Goal: Task Accomplishment & Management: Manage account settings

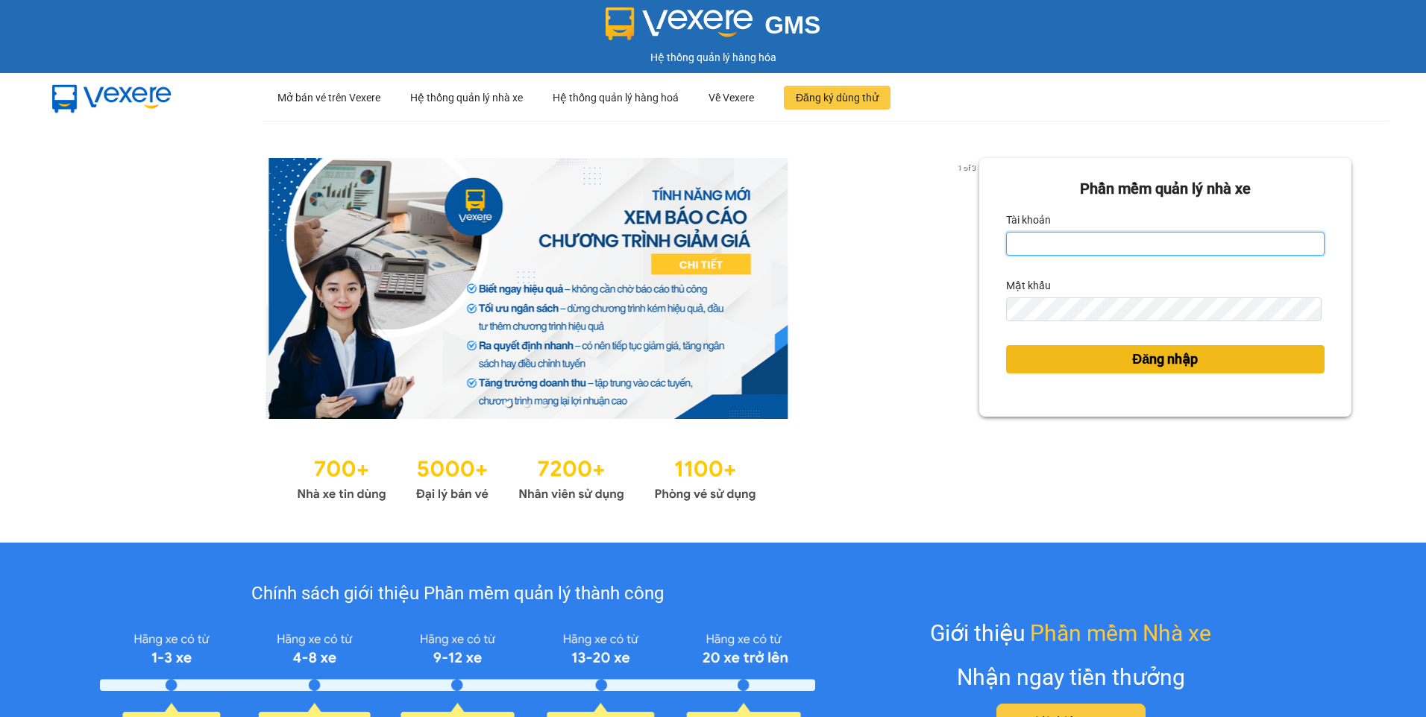
type input "dothilehang.vtp"
click at [1257, 364] on button "Đăng nhập" at bounding box center [1165, 359] width 318 height 28
click at [1044, 356] on button "Đăng nhập" at bounding box center [1165, 359] width 318 height 28
click at [1072, 364] on button "Đăng nhập" at bounding box center [1165, 359] width 318 height 28
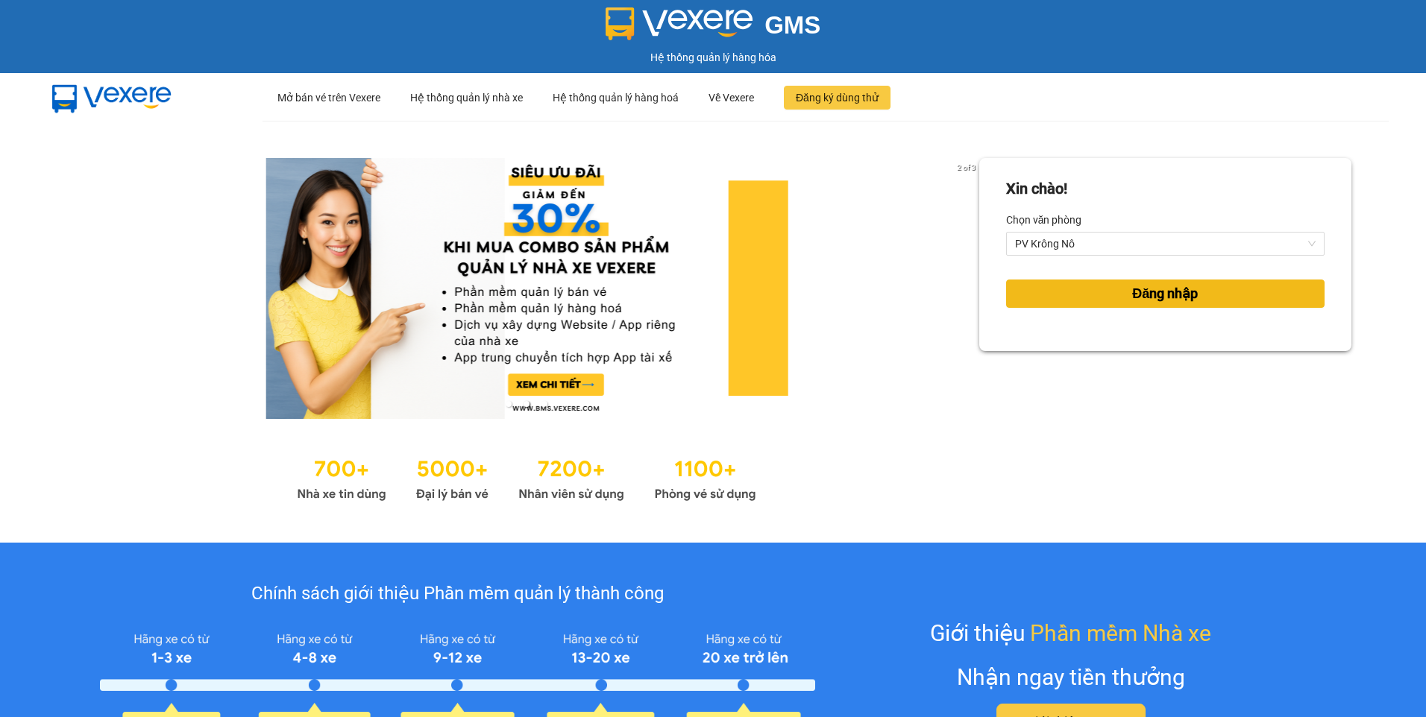
click at [1067, 294] on button "Đăng nhập" at bounding box center [1165, 294] width 318 height 28
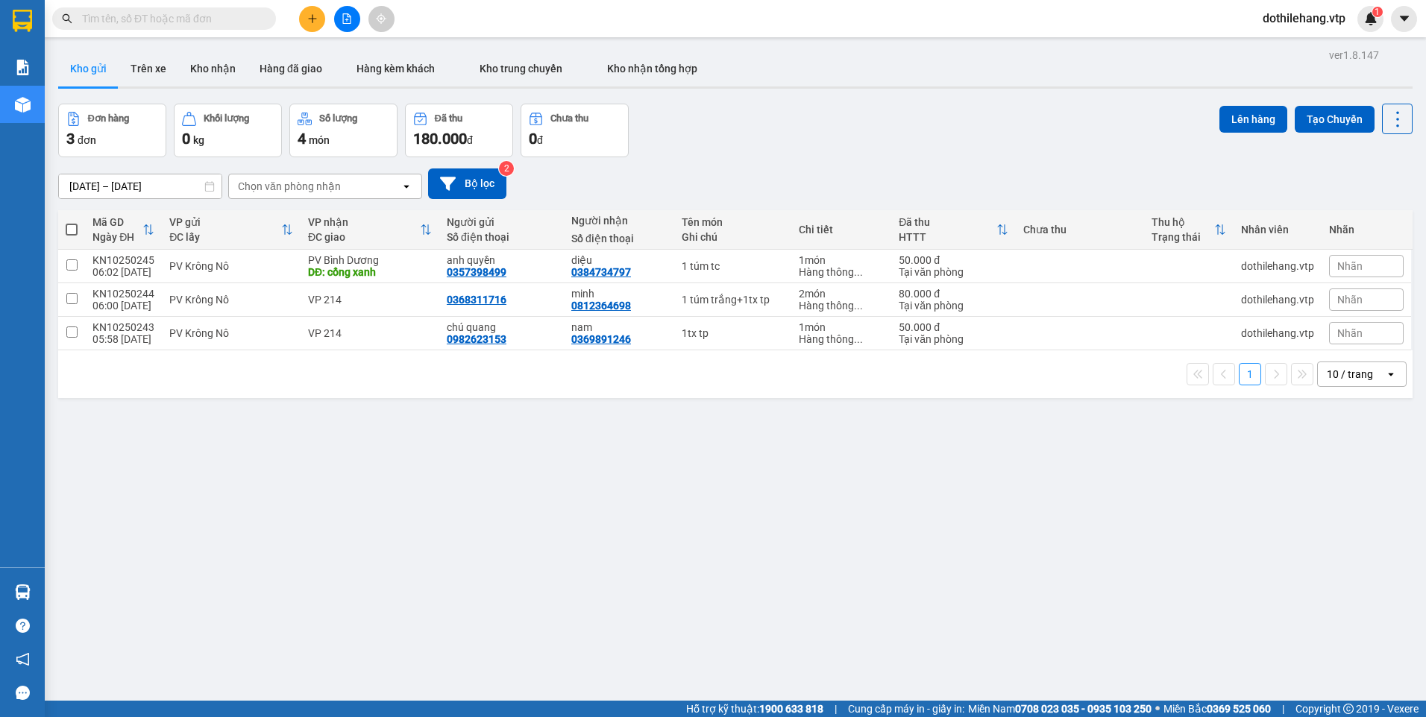
click at [348, 16] on icon "file-add" at bounding box center [347, 18] width 10 height 10
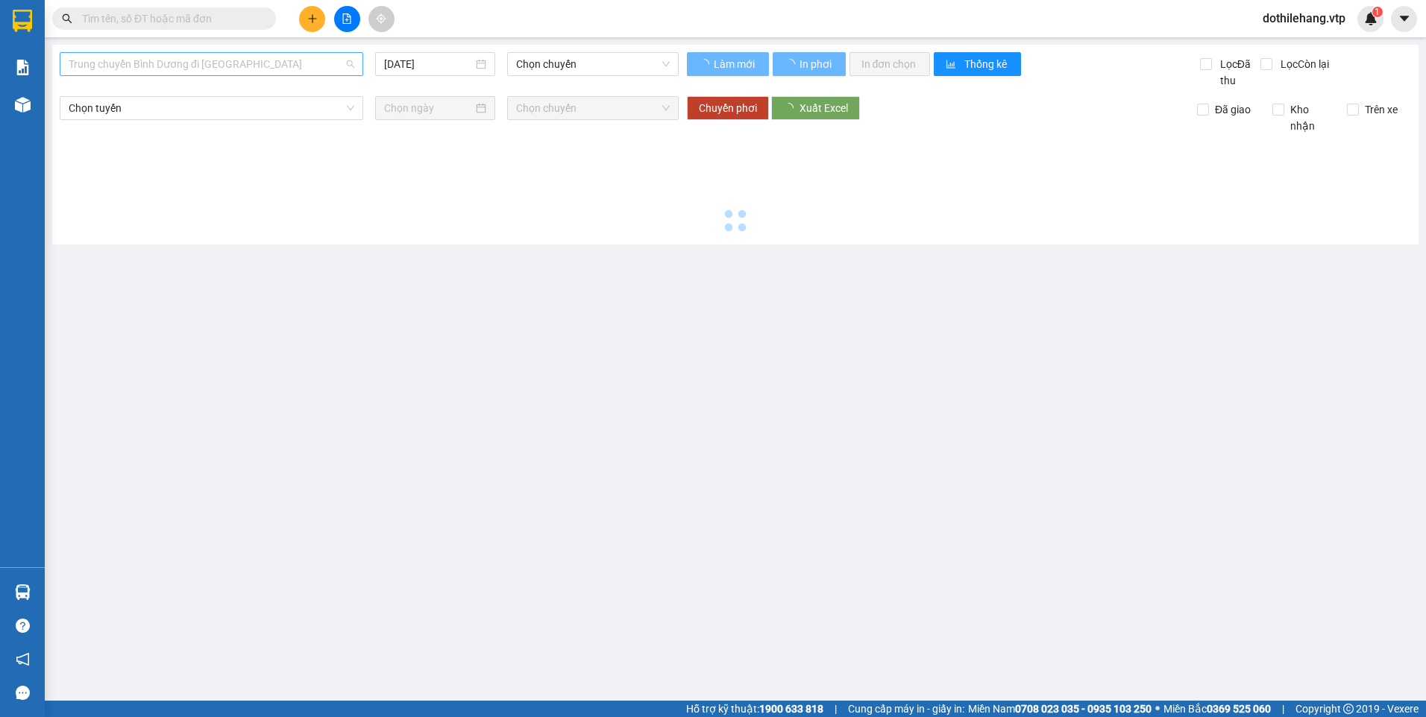
click at [283, 67] on span "Trung chuyển Bình Dương đi [GEOGRAPHIC_DATA]" at bounding box center [212, 64] width 286 height 22
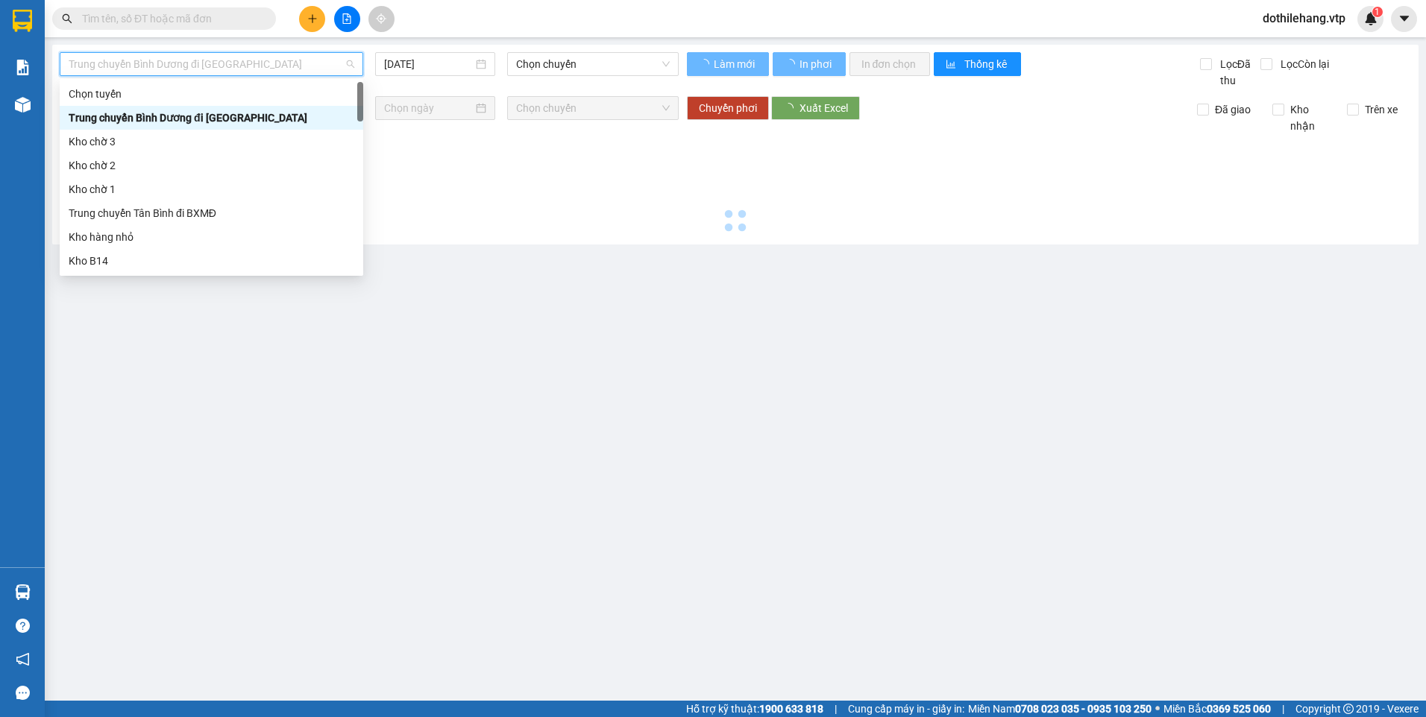
type input "[DATE]"
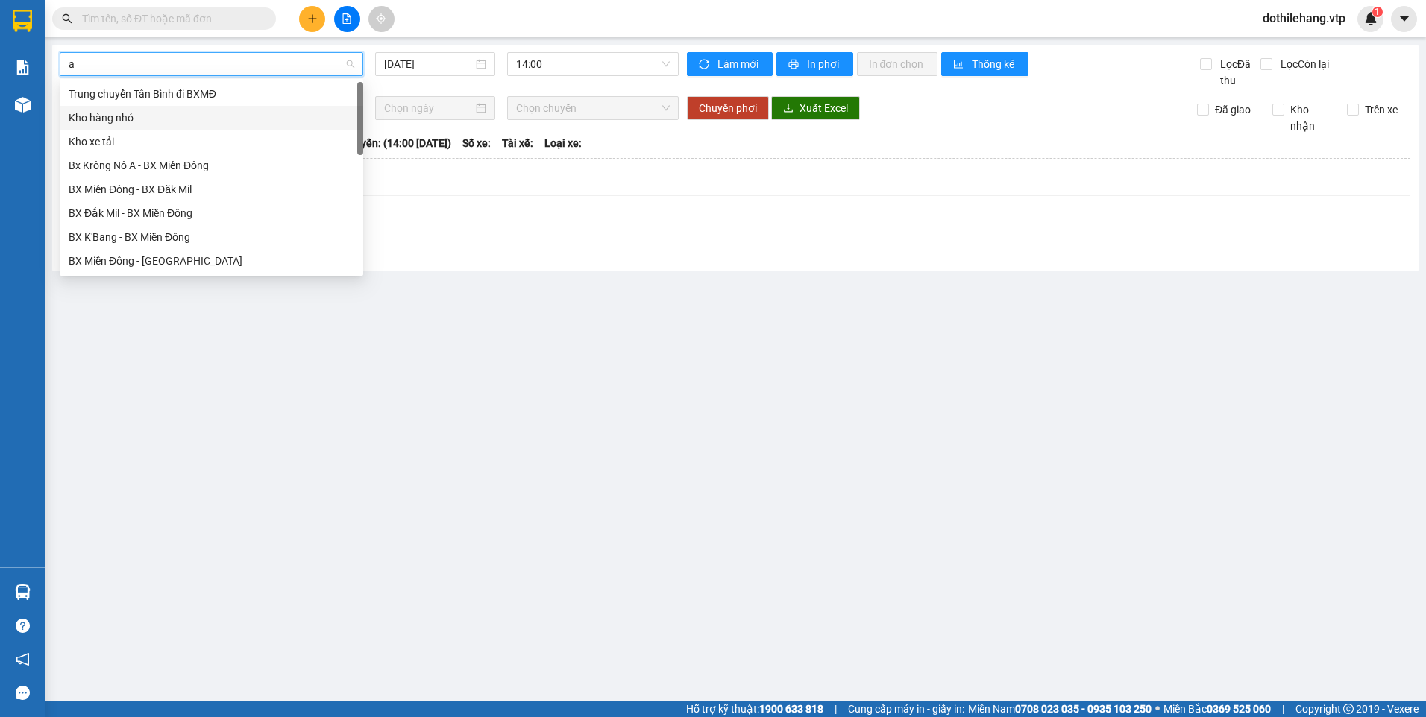
type input "a"
click at [220, 138] on div "BX Miền Đông - BX Krông Nô A" at bounding box center [212, 141] width 286 height 16
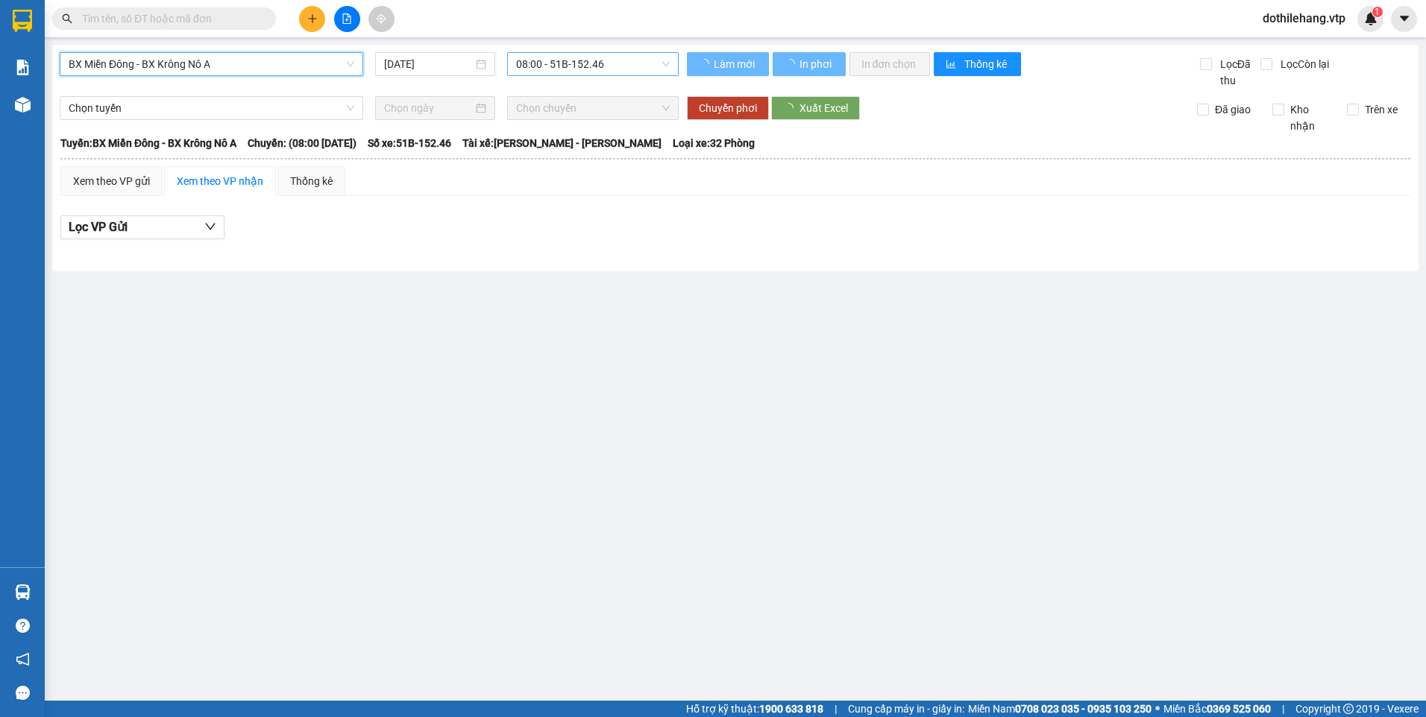
click at [537, 66] on span "08:00 - 51B-152.46" at bounding box center [593, 64] width 154 height 22
click at [431, 58] on input "[DATE]" at bounding box center [428, 64] width 88 height 16
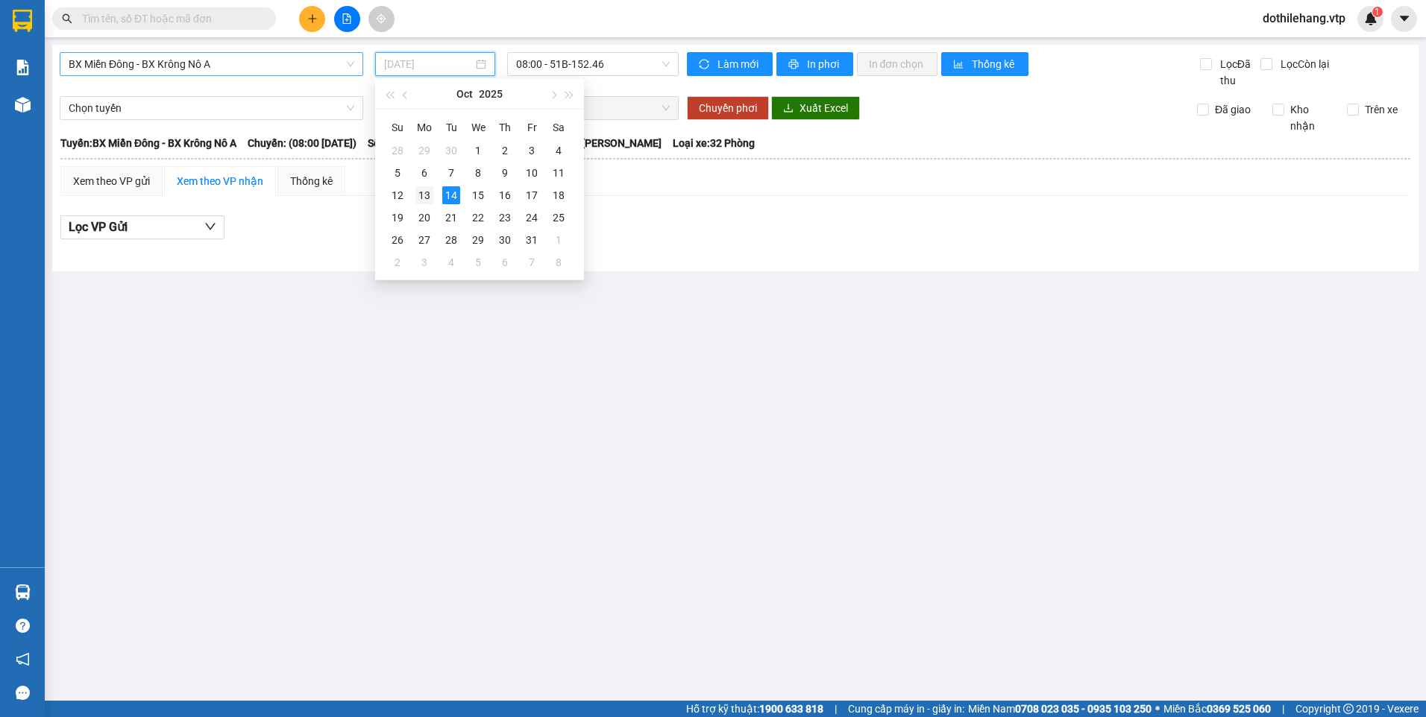
click at [422, 198] on div "13" at bounding box center [424, 195] width 18 height 18
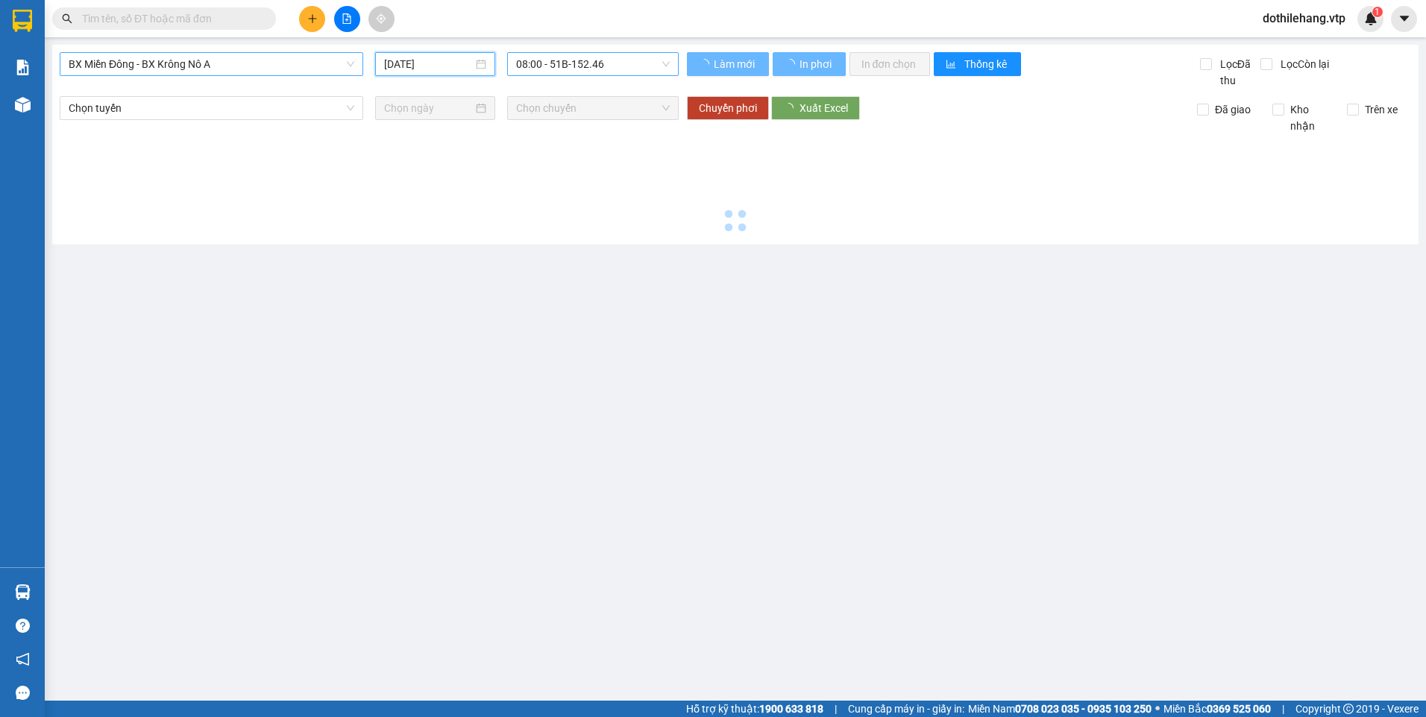
type input "[DATE]"
click at [572, 68] on span "08:00 - 51B-152.46" at bounding box center [593, 64] width 154 height 22
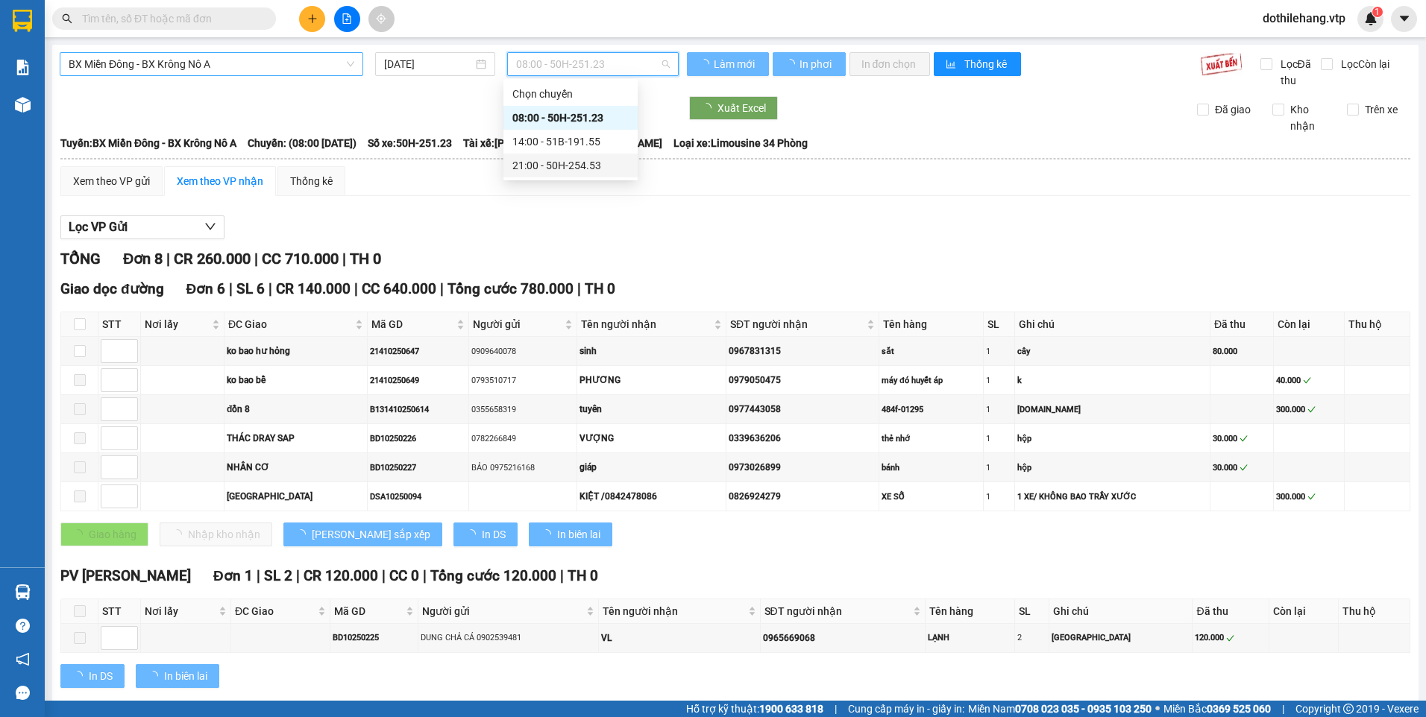
click at [559, 168] on div "21:00 - 50H-254.53" at bounding box center [570, 165] width 116 height 16
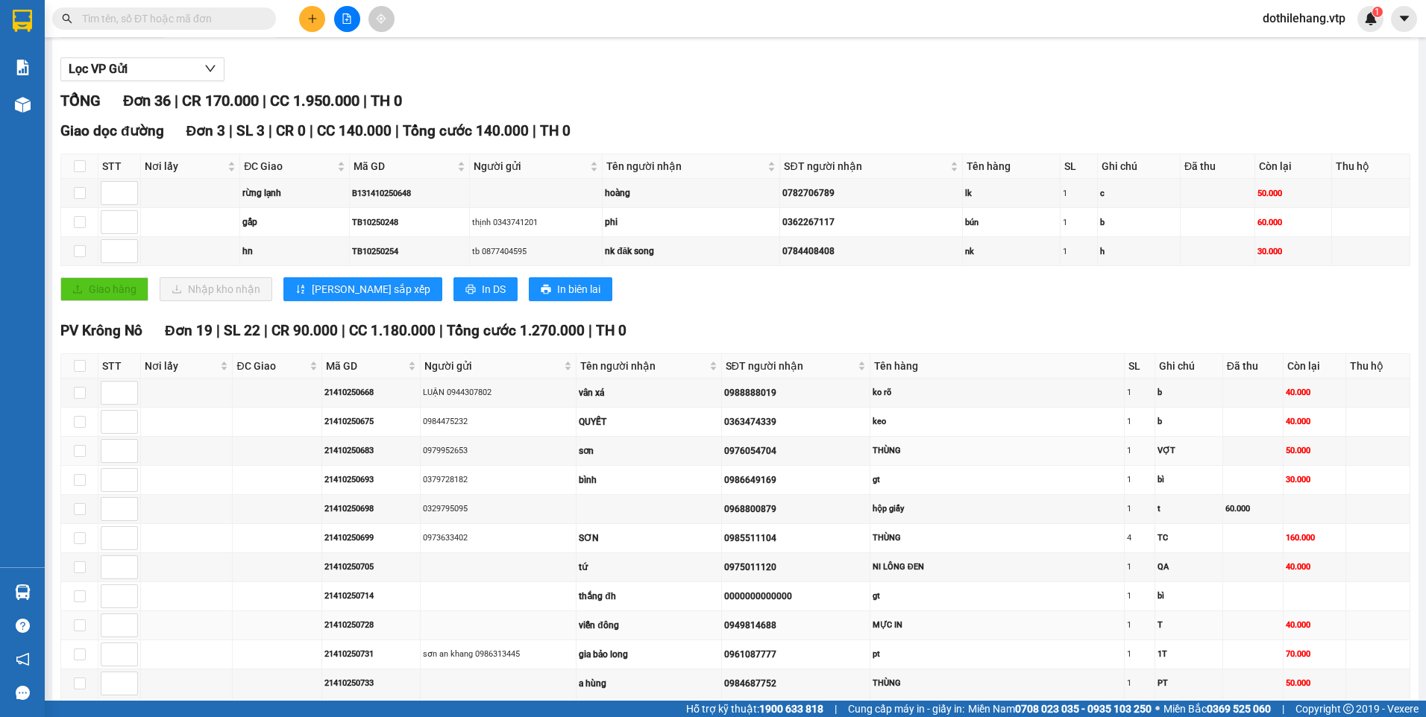
scroll to position [373, 0]
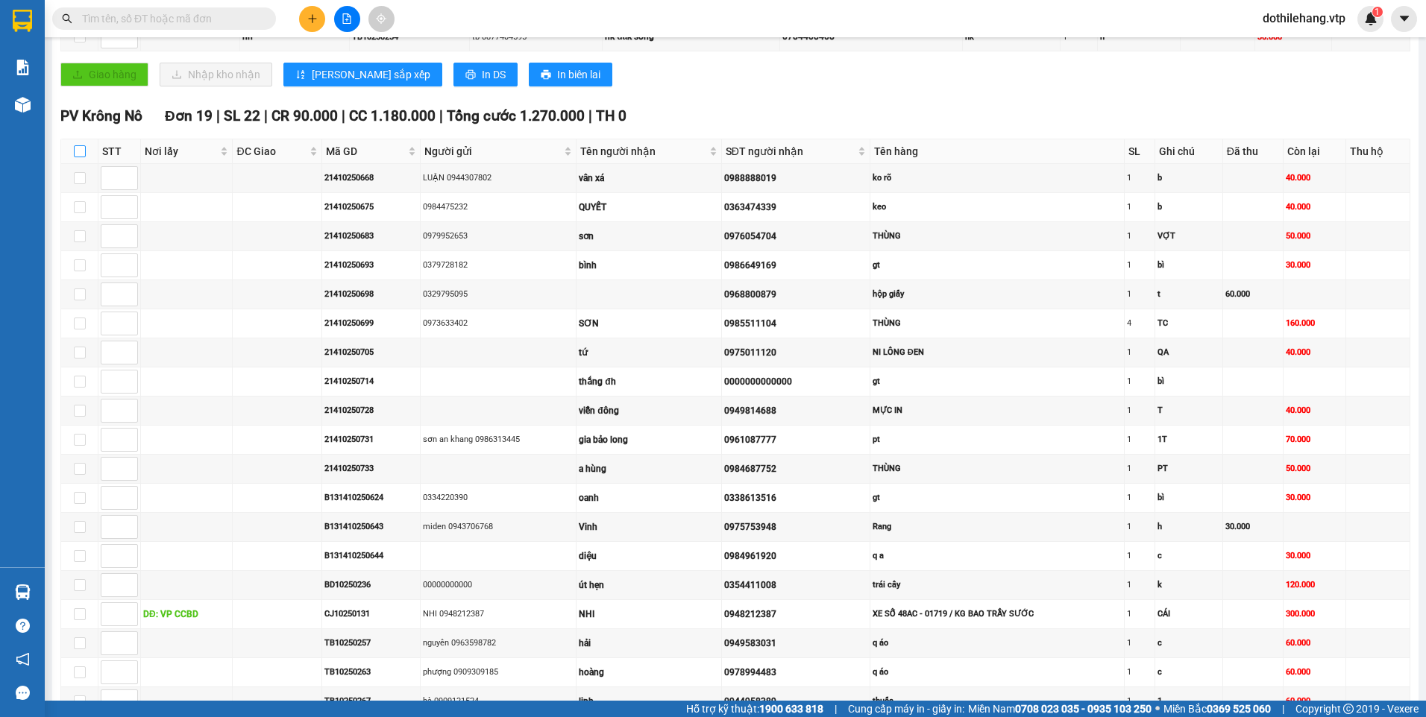
click at [79, 154] on input "checkbox" at bounding box center [80, 151] width 12 height 12
checkbox input "true"
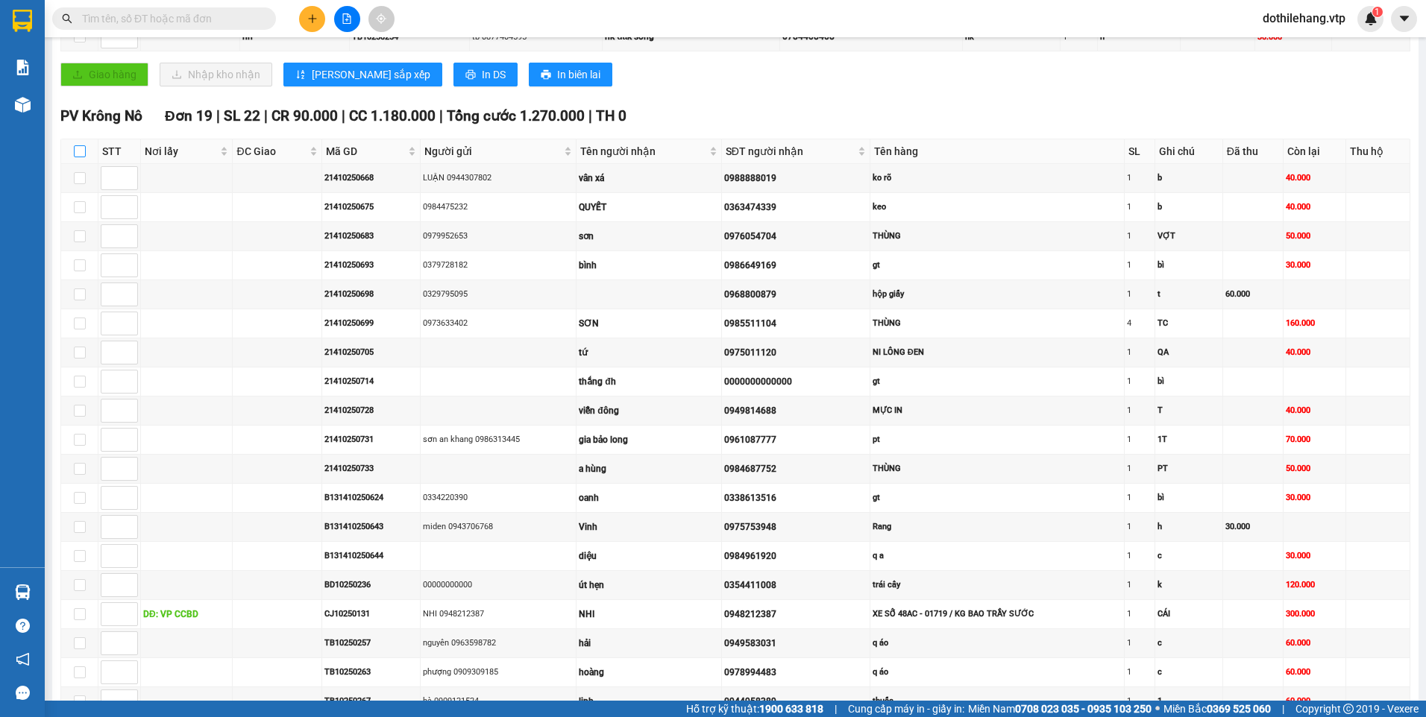
checkbox input "true"
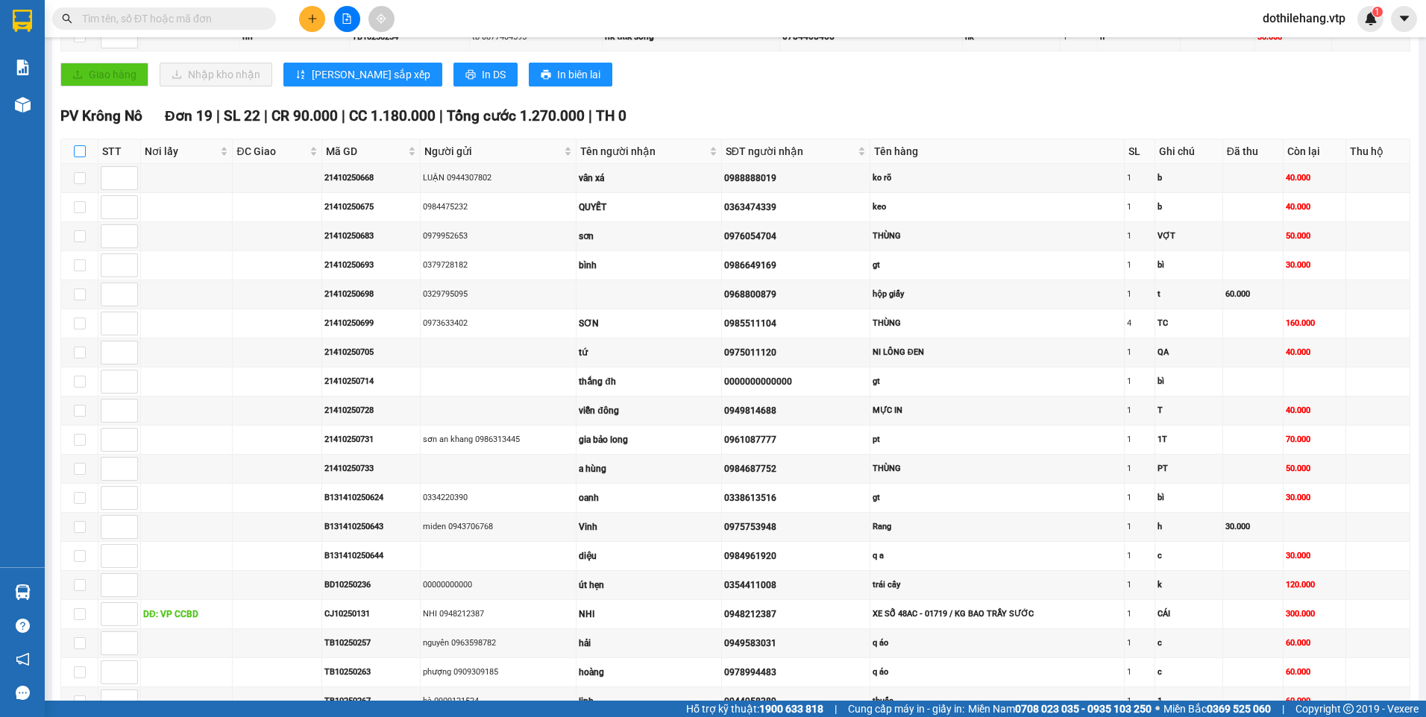
checkbox input "true"
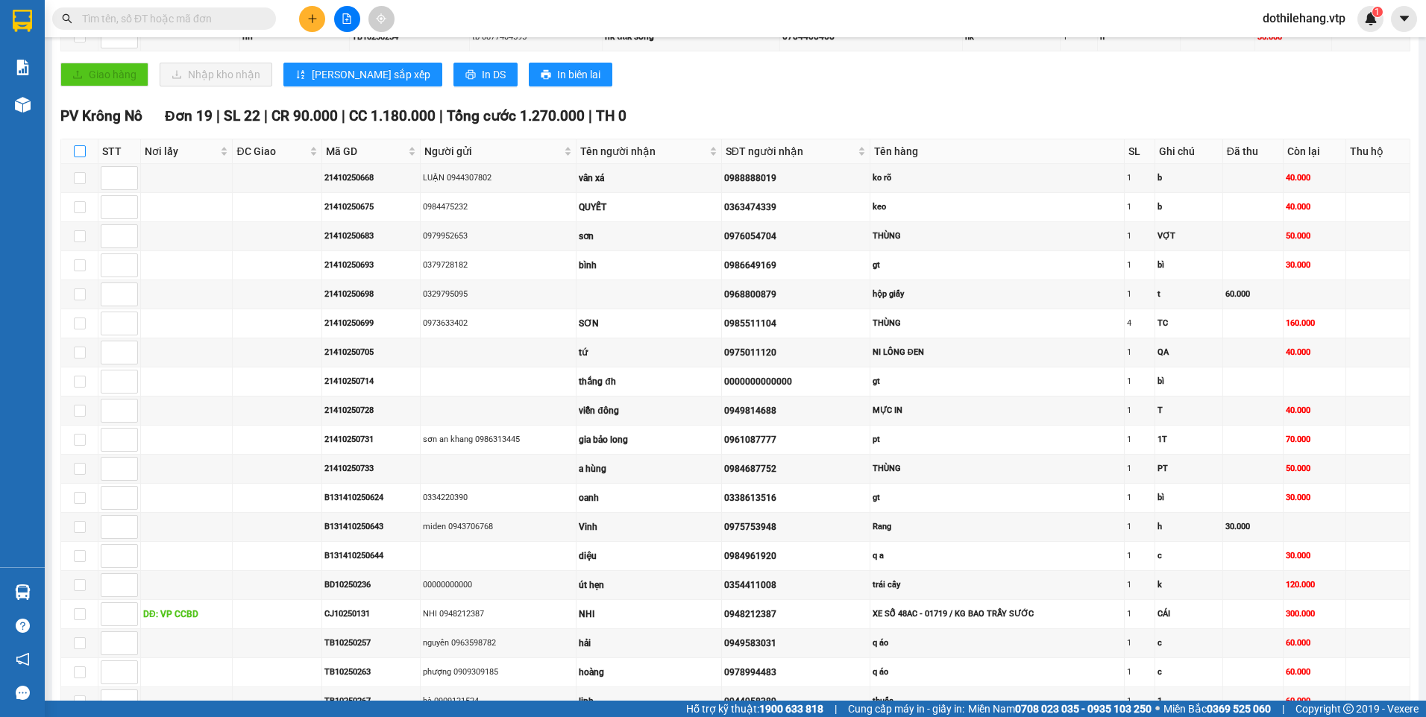
checkbox input "true"
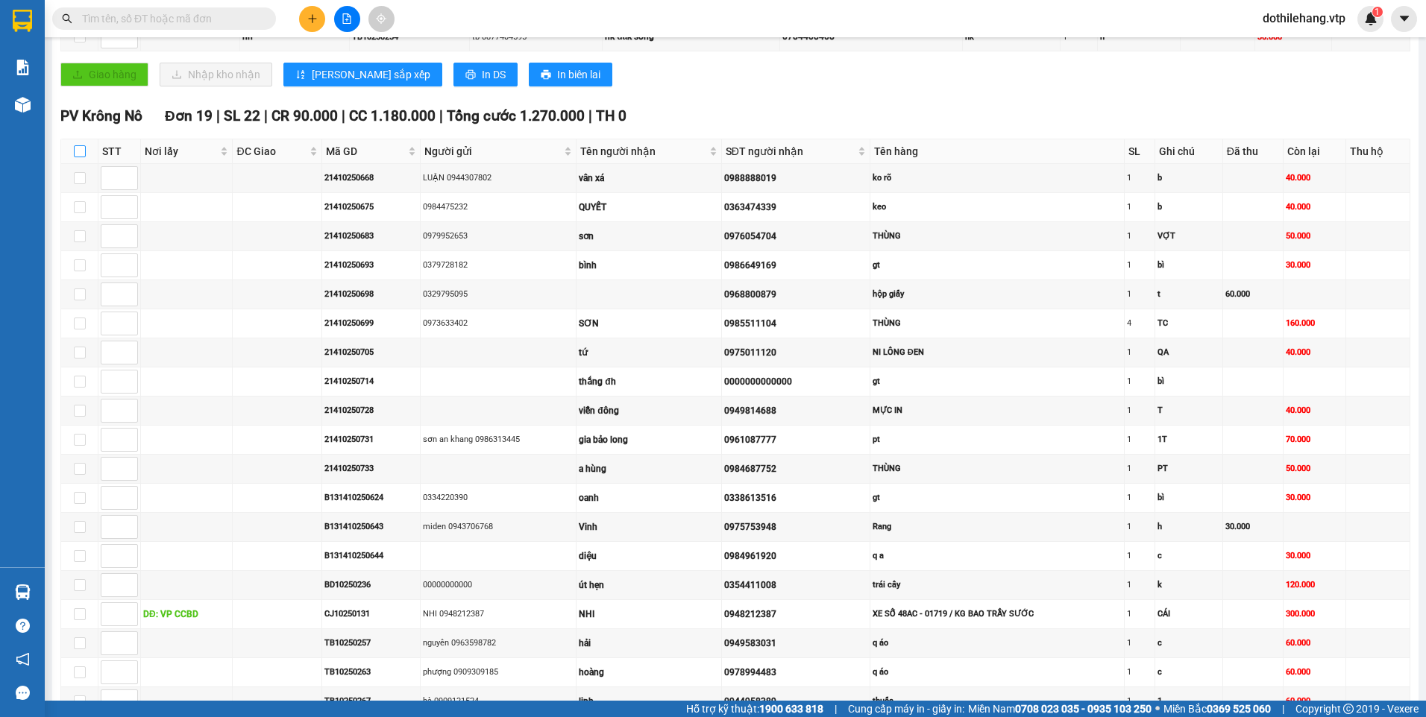
checkbox input "true"
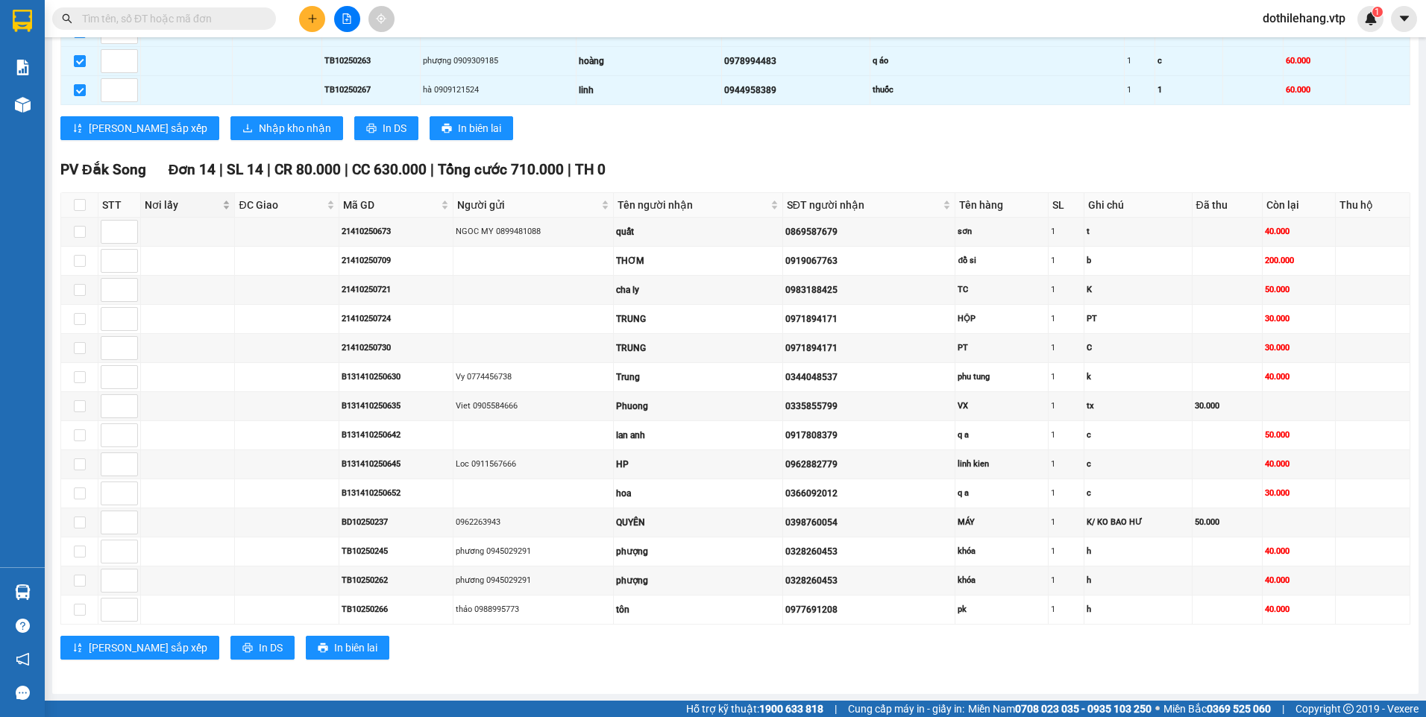
scroll to position [985, 0]
click at [366, 124] on icon "printer" at bounding box center [371, 127] width 10 height 10
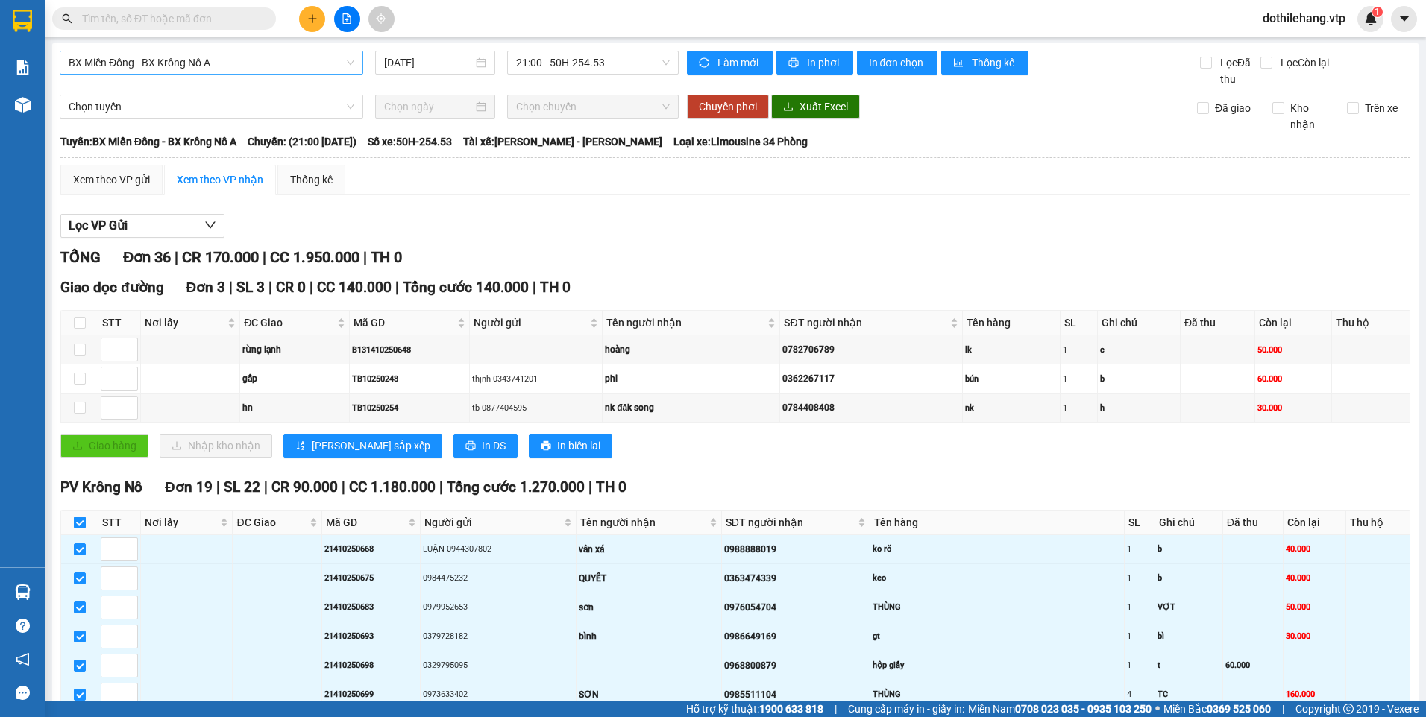
scroll to position [0, 0]
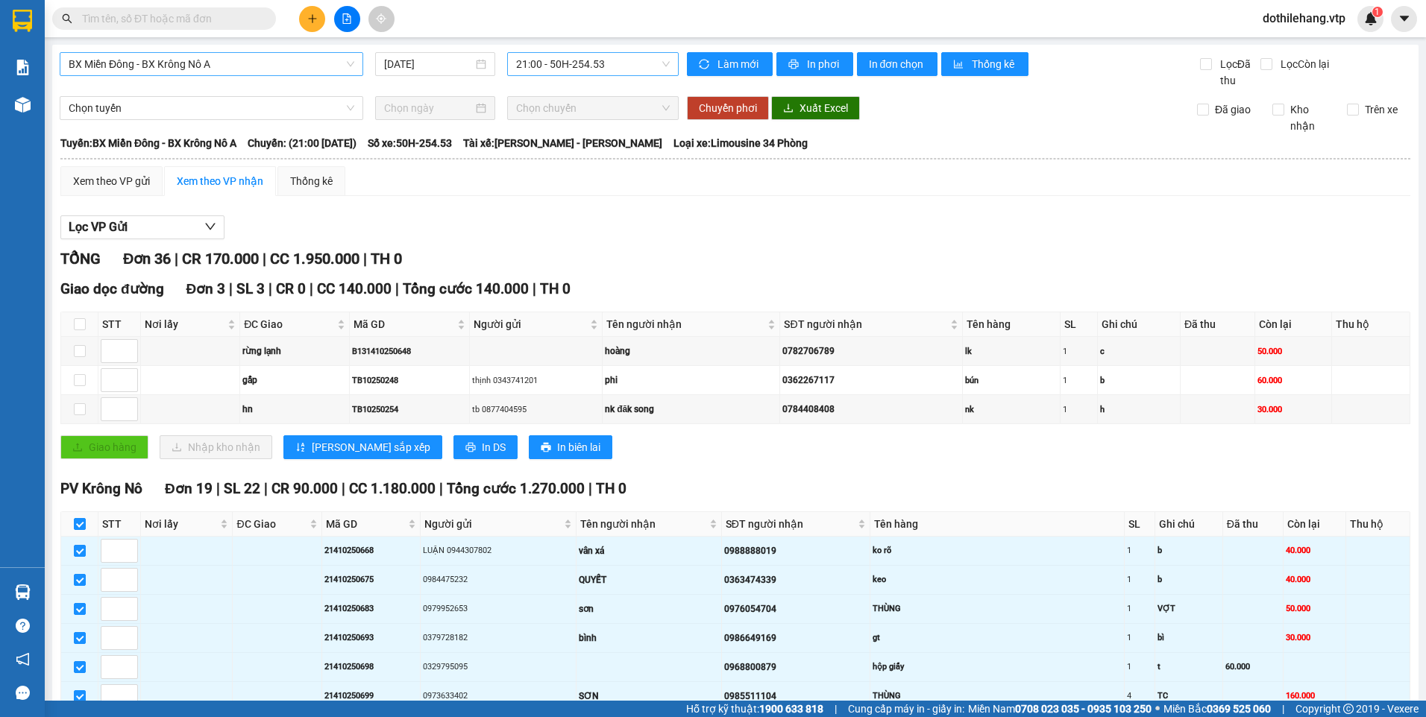
click at [544, 66] on span "21:00 - 50H-254.53" at bounding box center [593, 64] width 154 height 22
click at [557, 143] on div "14:00 - 51B-191.55" at bounding box center [570, 141] width 116 height 16
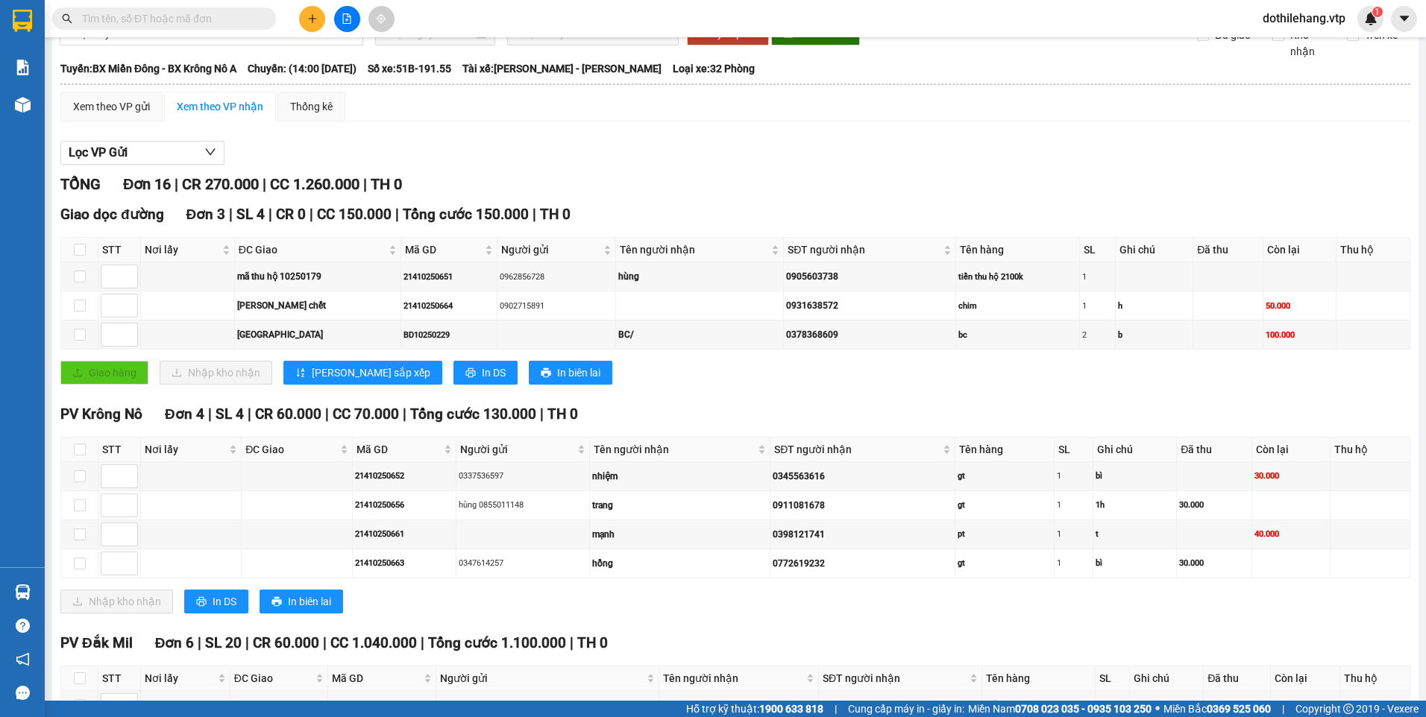
scroll to position [224, 0]
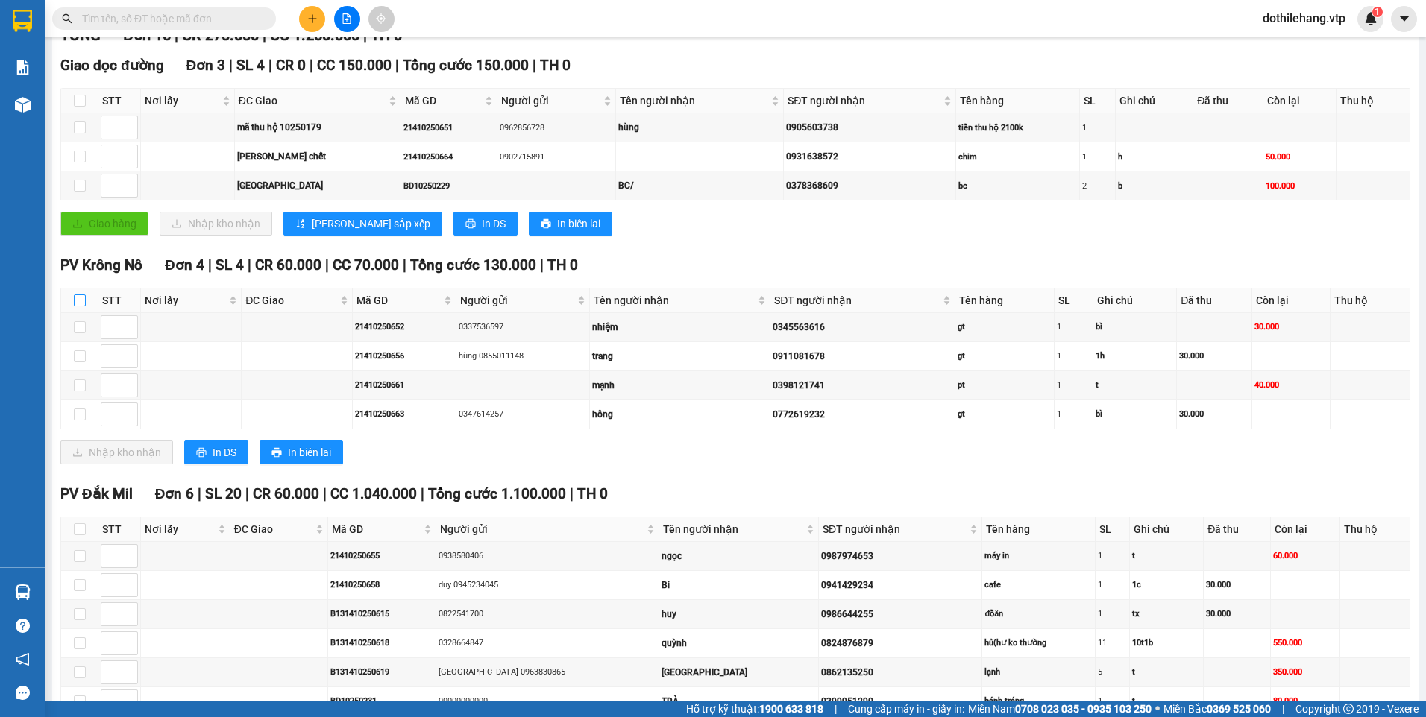
click at [79, 299] on input "checkbox" at bounding box center [80, 301] width 12 height 12
checkbox input "true"
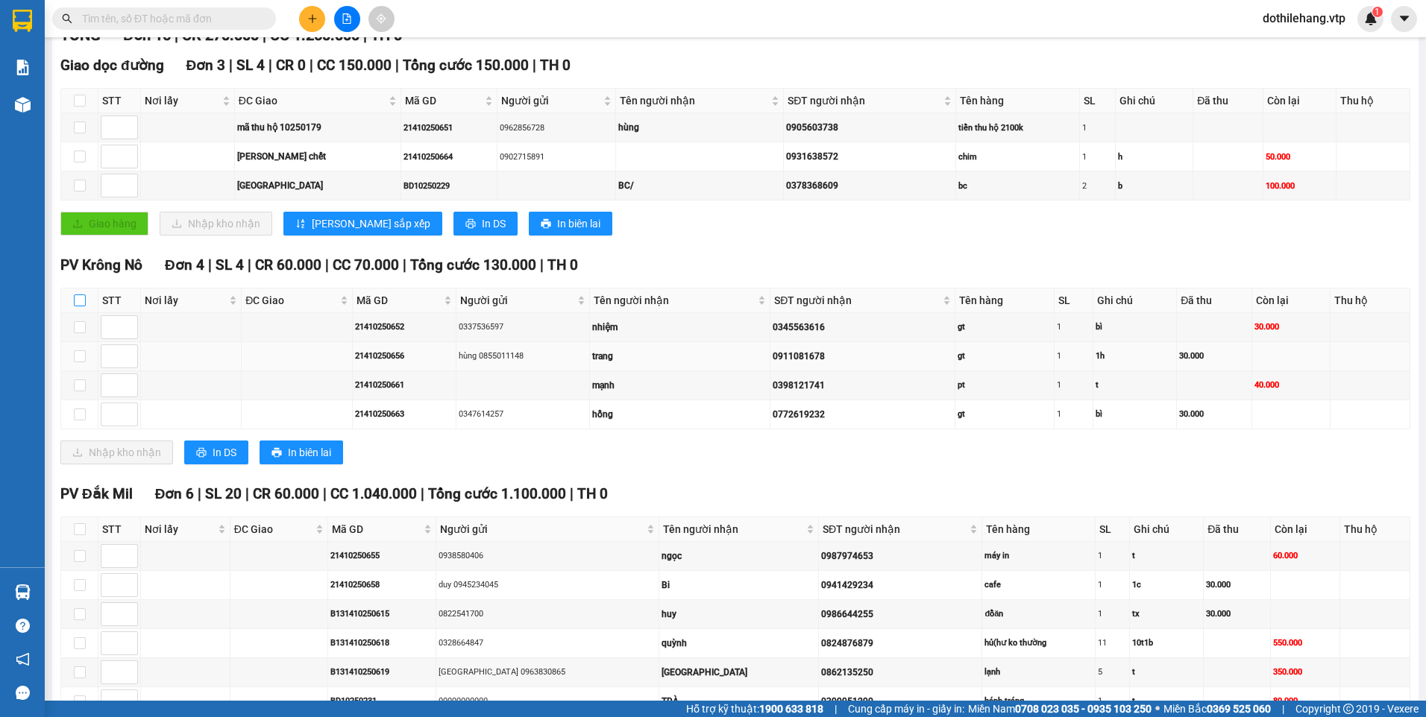
checkbox input "true"
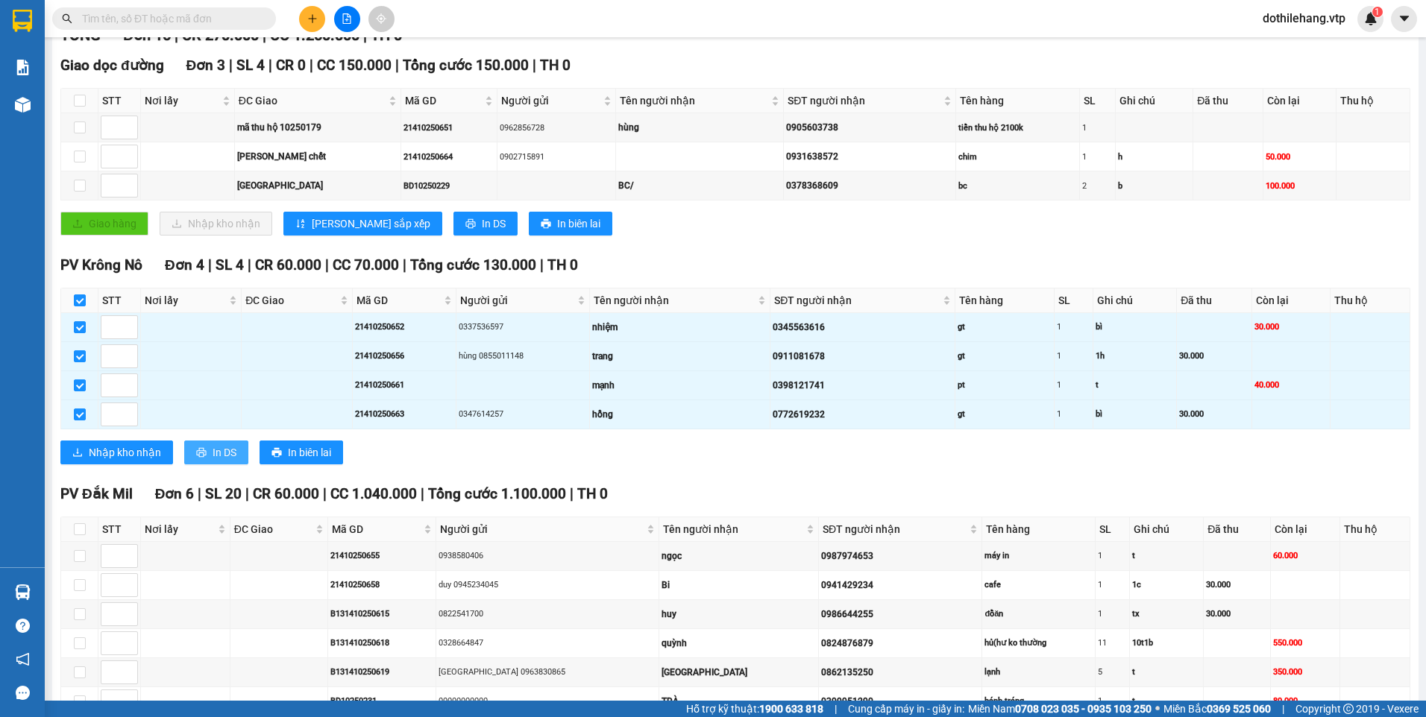
click at [210, 449] on button "In DS" at bounding box center [216, 453] width 64 height 24
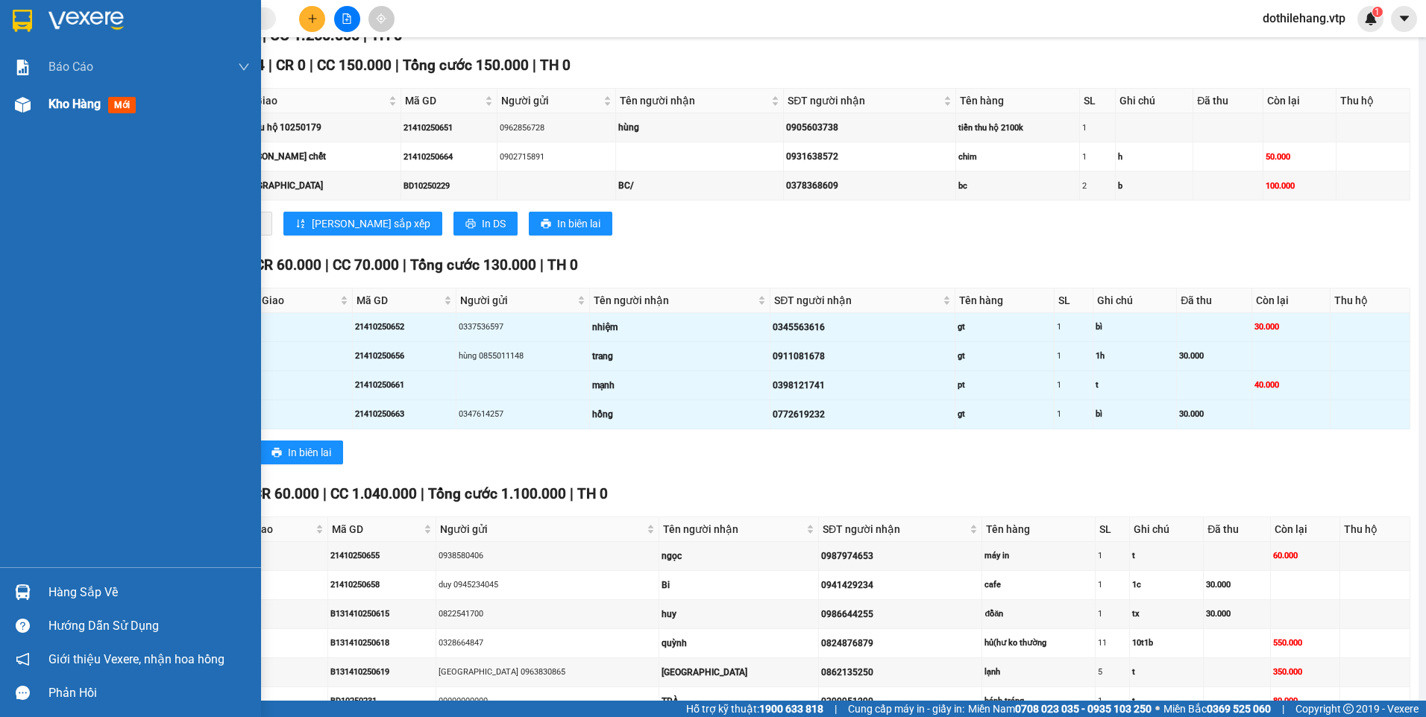
click at [24, 104] on img at bounding box center [23, 105] width 16 height 16
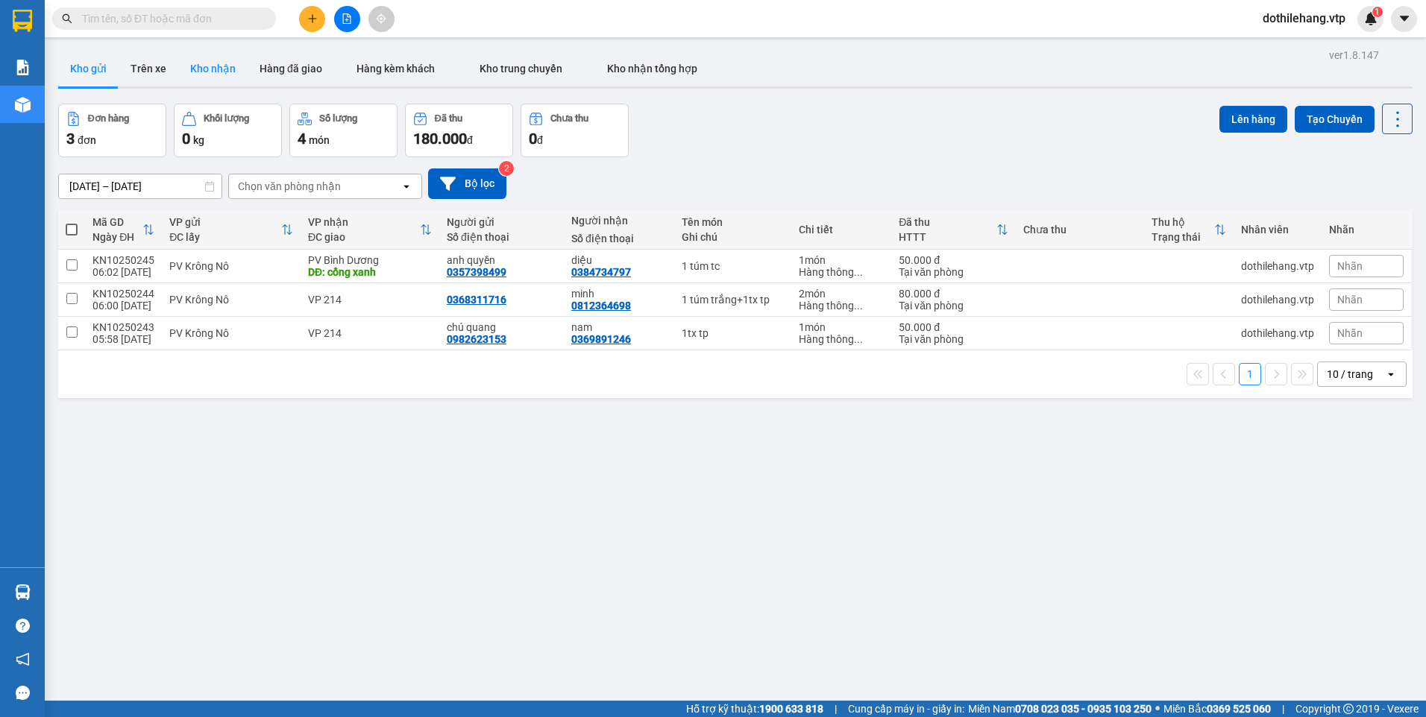
click at [201, 78] on button "Kho nhận" at bounding box center [212, 69] width 69 height 36
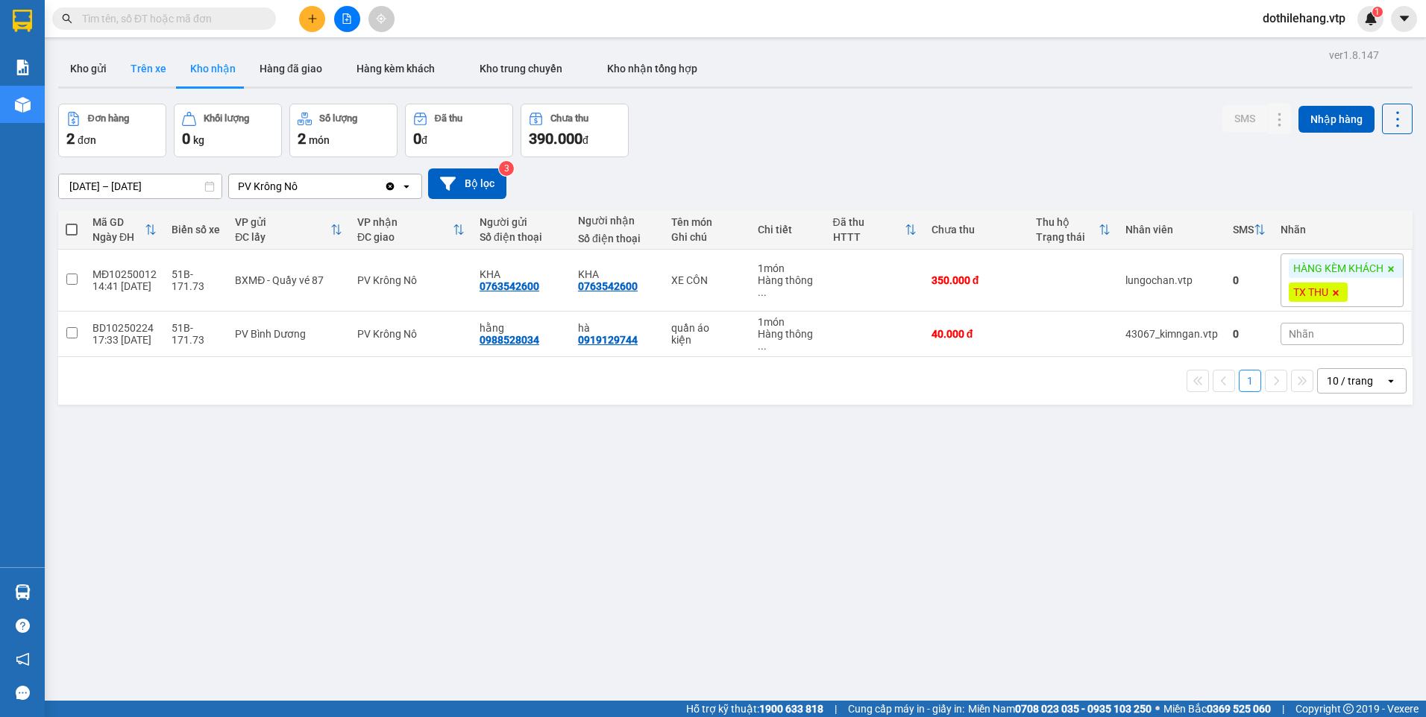
click at [158, 72] on button "Trên xe" at bounding box center [149, 69] width 60 height 36
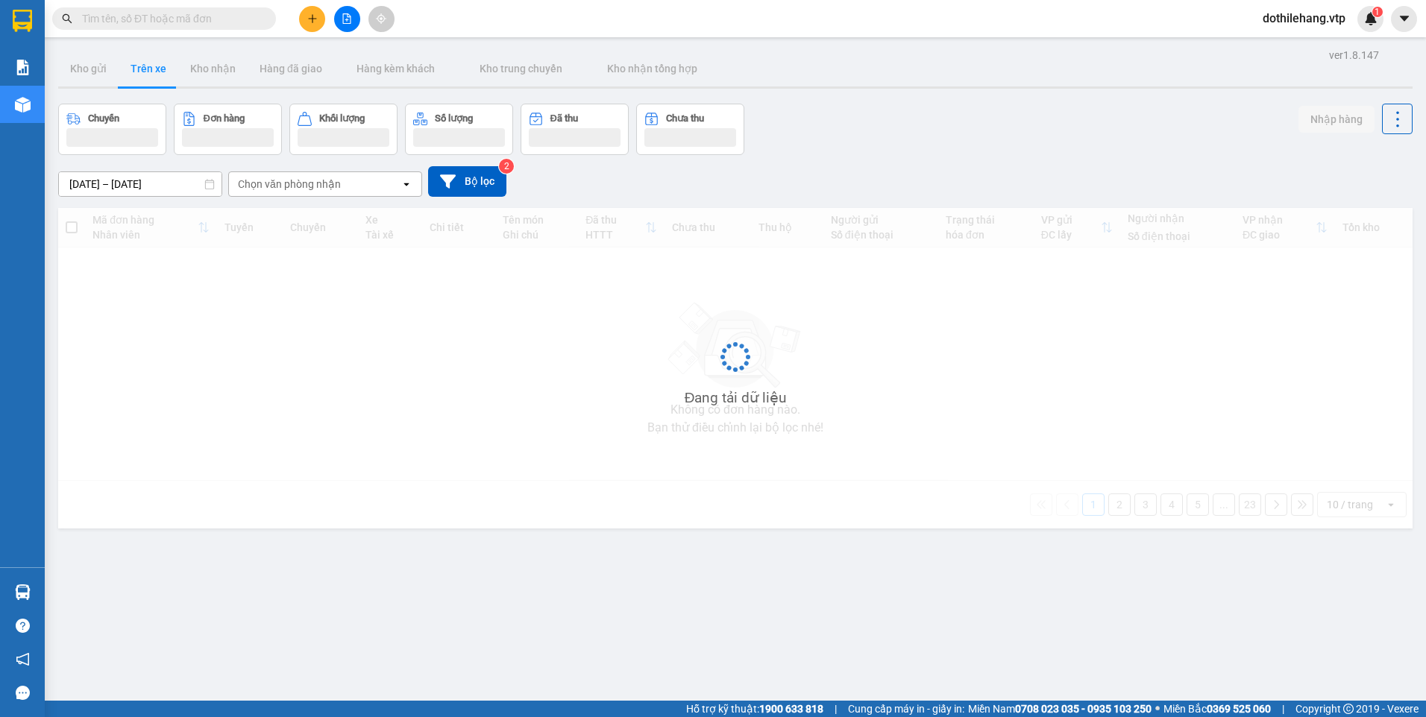
click at [310, 186] on div "Chọn văn phòng nhận" at bounding box center [289, 184] width 103 height 15
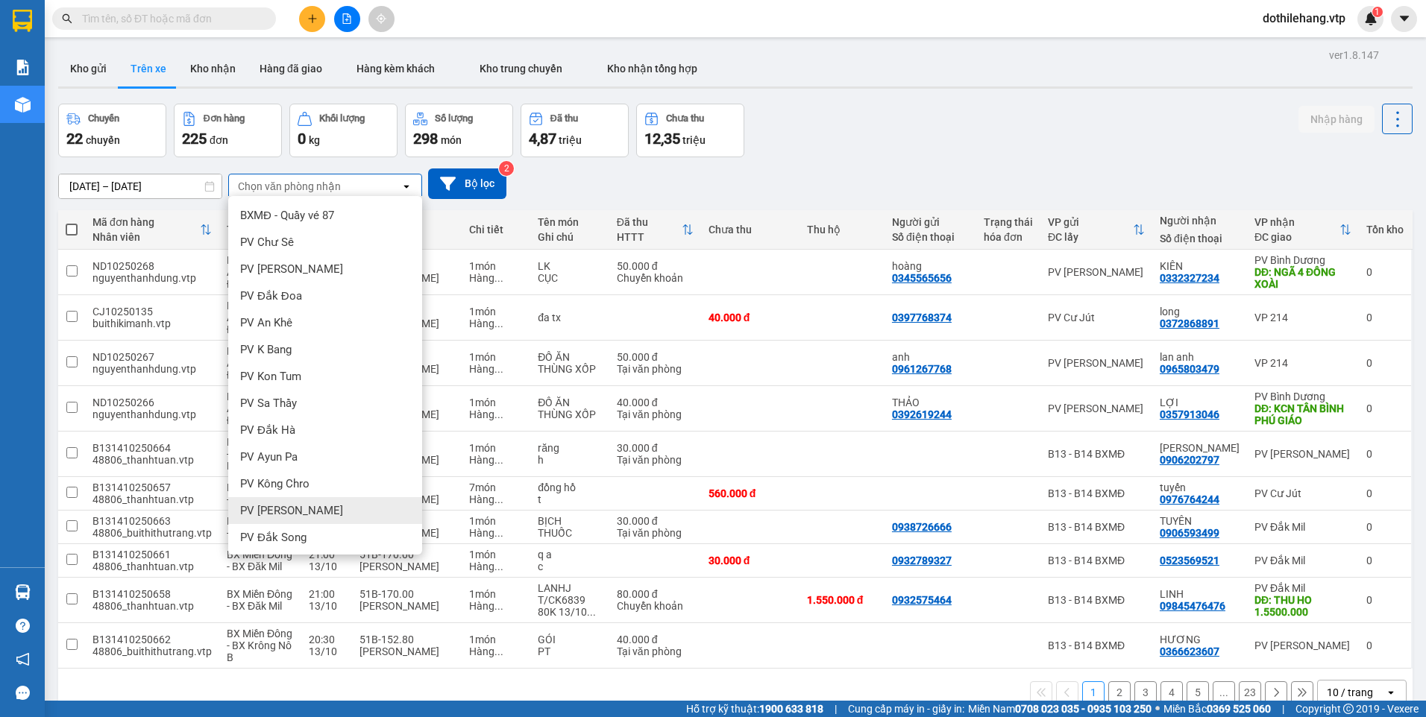
scroll to position [447, 0]
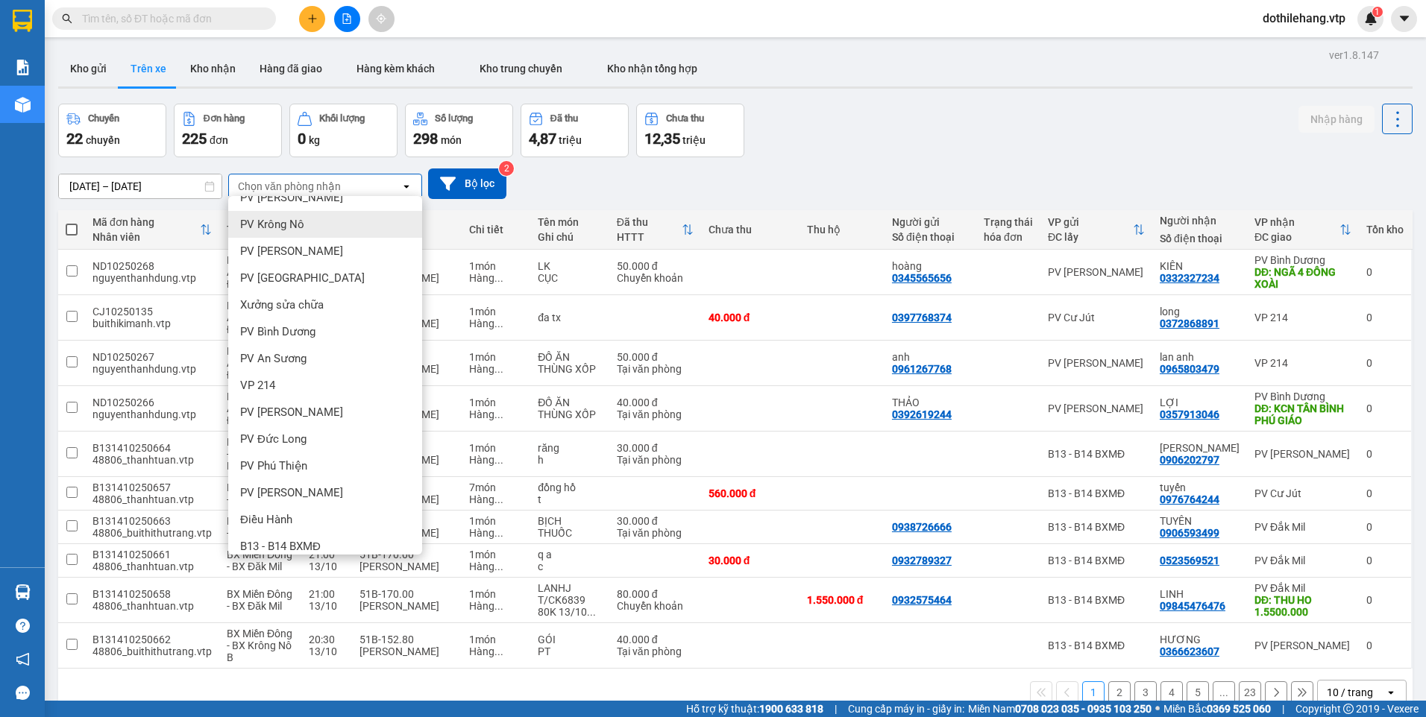
click at [311, 219] on div "PV Krông Nô" at bounding box center [325, 224] width 194 height 27
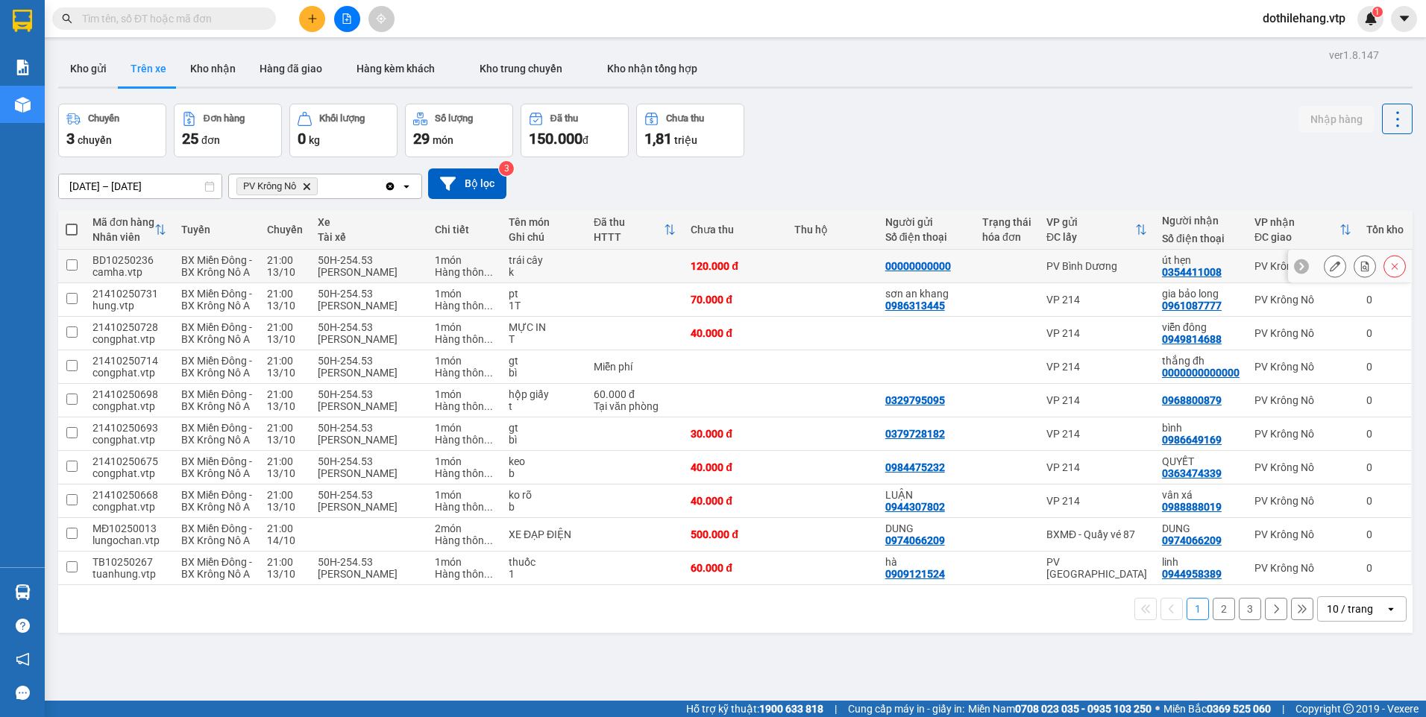
click at [843, 282] on td at bounding box center [832, 267] width 91 height 34
checkbox input "true"
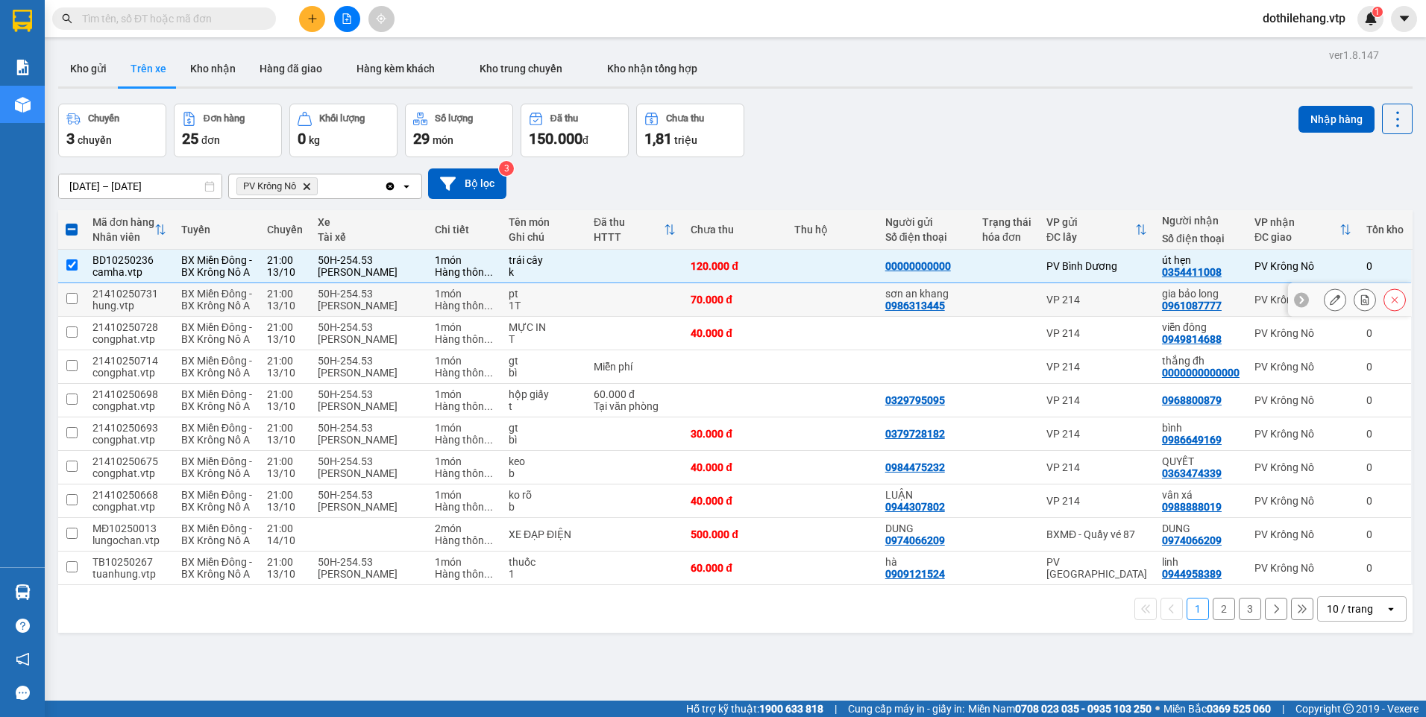
click at [837, 317] on td at bounding box center [832, 300] width 91 height 34
checkbox input "true"
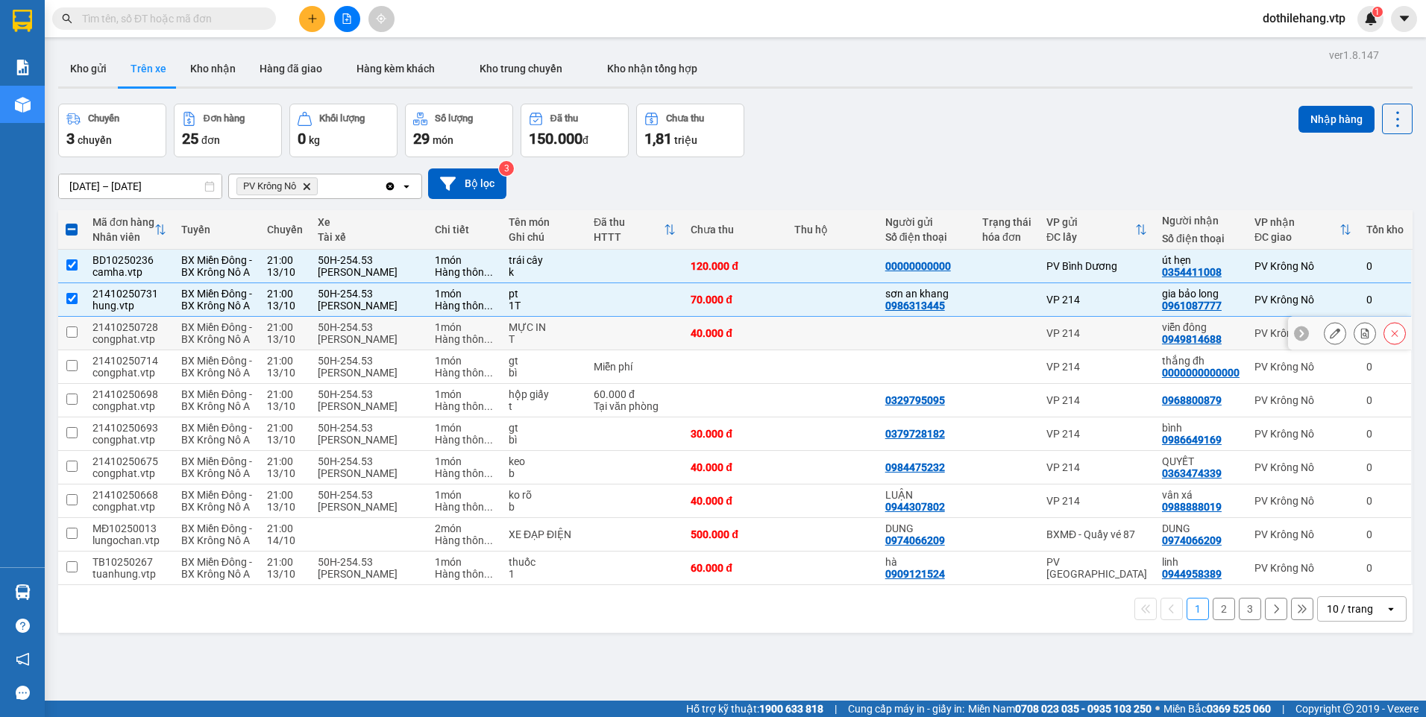
click at [828, 351] on td at bounding box center [832, 334] width 91 height 34
checkbox input "true"
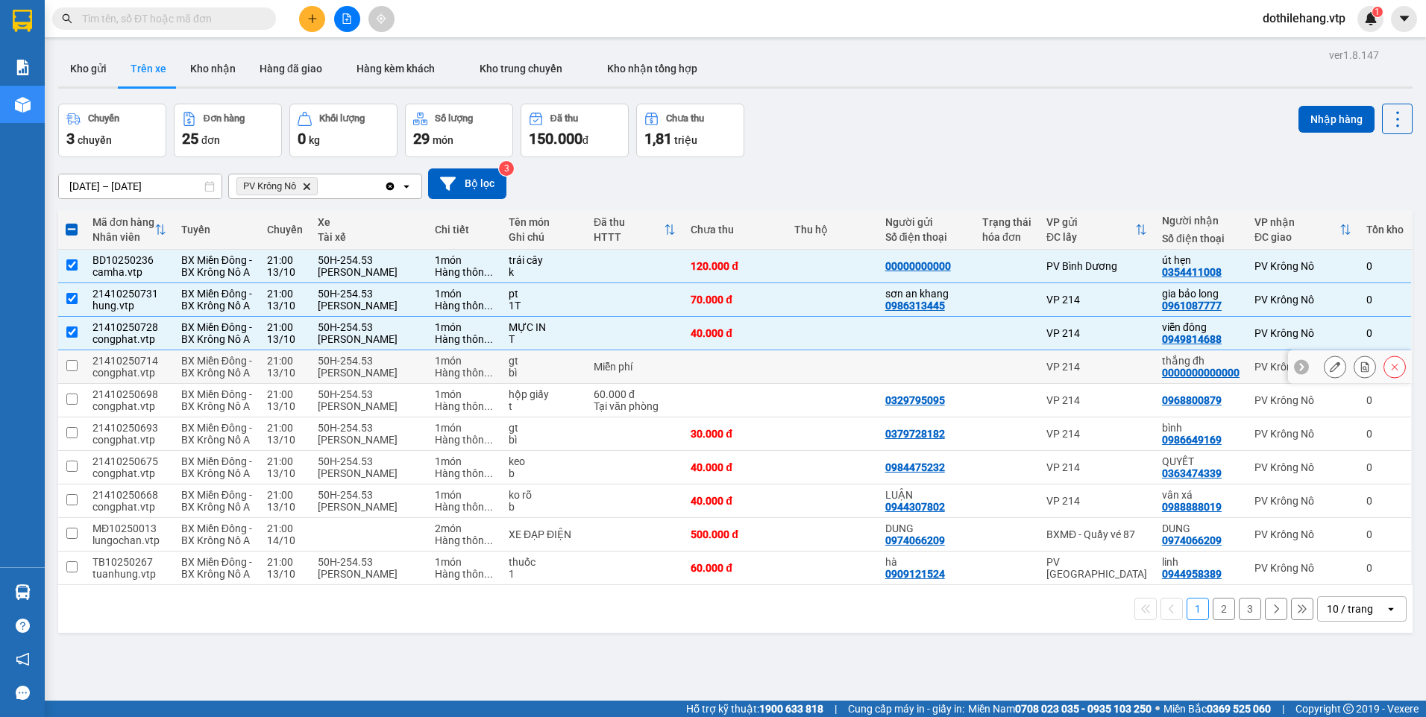
click at [817, 384] on td at bounding box center [832, 368] width 91 height 34
checkbox input "true"
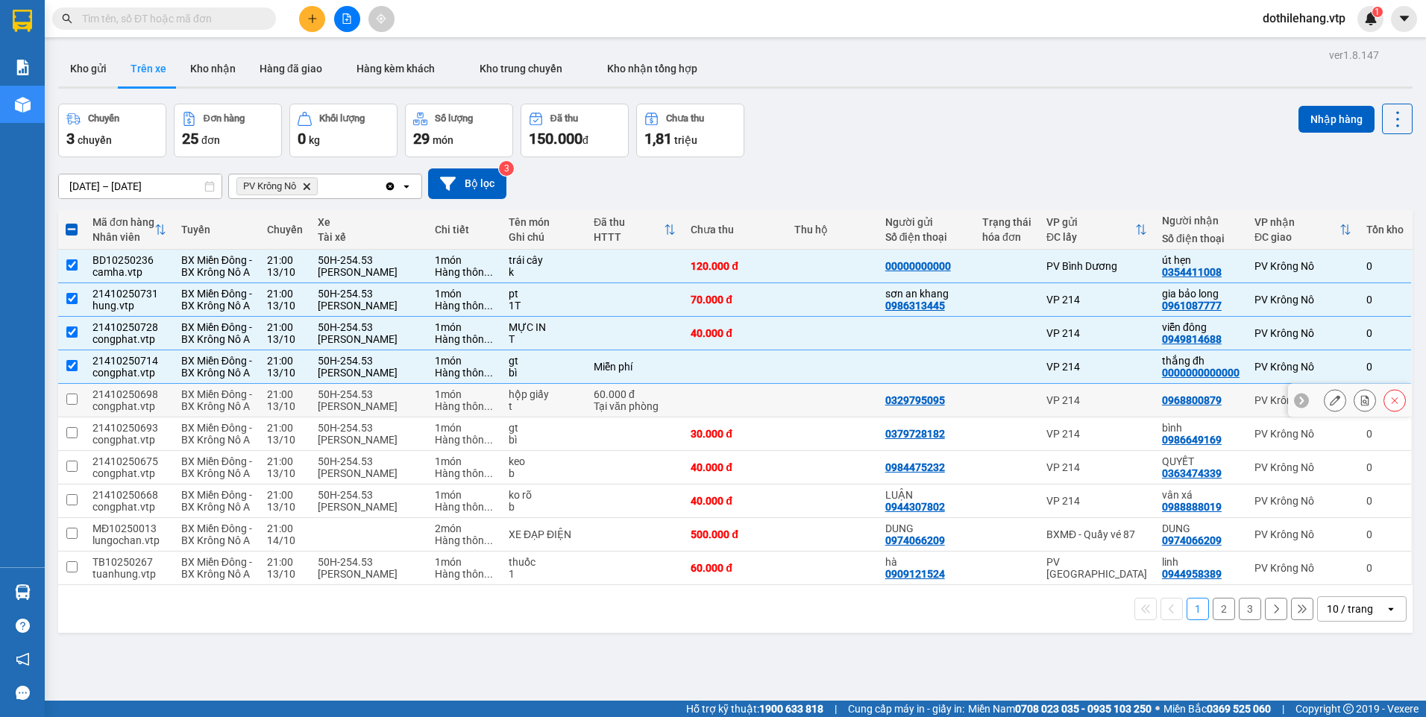
click at [1017, 418] on td at bounding box center [1007, 401] width 64 height 34
checkbox input "true"
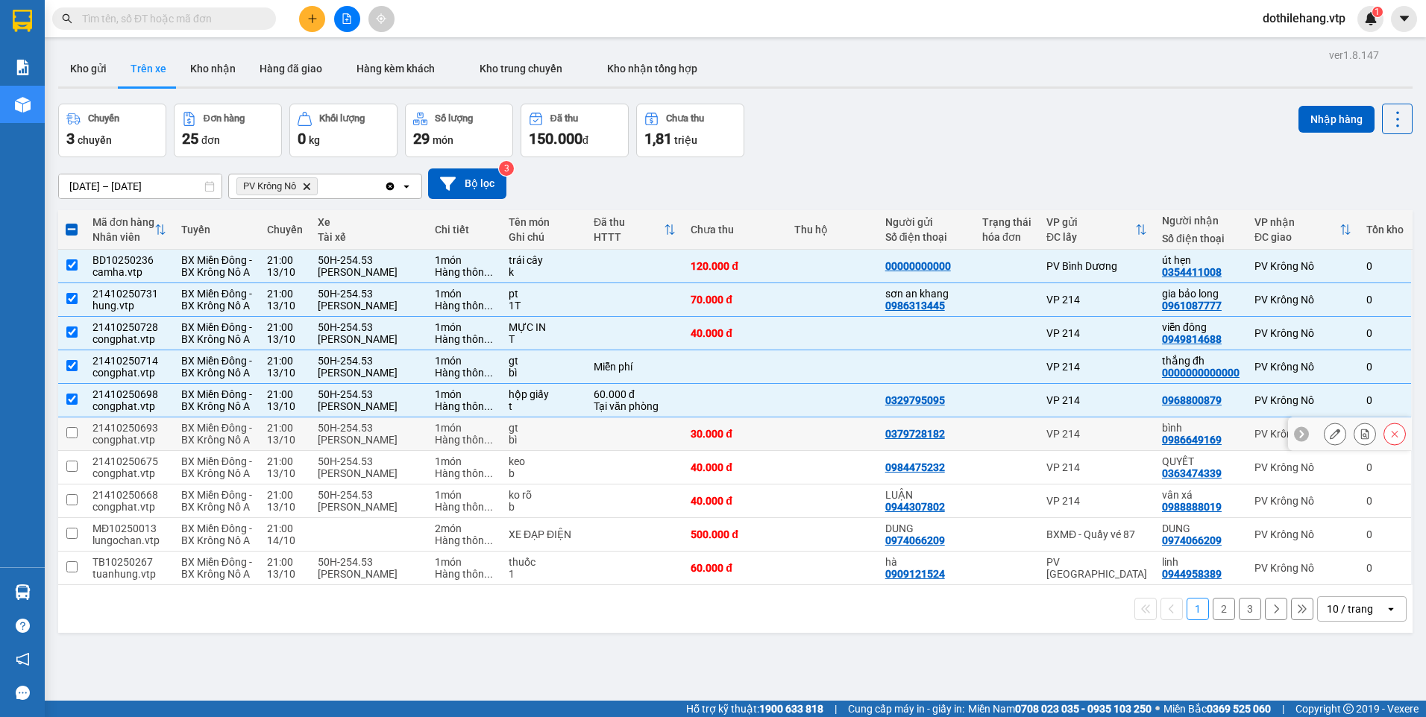
click at [999, 440] on div at bounding box center [1006, 434] width 49 height 12
checkbox input "true"
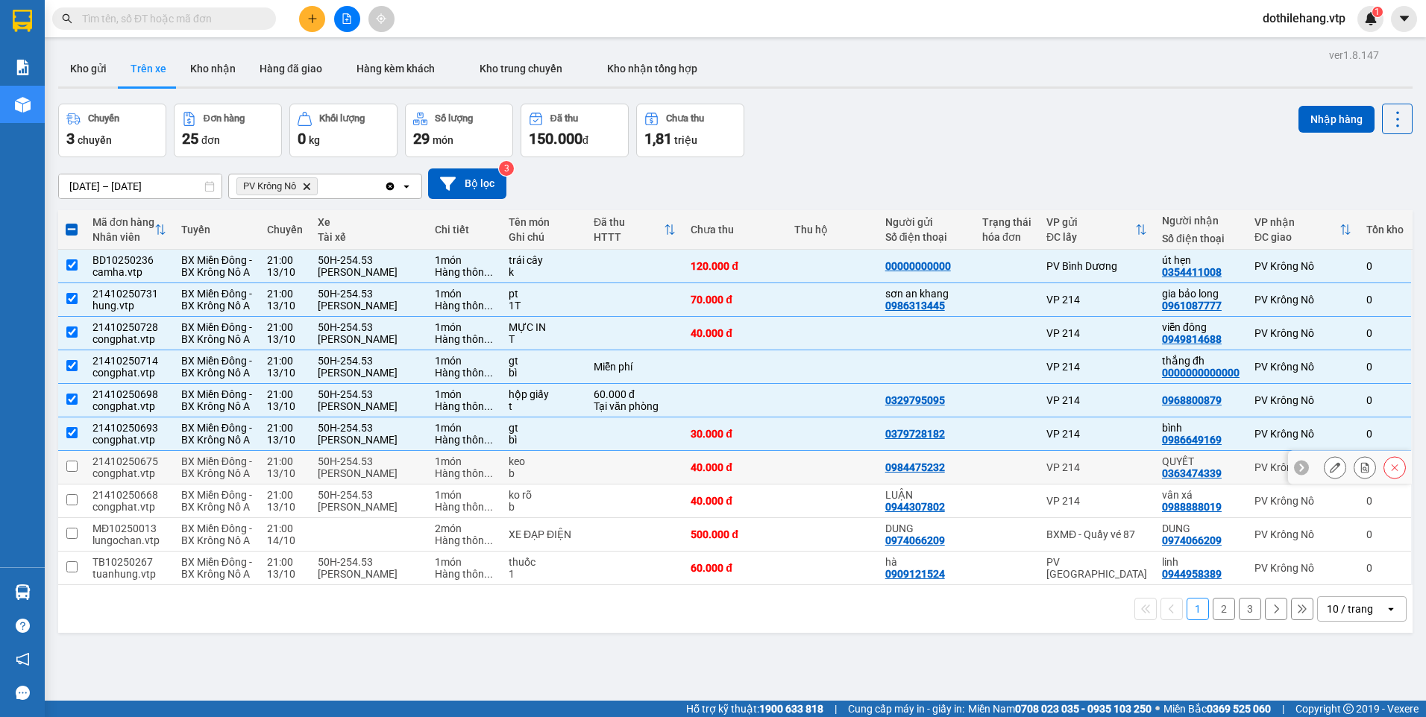
click at [1017, 474] on div at bounding box center [1006, 468] width 49 height 12
checkbox input "true"
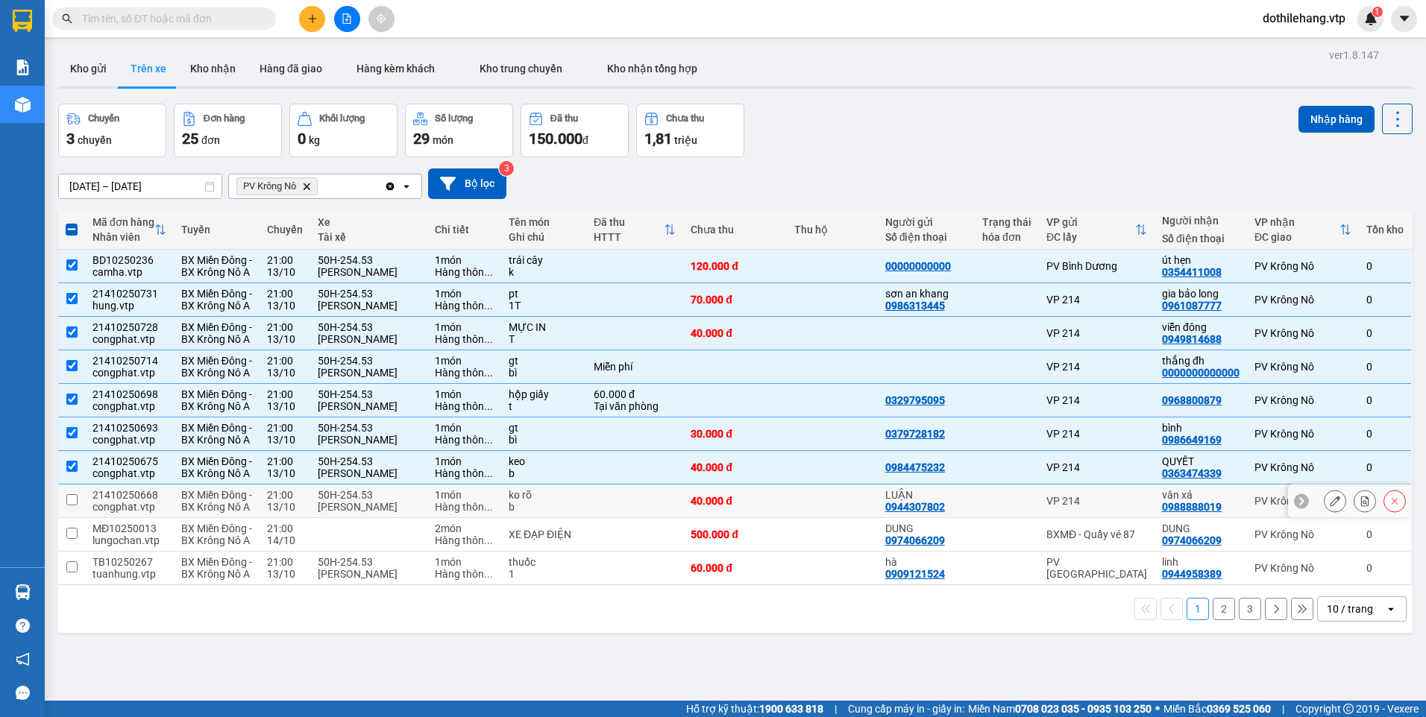
click at [1018, 507] on div at bounding box center [1006, 501] width 49 height 12
checkbox input "true"
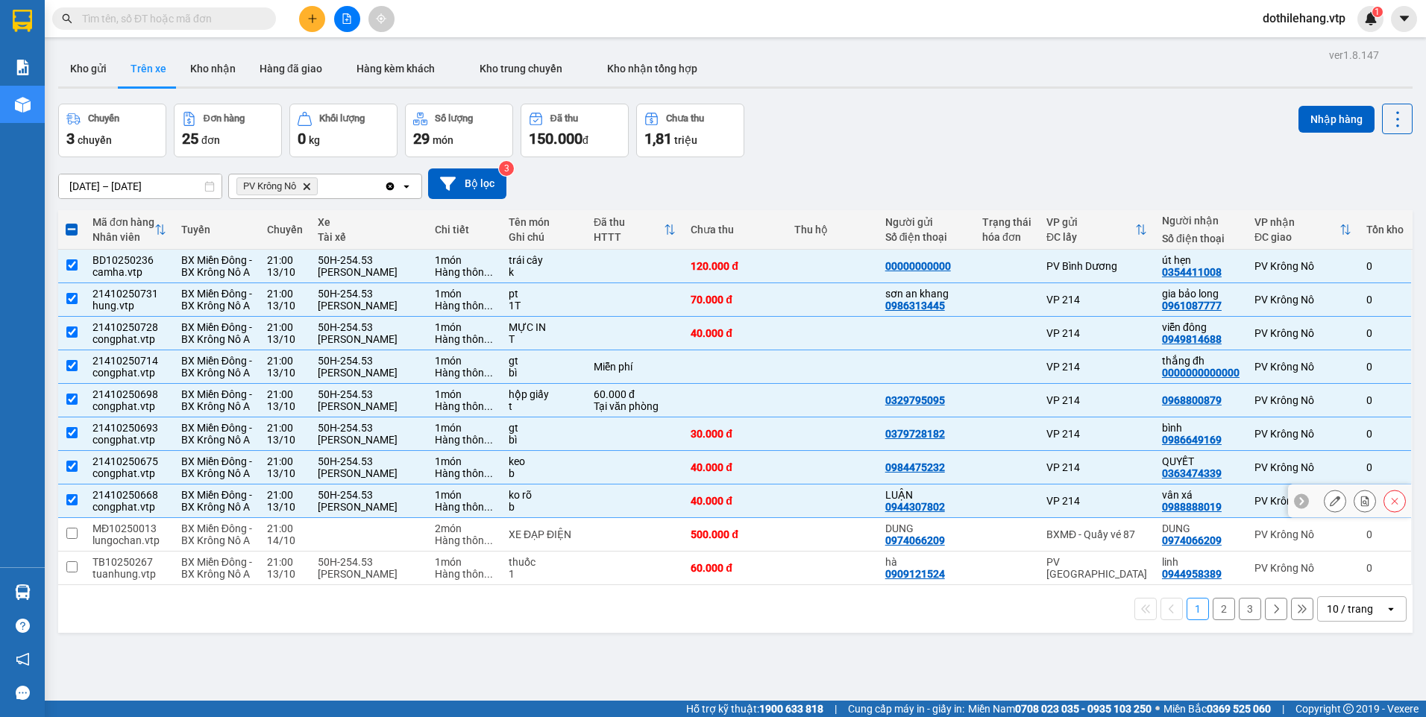
scroll to position [69, 0]
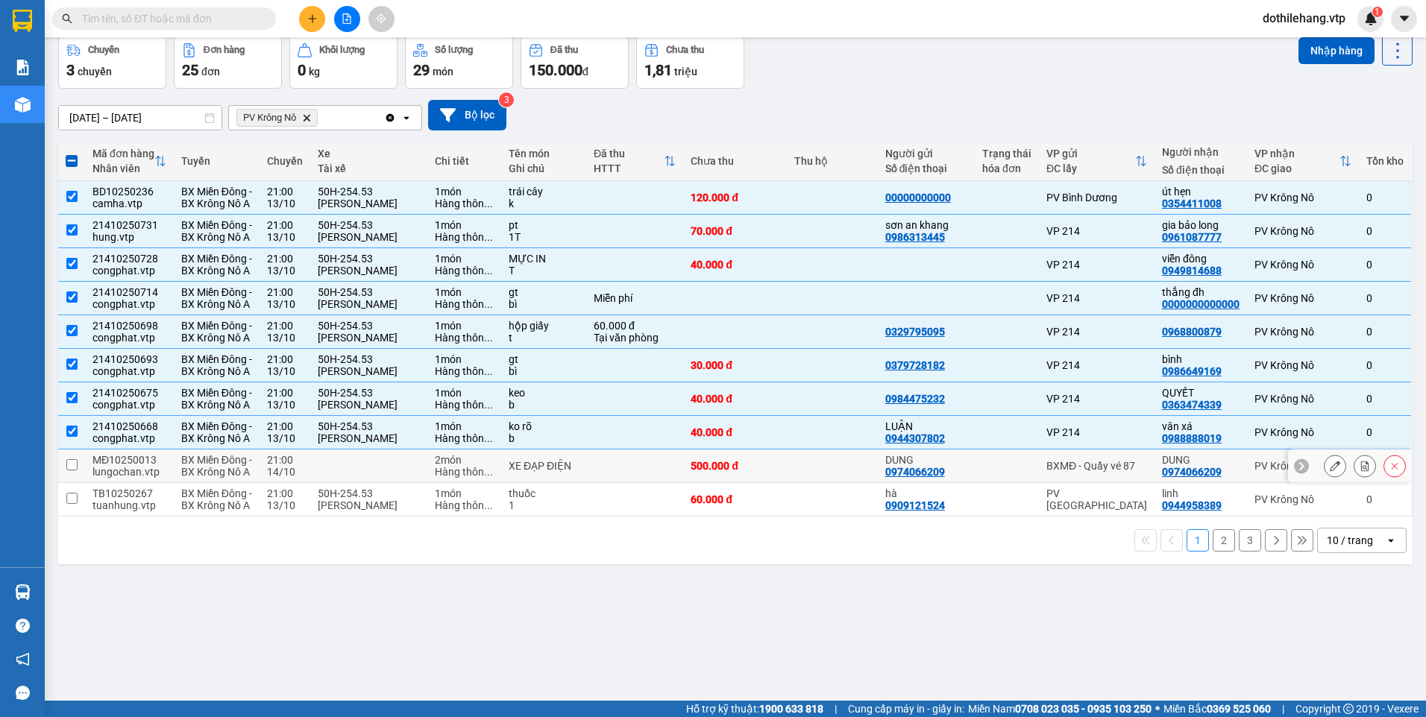
click at [1006, 483] on td at bounding box center [1007, 467] width 64 height 34
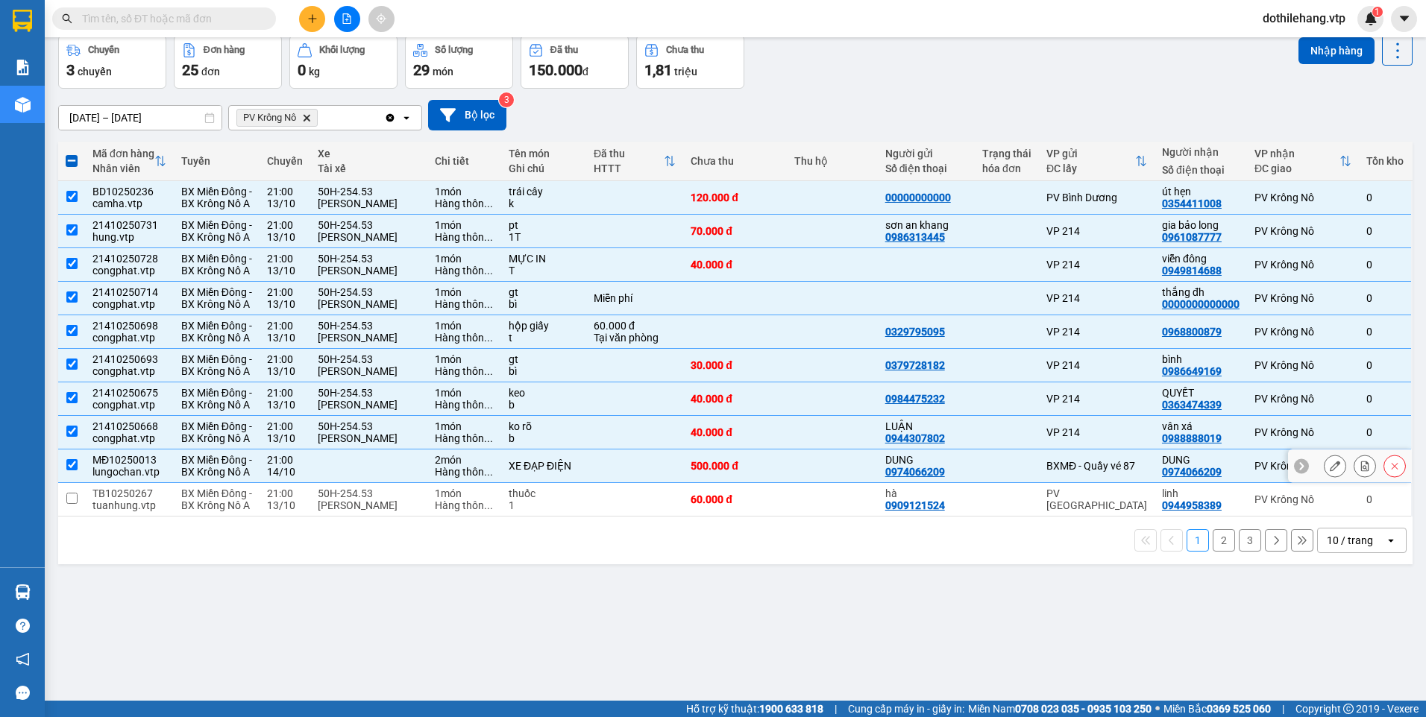
click at [1006, 483] on td at bounding box center [1007, 467] width 64 height 34
checkbox input "false"
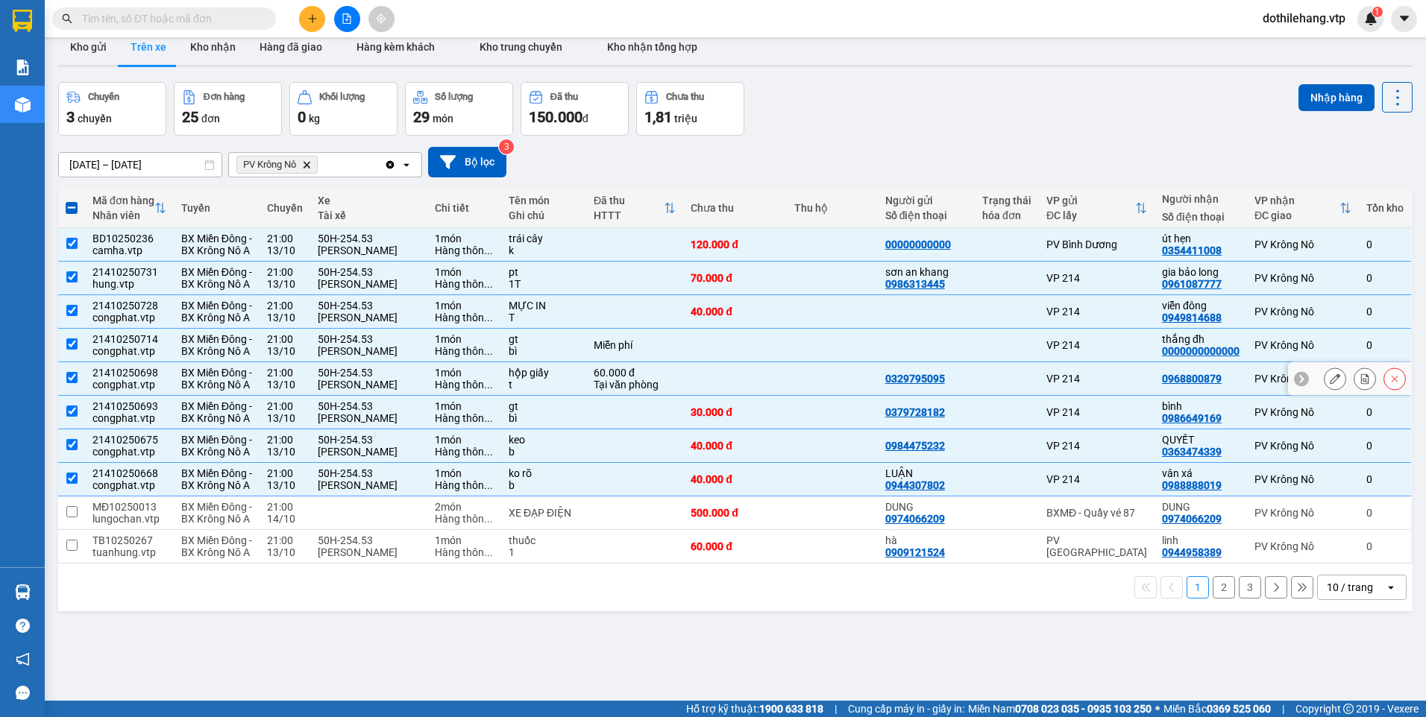
scroll to position [0, 0]
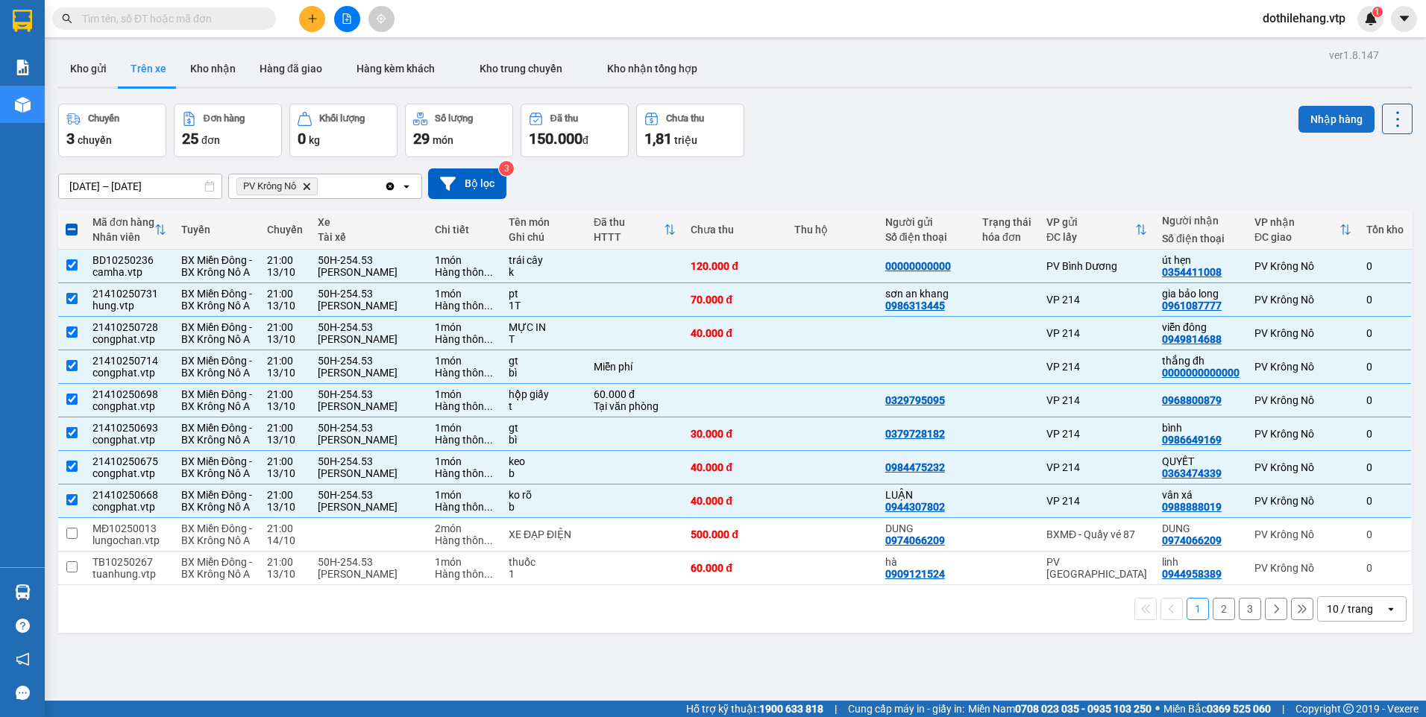
click at [1308, 124] on button "Nhập hàng" at bounding box center [1336, 119] width 76 height 27
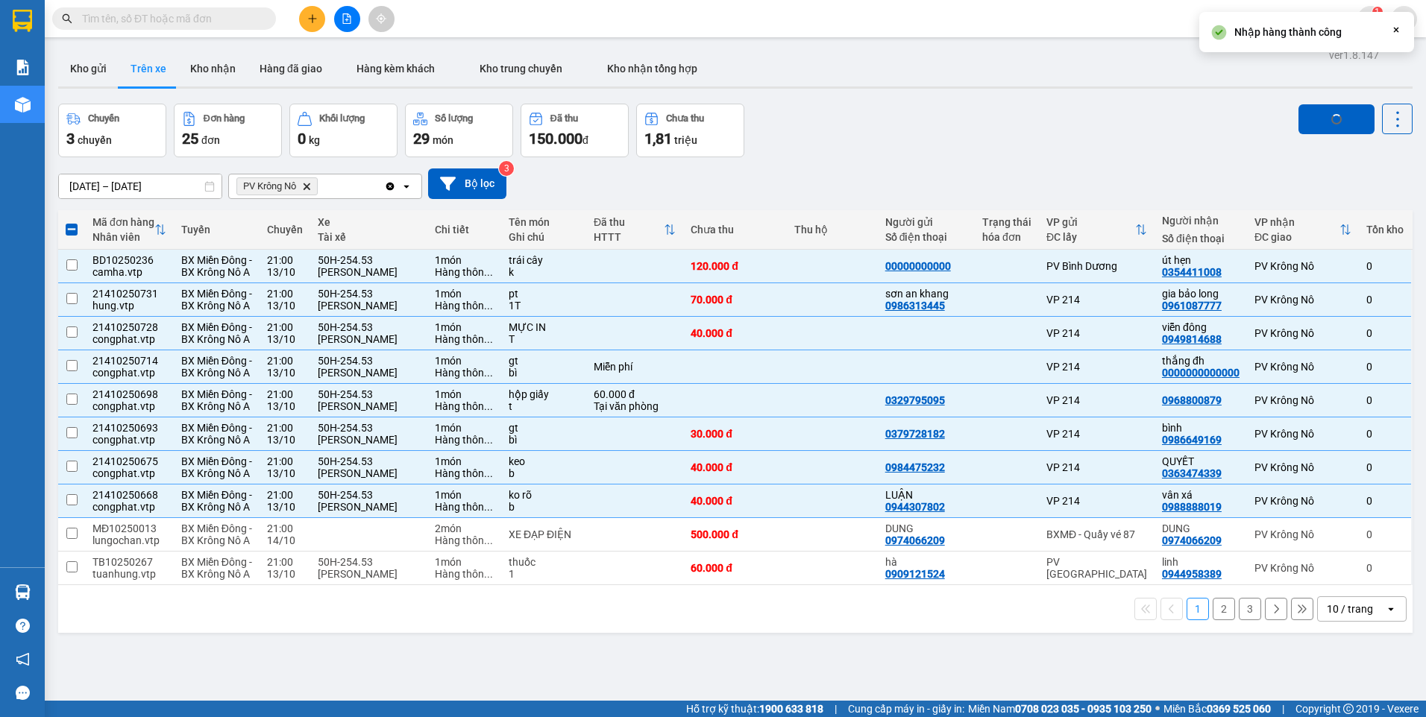
checkbox input "false"
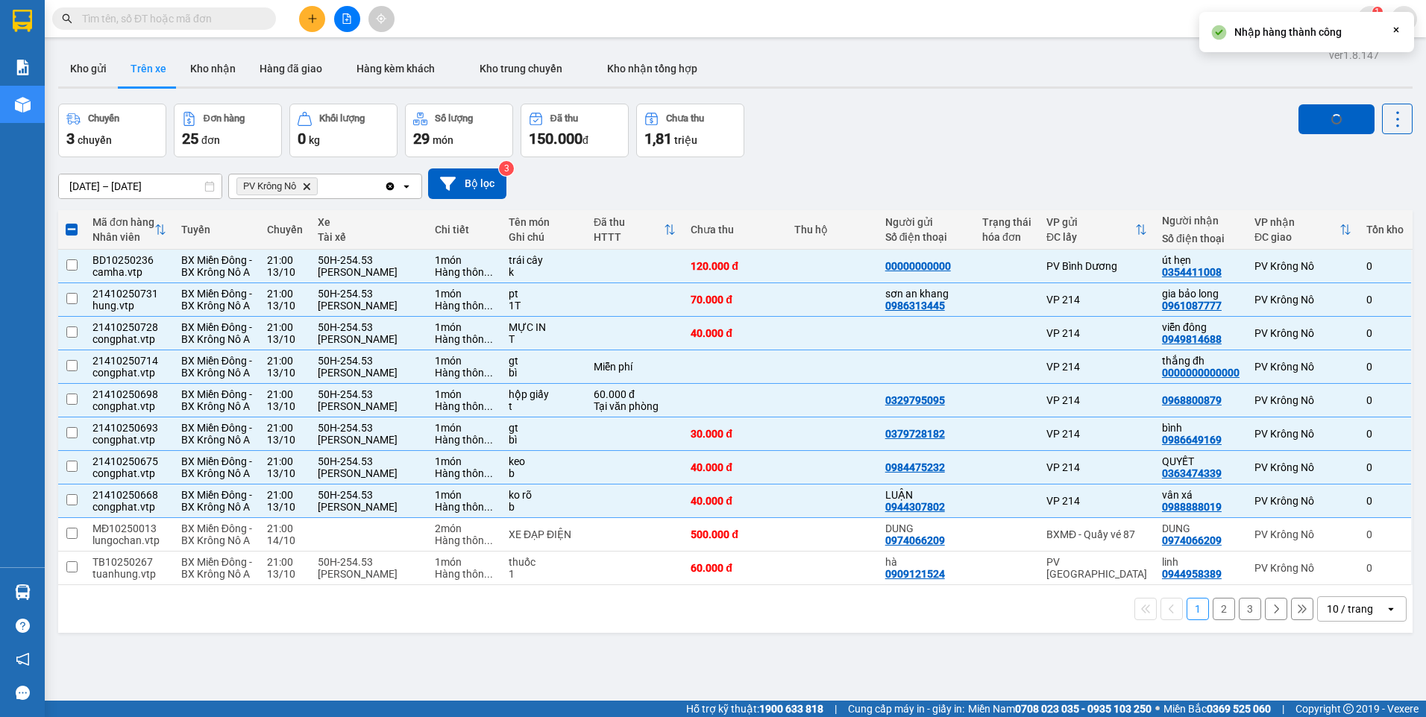
checkbox input "false"
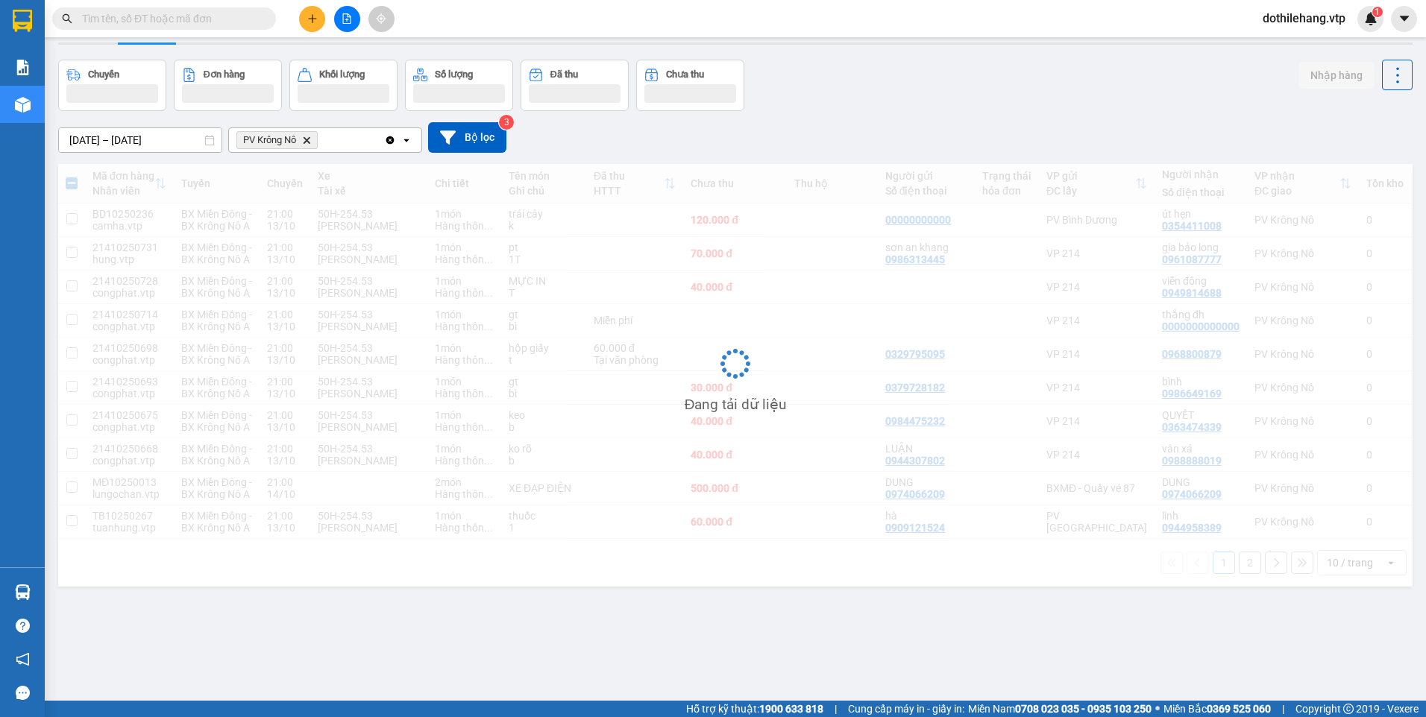
scroll to position [69, 0]
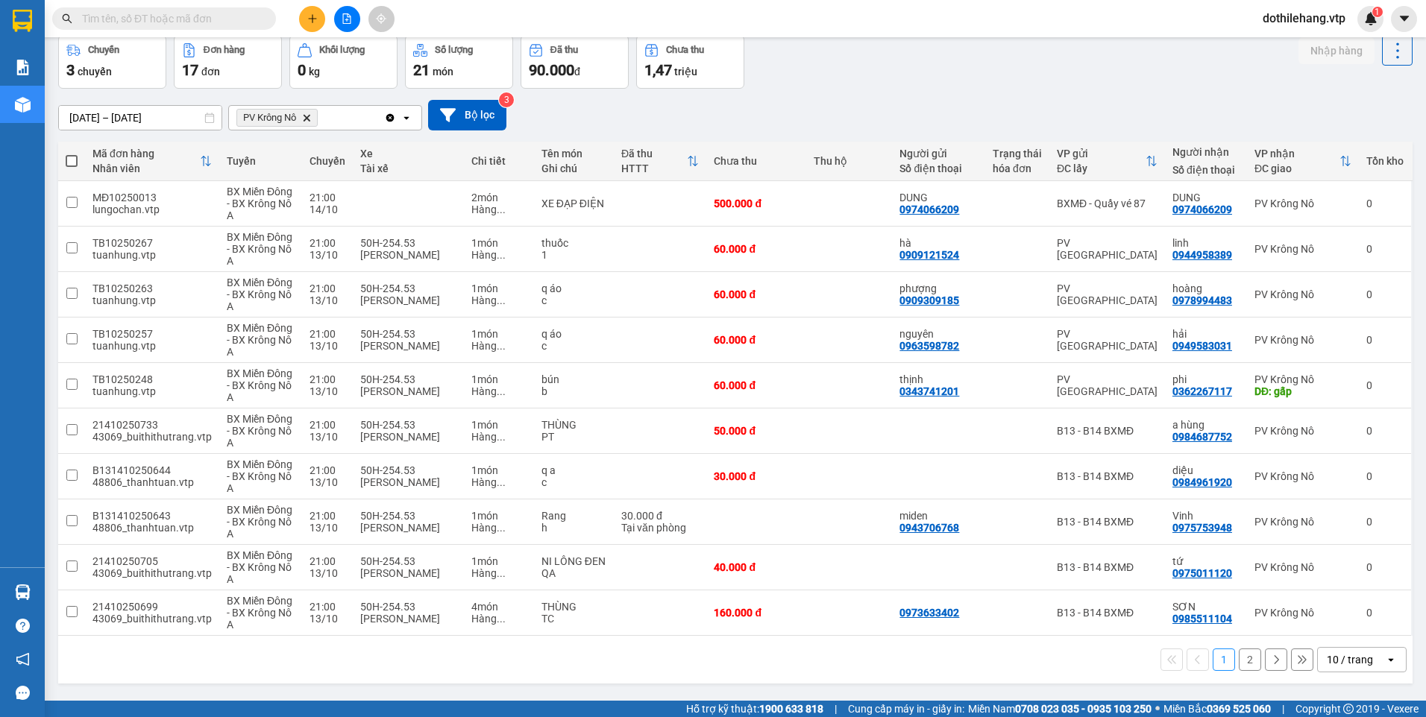
click at [1334, 659] on div "10 / trang" at bounding box center [1350, 660] width 46 height 15
click at [1322, 625] on span "100 / trang" at bounding box center [1345, 627] width 54 height 15
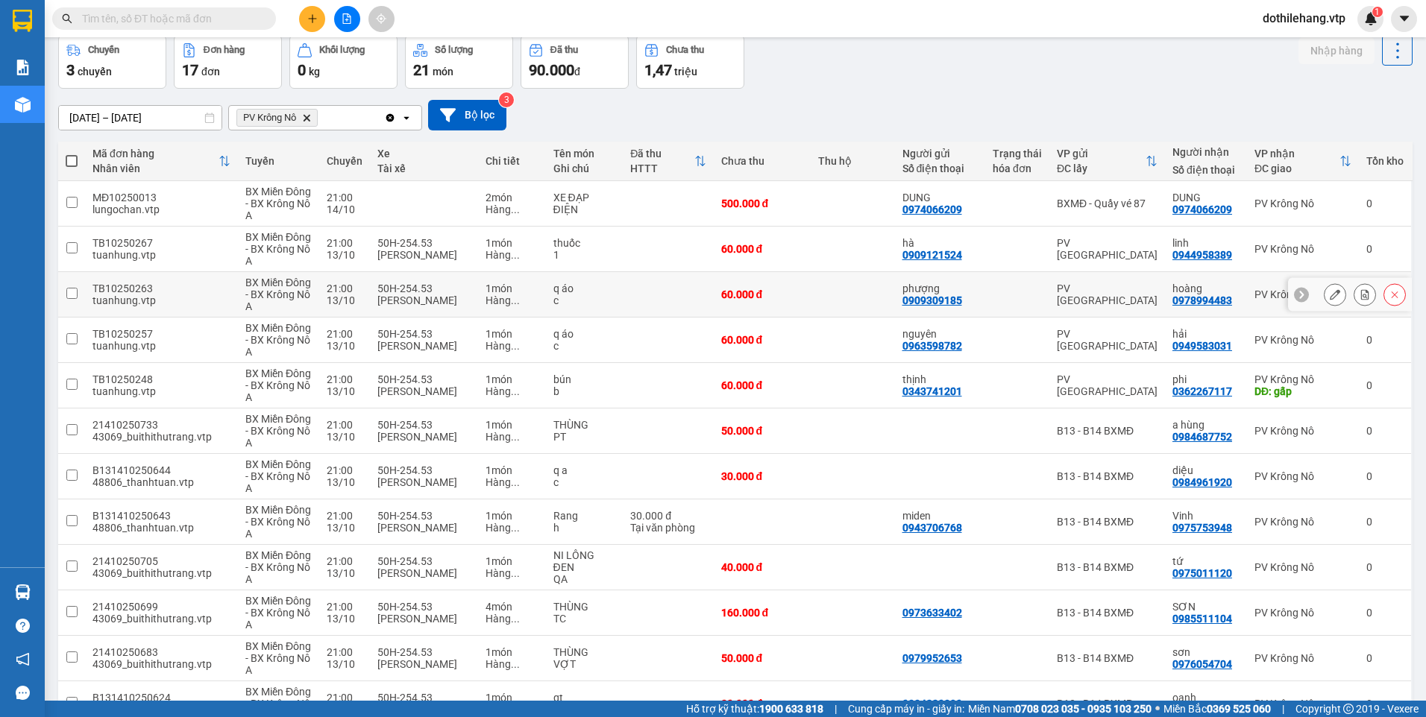
click at [1102, 302] on td "PV [GEOGRAPHIC_DATA]" at bounding box center [1107, 294] width 116 height 45
checkbox input "true"
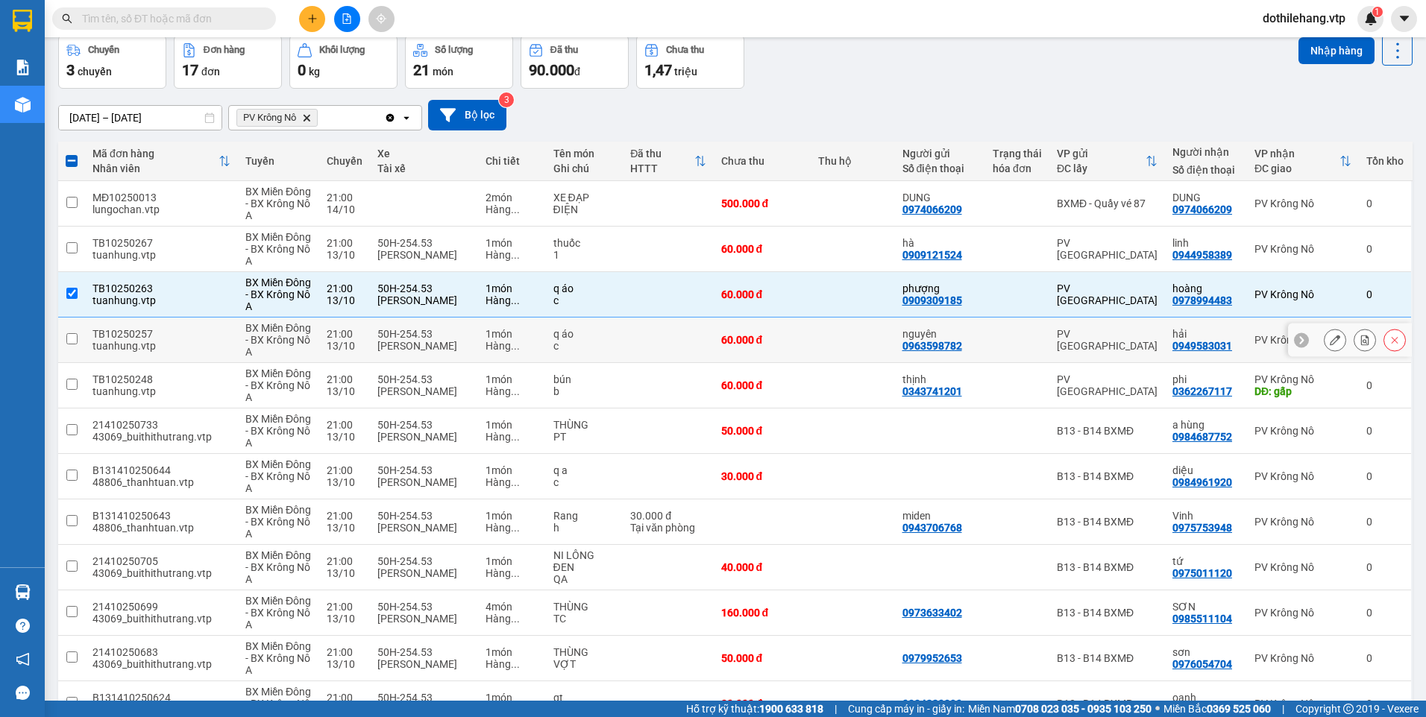
click at [1113, 338] on div "PV [GEOGRAPHIC_DATA]" at bounding box center [1107, 340] width 101 height 24
checkbox input "true"
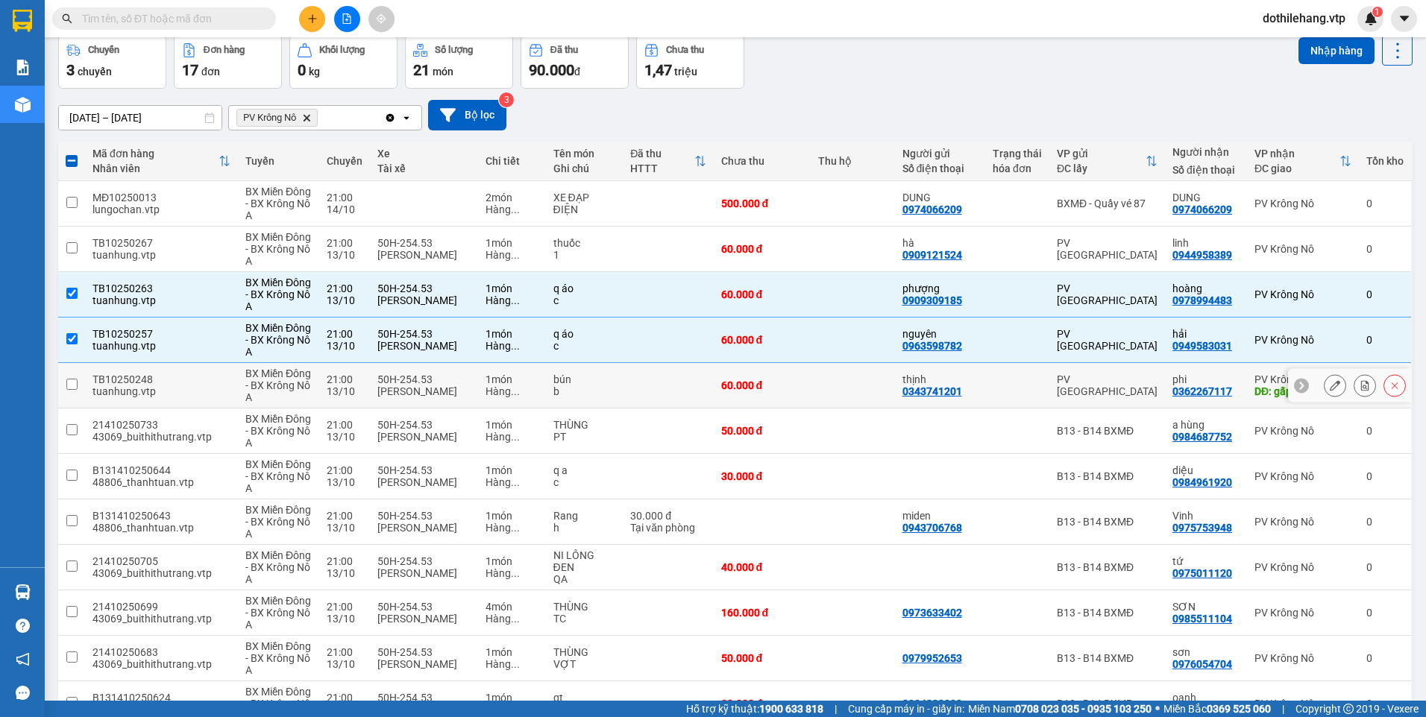
click at [1126, 380] on div "PV [GEOGRAPHIC_DATA]" at bounding box center [1107, 386] width 101 height 24
checkbox input "true"
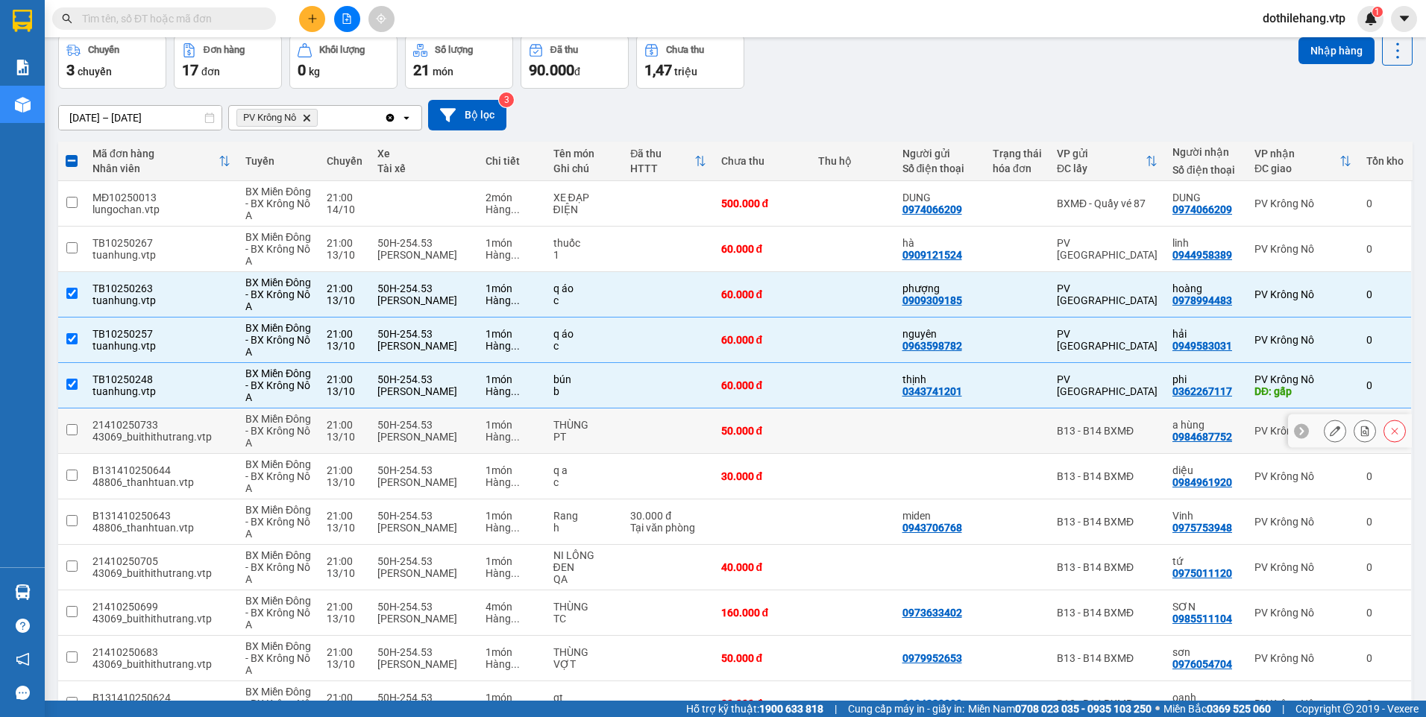
click at [1139, 434] on div "B13 - B14 BXMĐ" at bounding box center [1107, 431] width 101 height 12
checkbox input "true"
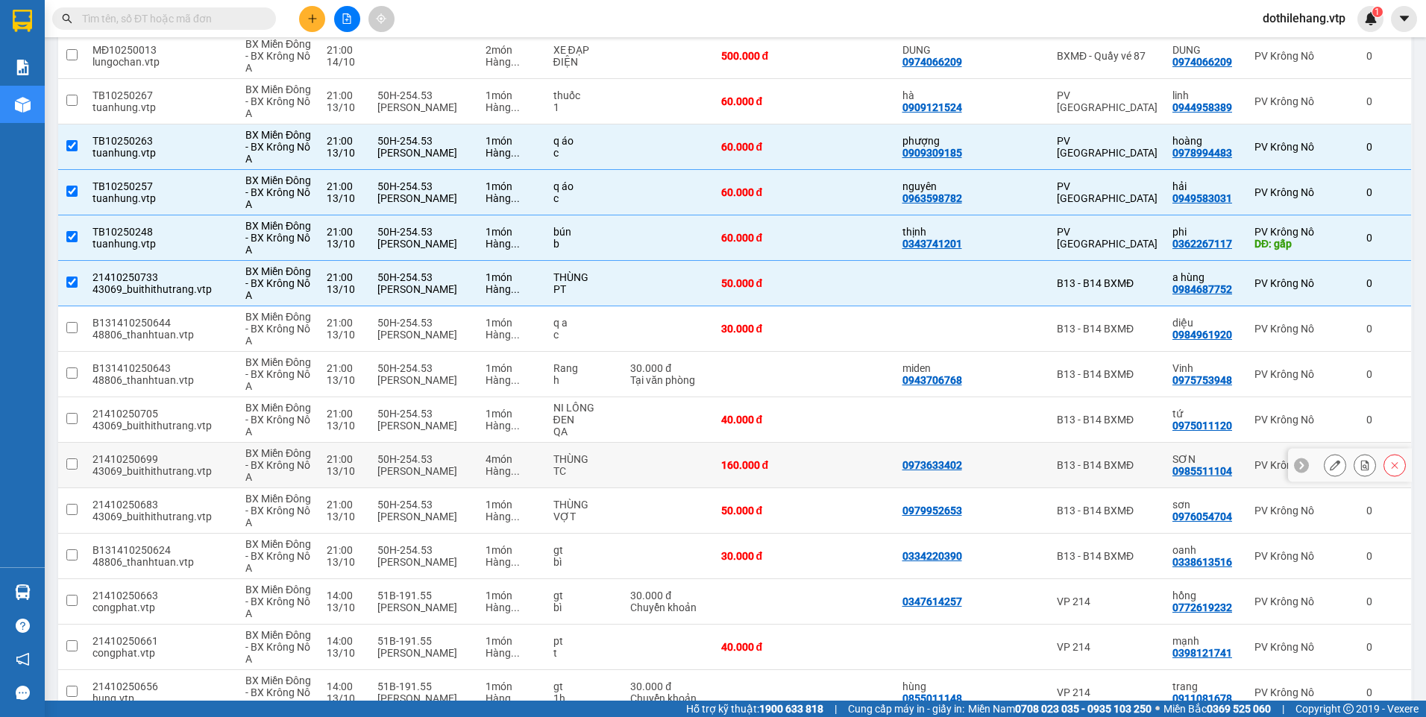
scroll to position [218, 0]
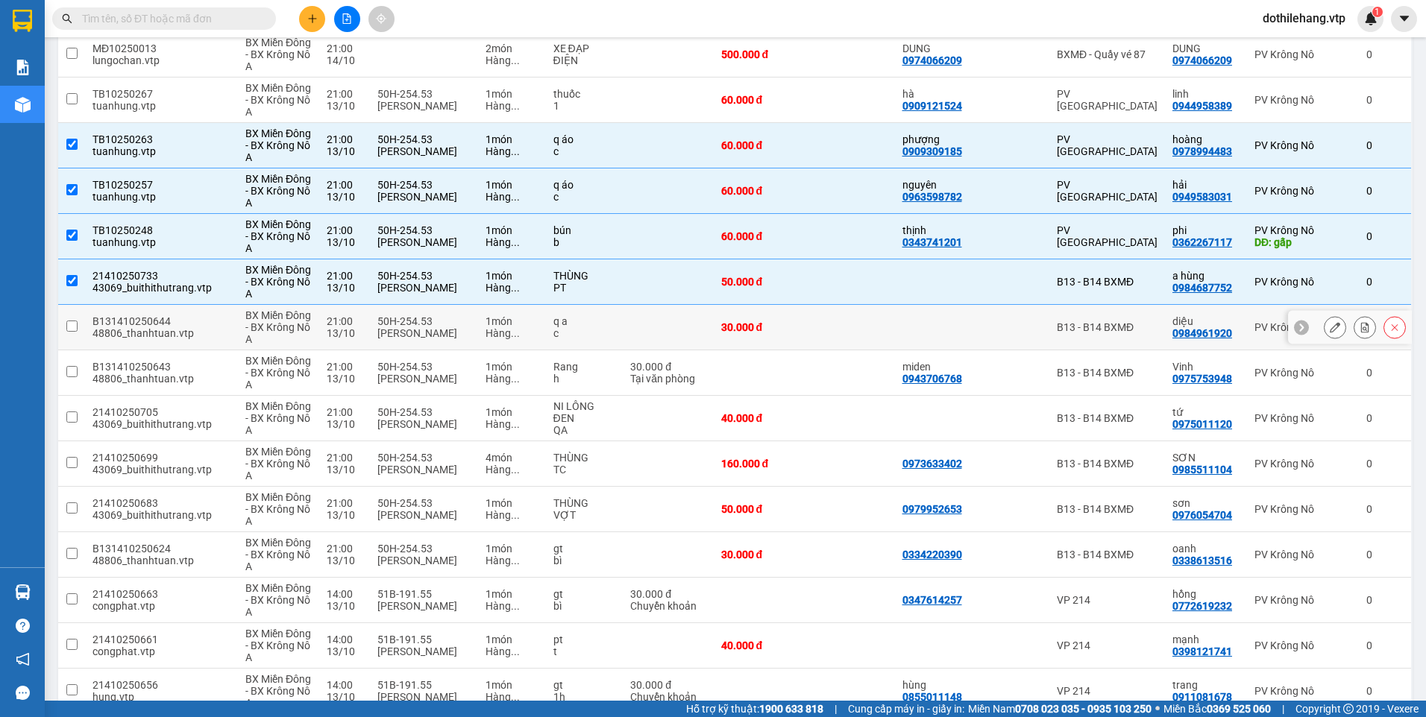
click at [1139, 325] on div "B13 - B14 BXMĐ" at bounding box center [1107, 327] width 101 height 12
checkbox input "true"
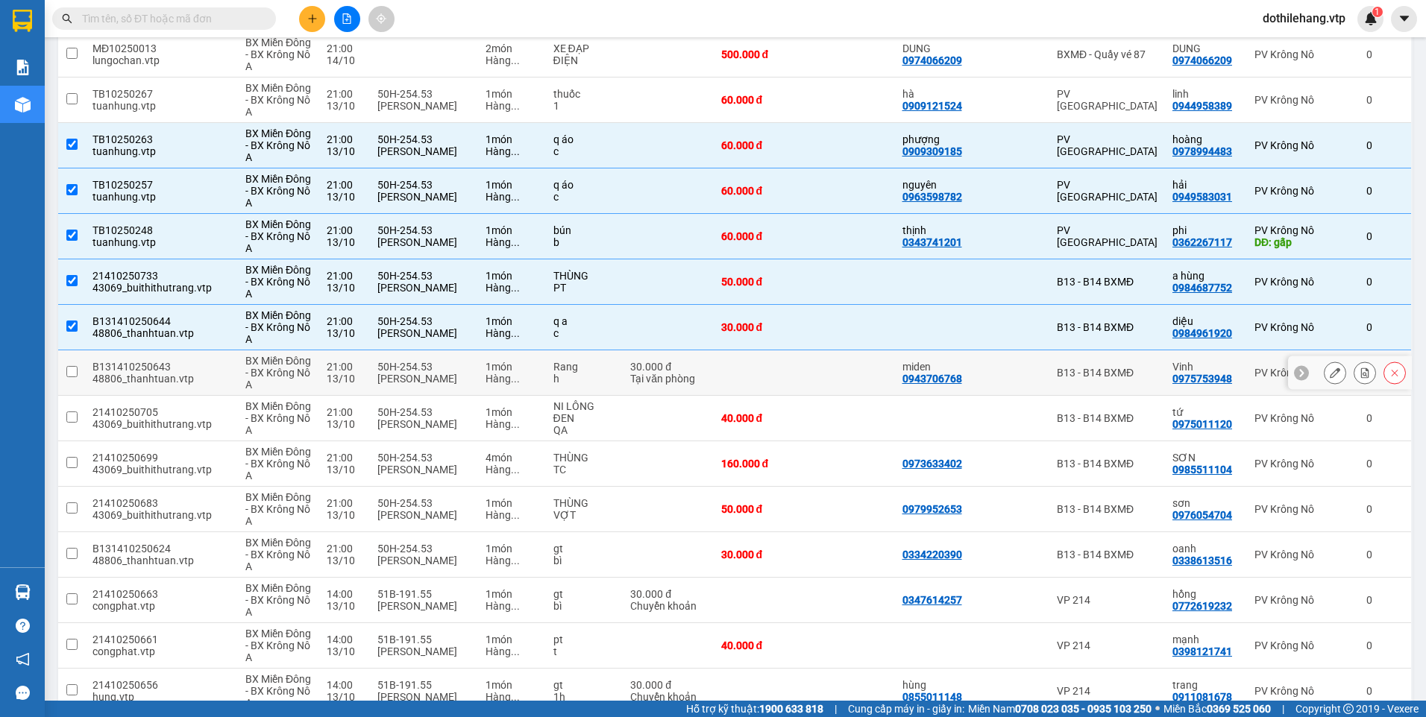
click at [1135, 368] on div "B13 - B14 BXMĐ" at bounding box center [1107, 373] width 101 height 12
checkbox input "true"
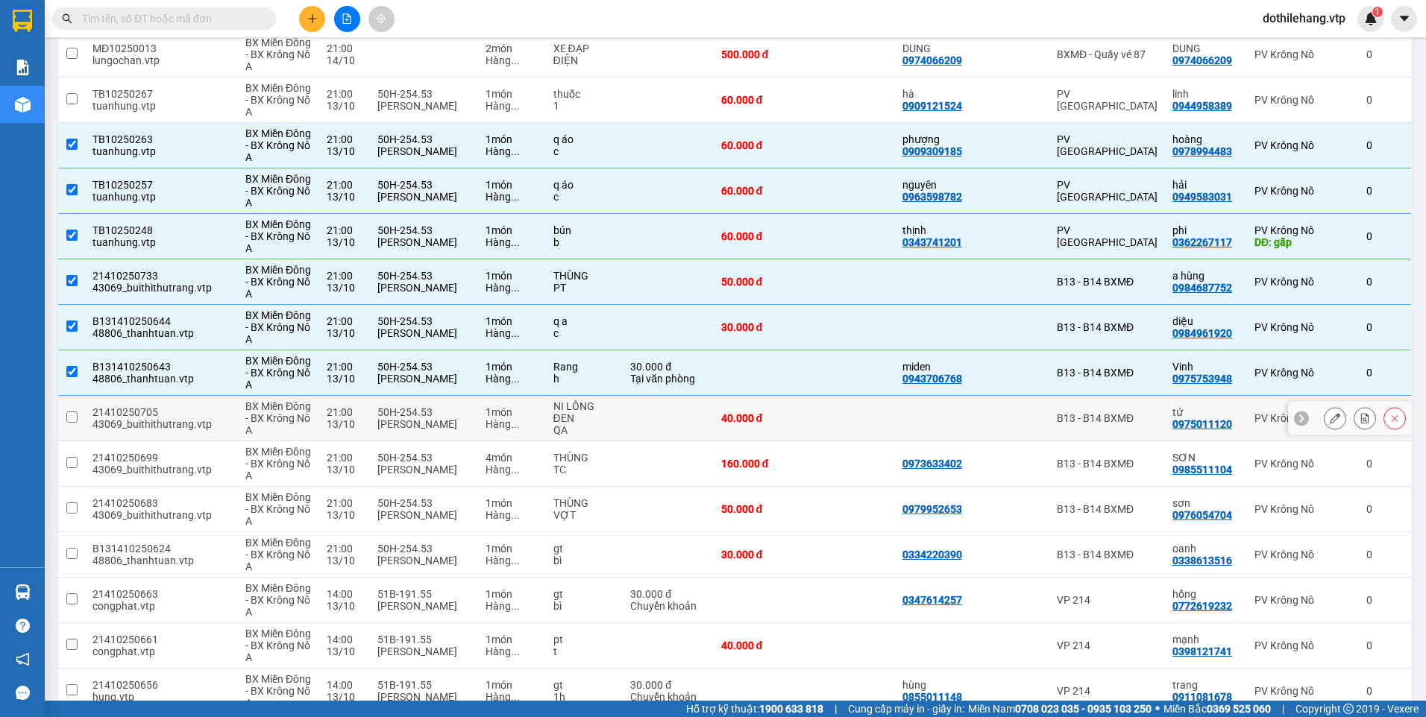
click at [1131, 411] on td "B13 - B14 BXMĐ" at bounding box center [1107, 418] width 116 height 45
checkbox input "true"
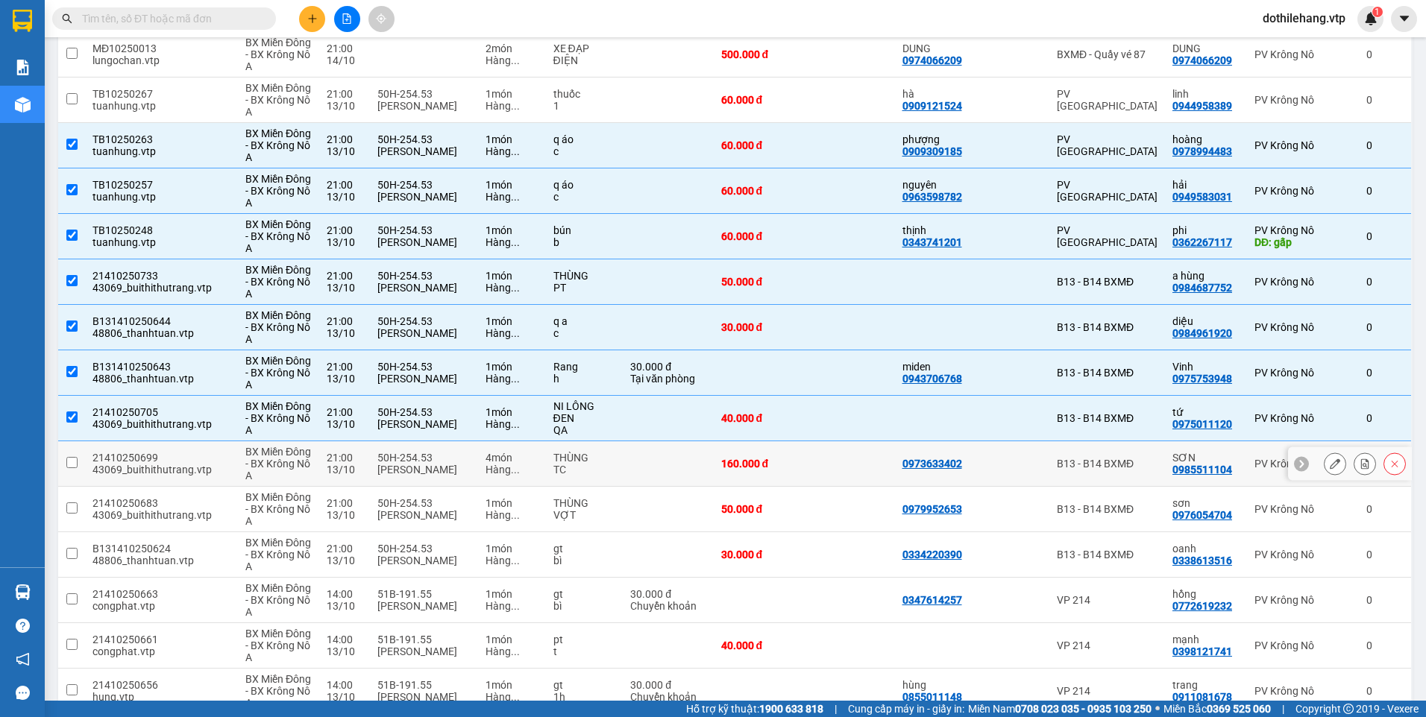
click at [1131, 459] on div "B13 - B14 BXMĐ" at bounding box center [1107, 464] width 101 height 12
checkbox input "true"
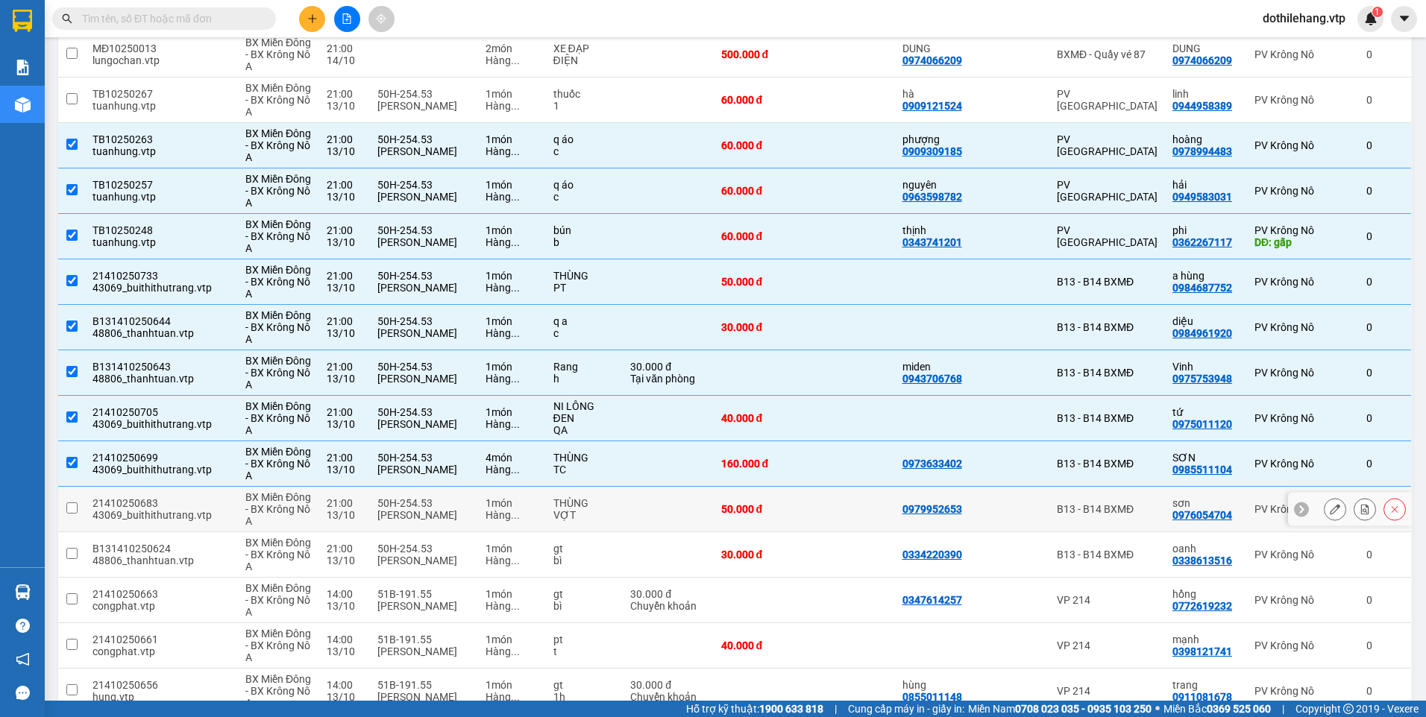
click at [1126, 507] on div "B13 - B14 BXMĐ" at bounding box center [1107, 509] width 101 height 12
checkbox input "true"
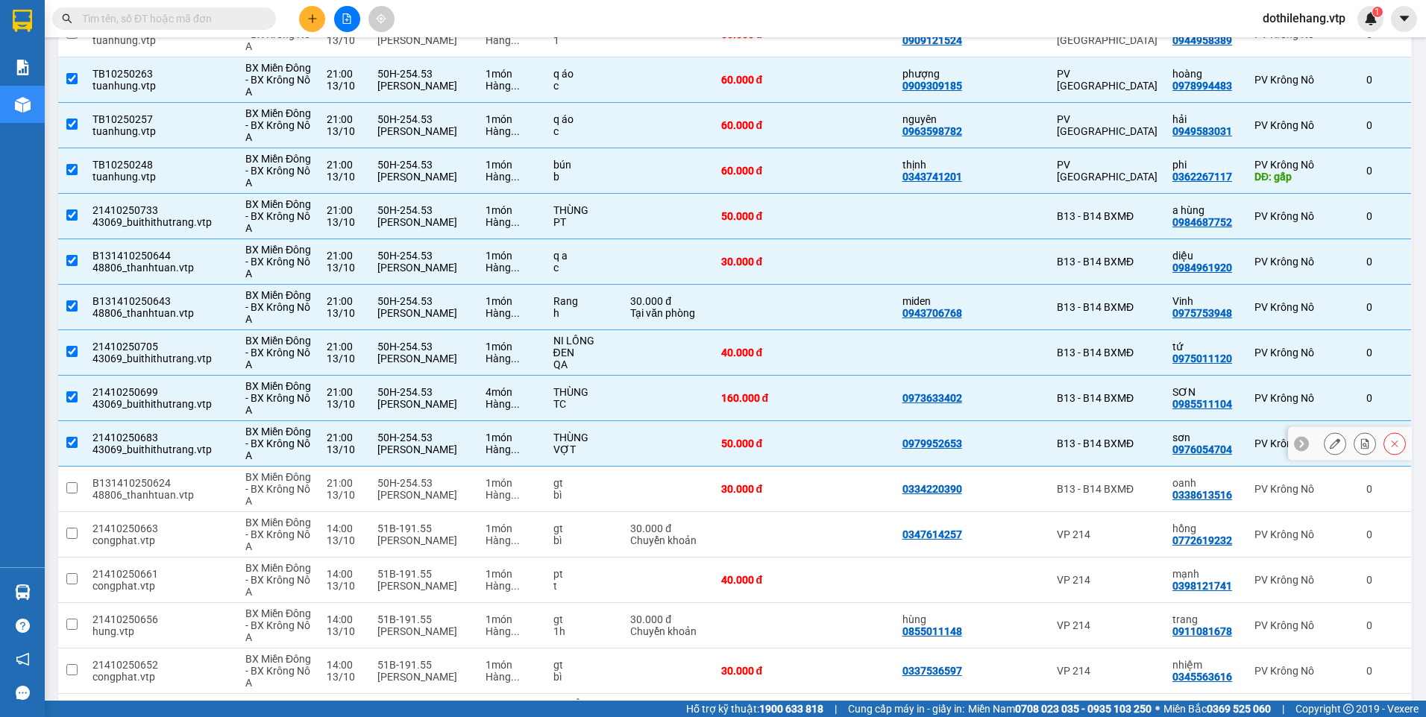
scroll to position [367, 0]
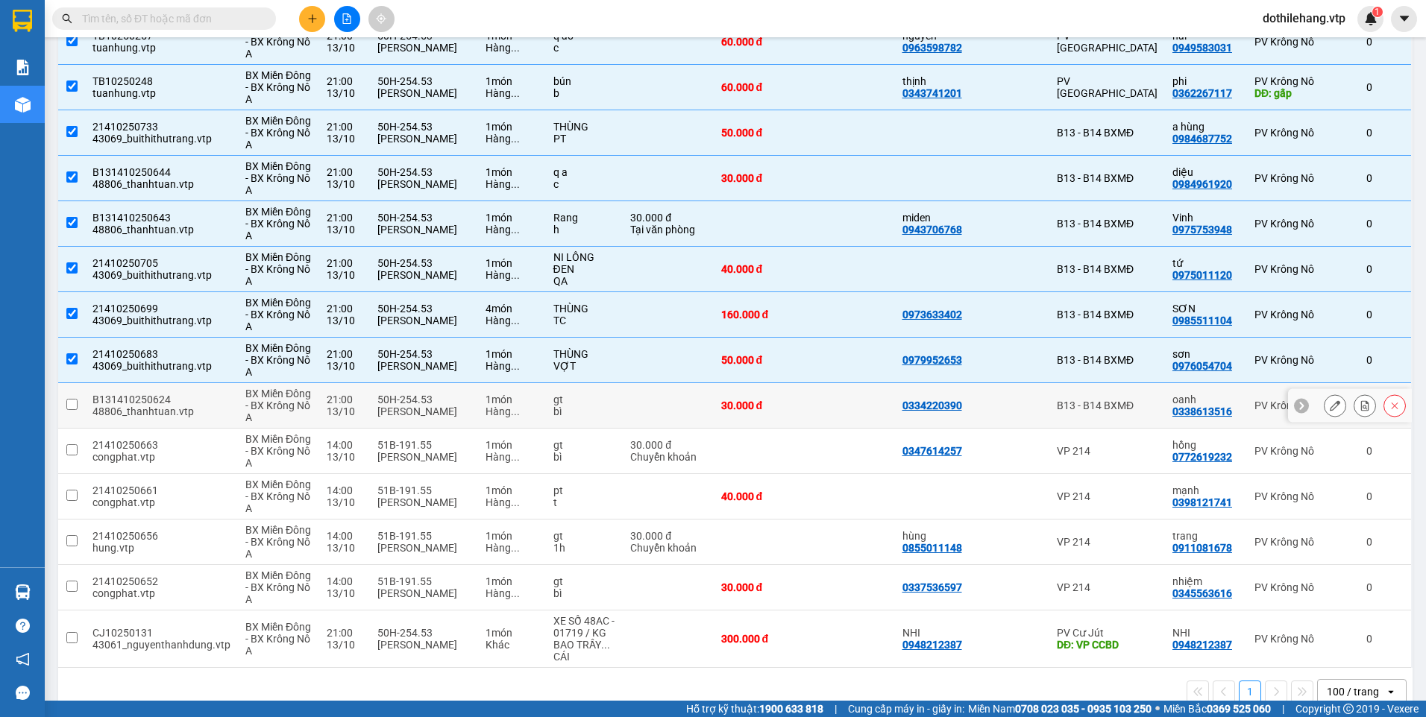
click at [1144, 413] on td "B13 - B14 BXMĐ" at bounding box center [1107, 405] width 116 height 45
checkbox input "true"
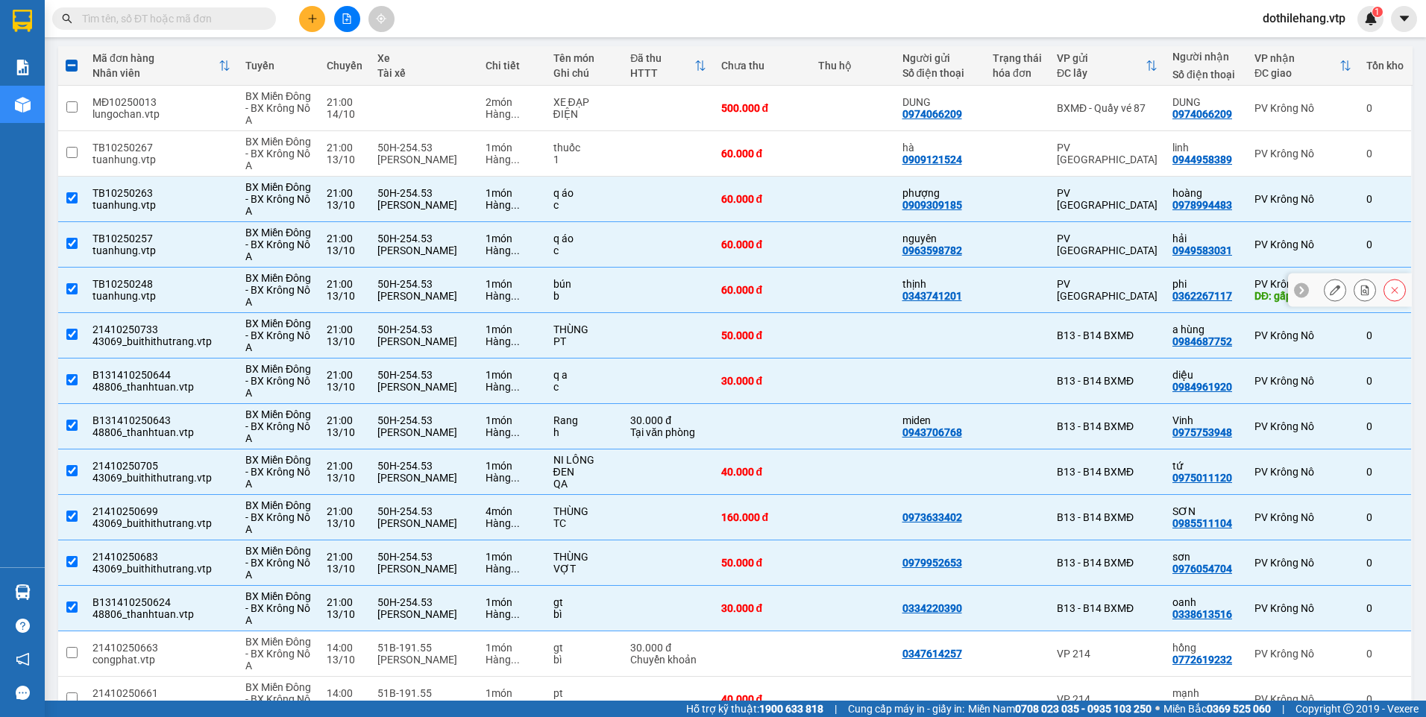
scroll to position [0, 0]
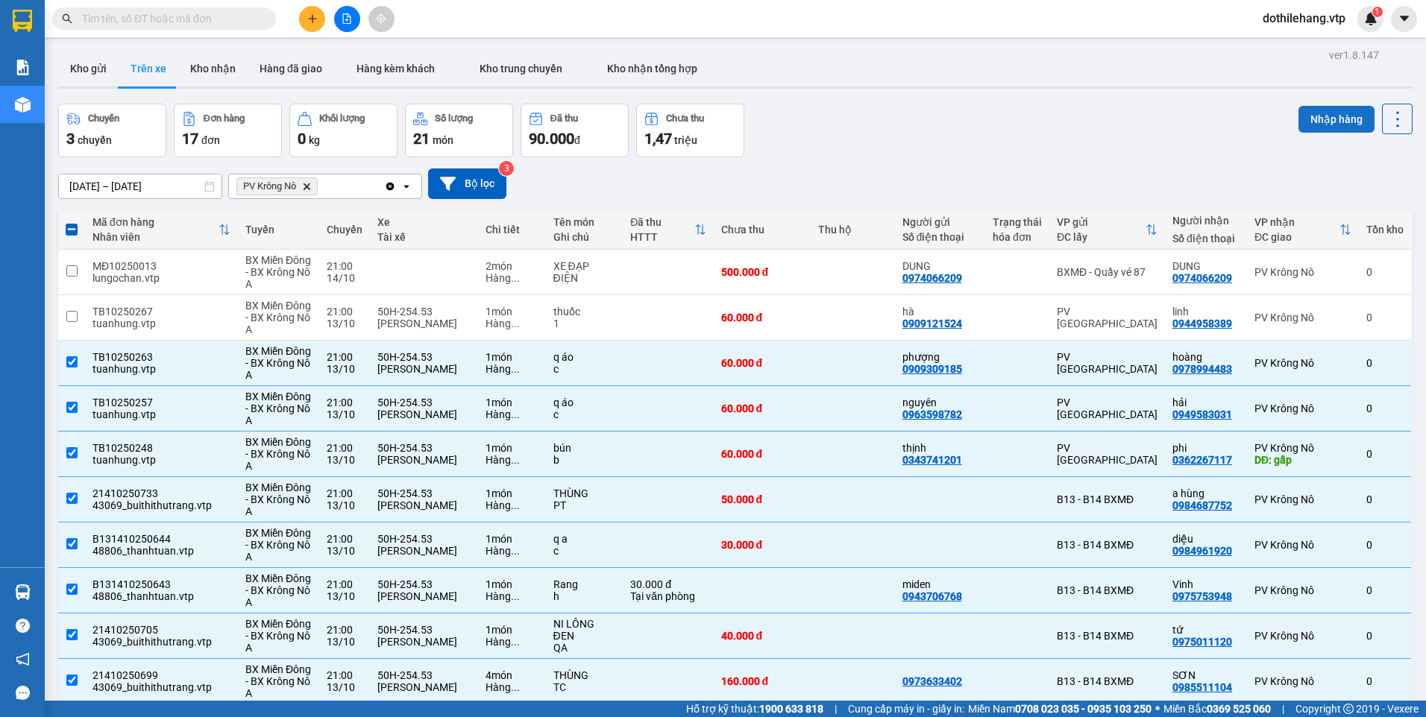
click at [1335, 122] on button "Nhập hàng" at bounding box center [1336, 119] width 76 height 27
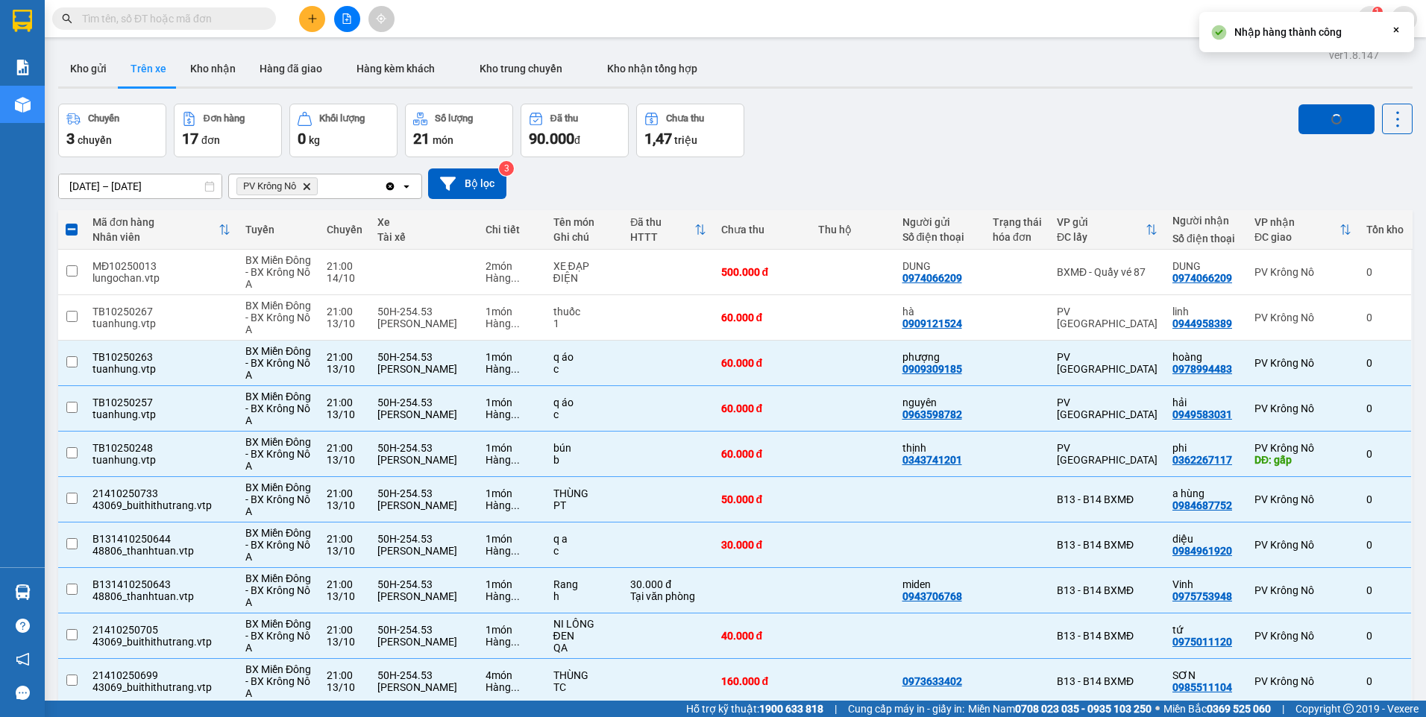
checkbox input "false"
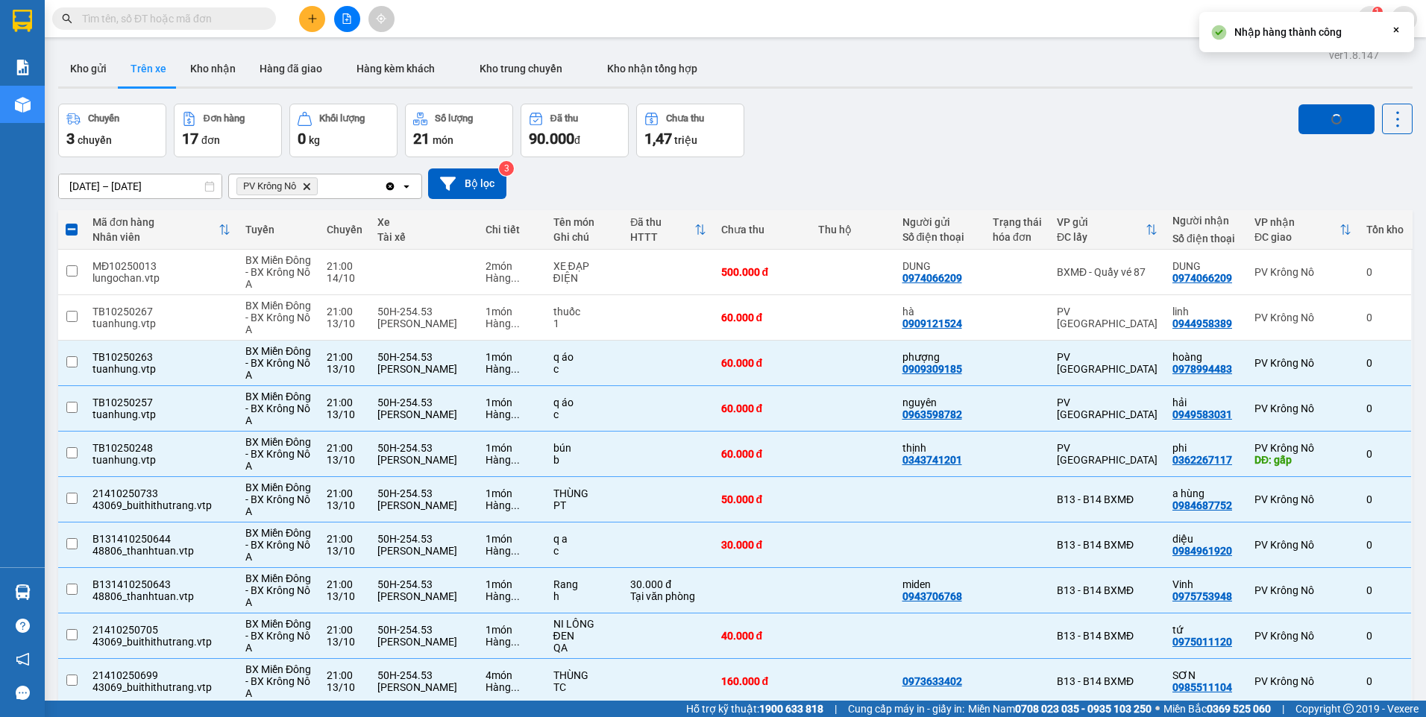
checkbox input "false"
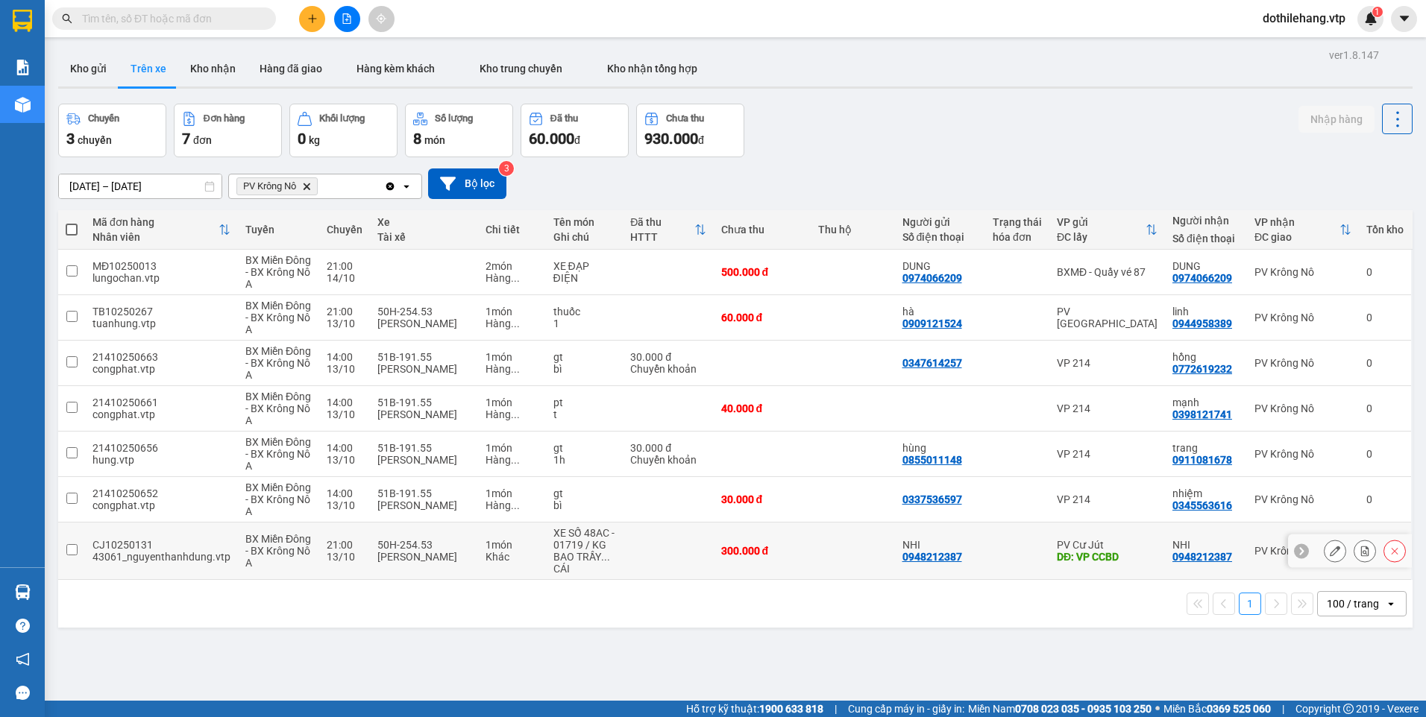
click at [852, 568] on td at bounding box center [853, 551] width 84 height 57
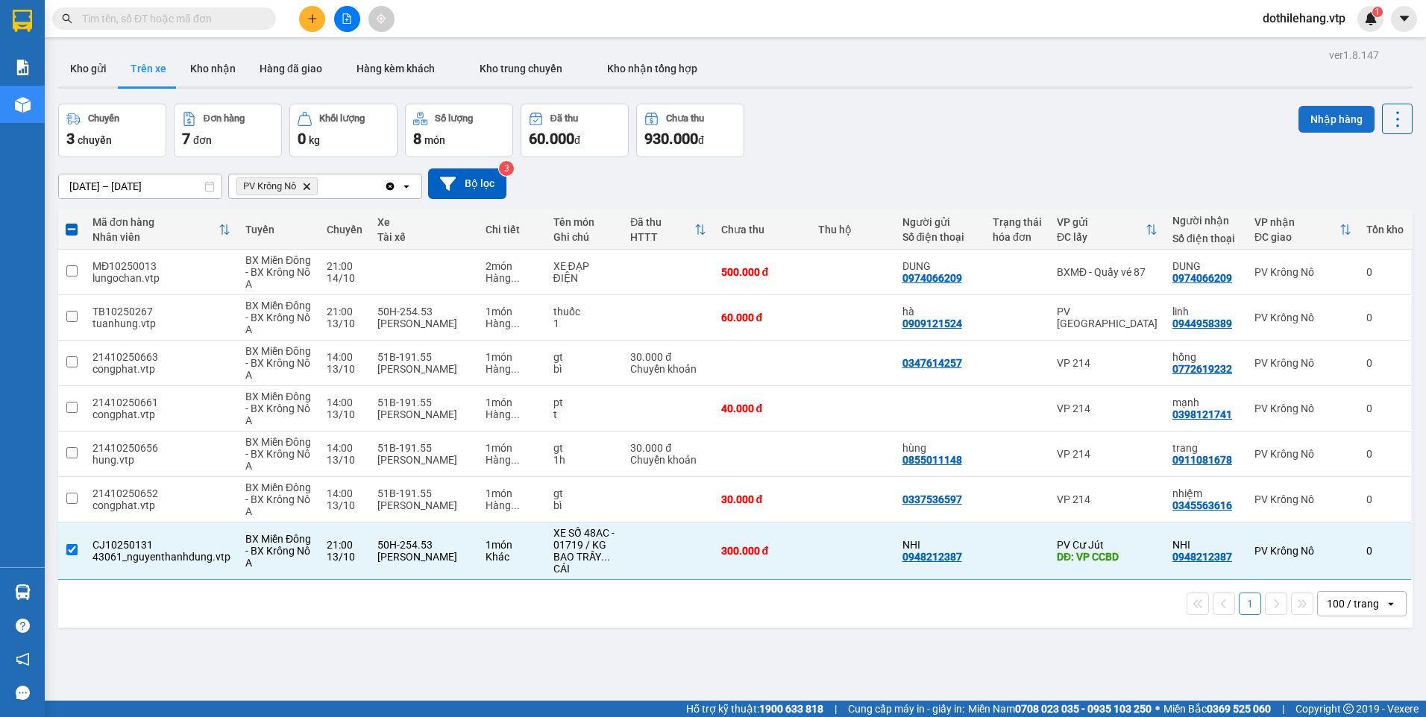
click at [1311, 129] on button "Nhập hàng" at bounding box center [1336, 119] width 76 height 27
checkbox input "false"
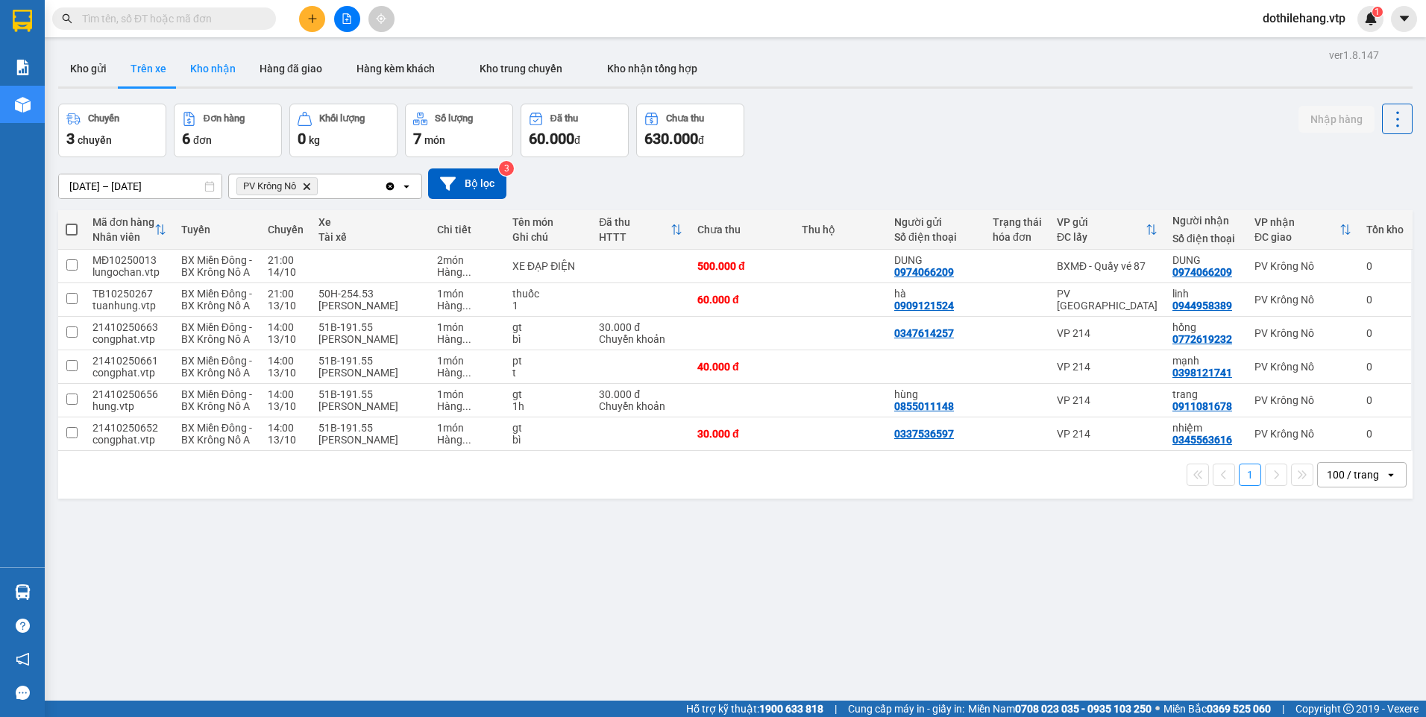
click at [201, 80] on button "Kho nhận" at bounding box center [212, 69] width 69 height 36
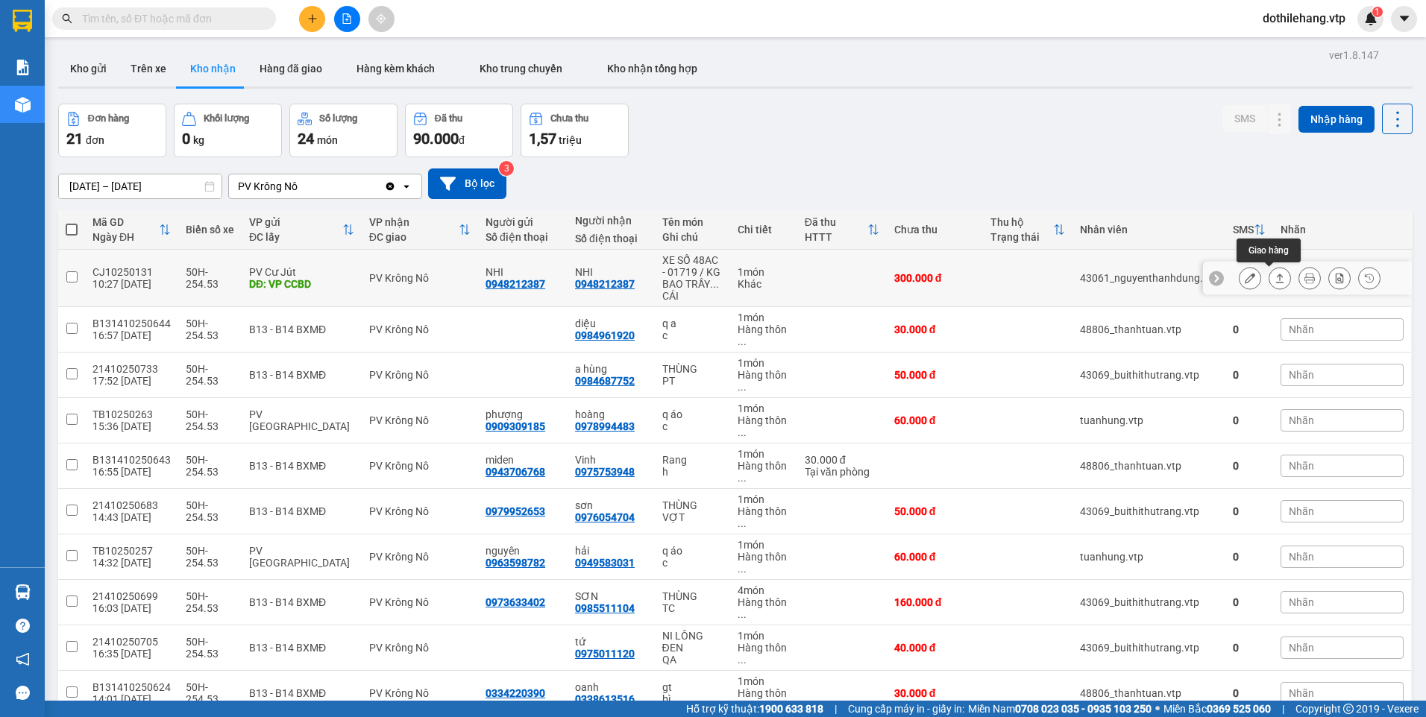
click at [1245, 280] on icon at bounding box center [1250, 278] width 10 height 10
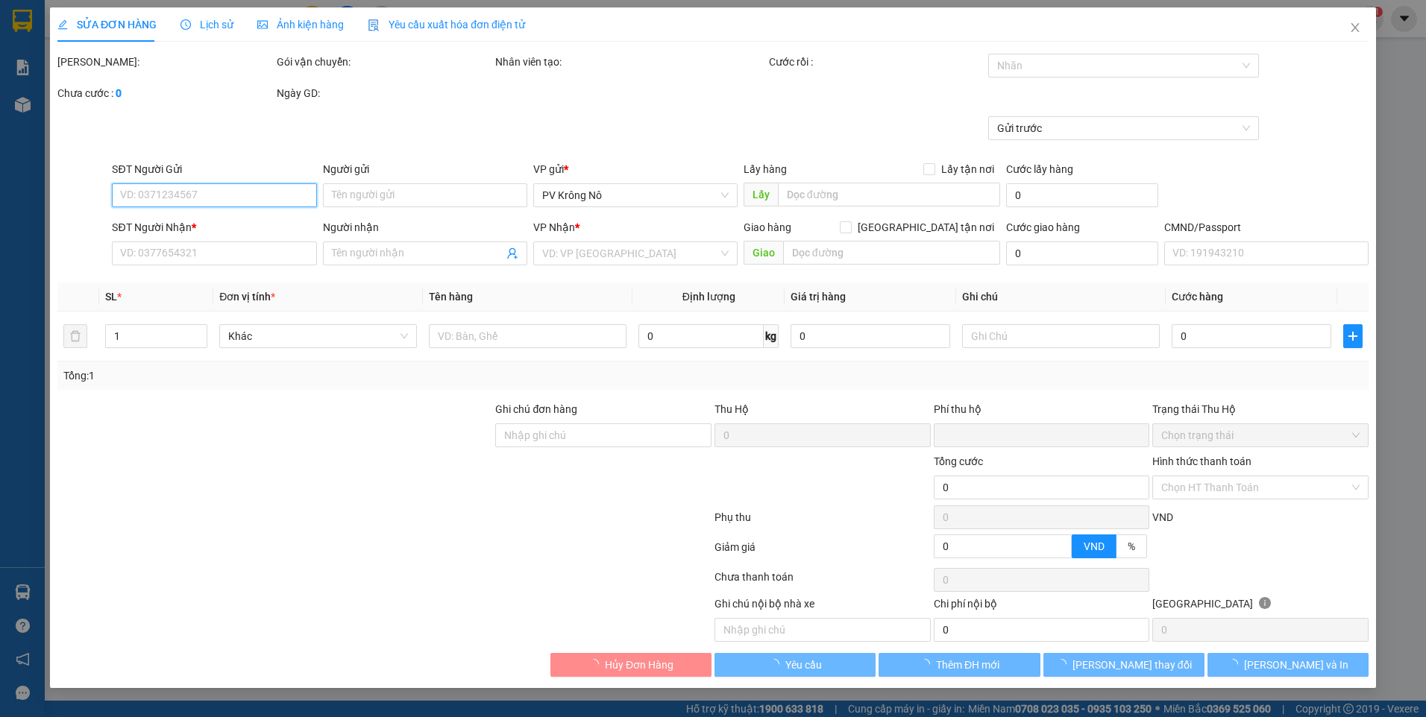
type input "0948212387"
type input "NHI"
type input "VP CCBD"
type input "0948212387"
type input "NHI"
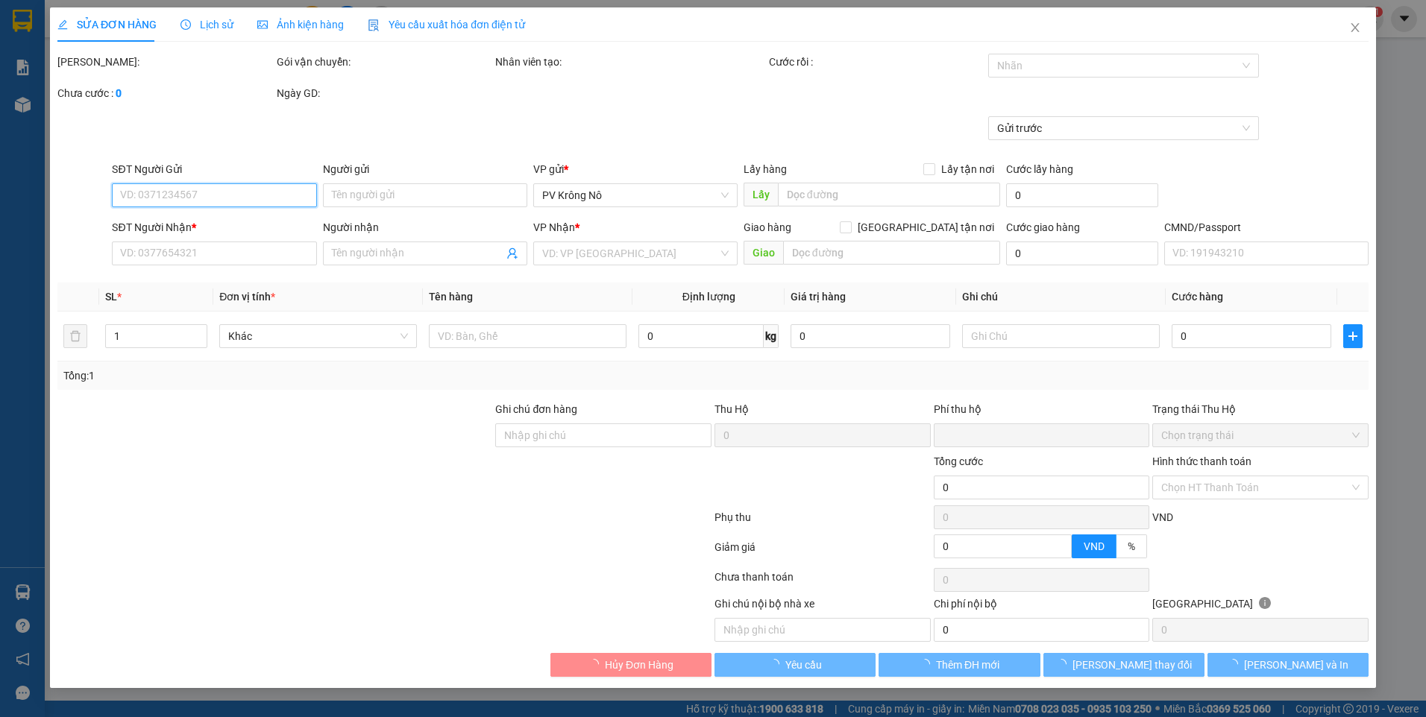
type input "0"
type input "300.000"
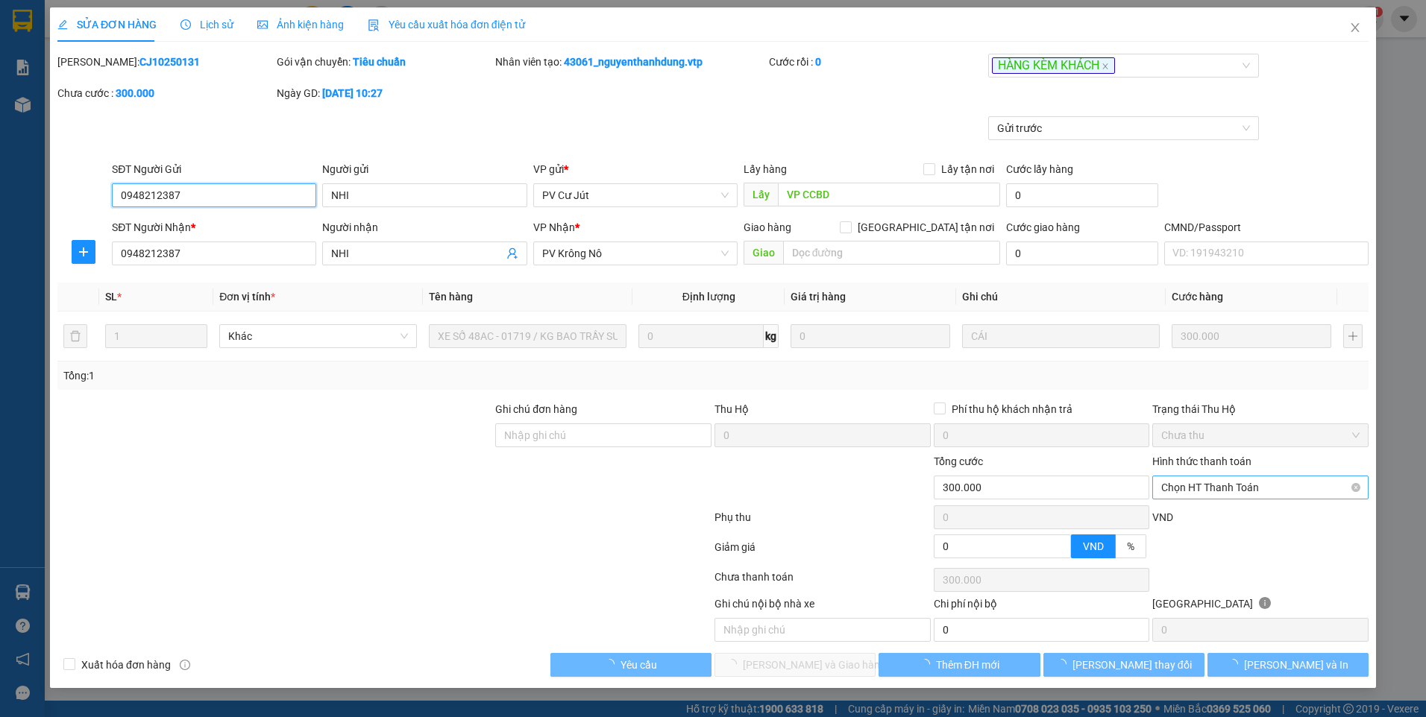
type input "15.000"
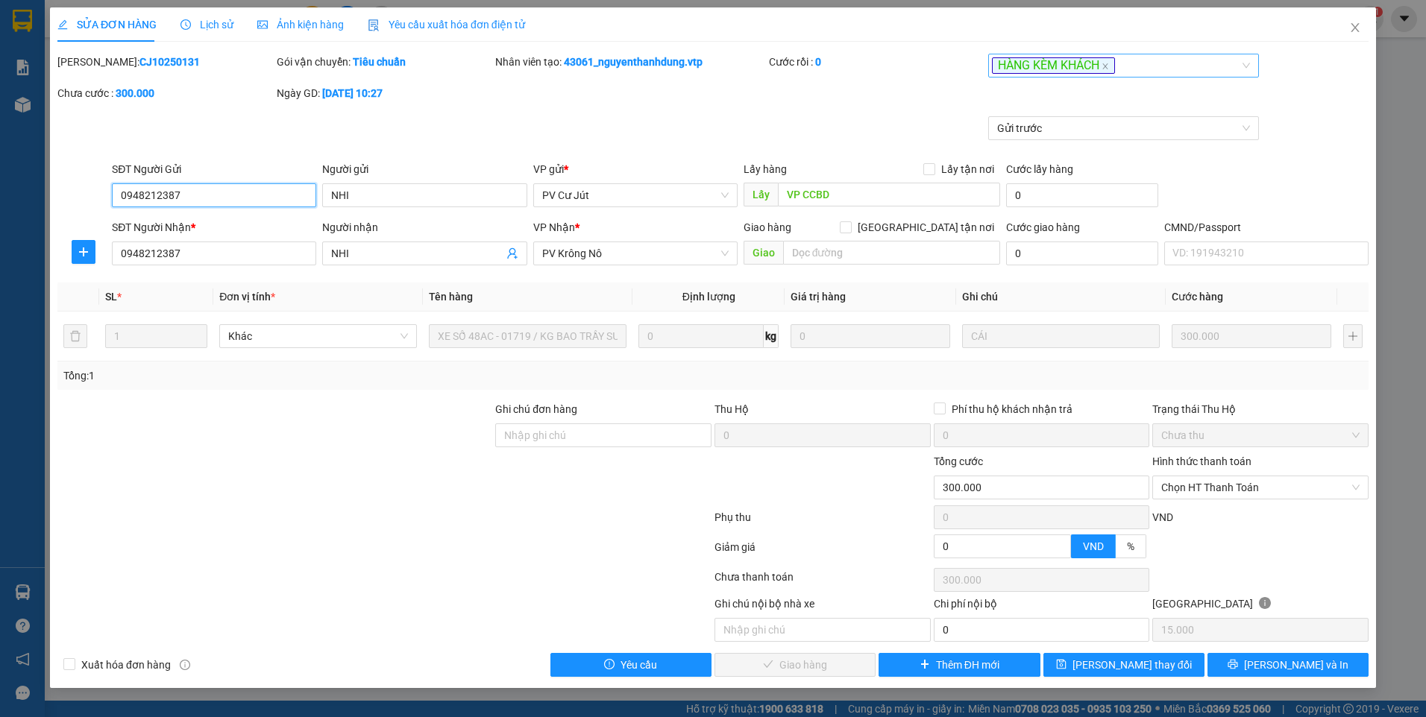
click at [1131, 65] on div "HÀNG KÈM KHÁCH" at bounding box center [1116, 66] width 248 height 18
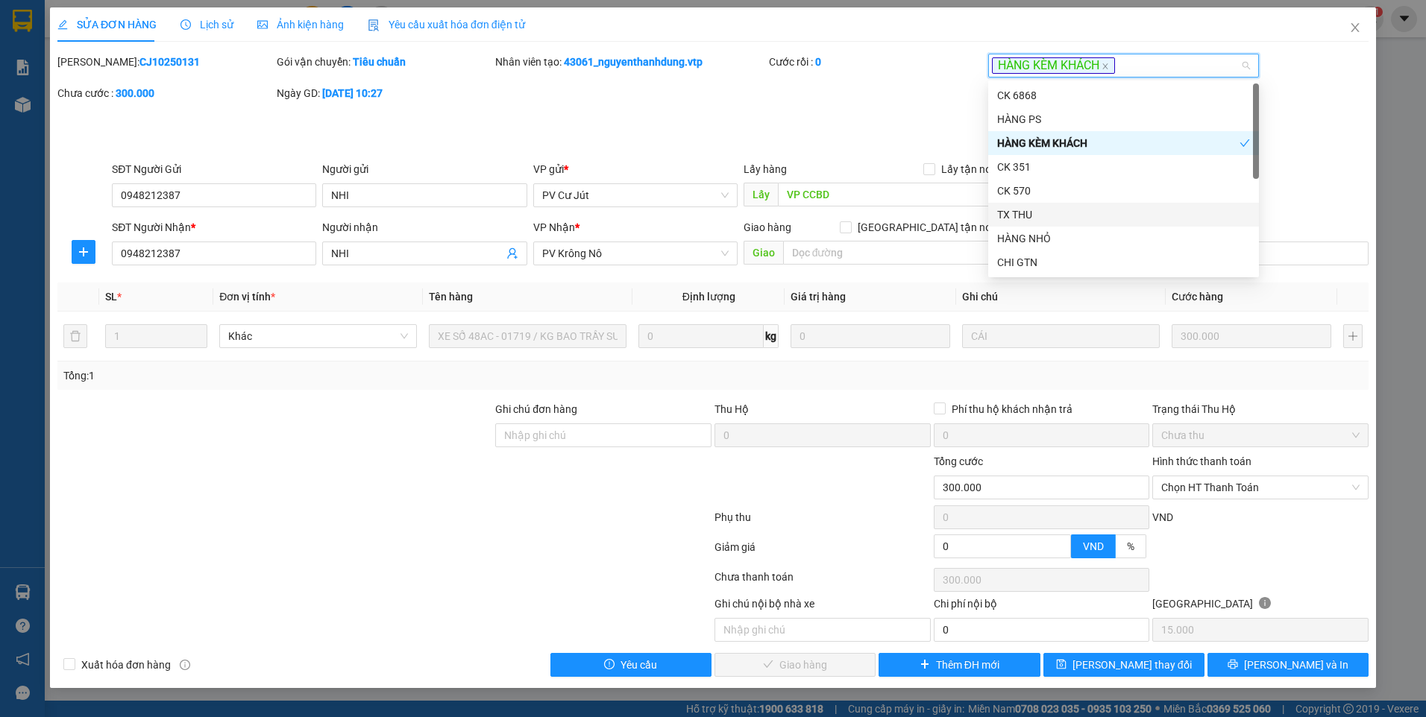
click at [1032, 206] on div "TX THU" at bounding box center [1123, 215] width 271 height 24
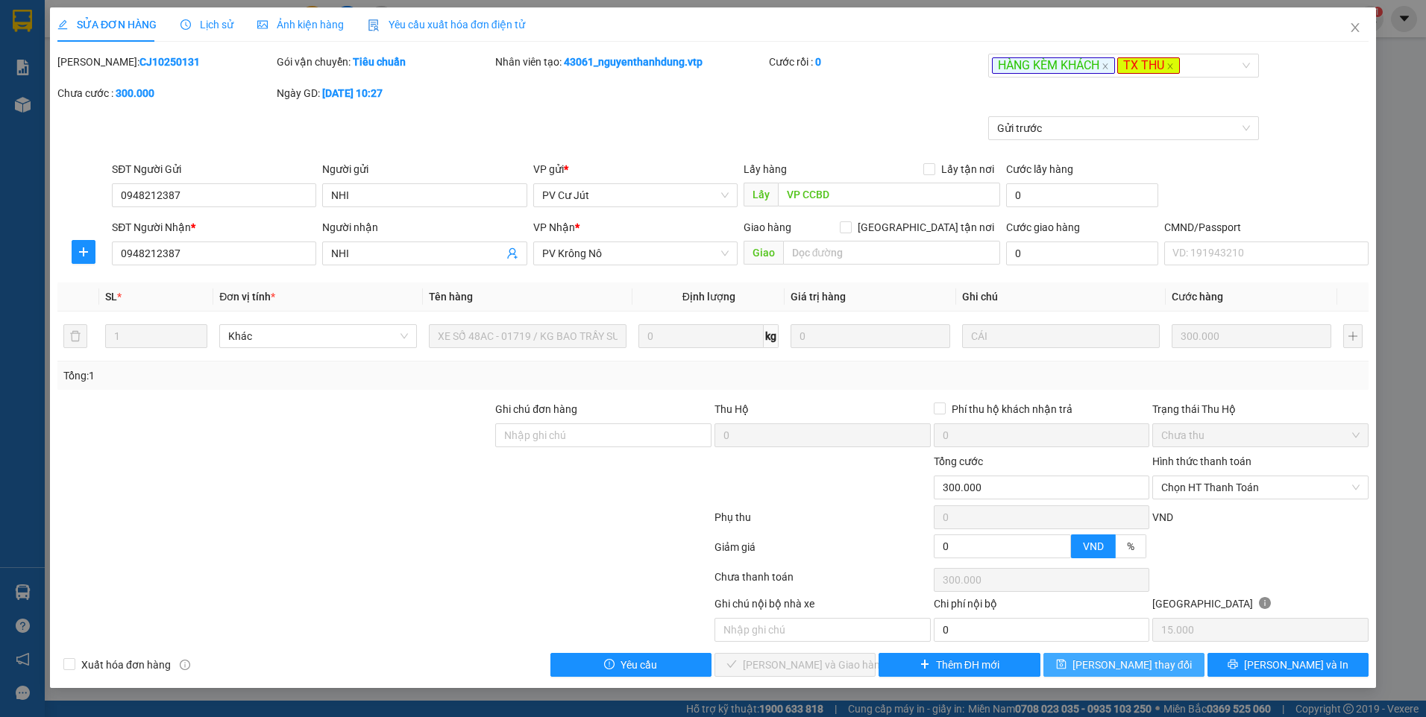
click at [1131, 664] on span "[PERSON_NAME] thay đổi" at bounding box center [1131, 665] width 119 height 16
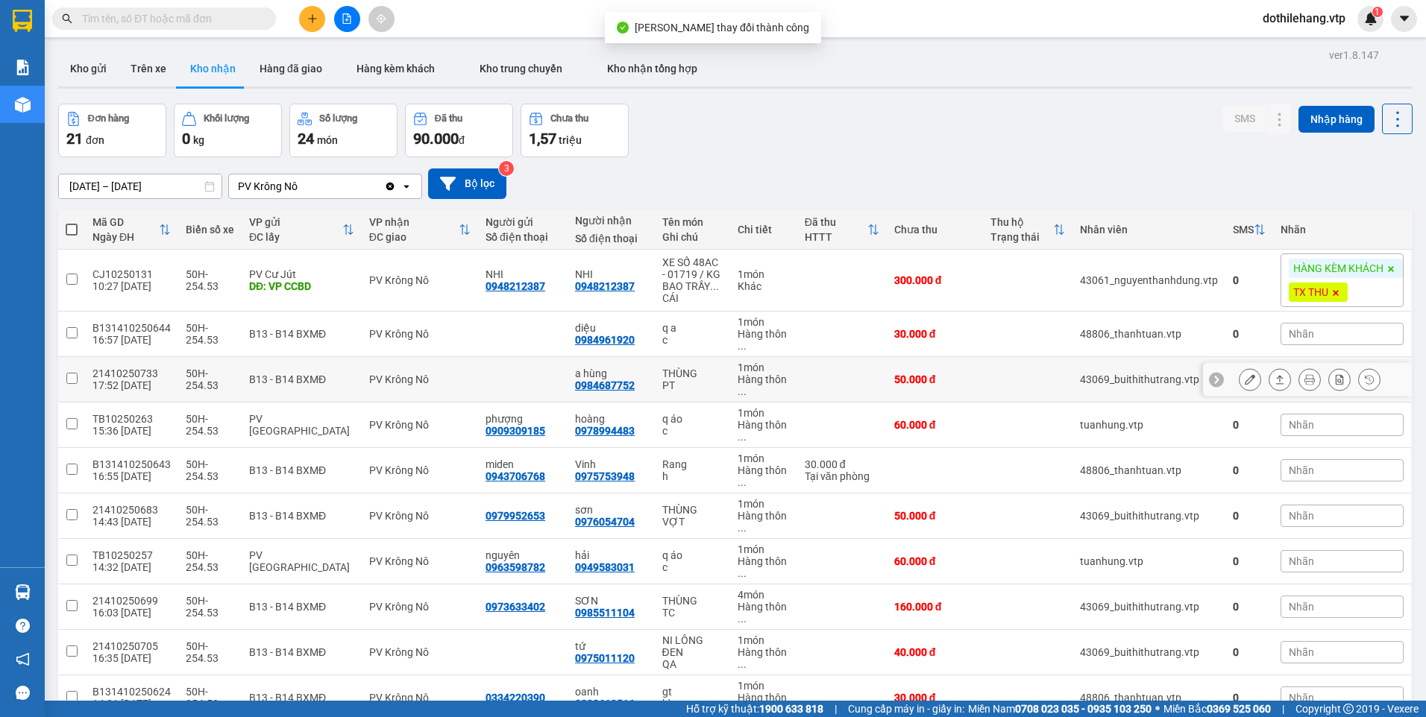
scroll to position [81, 0]
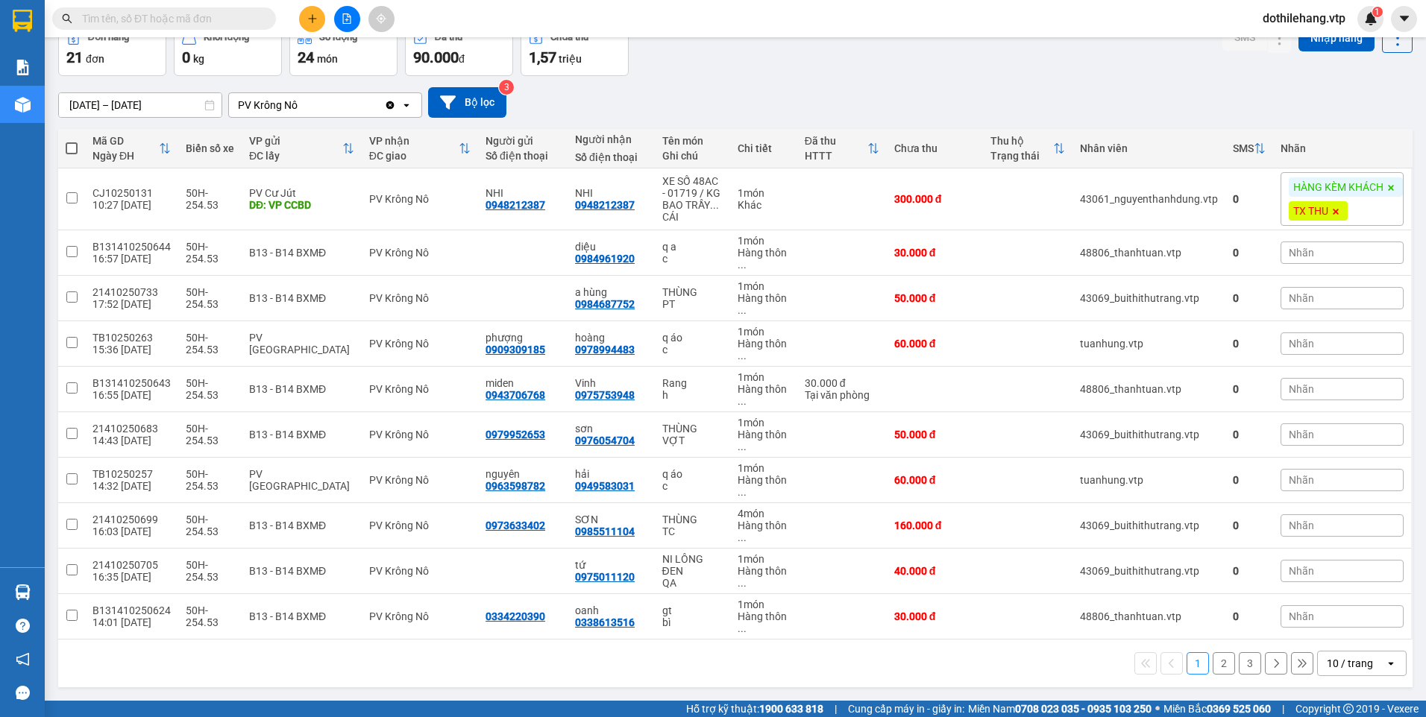
click at [184, 13] on input "text" at bounding box center [170, 18] width 176 height 16
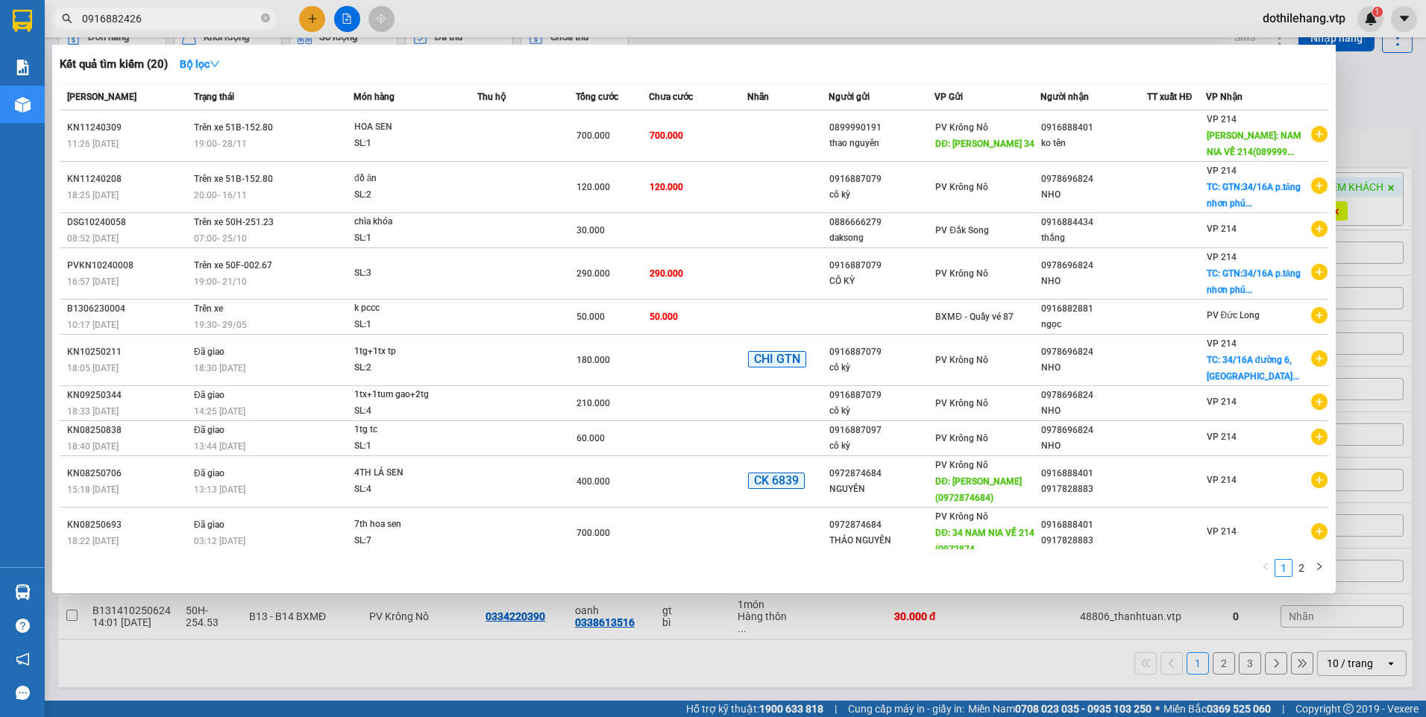
type input "0916882426"
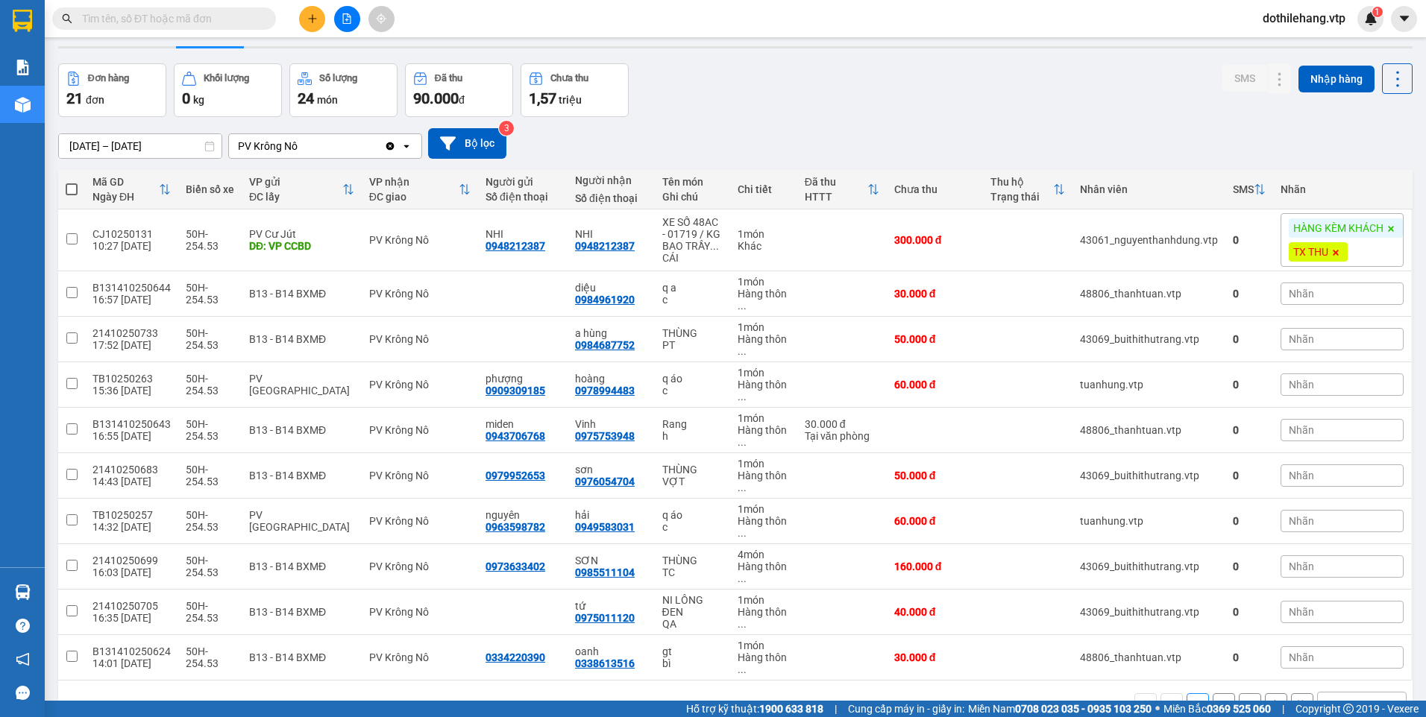
scroll to position [0, 0]
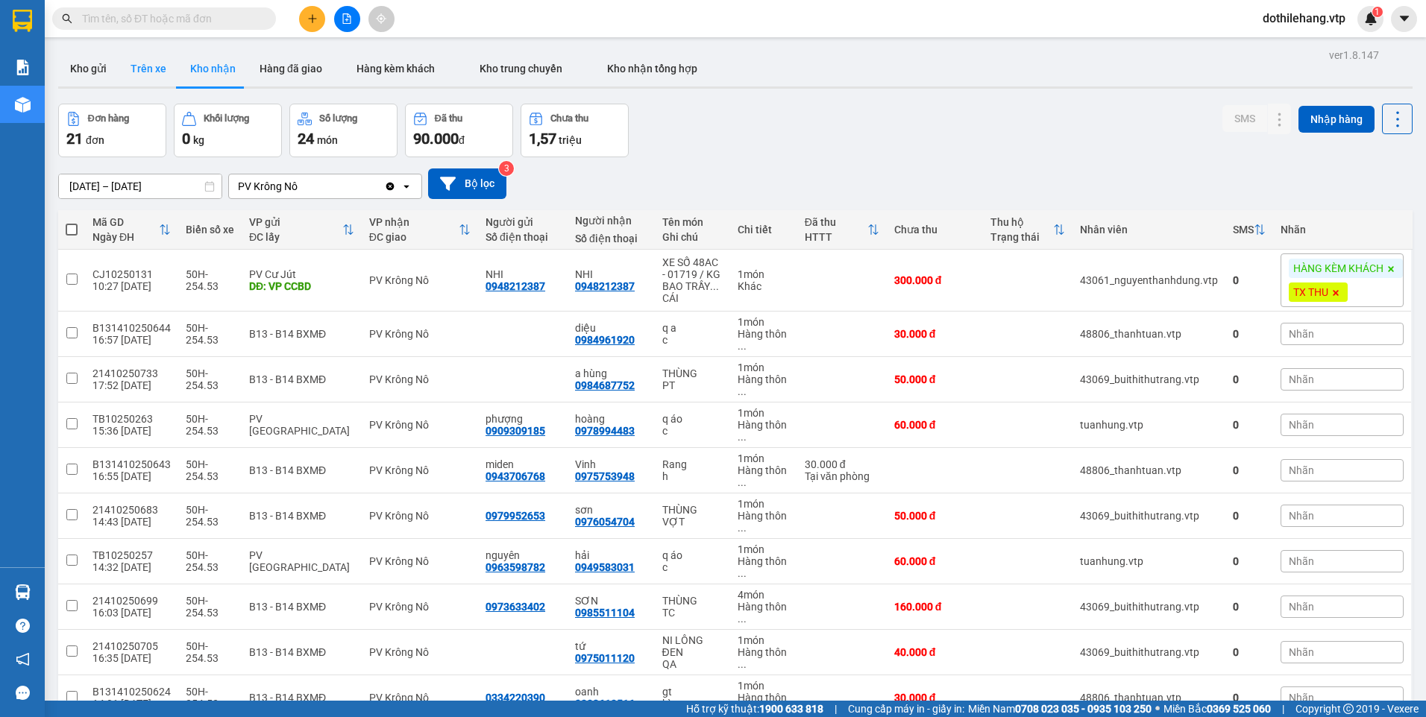
click at [158, 74] on button "Trên xe" at bounding box center [149, 69] width 60 height 36
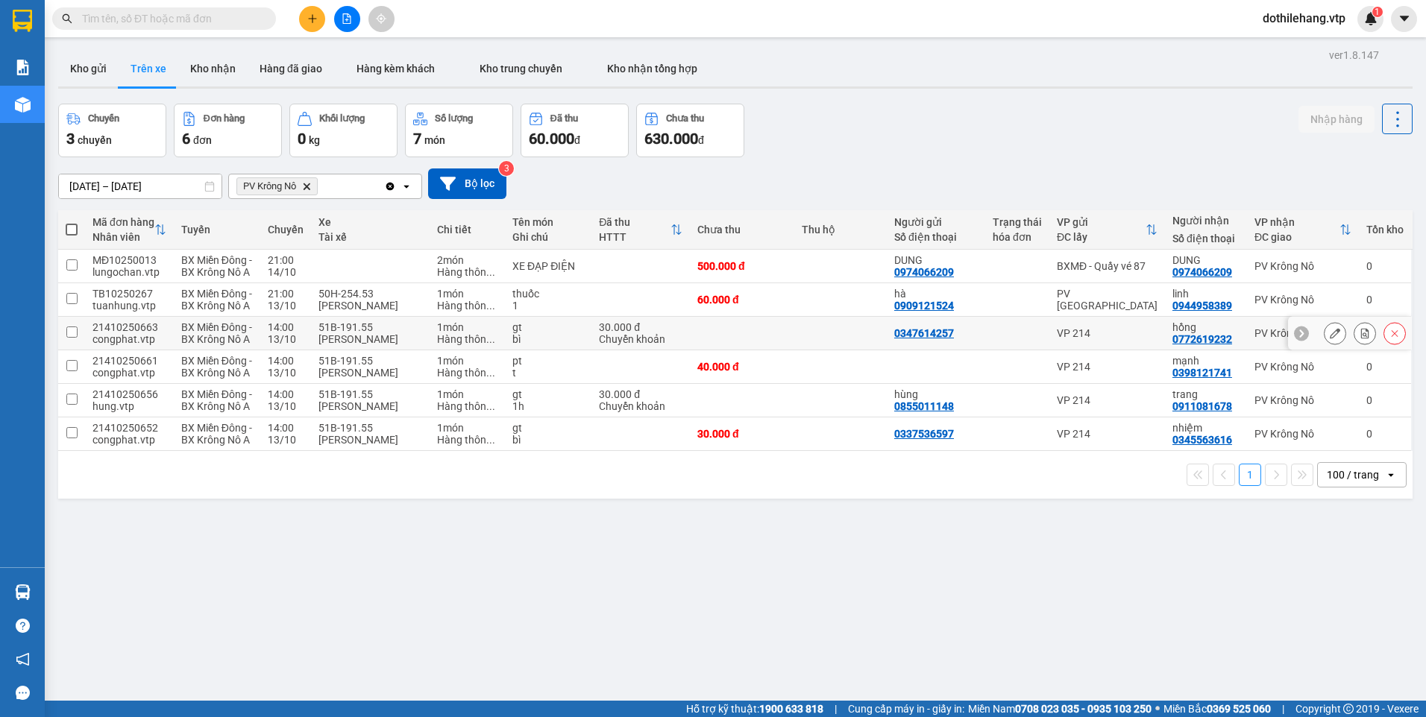
click at [697, 345] on td at bounding box center [742, 334] width 104 height 34
checkbox input "true"
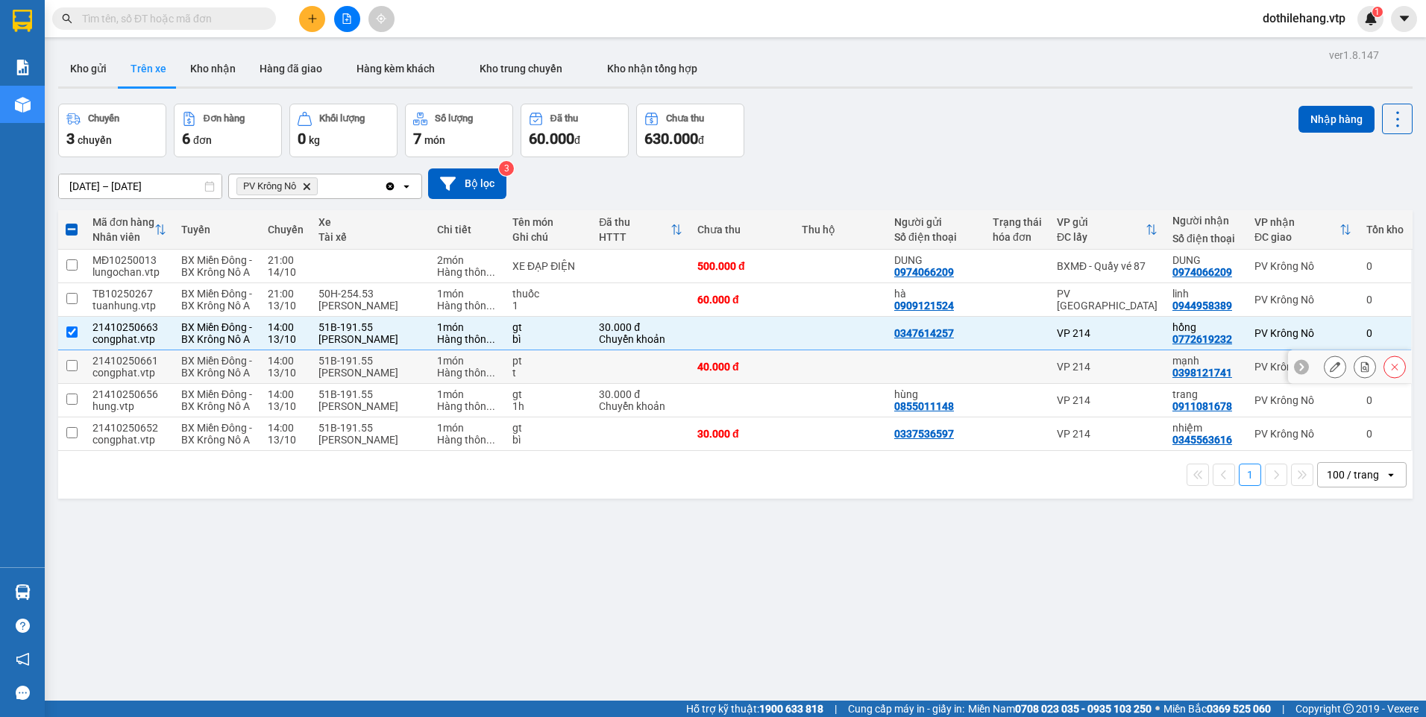
click at [972, 384] on td at bounding box center [936, 368] width 98 height 34
checkbox input "true"
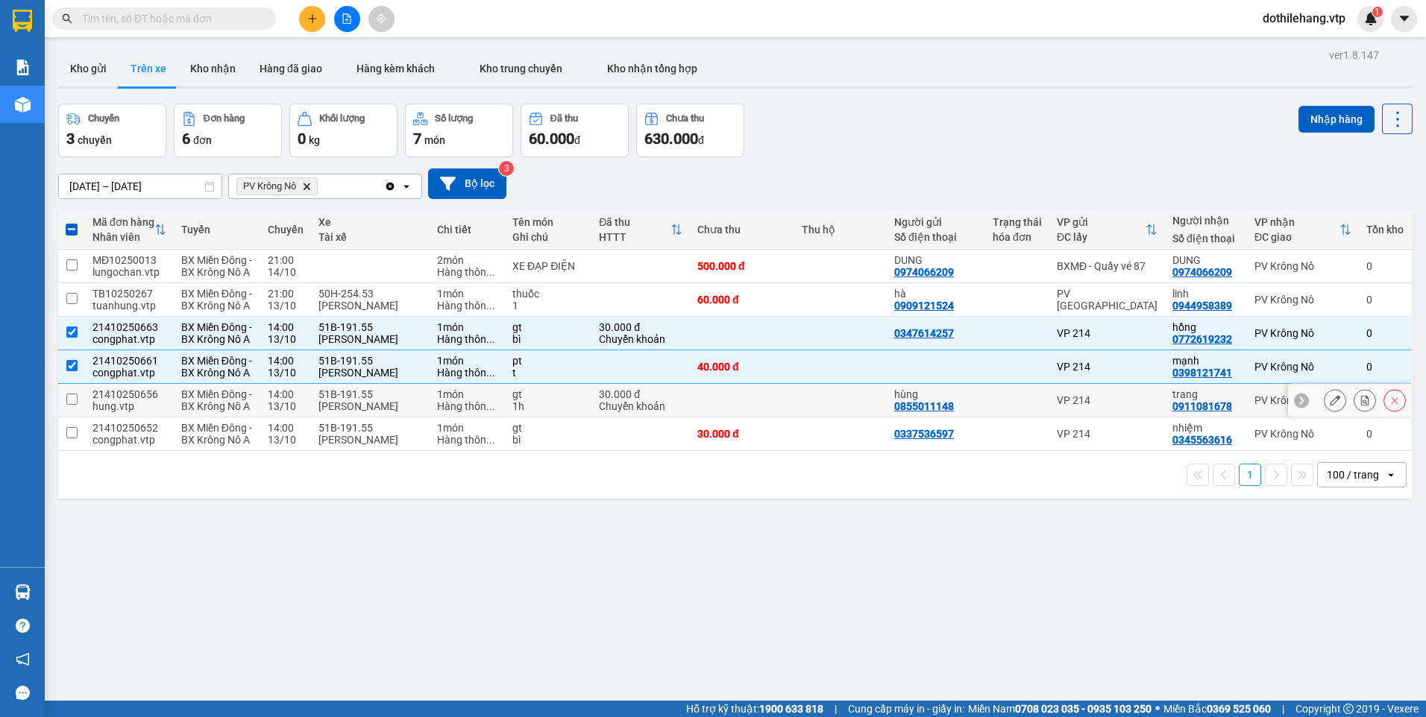
click at [970, 400] on div "hùng" at bounding box center [936, 395] width 84 height 12
checkbox input "true"
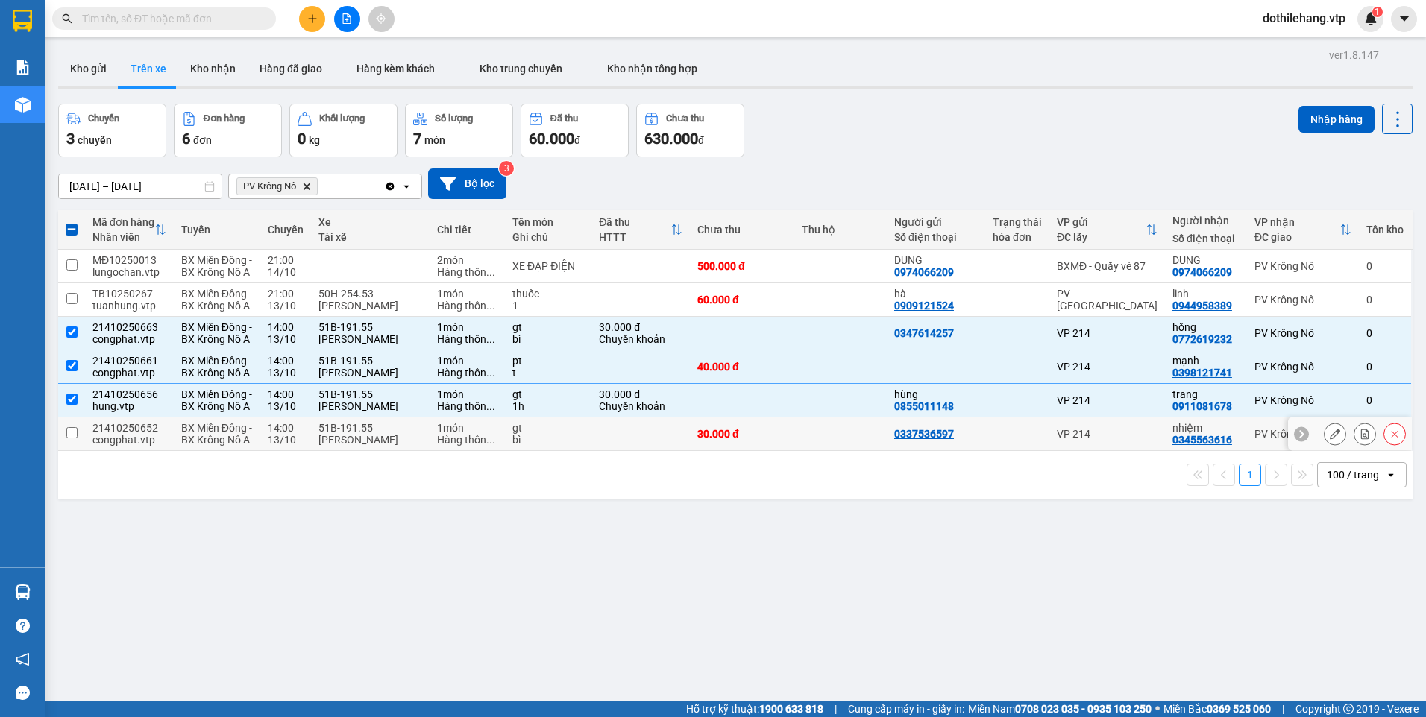
drag, startPoint x: 973, startPoint y: 488, endPoint x: 1005, endPoint y: 490, distance: 32.1
click at [973, 451] on td "0337536597" at bounding box center [936, 435] width 98 height 34
checkbox input "true"
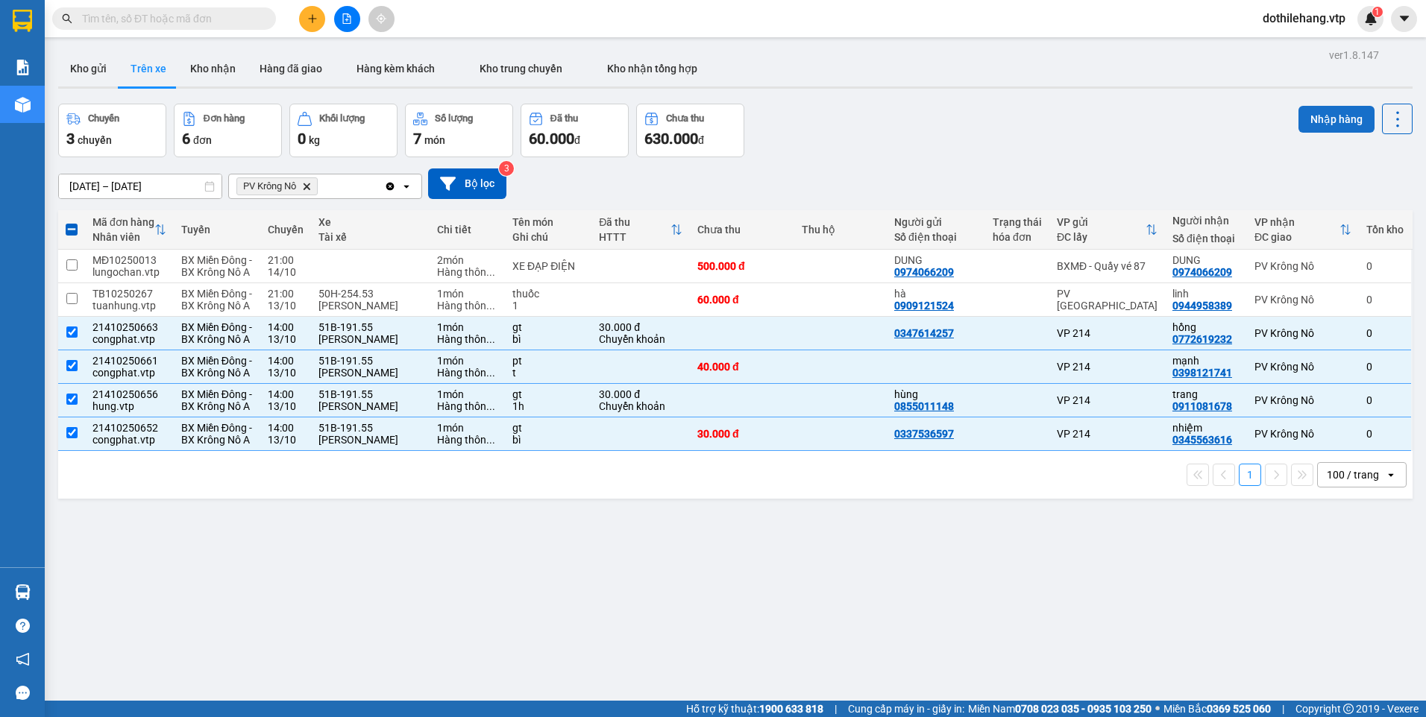
click at [1313, 125] on button "Nhập hàng" at bounding box center [1336, 119] width 76 height 27
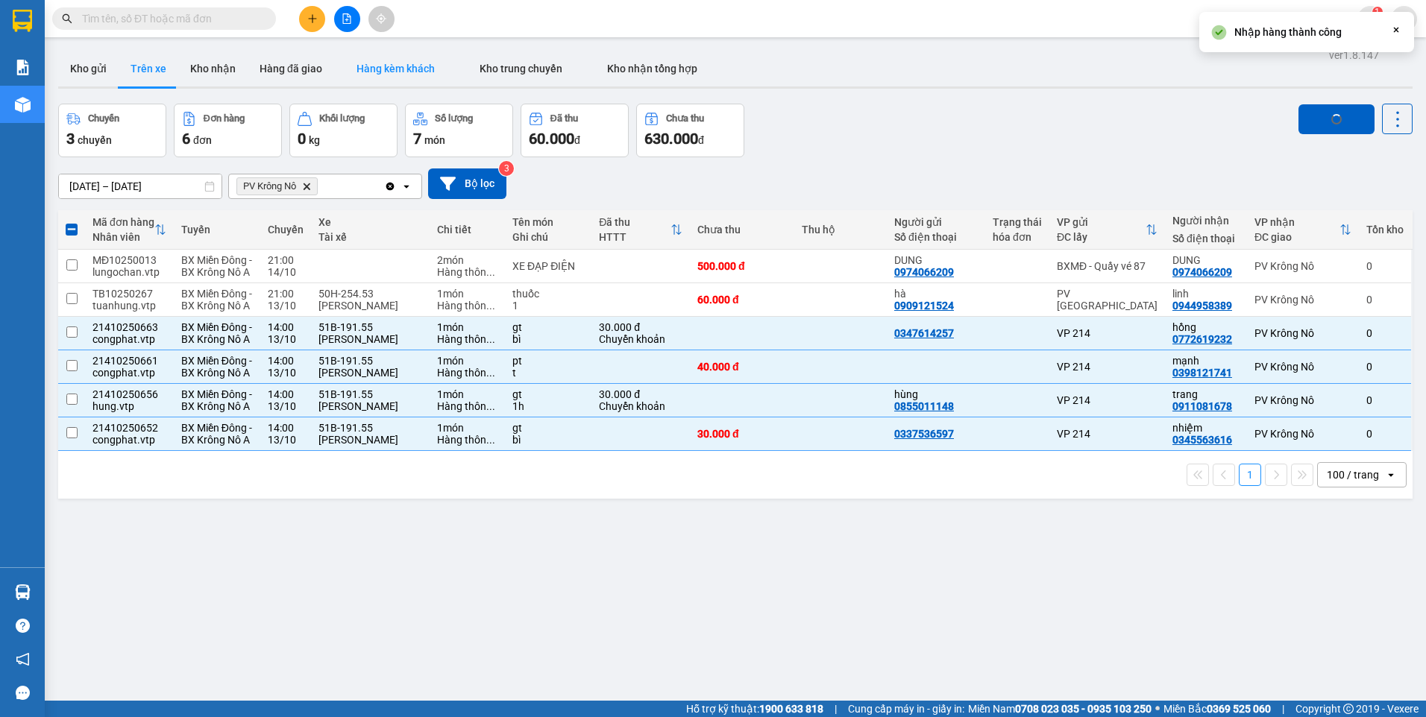
checkbox input "false"
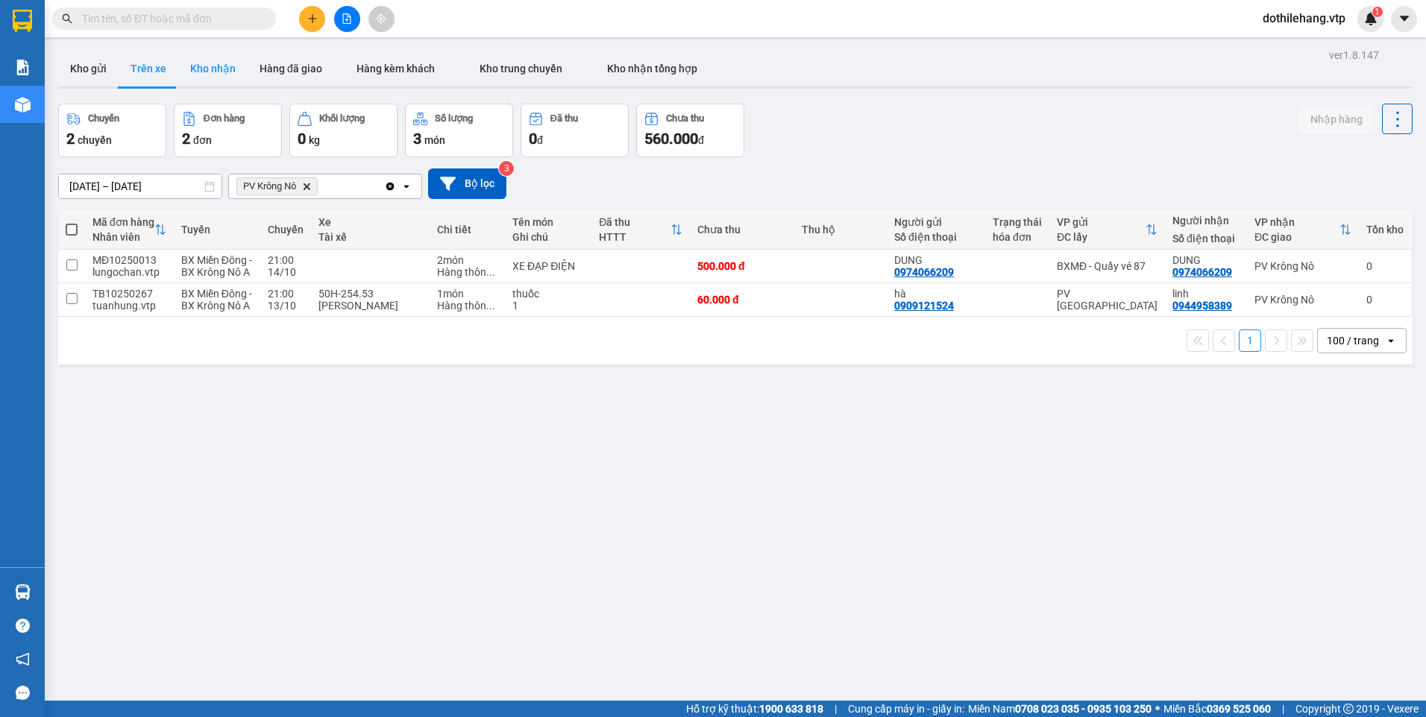
click at [200, 71] on button "Kho nhận" at bounding box center [212, 69] width 69 height 36
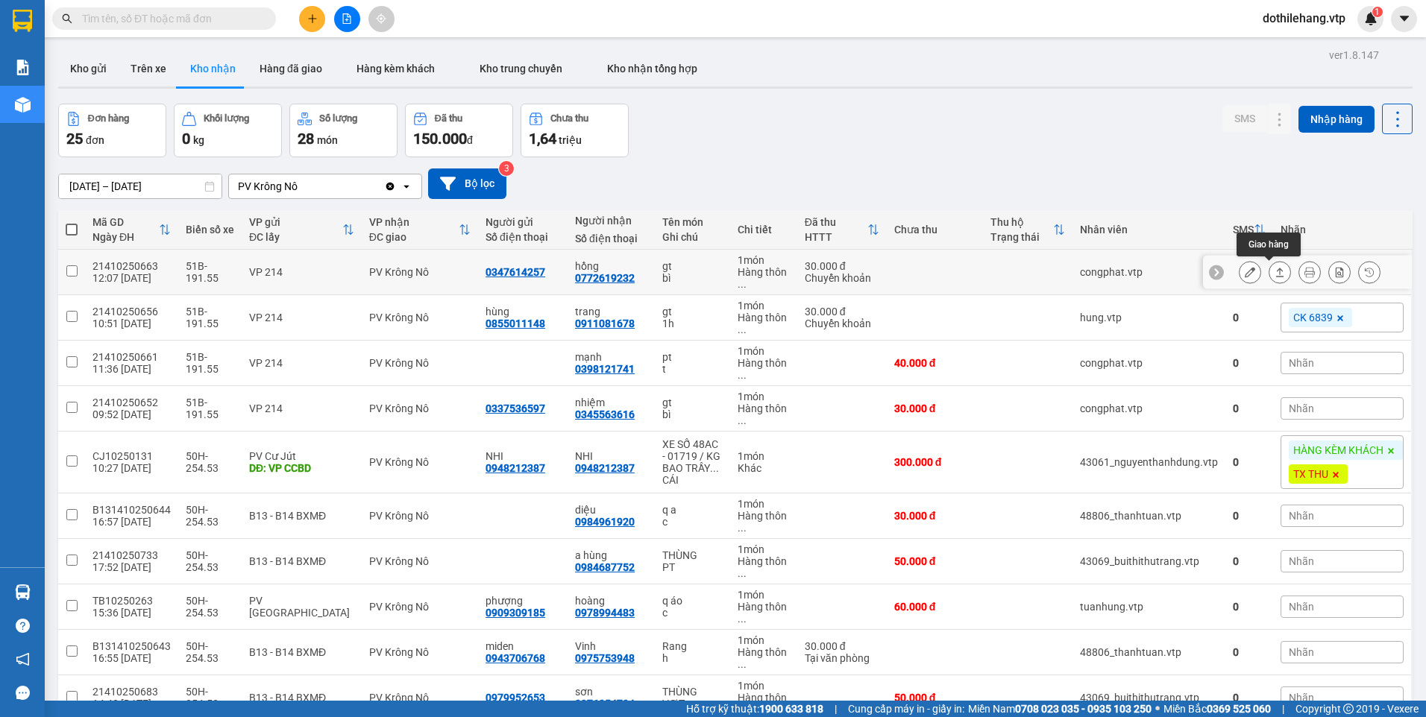
click at [1275, 274] on icon at bounding box center [1280, 272] width 10 height 10
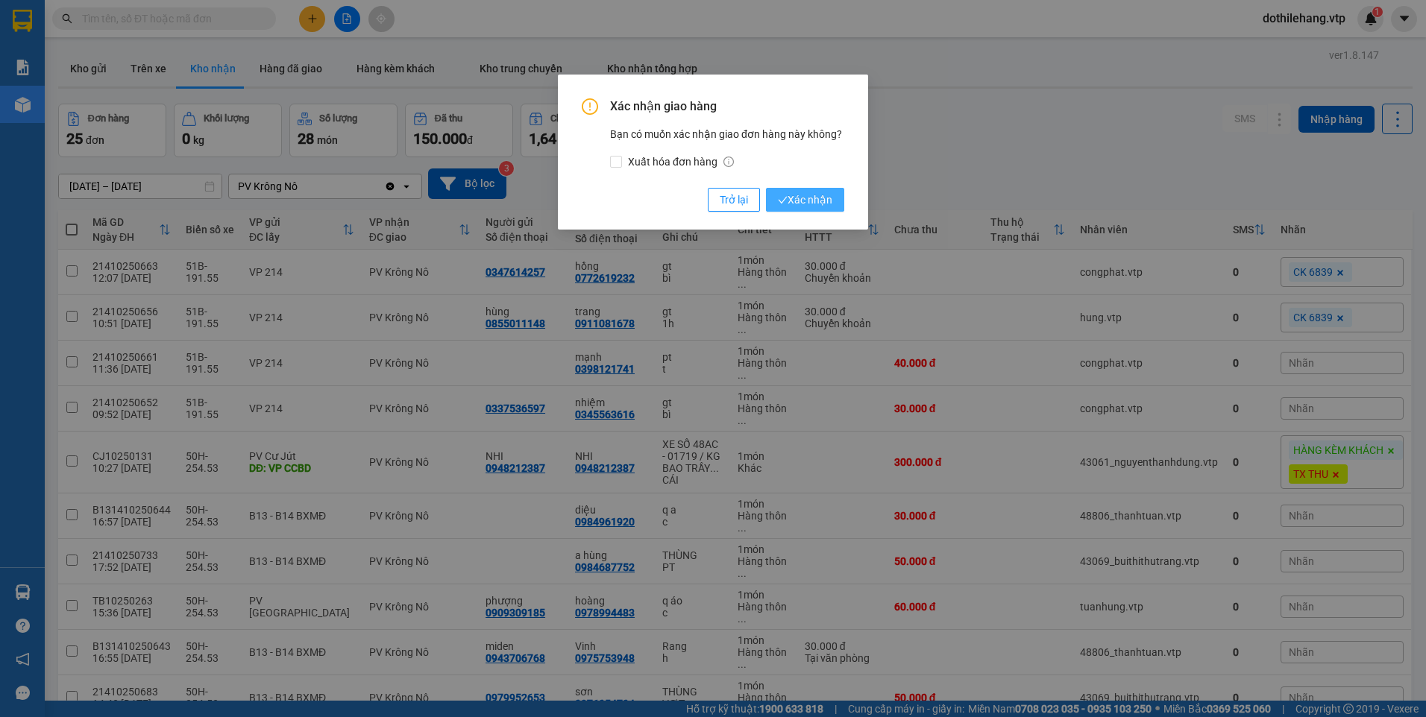
click at [811, 203] on span "Xác nhận" at bounding box center [805, 200] width 54 height 16
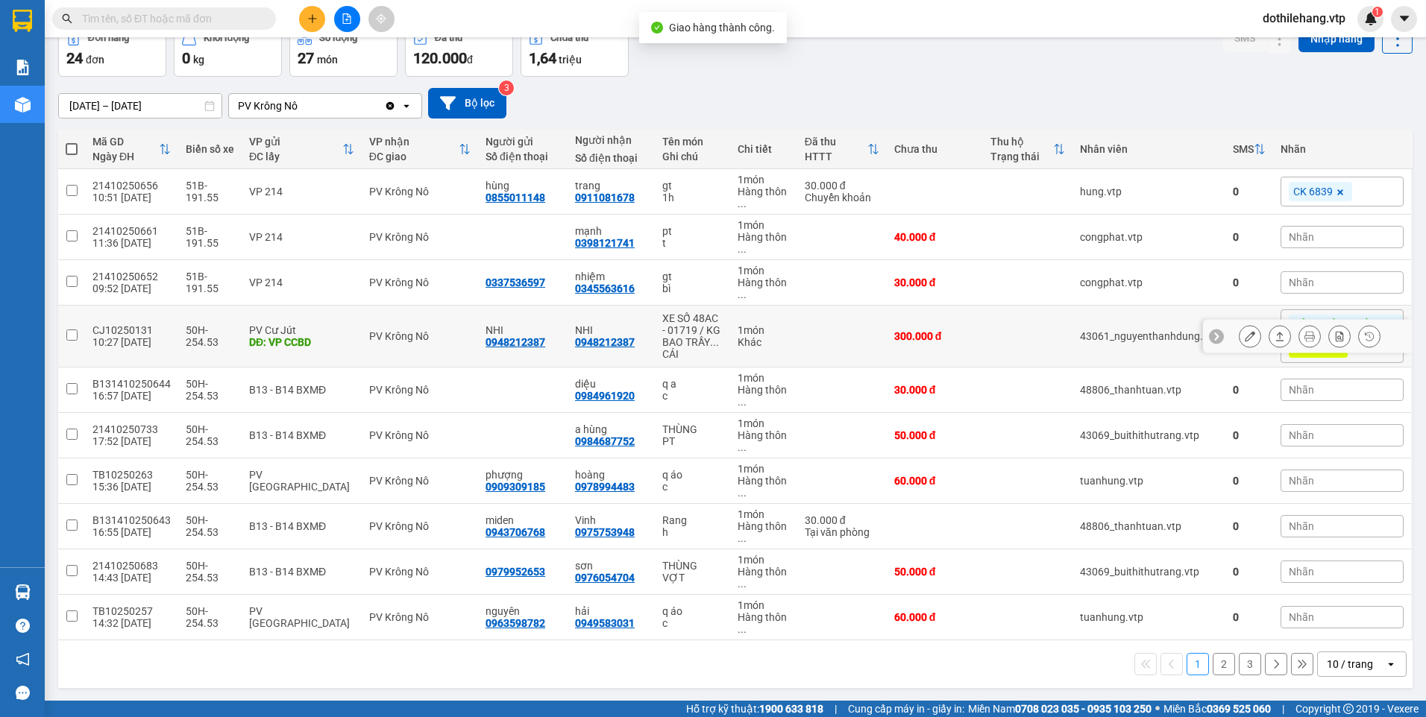
scroll to position [81, 0]
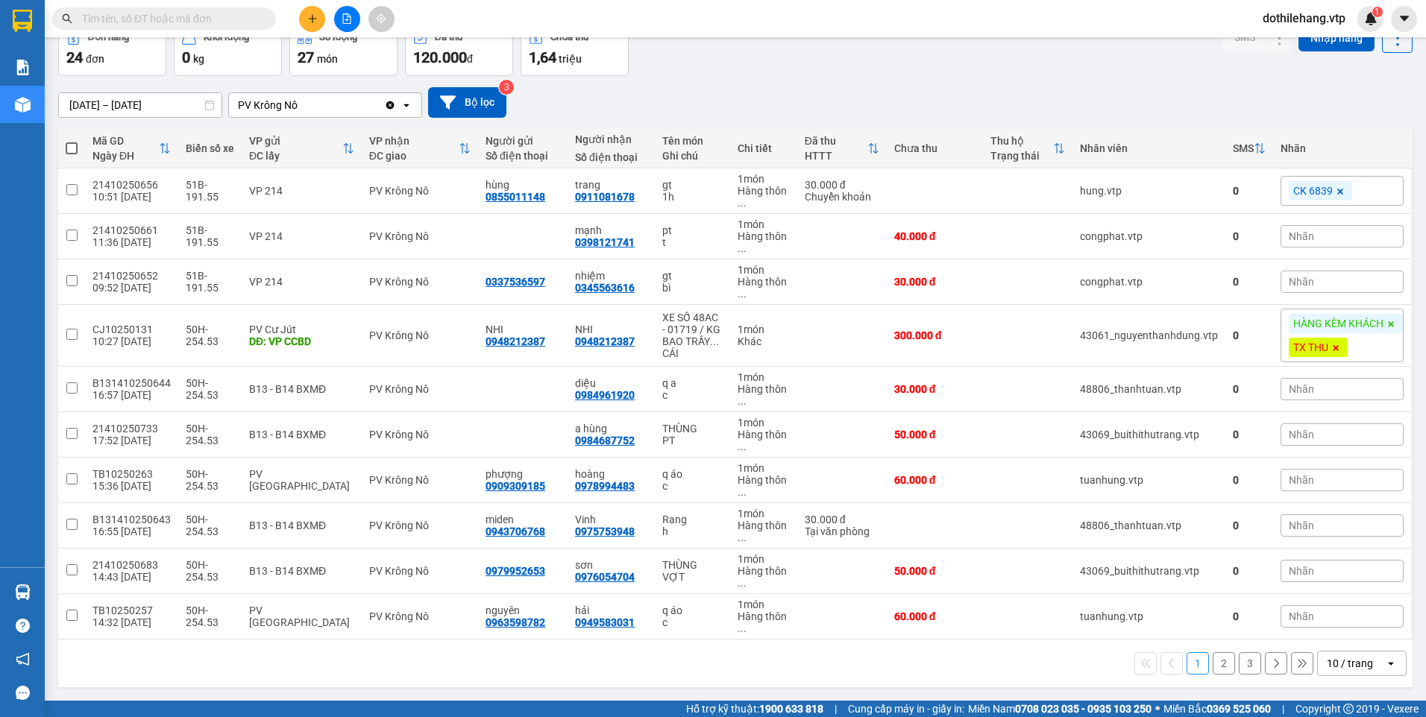
click at [1357, 660] on div "10 / trang" at bounding box center [1350, 663] width 46 height 15
click at [1347, 626] on span "100 / trang" at bounding box center [1345, 630] width 54 height 15
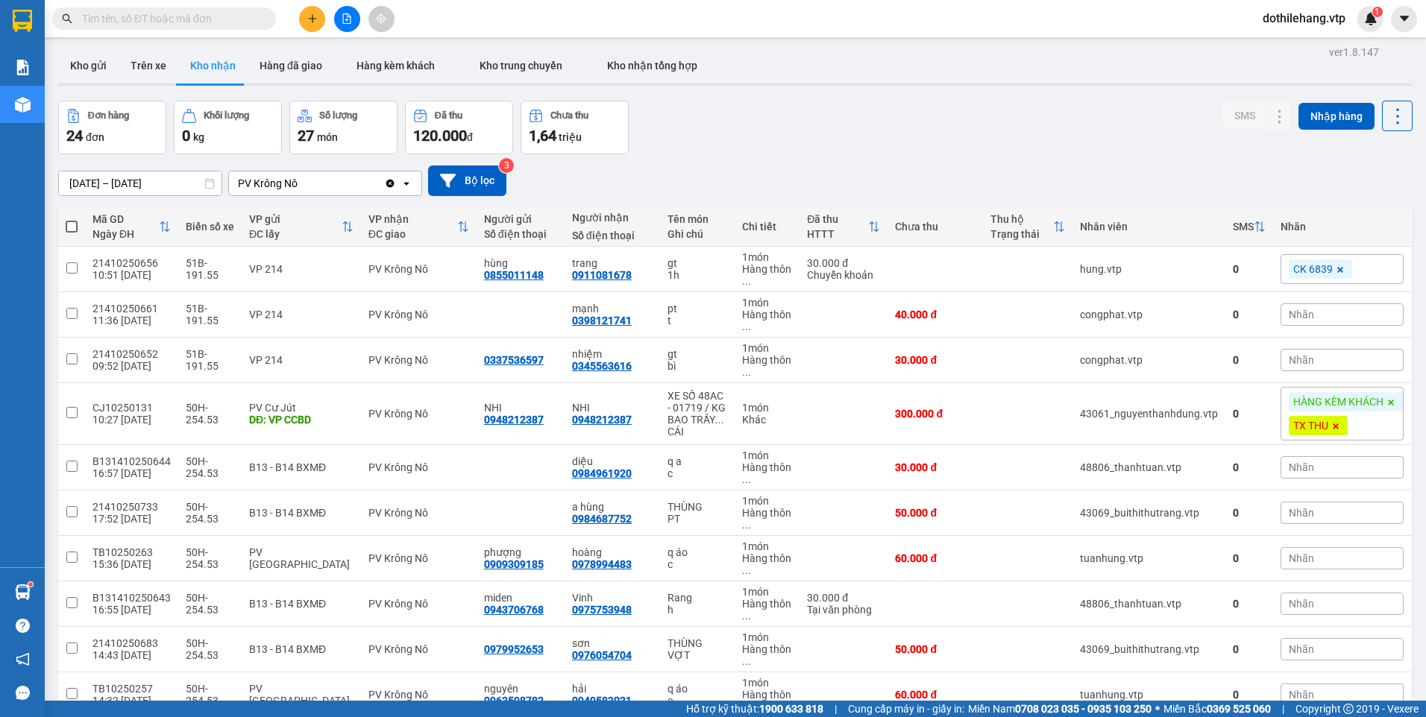
scroll to position [0, 0]
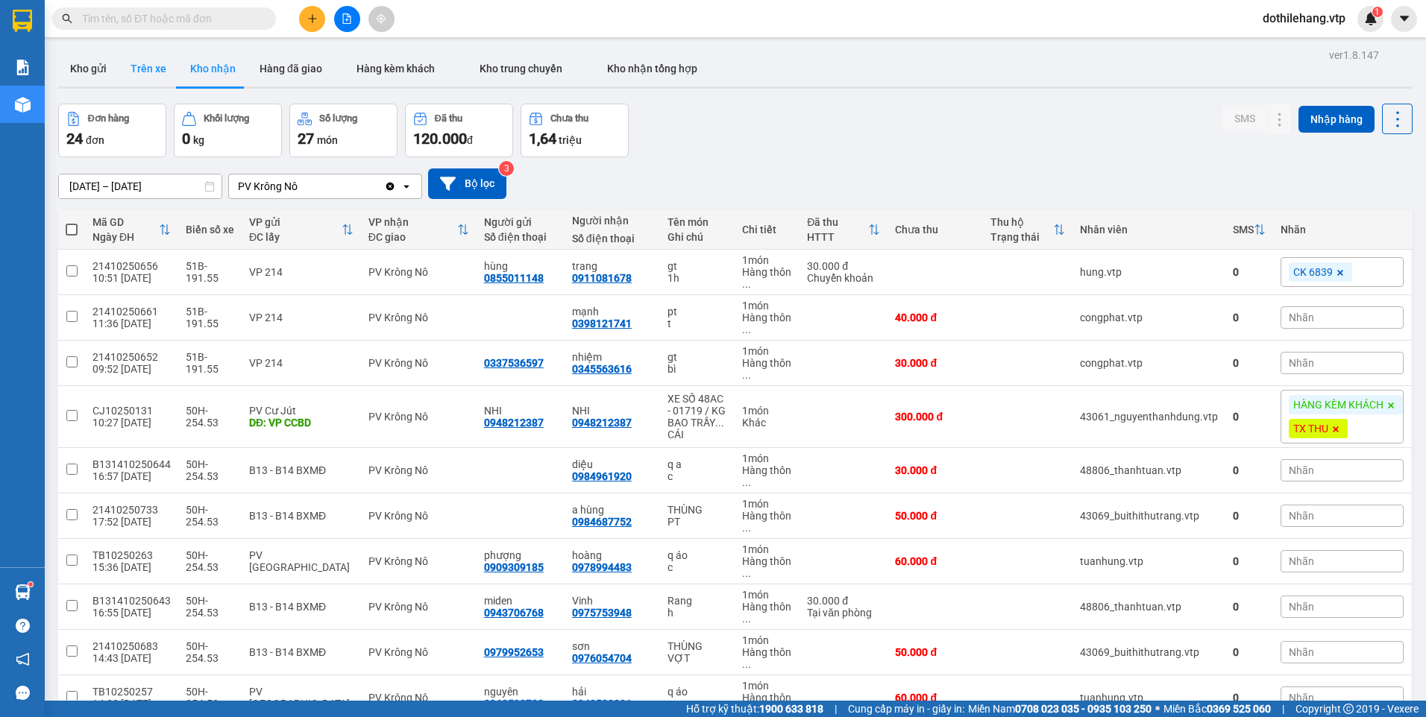
click at [154, 72] on button "Trên xe" at bounding box center [149, 69] width 60 height 36
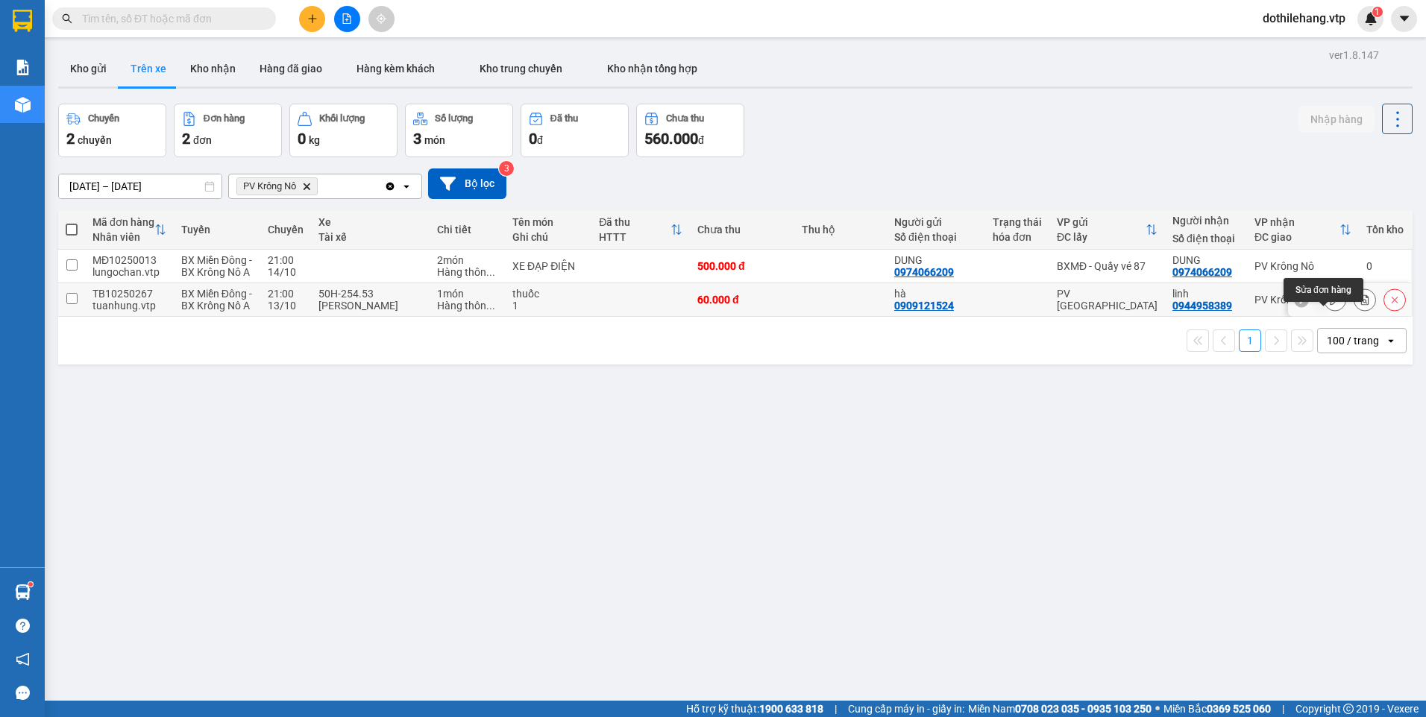
click at [1330, 305] on icon at bounding box center [1335, 300] width 10 height 10
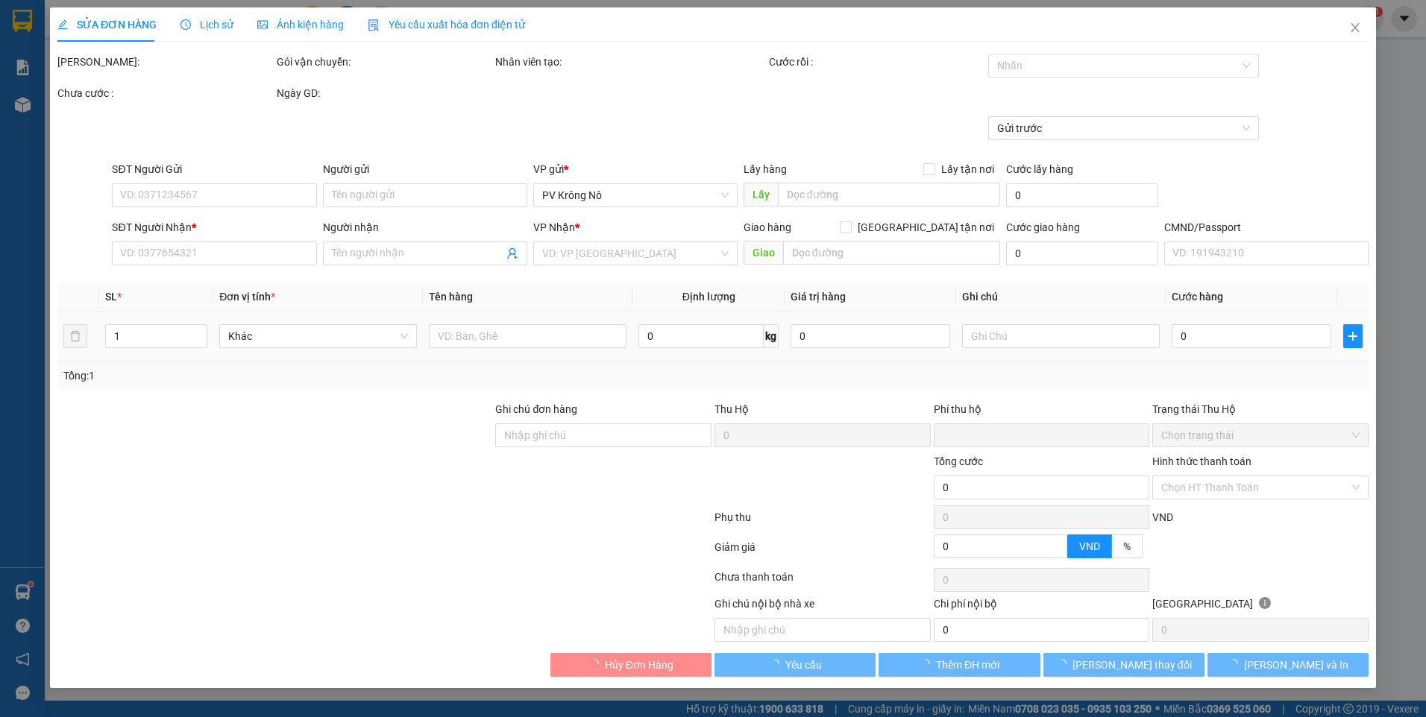
type input "0909121524"
type input "hà"
type input "0944958389"
type input "linh"
type input "0"
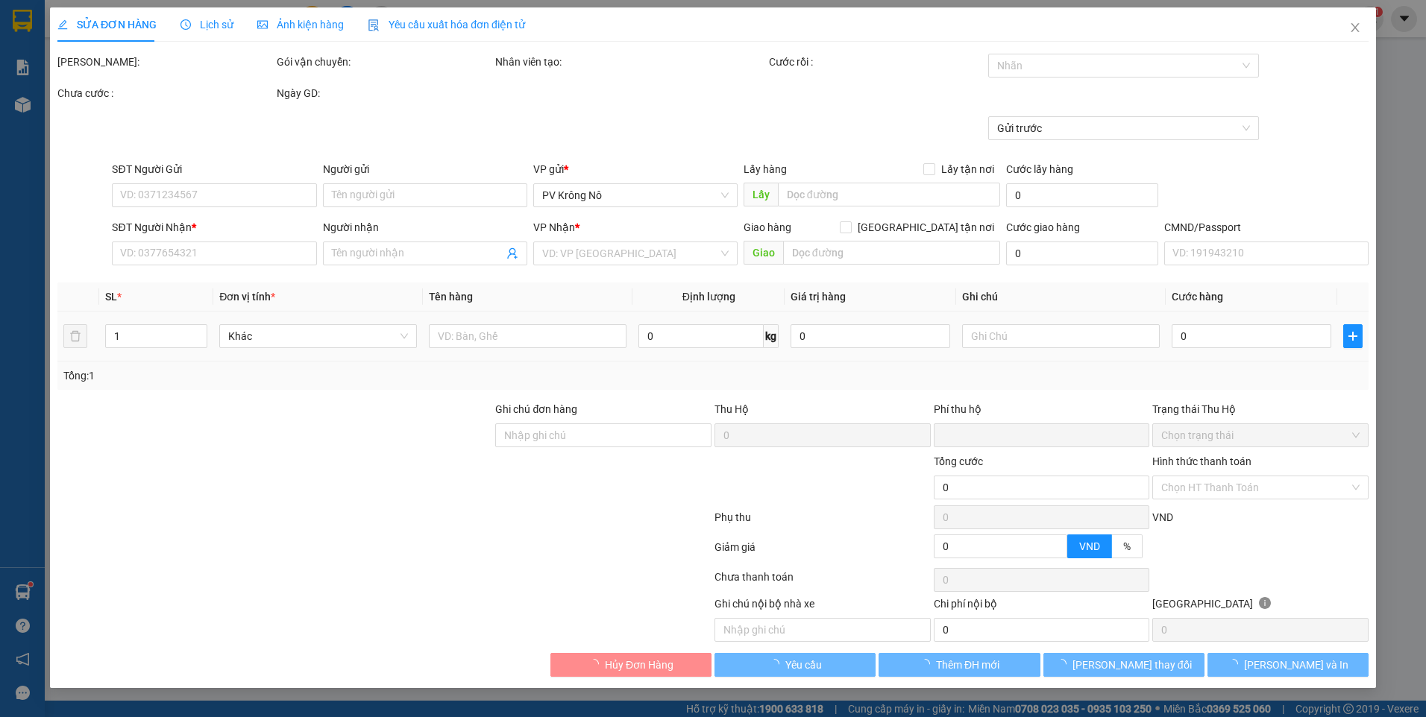
type input "60.000"
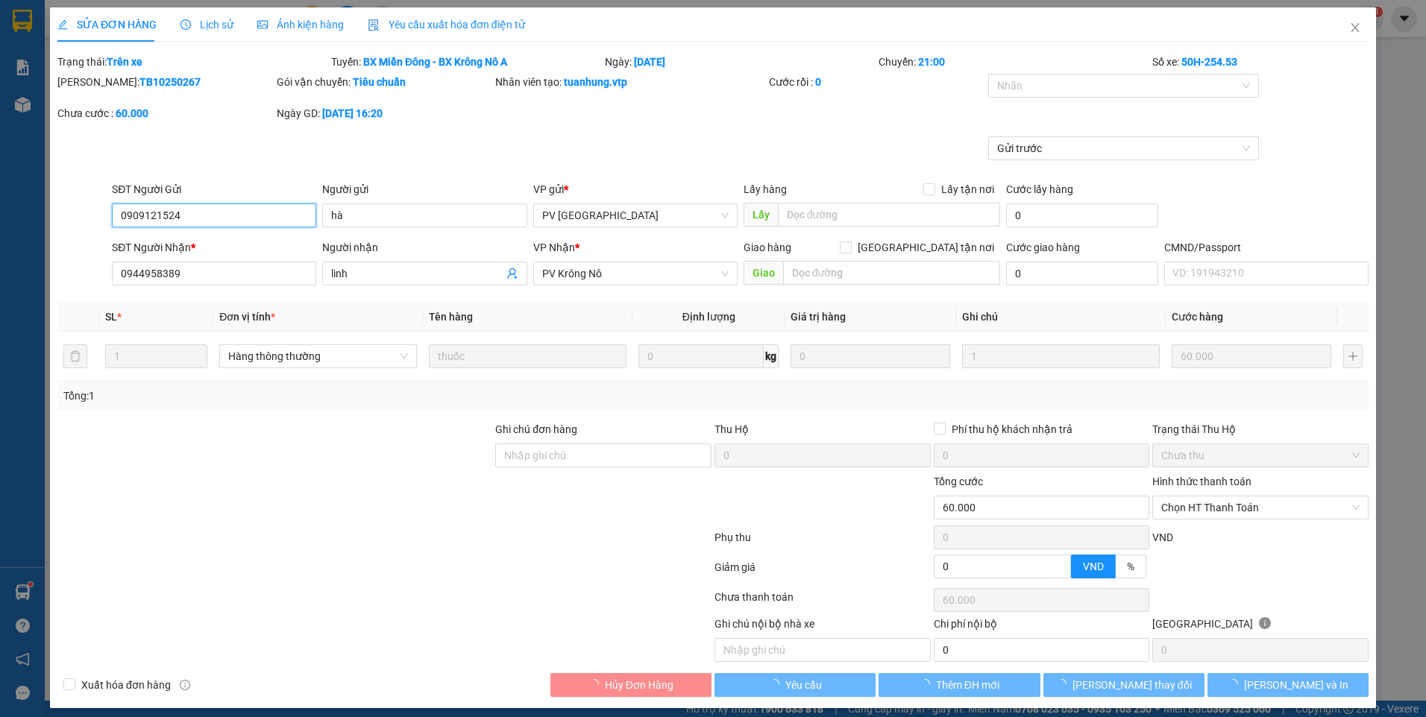
type input "3.000"
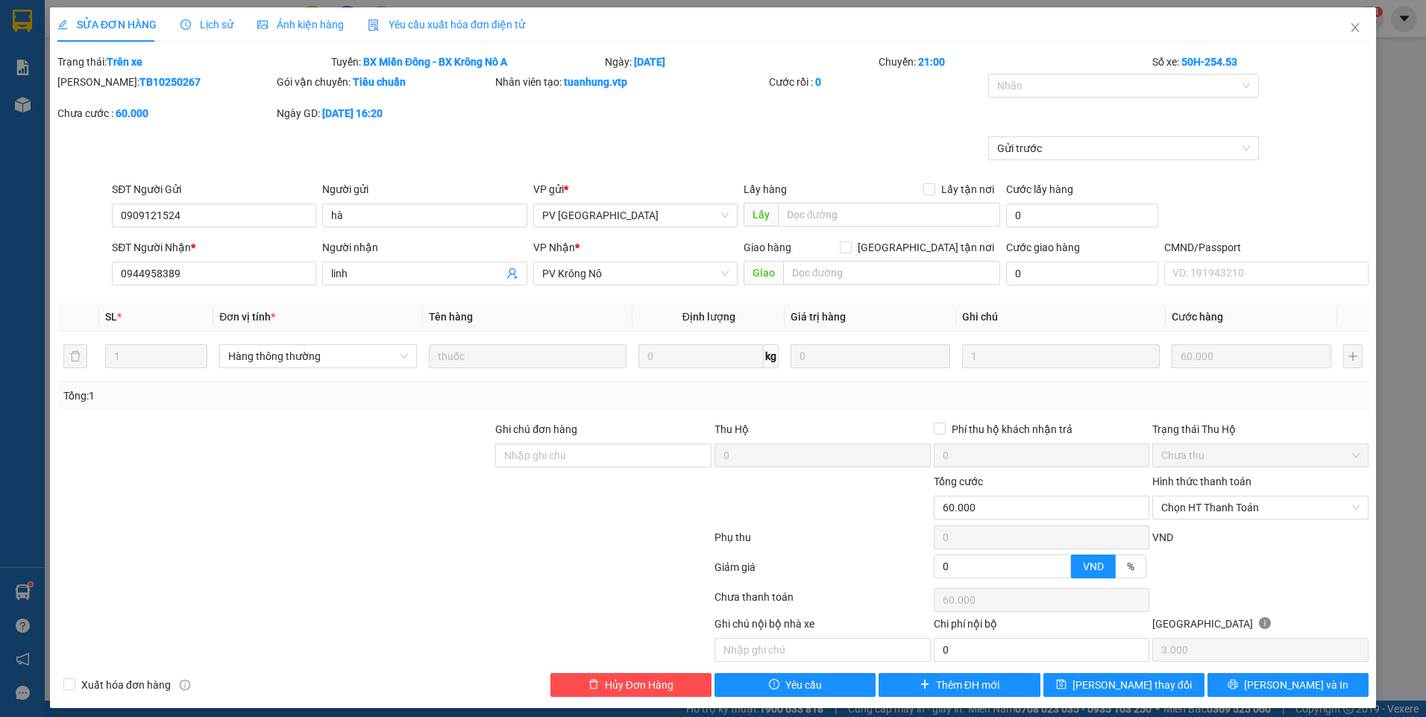
click at [182, 25] on icon "clock-circle" at bounding box center [185, 24] width 10 height 10
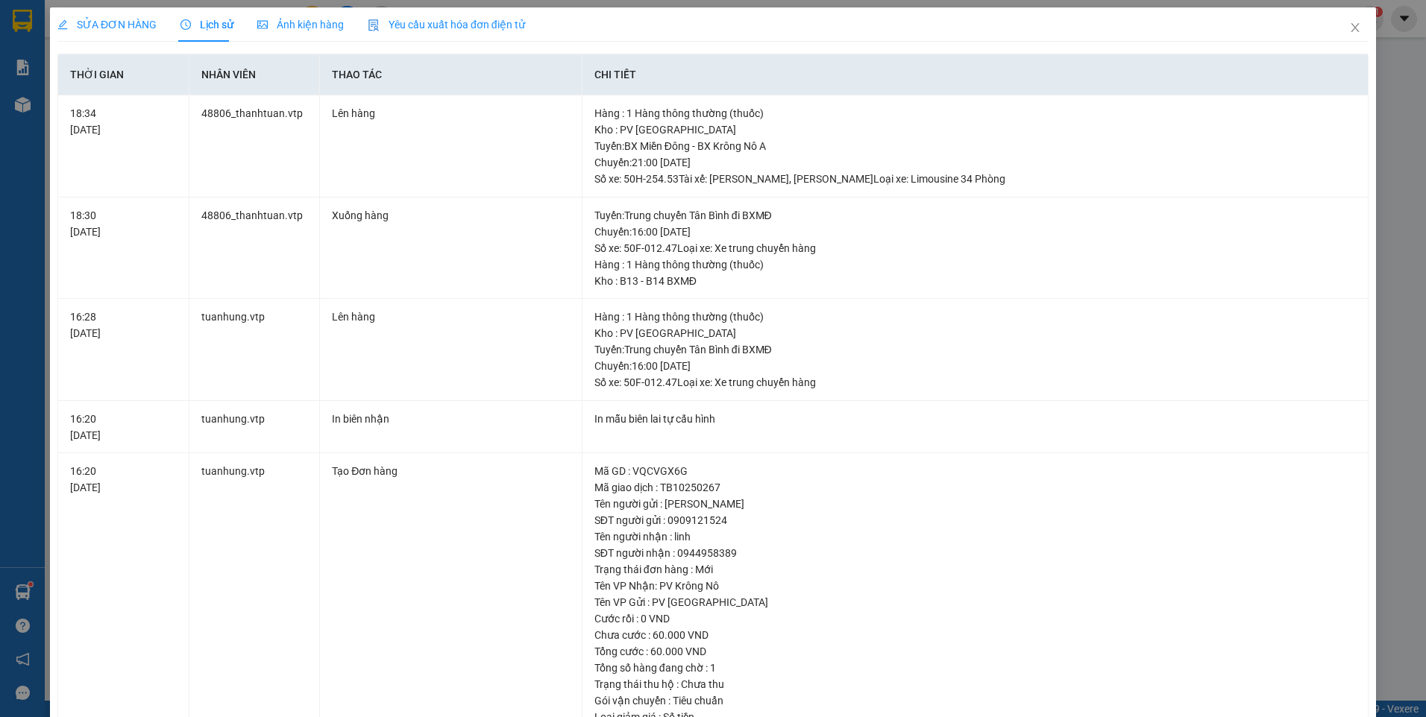
click at [99, 31] on div "SỬA ĐƠN HÀNG" at bounding box center [106, 24] width 99 height 16
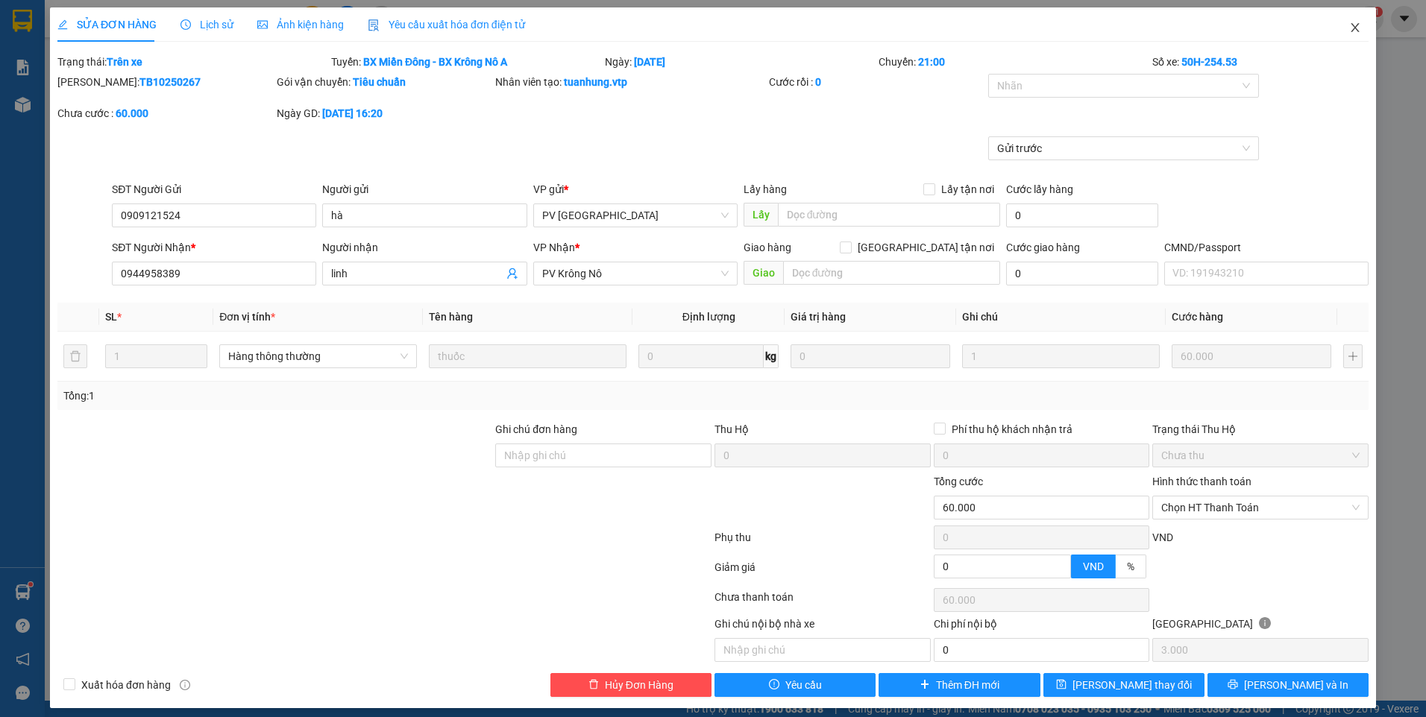
click at [1349, 28] on icon "close" at bounding box center [1355, 28] width 12 height 12
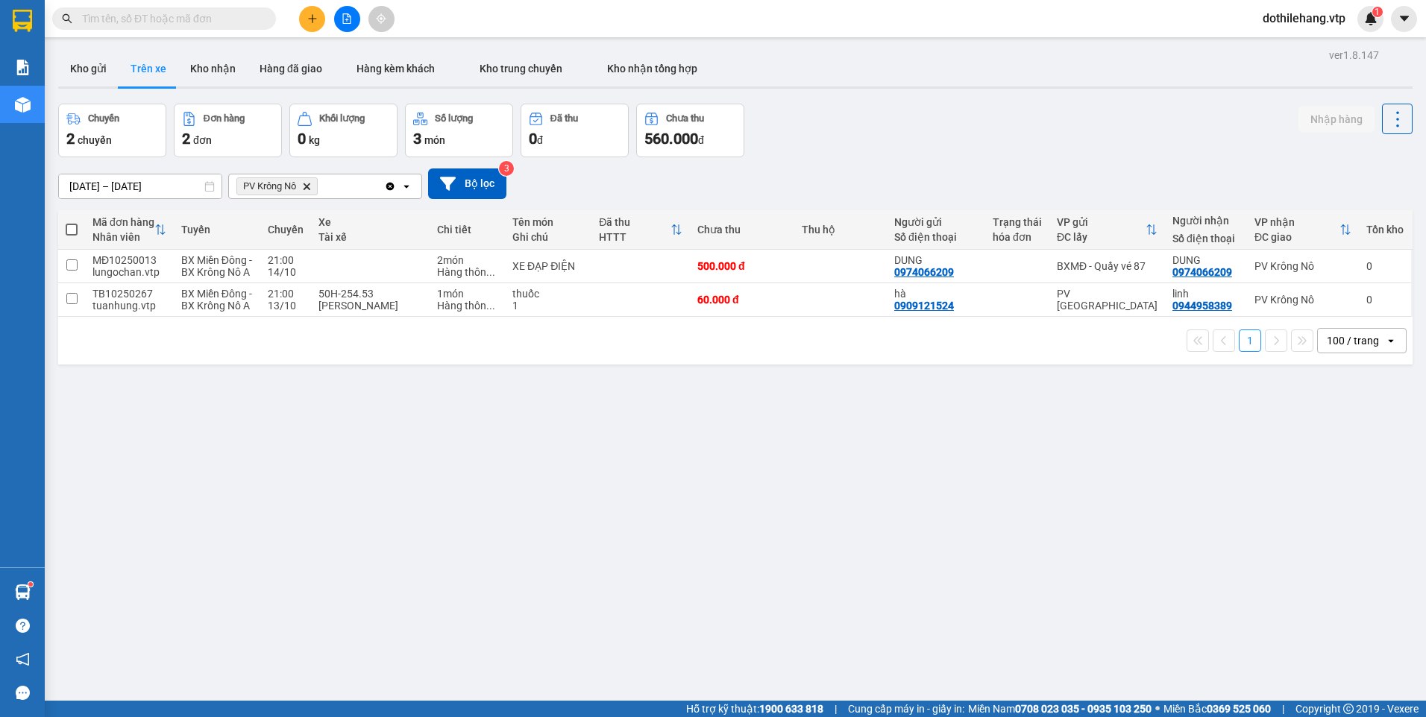
click at [215, 24] on input "text" at bounding box center [170, 18] width 176 height 16
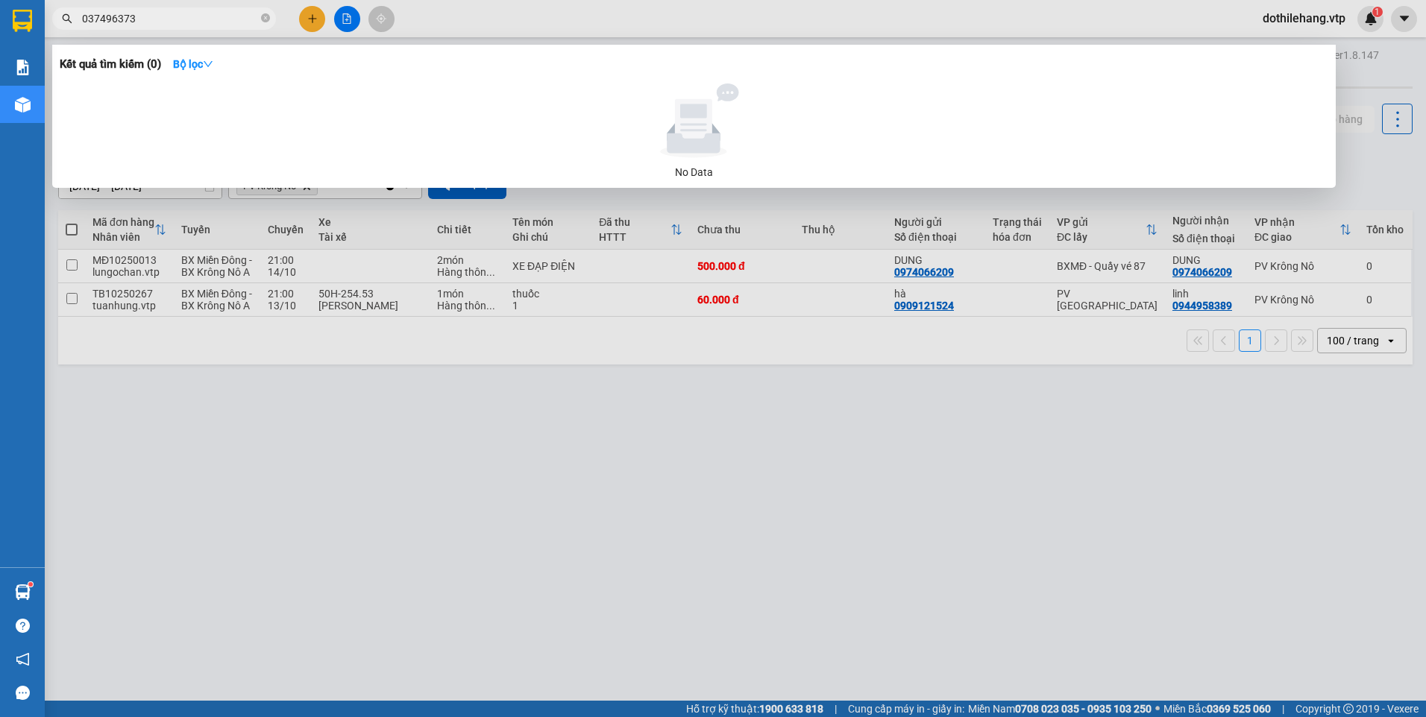
type input "0374963738"
click at [265, 22] on icon "close-circle" at bounding box center [265, 17] width 9 height 9
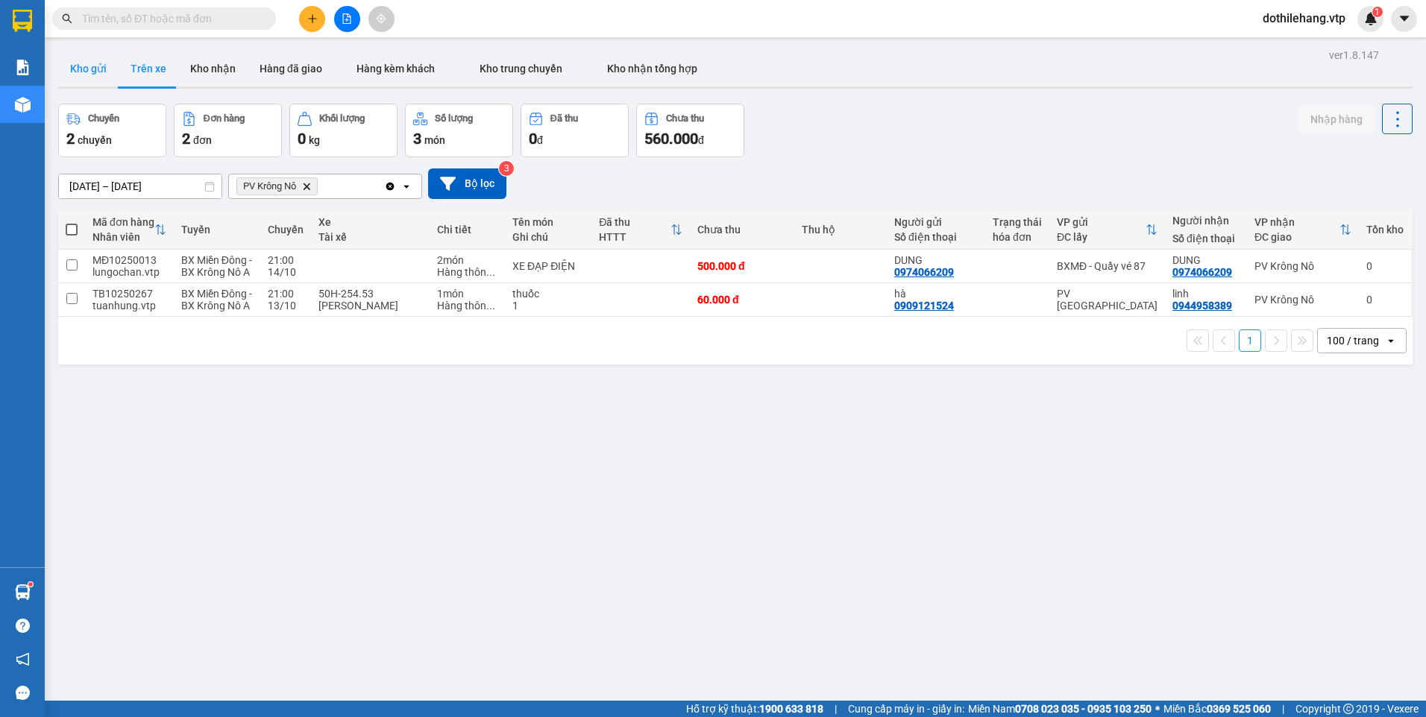
click at [101, 74] on button "Kho gửi" at bounding box center [88, 69] width 60 height 36
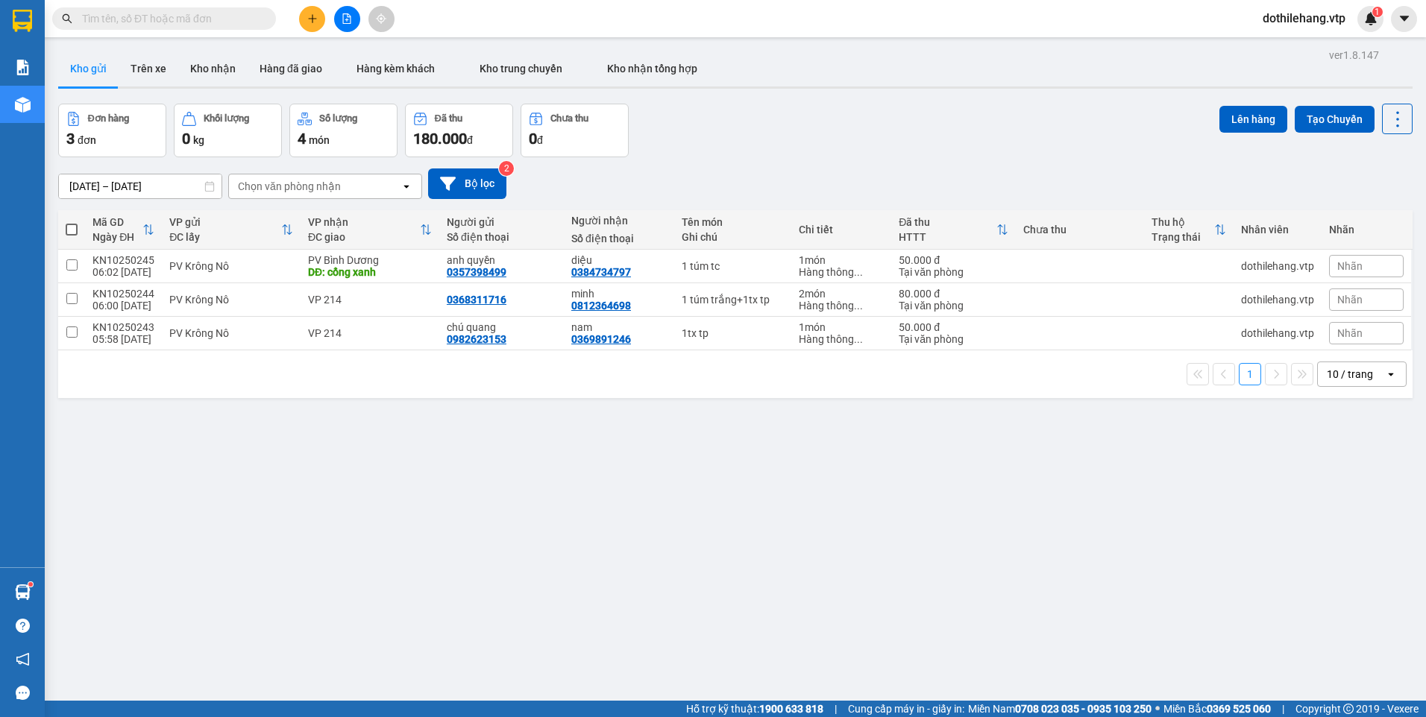
click at [72, 227] on span at bounding box center [72, 230] width 12 height 12
click at [72, 222] on input "checkbox" at bounding box center [72, 222] width 0 height 0
checkbox input "true"
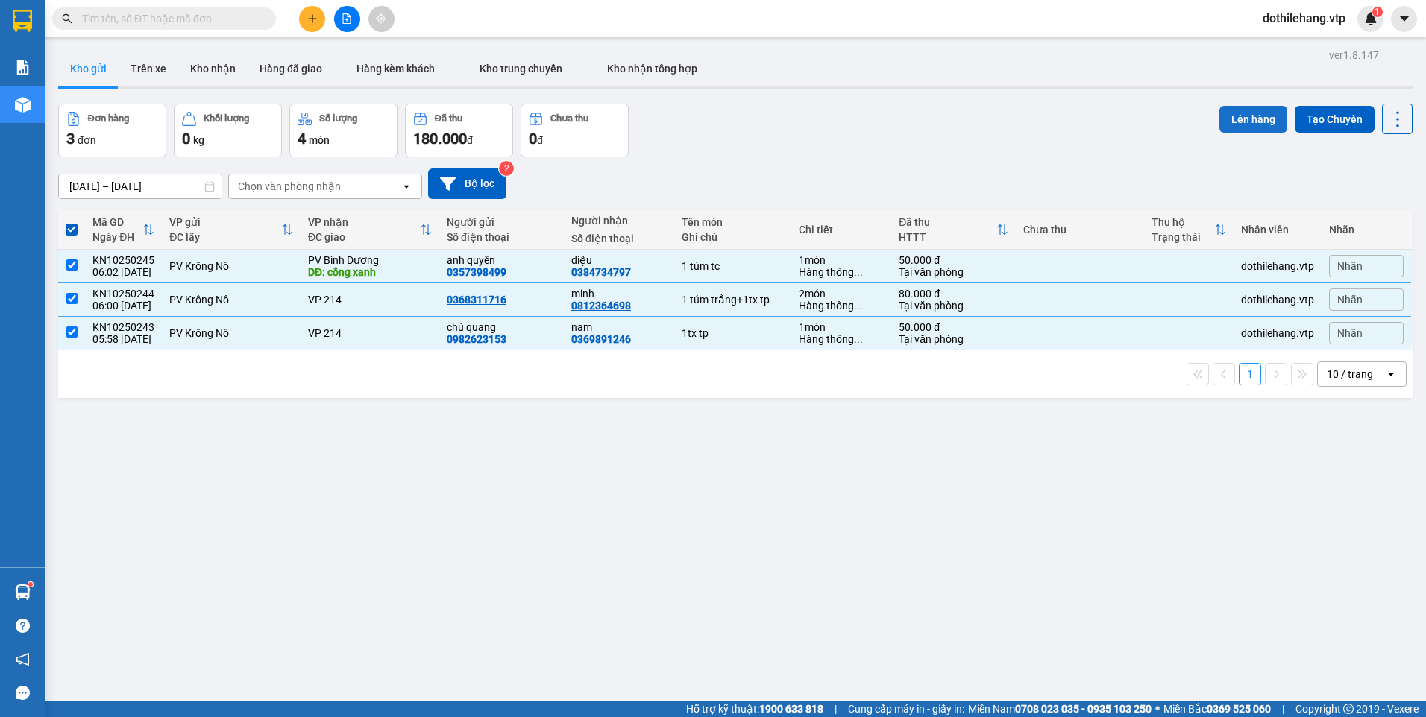
click at [1234, 116] on button "Lên hàng" at bounding box center [1253, 119] width 68 height 27
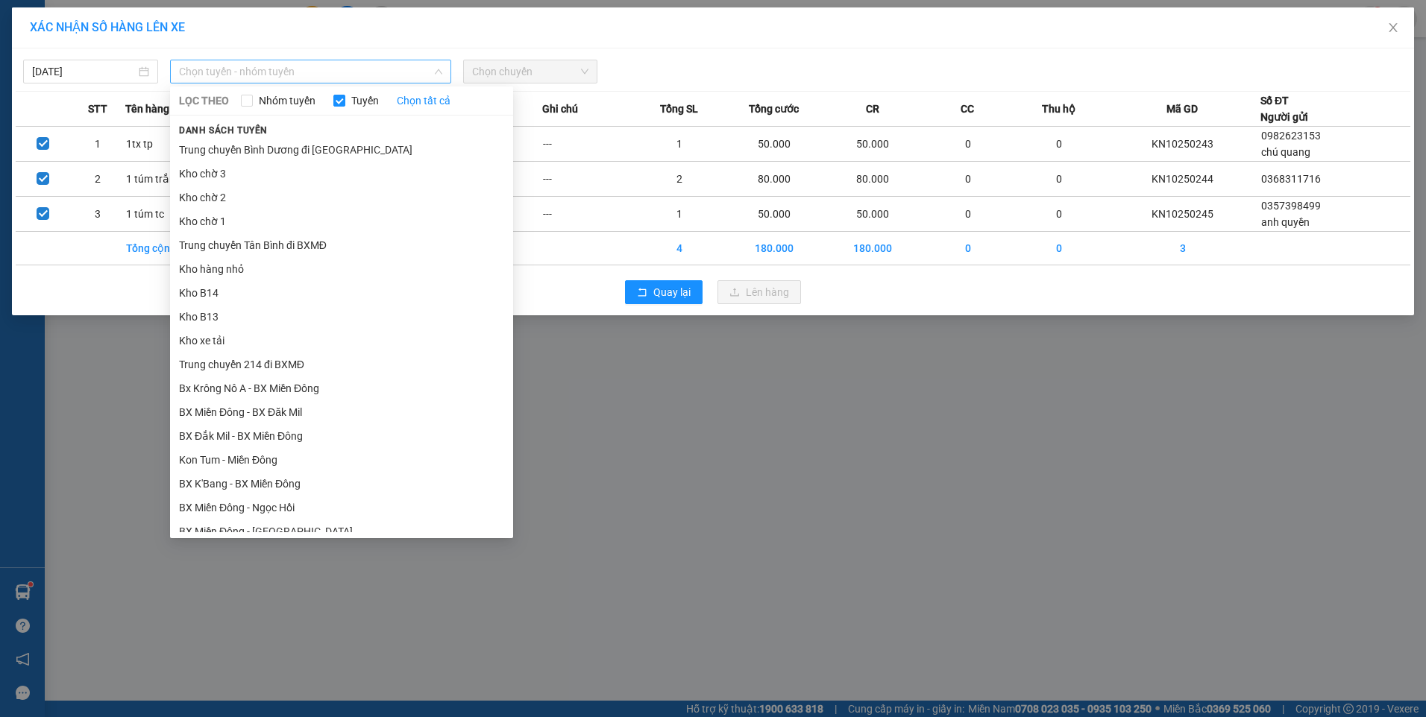
click at [332, 71] on span "Chọn tuyến - nhóm tuyến" at bounding box center [310, 71] width 263 height 22
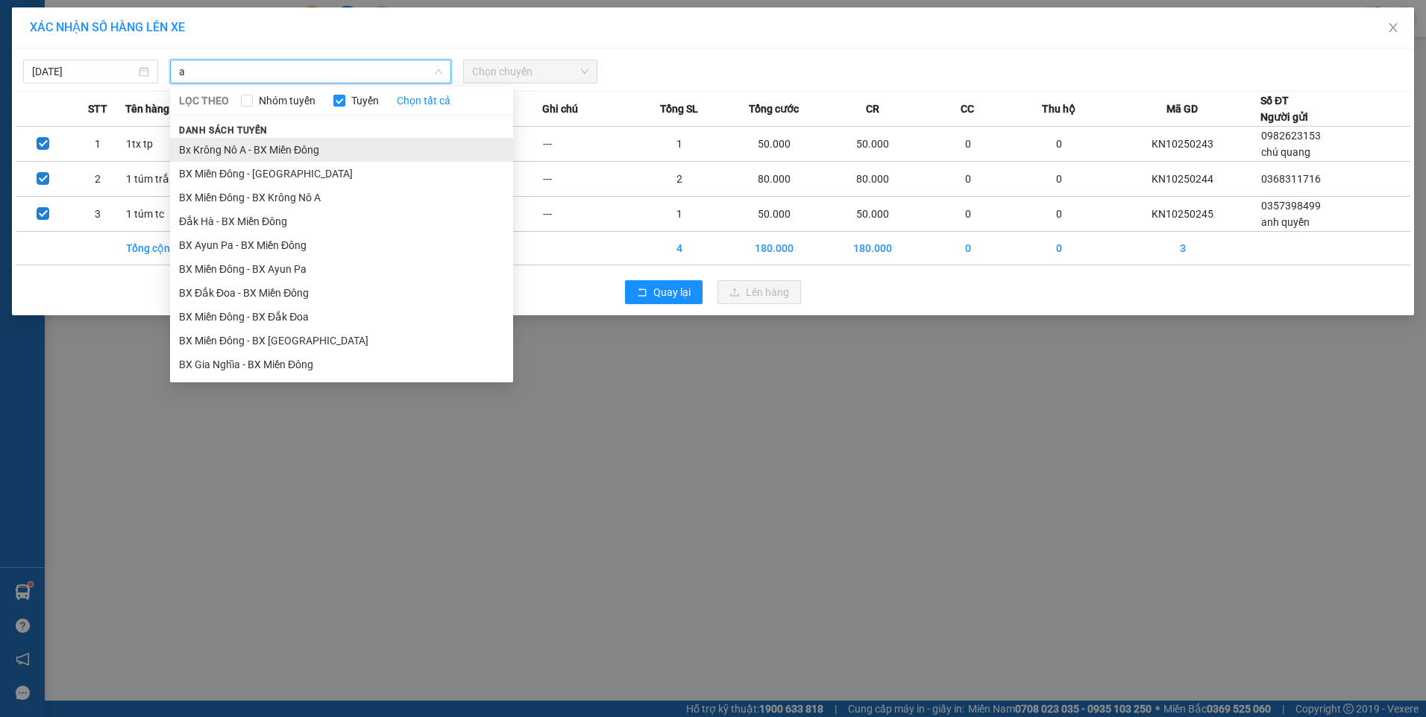
type input "a"
click at [333, 151] on li "Bx Krông Nô A - BX Miền Đông" at bounding box center [341, 150] width 343 height 24
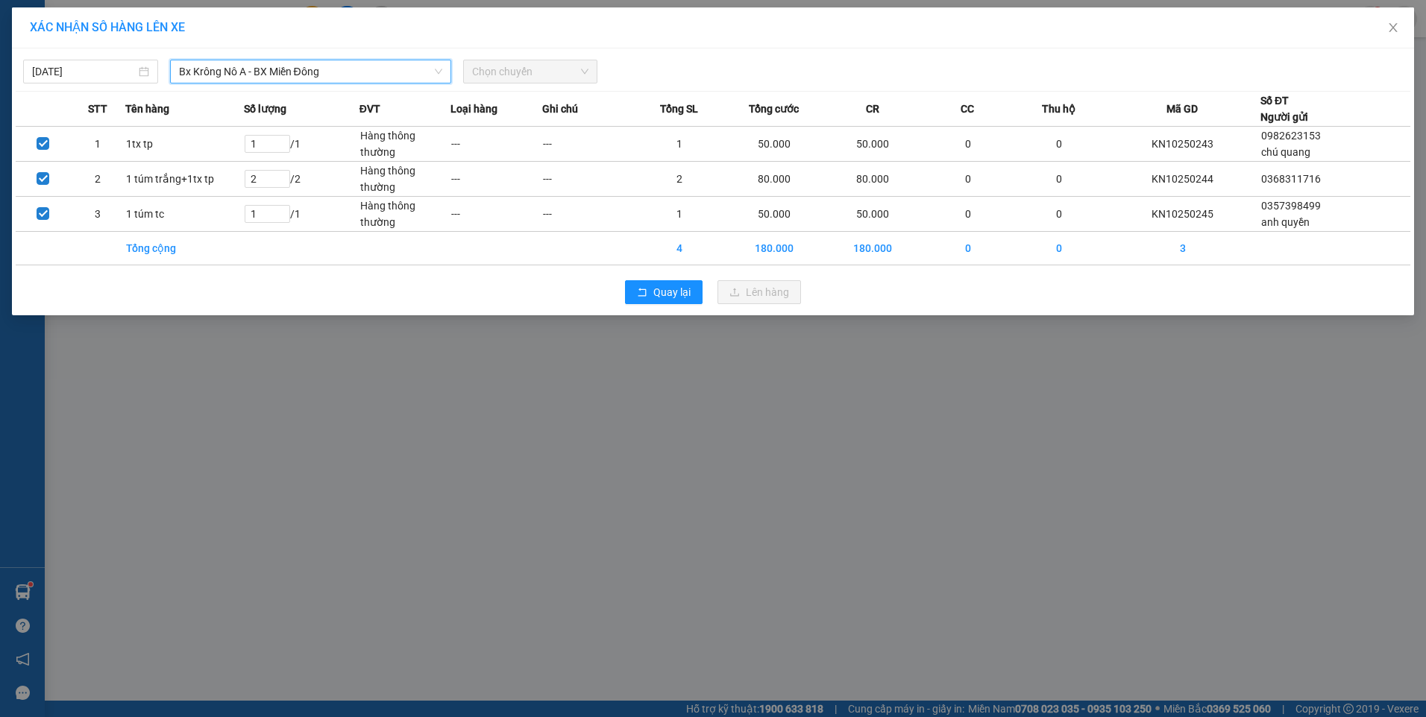
click at [506, 76] on span "Chọn chuyến" at bounding box center [530, 71] width 117 height 22
click at [93, 68] on input "[DATE]" at bounding box center [84, 71] width 104 height 16
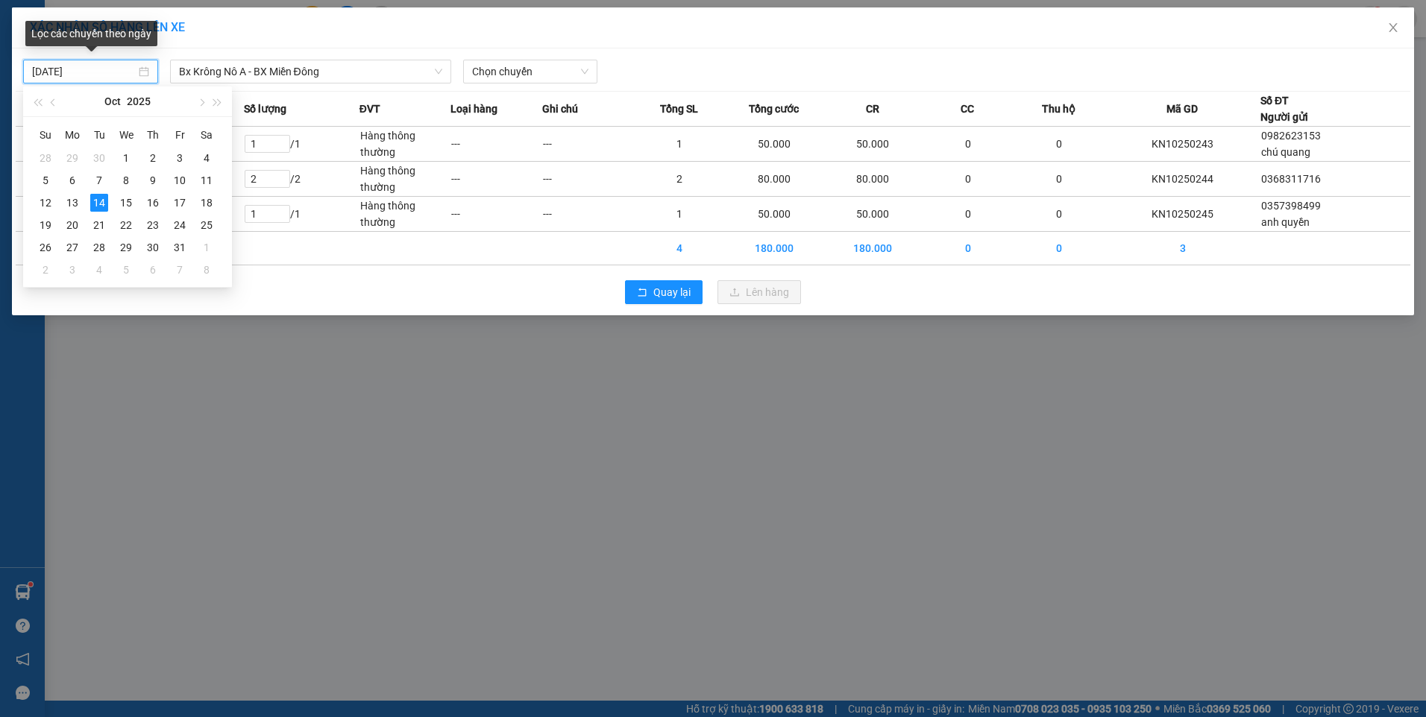
type input "[DATE]"
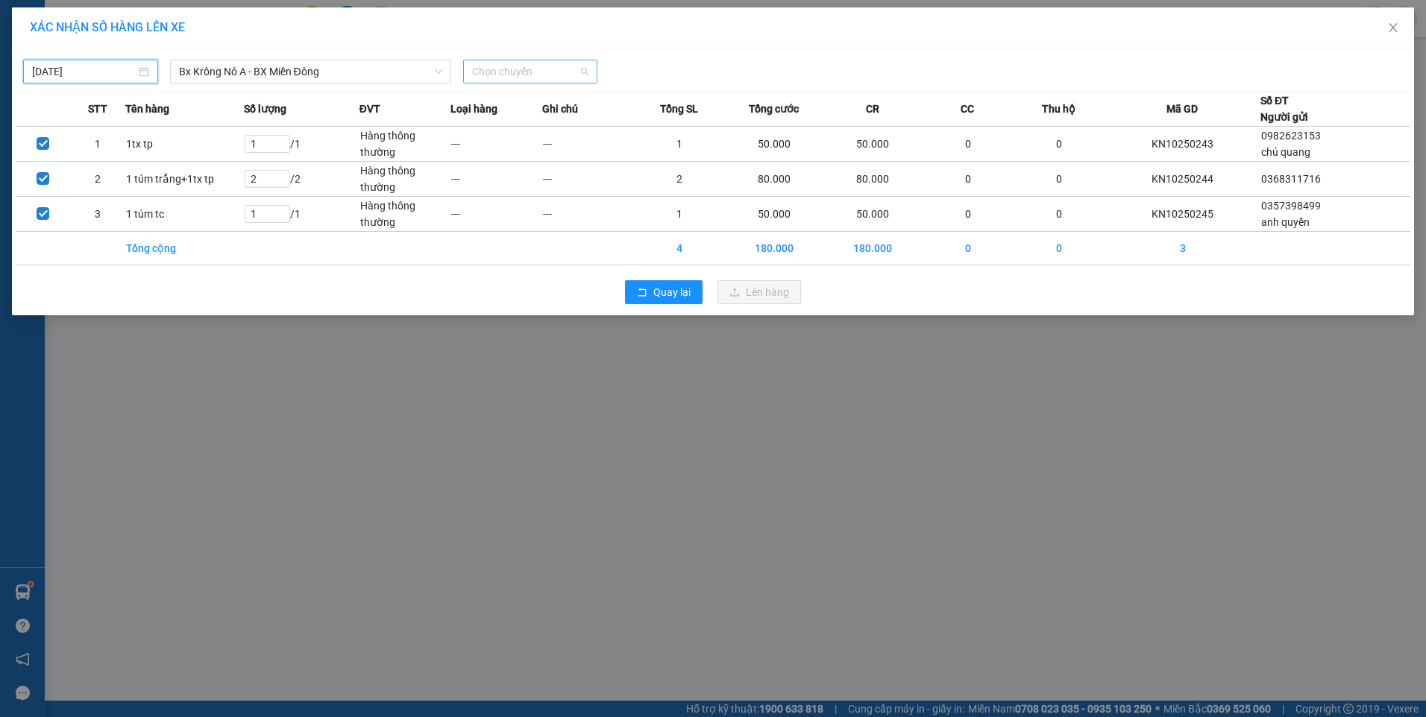
click at [507, 78] on span "Chọn chuyến" at bounding box center [530, 71] width 117 height 22
click at [512, 125] on div "07:00 - 51B-191.55" at bounding box center [530, 125] width 116 height 16
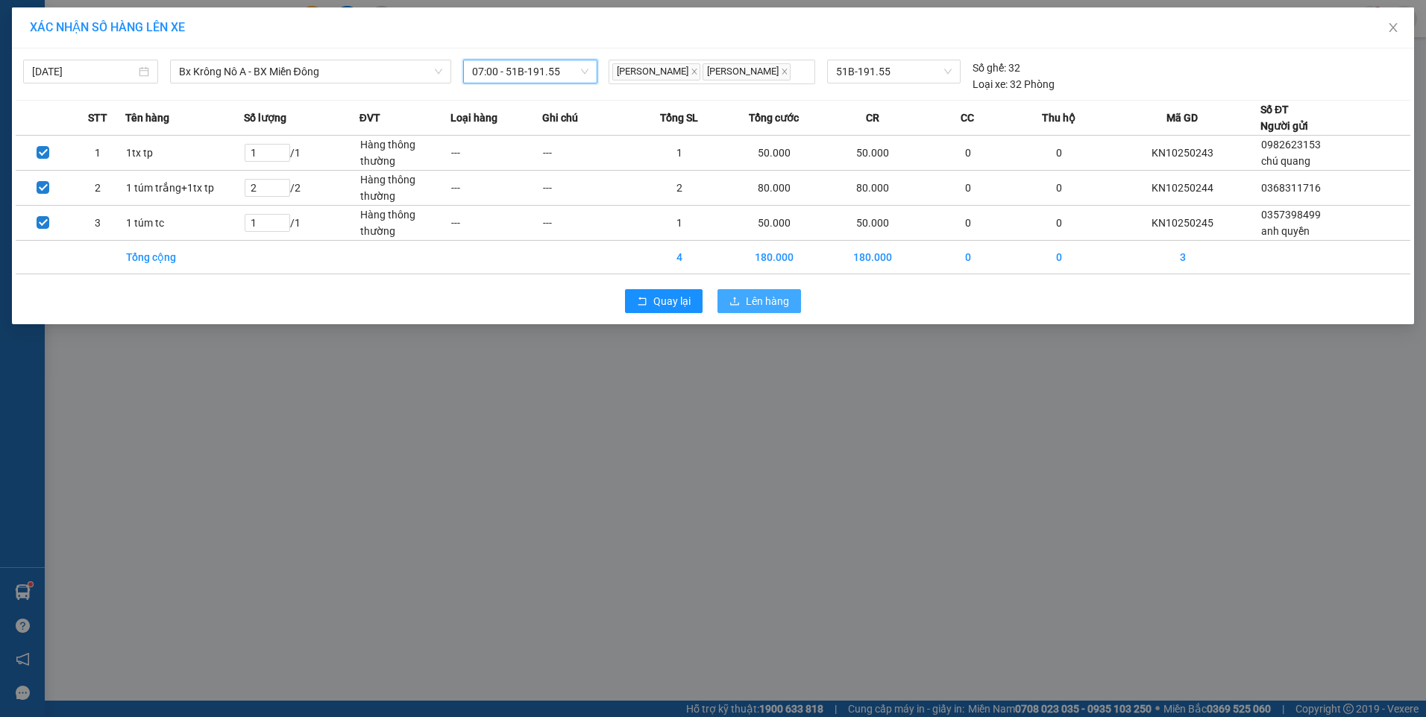
click at [762, 299] on span "Lên hàng" at bounding box center [767, 301] width 43 height 16
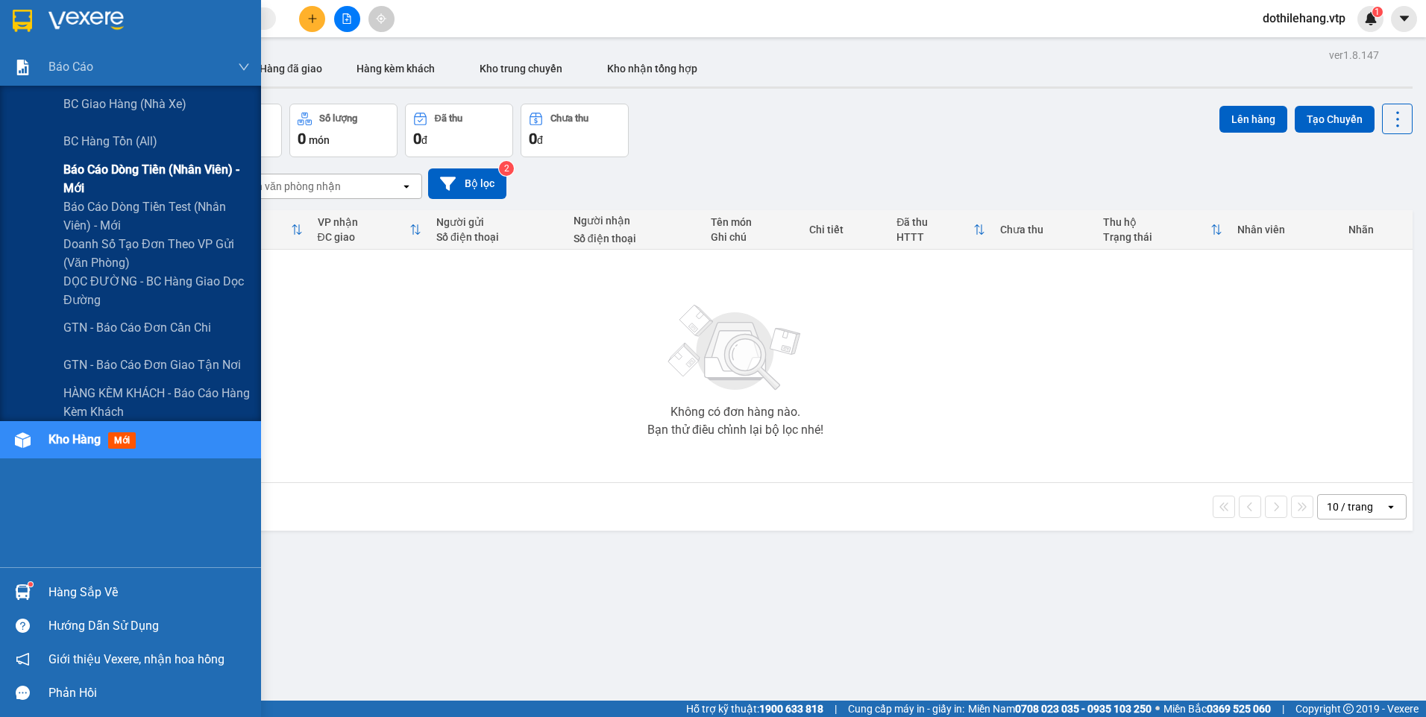
click at [85, 163] on span "Báo cáo dòng tiền (nhân viên) - mới" at bounding box center [156, 178] width 186 height 37
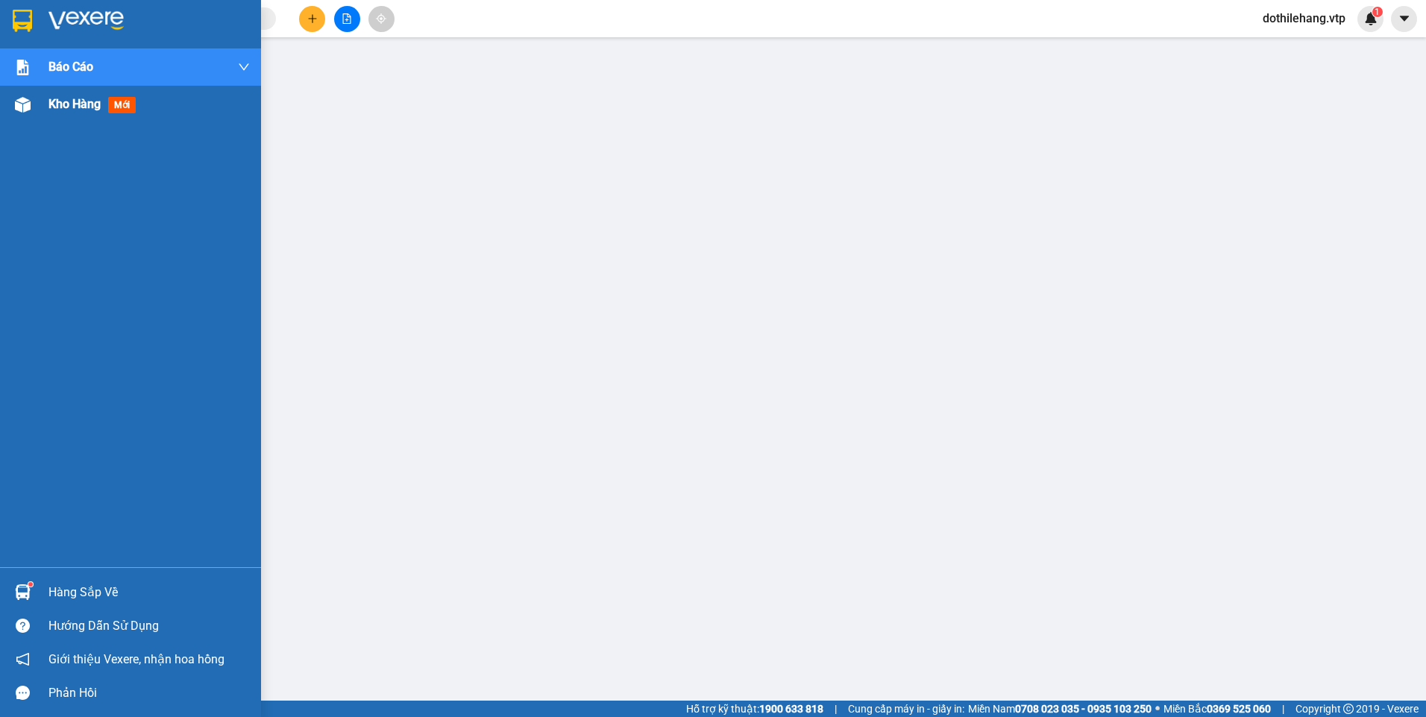
click at [36, 108] on div "Kho hàng mới" at bounding box center [130, 104] width 261 height 37
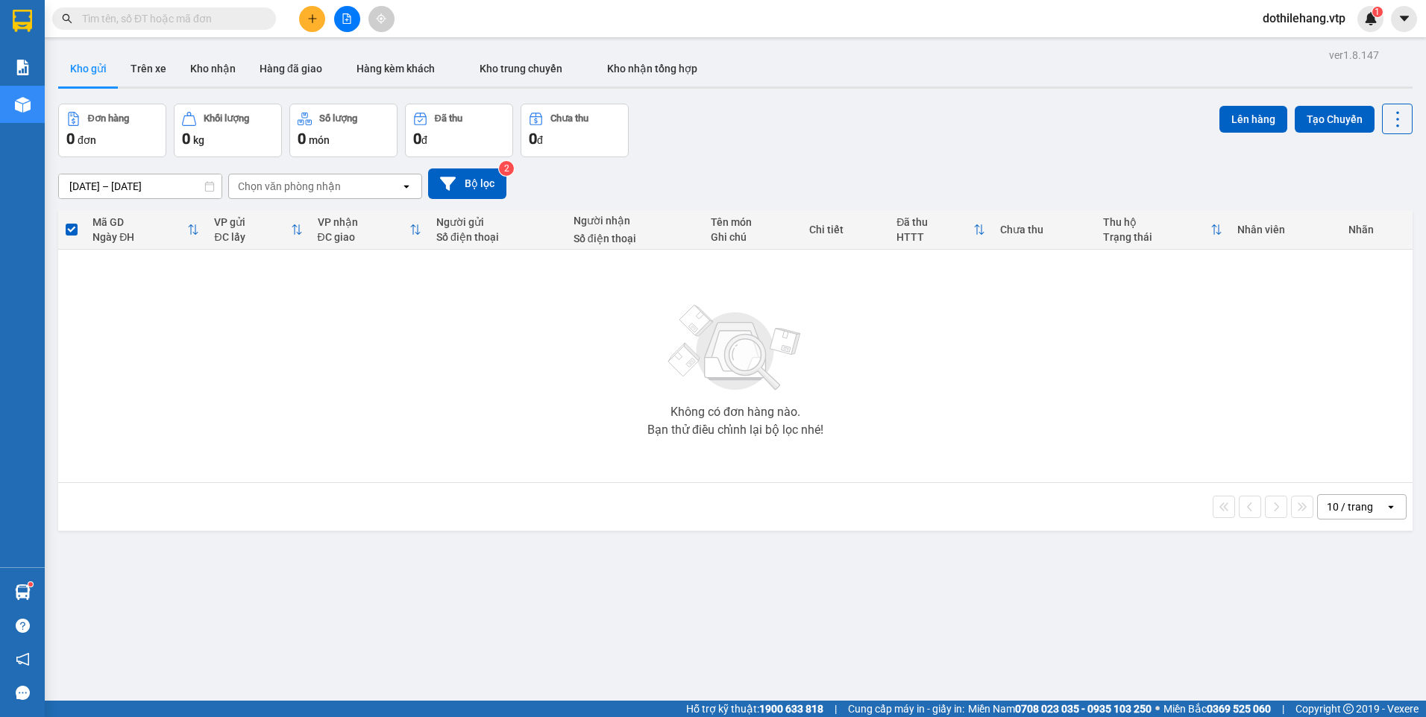
click at [189, 20] on input "text" at bounding box center [170, 18] width 176 height 16
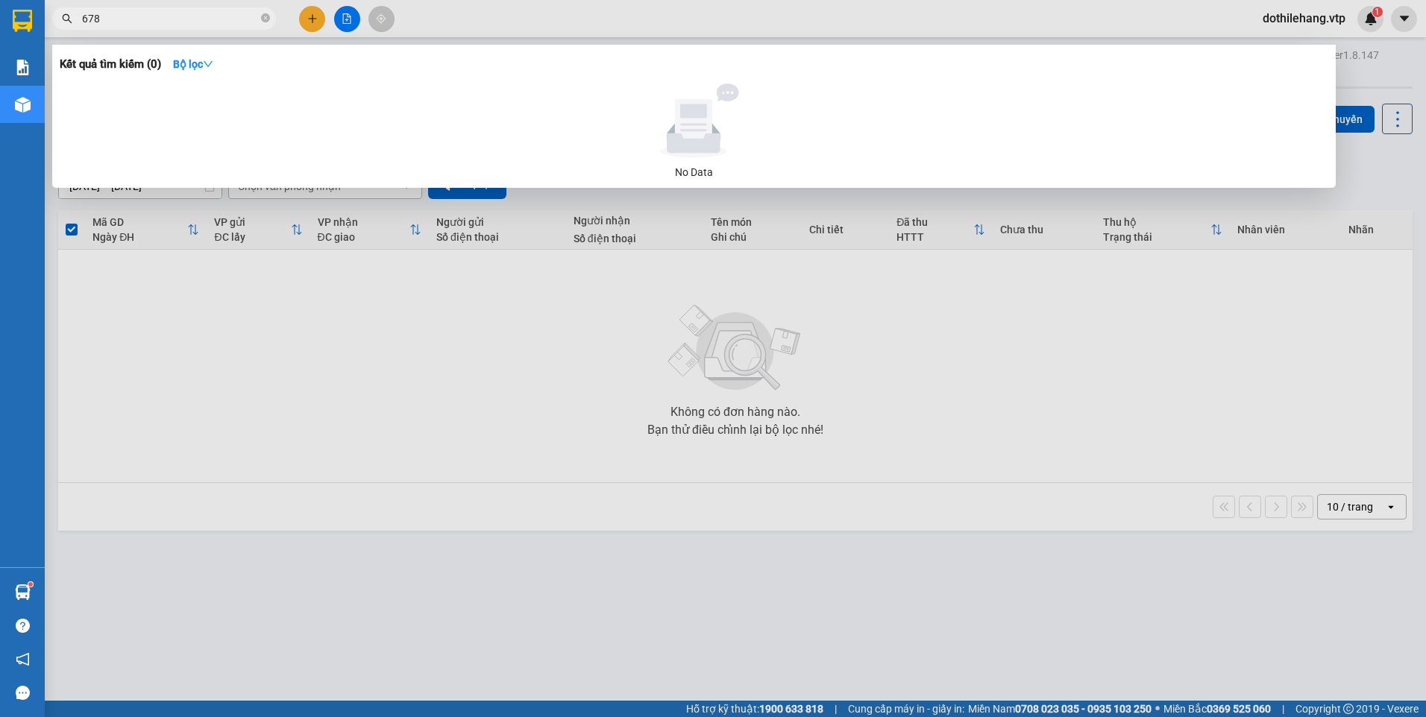
type input "678"
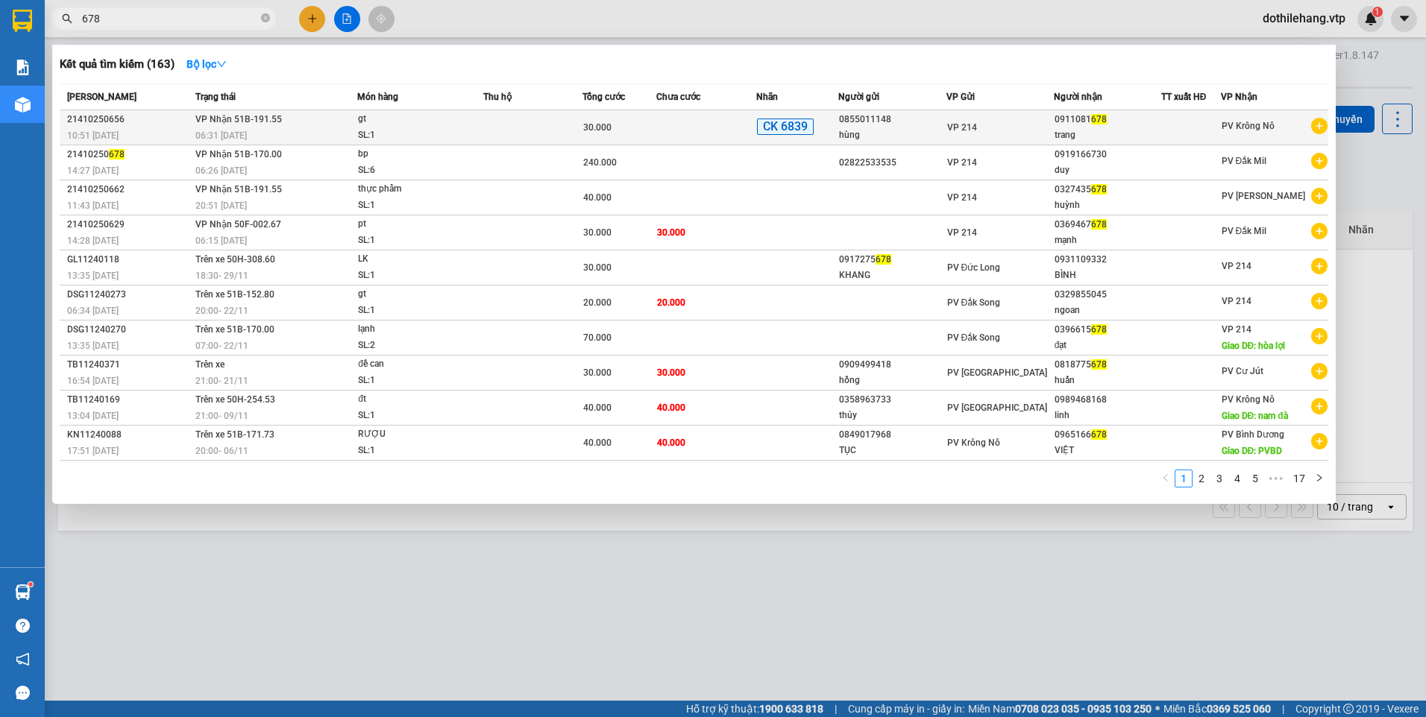
click at [464, 136] on div "SL: 1" at bounding box center [414, 136] width 112 height 16
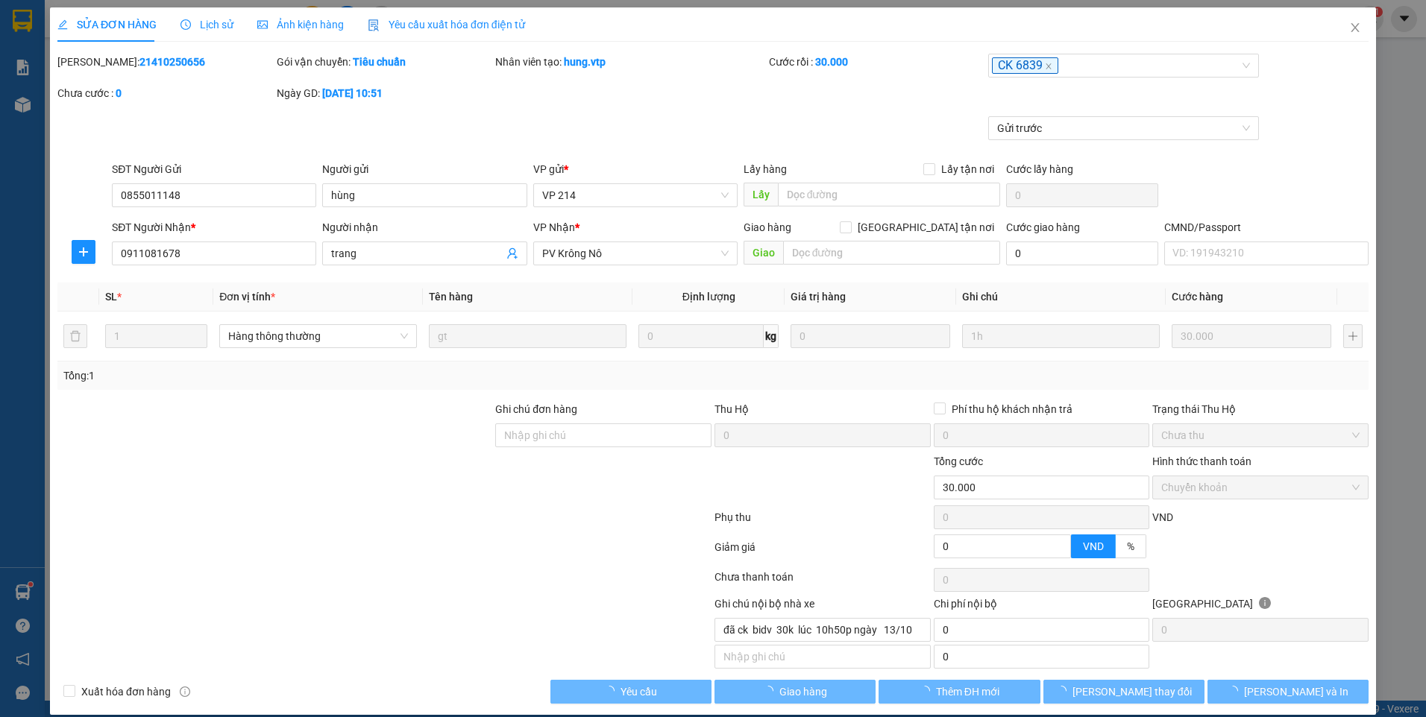
type input "0855011148"
type input "hùng"
type input "0911081678"
type input "trang"
type input "0"
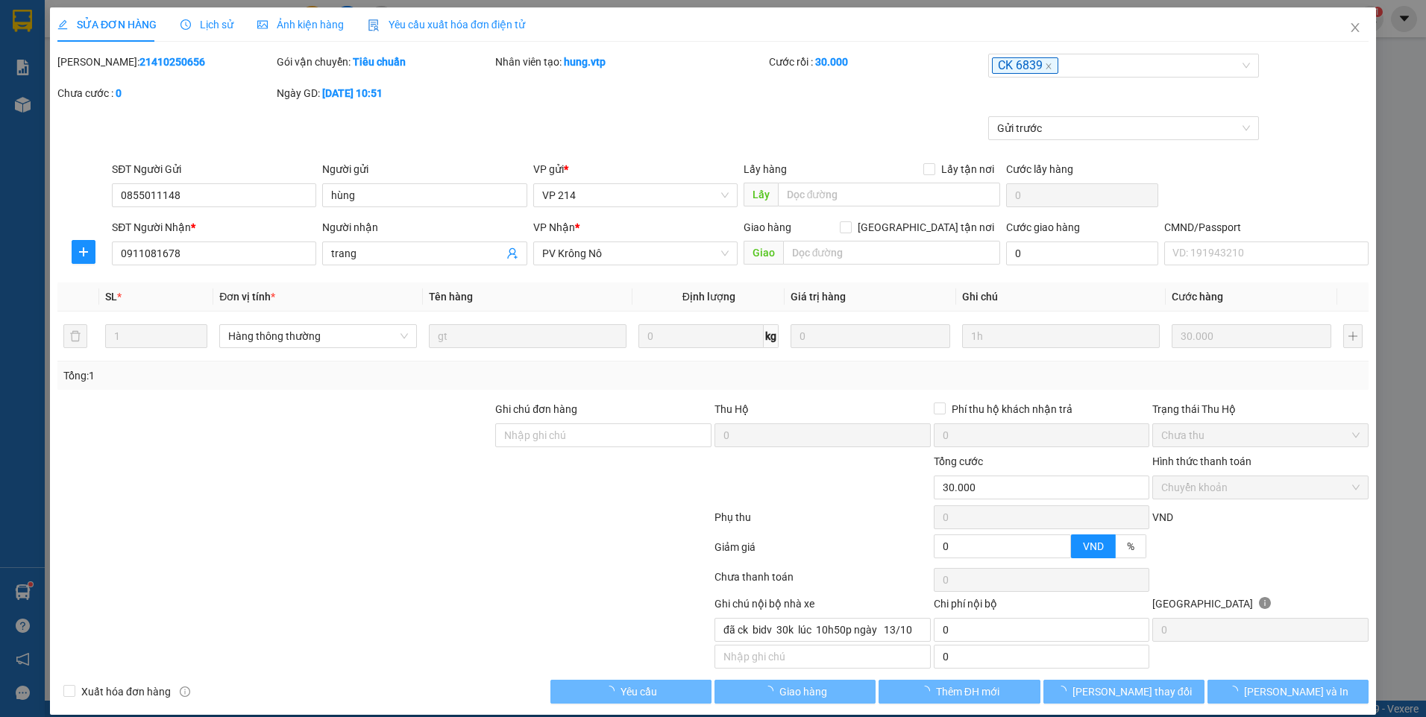
type input "30.000"
type input "đã ck bidv 30k lúc 10h50p ngày 13/10"
type input "1.500"
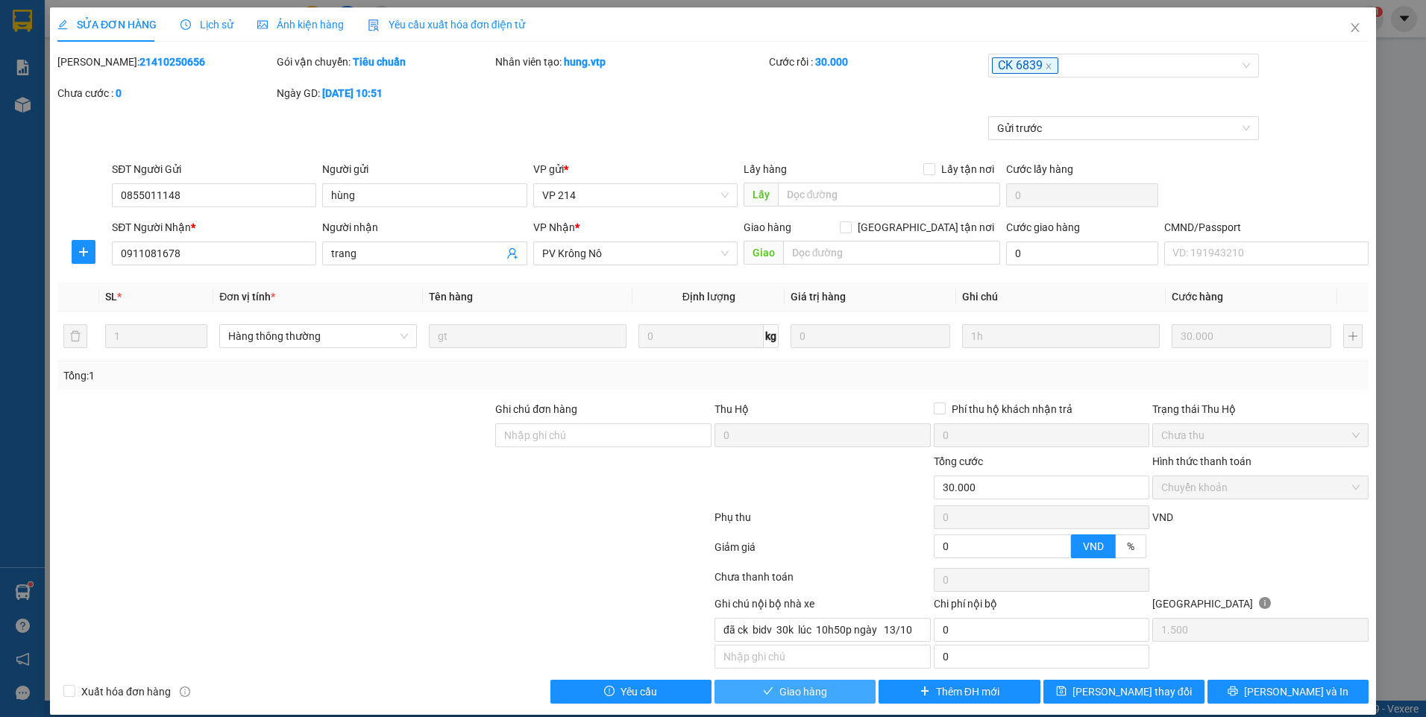
click at [807, 692] on span "Giao hàng" at bounding box center [803, 692] width 48 height 16
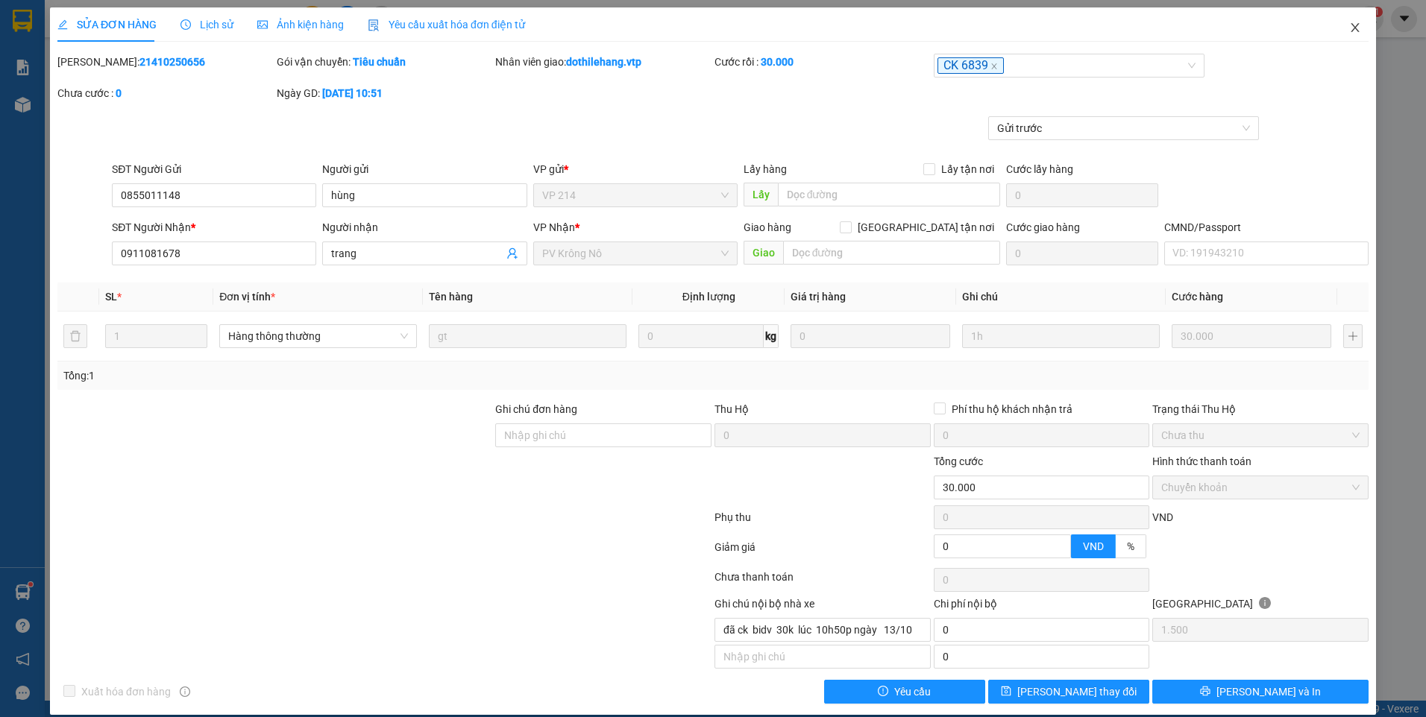
click at [1349, 30] on icon "close" at bounding box center [1355, 28] width 12 height 12
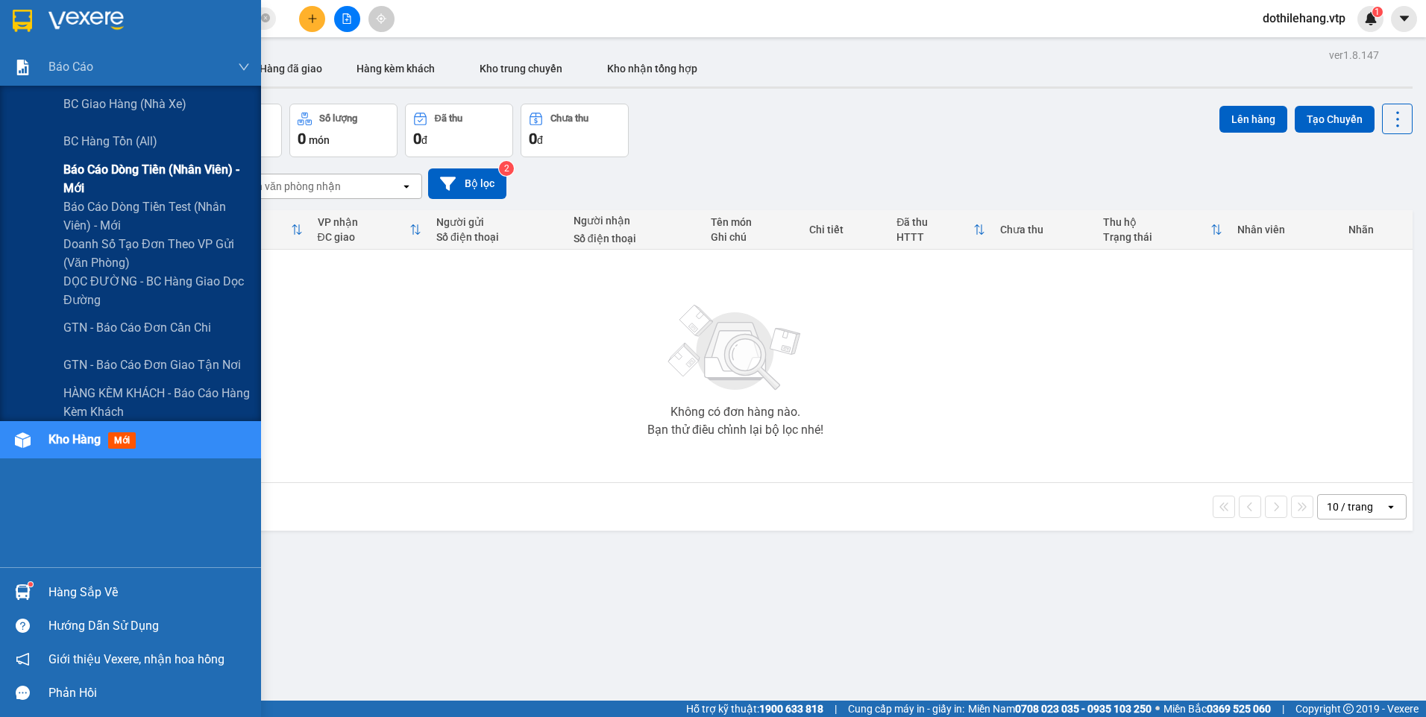
click at [79, 173] on span "Báo cáo dòng tiền (nhân viên) - mới" at bounding box center [156, 178] width 186 height 37
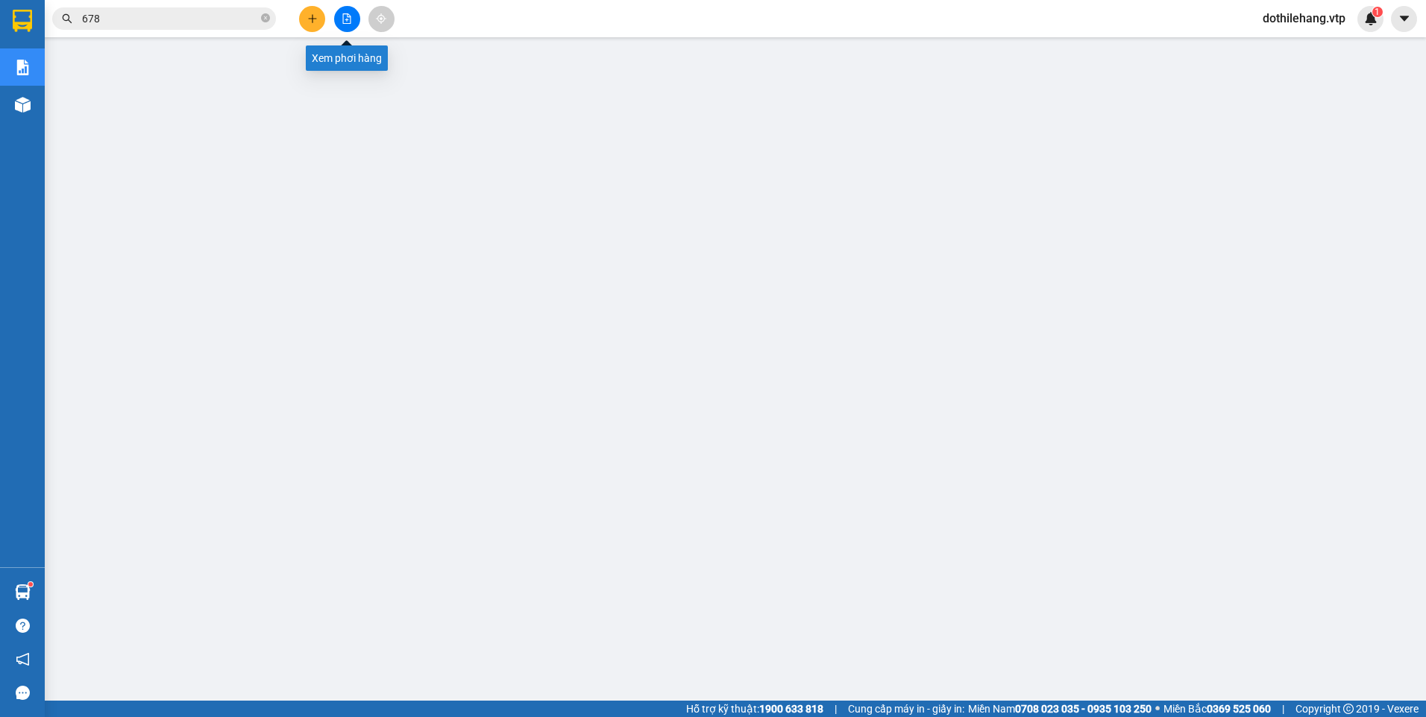
click at [350, 25] on button at bounding box center [347, 19] width 26 height 26
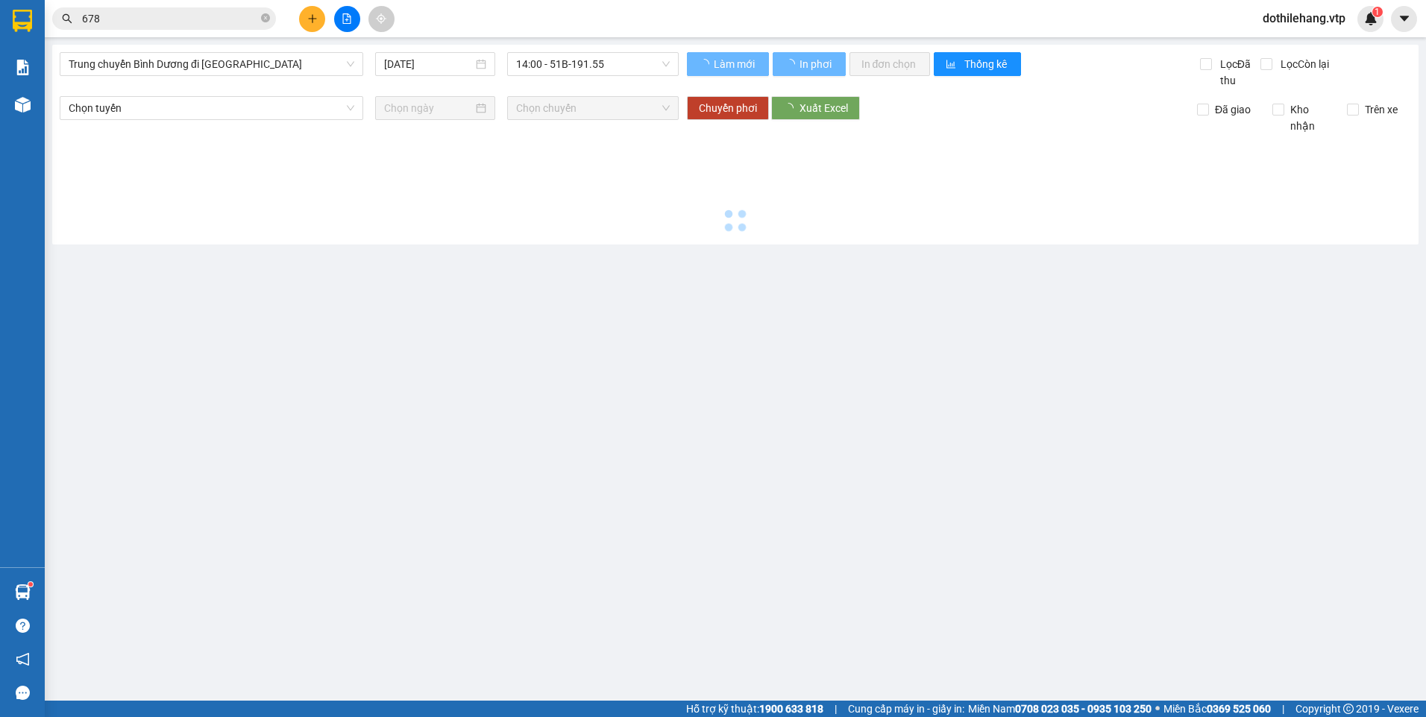
type input "[DATE]"
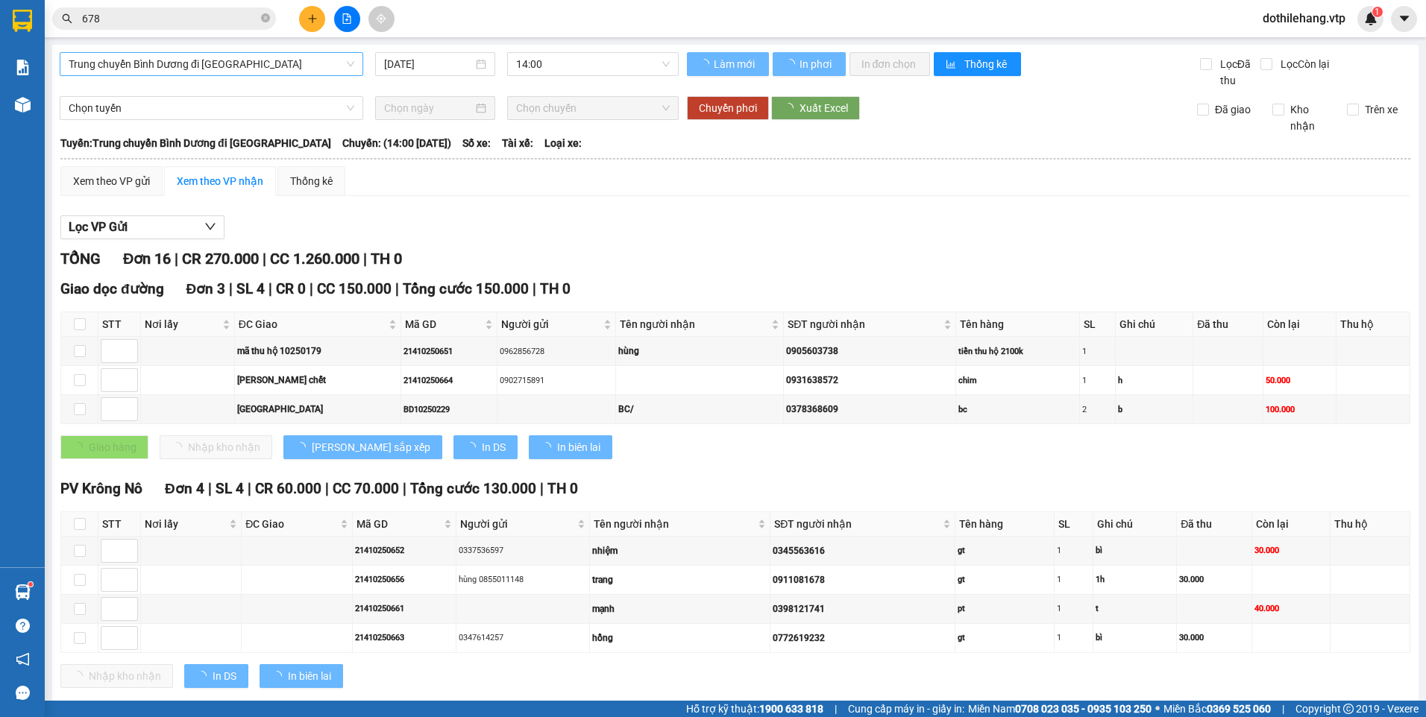
click at [245, 66] on span "Trung chuyển Bình Dương đi [GEOGRAPHIC_DATA]" at bounding box center [212, 64] width 286 height 22
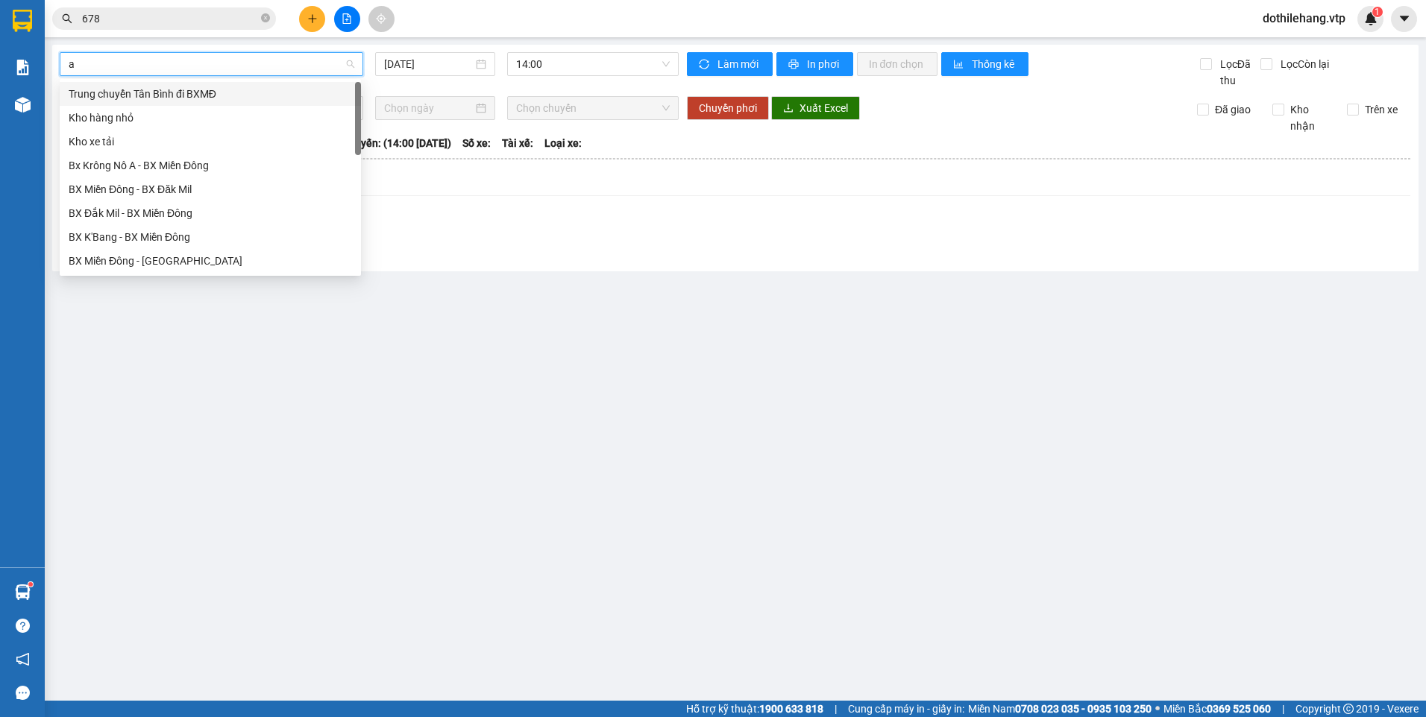
type input "a"
click at [213, 97] on div "Bx Krông Nô A - BX Miền Đông" at bounding box center [210, 94] width 283 height 16
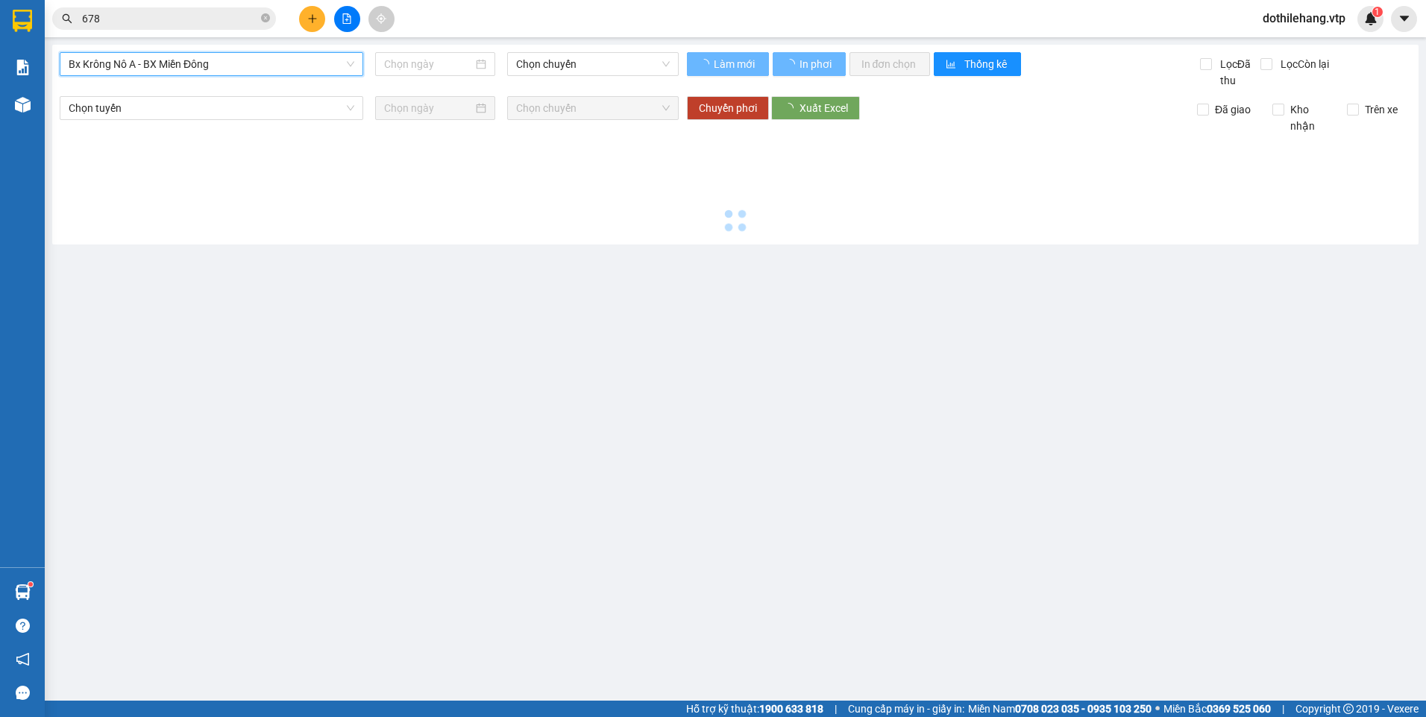
type input "[DATE]"
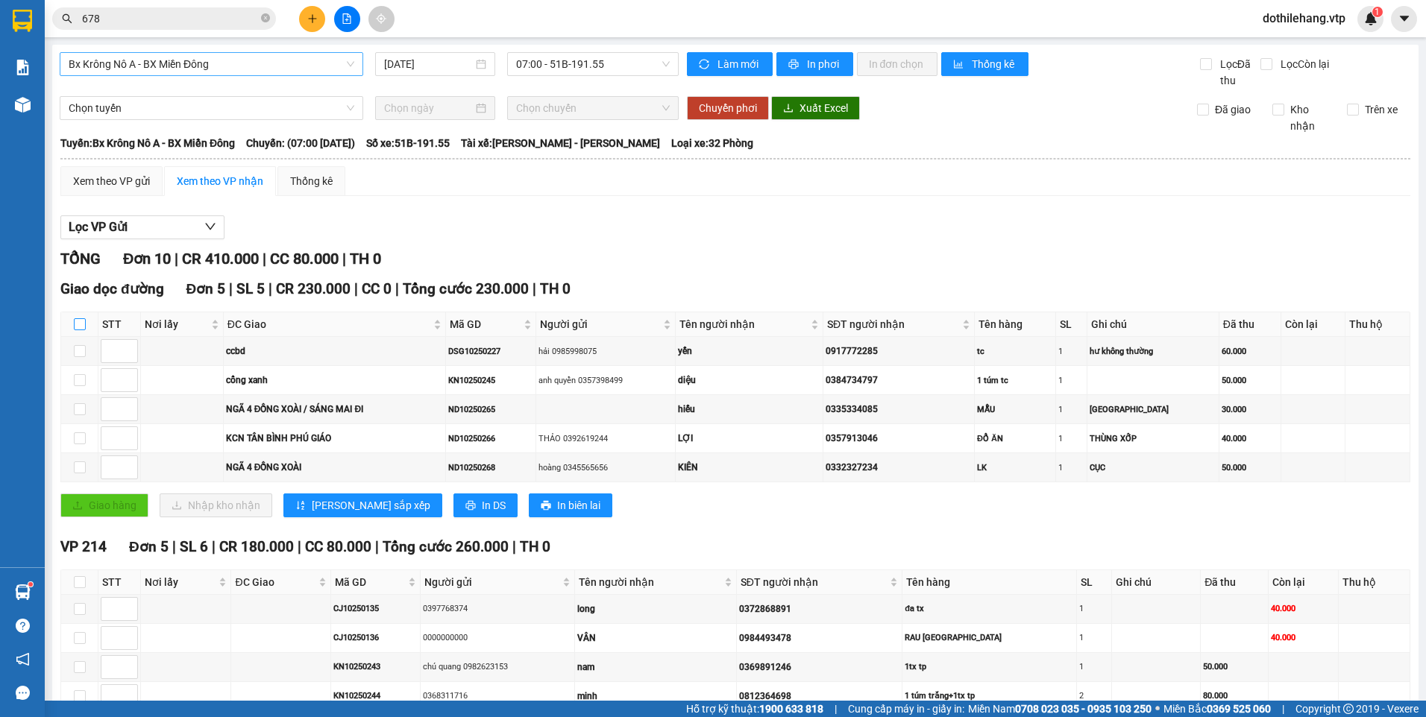
click at [81, 321] on input "checkbox" at bounding box center [80, 324] width 12 height 12
checkbox input "true"
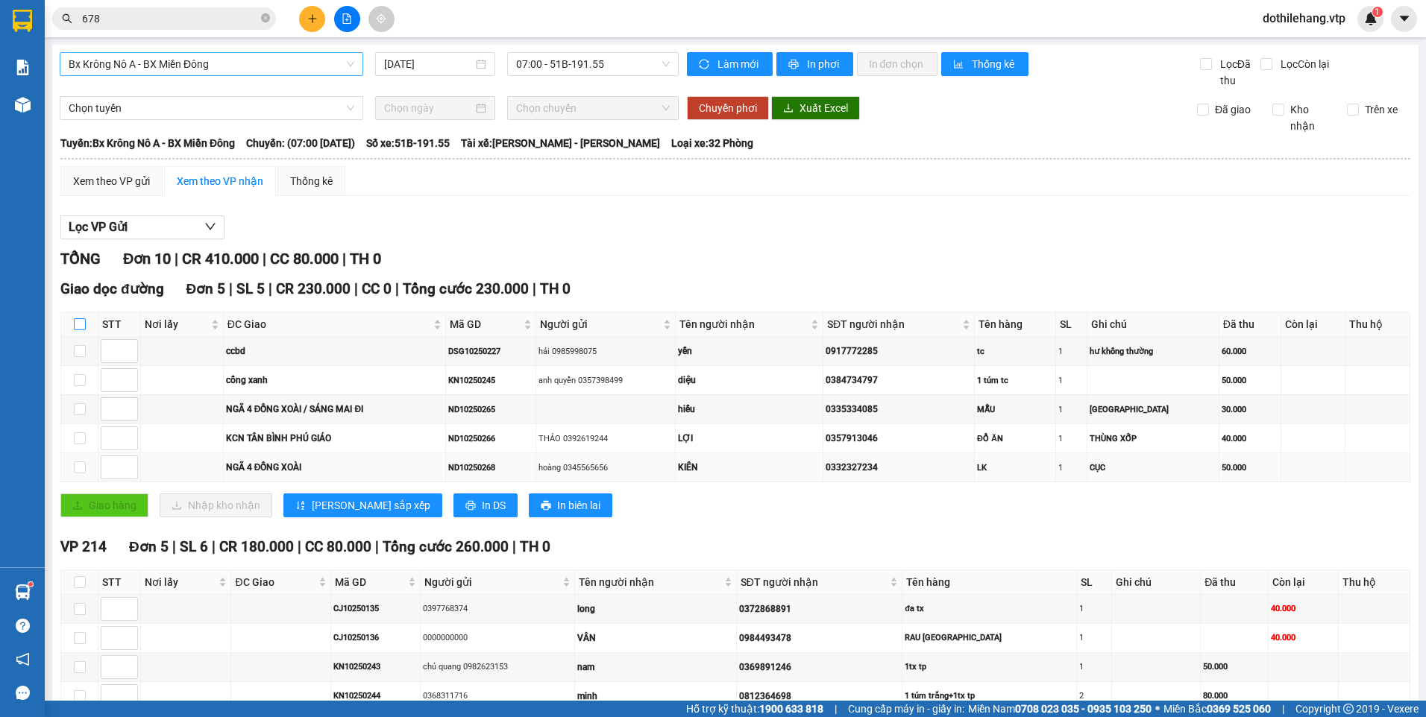
checkbox input "true"
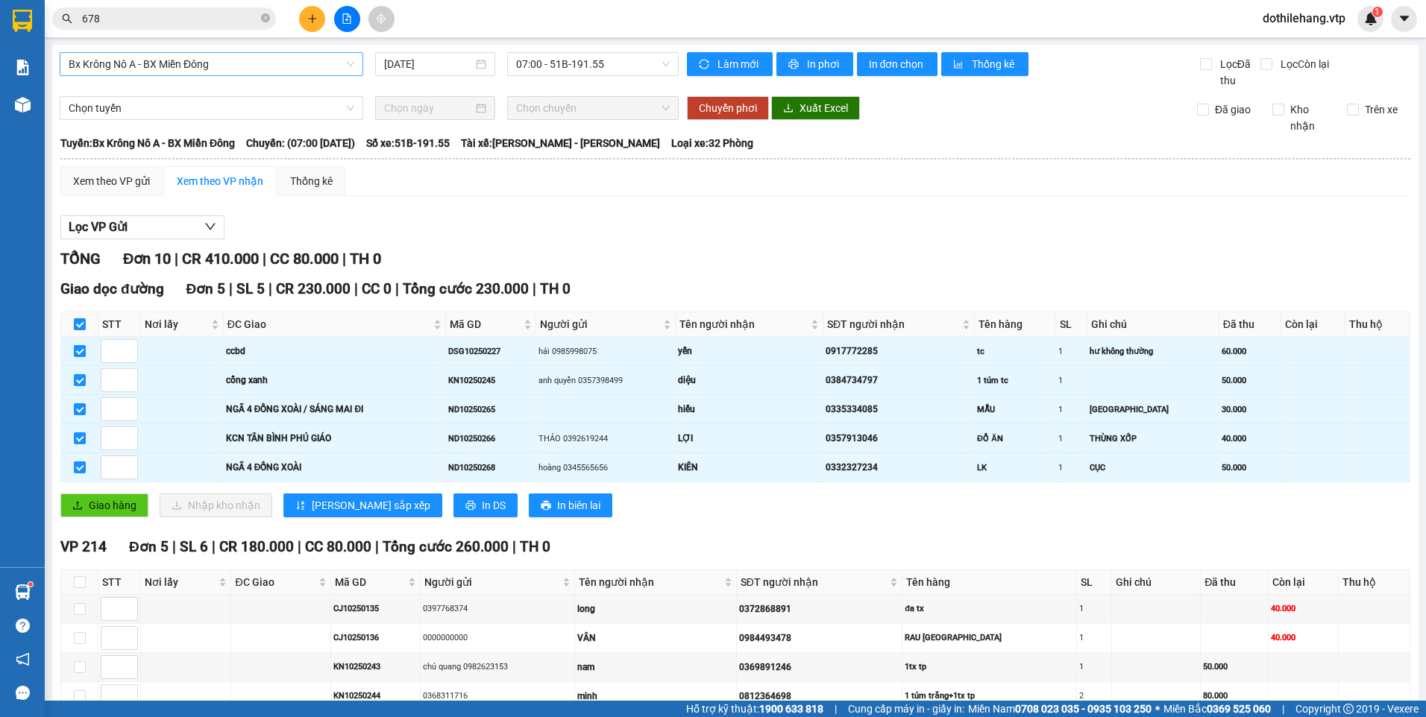
scroll to position [75, 0]
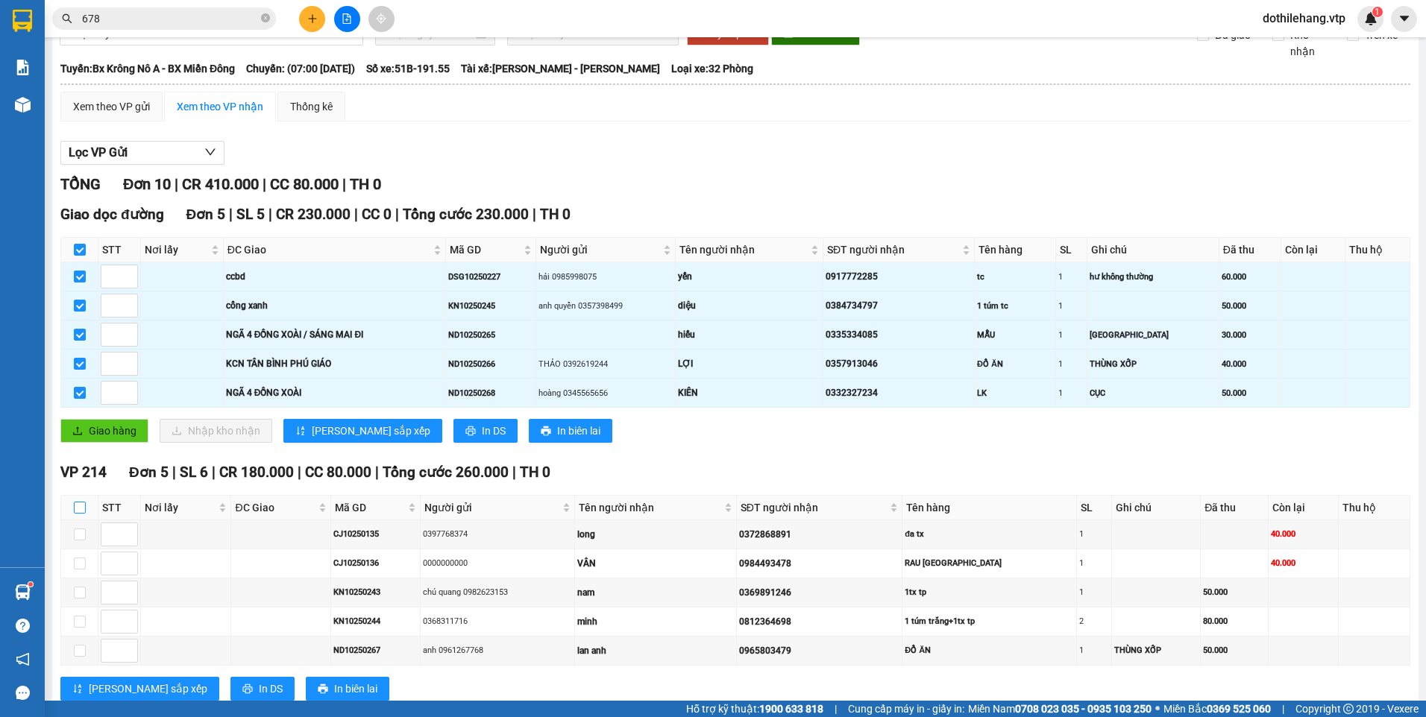
click at [78, 510] on input "checkbox" at bounding box center [80, 508] width 12 height 12
checkbox input "true"
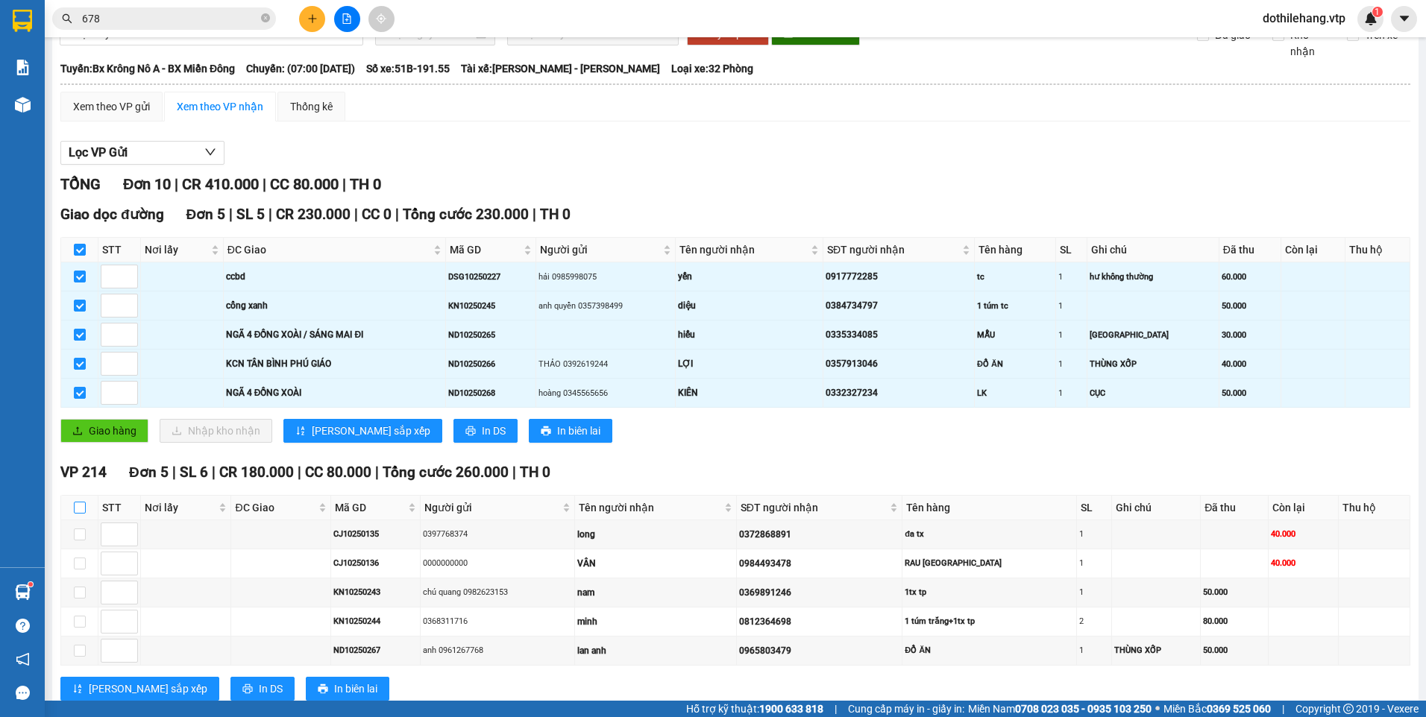
checkbox input "true"
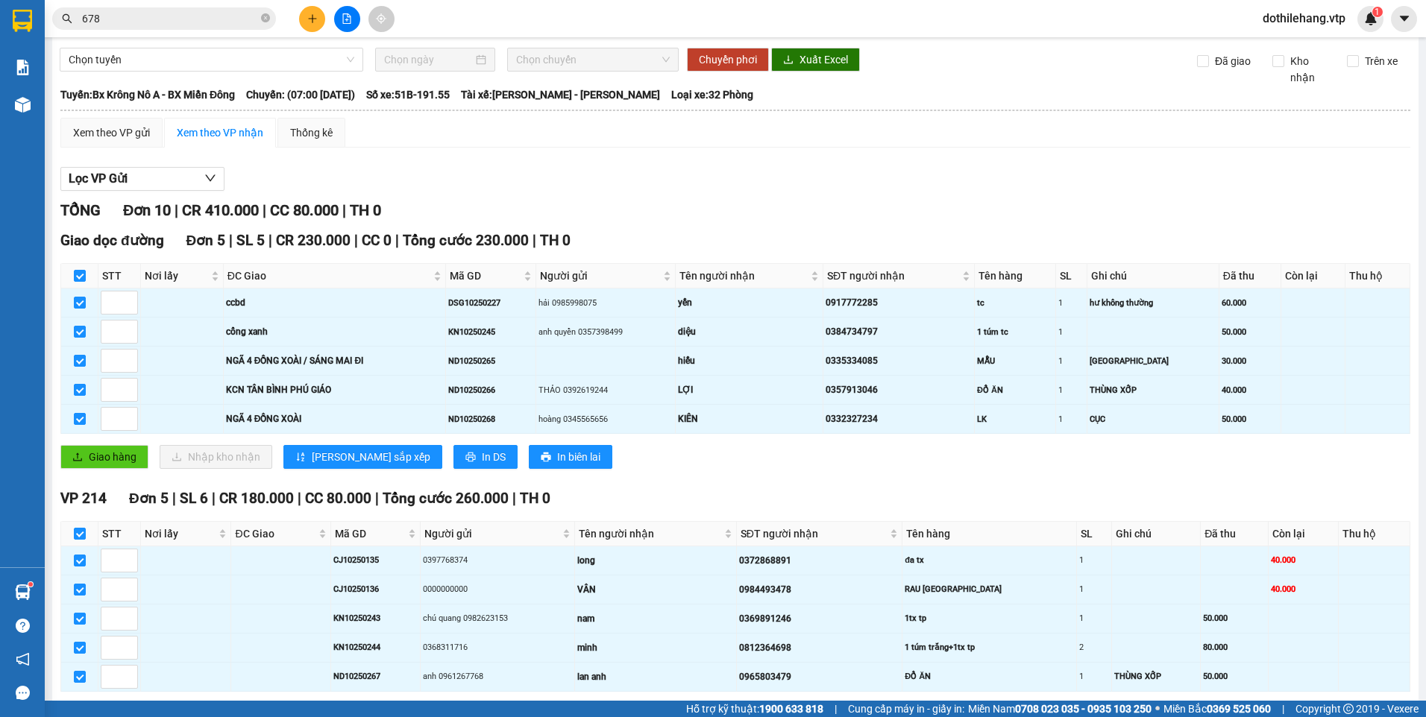
scroll to position [0, 0]
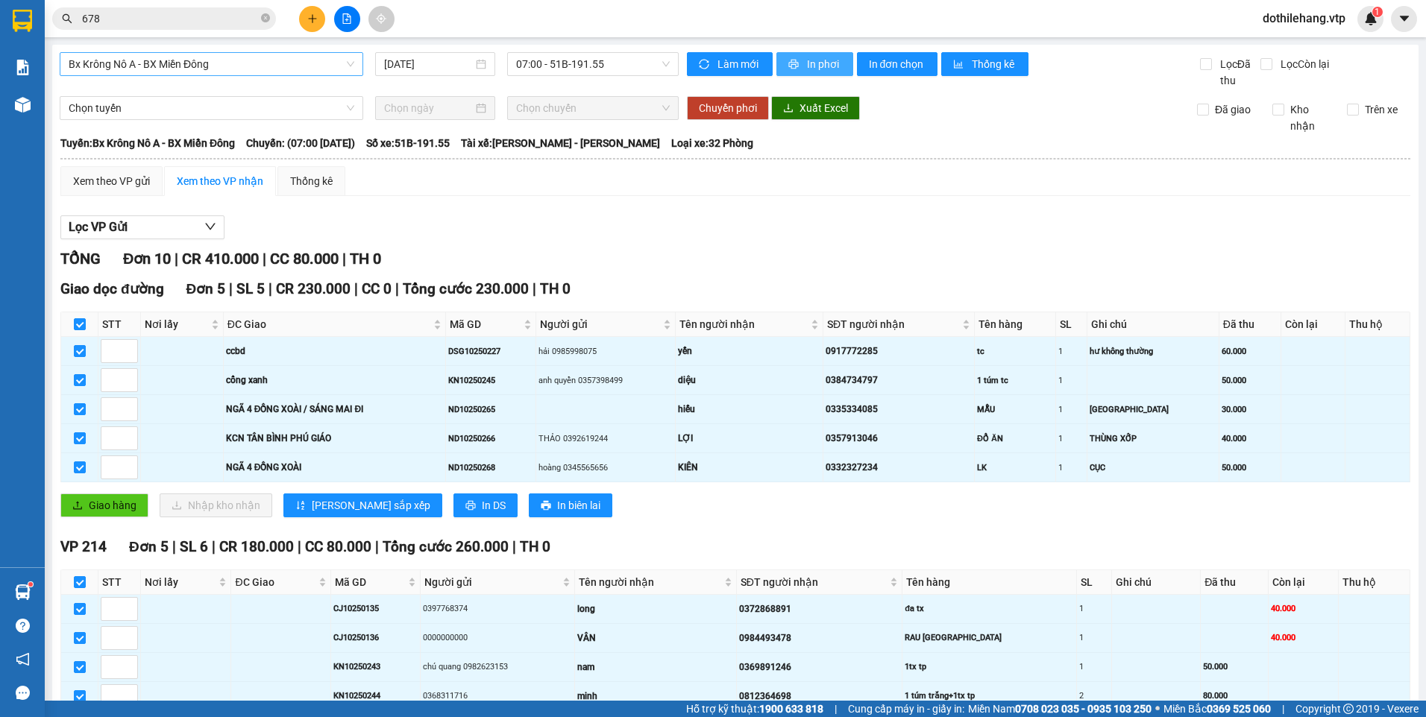
click at [817, 75] on button "In phơi" at bounding box center [814, 64] width 77 height 24
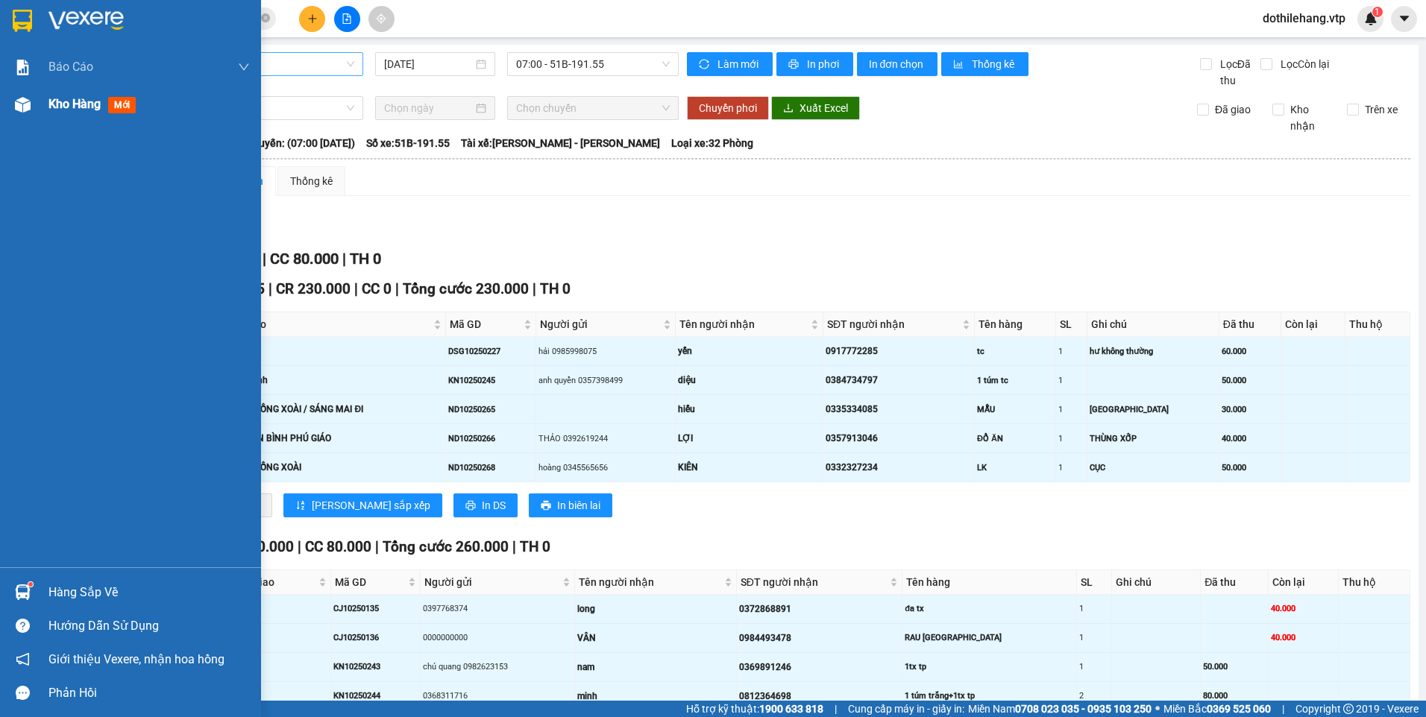
click at [61, 107] on span "Kho hàng" at bounding box center [74, 104] width 52 height 14
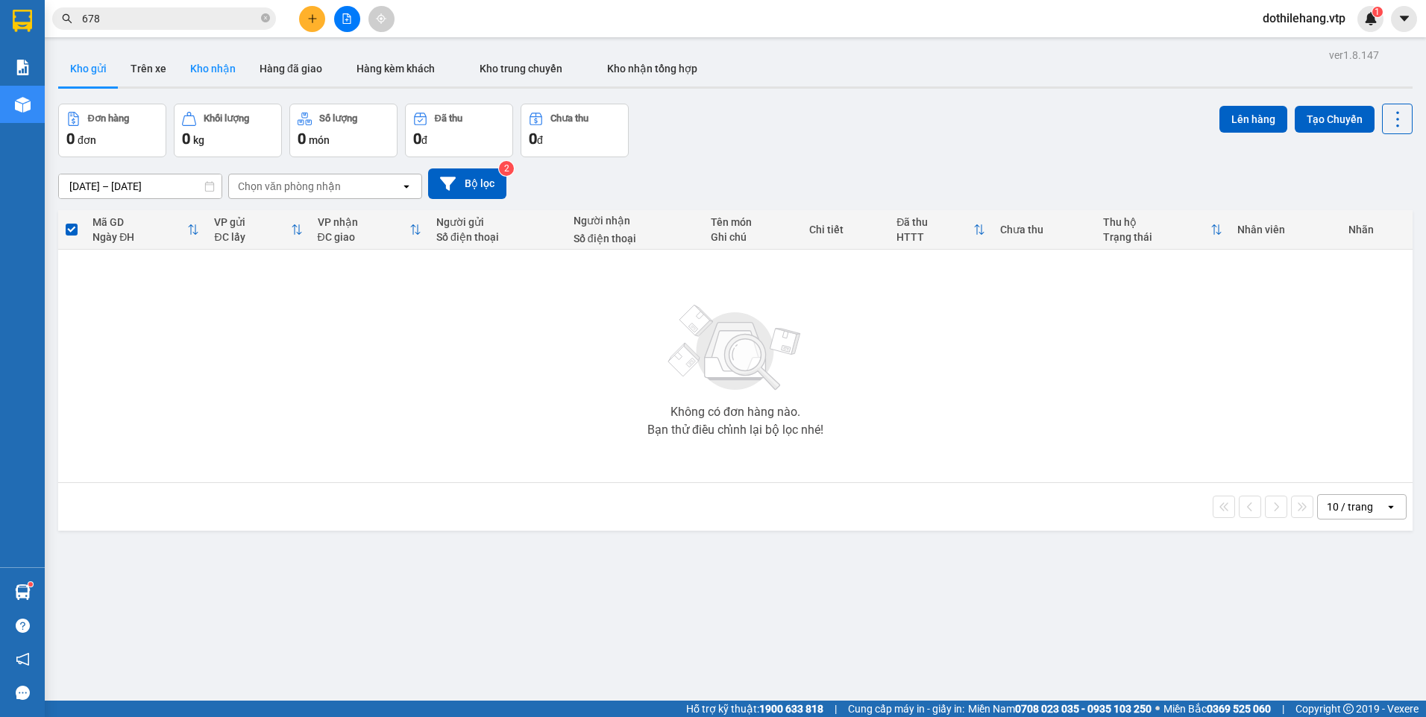
click at [194, 69] on button "Kho nhận" at bounding box center [212, 69] width 69 height 36
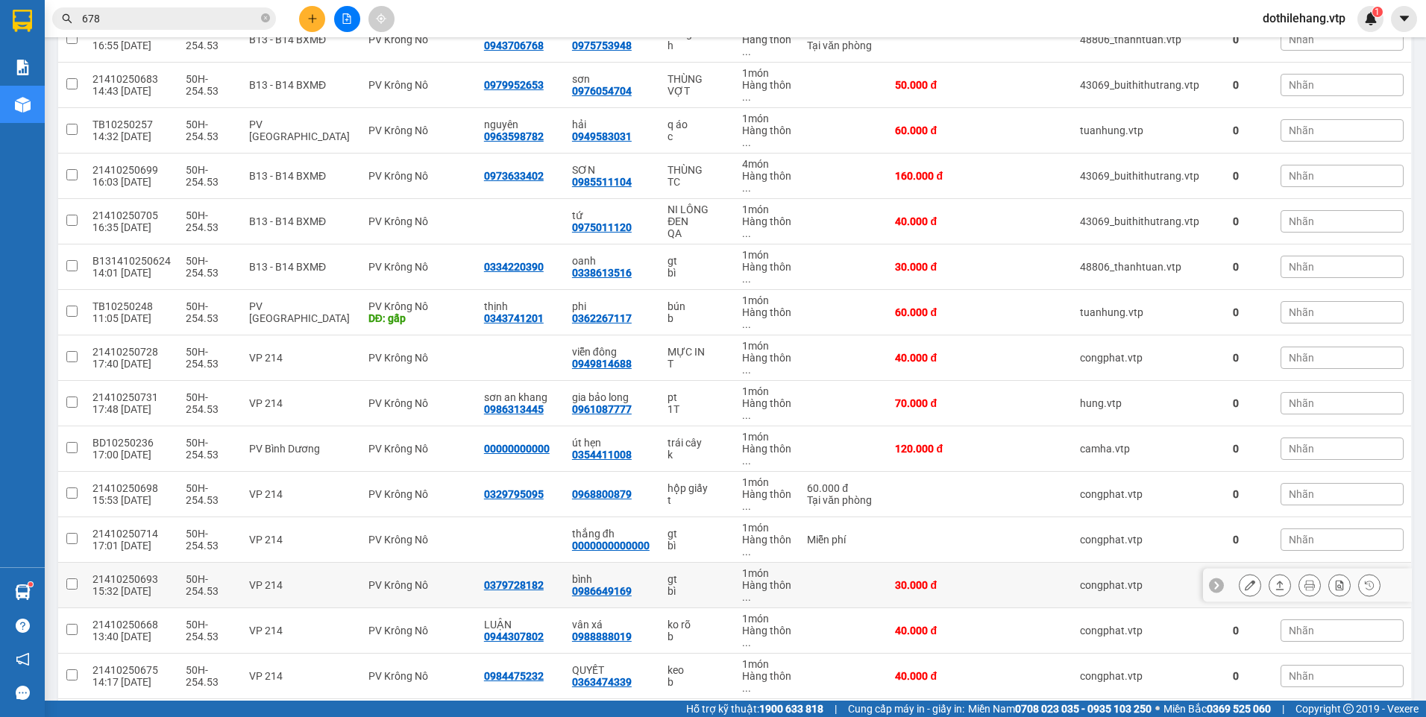
scroll to position [597, 0]
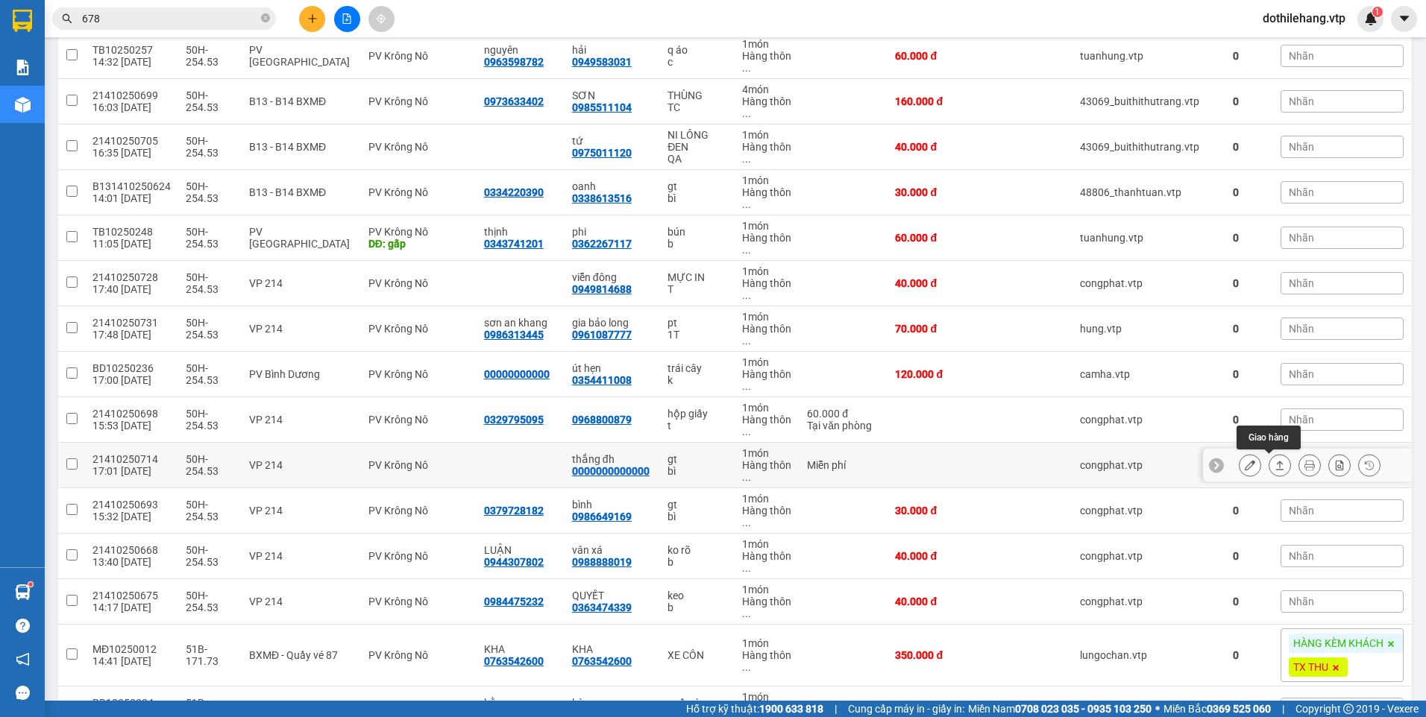
click at [1275, 465] on icon at bounding box center [1280, 465] width 10 height 10
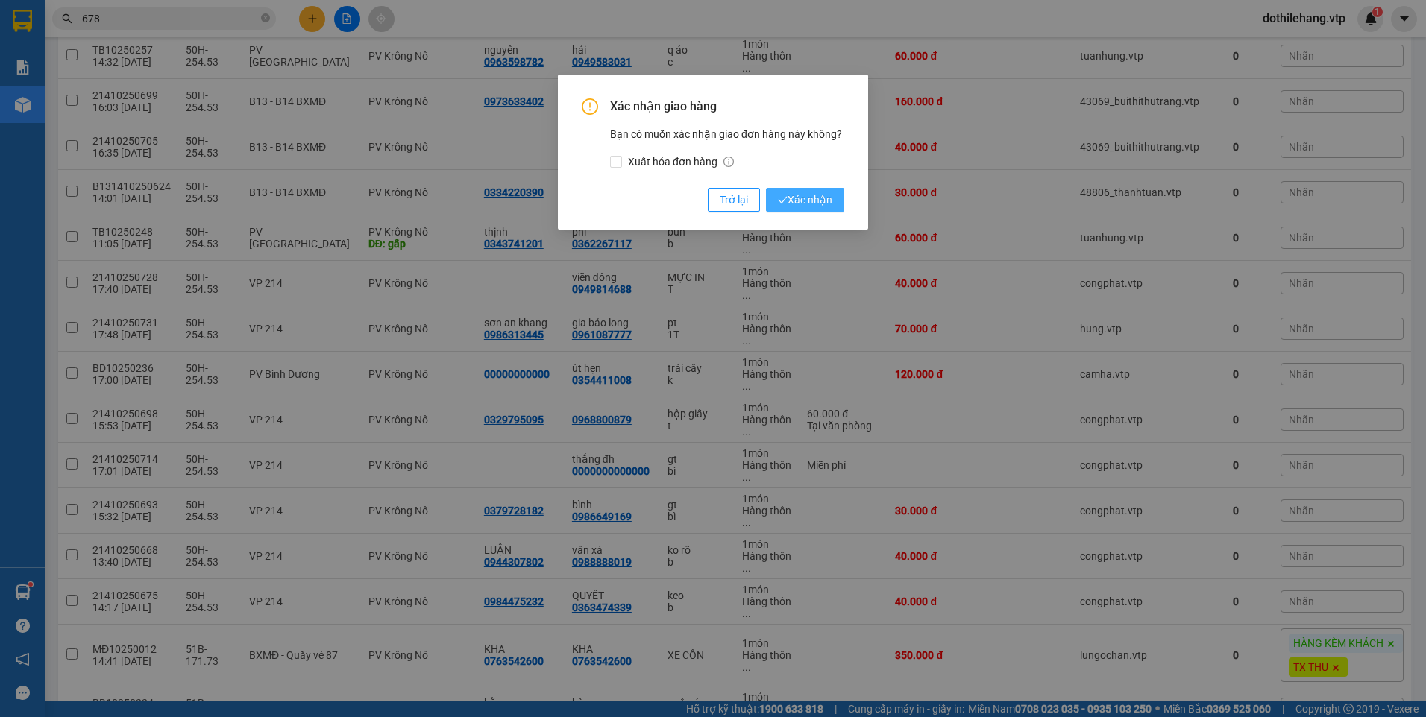
click at [816, 201] on span "Xác nhận" at bounding box center [805, 200] width 54 height 16
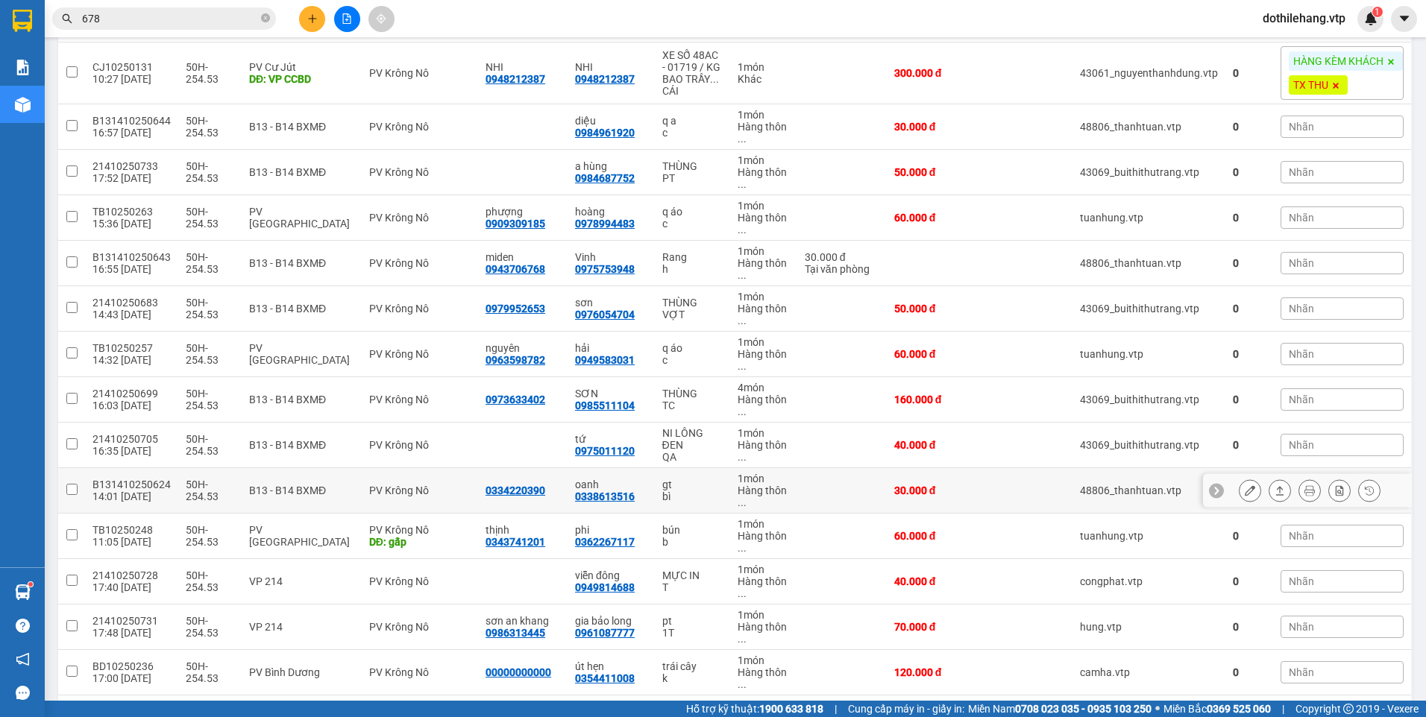
scroll to position [447, 0]
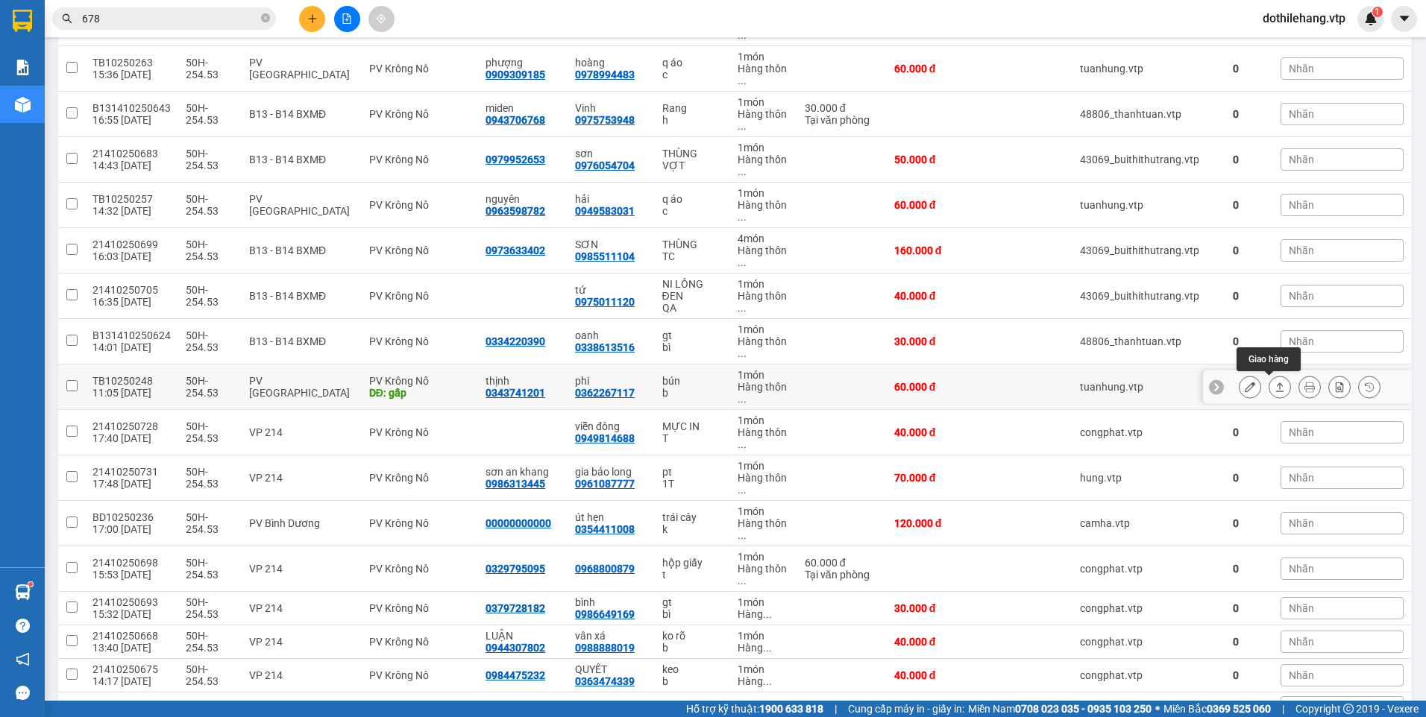
click at [1276, 384] on icon at bounding box center [1280, 387] width 8 height 9
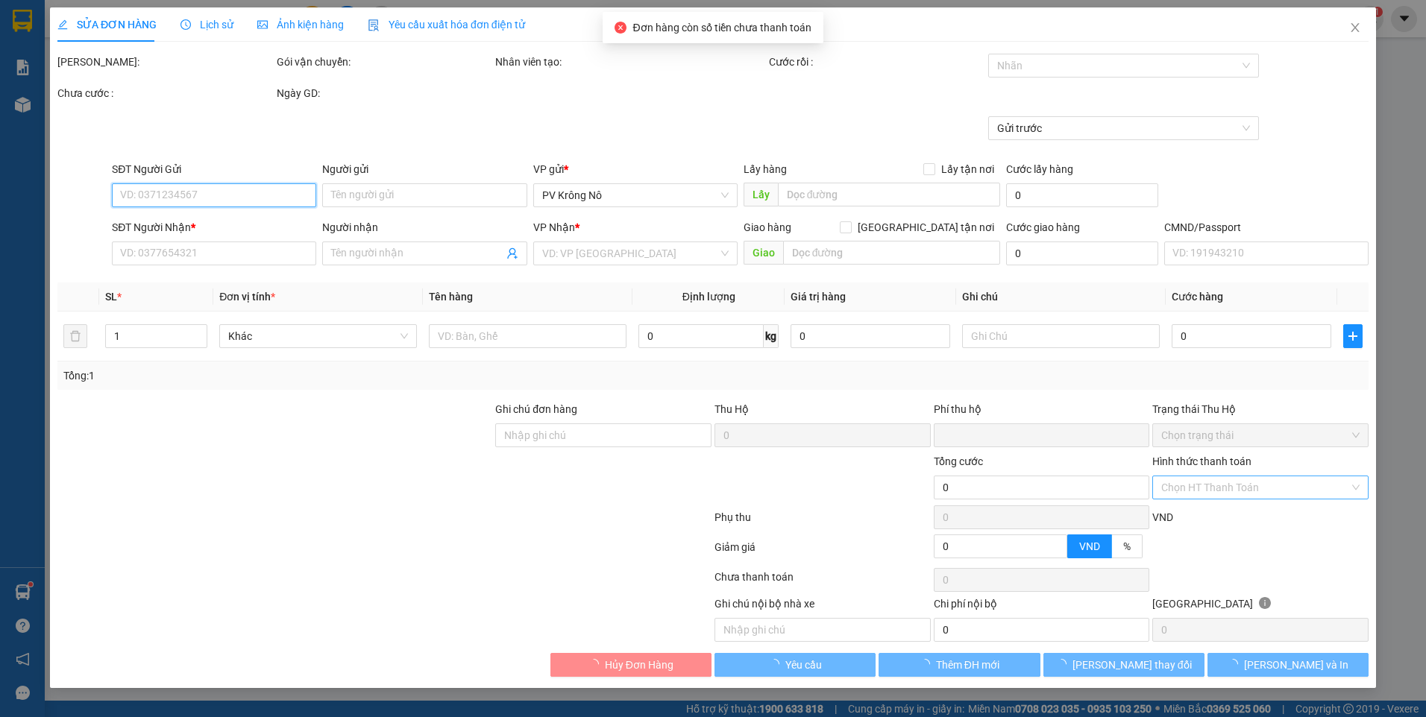
type input "3.000"
type input "0343741201"
type input "thịnh"
type input "0362267117"
type input "phi"
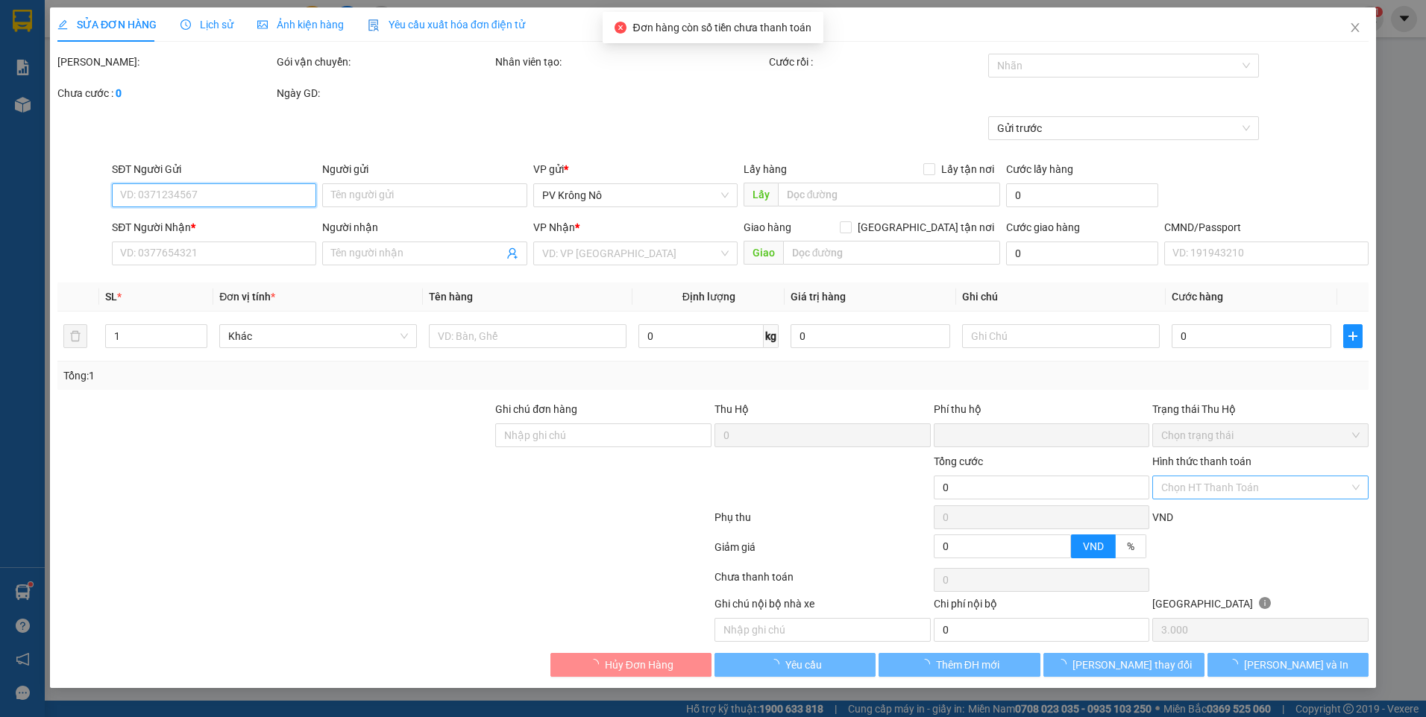
type input "gấp"
type input "0"
type input "60.000"
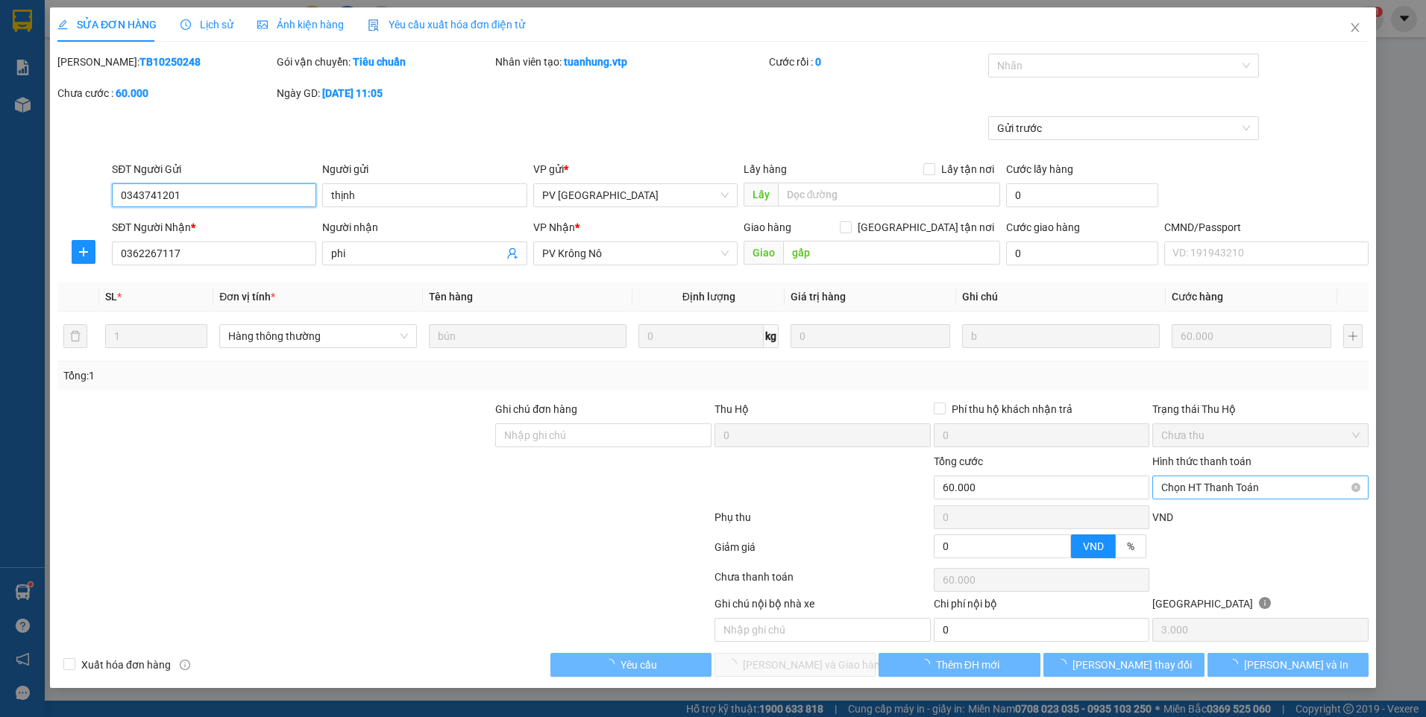
click at [1168, 486] on span "Chọn HT Thanh Toán" at bounding box center [1260, 488] width 198 height 22
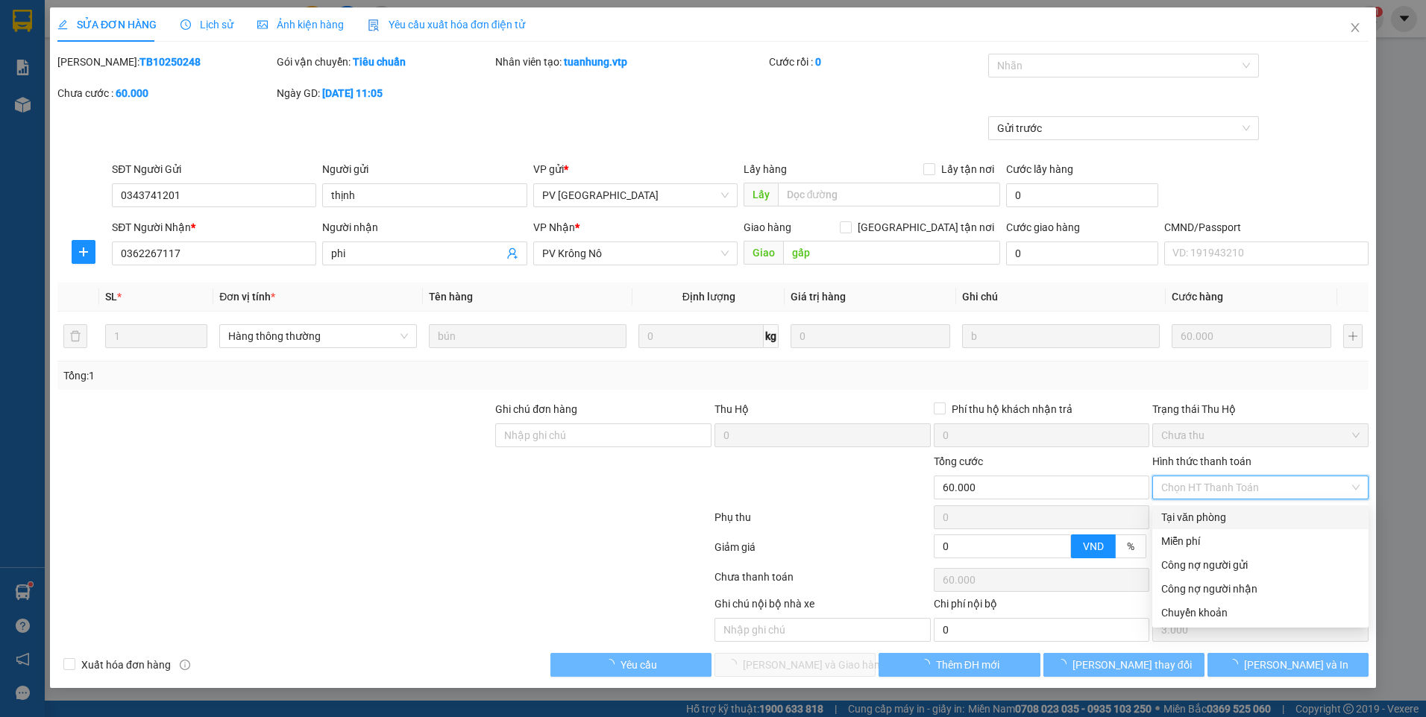
drag, startPoint x: 1185, startPoint y: 515, endPoint x: 1153, endPoint y: 517, distance: 32.1
click at [1185, 515] on div "Tại văn phòng" at bounding box center [1260, 517] width 198 height 16
type input "0"
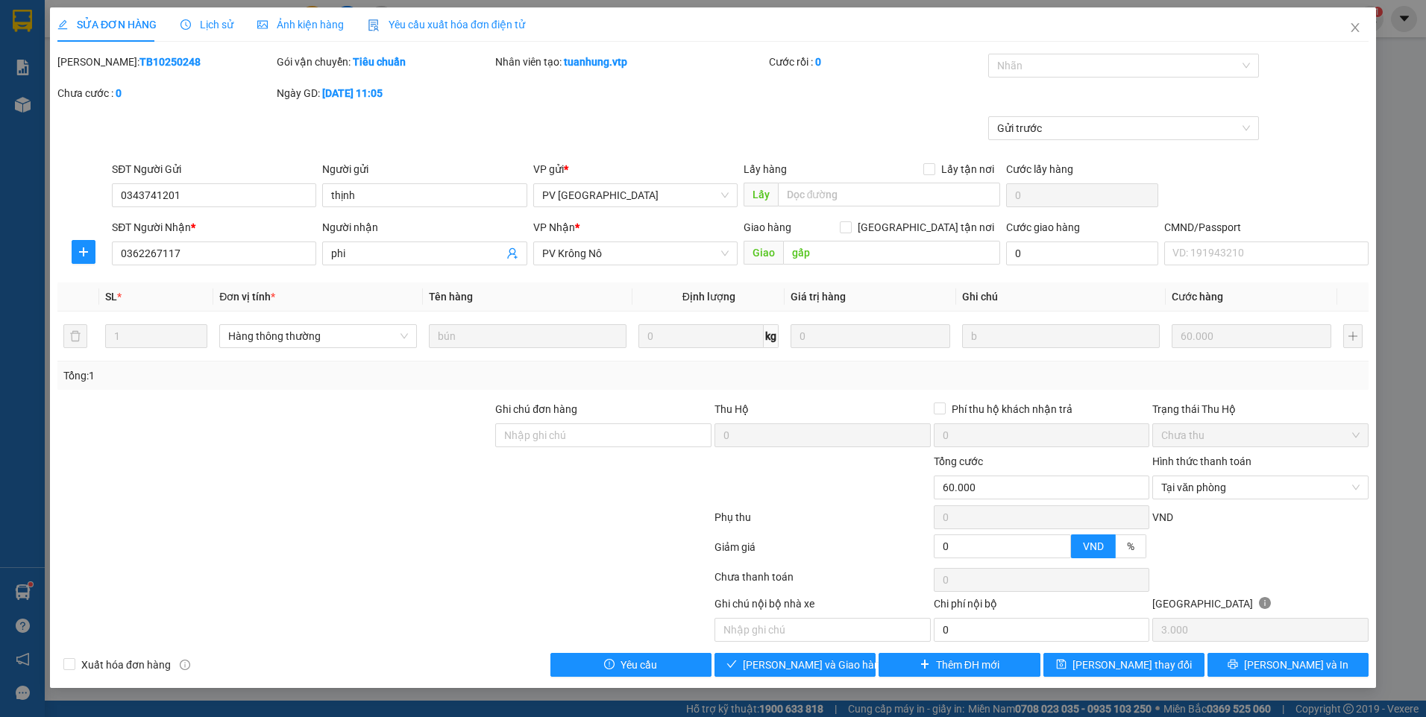
click at [807, 653] on div "Total Paid Fee 0 Total UnPaid Fee 60.000 Cash Collection Total Fee Mã ĐH: TB102…" at bounding box center [712, 365] width 1311 height 623
click at [812, 669] on span "[PERSON_NAME] và Giao hàng" at bounding box center [814, 665] width 143 height 16
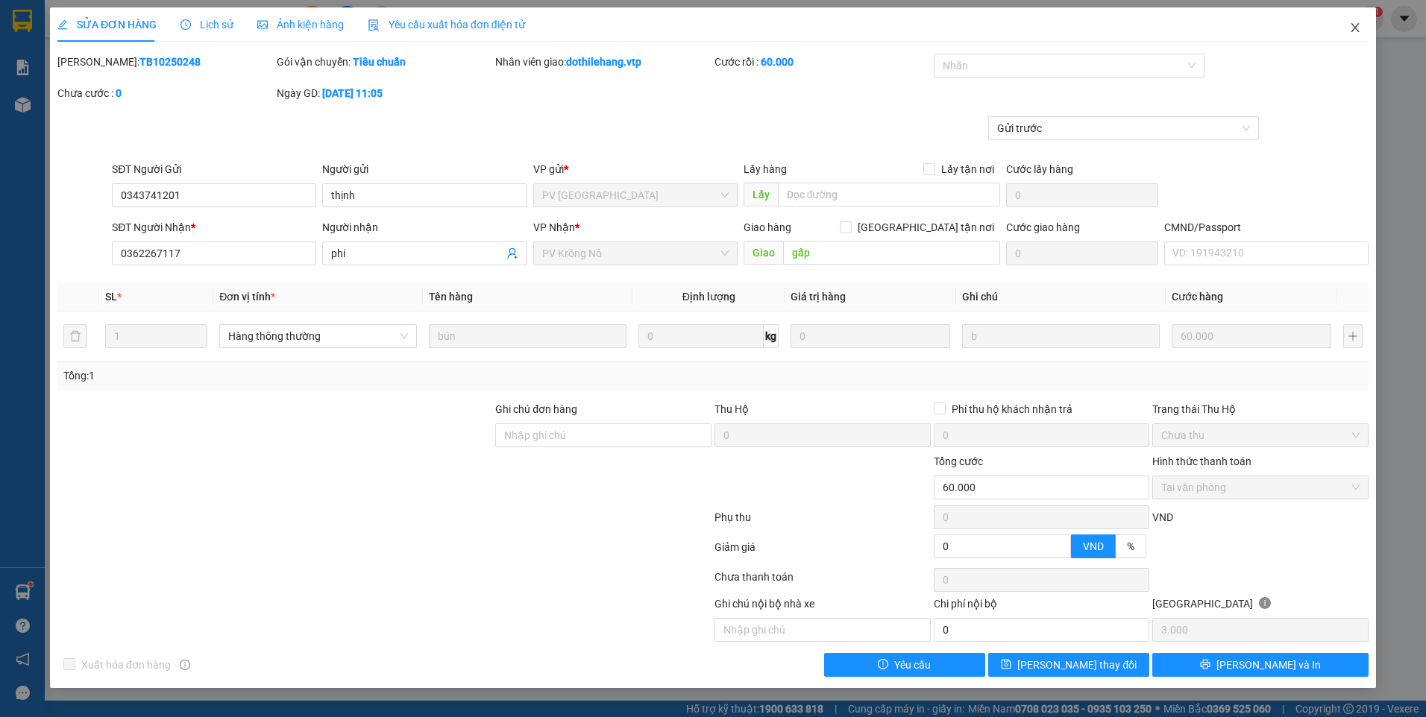
click at [1357, 23] on icon "close" at bounding box center [1355, 28] width 12 height 12
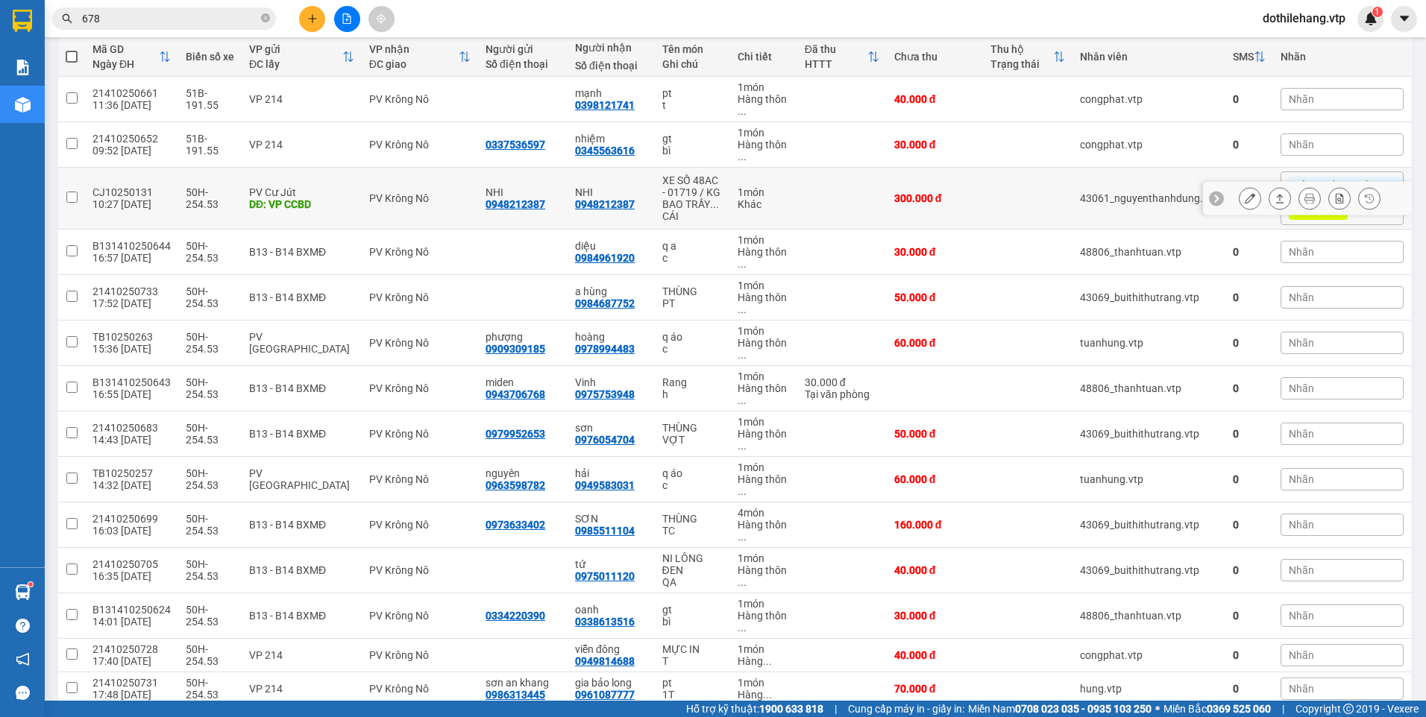
scroll to position [75, 0]
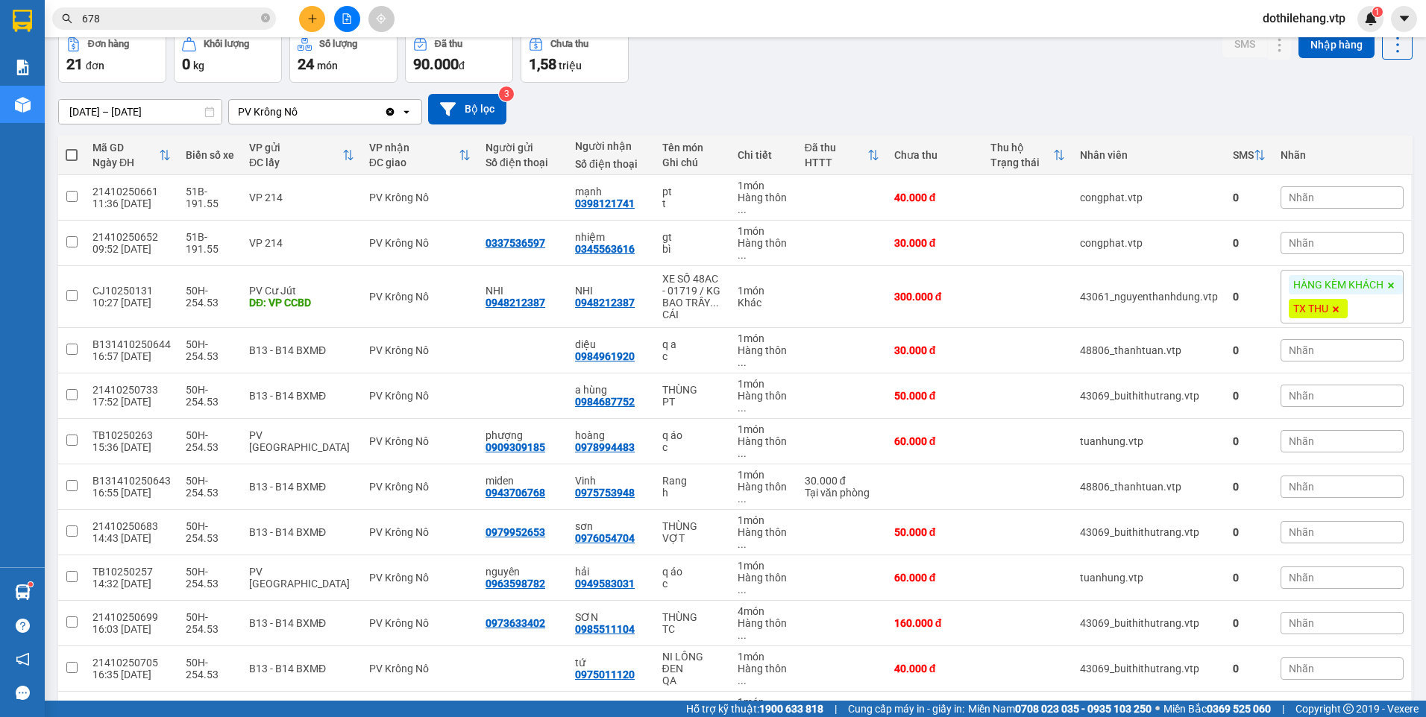
click at [776, 133] on div "[DATE] – [DATE] Press the down arrow key to interact with the calendar and sele…" at bounding box center [735, 109] width 1354 height 53
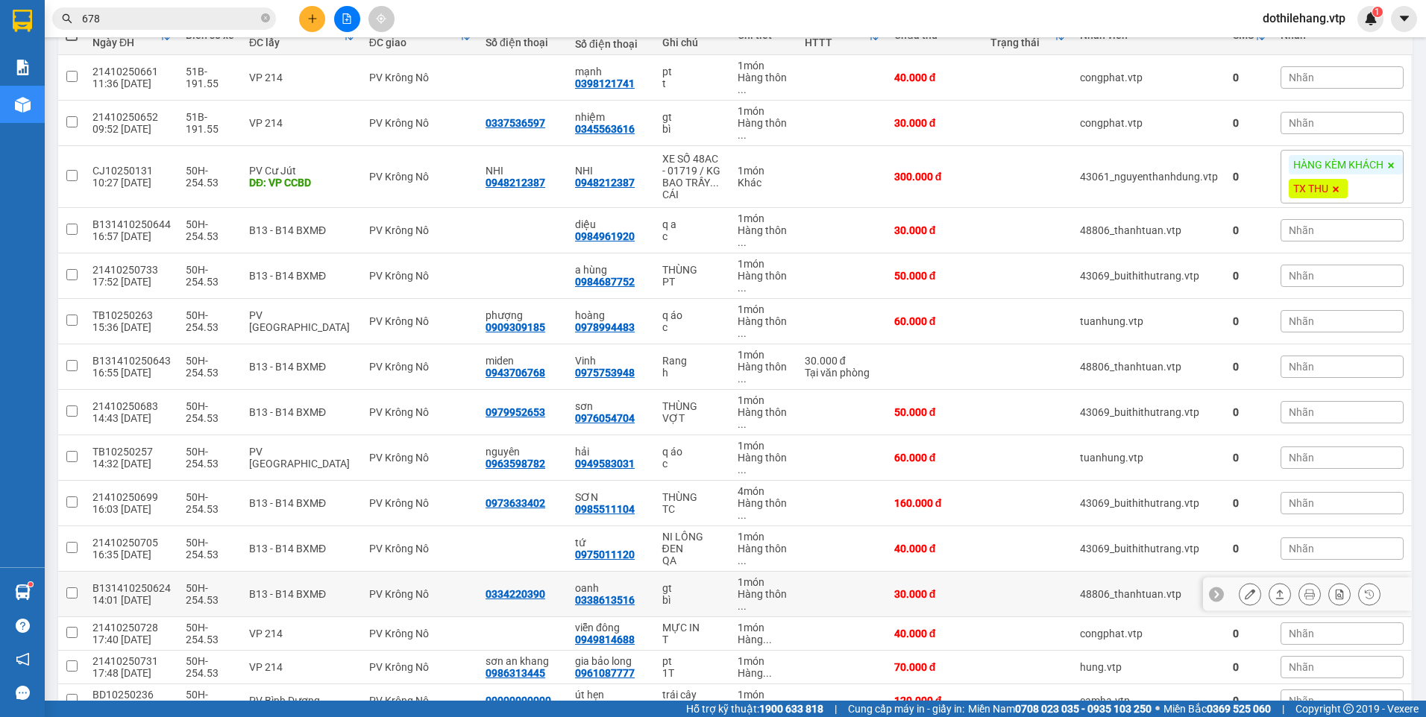
scroll to position [373, 0]
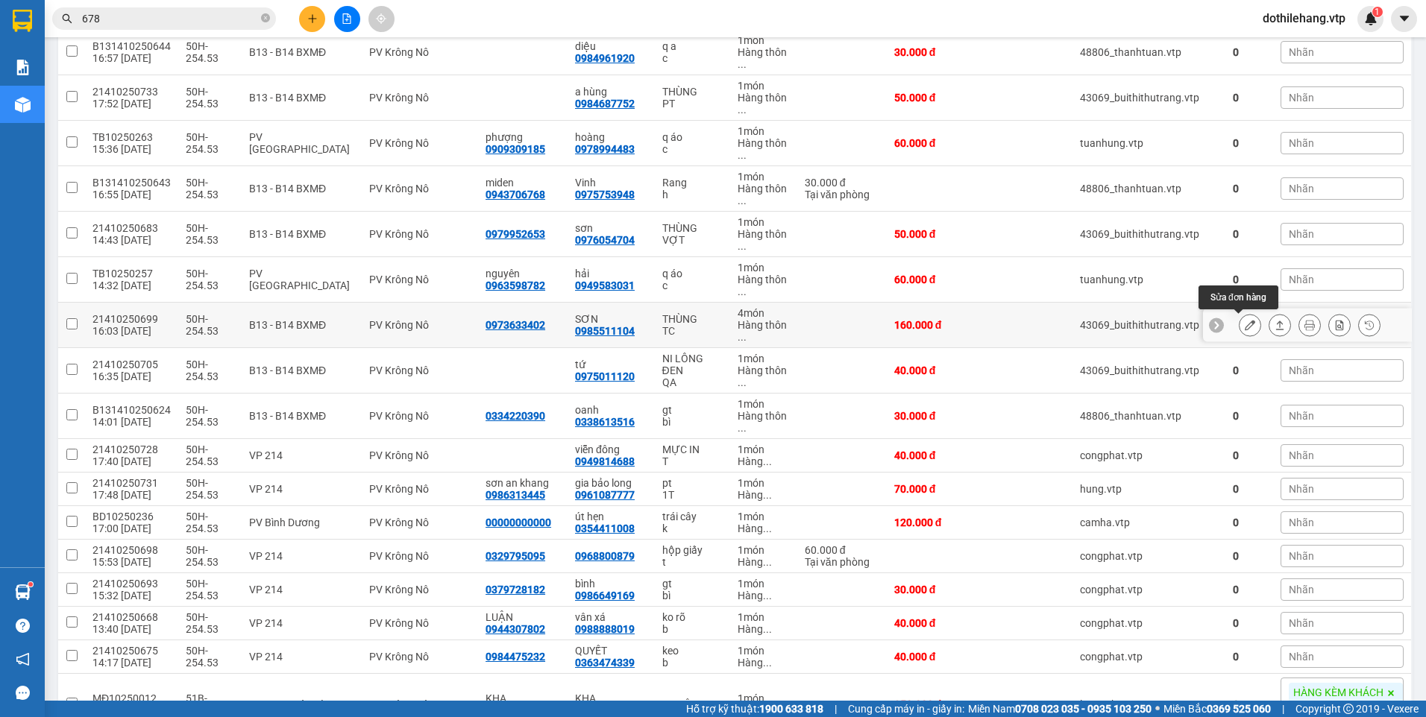
click at [1247, 324] on button at bounding box center [1249, 325] width 21 height 26
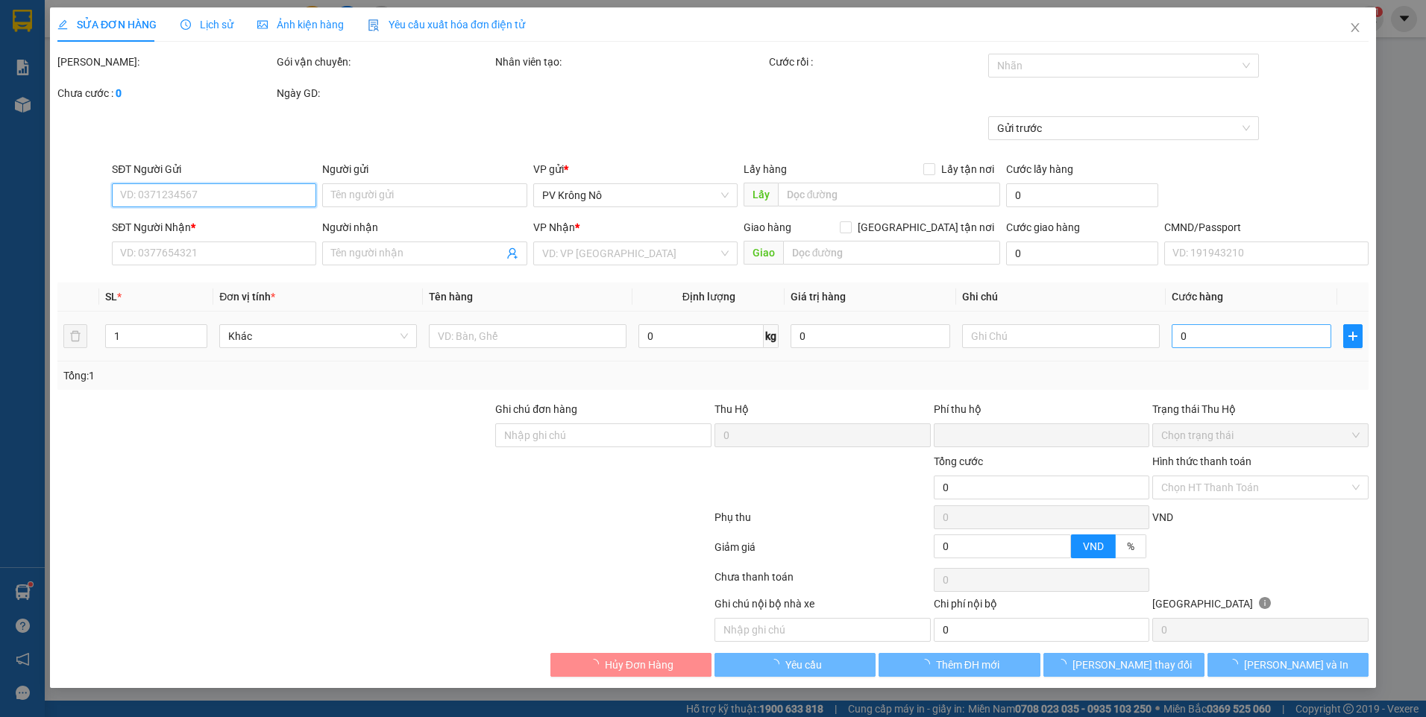
type input "8.000"
type input "0973633402"
type input "0985511104"
type input "SƠN"
type input "0"
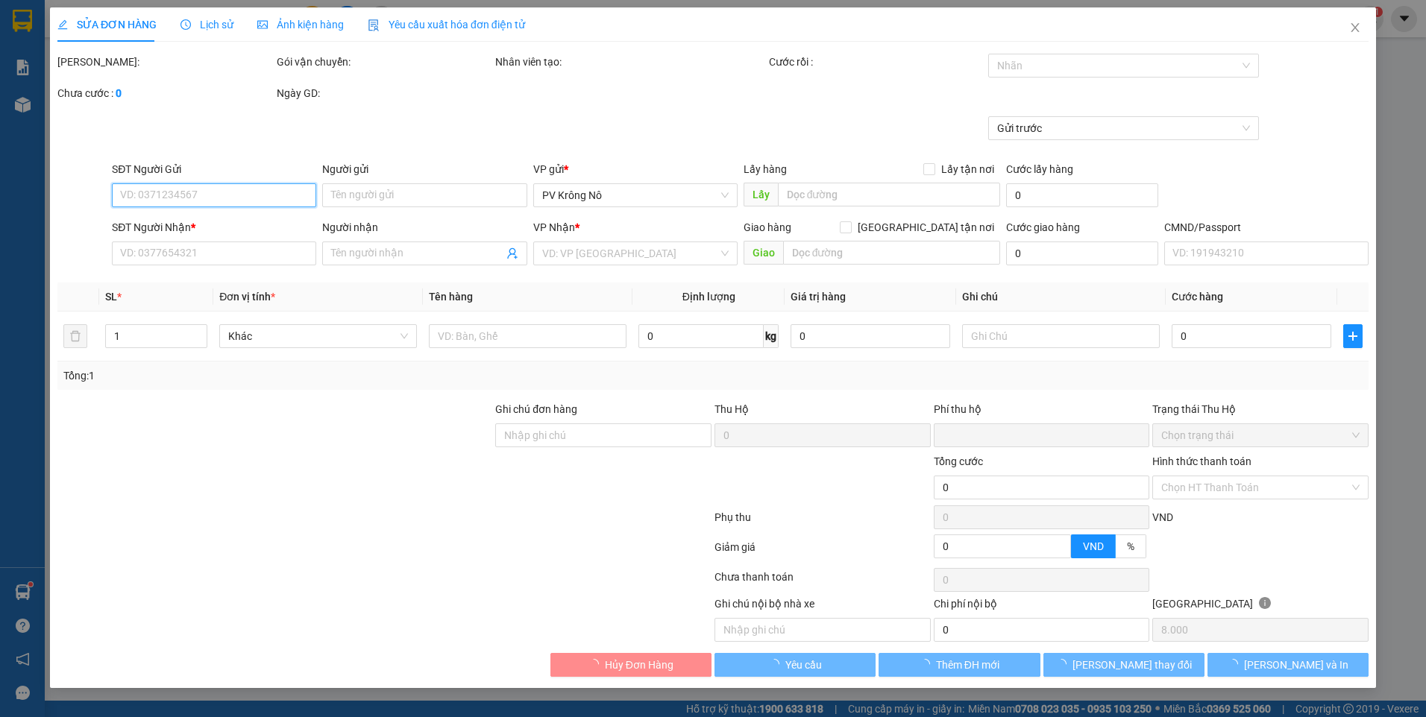
type input "160.000"
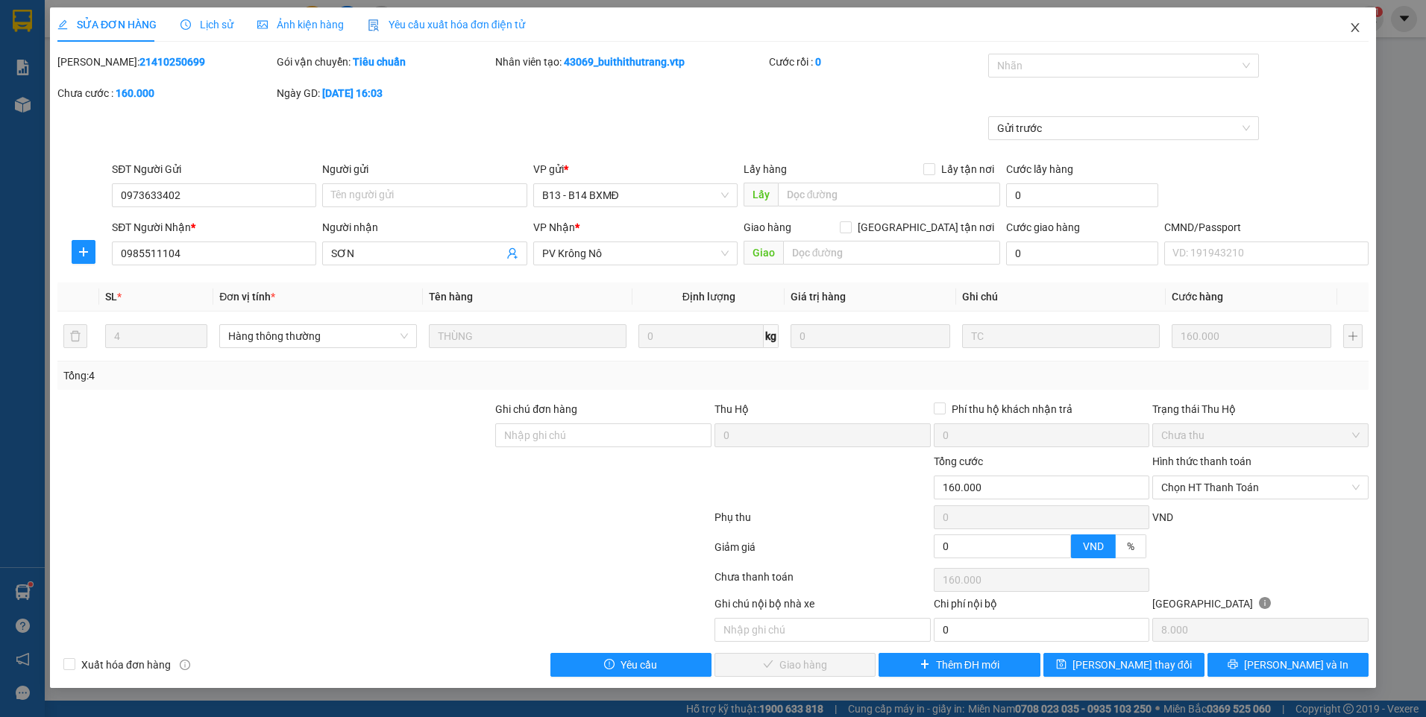
click at [1353, 25] on icon "close" at bounding box center [1355, 27] width 8 height 9
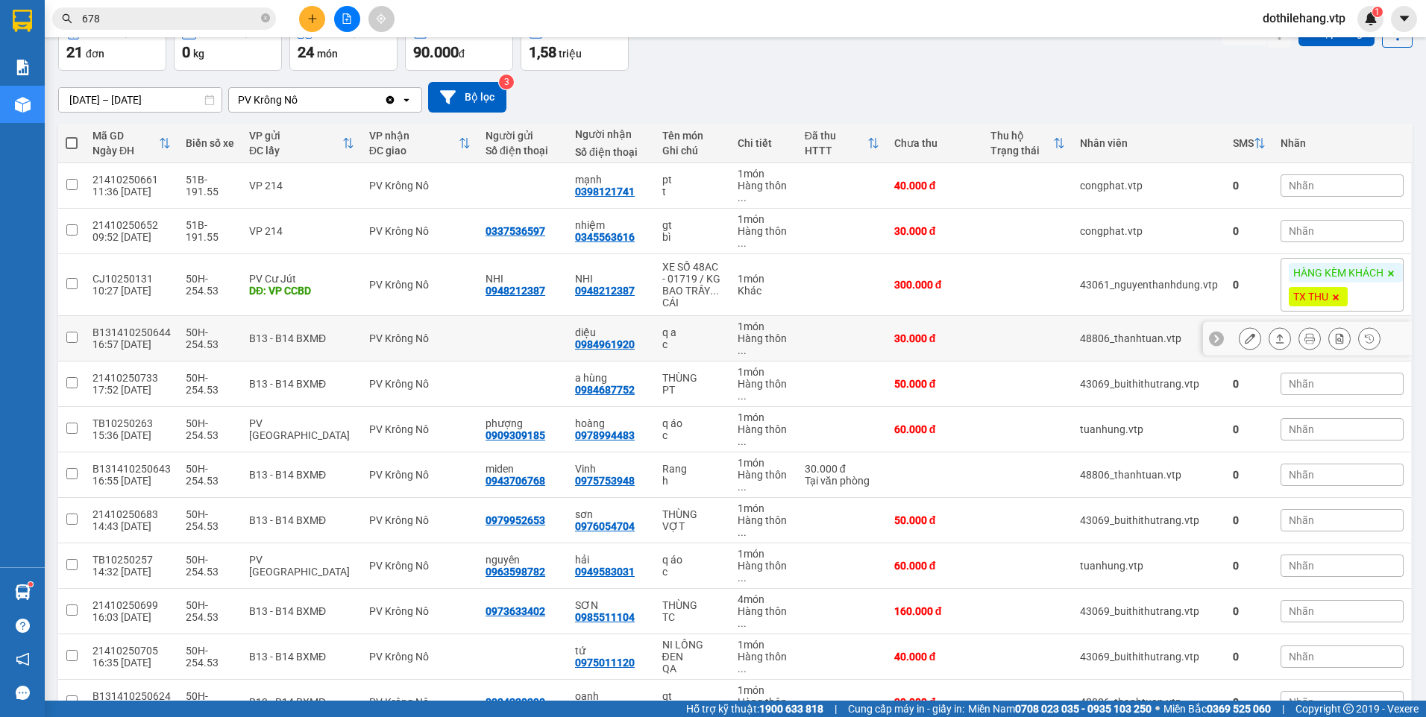
scroll to position [75, 0]
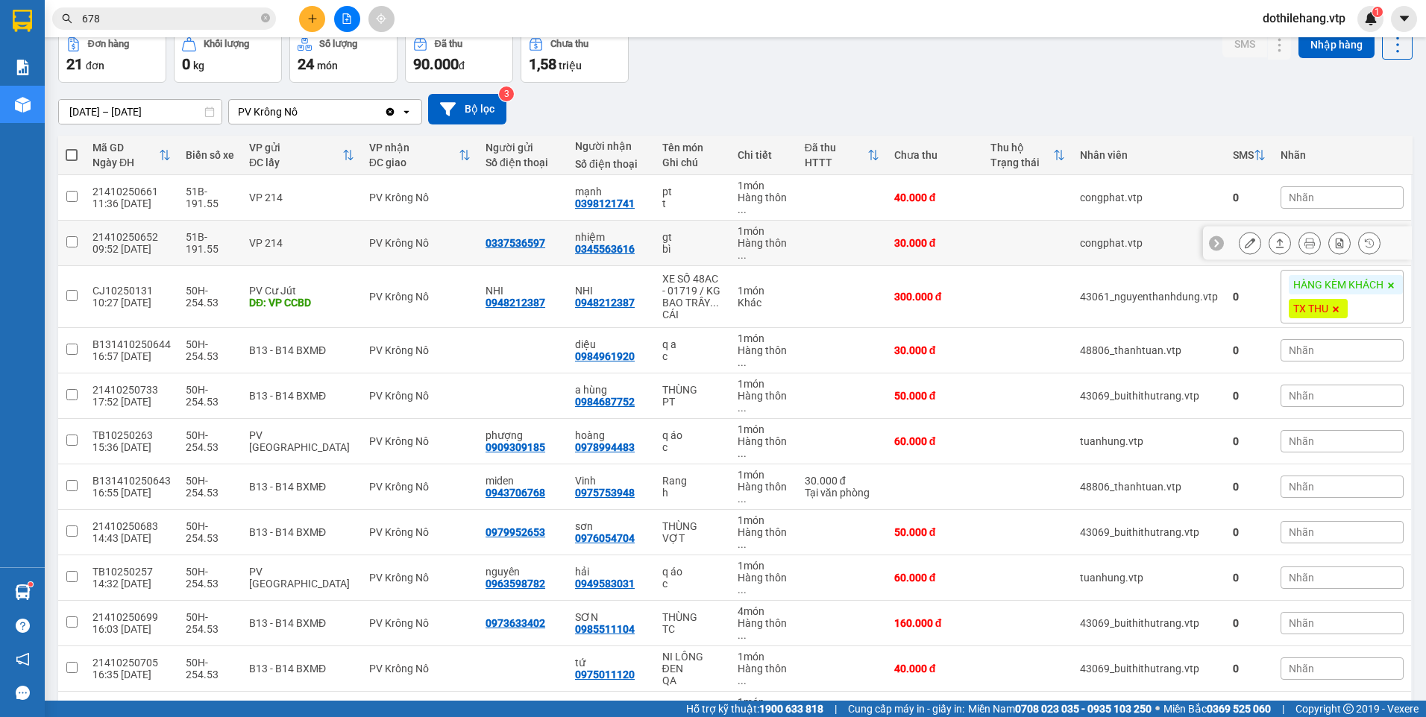
click at [616, 249] on div "0345563616" at bounding box center [605, 249] width 60 height 12
click at [1275, 241] on icon at bounding box center [1280, 243] width 10 height 10
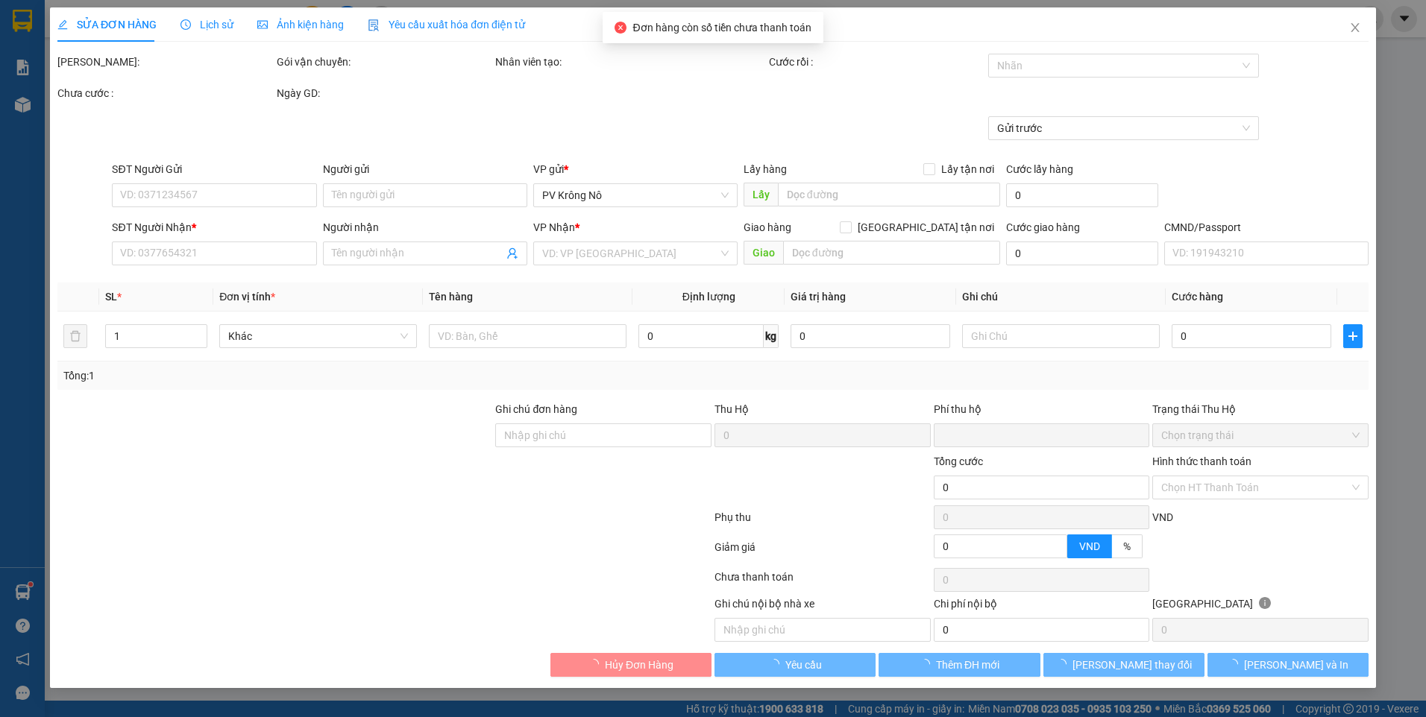
type input "1.500"
type input "0337536597"
type input "0345563616"
type input "nhiệm"
type input "0"
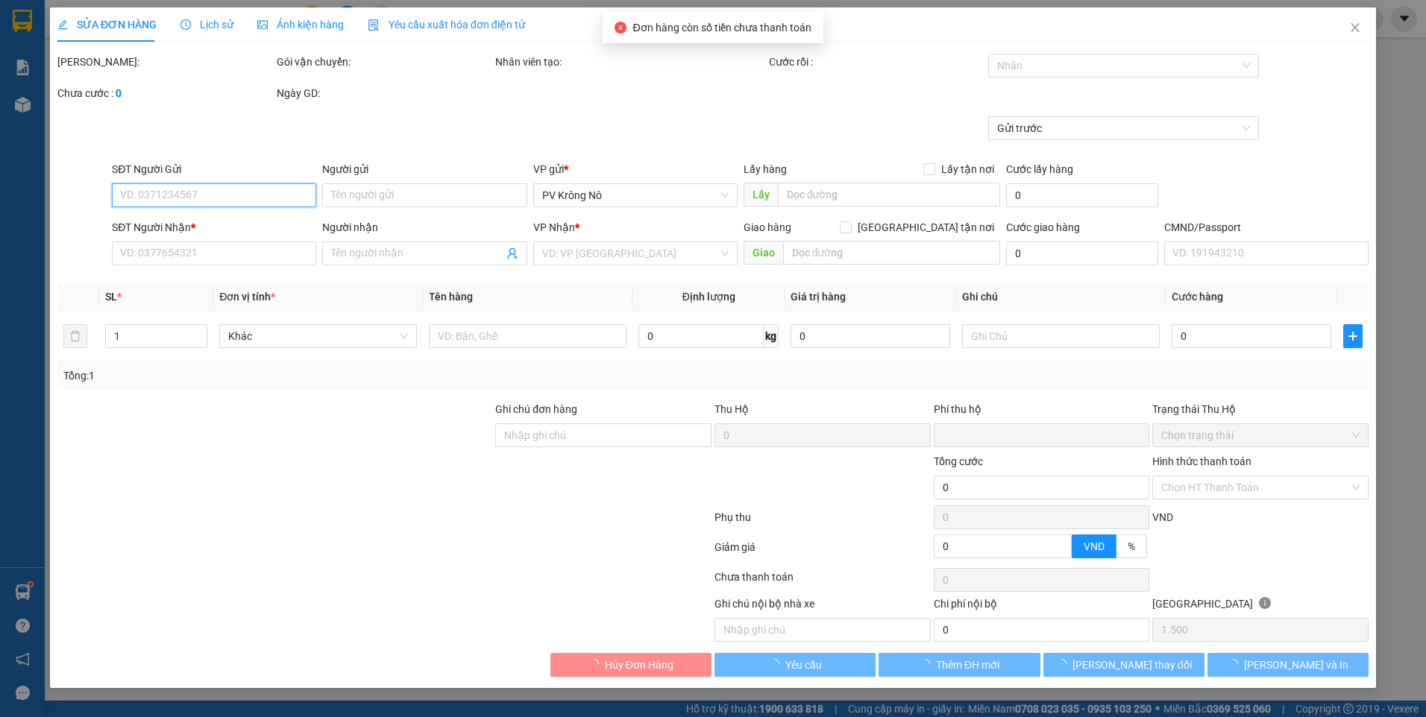
type input "30.000"
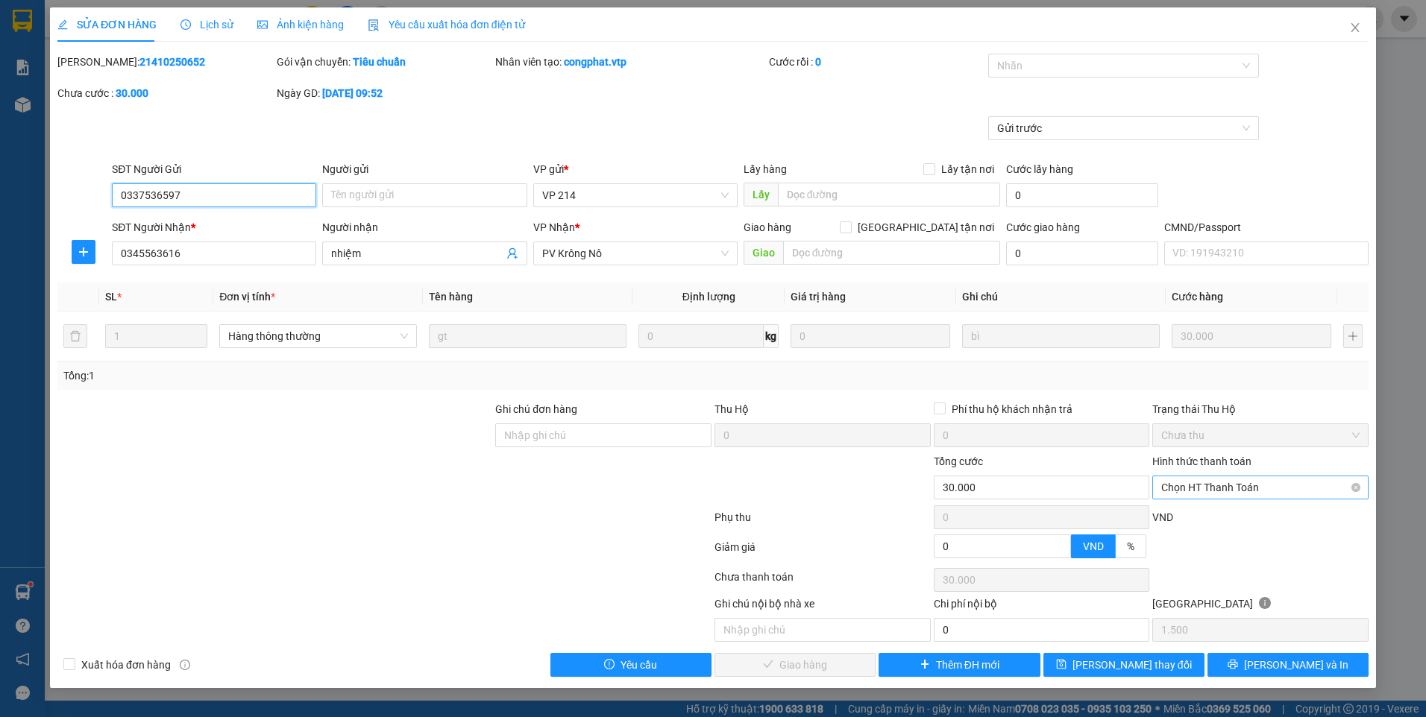
click at [1175, 488] on span "Chọn HT Thanh Toán" at bounding box center [1260, 488] width 198 height 22
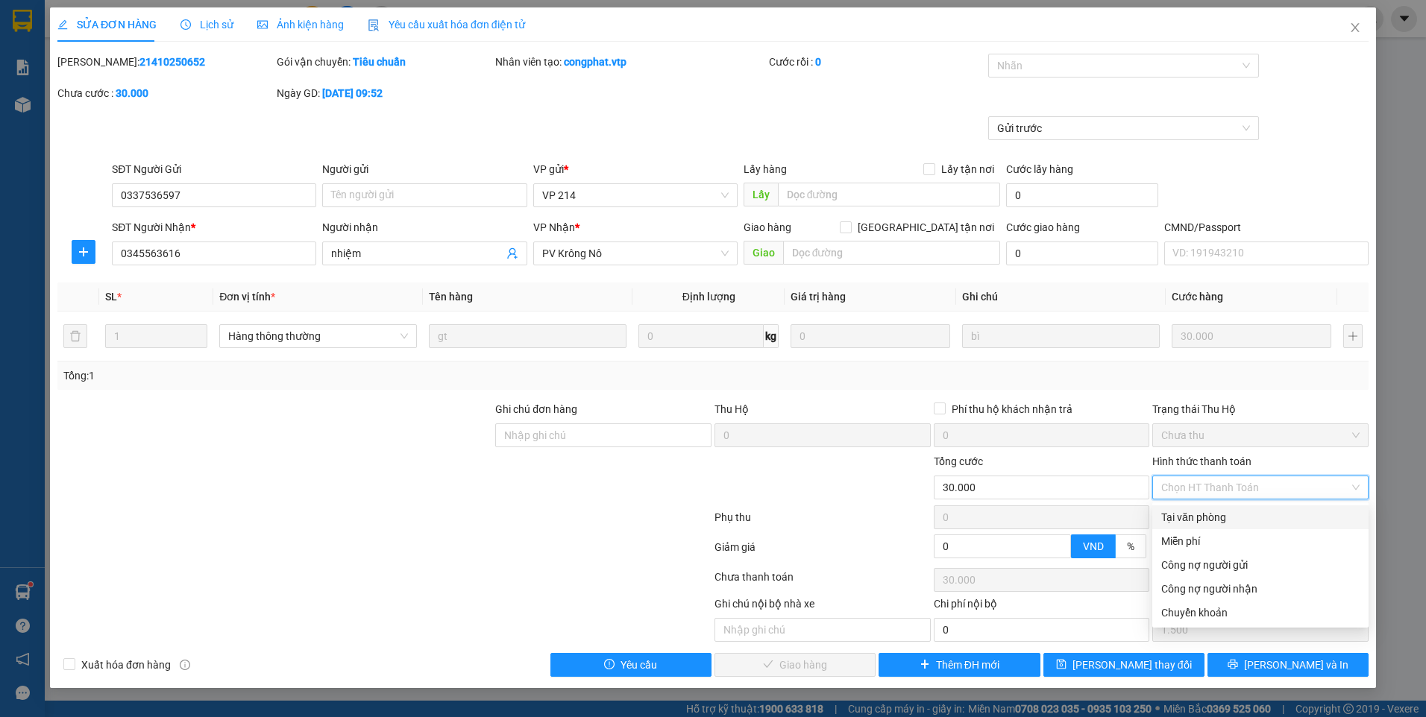
click at [1184, 512] on div "Tại văn phòng" at bounding box center [1260, 517] width 198 height 16
type input "0"
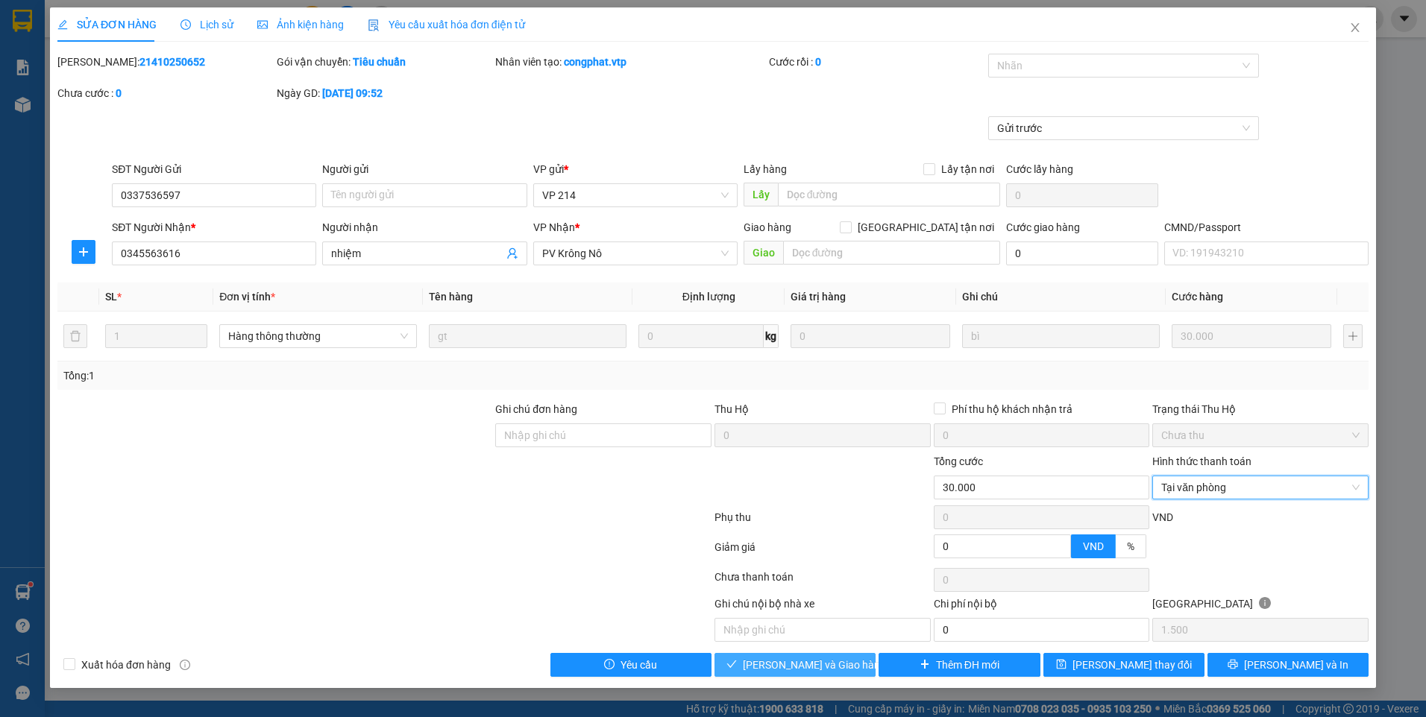
click at [826, 663] on span "[PERSON_NAME] và Giao hàng" at bounding box center [814, 665] width 143 height 16
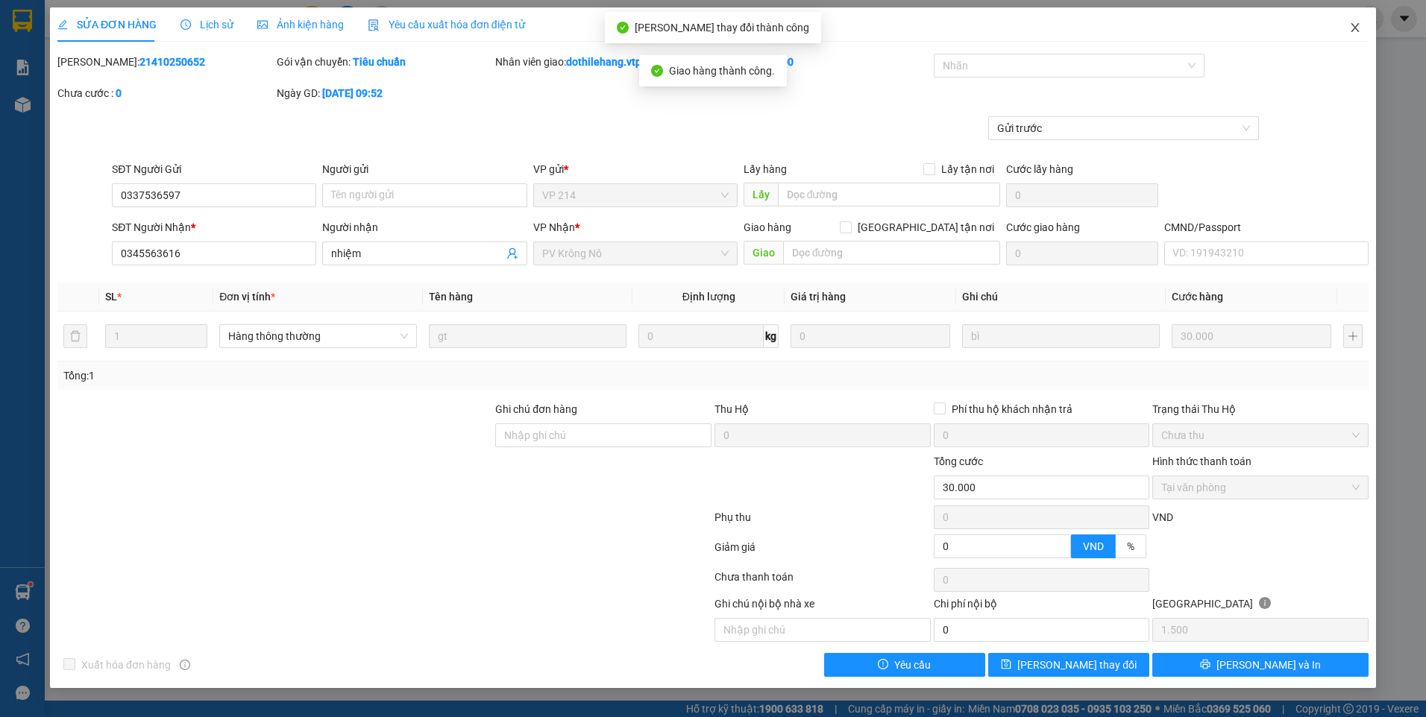
click at [1353, 28] on icon "close" at bounding box center [1355, 28] width 12 height 12
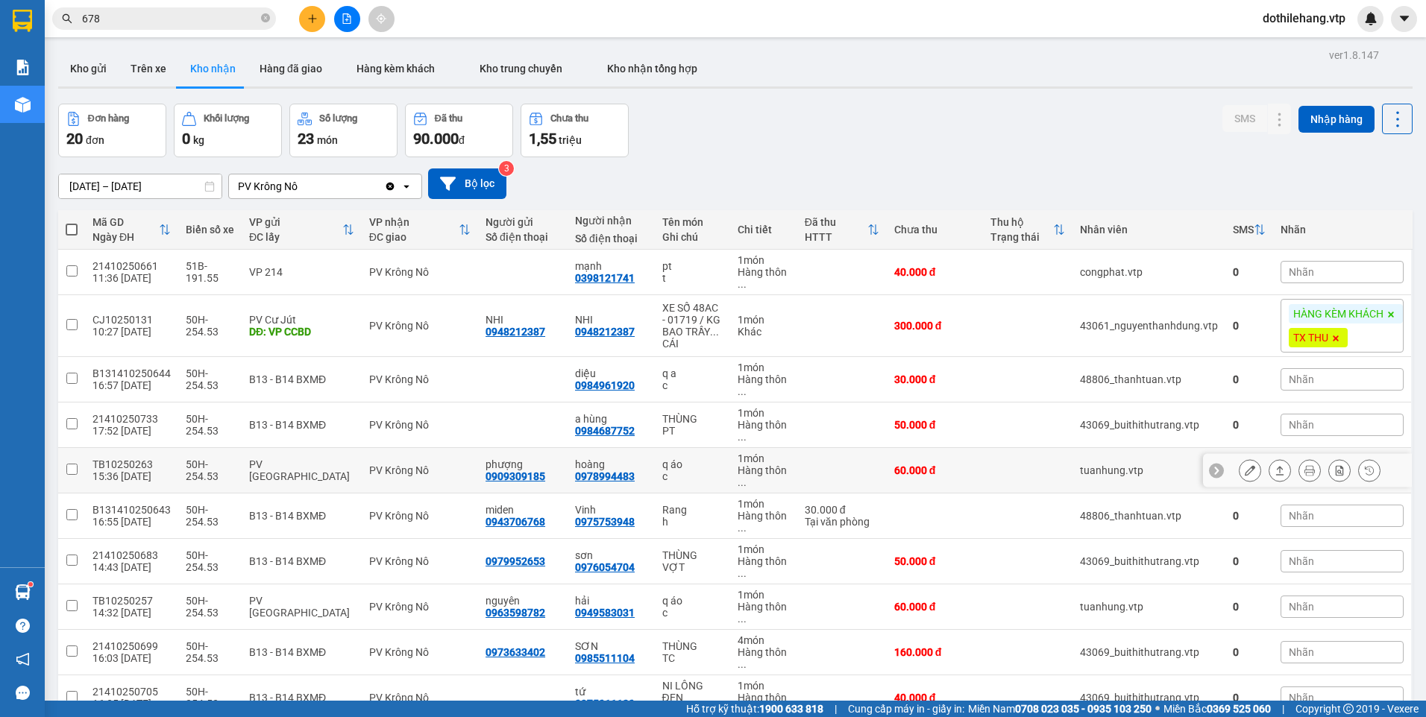
click at [898, 484] on td "60.000 đ" at bounding box center [935, 470] width 96 height 45
checkbox input "true"
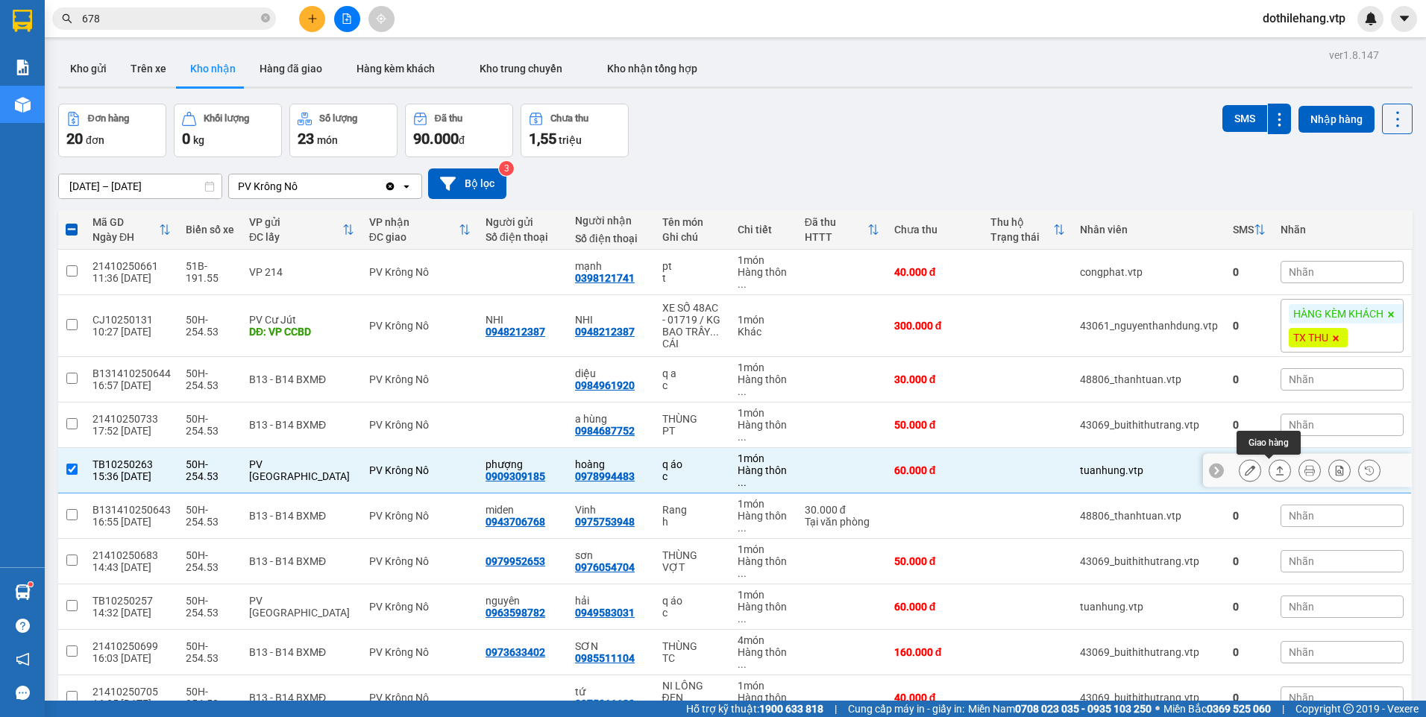
click at [1275, 471] on icon at bounding box center [1280, 470] width 10 height 10
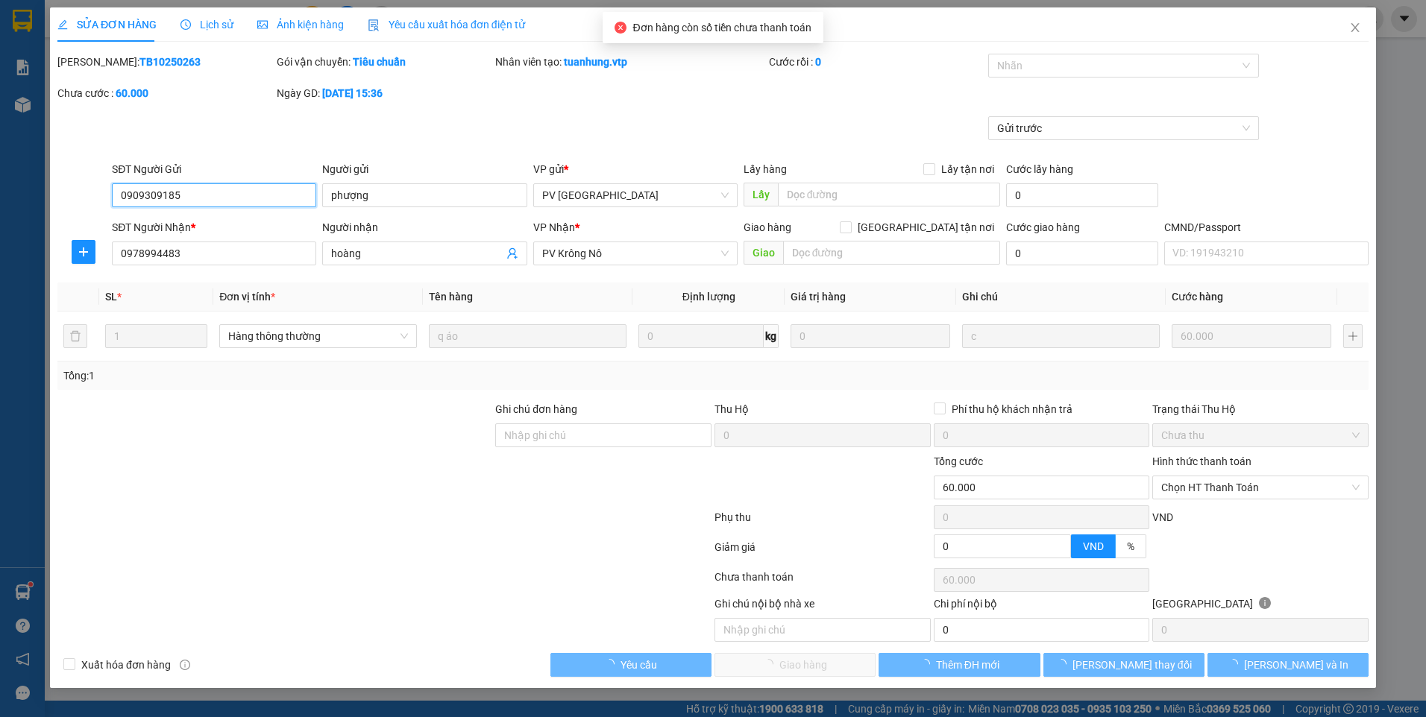
type input "0909309185"
type input "phượng"
type input "0978994483"
type input "hoàng"
type input "0"
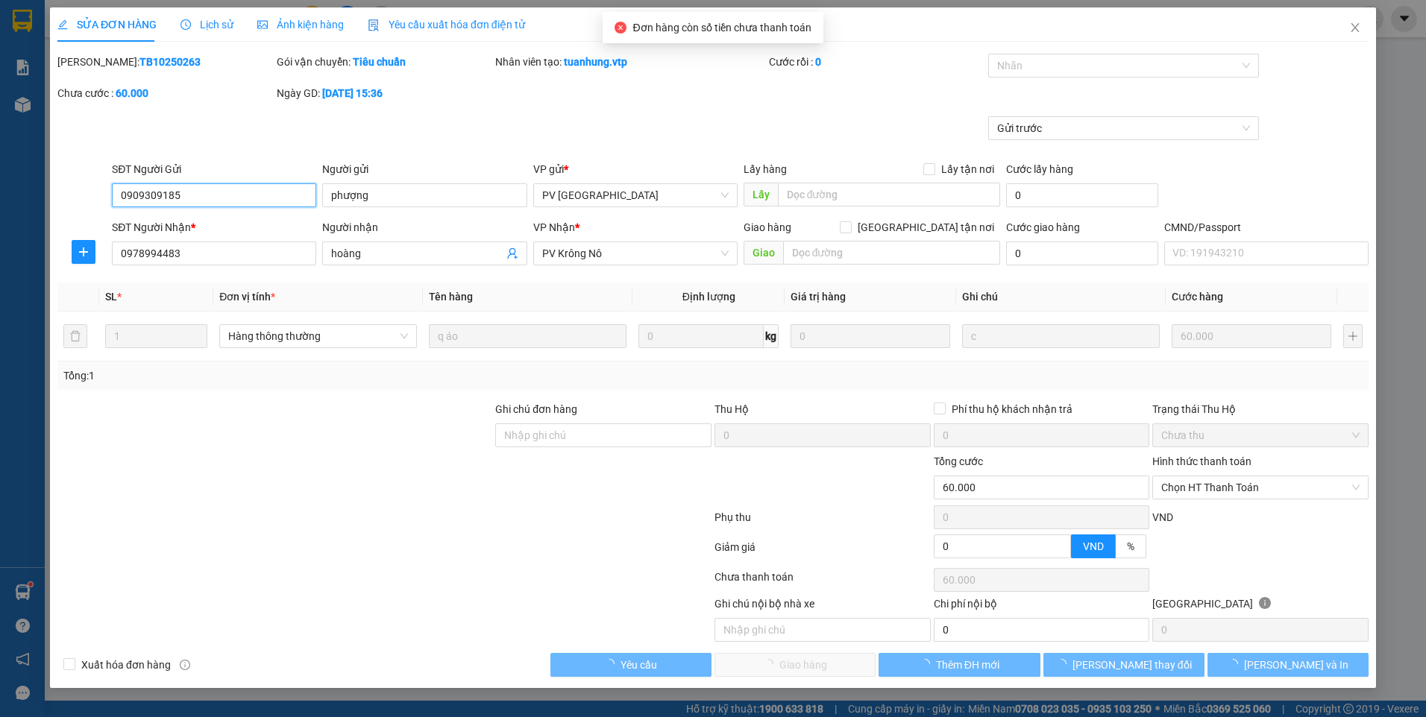
type input "60.000"
type input "3.000"
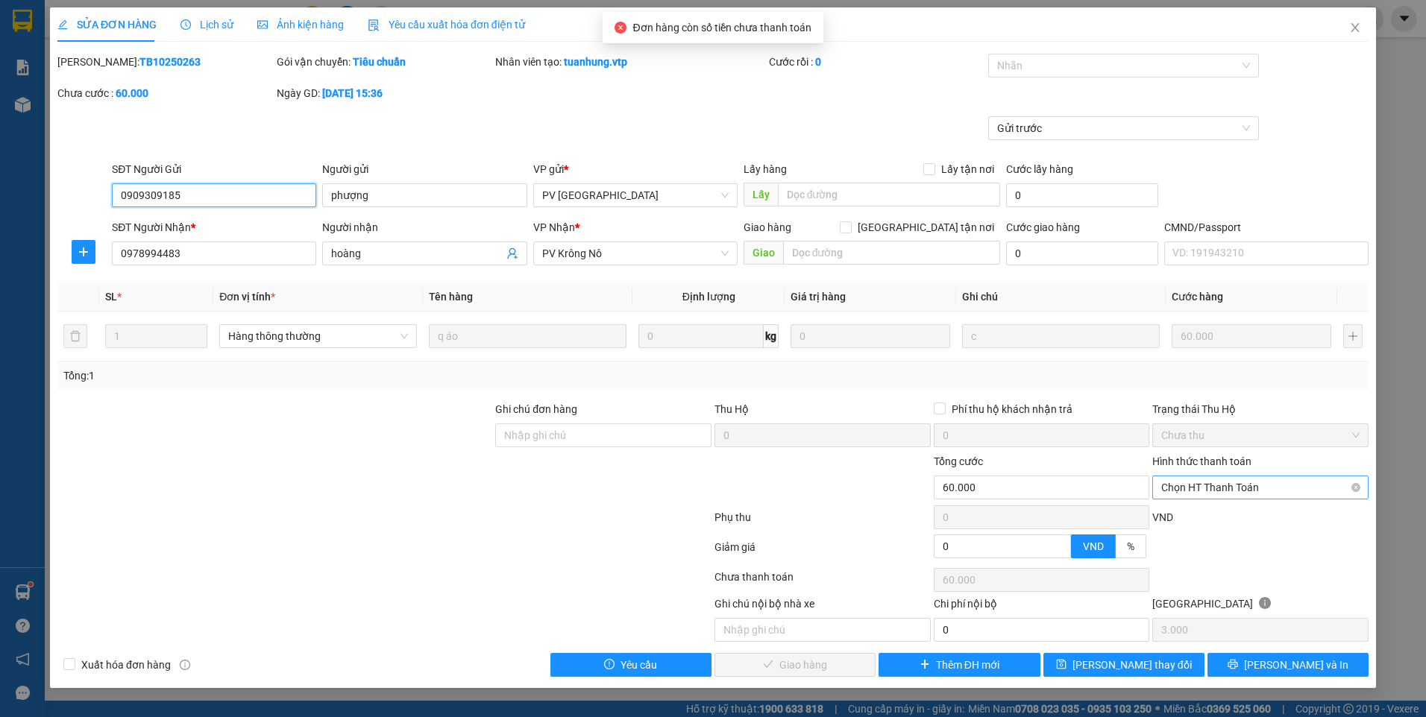
click at [1204, 487] on span "Chọn HT Thanh Toán" at bounding box center [1260, 488] width 198 height 22
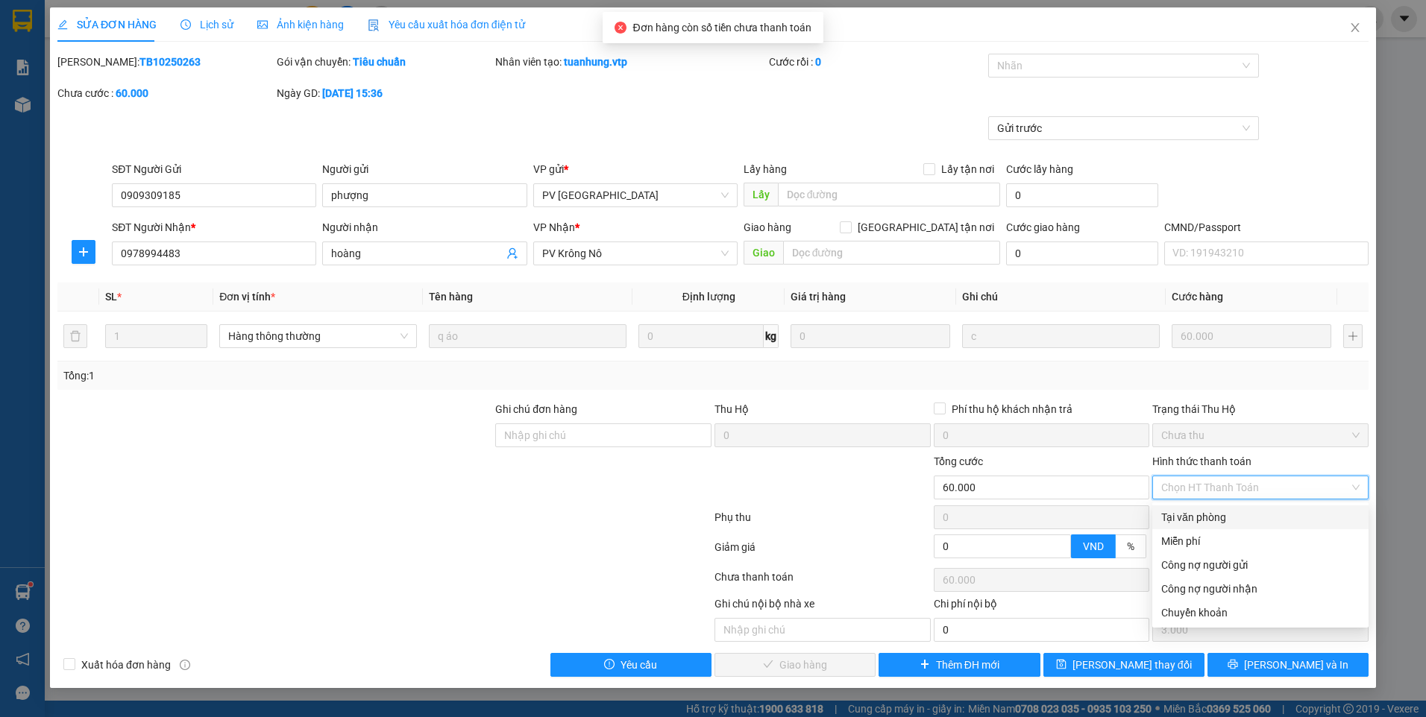
click at [1191, 515] on div "Tại văn phòng" at bounding box center [1260, 517] width 198 height 16
type input "0"
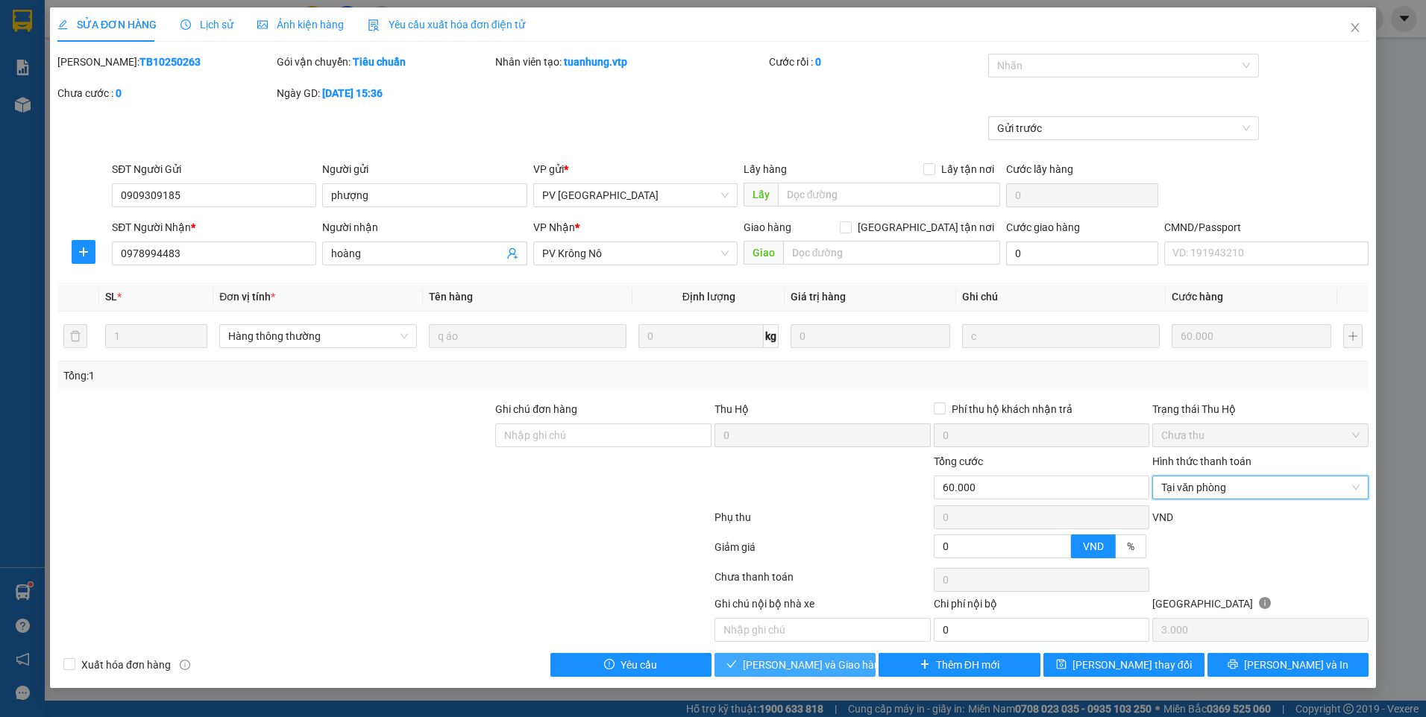
click at [842, 668] on span "[PERSON_NAME] và Giao hàng" at bounding box center [814, 665] width 143 height 16
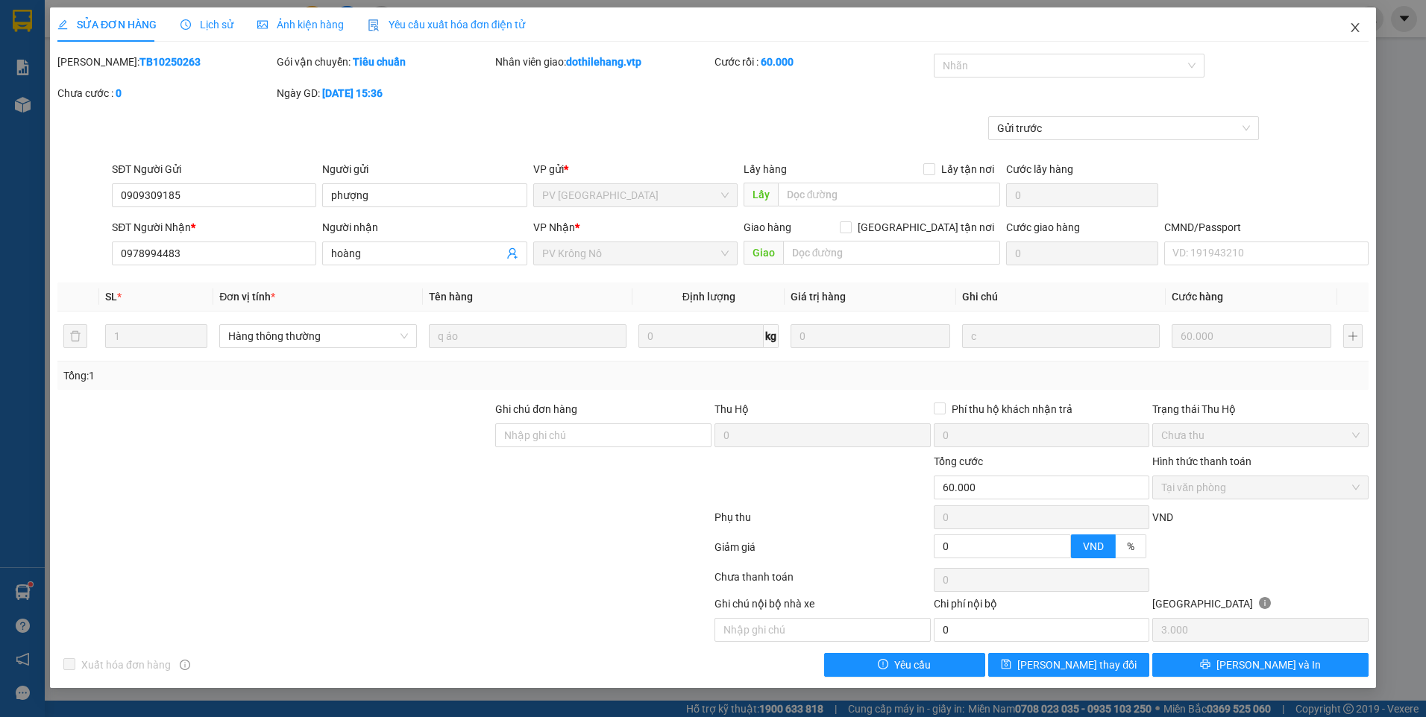
click at [1353, 28] on icon "close" at bounding box center [1355, 28] width 12 height 12
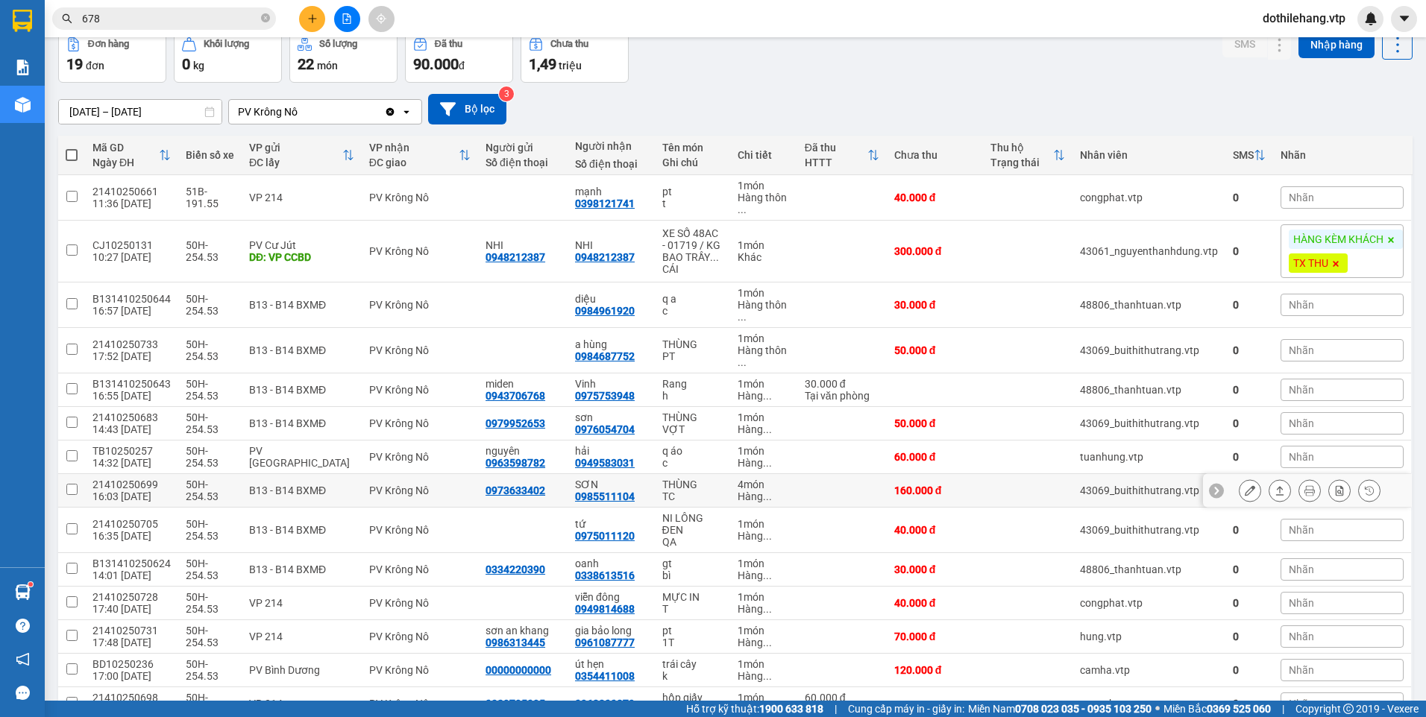
scroll to position [149, 0]
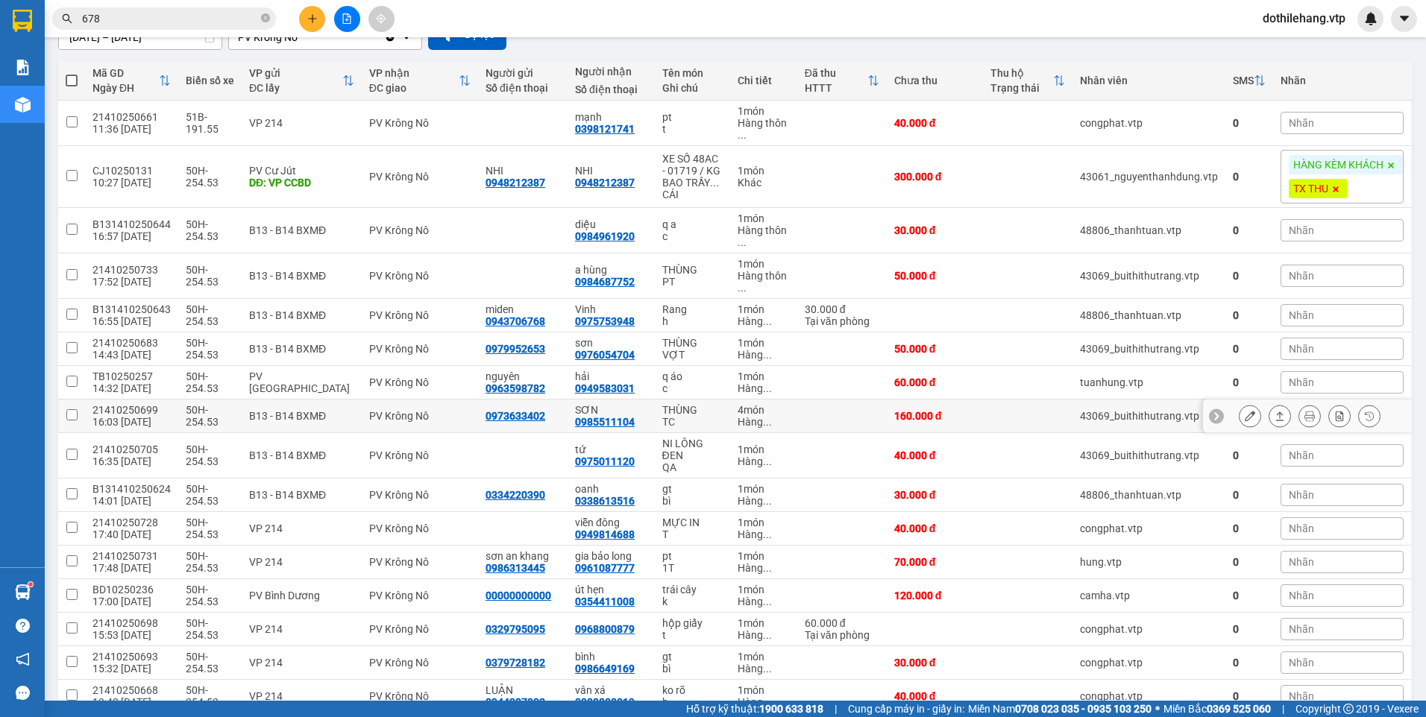
click at [873, 424] on td at bounding box center [841, 417] width 89 height 34
checkbox input "true"
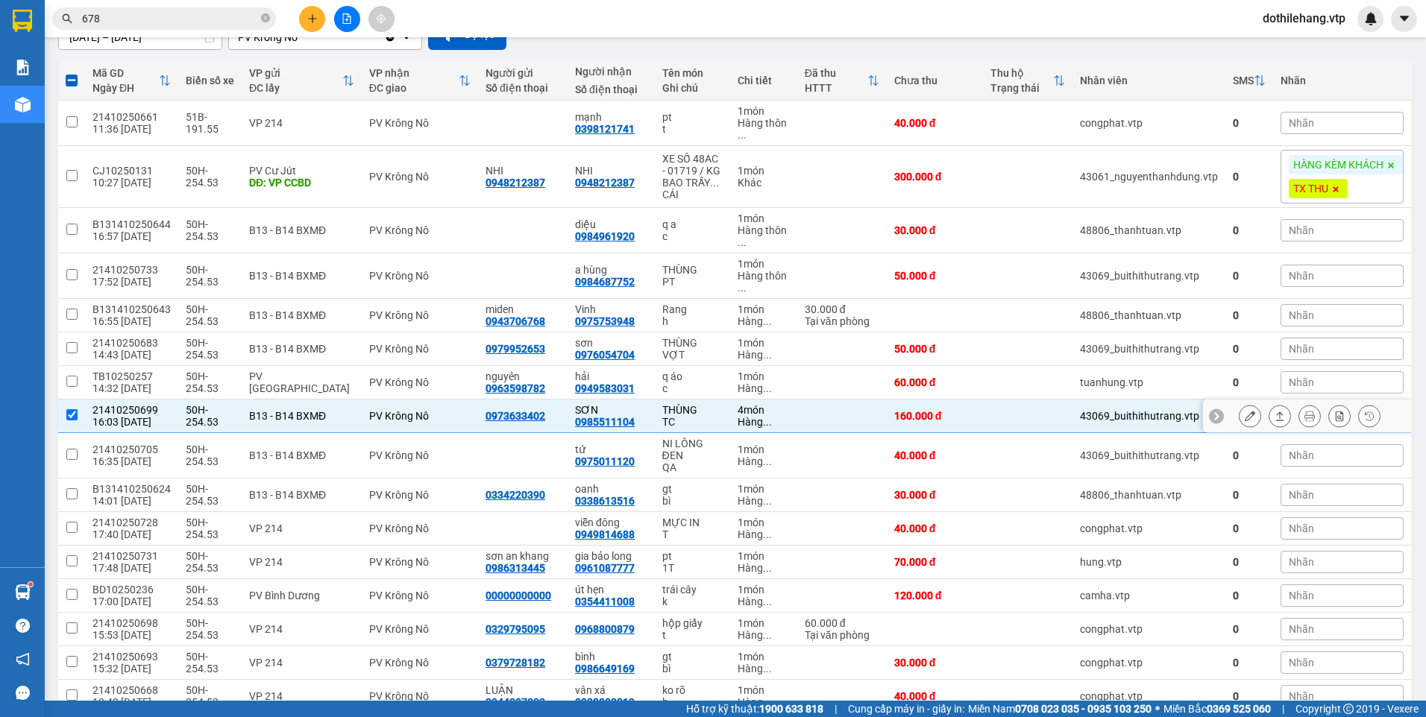
click at [1269, 415] on button at bounding box center [1279, 416] width 21 height 26
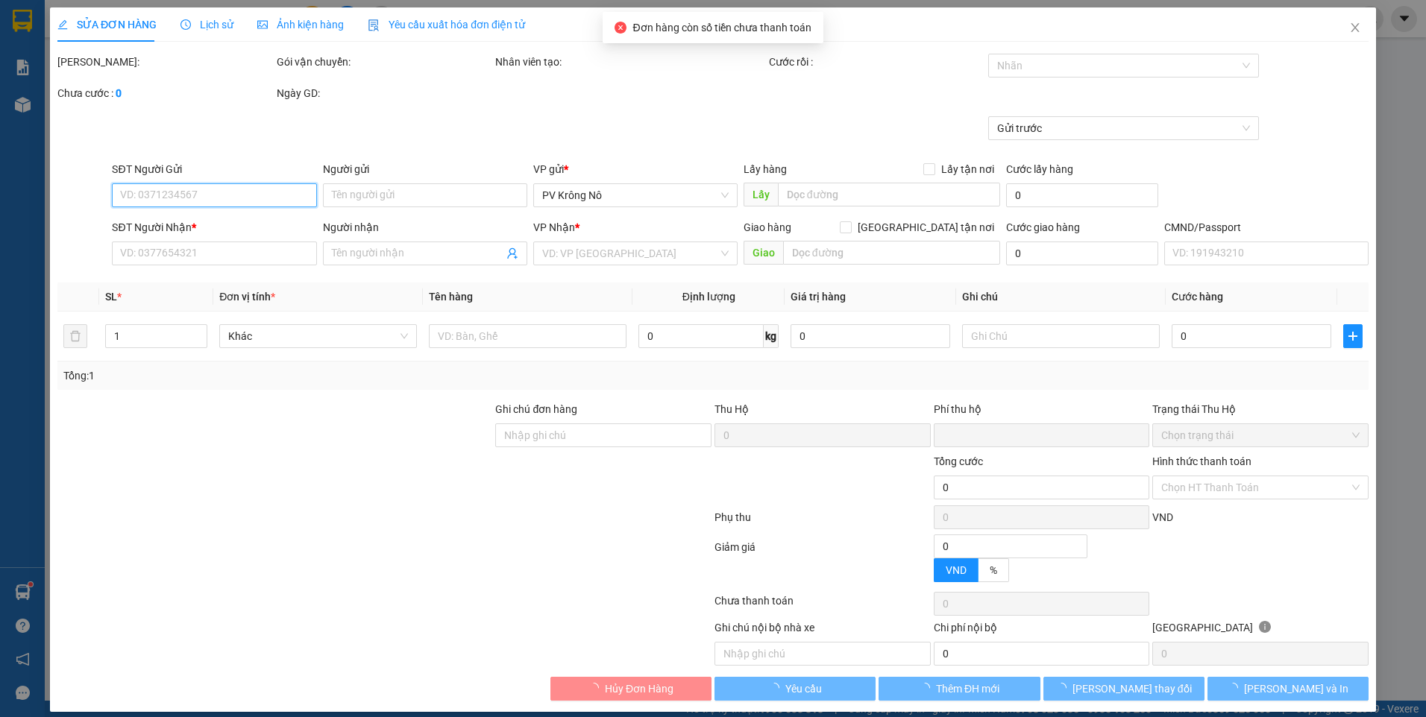
type input "8.000"
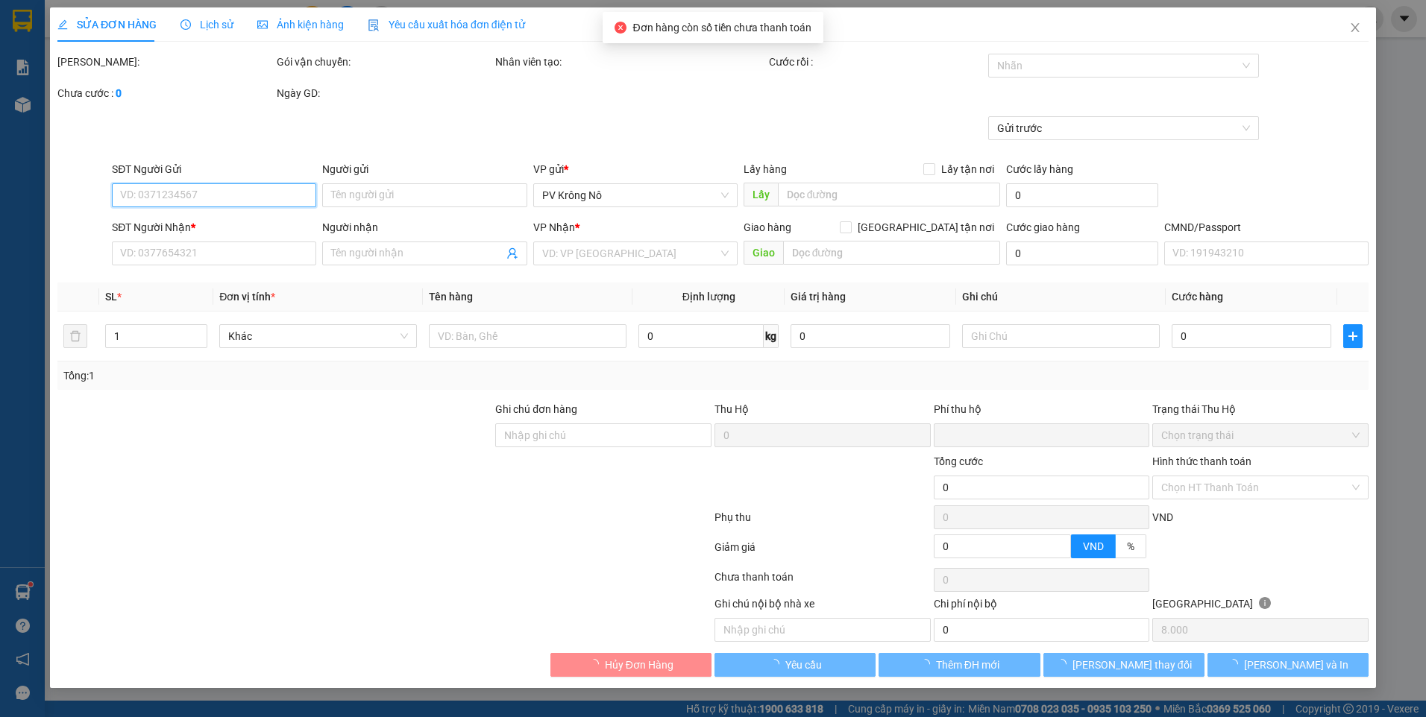
type input "0973633402"
type input "0985511104"
type input "SƠN"
type input "0"
type input "160.000"
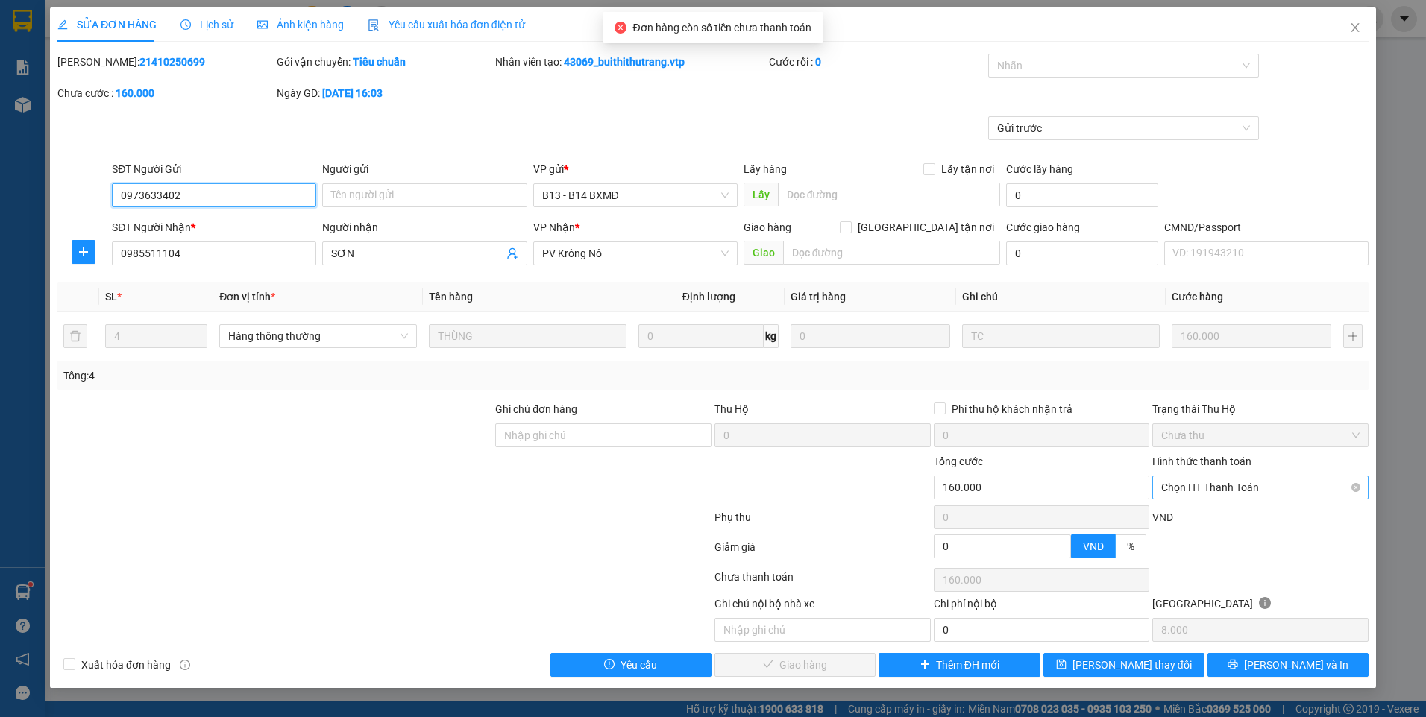
click at [1179, 486] on span "Chọn HT Thanh Toán" at bounding box center [1260, 488] width 198 height 22
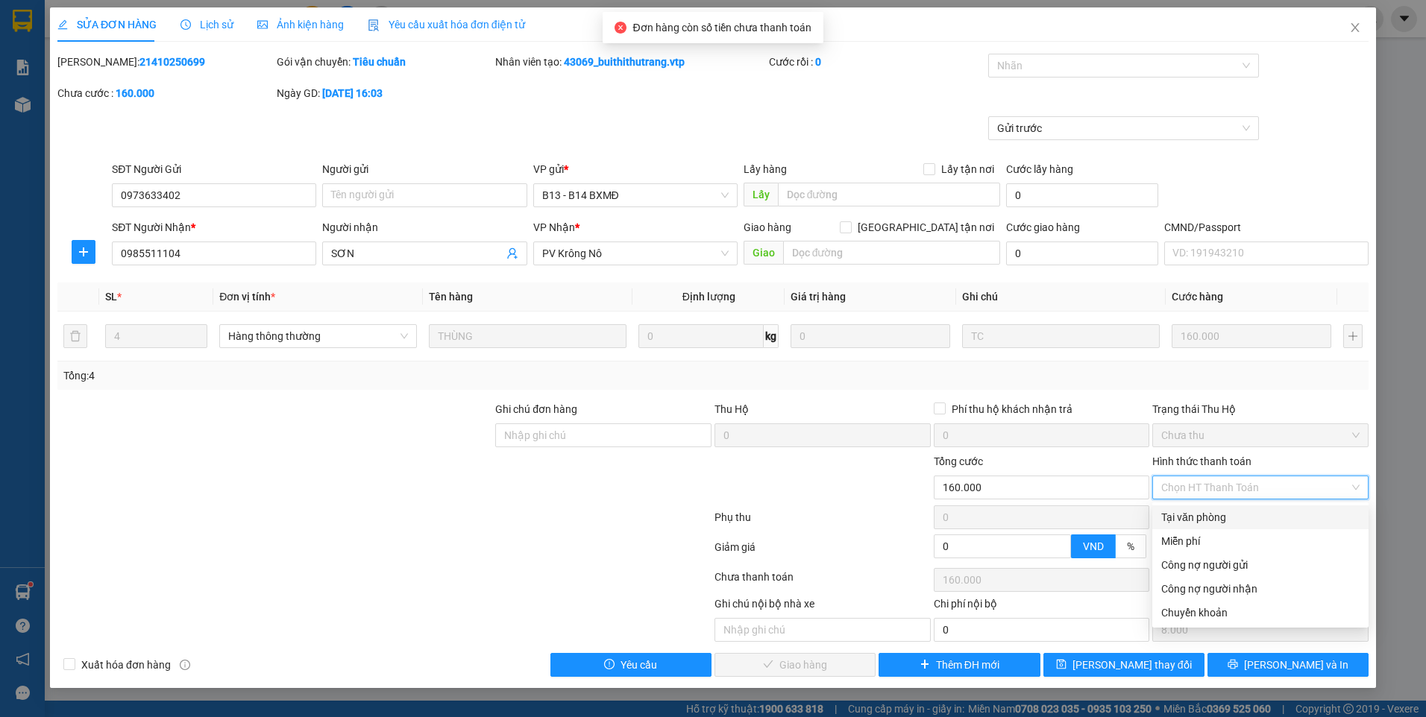
click at [1186, 515] on div "Tại văn phòng" at bounding box center [1260, 517] width 198 height 16
type input "0"
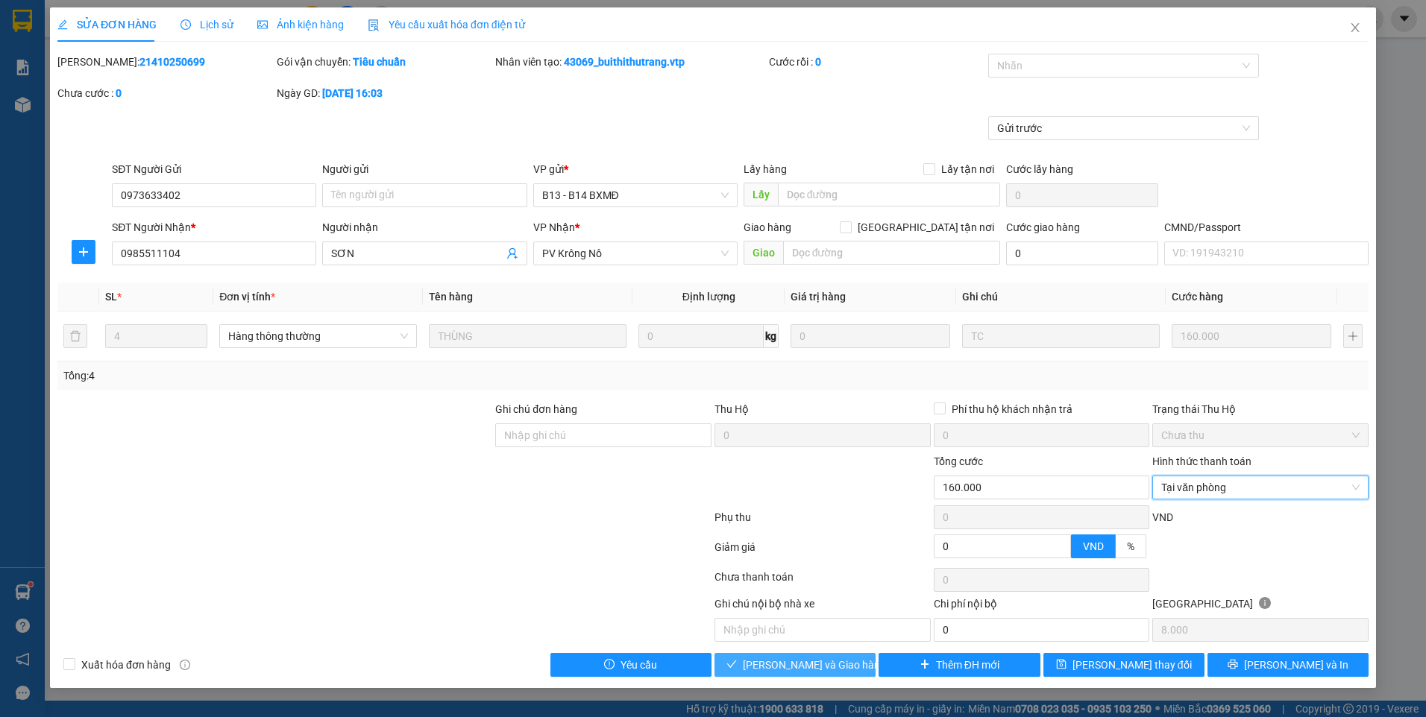
click at [777, 672] on span "[PERSON_NAME] và Giao hàng" at bounding box center [814, 665] width 143 height 16
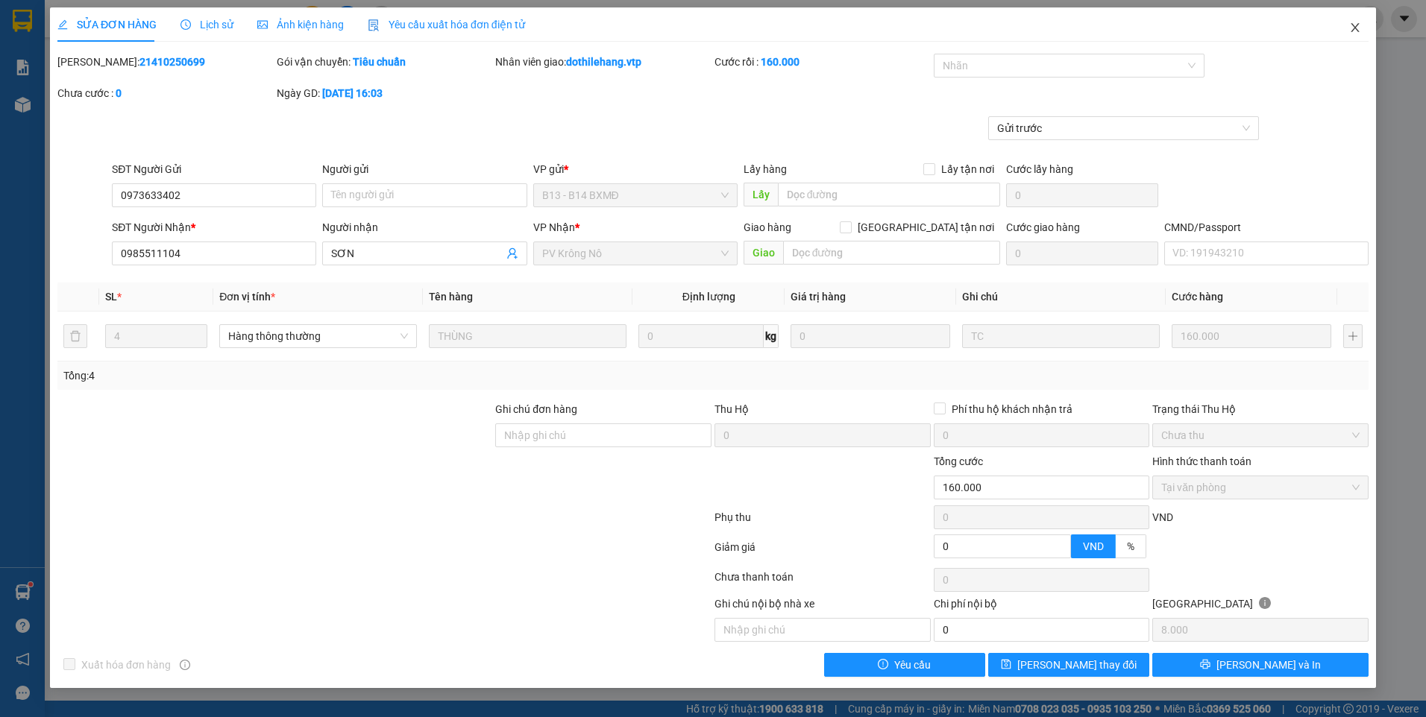
click at [1348, 28] on span "Close" at bounding box center [1355, 28] width 42 height 42
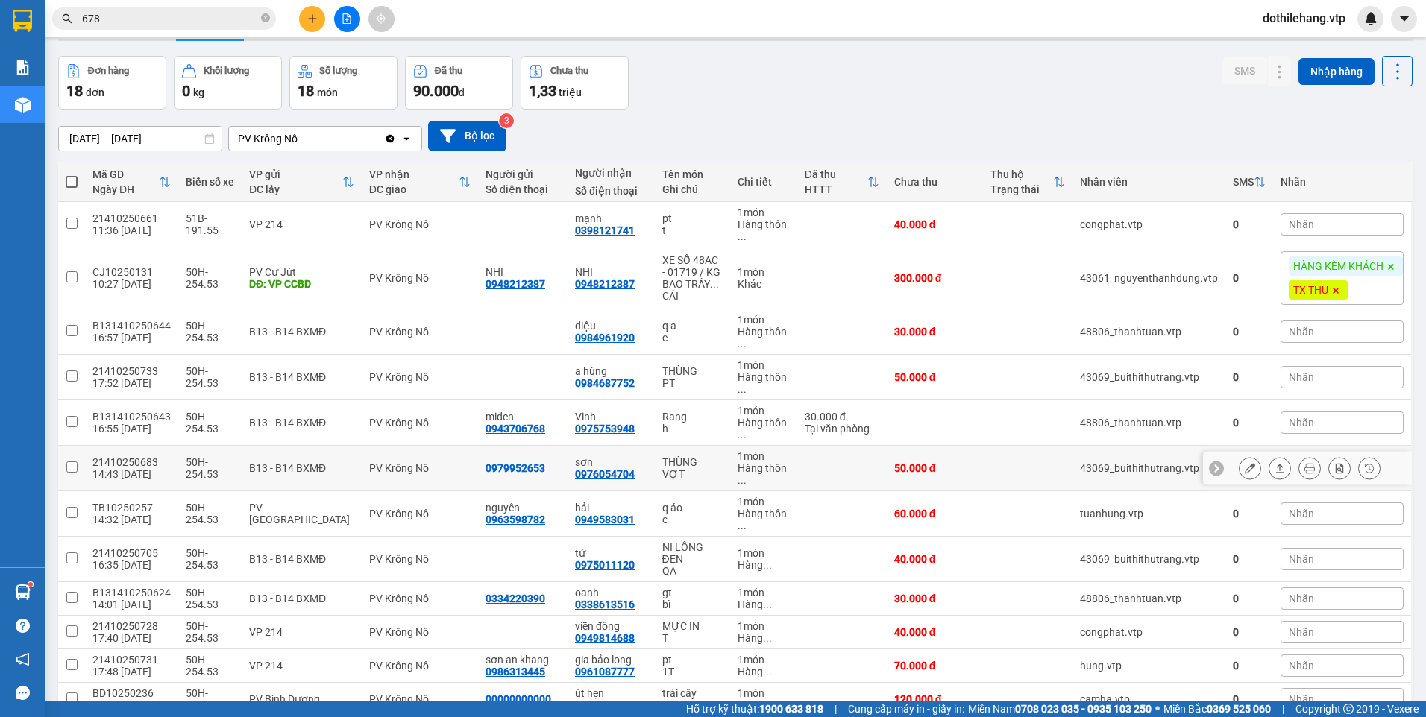
scroll to position [75, 0]
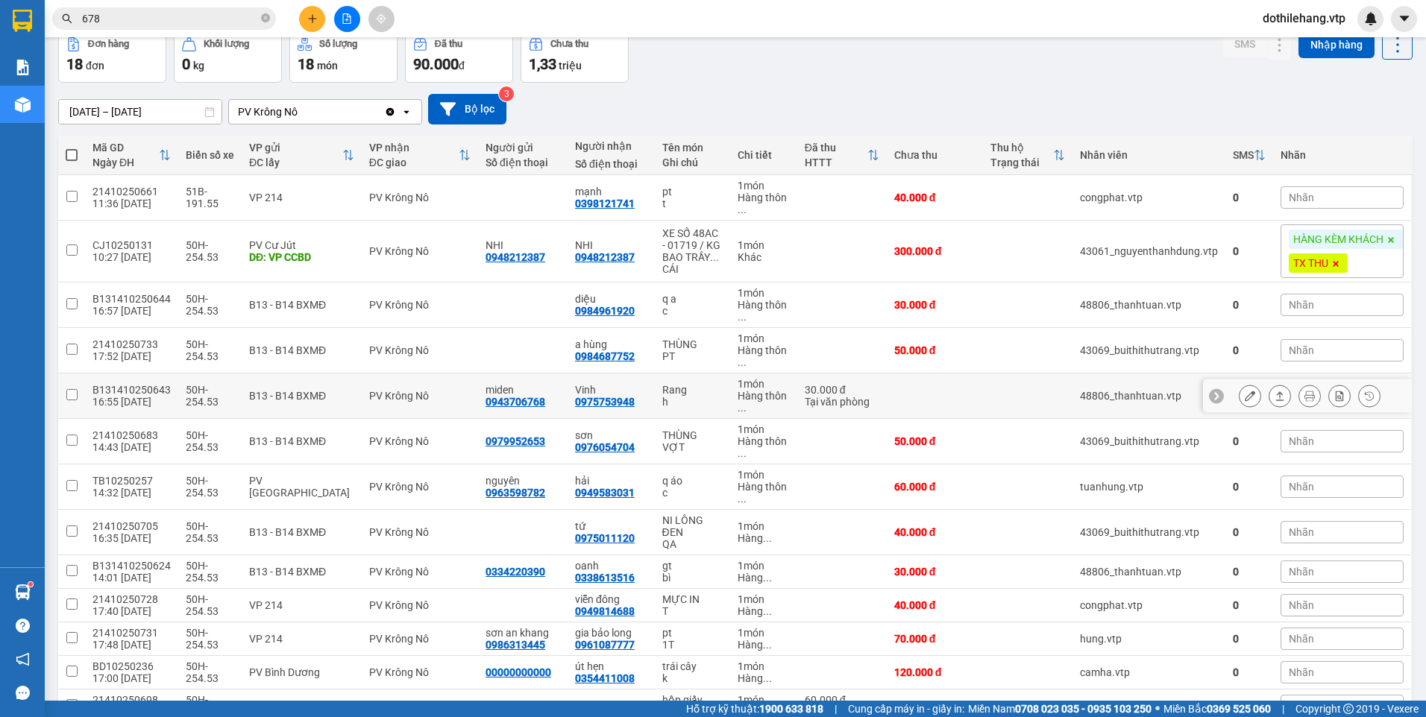
click at [911, 402] on td at bounding box center [935, 396] width 96 height 45
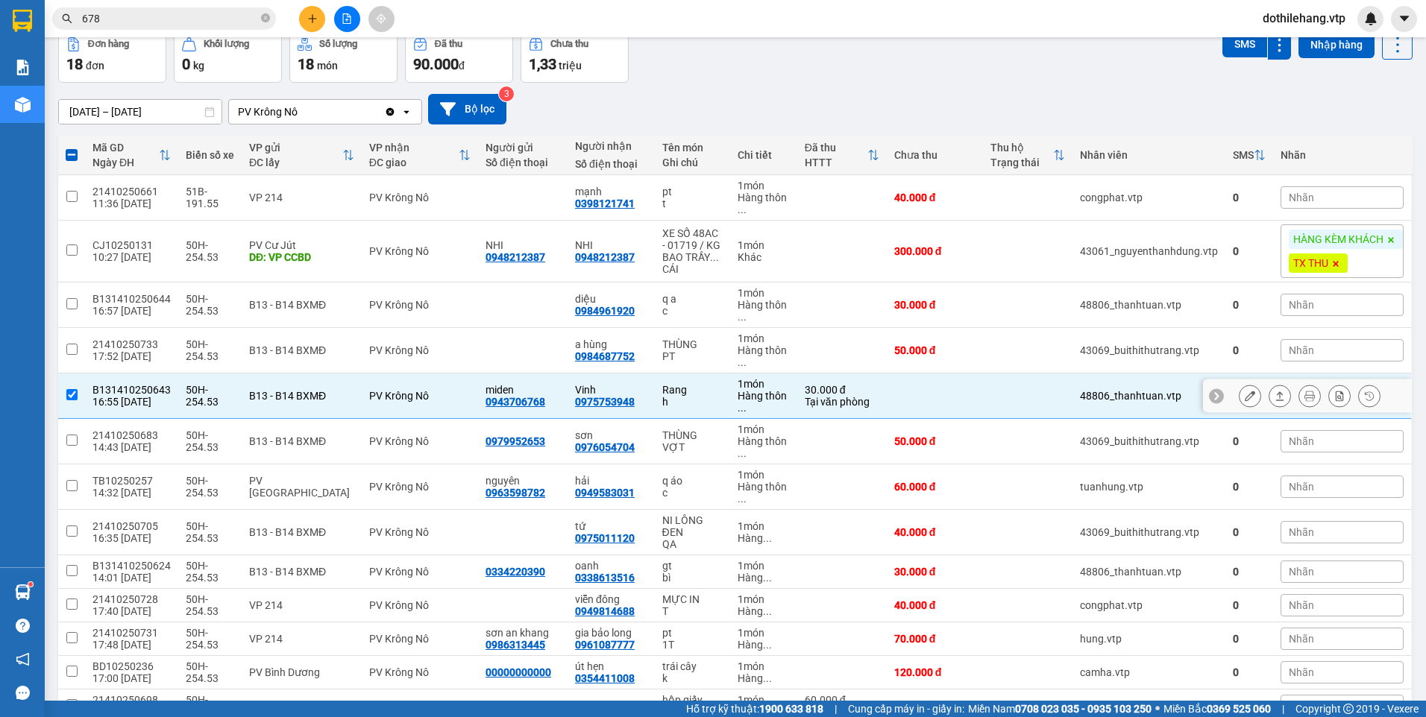
click at [1269, 395] on button at bounding box center [1279, 396] width 21 height 26
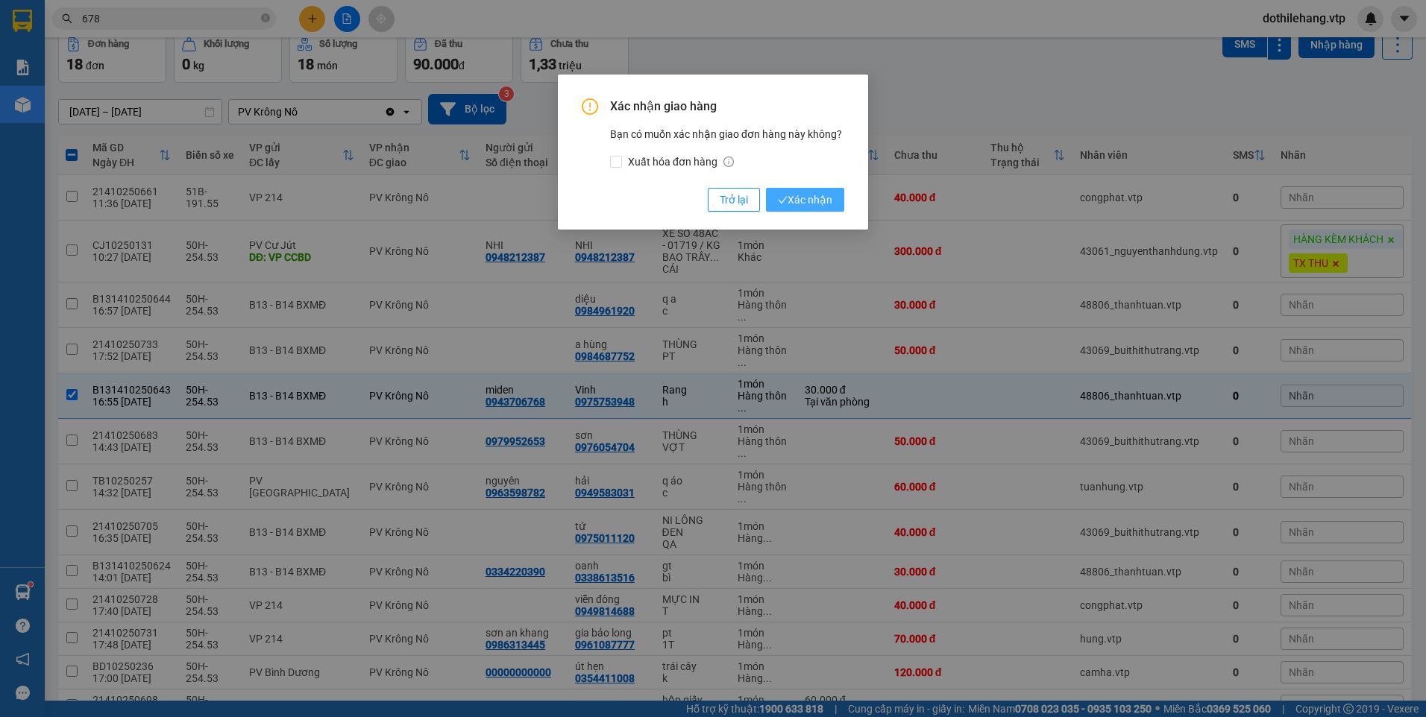
click at [803, 195] on span "Xác nhận" at bounding box center [805, 200] width 54 height 16
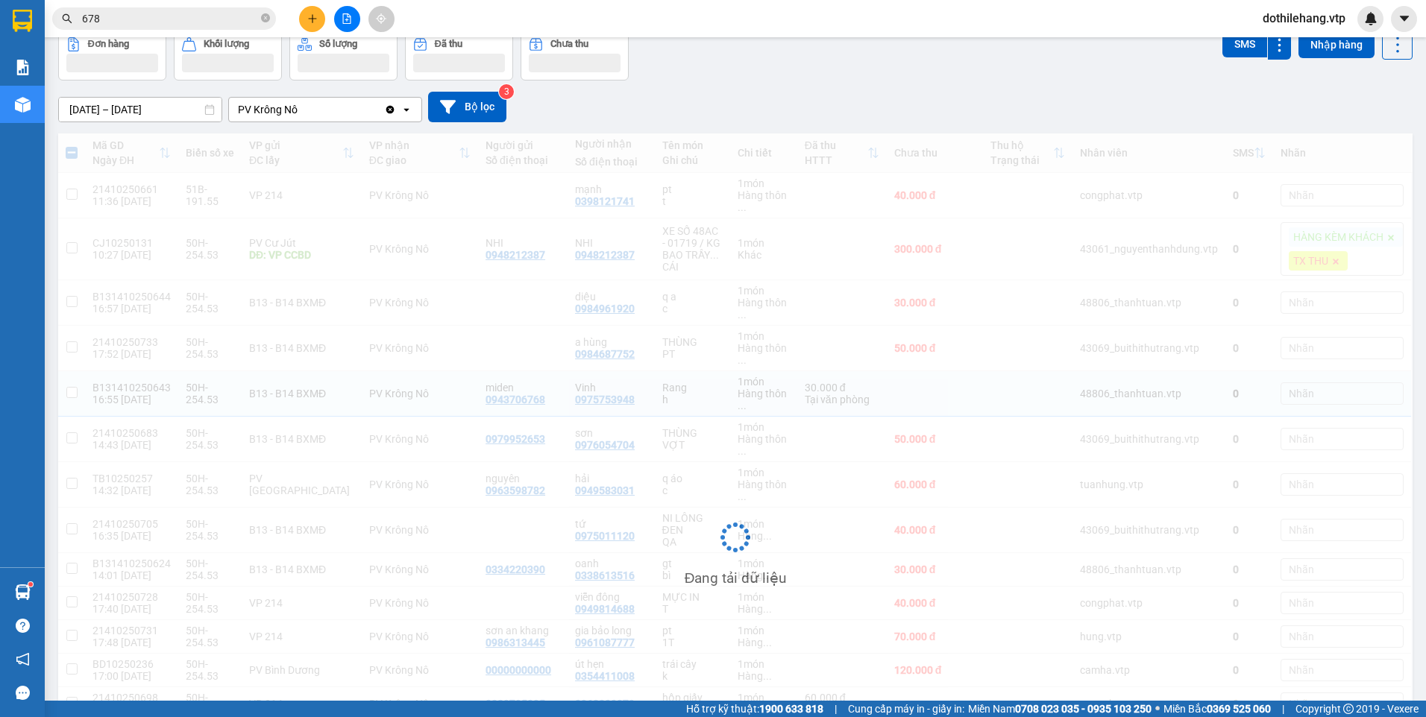
checkbox input "false"
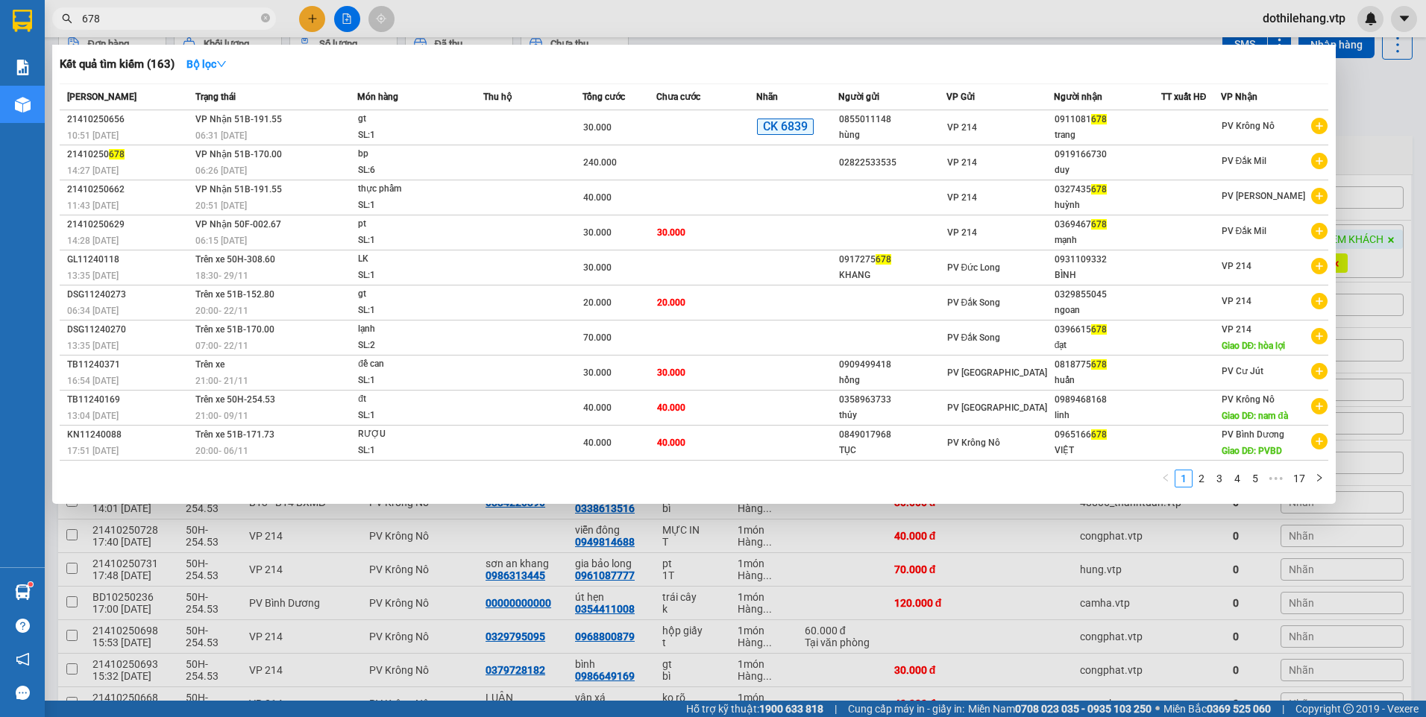
drag, startPoint x: 143, startPoint y: 22, endPoint x: 0, endPoint y: 289, distance: 302.3
click at [143, 22] on input "678" at bounding box center [170, 18] width 176 height 16
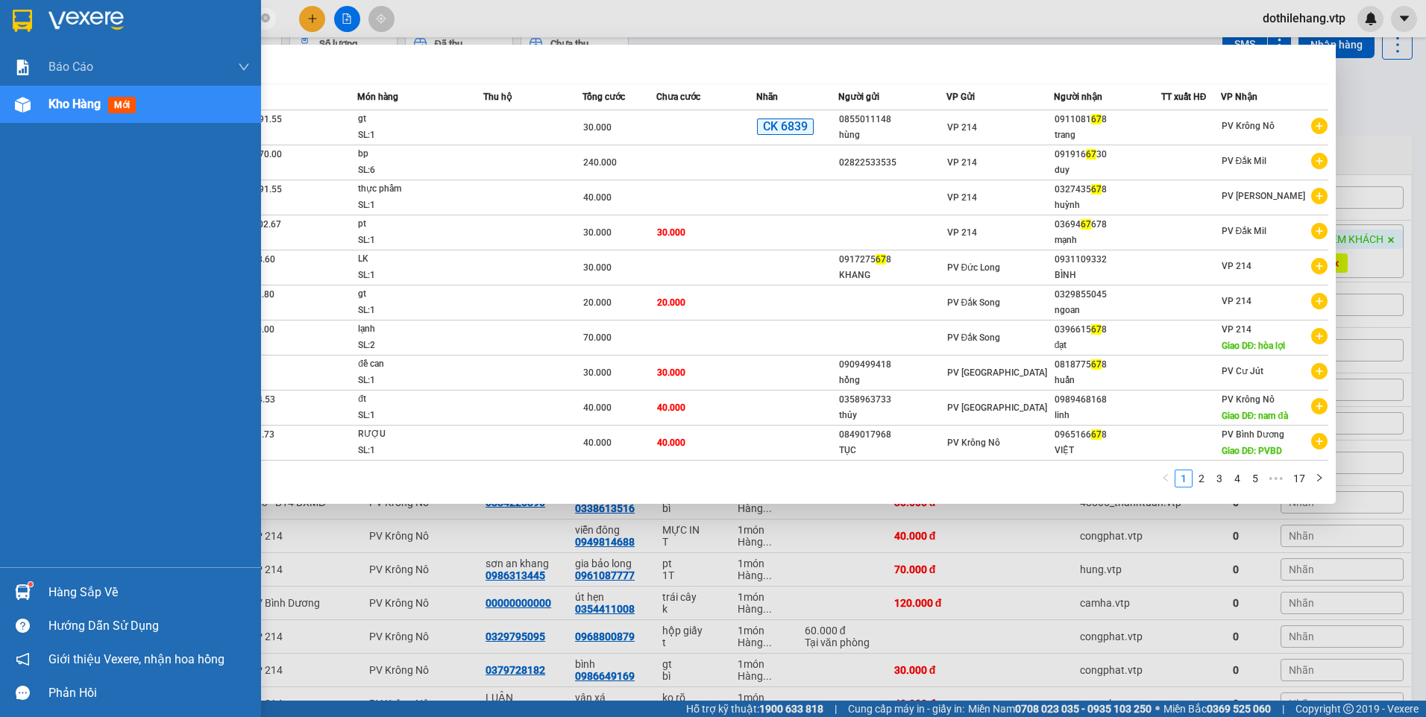
type input "6"
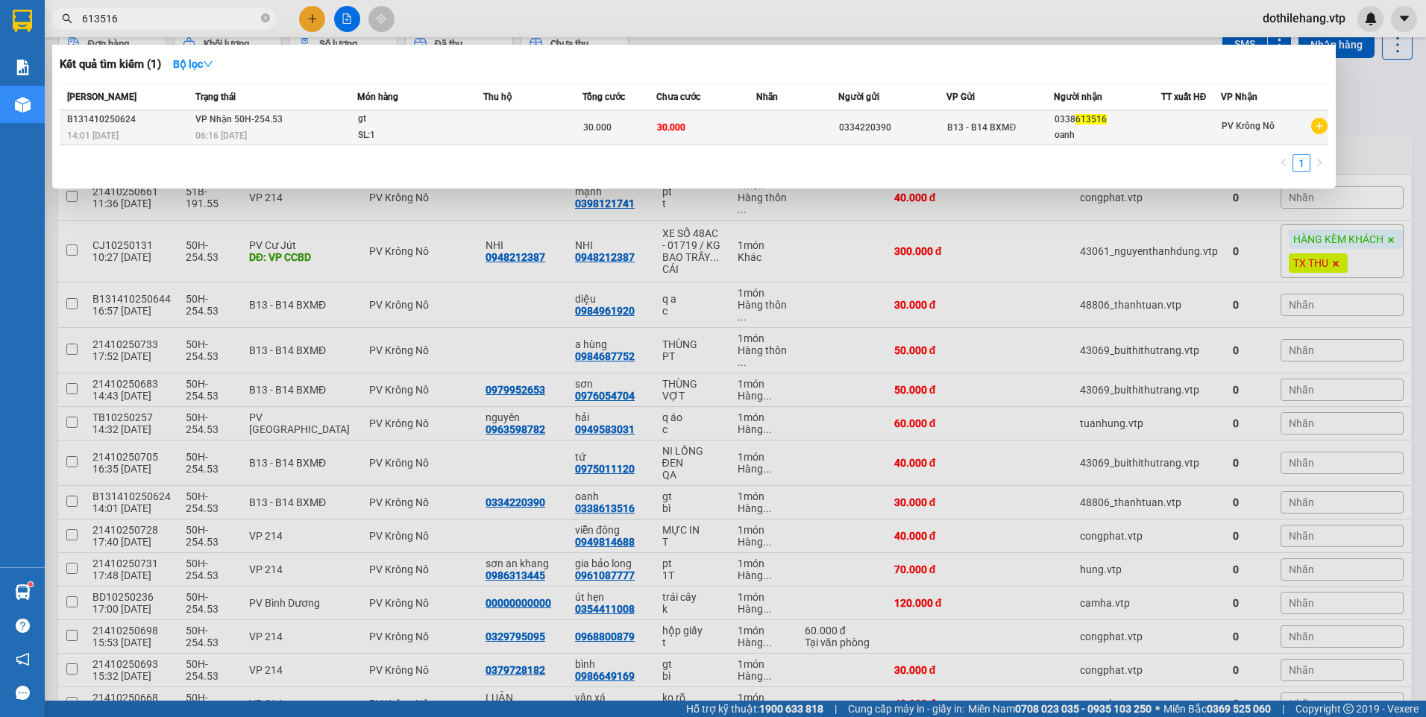
type input "613516"
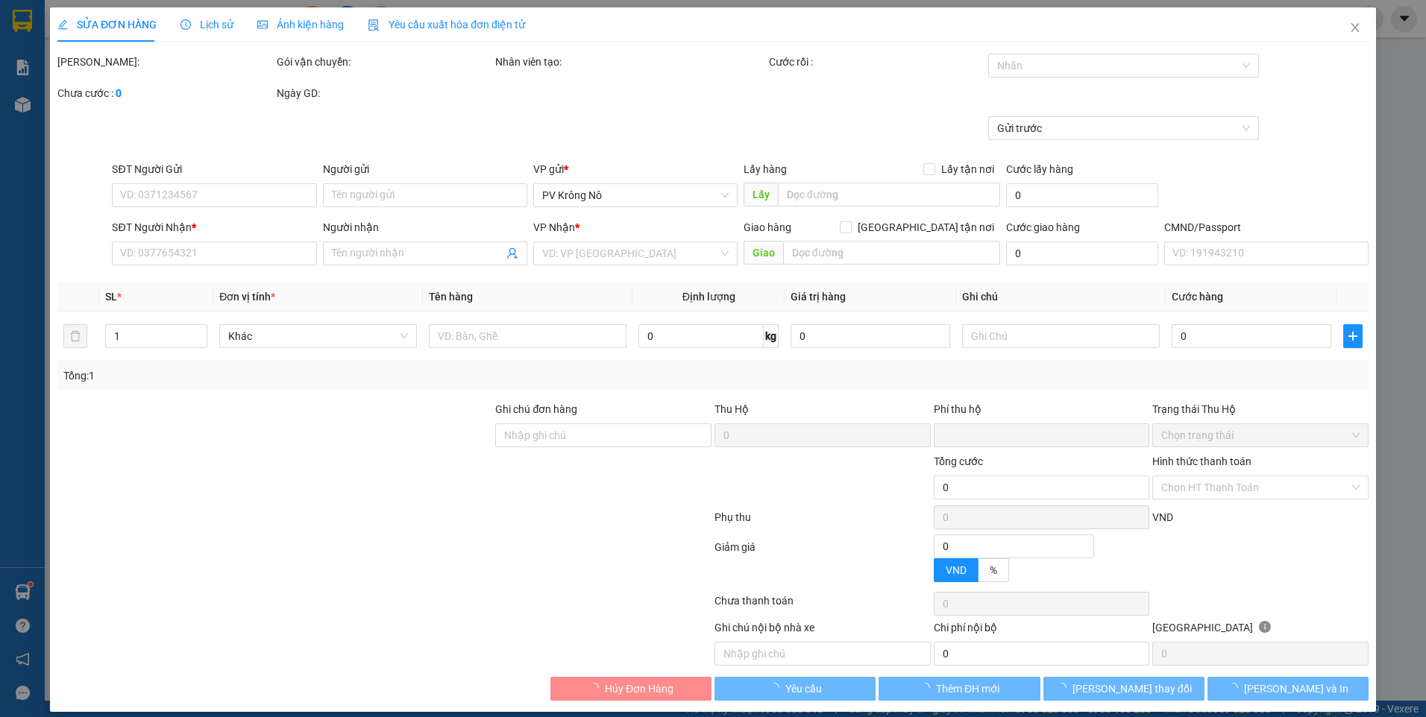
type input "0334220390"
type input "0338613516"
type input "oanh"
type input "0"
type input "30.000"
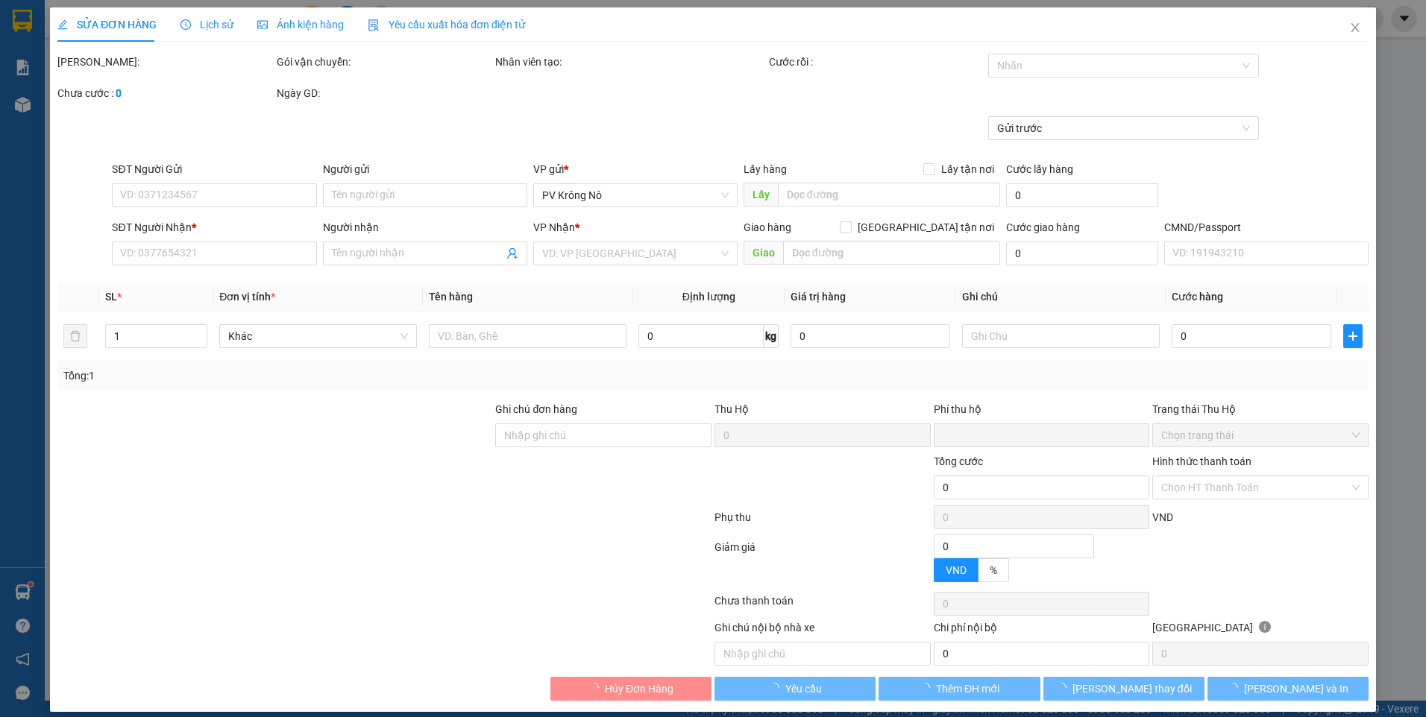
type input "30.000"
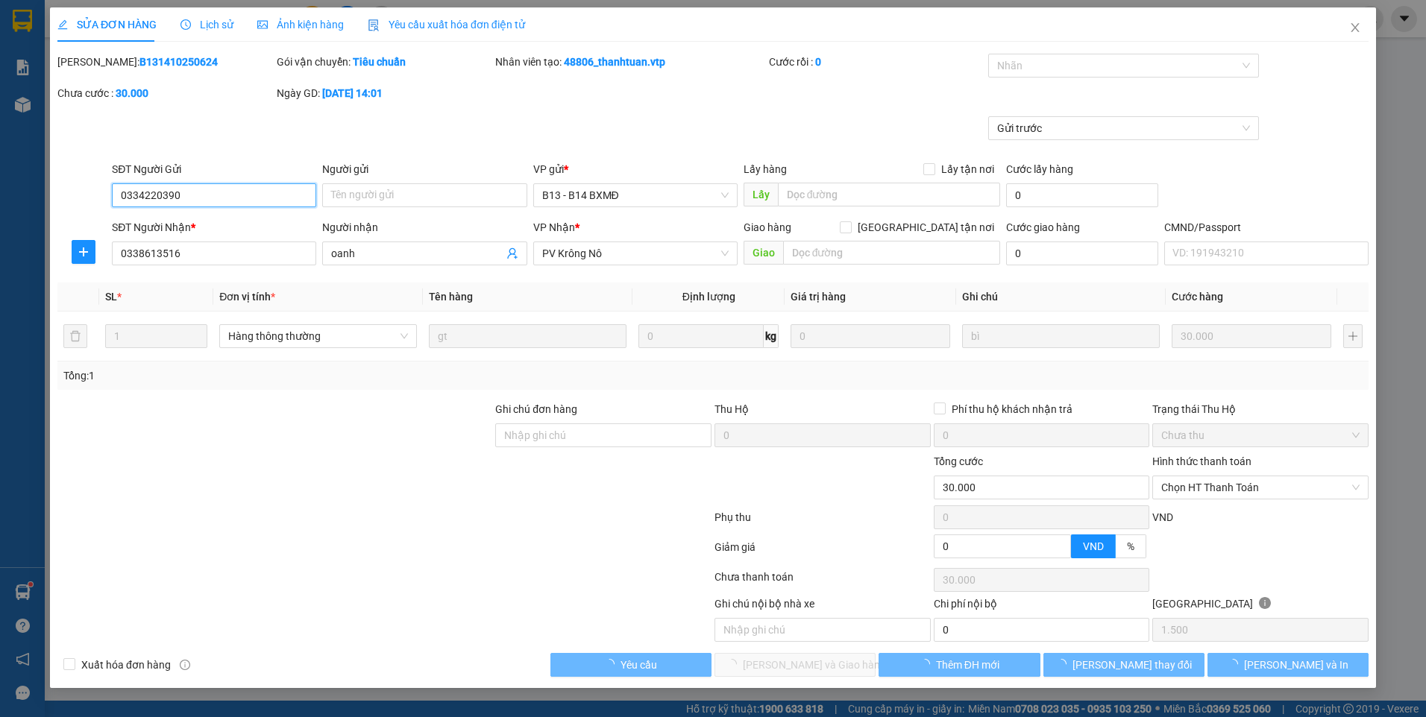
type input "1.500"
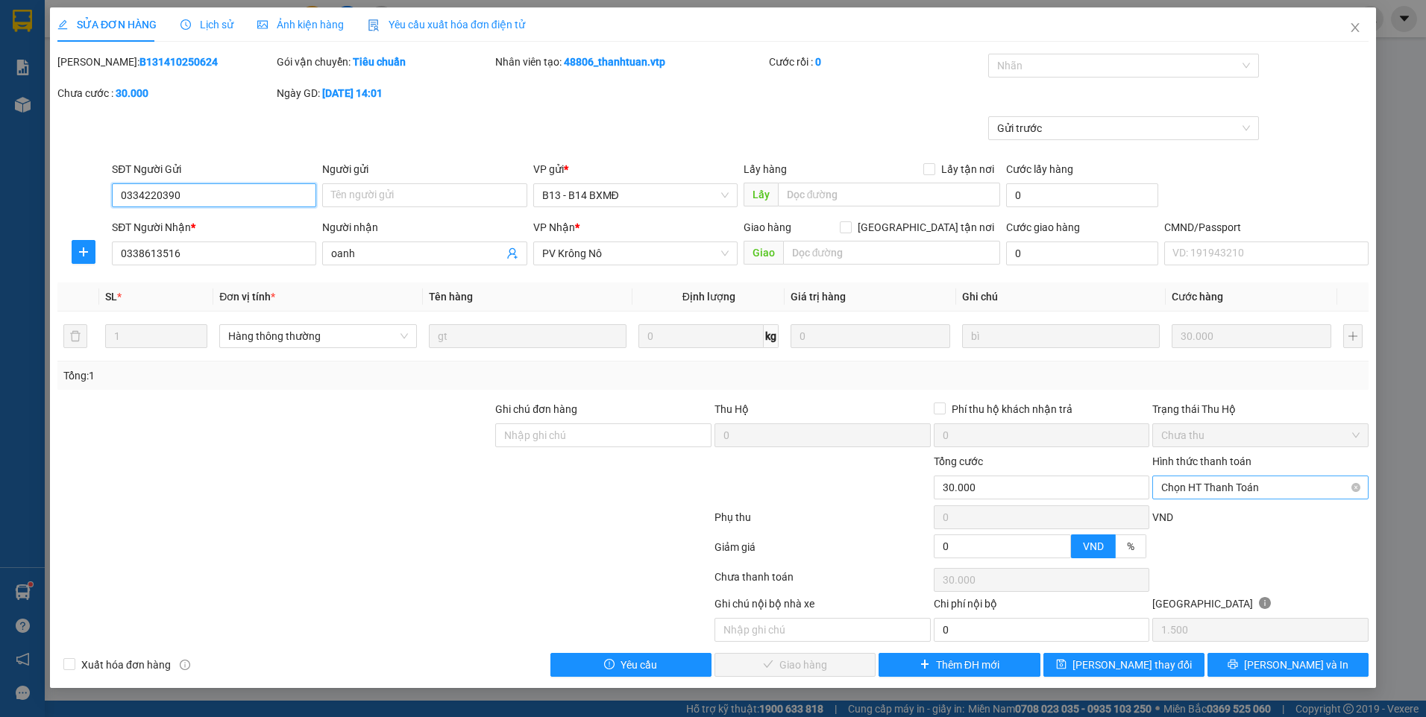
click at [1192, 480] on span "Chọn HT Thanh Toán" at bounding box center [1260, 488] width 198 height 22
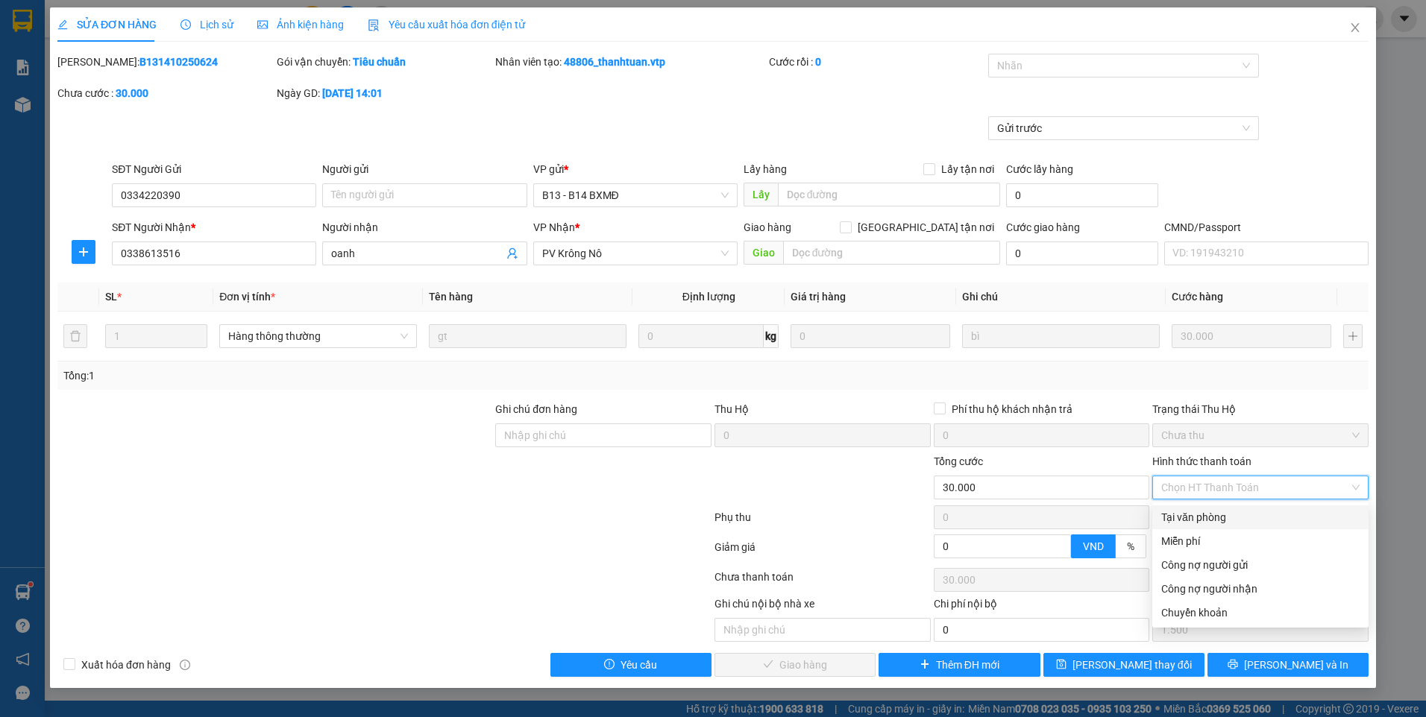
click at [1178, 512] on div "Tại văn phòng" at bounding box center [1260, 517] width 198 height 16
type input "0"
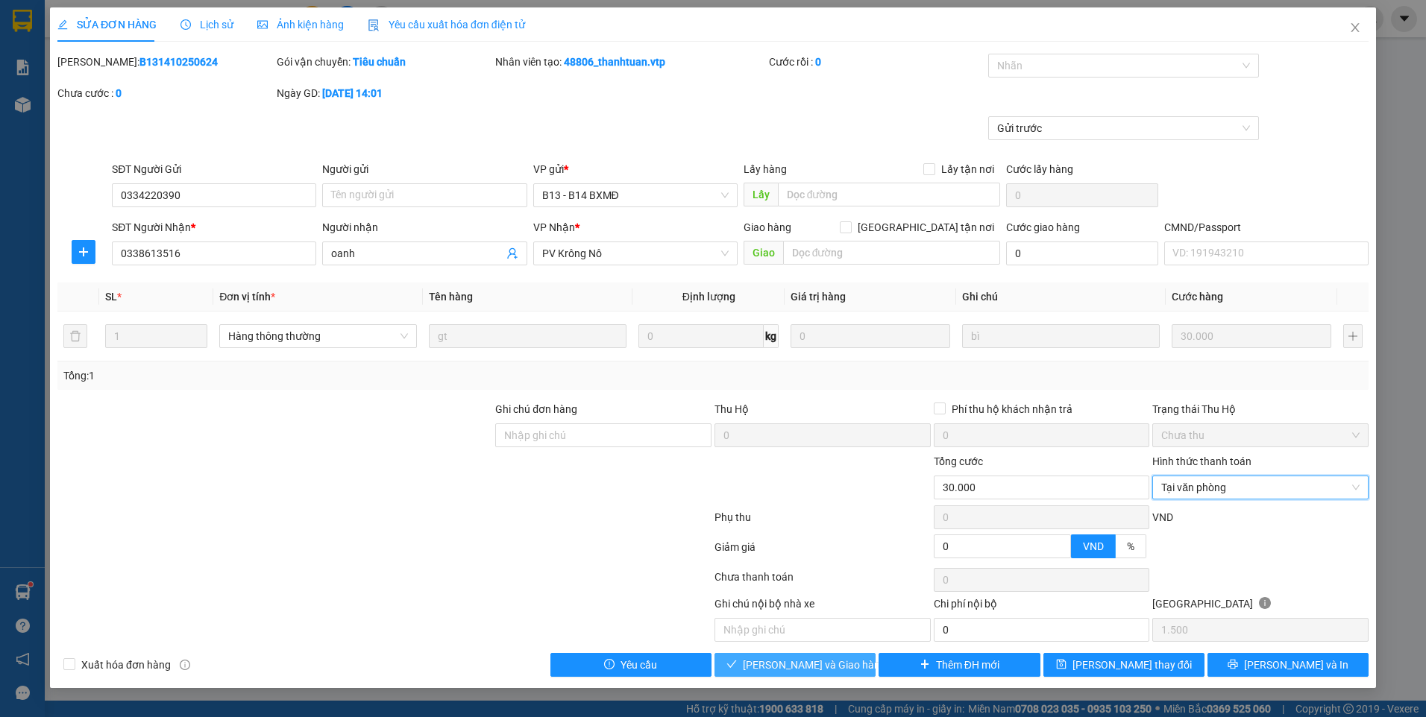
click at [837, 667] on span "[PERSON_NAME] và Giao hàng" at bounding box center [814, 665] width 143 height 16
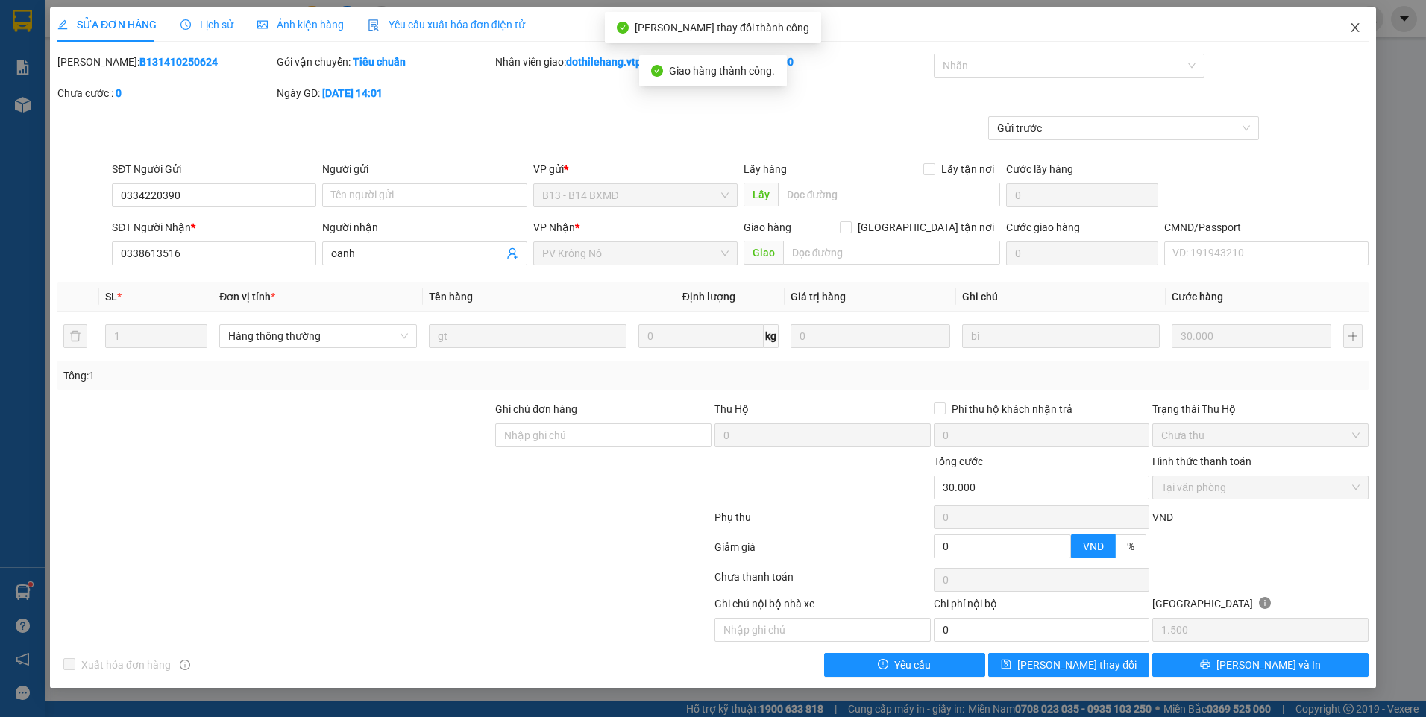
click at [1353, 29] on icon "close" at bounding box center [1355, 28] width 12 height 12
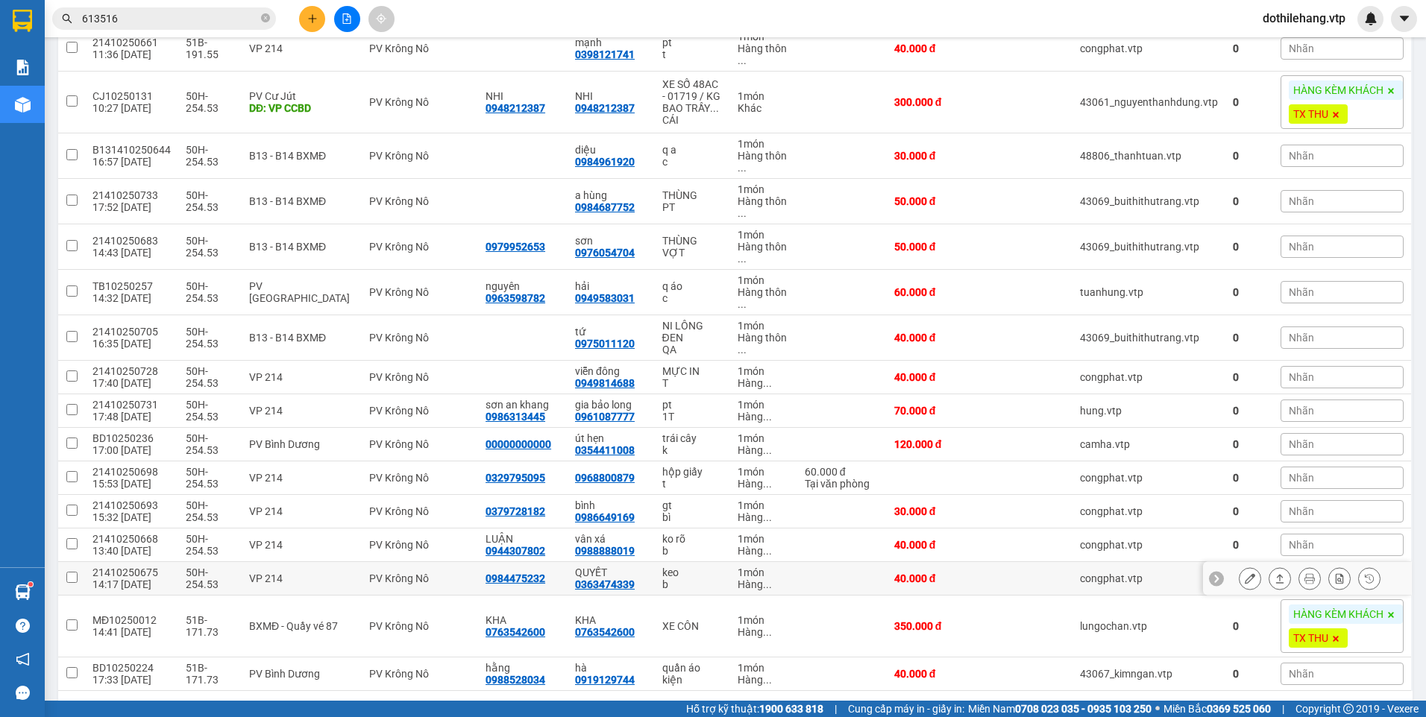
scroll to position [275, 0]
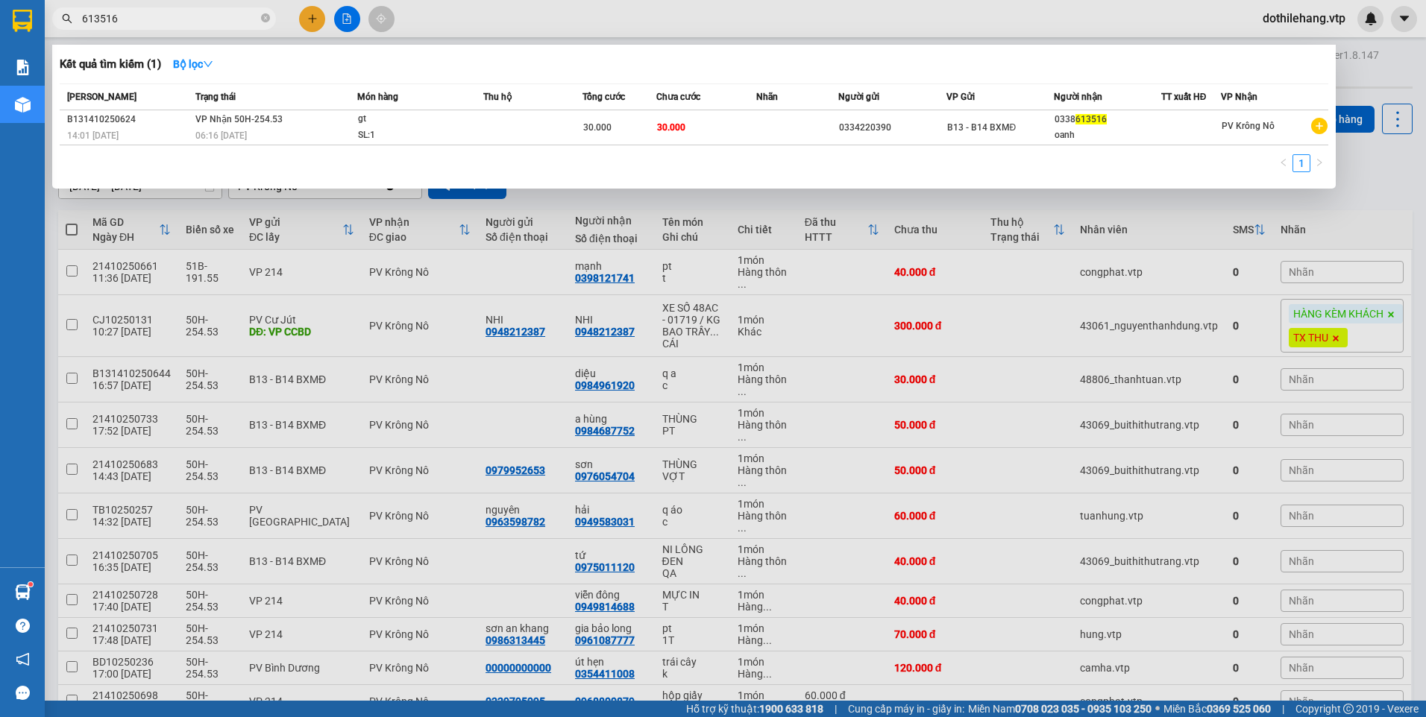
click at [136, 10] on span "613516" at bounding box center [164, 18] width 224 height 22
click at [151, 22] on input "613516" at bounding box center [170, 18] width 176 height 16
drag, startPoint x: 151, startPoint y: 22, endPoint x: -3, endPoint y: -3, distance: 156.3
click at [0, 0] on html "Kết quả tìm kiếm ( 1 ) Bộ lọc Mã ĐH Trạng thái Món hàng Thu hộ Tổng cước Chưa c…" at bounding box center [713, 358] width 1426 height 717
type input "031"
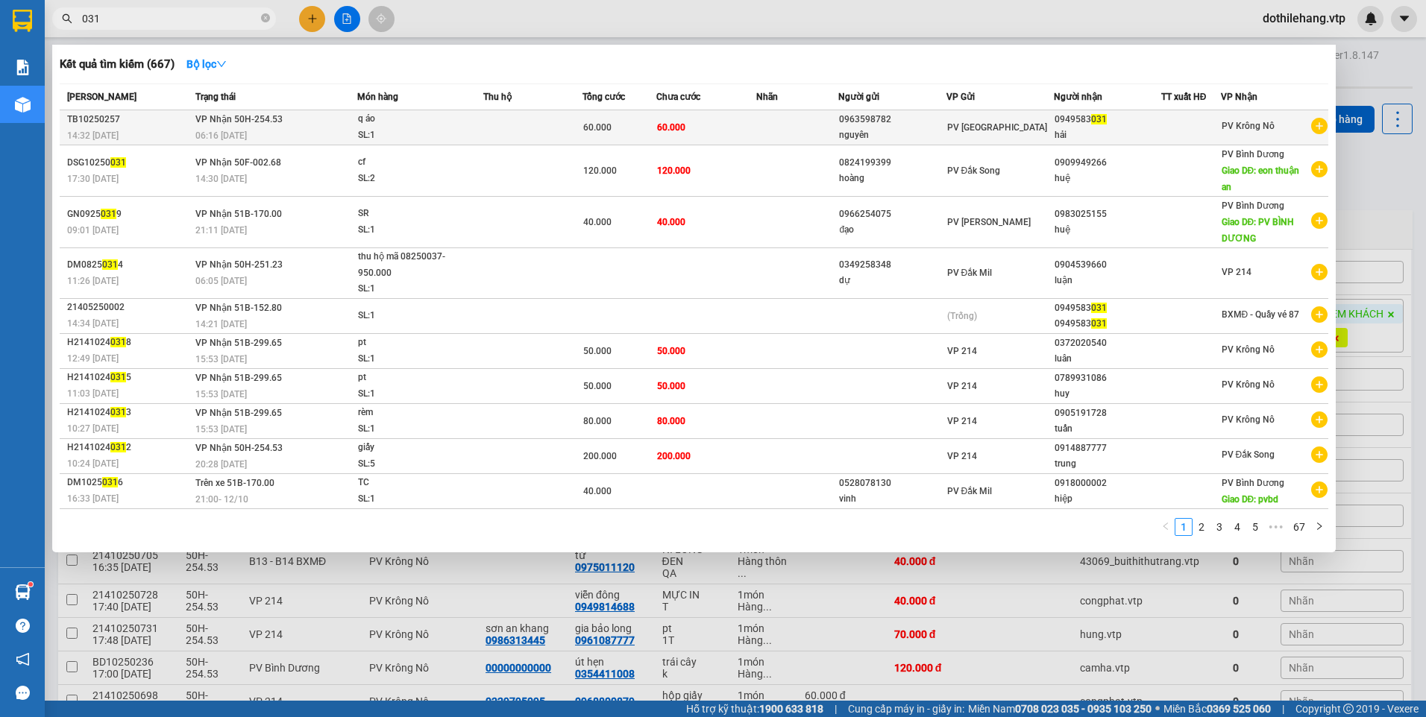
click at [279, 124] on span "VP Nhận 50H-254.53" at bounding box center [238, 119] width 87 height 12
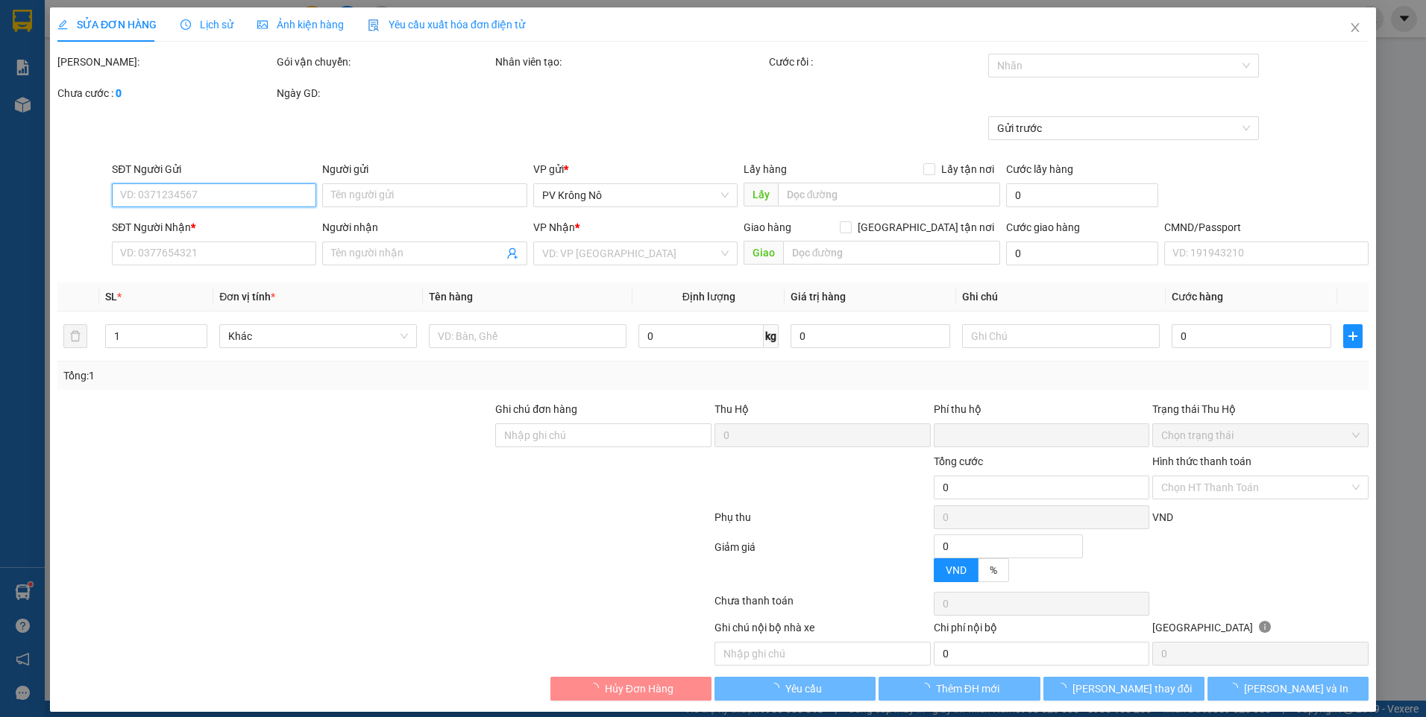
type input "0963598782"
type input "nguyên"
type input "0949583031"
type input "hải"
type input "0"
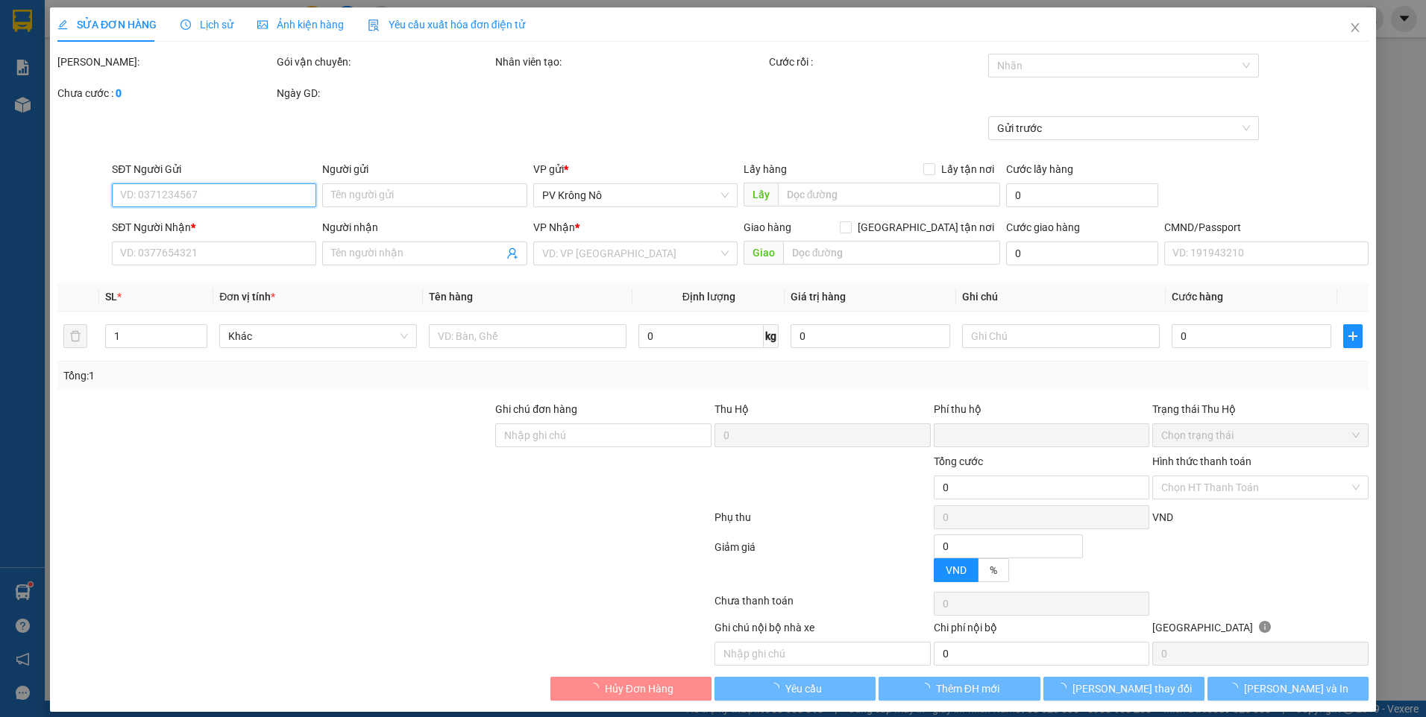
type input "60.000"
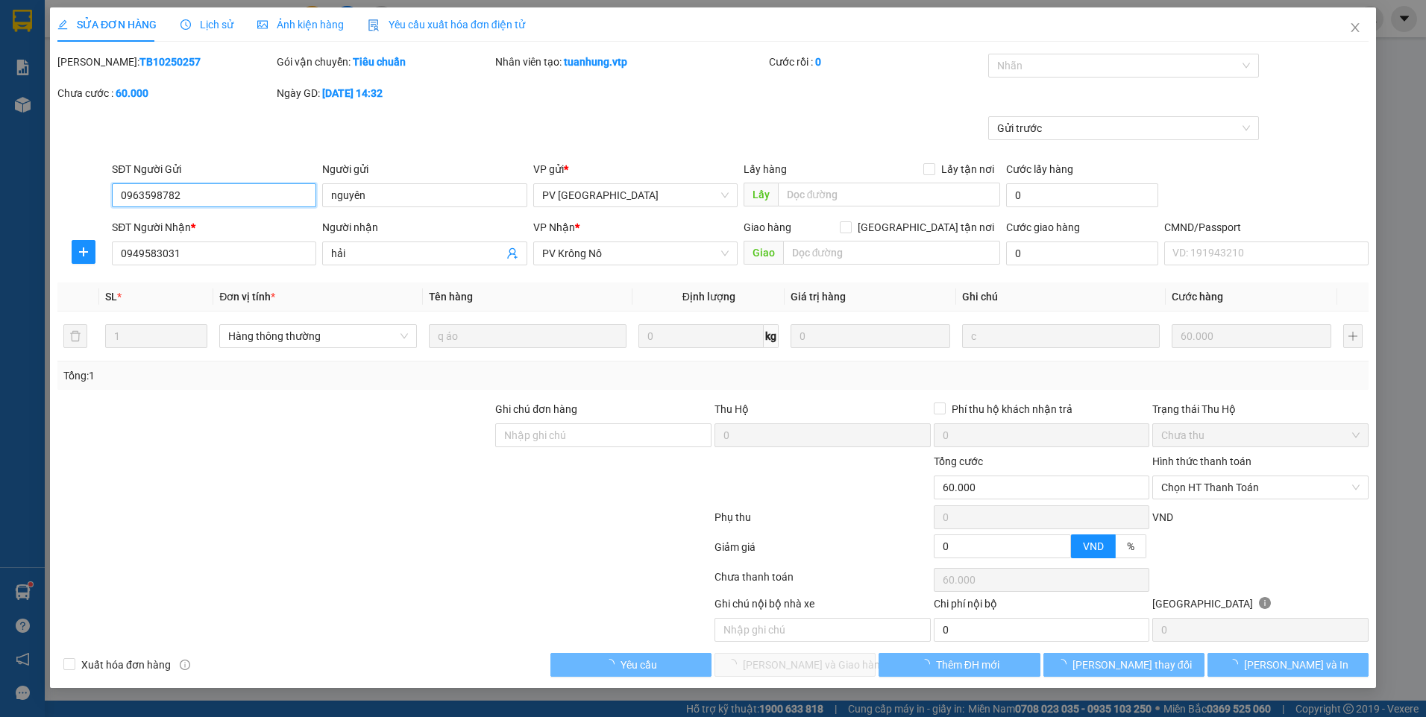
type input "3.000"
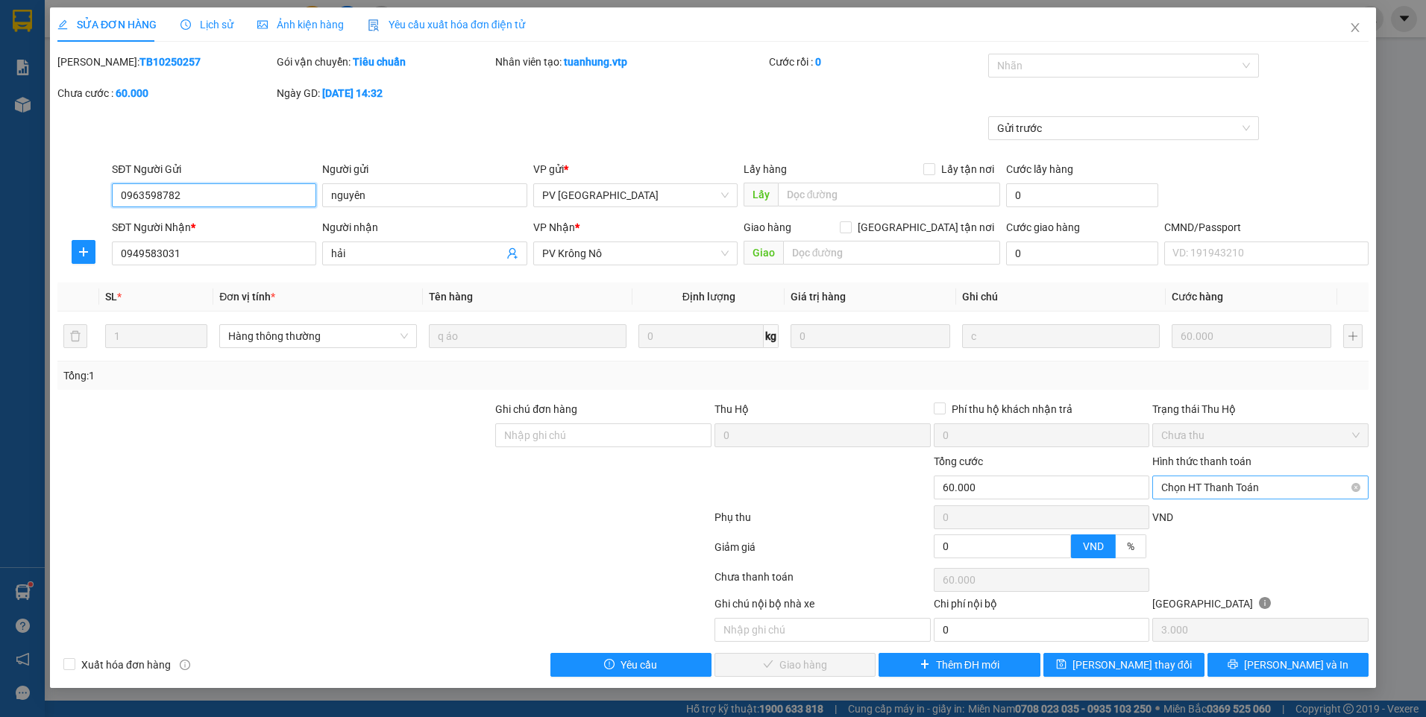
click at [1231, 490] on span "Chọn HT Thanh Toán" at bounding box center [1260, 488] width 198 height 22
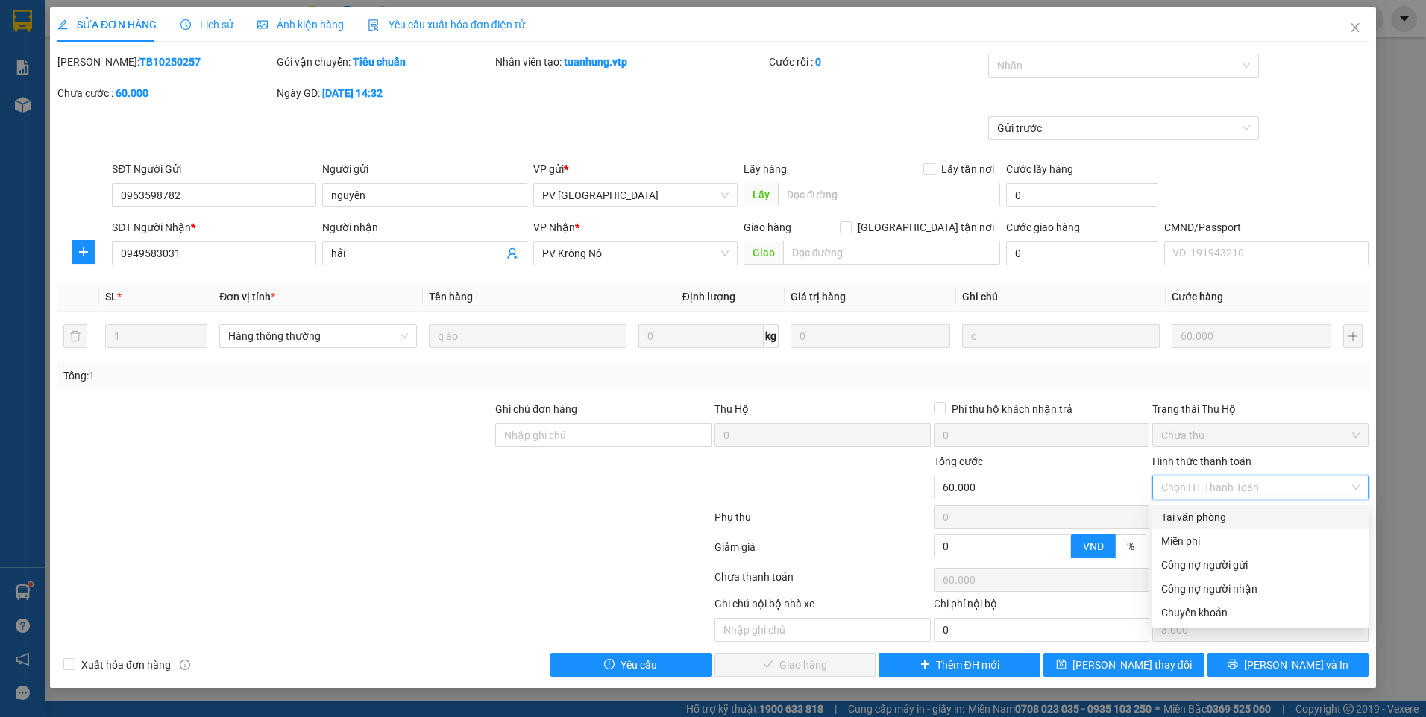
click at [1220, 525] on div "Tại văn phòng" at bounding box center [1260, 517] width 198 height 16
type input "0"
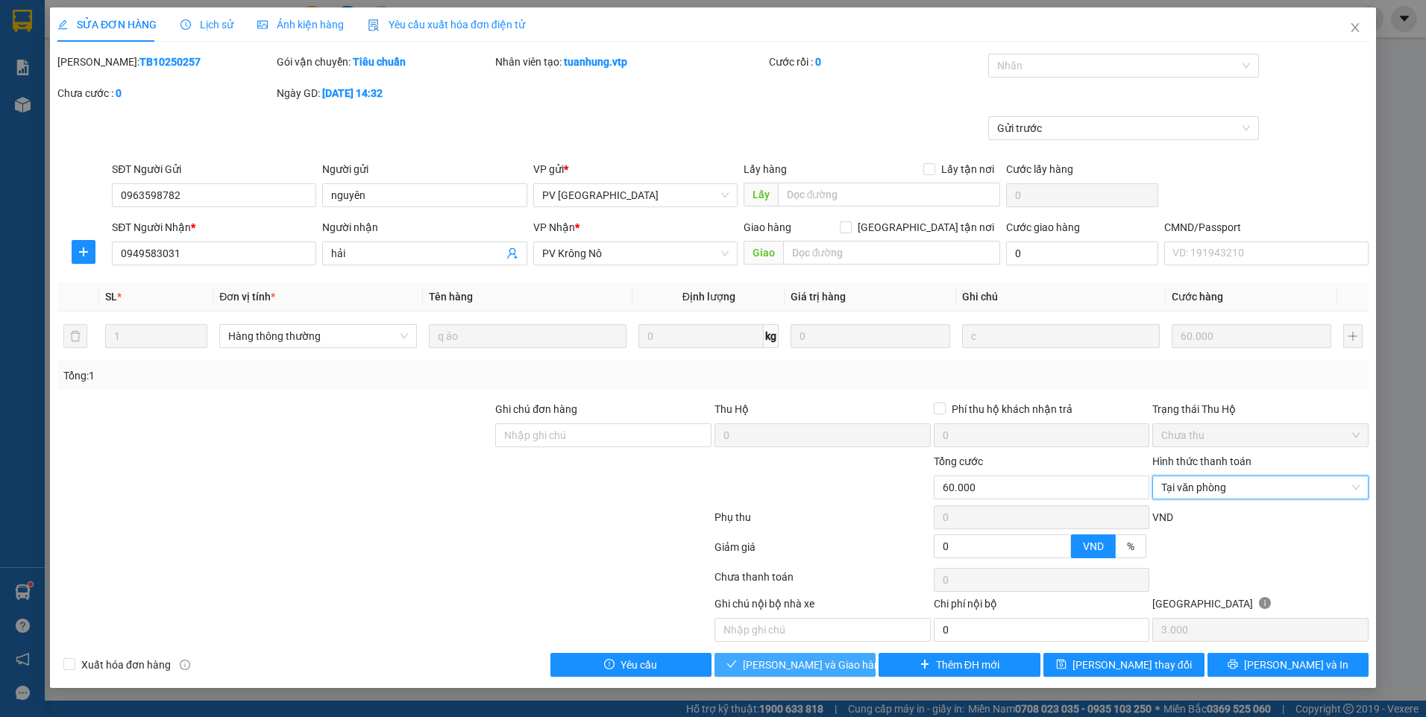
click at [819, 655] on button "[PERSON_NAME] và Giao hàng" at bounding box center [794, 665] width 161 height 24
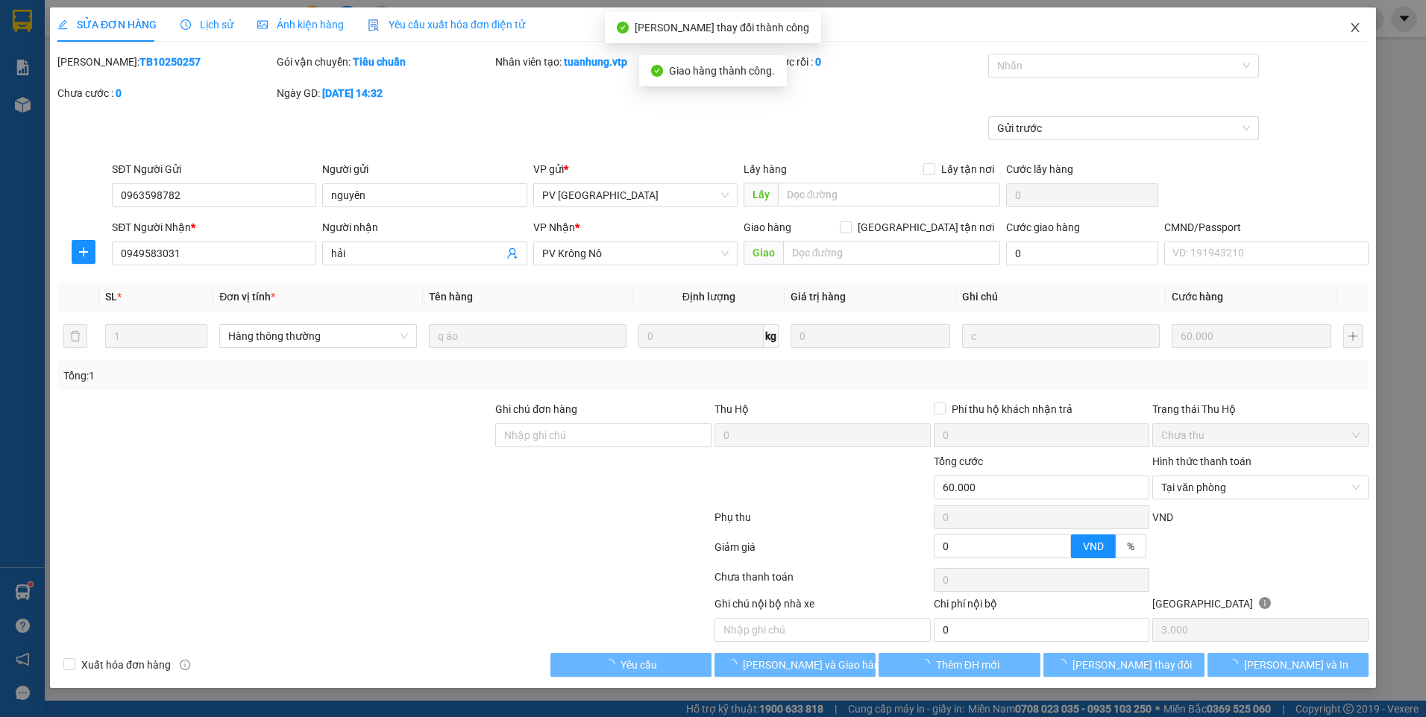
click at [1351, 34] on span "Close" at bounding box center [1355, 28] width 42 height 42
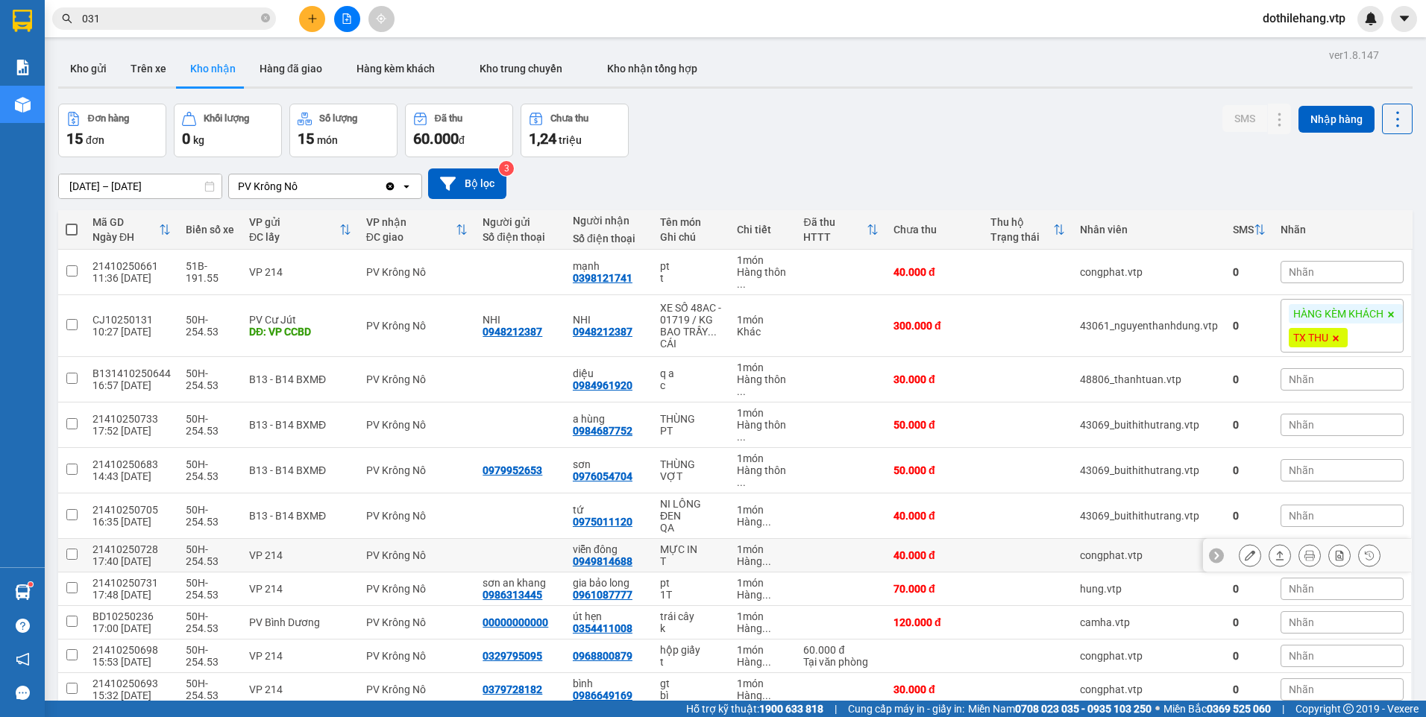
click at [783, 553] on td "1 món Hàng ..." at bounding box center [762, 556] width 67 height 34
checkbox input "true"
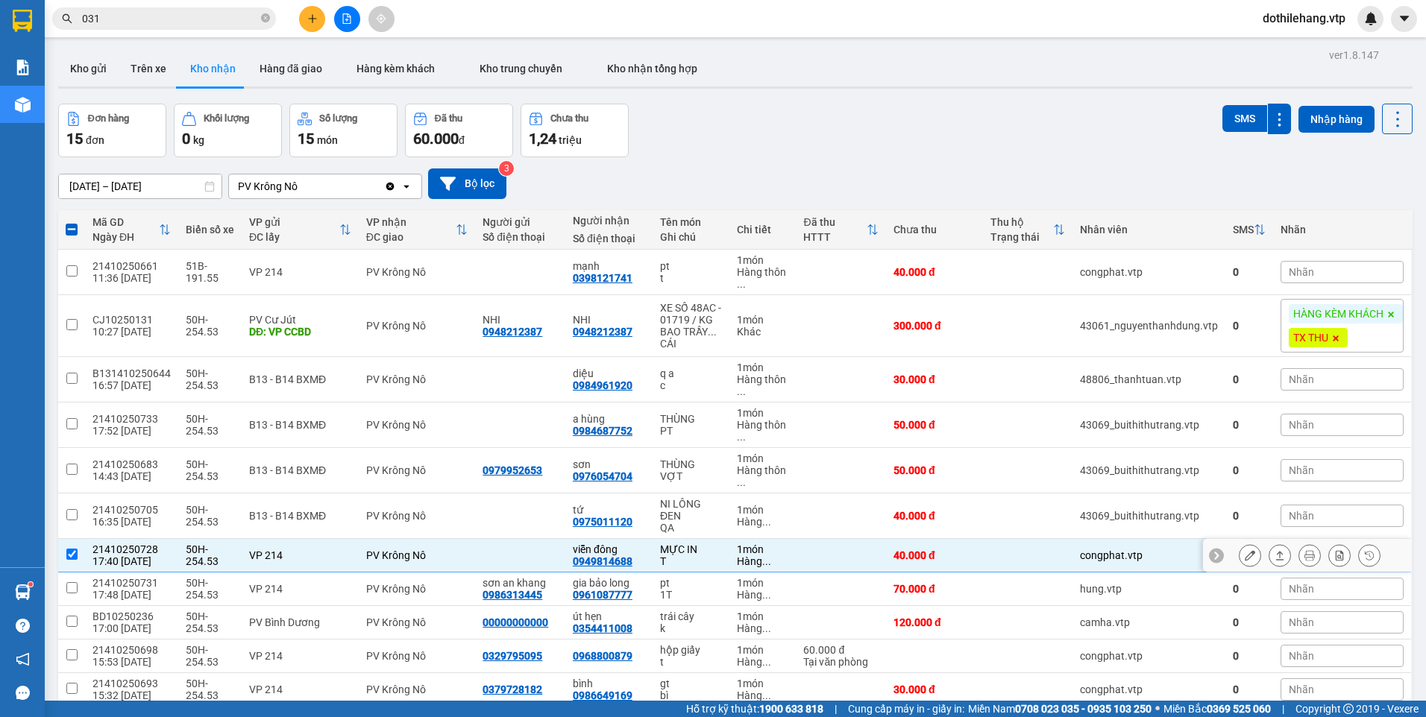
click at [1275, 556] on icon at bounding box center [1280, 555] width 10 height 10
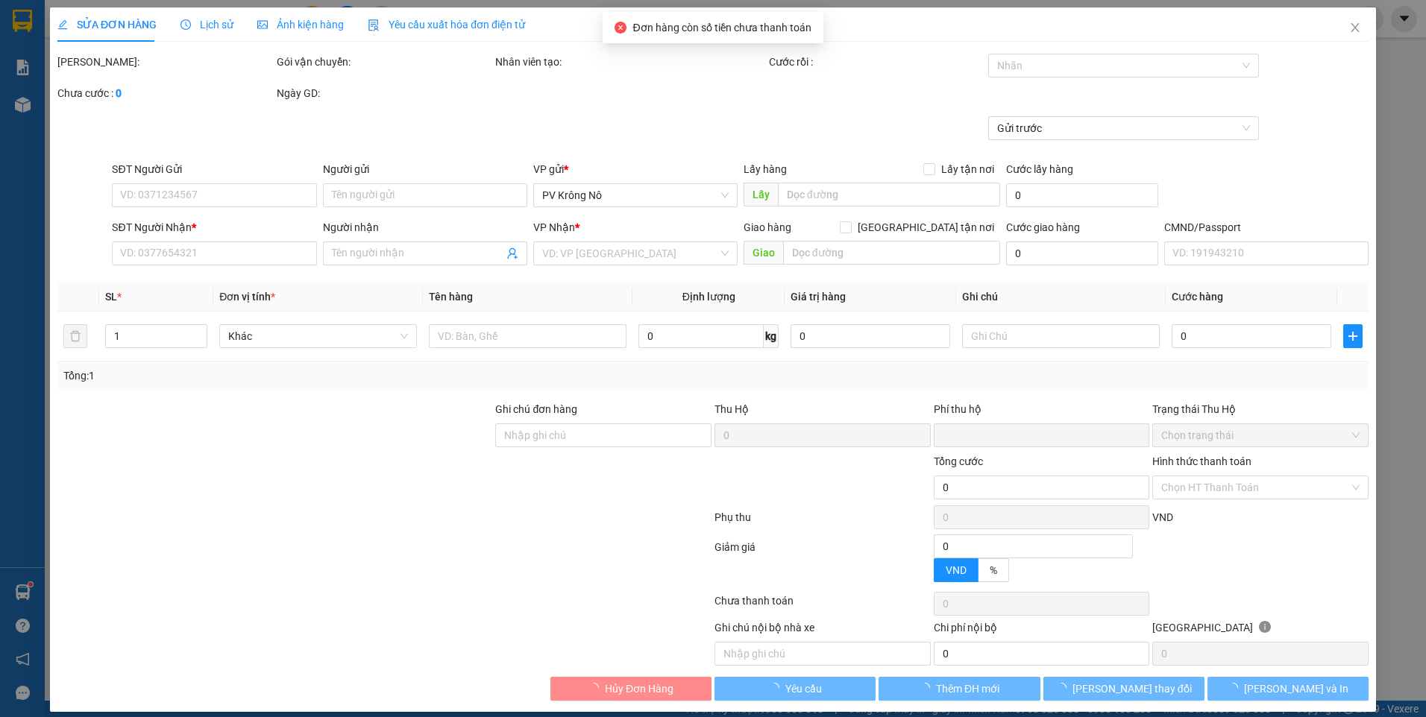
type input "0949814688"
type input "viễn đông"
type input "0"
type input "40.000"
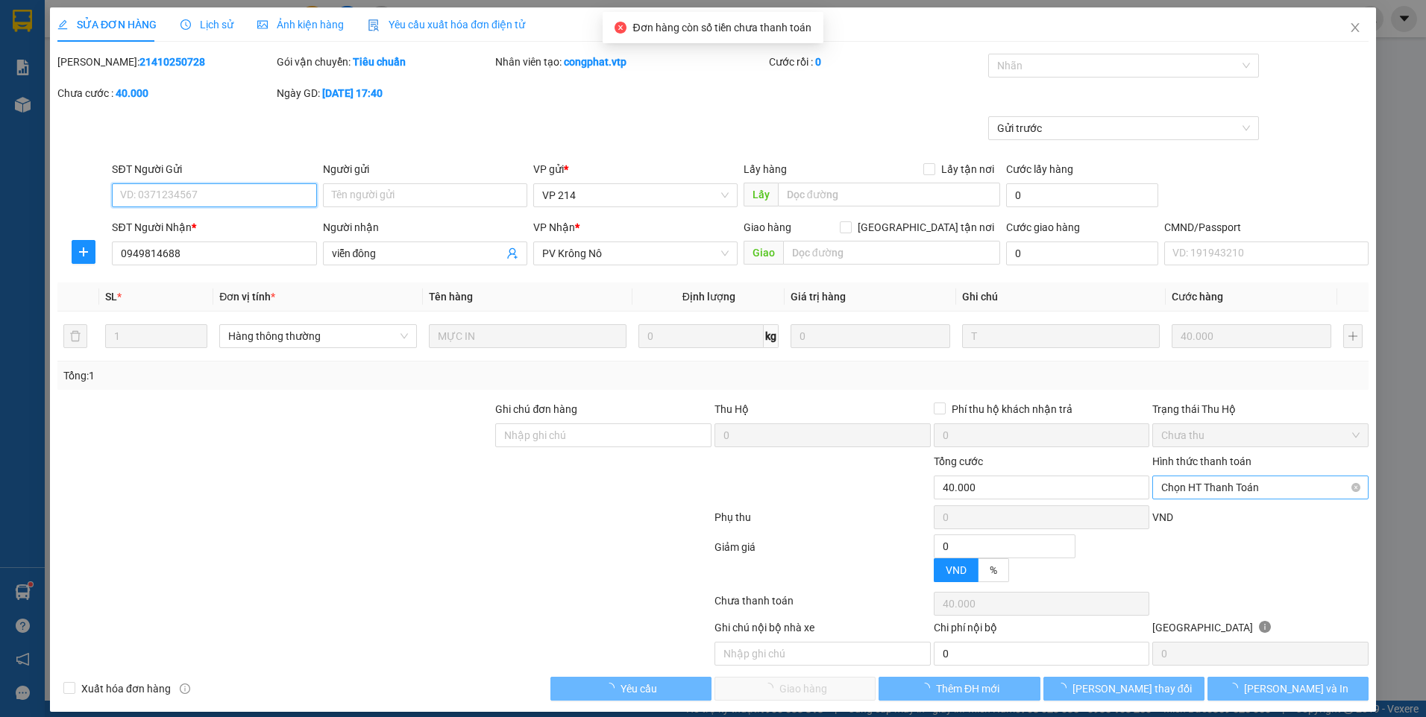
type input "2.000"
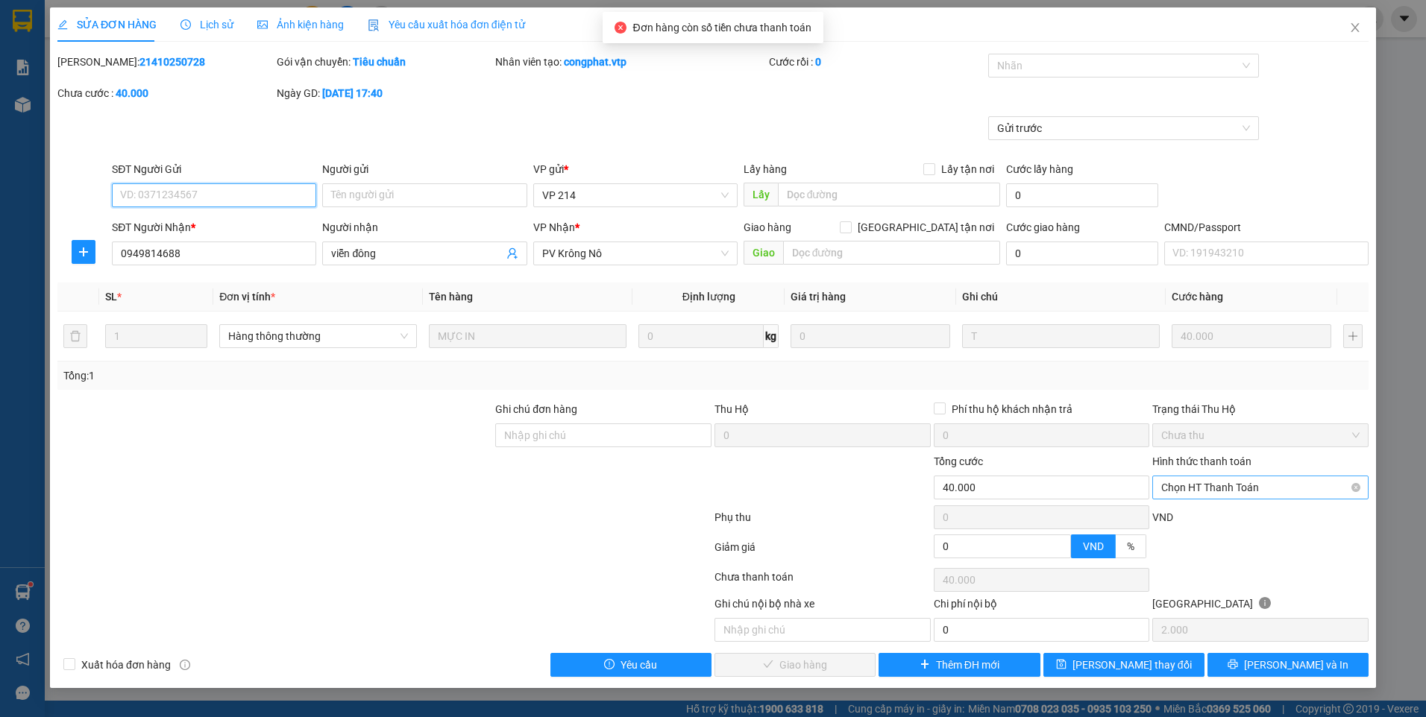
click at [1187, 489] on span "Chọn HT Thanh Toán" at bounding box center [1260, 488] width 198 height 22
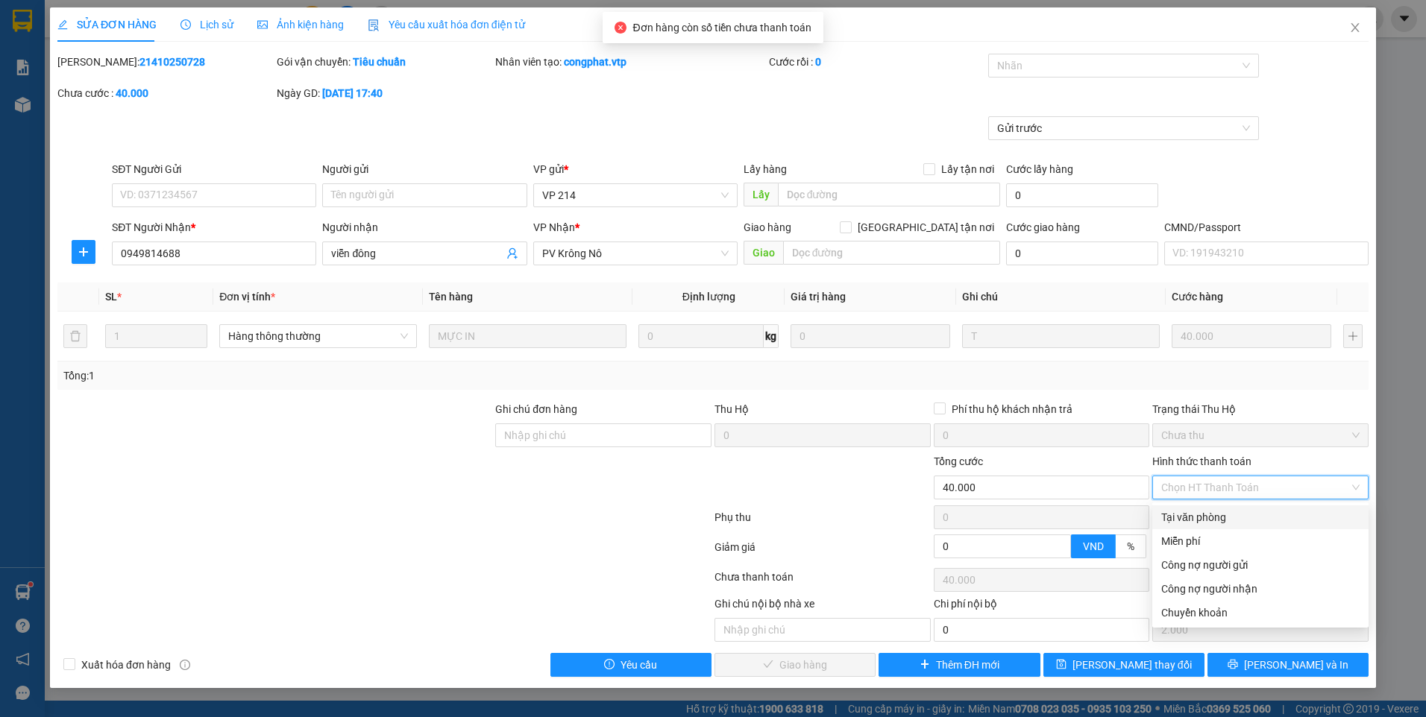
click at [1184, 518] on div "Tại văn phòng" at bounding box center [1260, 517] width 198 height 16
type input "0"
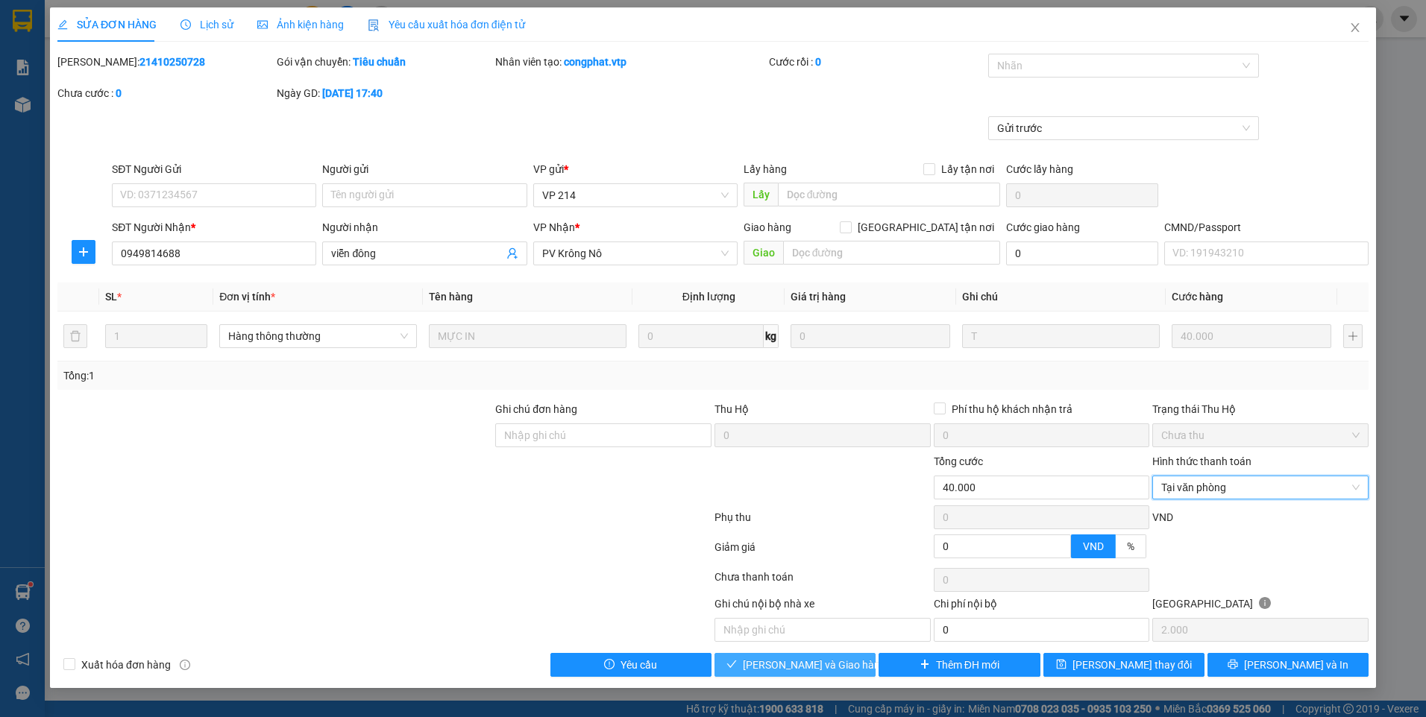
click at [803, 654] on button "[PERSON_NAME] và Giao hàng" at bounding box center [794, 665] width 161 height 24
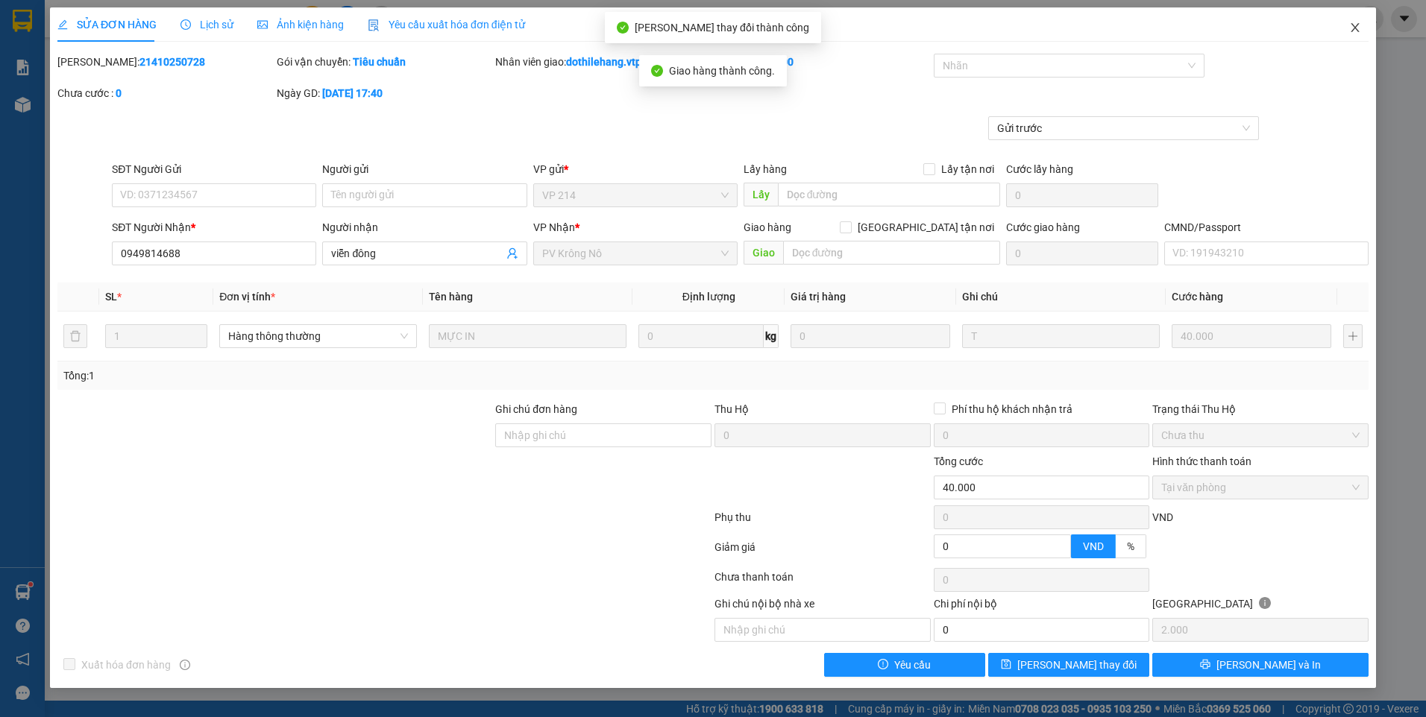
click at [1353, 28] on icon "close" at bounding box center [1355, 28] width 12 height 12
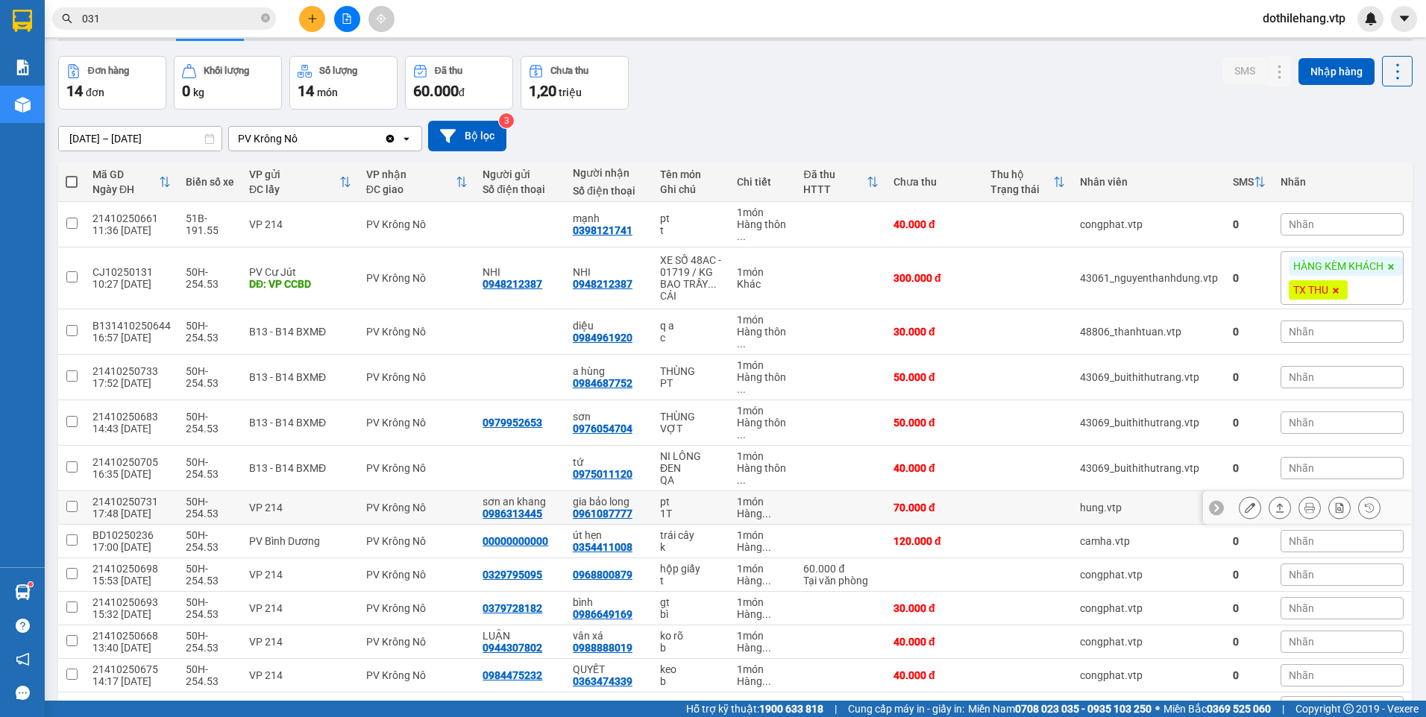
scroll to position [75, 0]
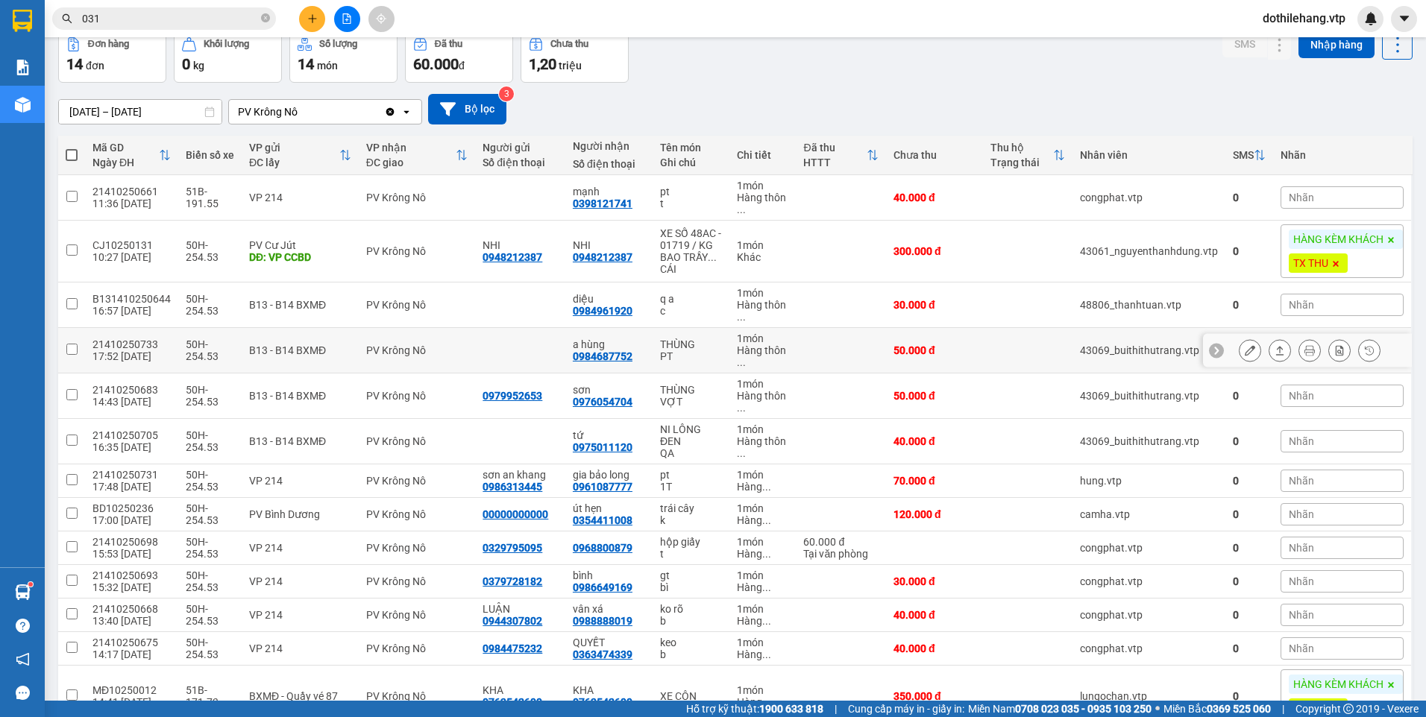
click at [807, 362] on td at bounding box center [841, 350] width 90 height 45
checkbox input "true"
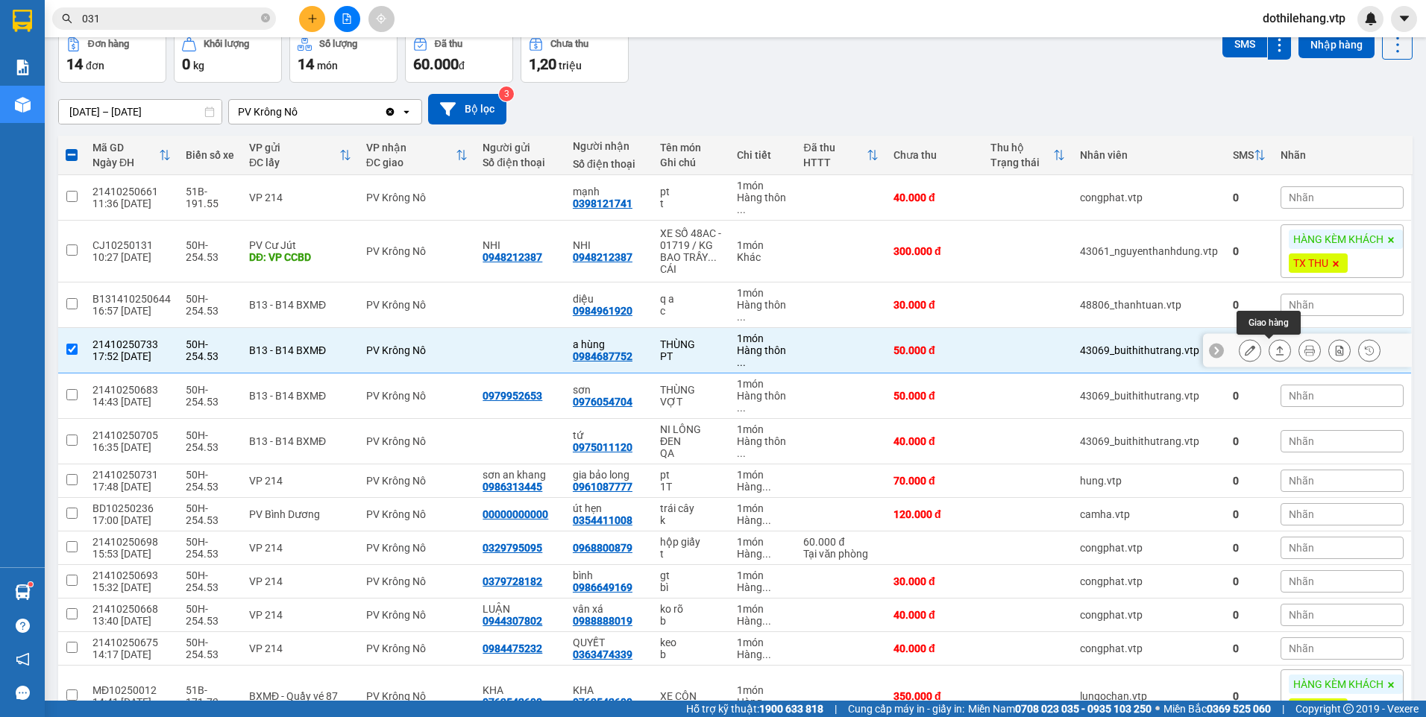
click at [1275, 354] on icon at bounding box center [1280, 350] width 10 height 10
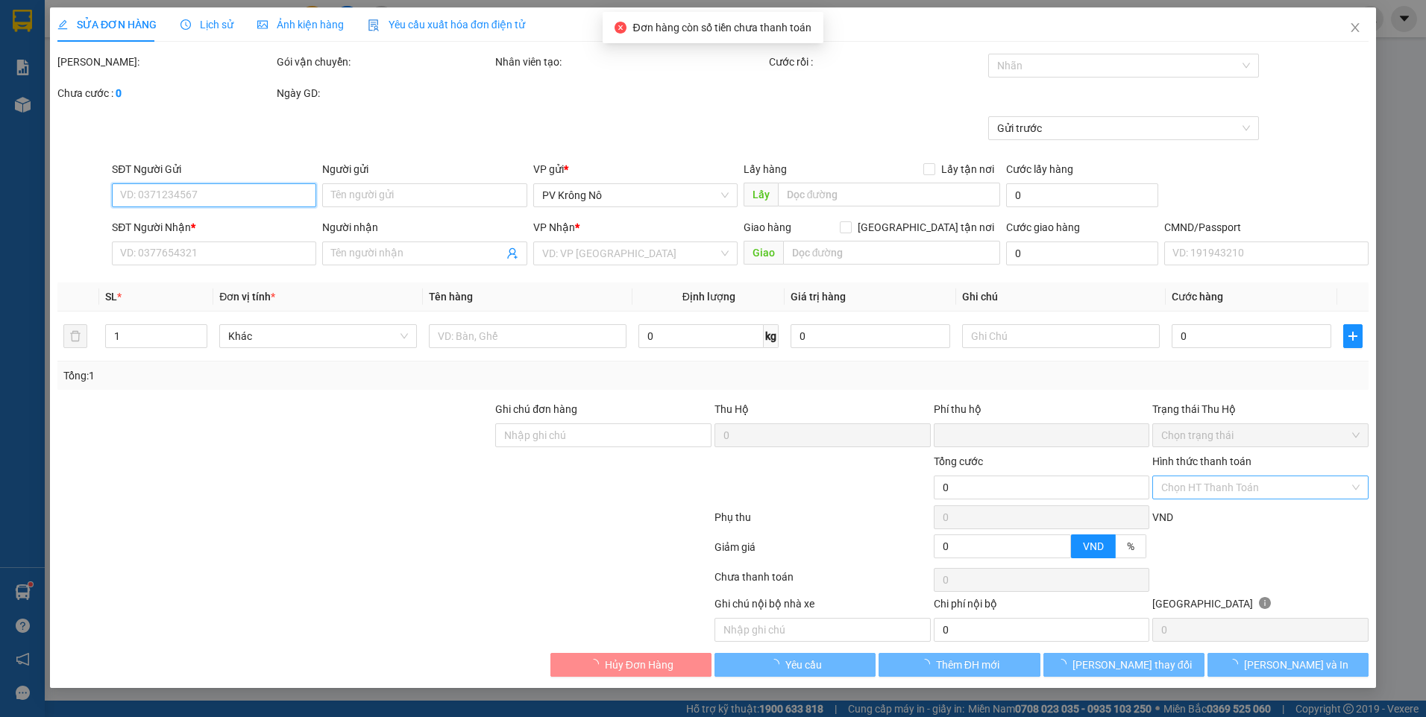
type input "2.500"
type input "0984687752"
type input "a hùng"
type input "0"
type input "50.000"
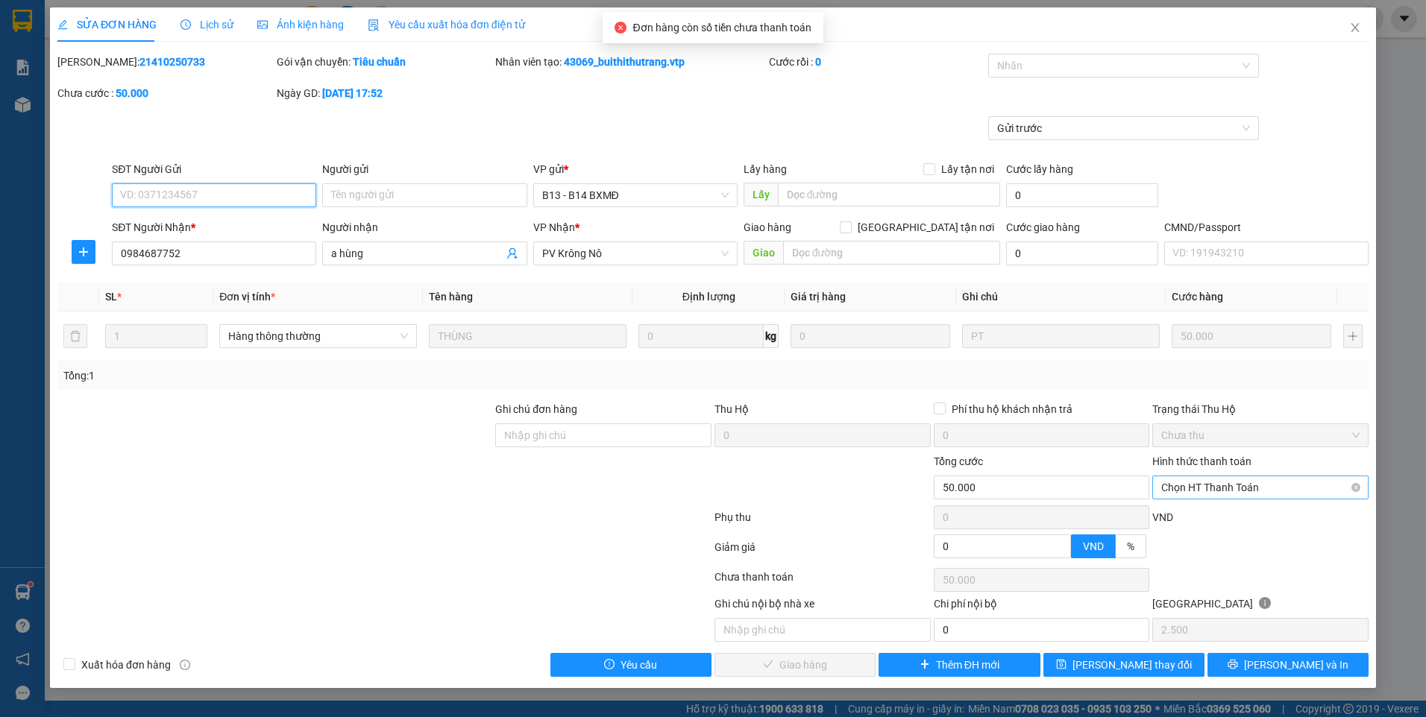
click at [1209, 489] on span "Chọn HT Thanh Toán" at bounding box center [1260, 488] width 198 height 22
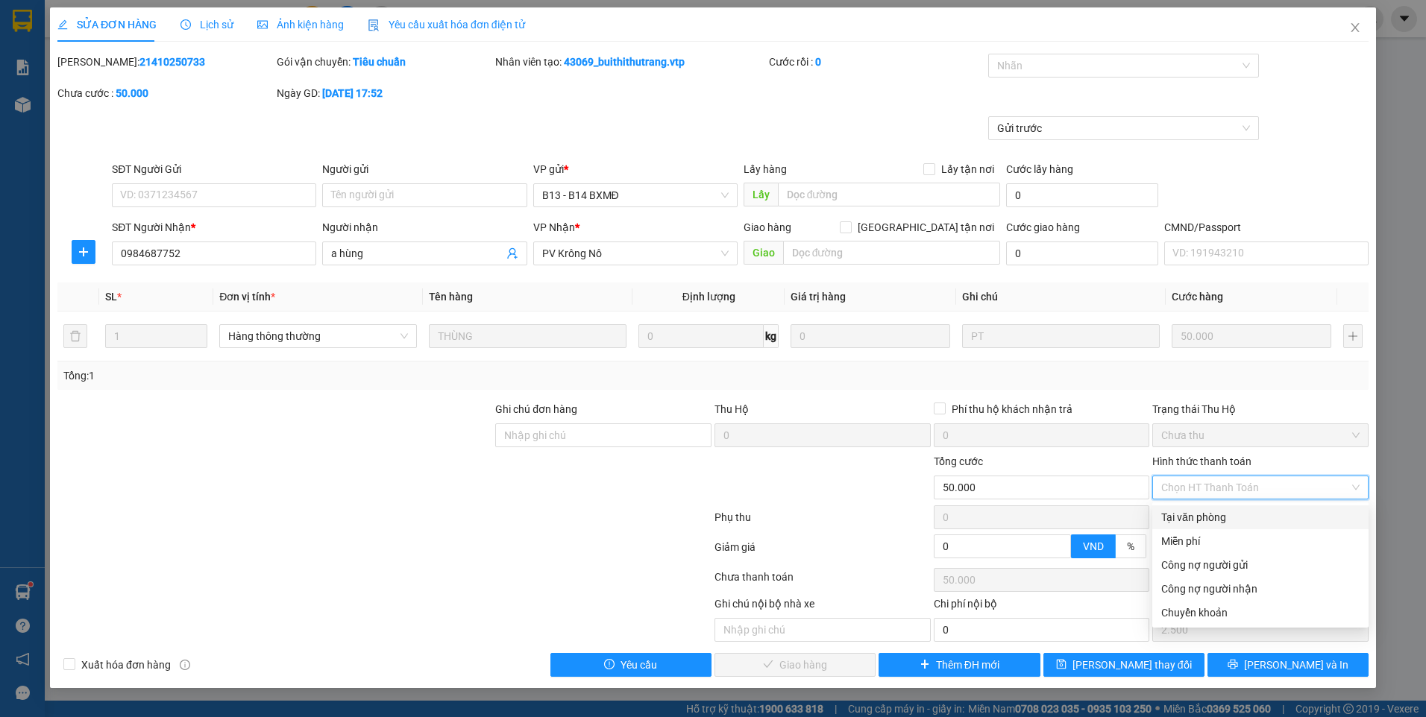
click at [1200, 518] on div "Tại văn phòng" at bounding box center [1260, 517] width 198 height 16
type input "0"
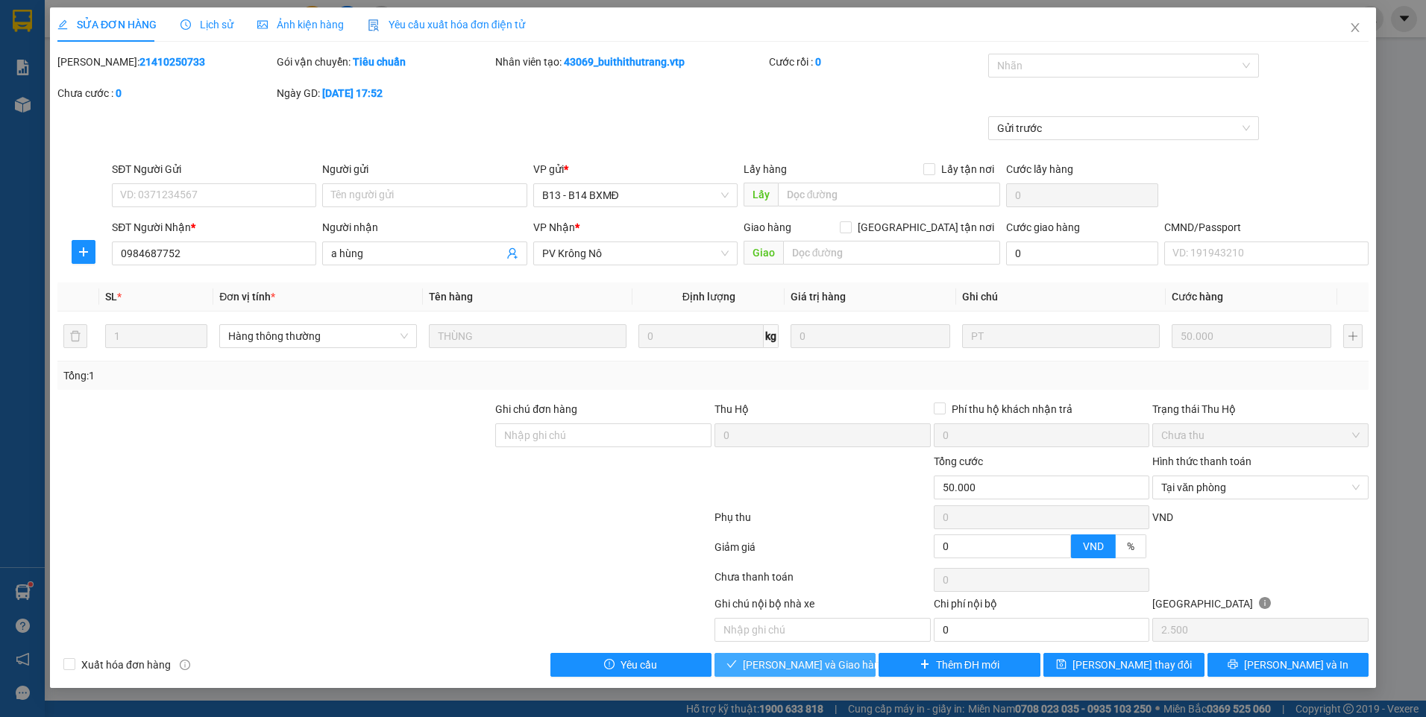
click at [813, 659] on span "[PERSON_NAME] và Giao hàng" at bounding box center [814, 665] width 143 height 16
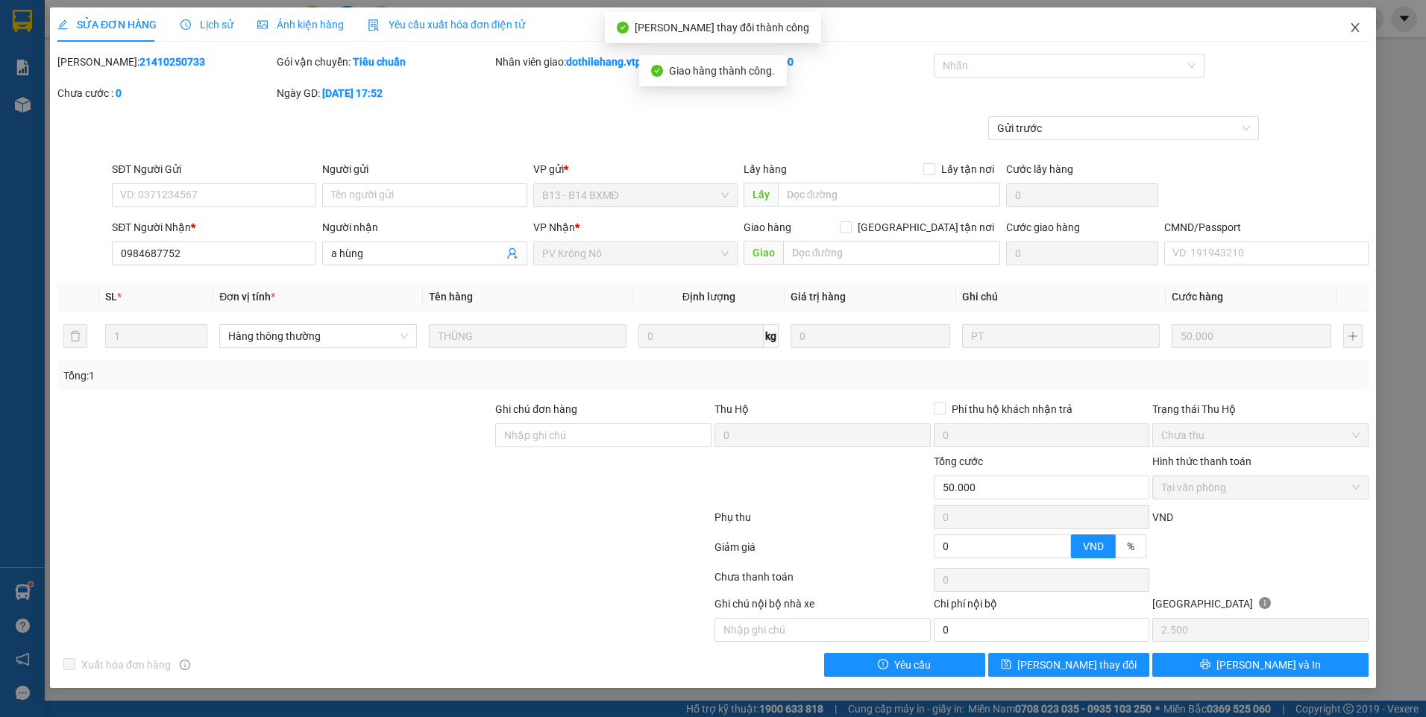
click at [1354, 27] on icon "close" at bounding box center [1355, 27] width 8 height 9
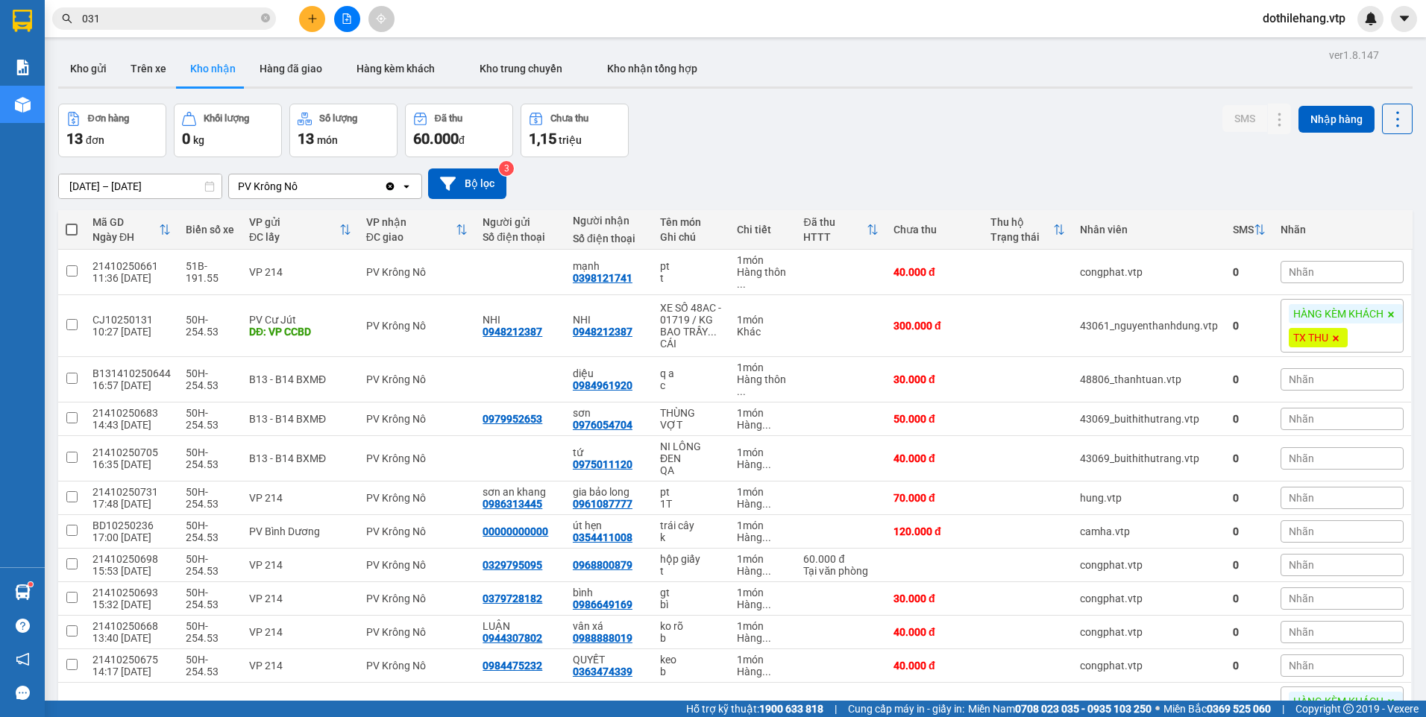
click at [313, 25] on button at bounding box center [312, 19] width 26 height 26
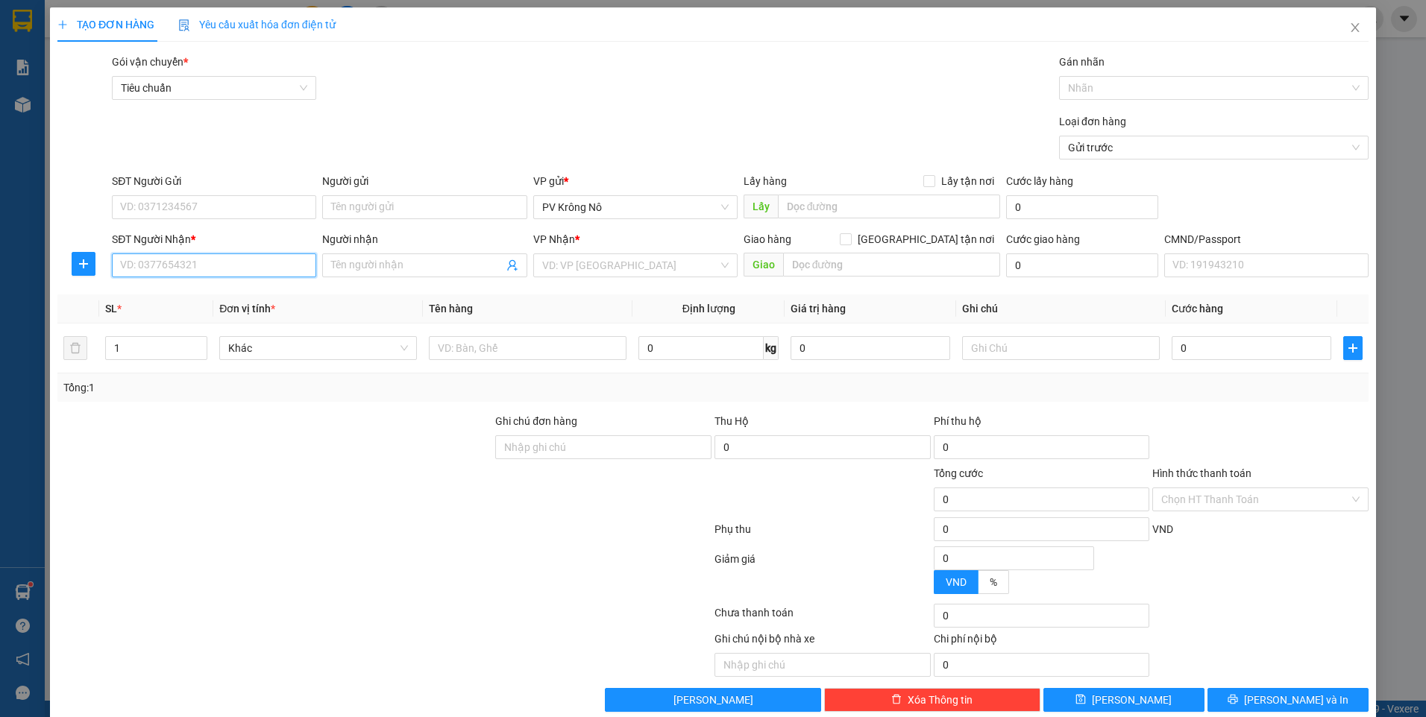
click at [216, 260] on input "SĐT Người Nhận *" at bounding box center [214, 266] width 204 height 24
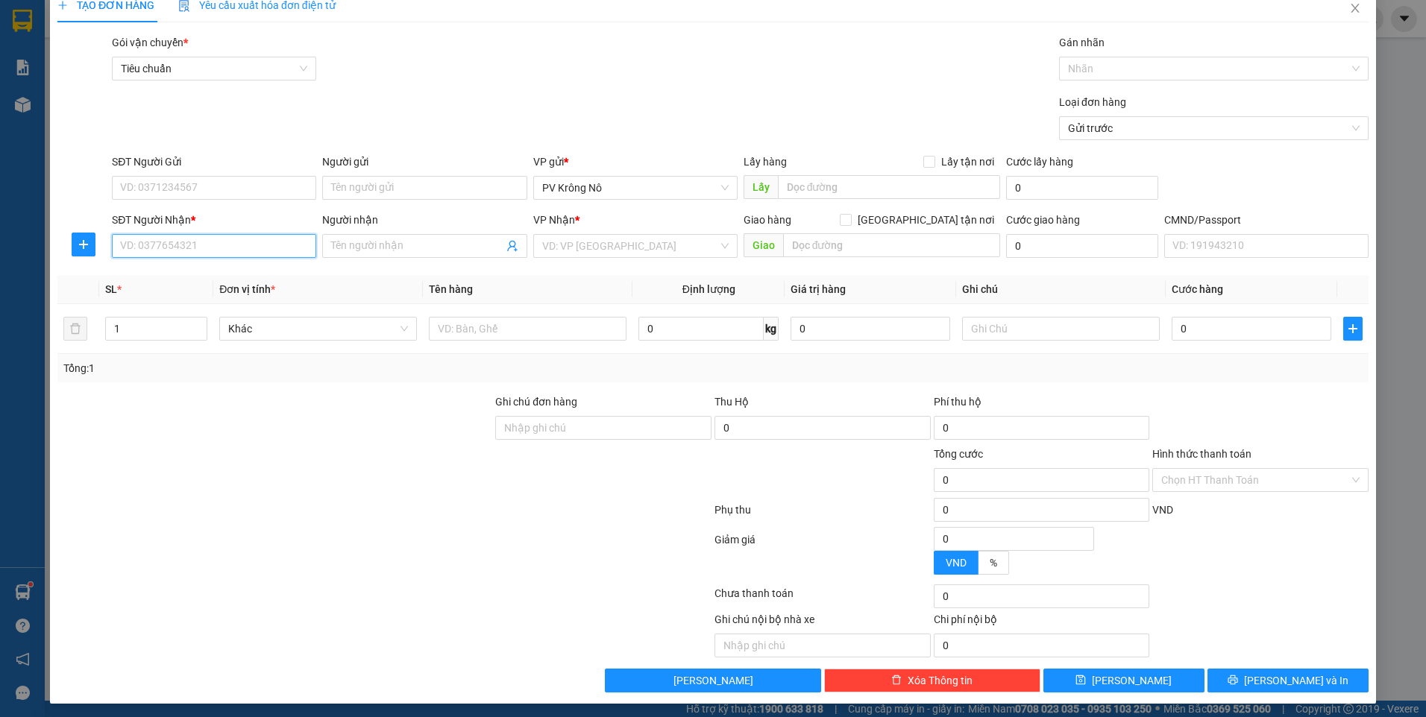
scroll to position [24, 0]
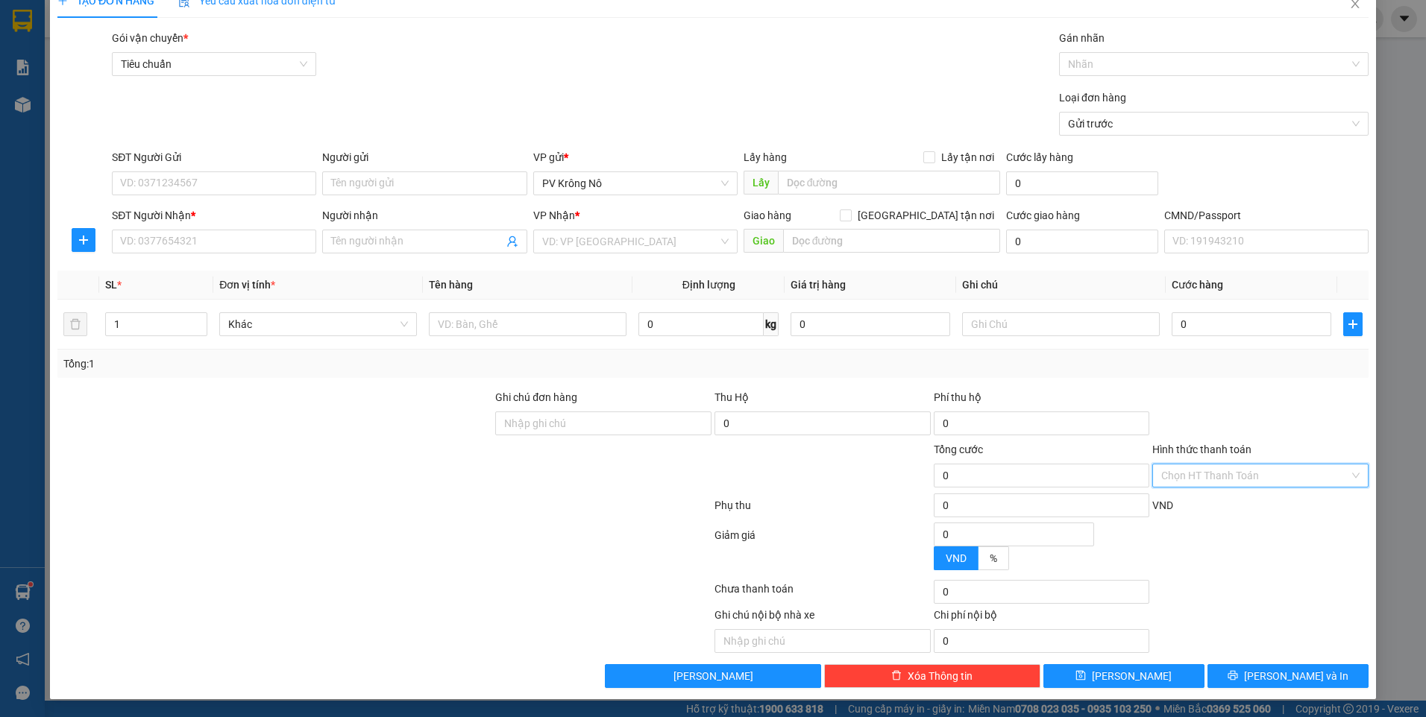
click at [1216, 475] on input "Hình thức thanh toán" at bounding box center [1255, 476] width 188 height 22
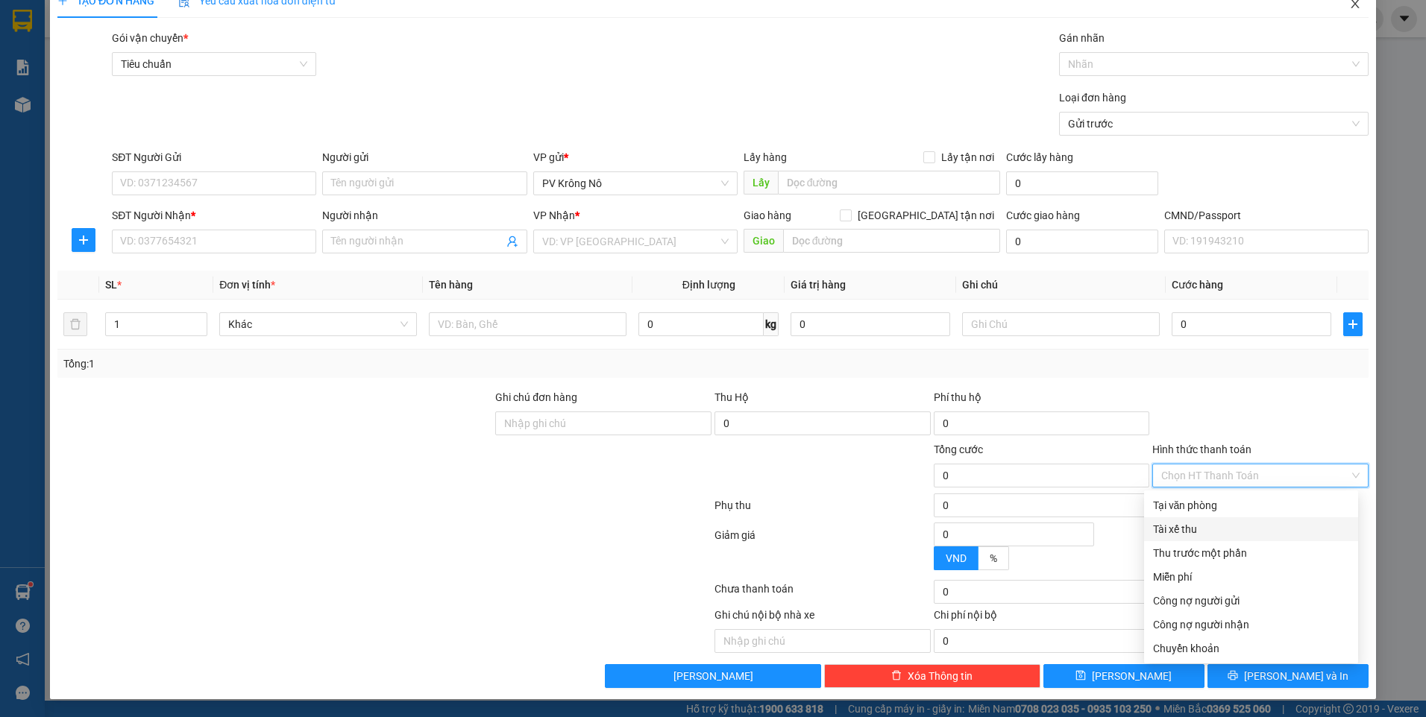
click at [1349, 6] on icon "close" at bounding box center [1355, 4] width 12 height 12
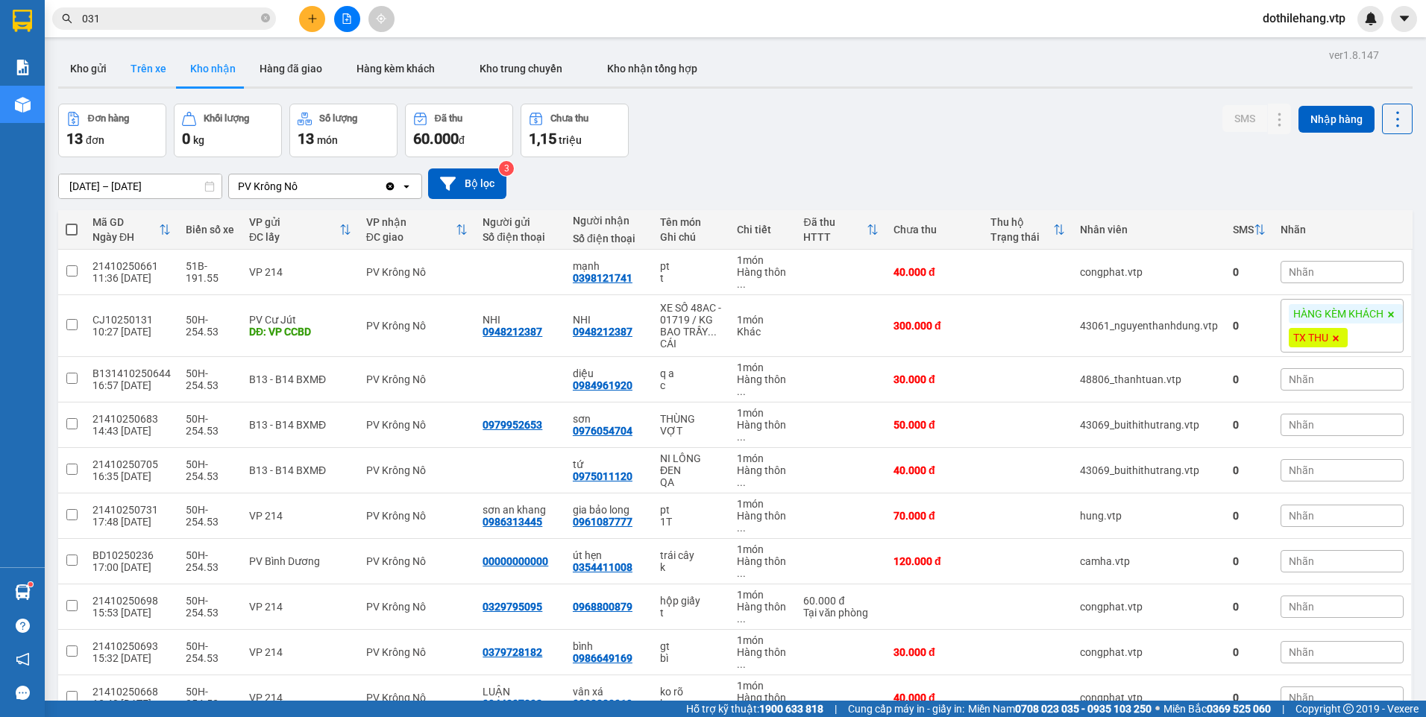
click at [140, 84] on button "Trên xe" at bounding box center [149, 69] width 60 height 36
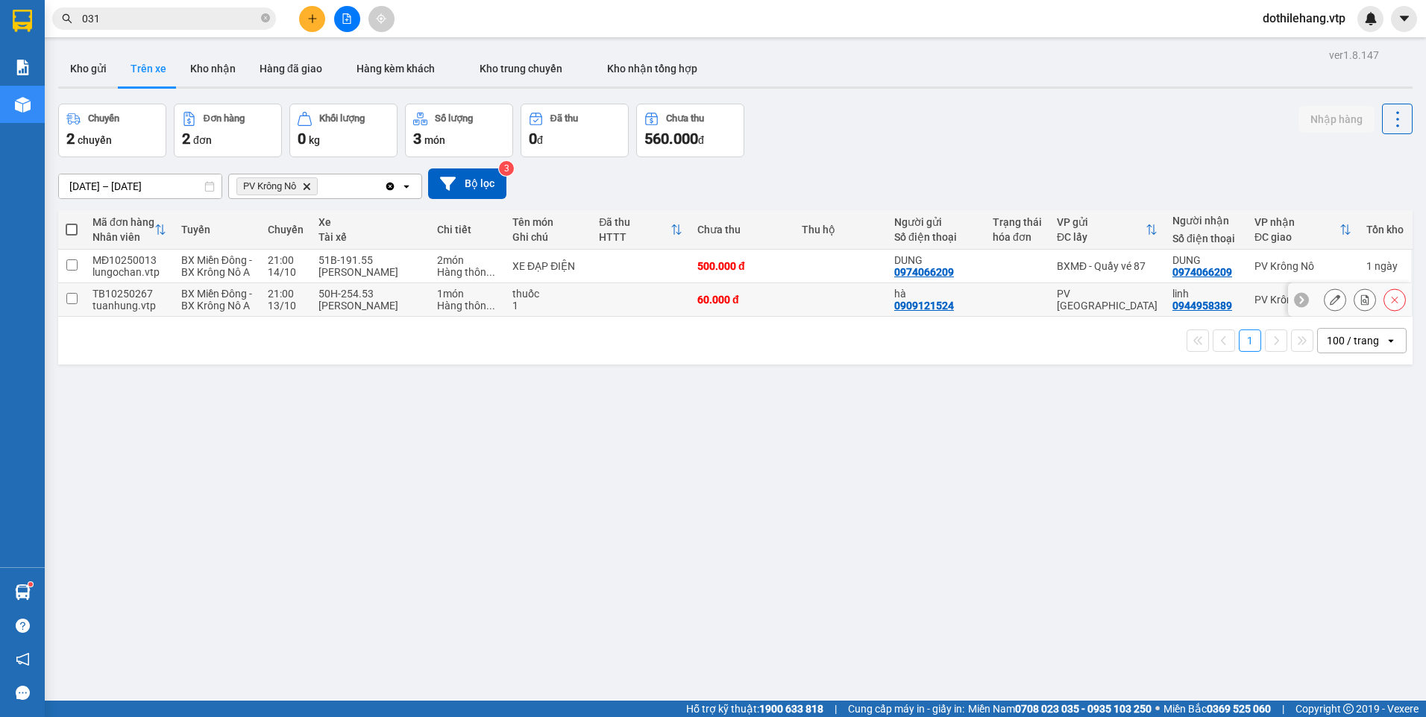
click at [1330, 305] on icon at bounding box center [1335, 300] width 10 height 10
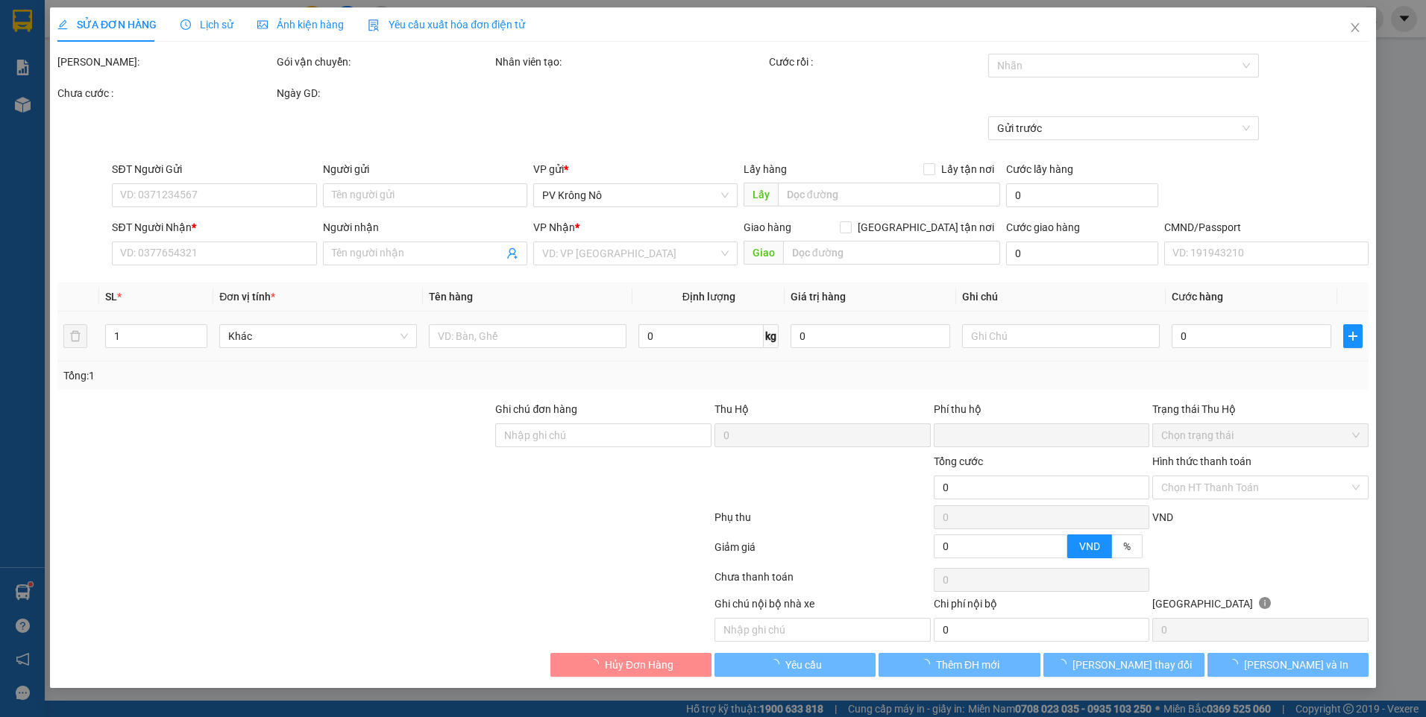
type input "0909121524"
type input "hà"
type input "0944958389"
type input "linh"
type input "0"
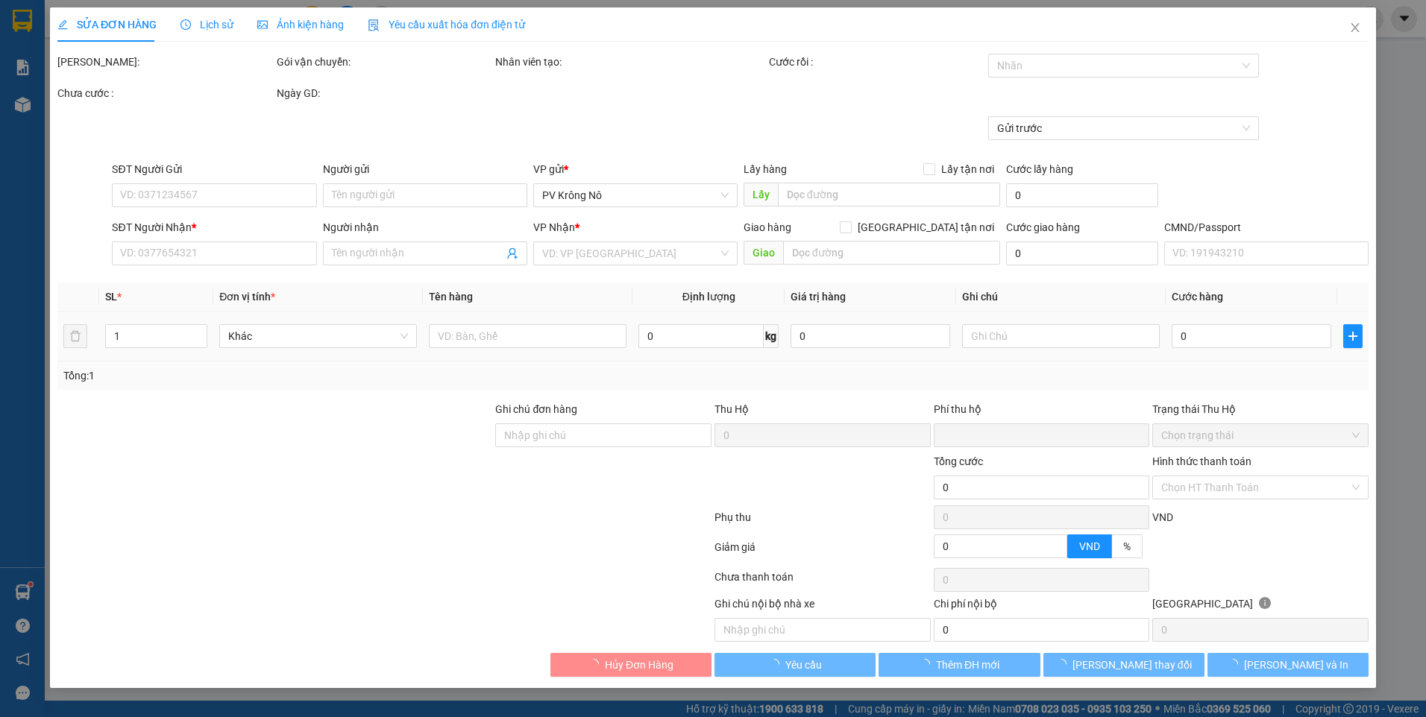
type input "60.000"
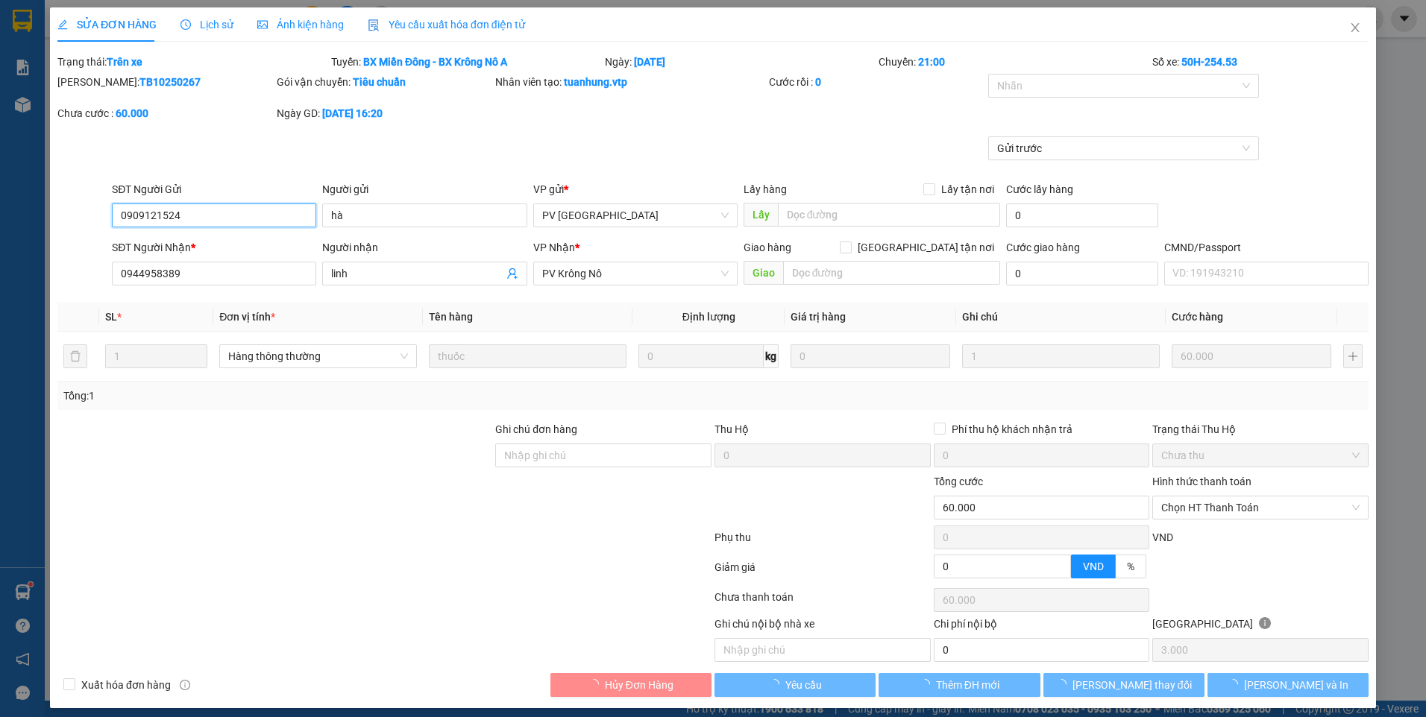
type input "3.000"
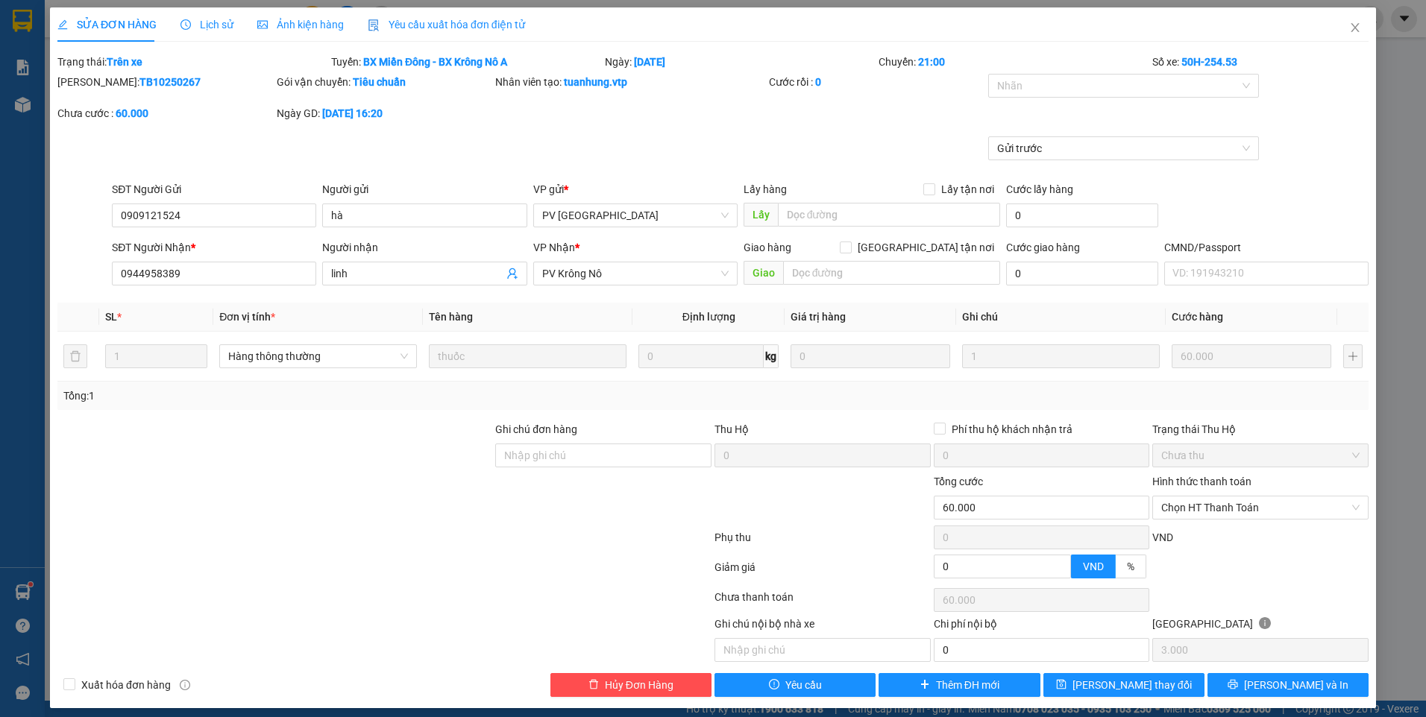
click at [221, 31] on span "Lịch sử" at bounding box center [206, 25] width 53 height 12
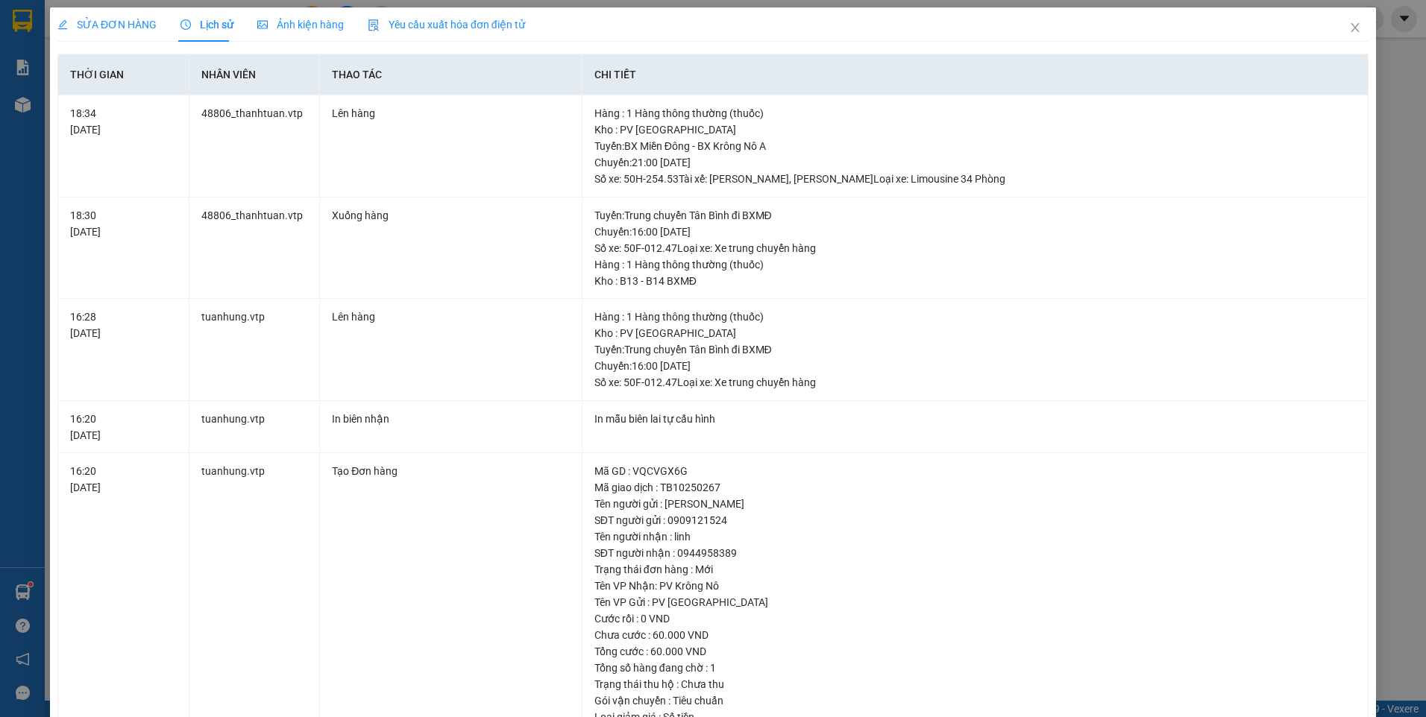
click at [128, 28] on span "SỬA ĐƠN HÀNG" at bounding box center [106, 25] width 99 height 12
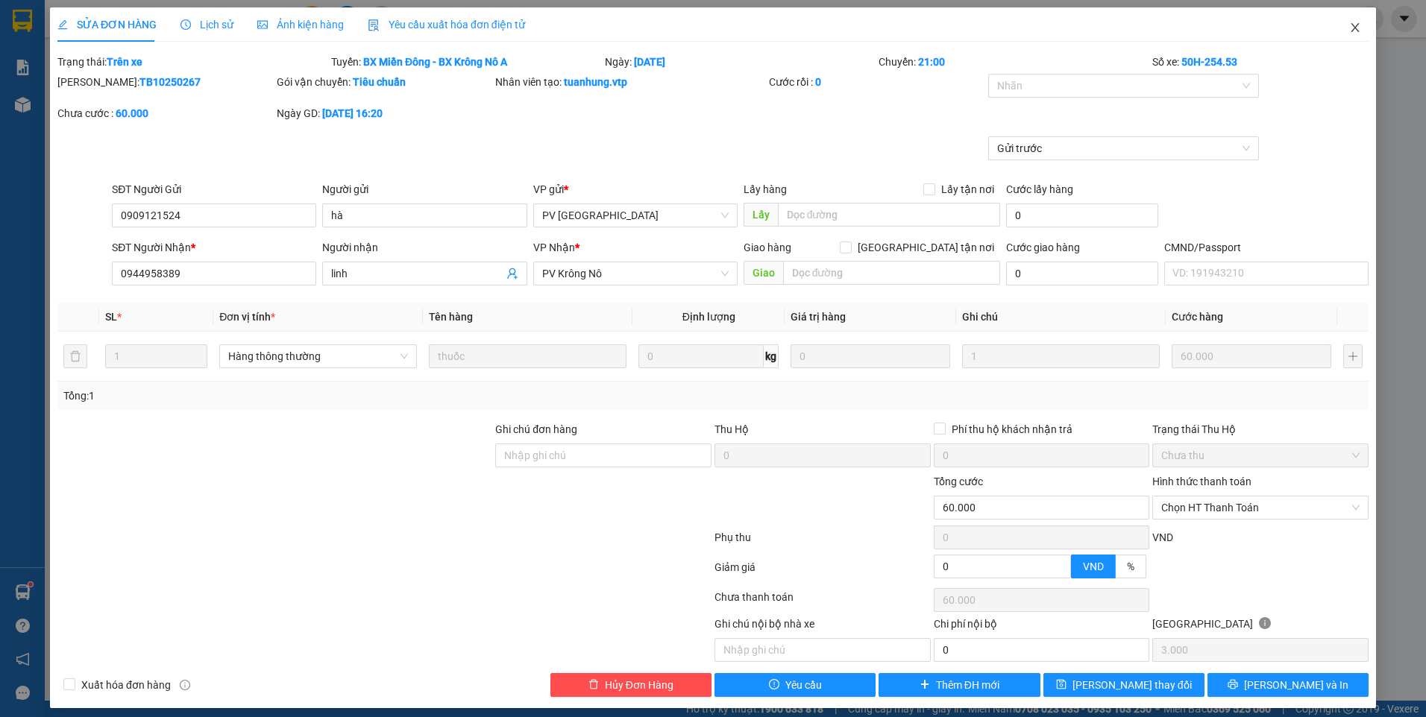
click at [1336, 22] on span "Close" at bounding box center [1355, 28] width 42 height 42
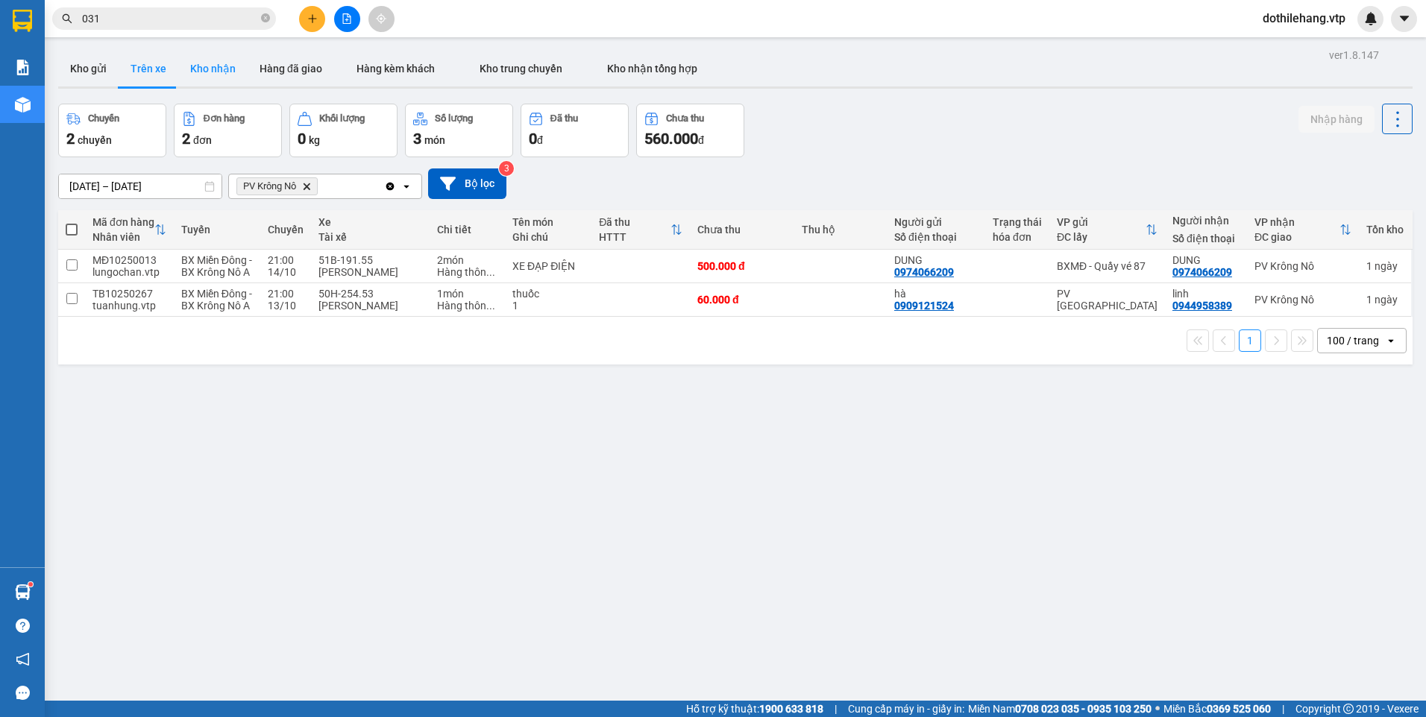
click at [207, 78] on button "Kho nhận" at bounding box center [212, 69] width 69 height 36
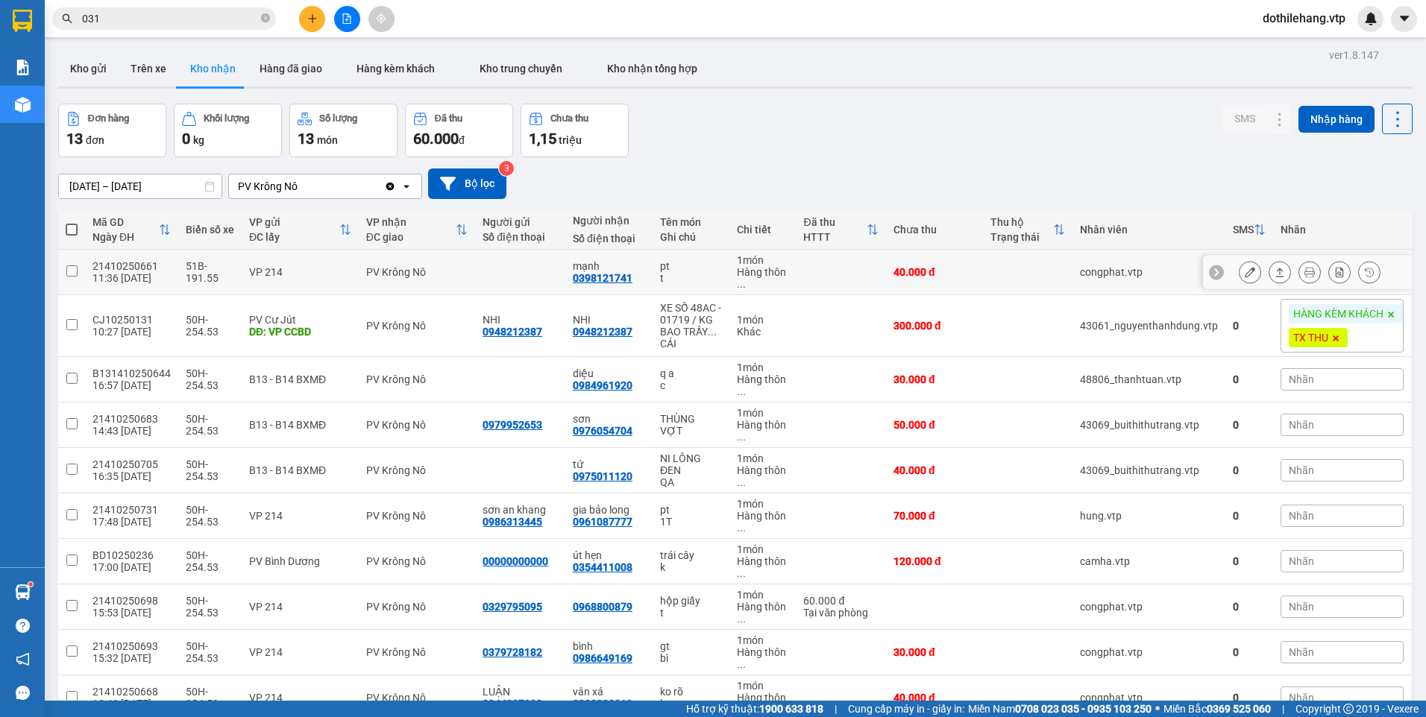
click at [834, 264] on td at bounding box center [841, 272] width 90 height 45
checkbox input "true"
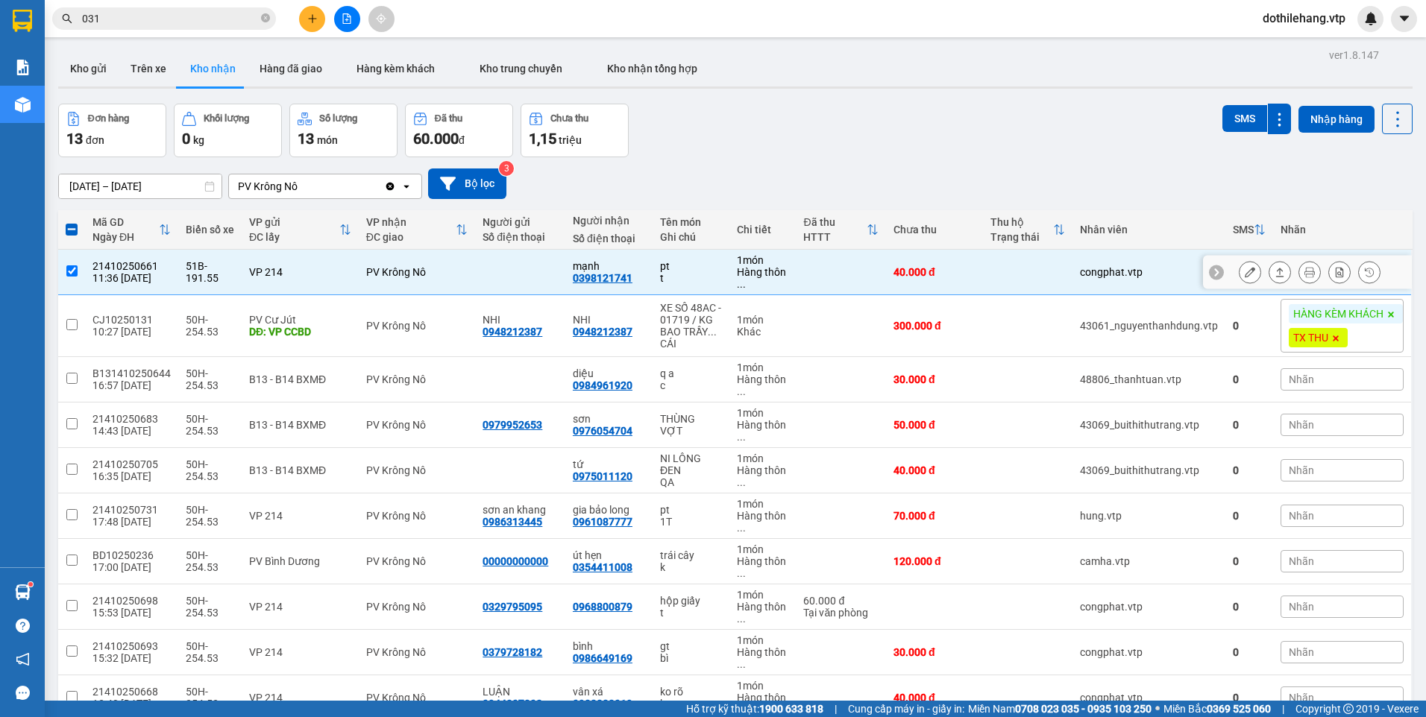
click at [1275, 269] on icon at bounding box center [1280, 272] width 10 height 10
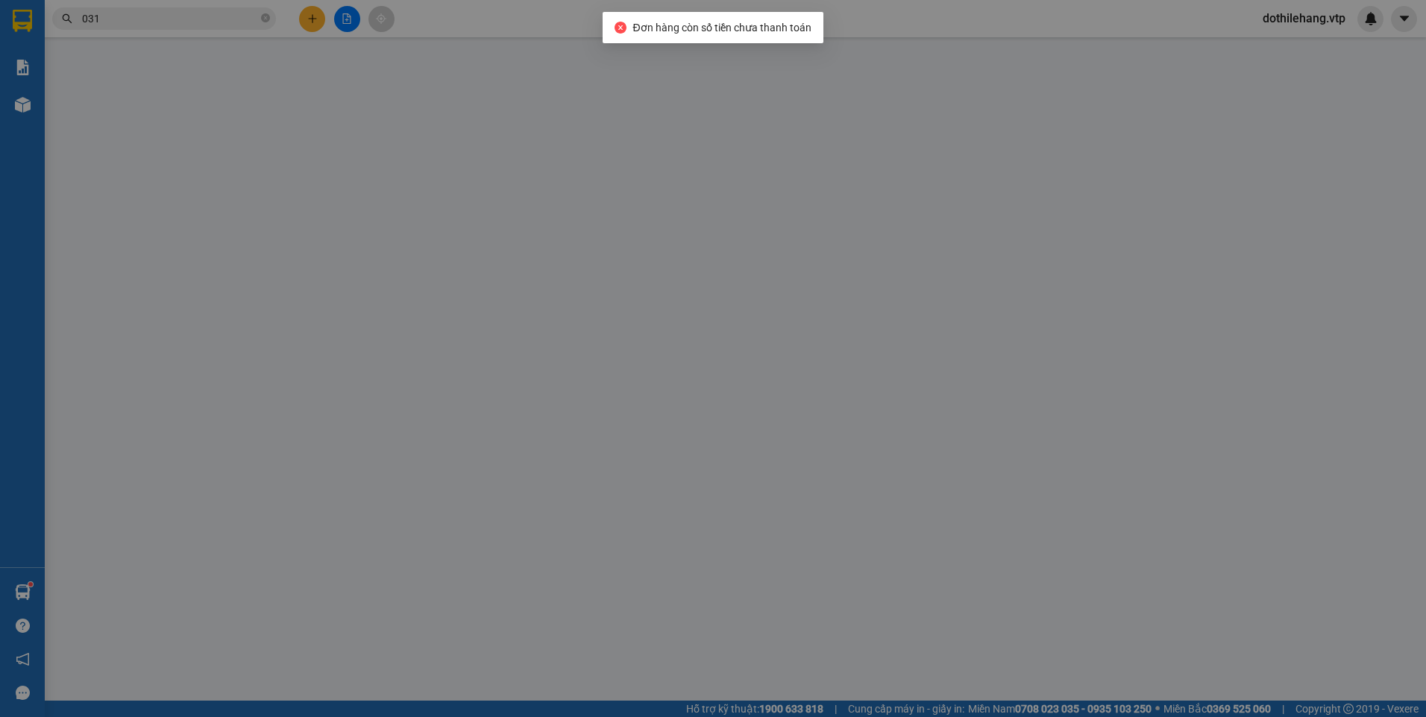
type input "0398121741"
type input "mạnh"
type input "0"
type input "40.000"
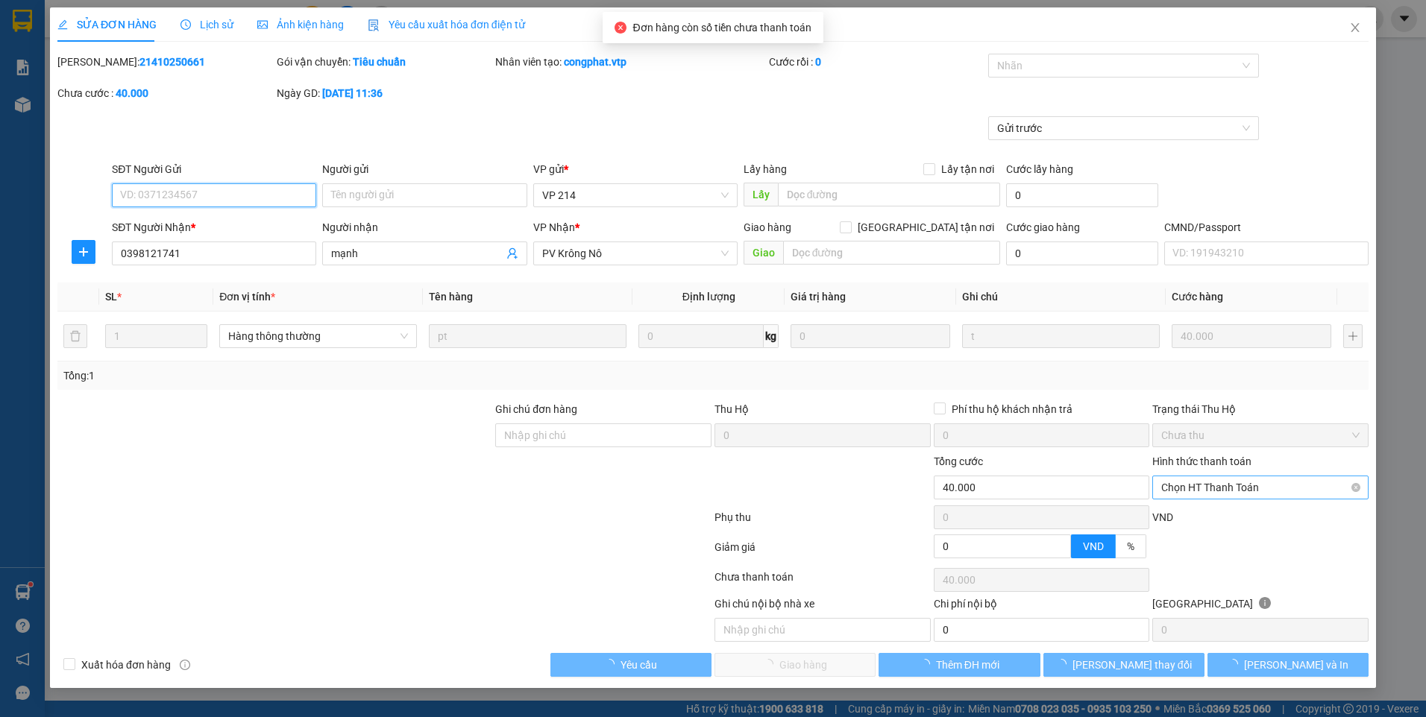
type input "2.000"
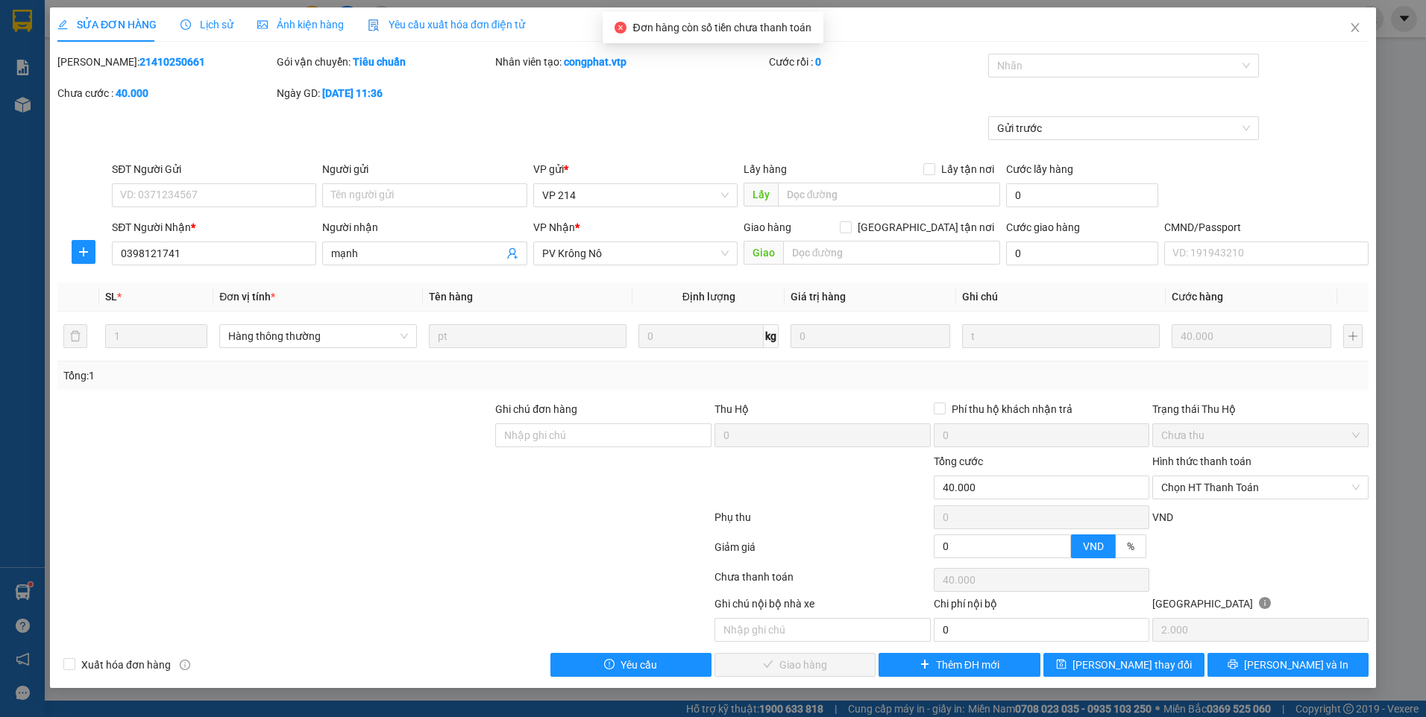
click at [1254, 505] on div "Hình thức thanh toán Chọn HT Thanh Toán" at bounding box center [1260, 479] width 216 height 52
click at [1248, 490] on span "Chọn HT Thanh Toán" at bounding box center [1260, 488] width 198 height 22
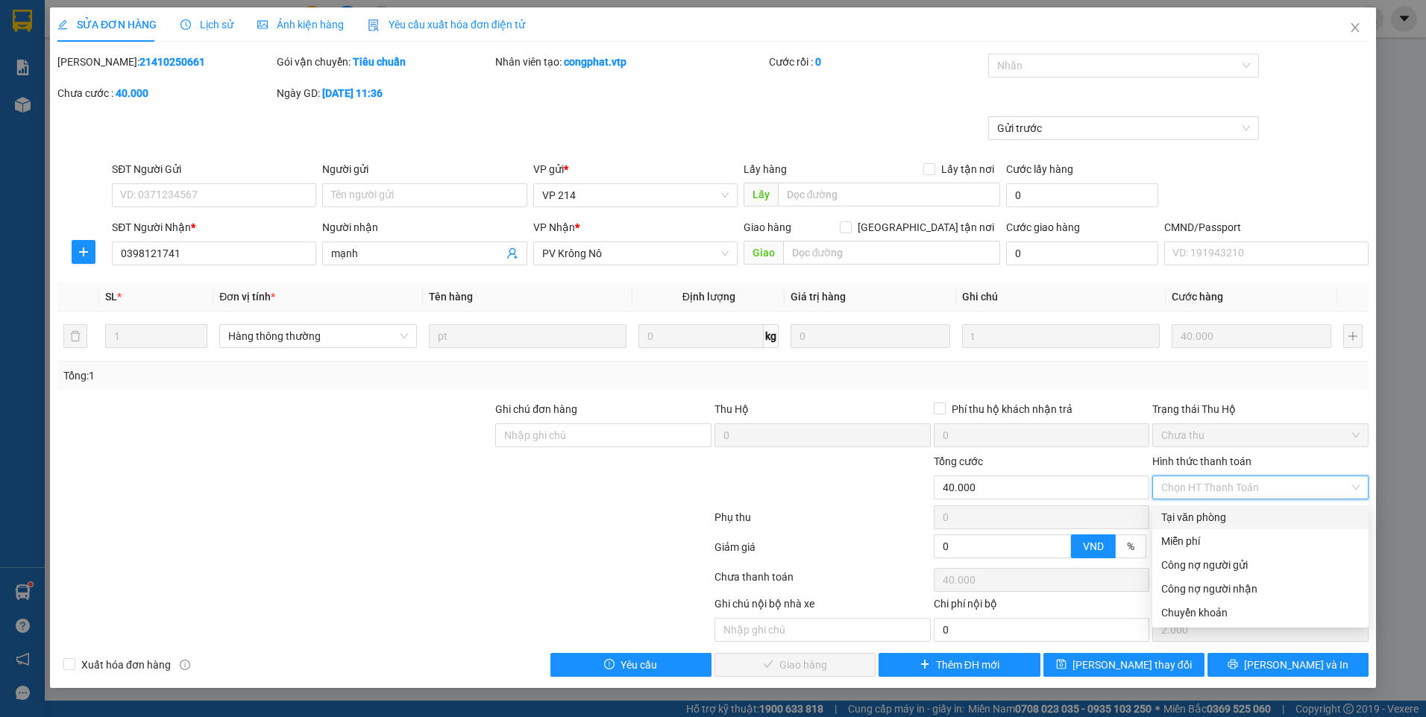
click at [1248, 521] on div "Tại văn phòng" at bounding box center [1260, 517] width 198 height 16
type input "0"
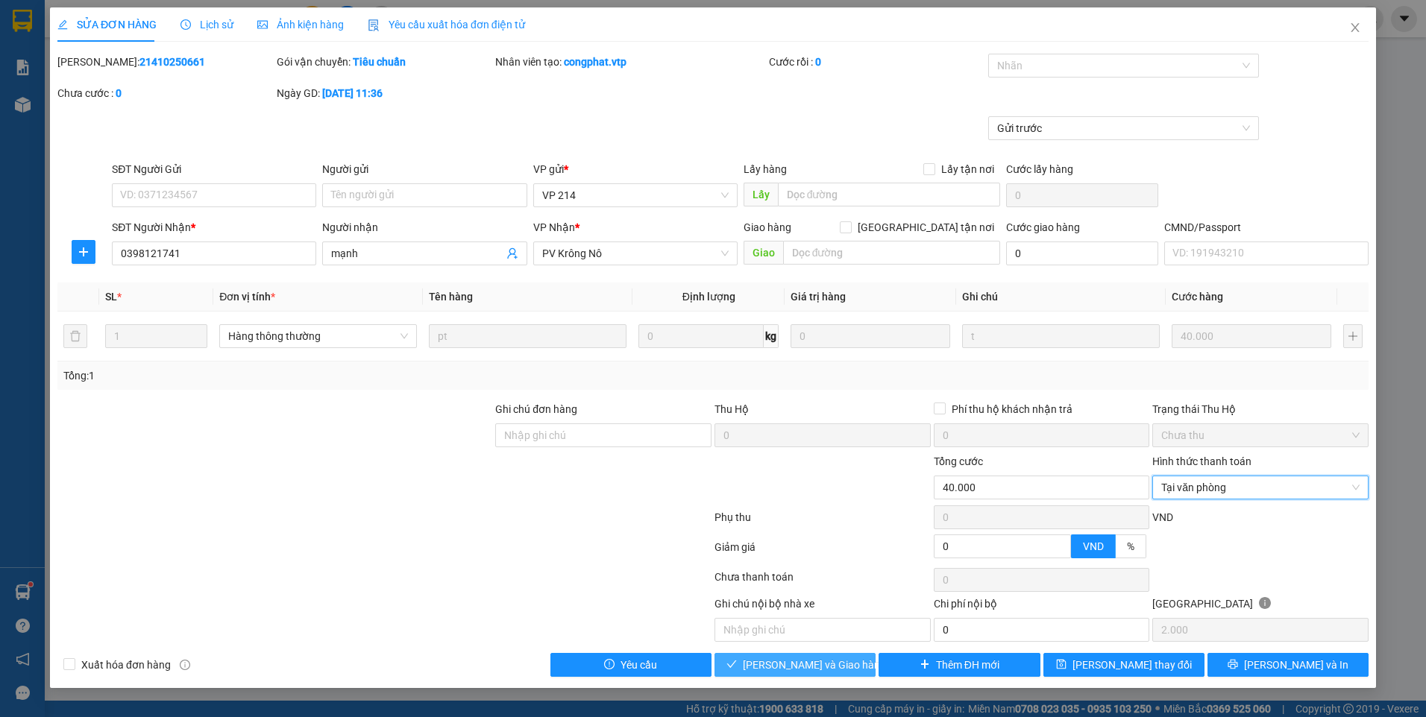
click at [817, 667] on span "[PERSON_NAME] và Giao hàng" at bounding box center [814, 665] width 143 height 16
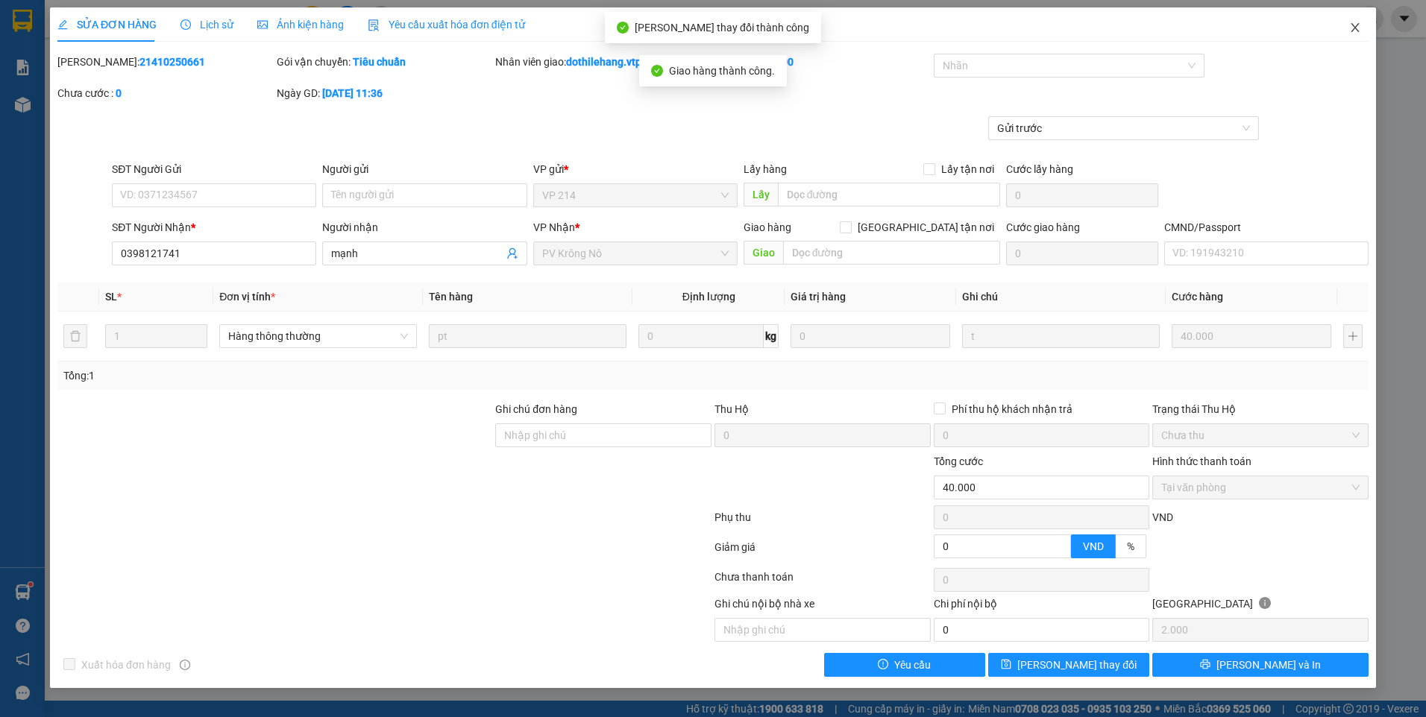
click at [1357, 26] on icon "close" at bounding box center [1355, 27] width 8 height 9
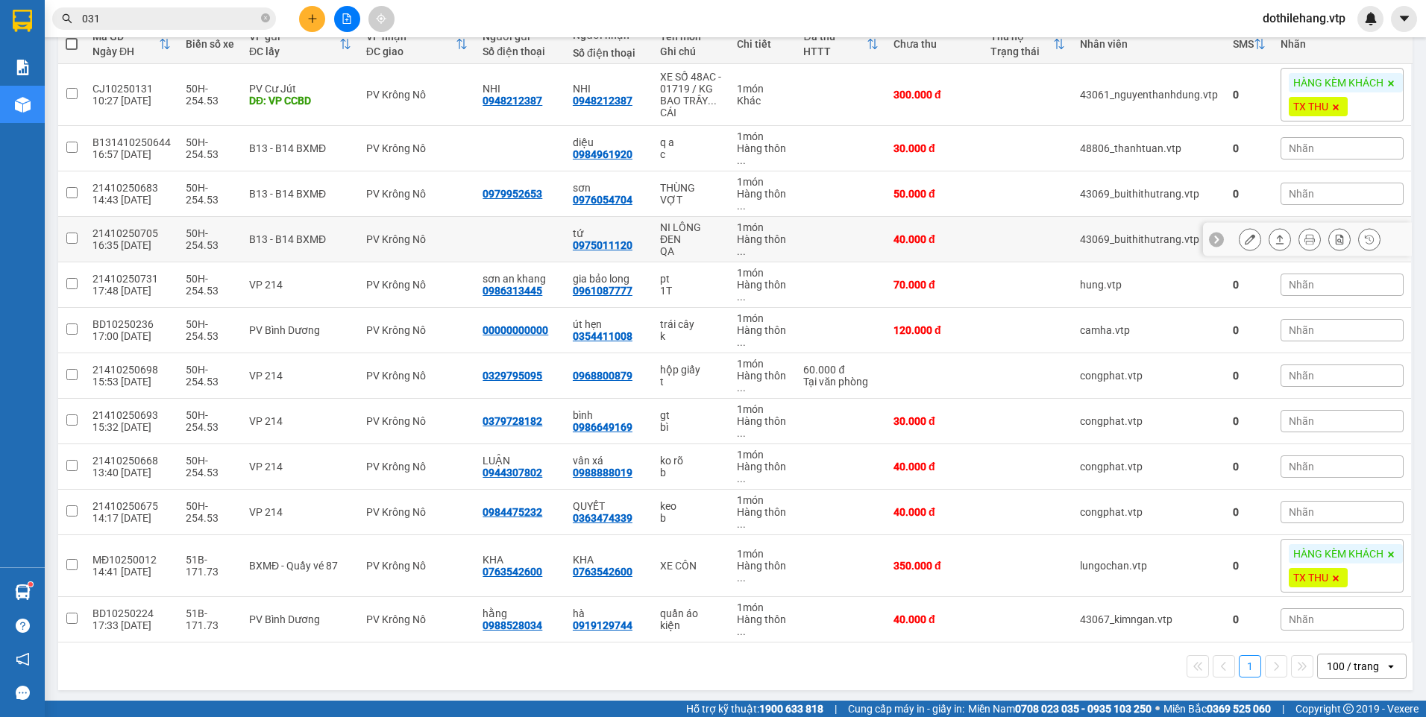
scroll to position [189, 0]
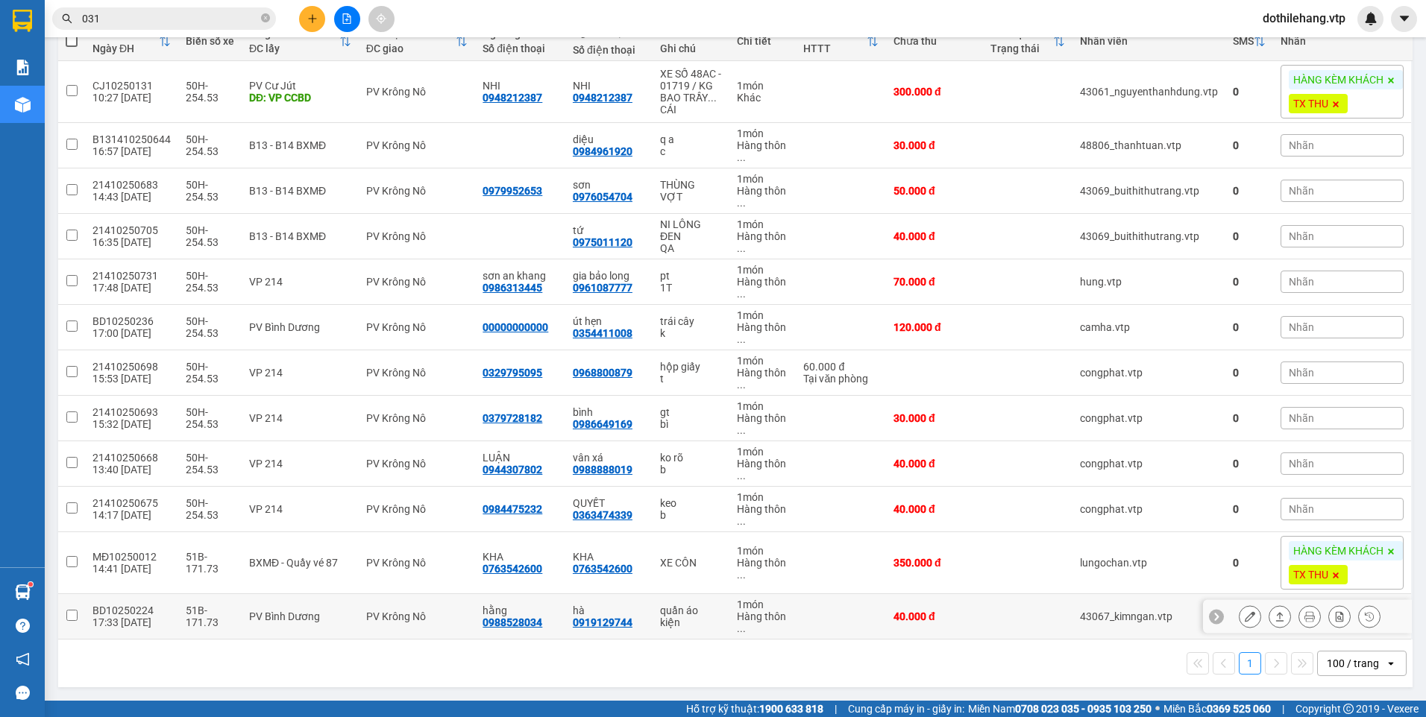
click at [839, 603] on td at bounding box center [841, 616] width 90 height 45
checkbox input "true"
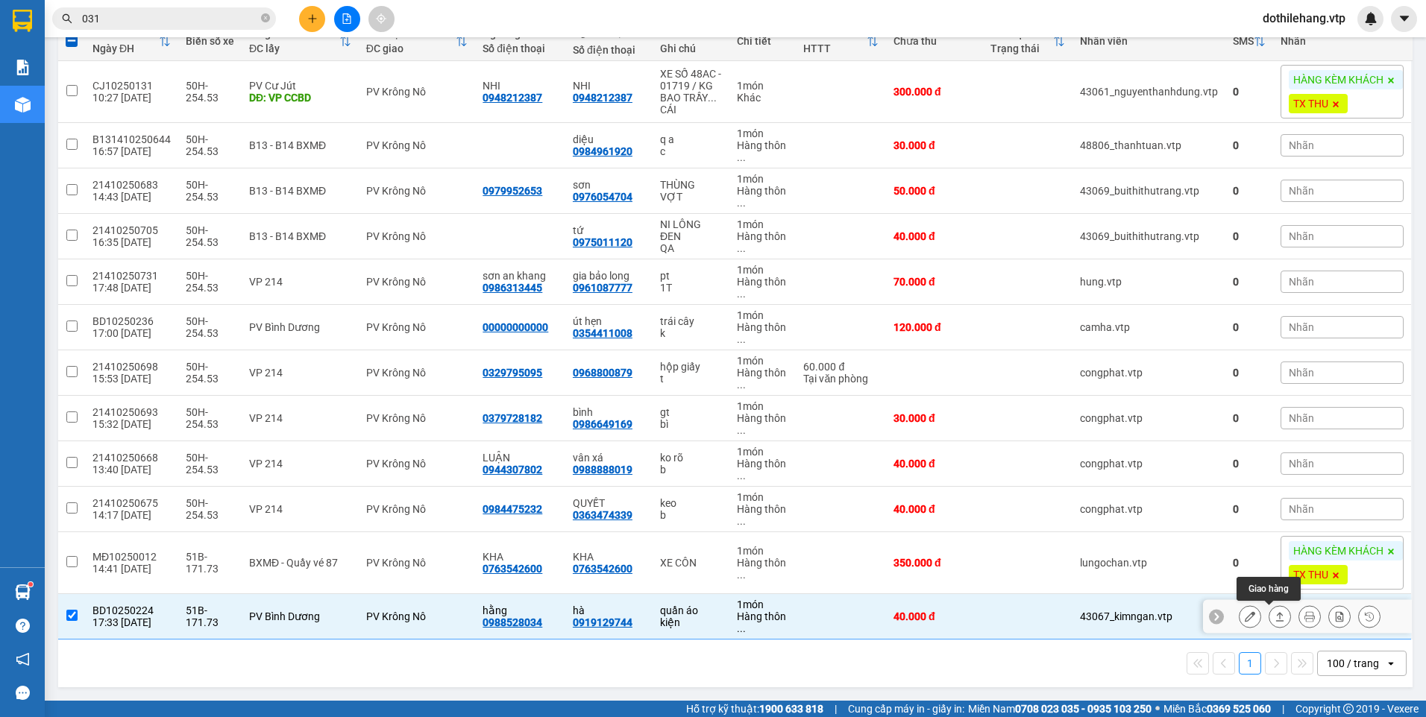
click at [1275, 612] on icon at bounding box center [1280, 617] width 10 height 10
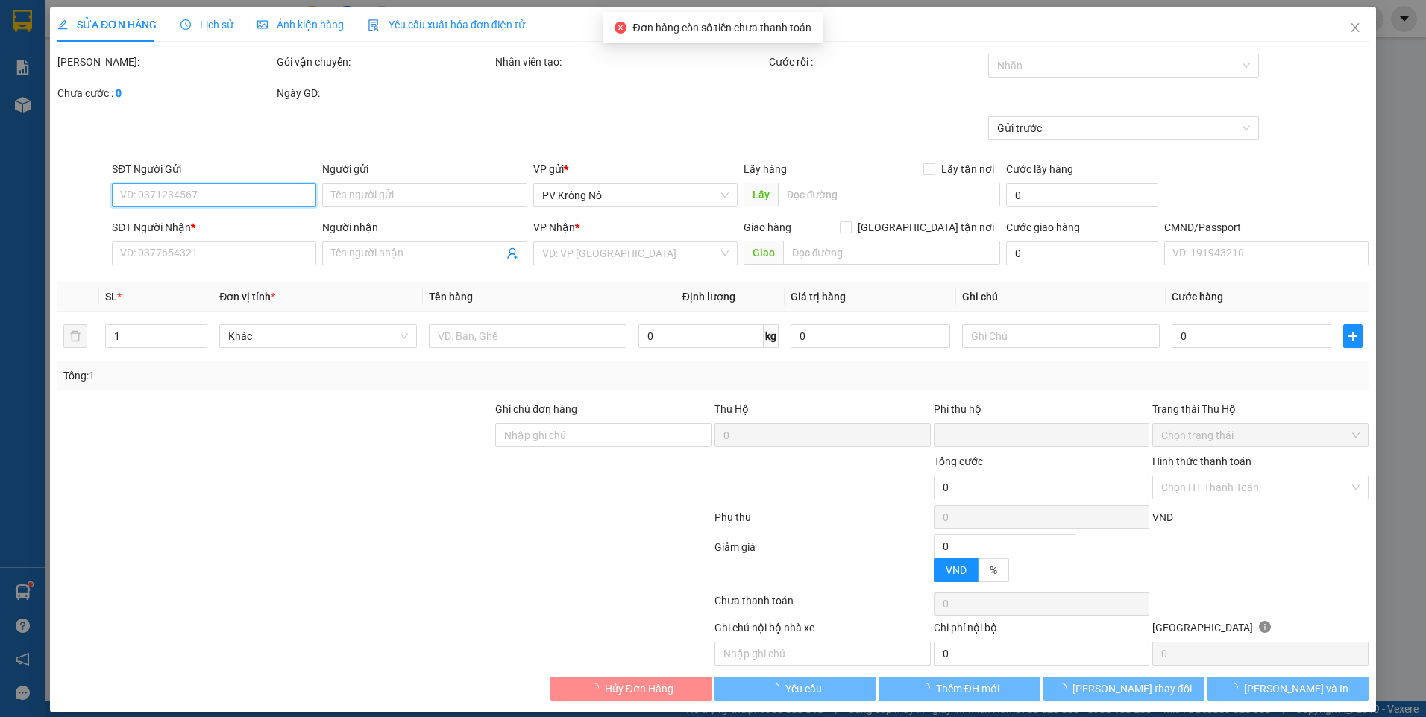
type input "2.000"
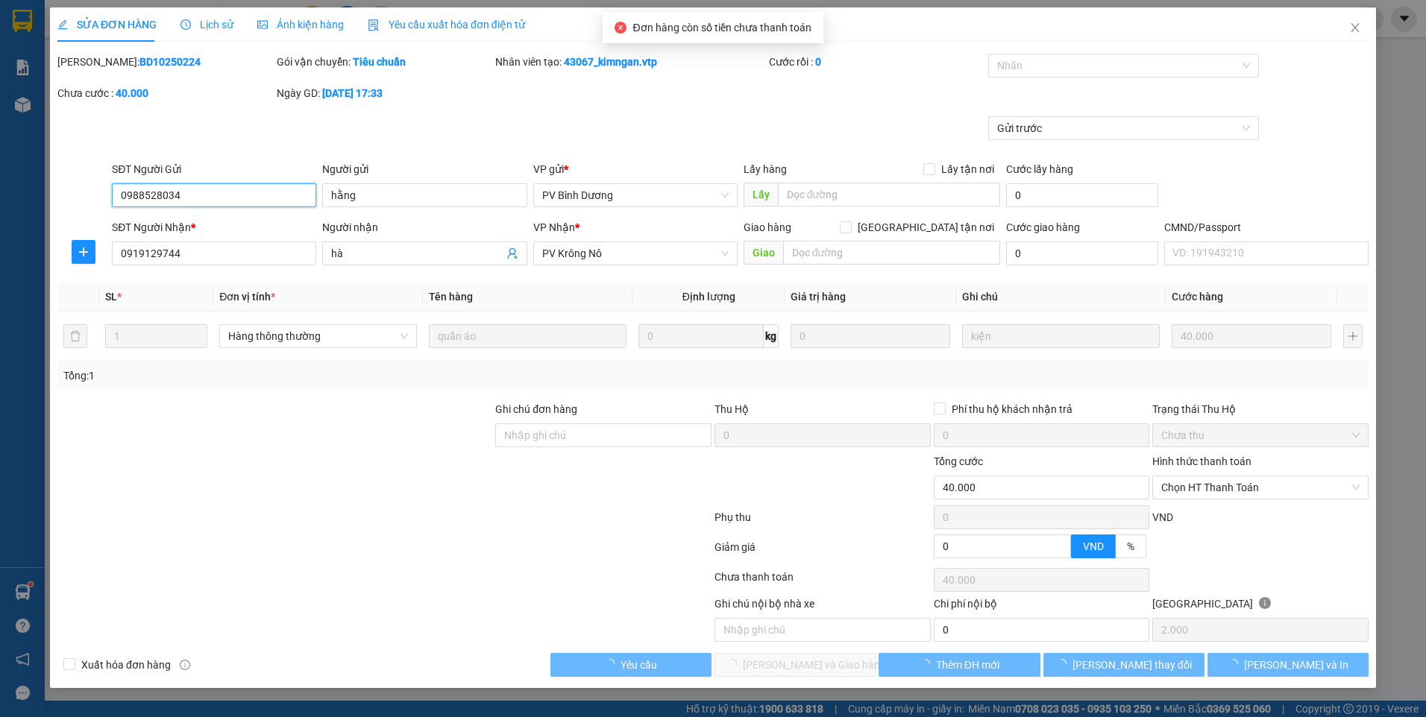
type input "0988528034"
type input "hằng"
type input "0919129744"
type input "hà"
type input "0"
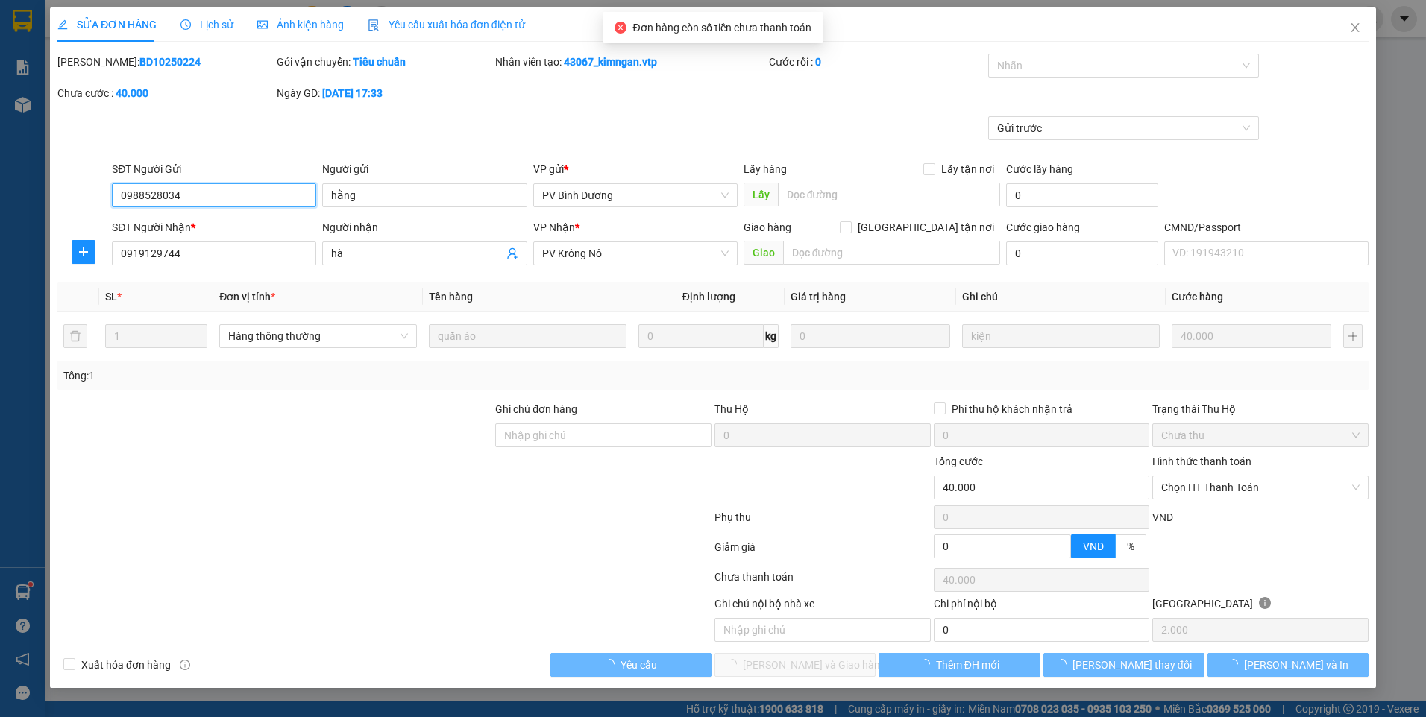
type input "40.000"
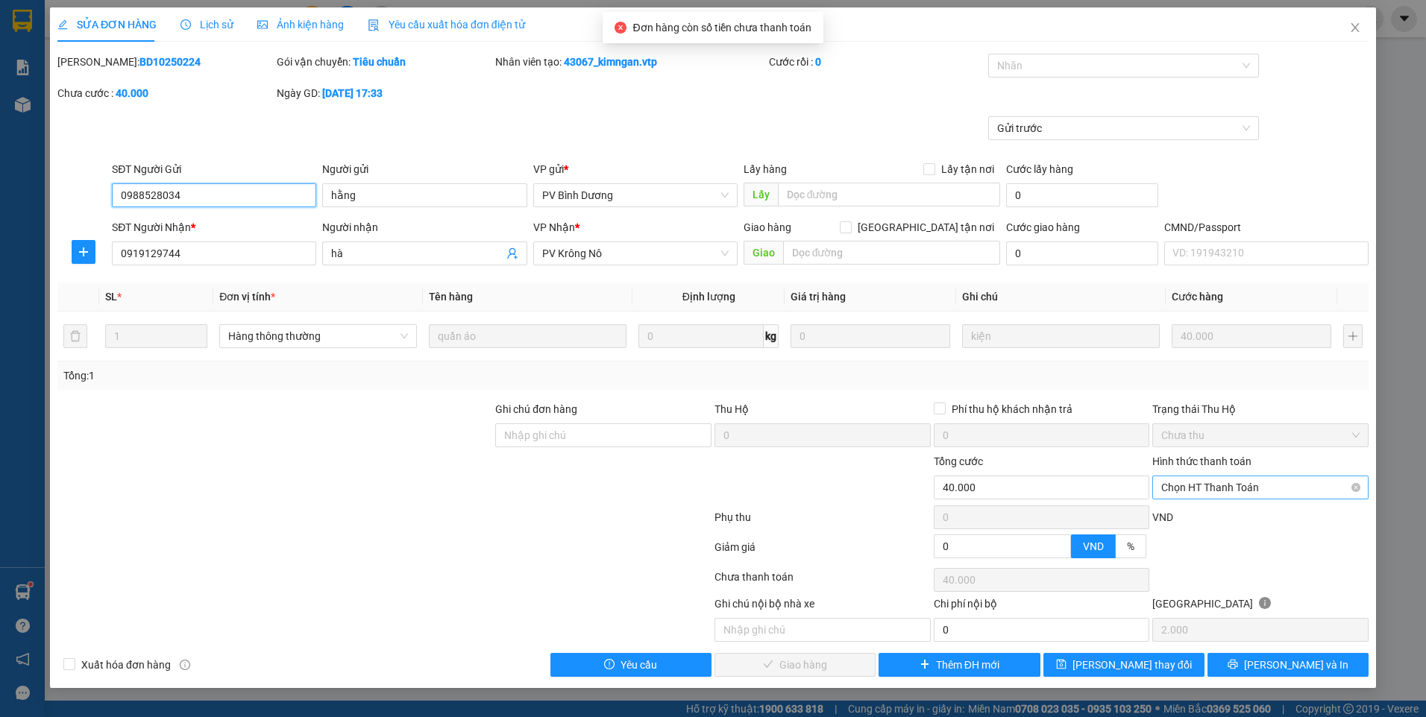
click at [1197, 480] on span "Chọn HT Thanh Toán" at bounding box center [1260, 488] width 198 height 22
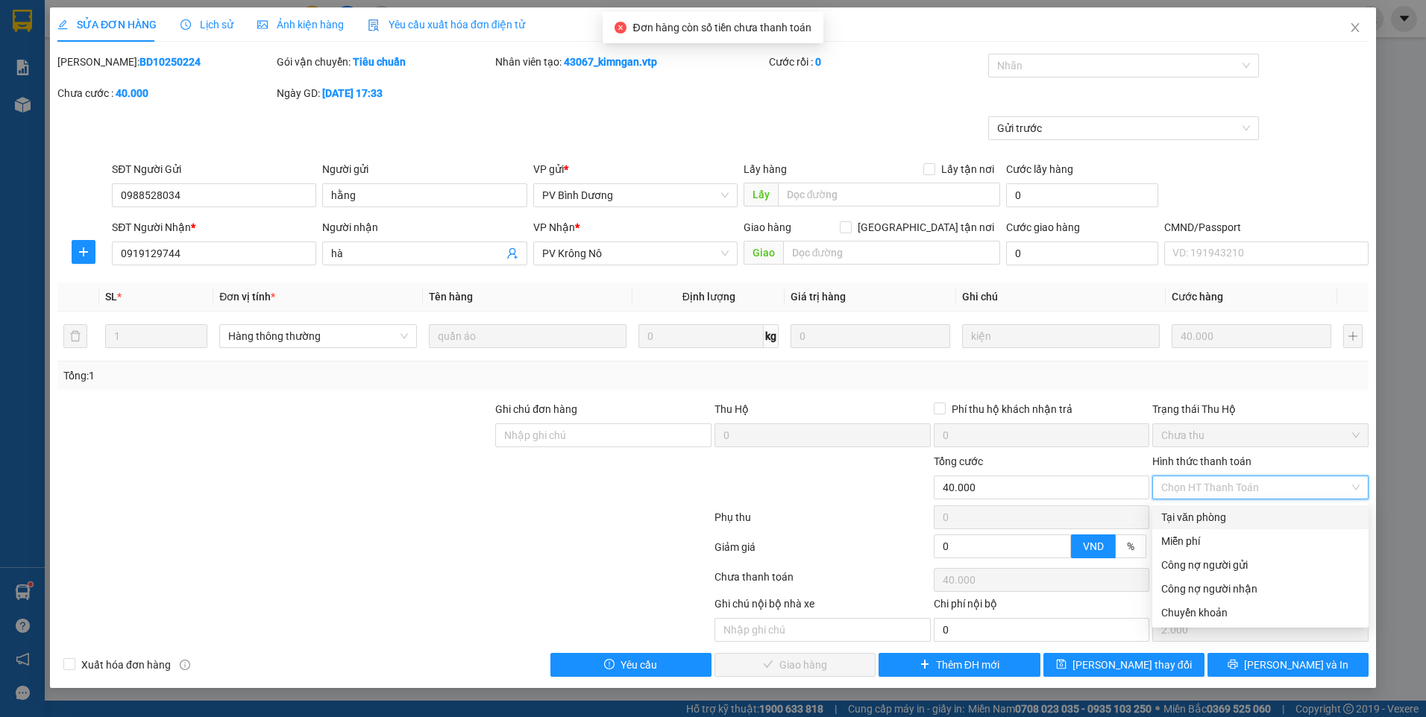
click at [1194, 518] on div "Tại văn phòng" at bounding box center [1260, 517] width 198 height 16
type input "0"
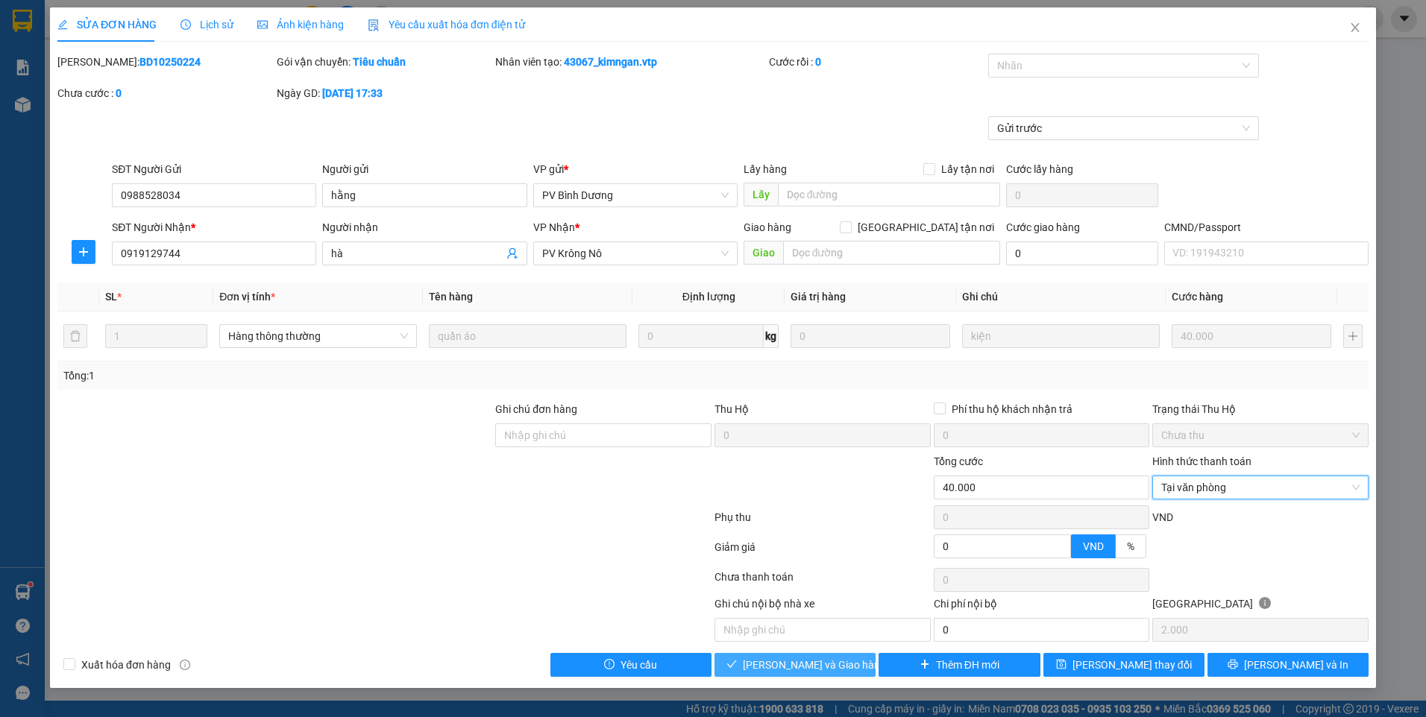
click at [849, 667] on button "[PERSON_NAME] và Giao hàng" at bounding box center [794, 665] width 161 height 24
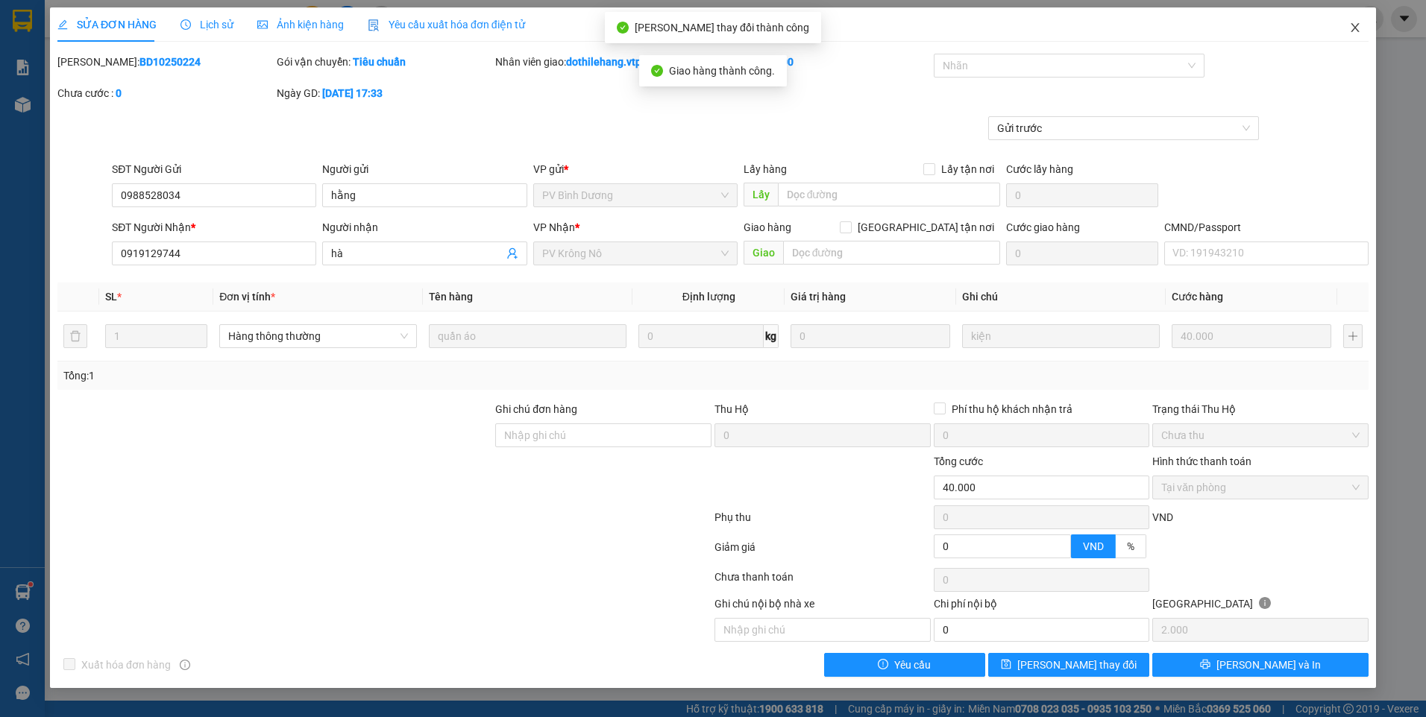
click at [1347, 32] on span "Close" at bounding box center [1355, 28] width 42 height 42
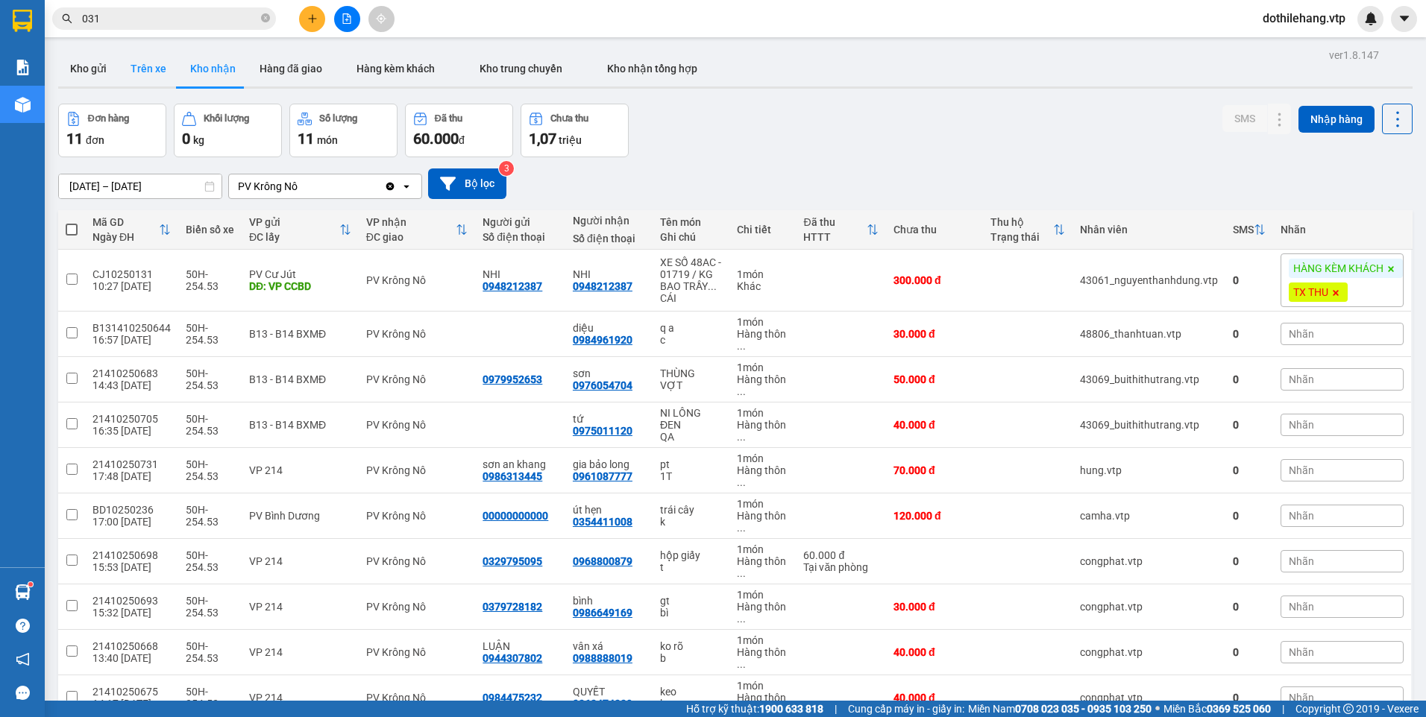
click at [159, 76] on button "Trên xe" at bounding box center [149, 69] width 60 height 36
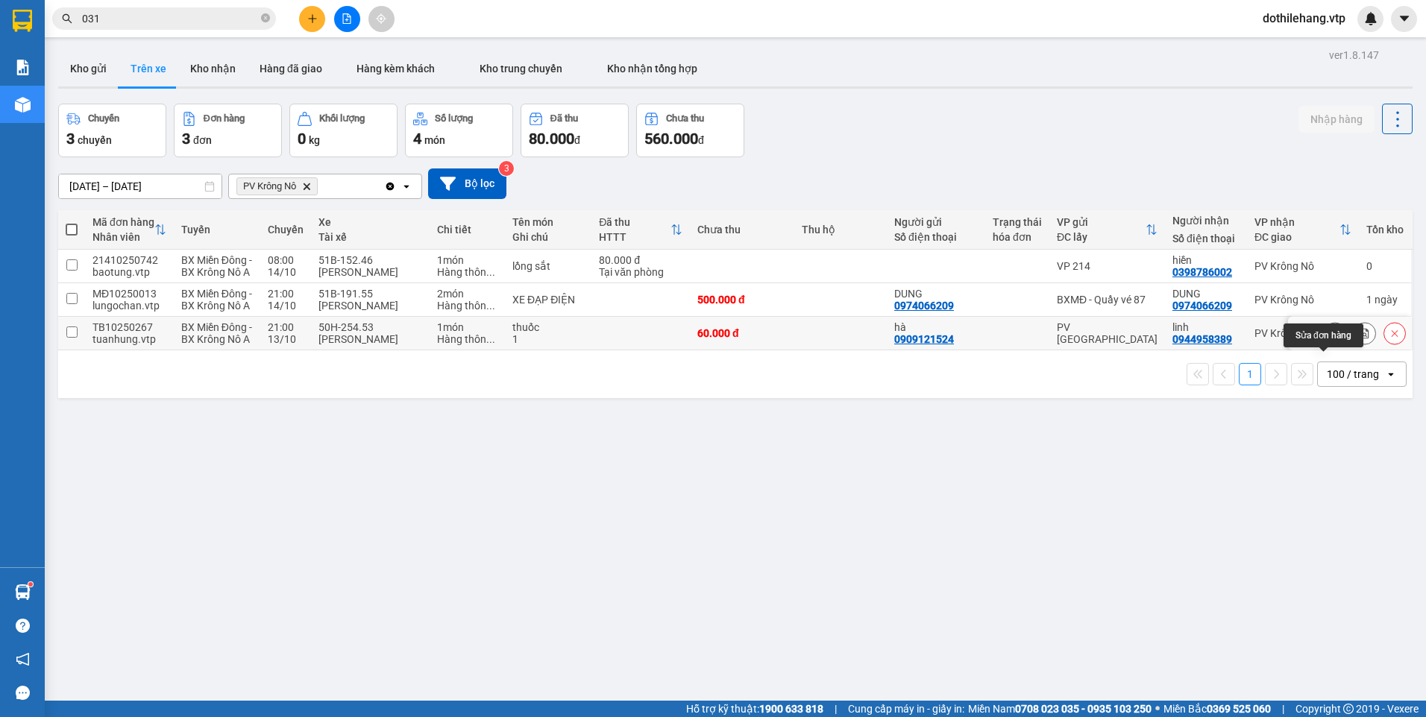
click at [1330, 339] on icon at bounding box center [1335, 333] width 10 height 10
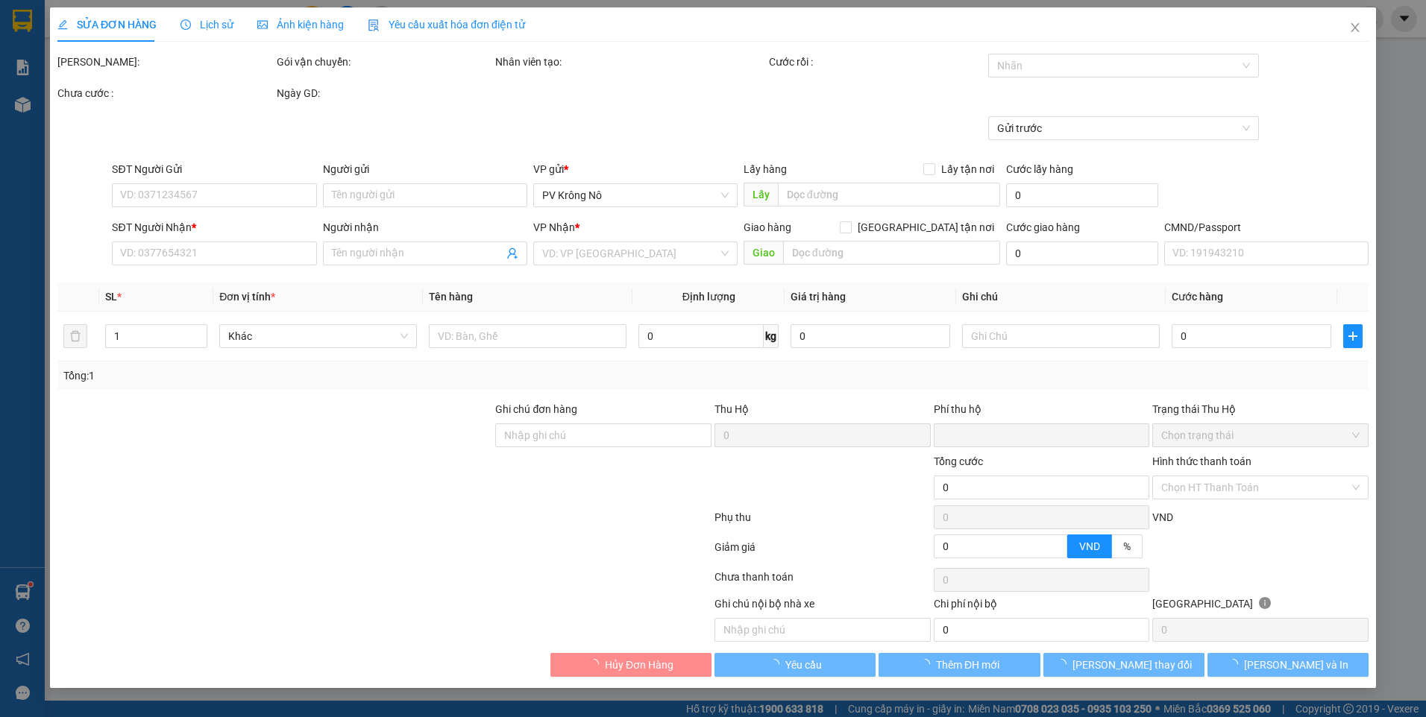
type input "0909121524"
type input "hà"
type input "0944958389"
type input "linh"
type input "0"
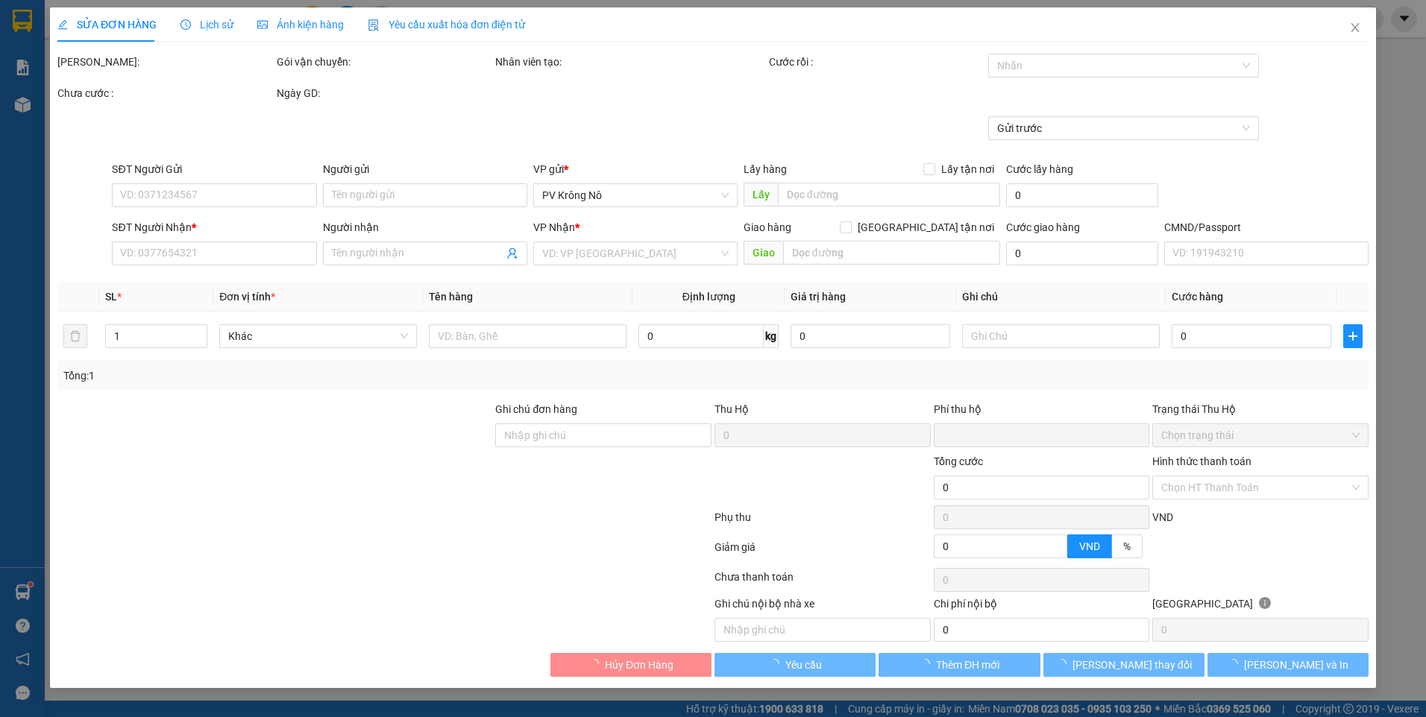
type input "60.000"
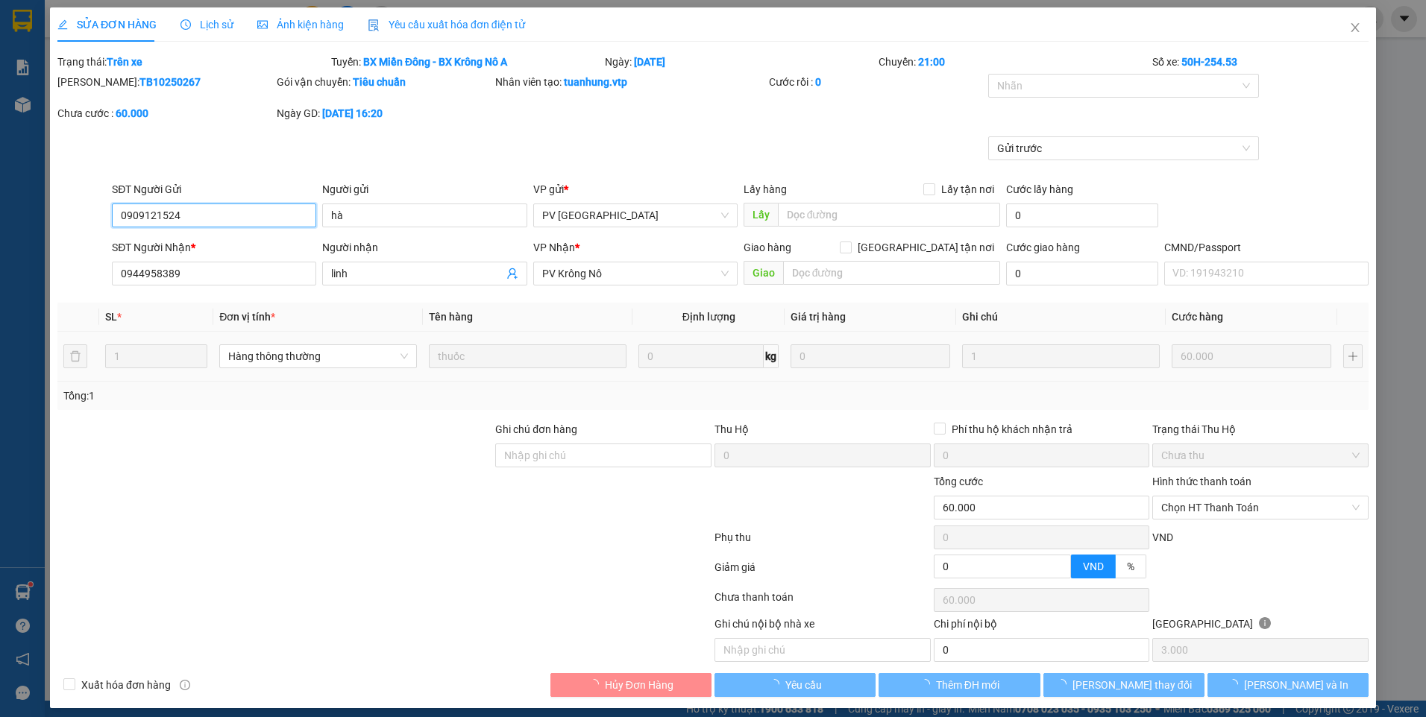
type input "3.000"
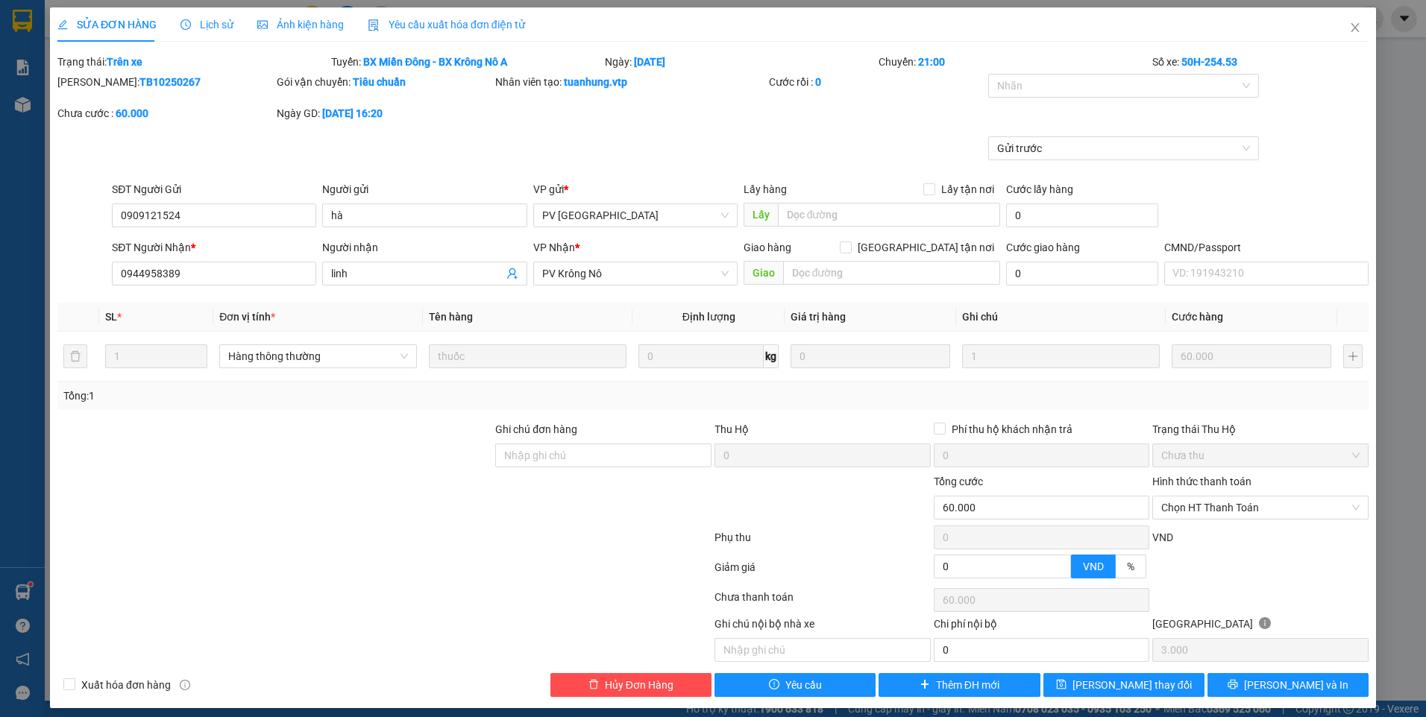
click at [213, 26] on span "Lịch sử" at bounding box center [206, 25] width 53 height 12
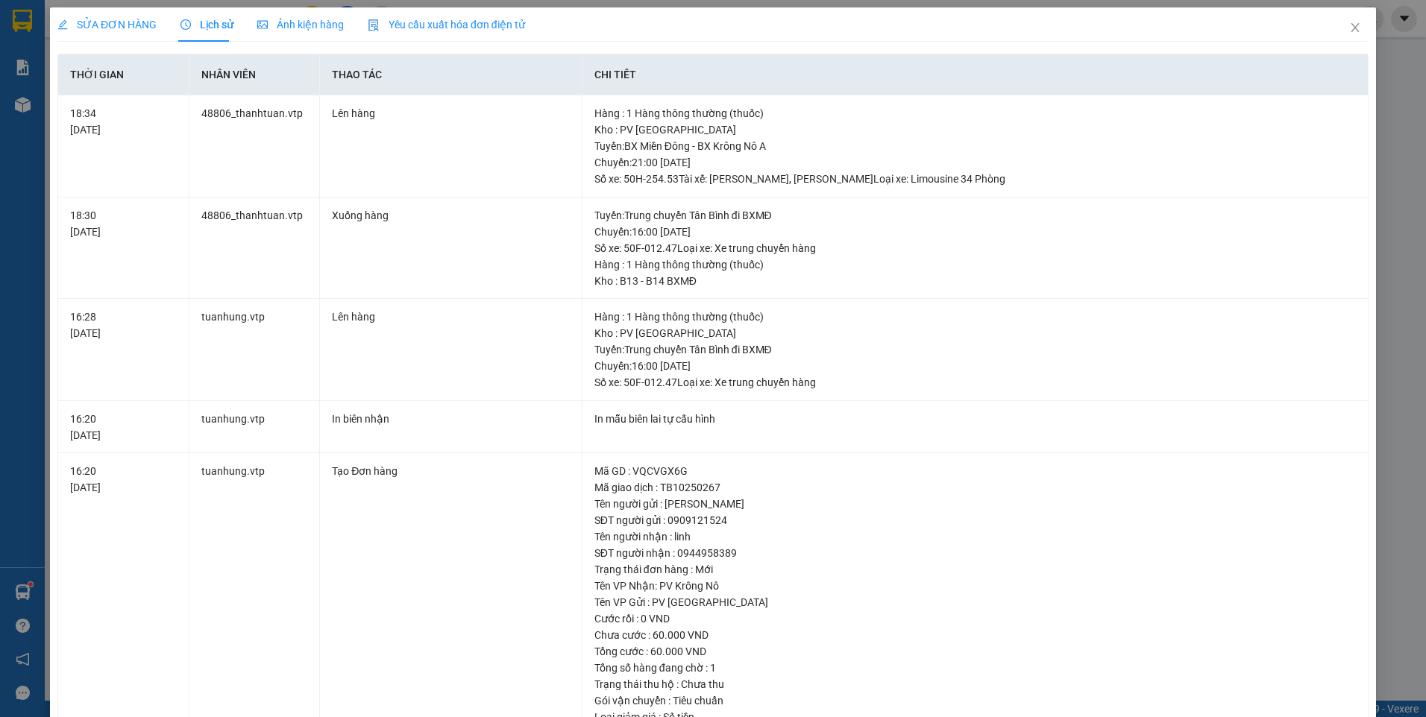
click at [306, 19] on span "Ảnh kiện hàng" at bounding box center [300, 25] width 87 height 12
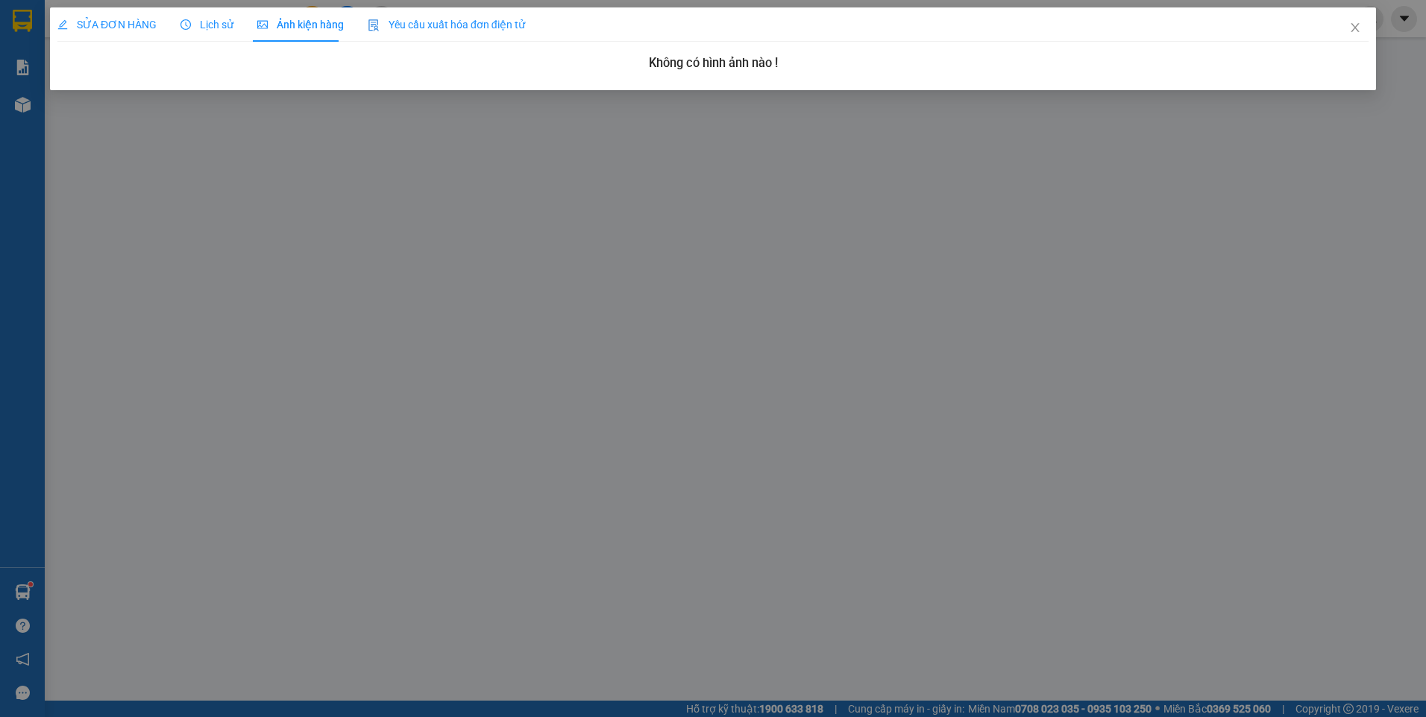
click at [175, 26] on div "SỬA ĐƠN HÀNG Lịch sử Ảnh kiện hàng Yêu cầu xuất hóa đơn điện tử" at bounding box center [291, 24] width 468 height 34
click at [182, 24] on icon "clock-circle" at bounding box center [185, 24] width 10 height 10
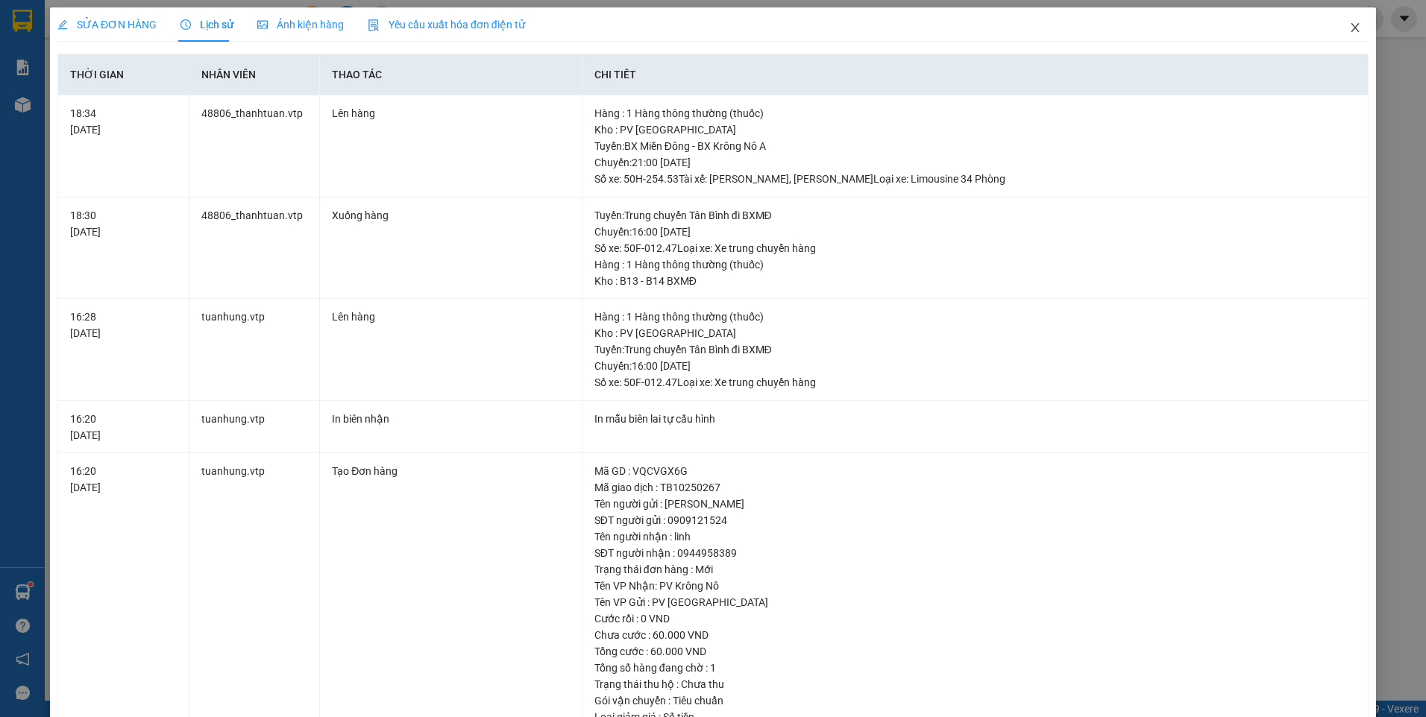
click at [1349, 28] on icon "close" at bounding box center [1355, 28] width 12 height 12
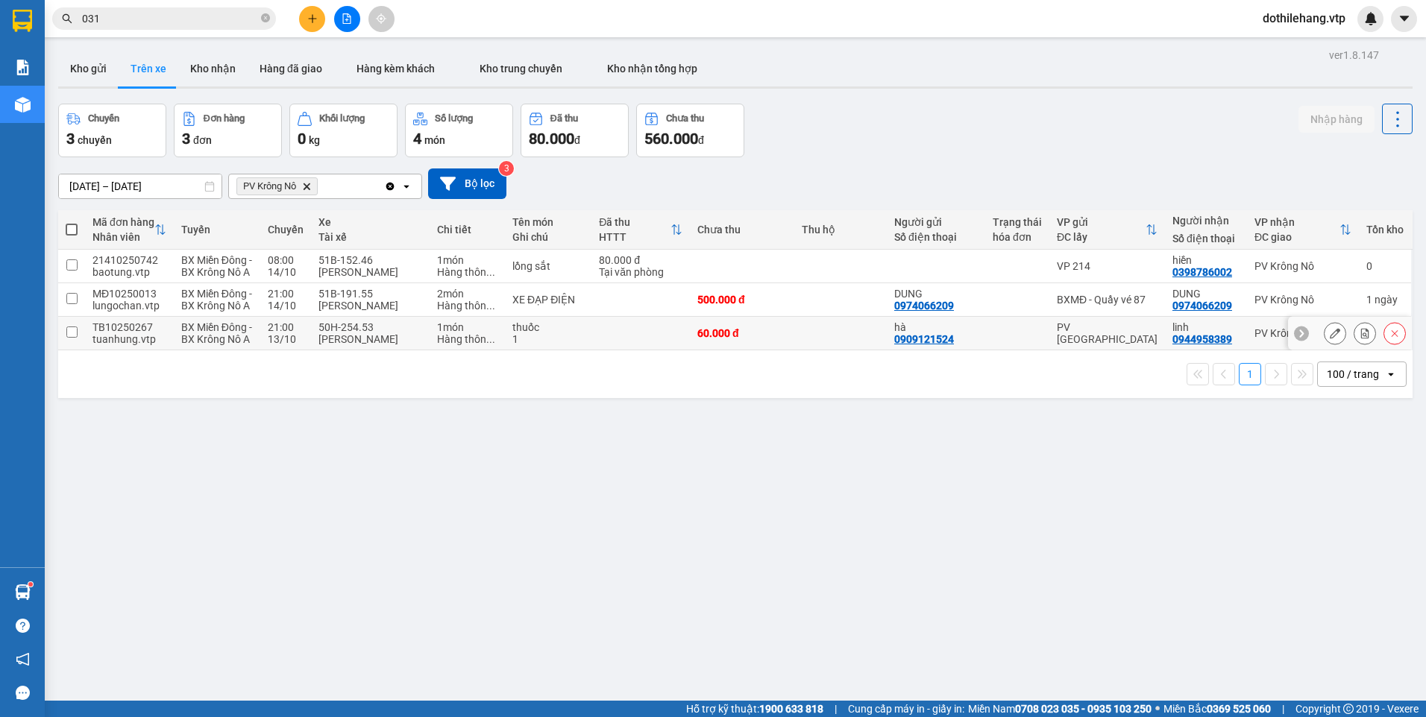
click at [1130, 345] on div "PV [GEOGRAPHIC_DATA]" at bounding box center [1107, 333] width 101 height 24
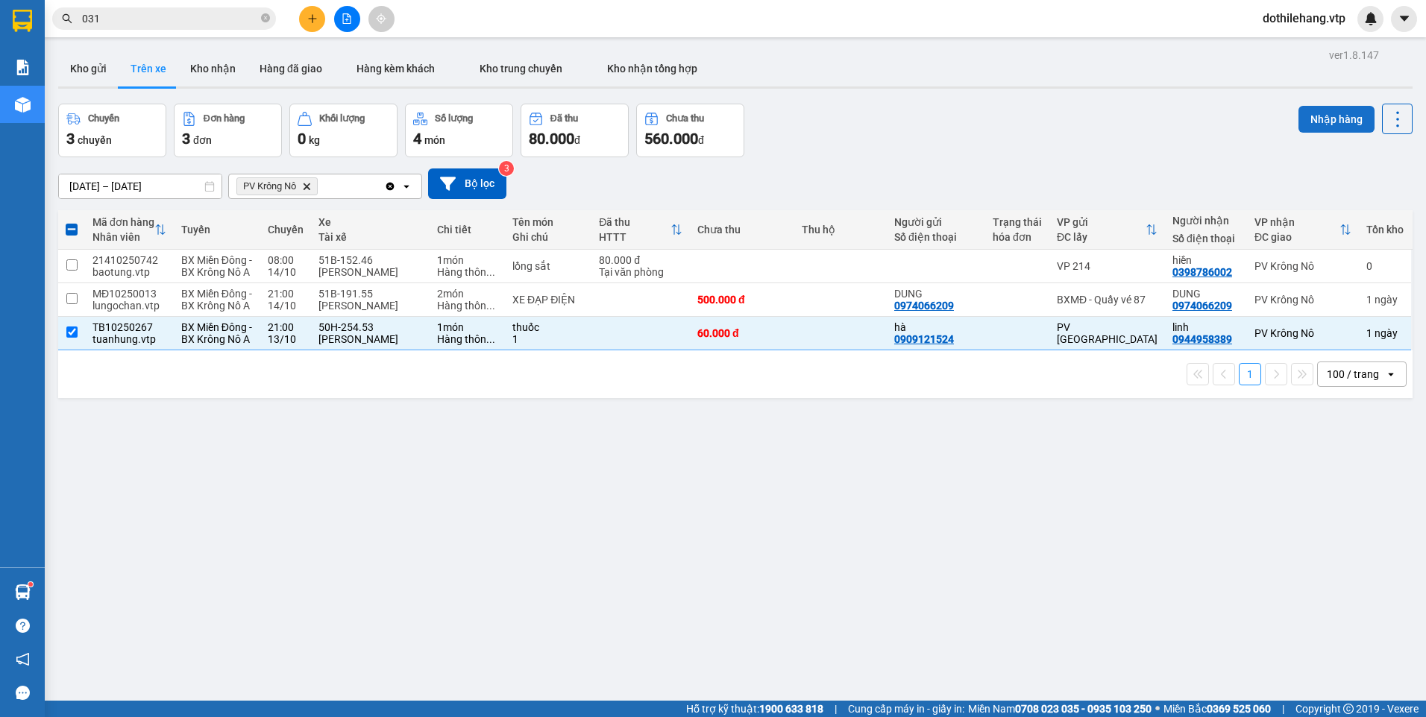
click at [1330, 110] on button "Nhập hàng" at bounding box center [1336, 119] width 76 height 27
checkbox input "false"
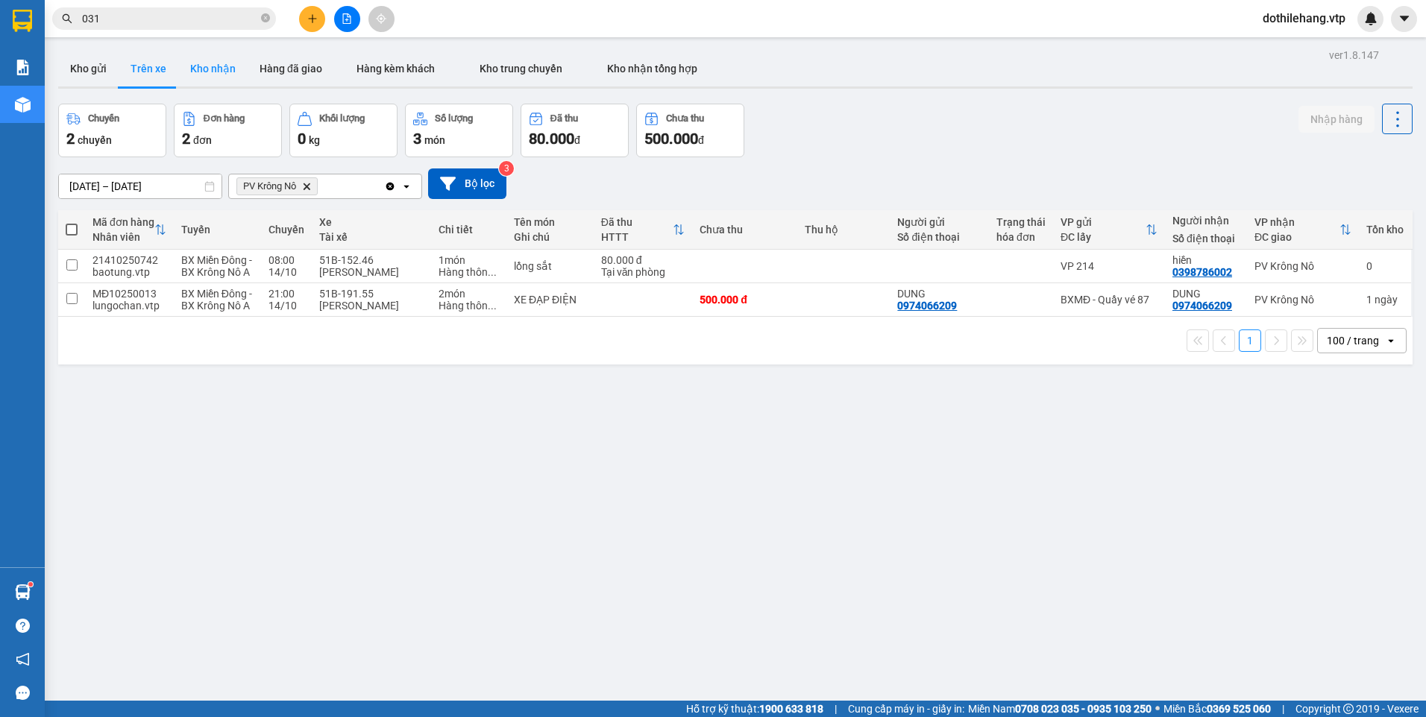
click at [199, 70] on button "Kho nhận" at bounding box center [212, 69] width 69 height 36
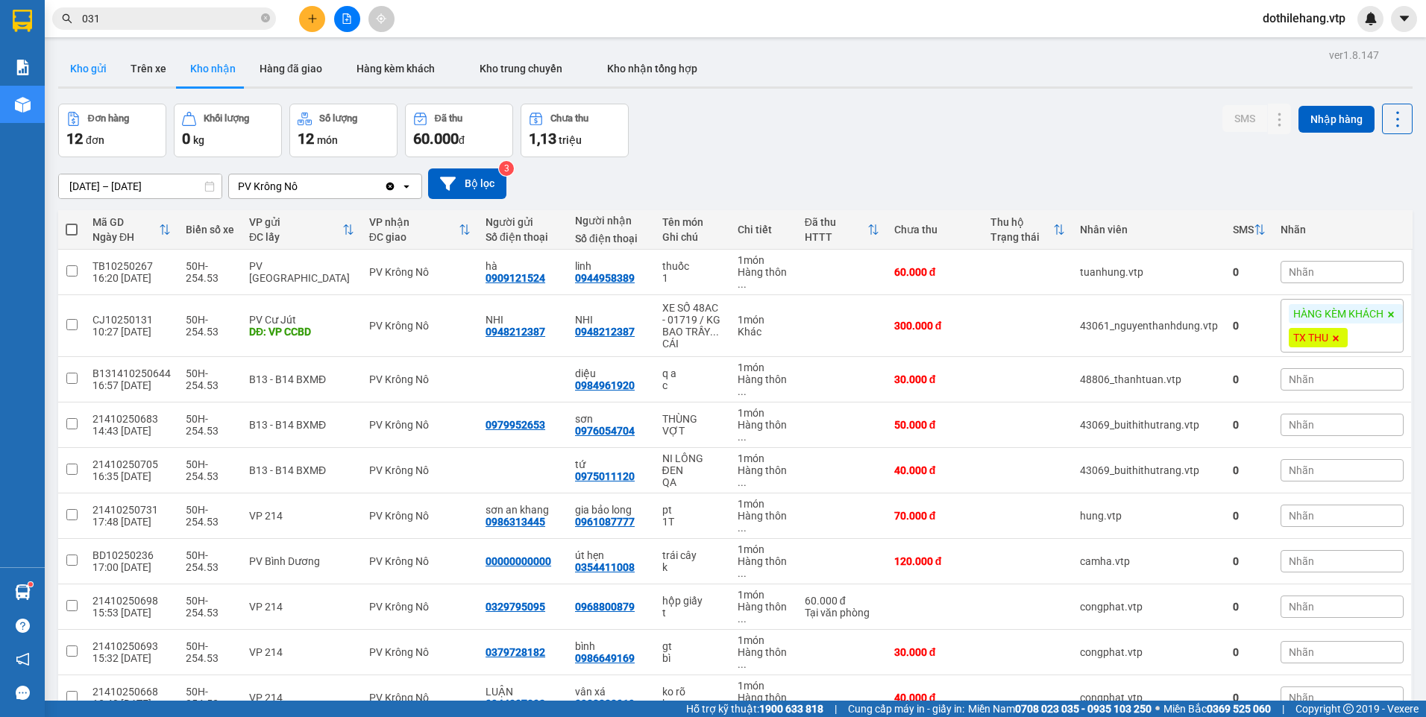
click at [87, 81] on button "Kho gửi" at bounding box center [88, 69] width 60 height 36
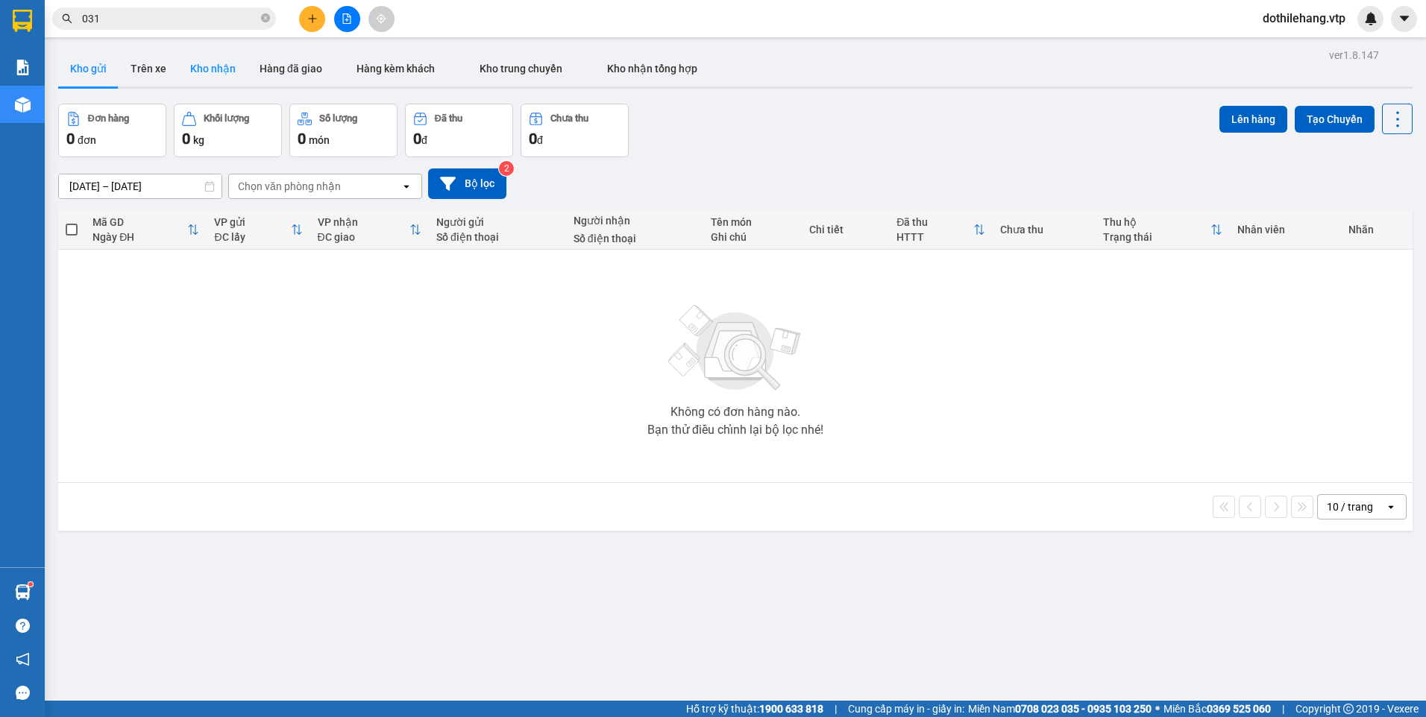
click at [190, 67] on button "Kho nhận" at bounding box center [212, 69] width 69 height 36
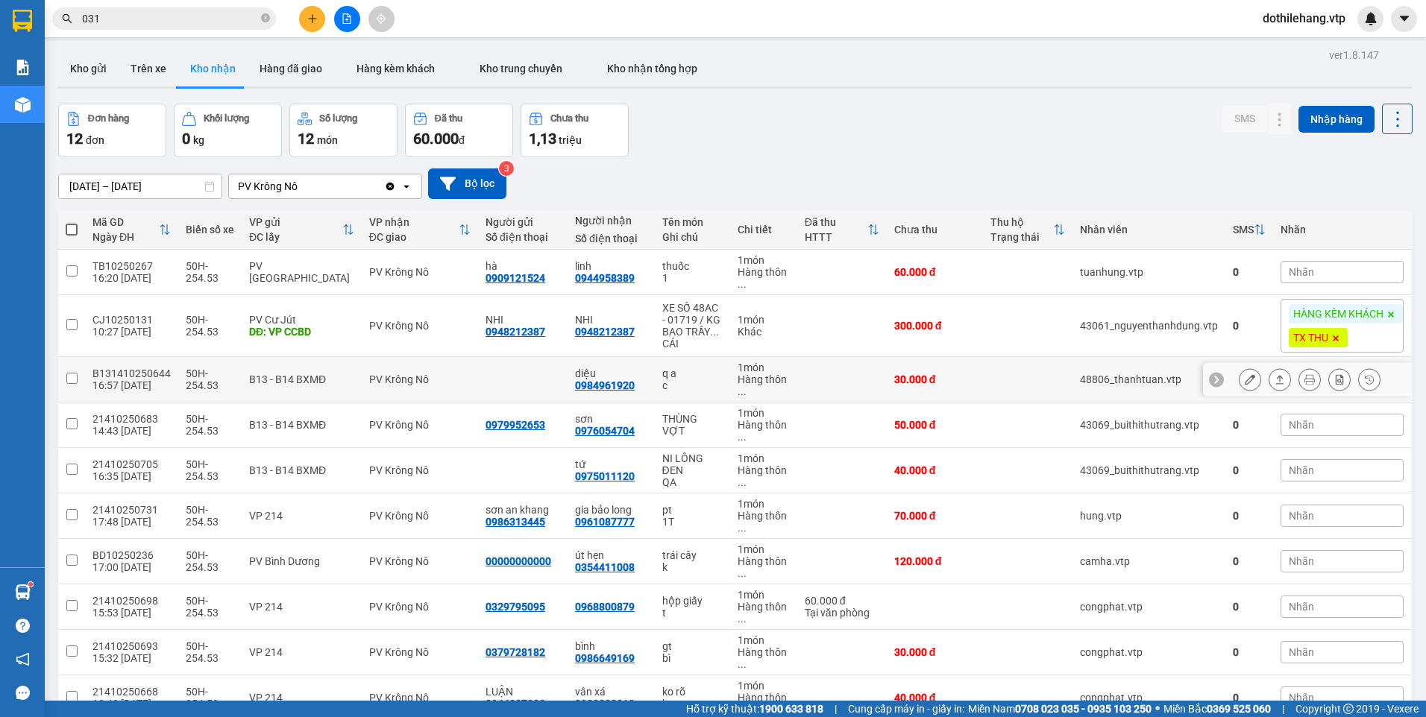
scroll to position [189, 0]
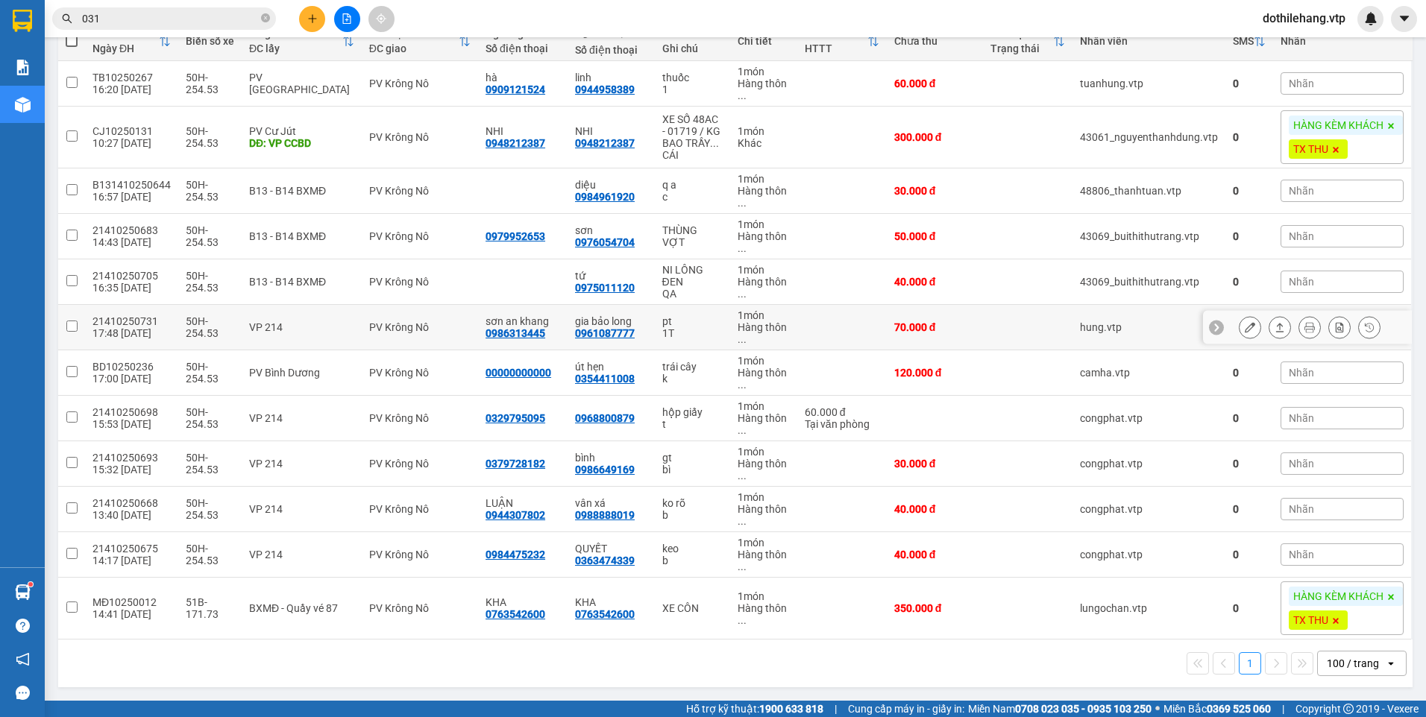
click at [841, 342] on td at bounding box center [841, 327] width 89 height 45
checkbox input "true"
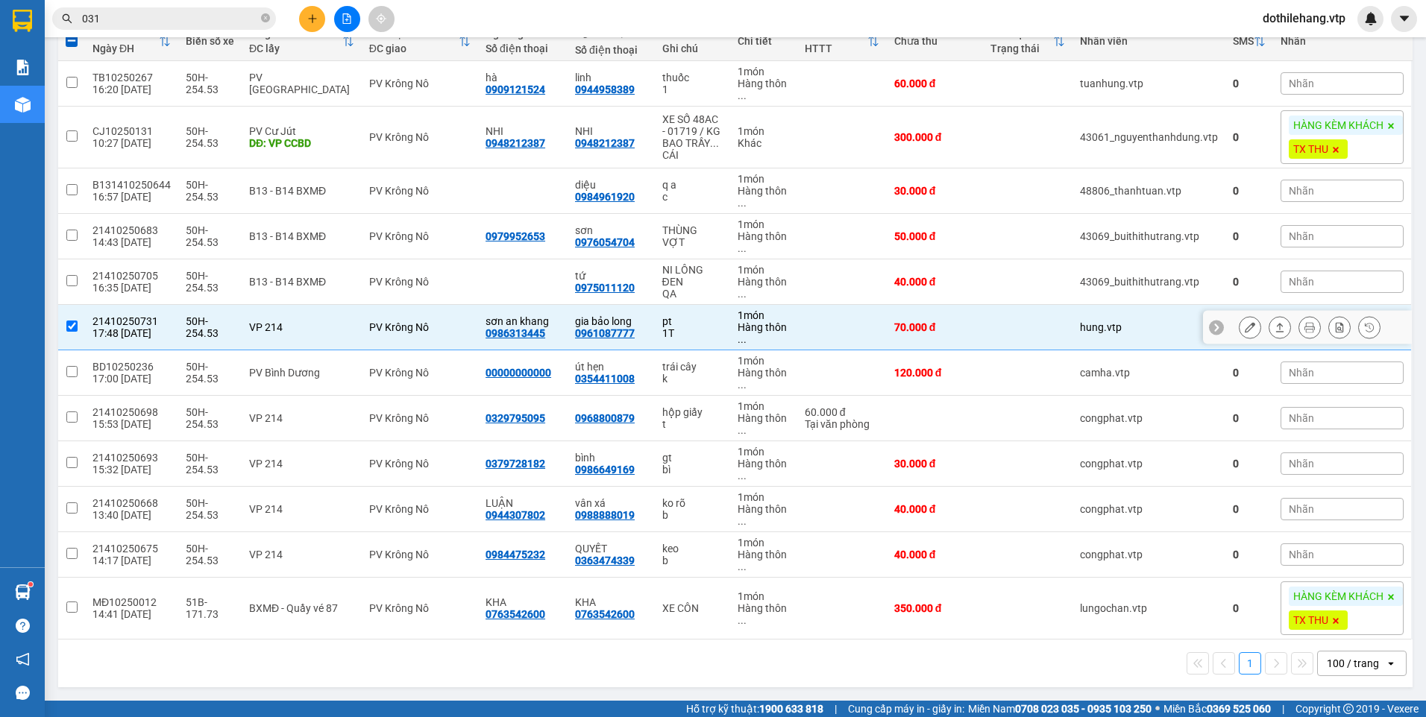
click at [1275, 327] on icon at bounding box center [1280, 327] width 10 height 10
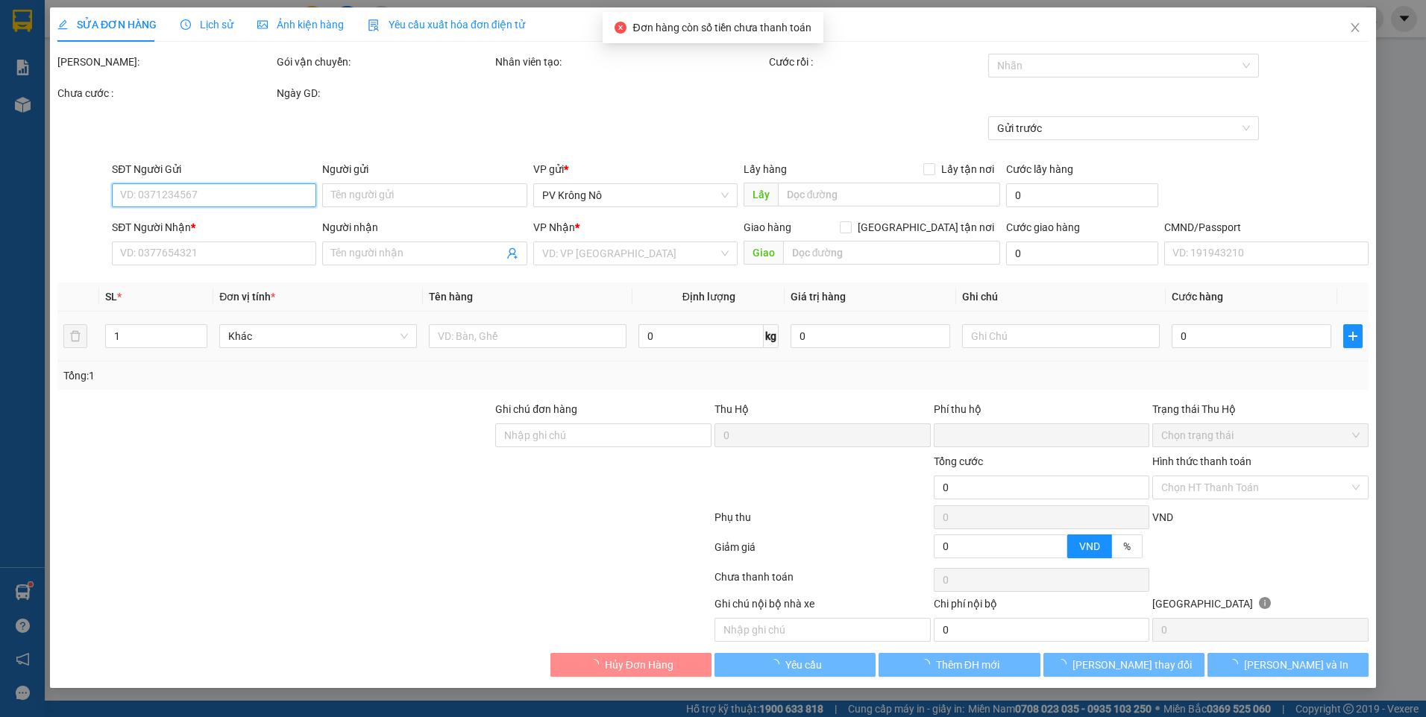
type input "3.500"
type input "0986313445"
type input "sơn an khang"
type input "0961087777"
type input "gia bảo long"
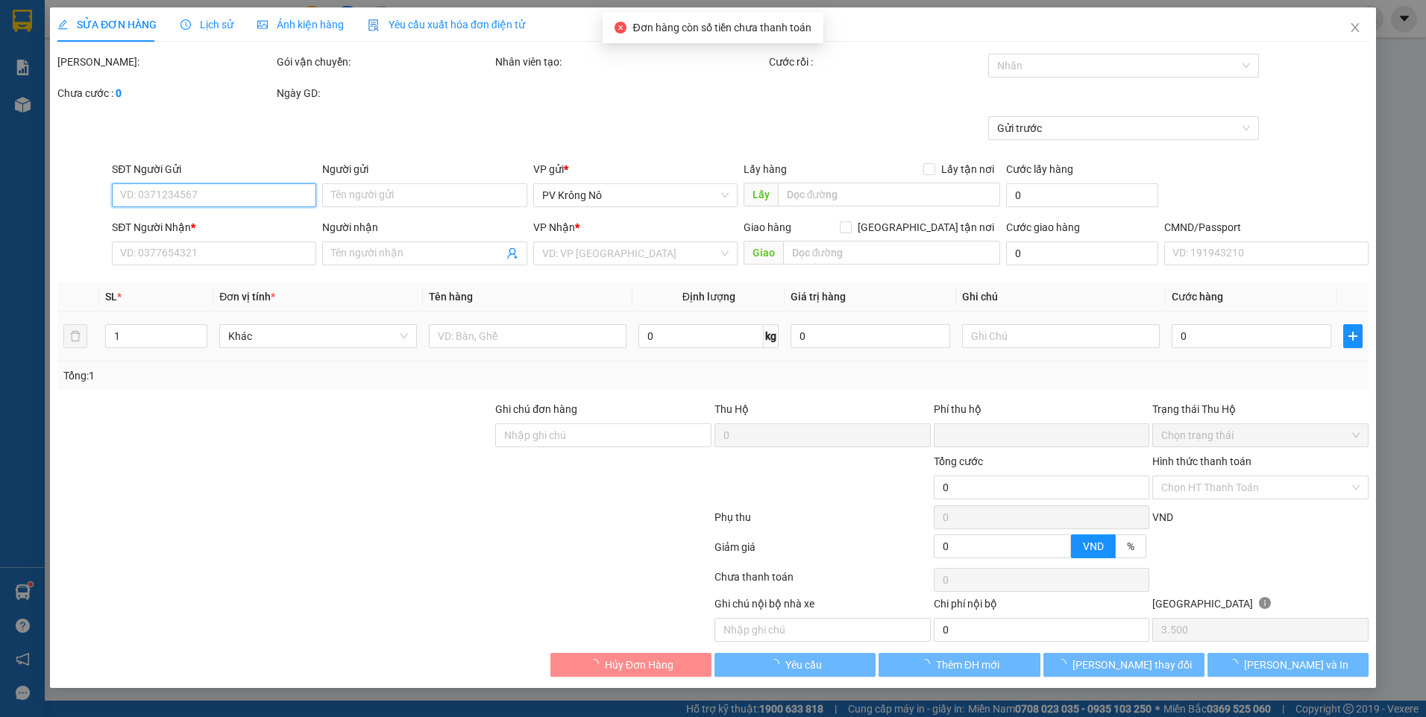
type input "0"
type input "70.000"
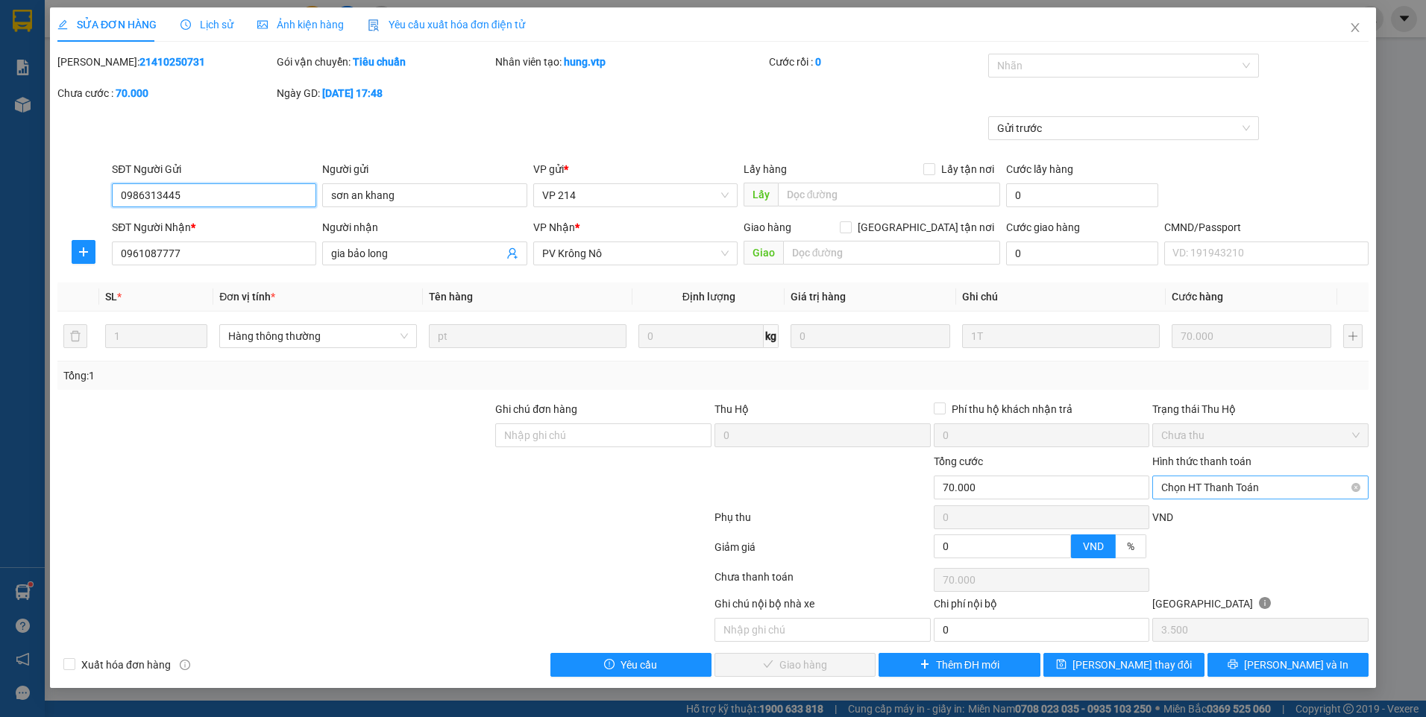
click at [1201, 480] on span "Chọn HT Thanh Toán" at bounding box center [1260, 488] width 198 height 22
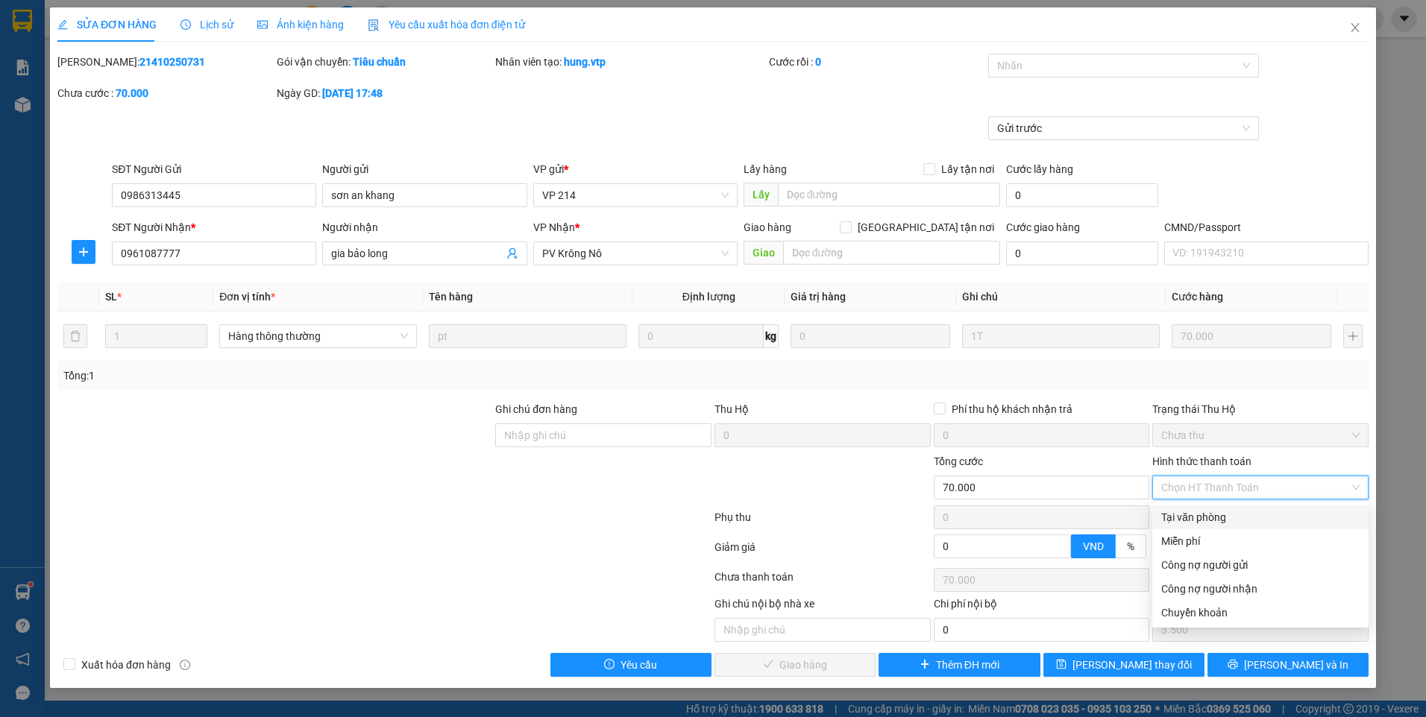
click at [1205, 515] on div "Tại văn phòng" at bounding box center [1260, 517] width 198 height 16
type input "0"
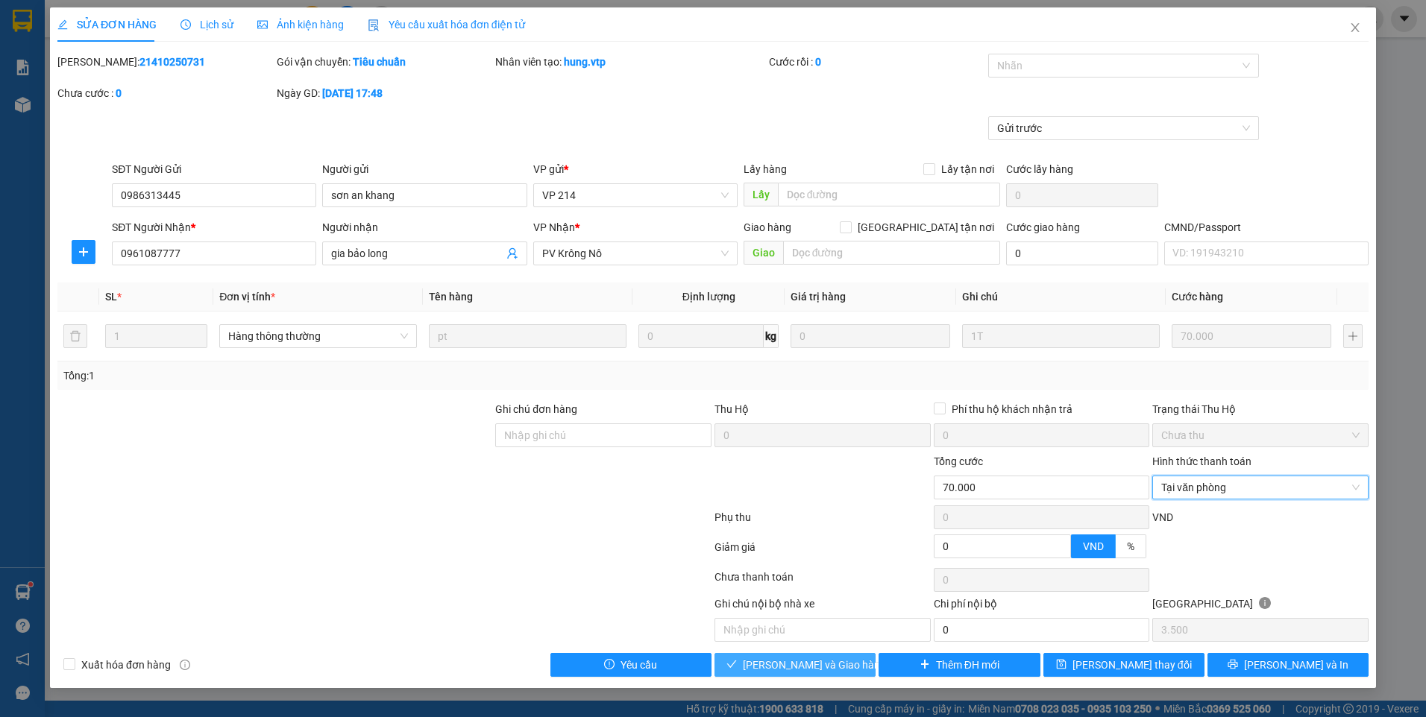
click at [805, 659] on span "[PERSON_NAME] và Giao hàng" at bounding box center [814, 665] width 143 height 16
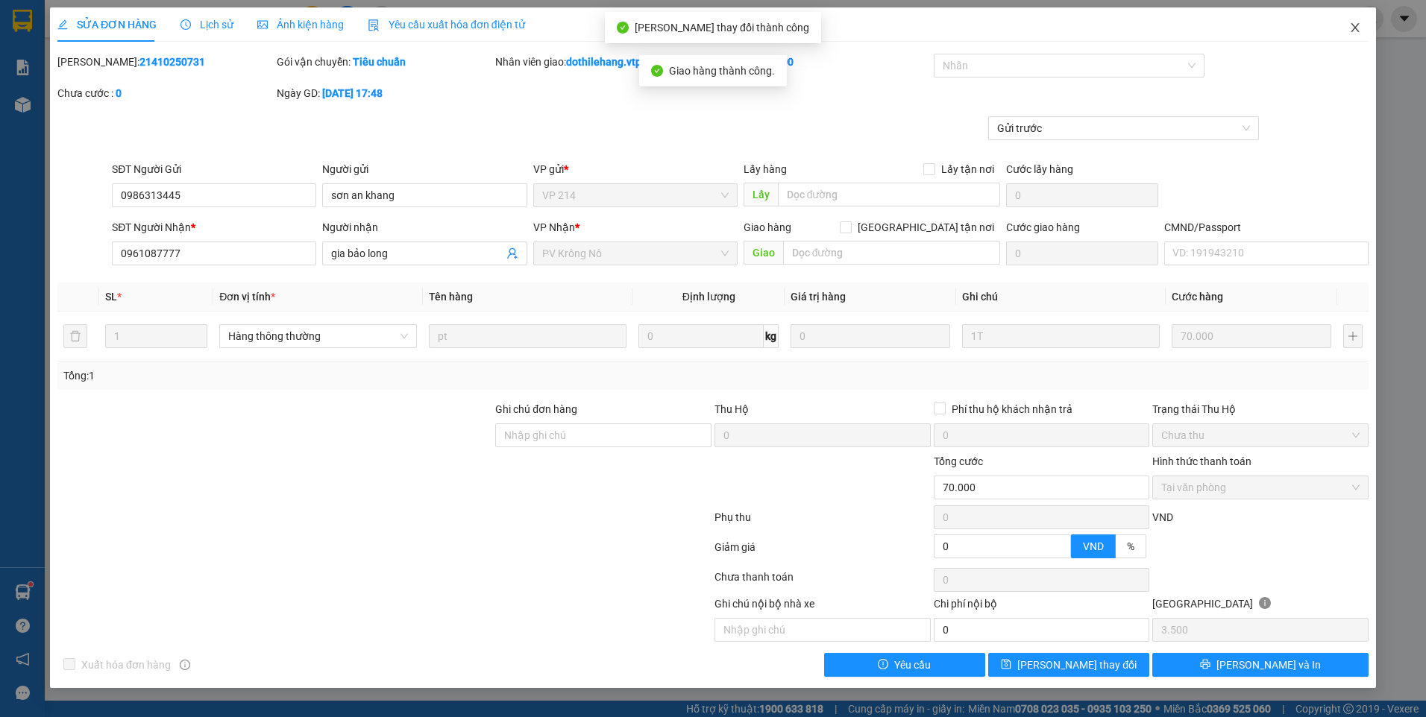
click at [1357, 33] on icon "close" at bounding box center [1355, 28] width 12 height 12
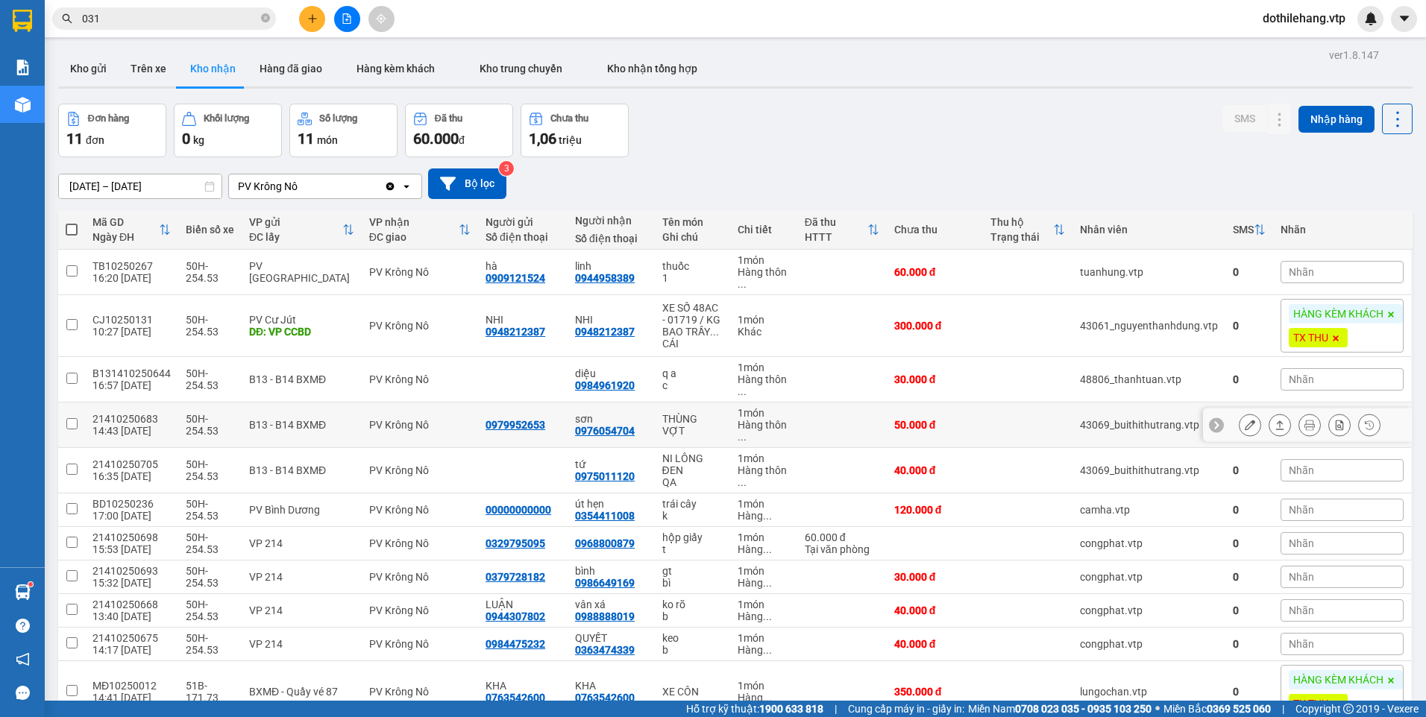
click at [823, 431] on td at bounding box center [841, 425] width 89 height 45
checkbox input "true"
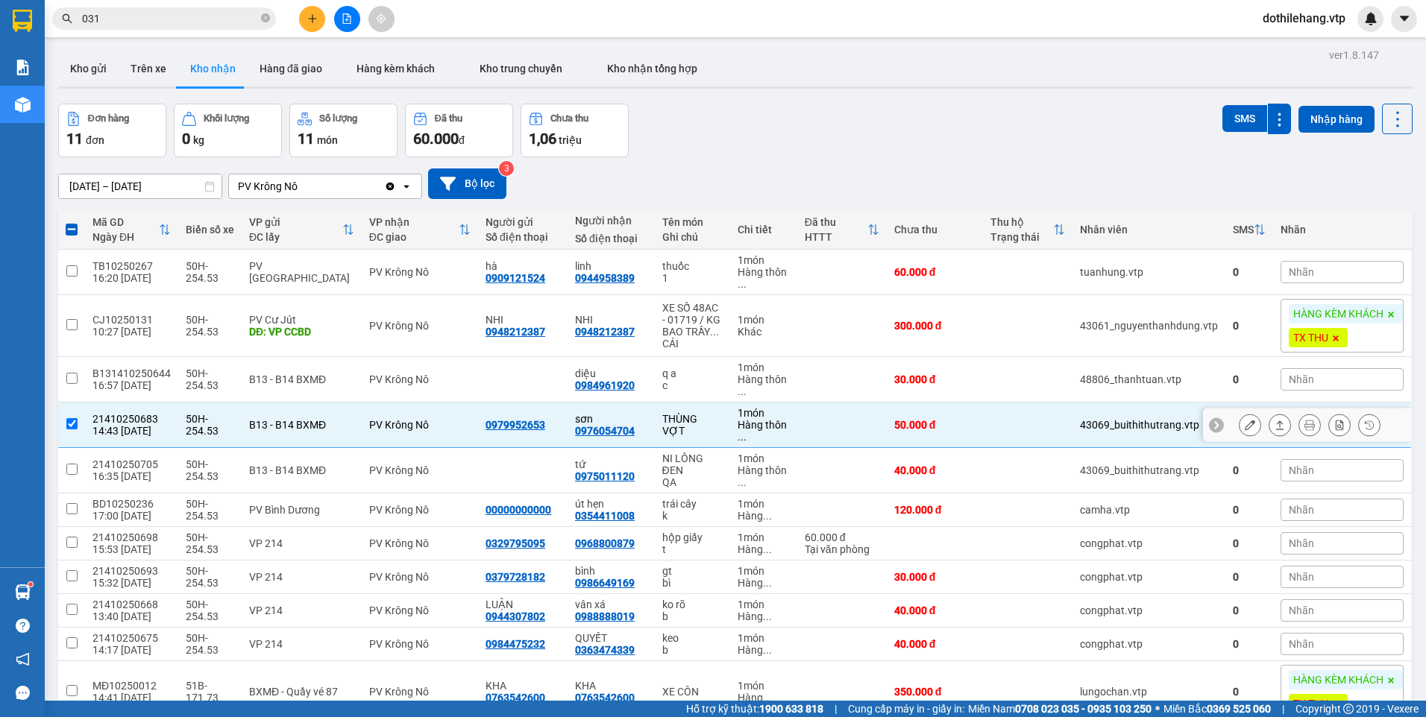
click at [1275, 421] on icon at bounding box center [1280, 425] width 10 height 10
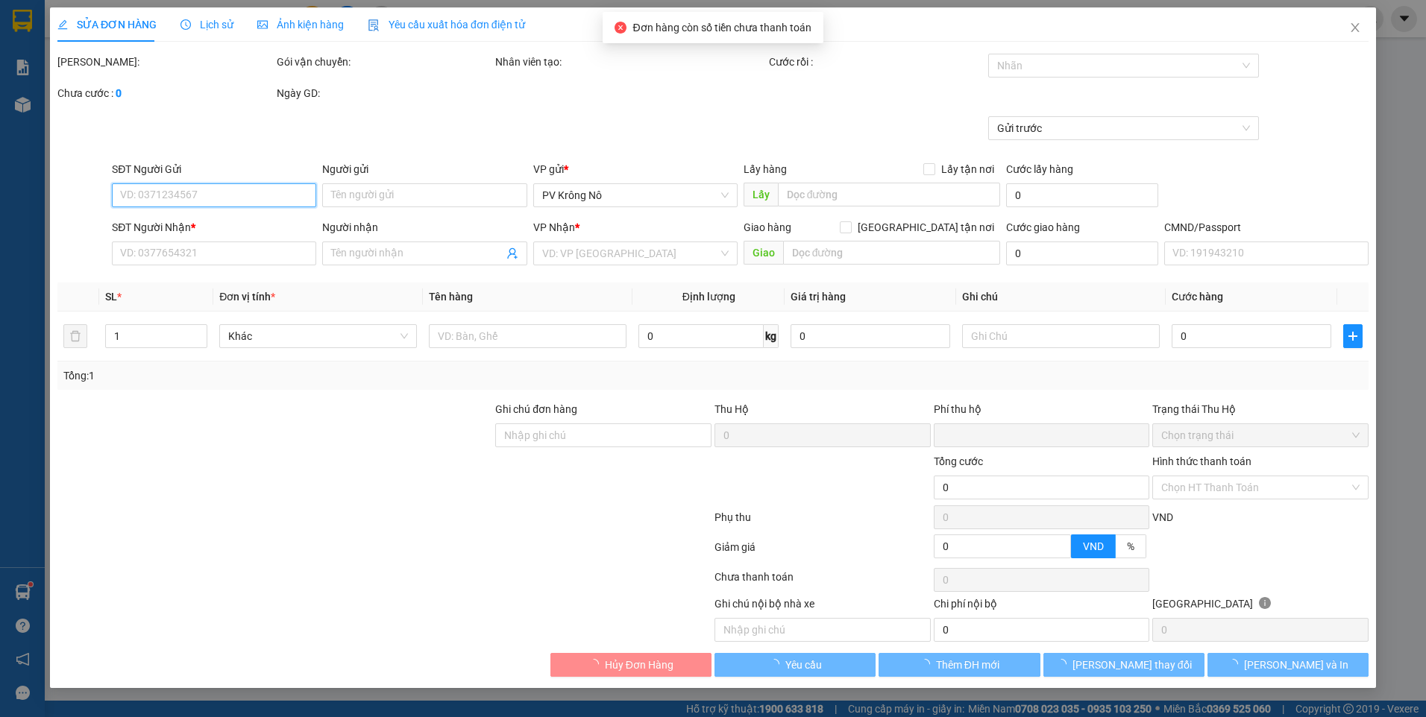
type input "0979952653"
type input "0976054704"
type input "sơn"
type input "0"
type input "50.000"
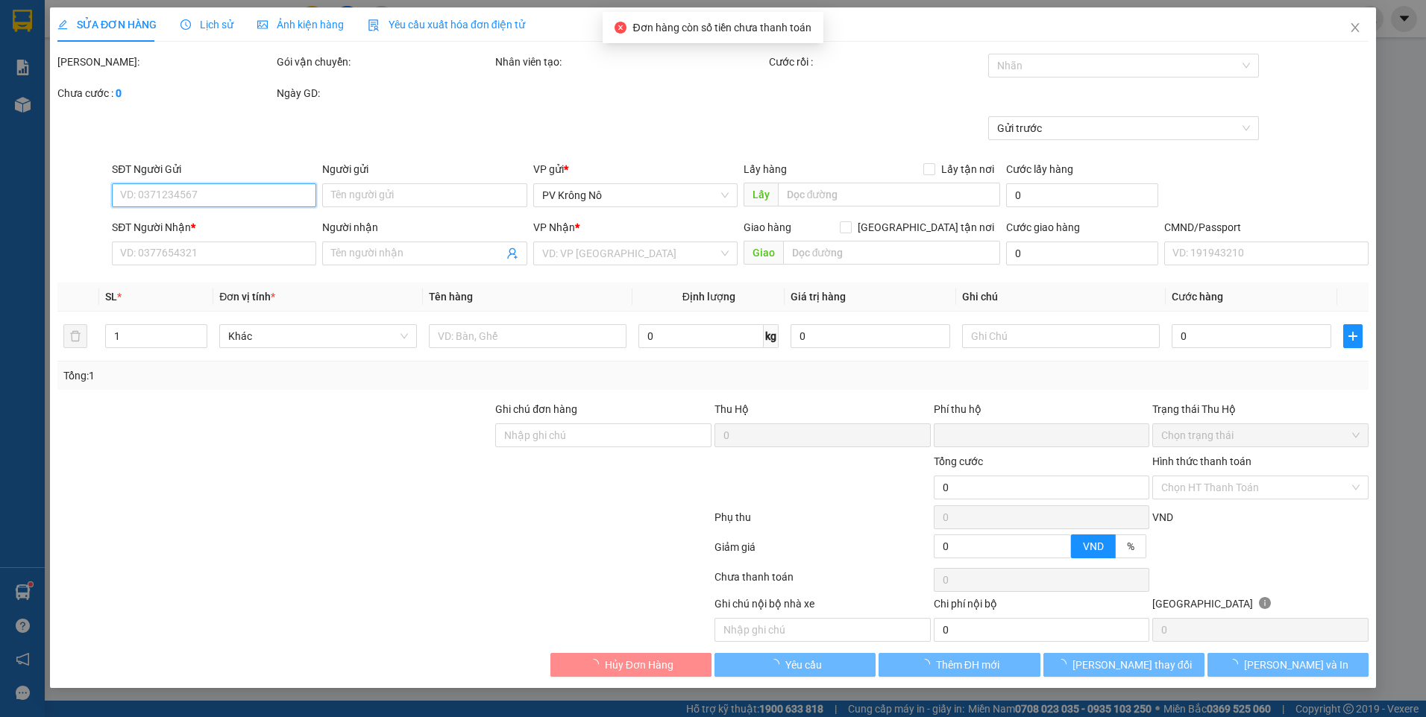
type input "50.000"
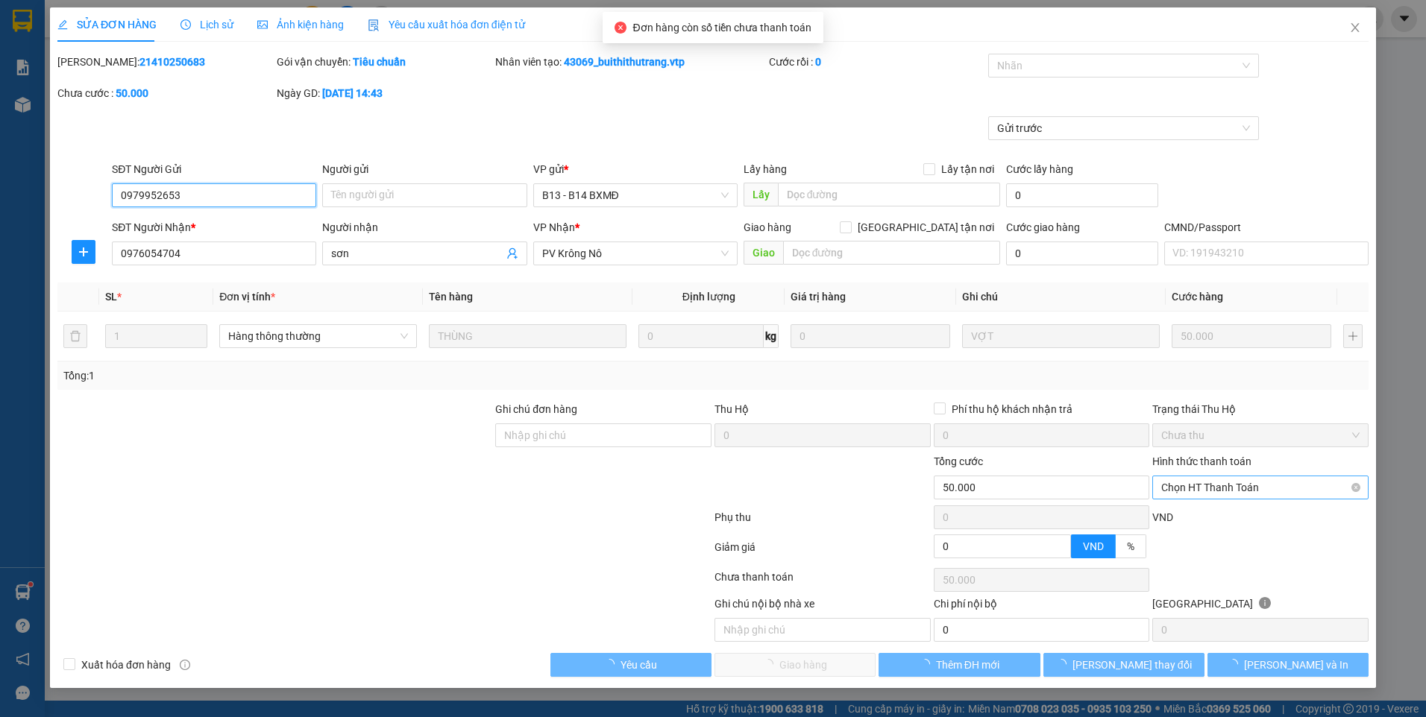
type input "2.500"
click at [1208, 488] on span "Chọn HT Thanh Toán" at bounding box center [1260, 488] width 198 height 22
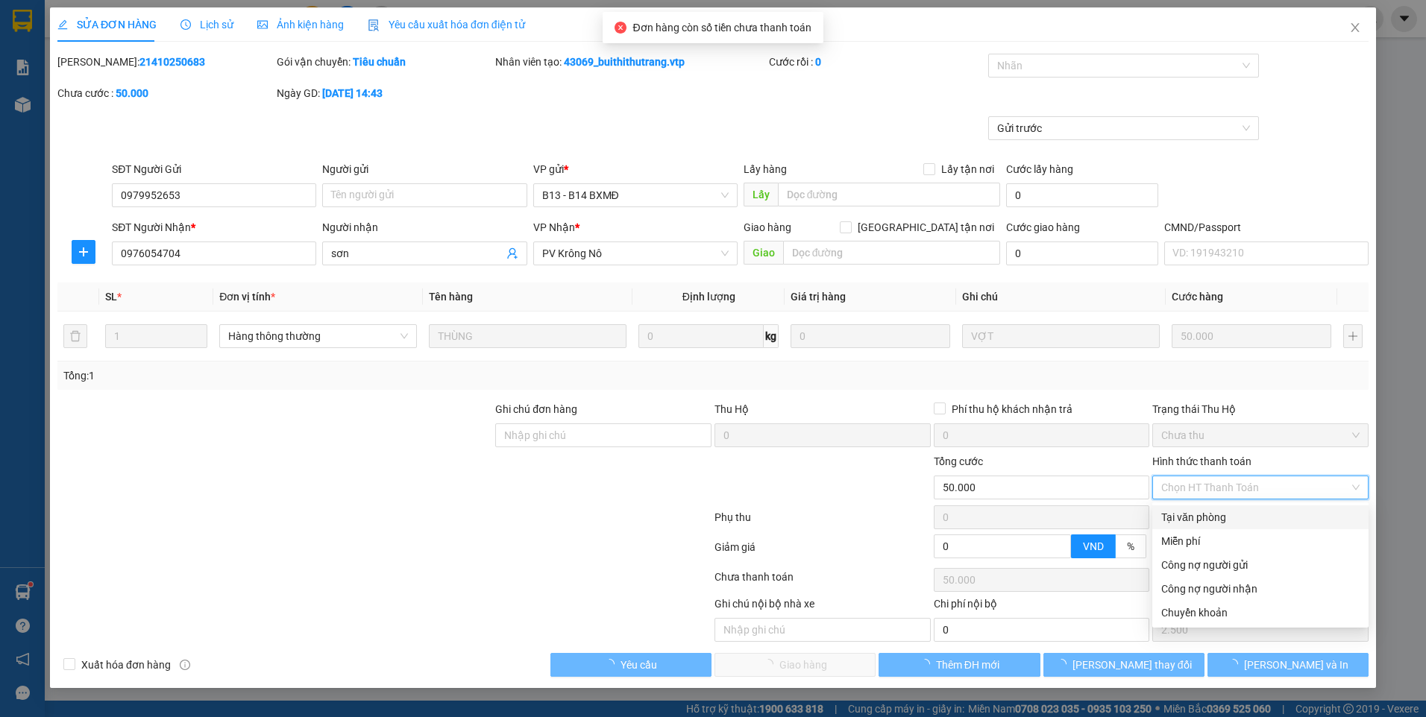
click at [1216, 515] on div "Tại văn phòng" at bounding box center [1260, 517] width 198 height 16
type input "0"
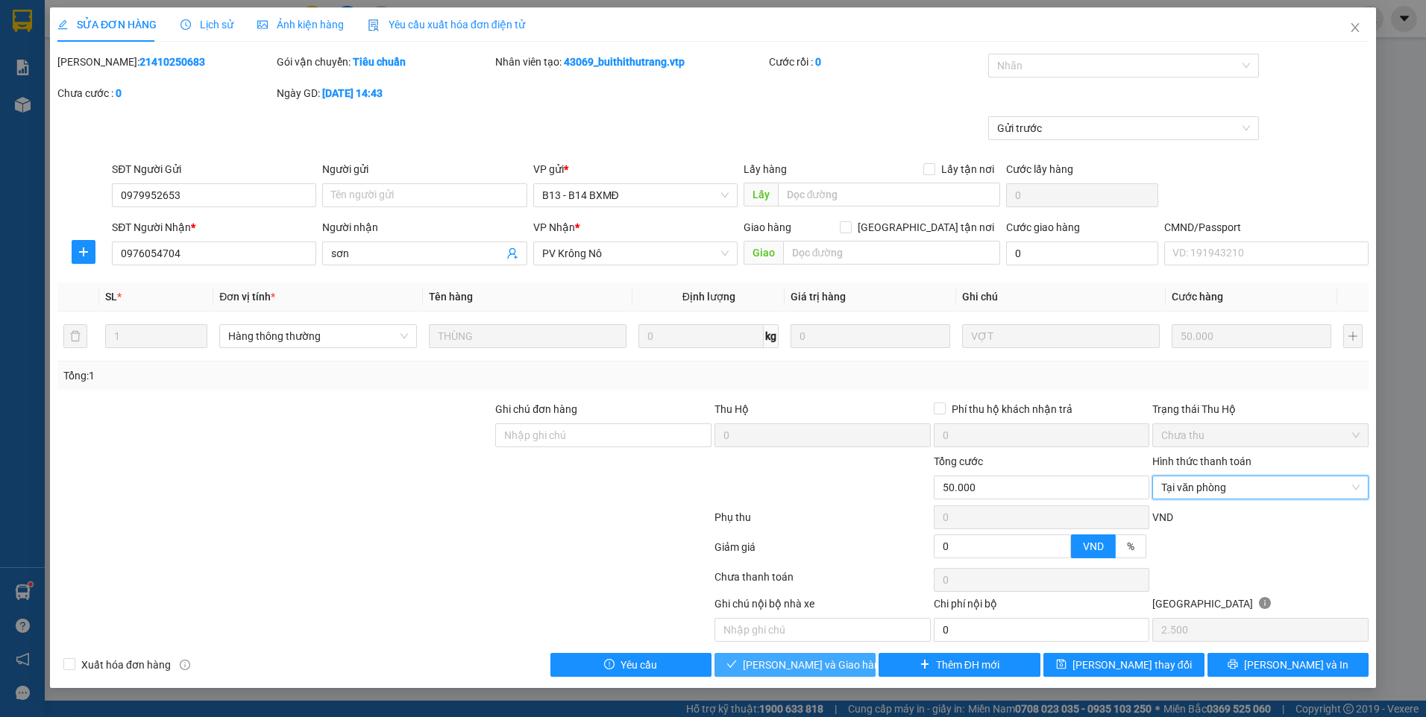
click at [828, 670] on span "[PERSON_NAME] và Giao hàng" at bounding box center [814, 665] width 143 height 16
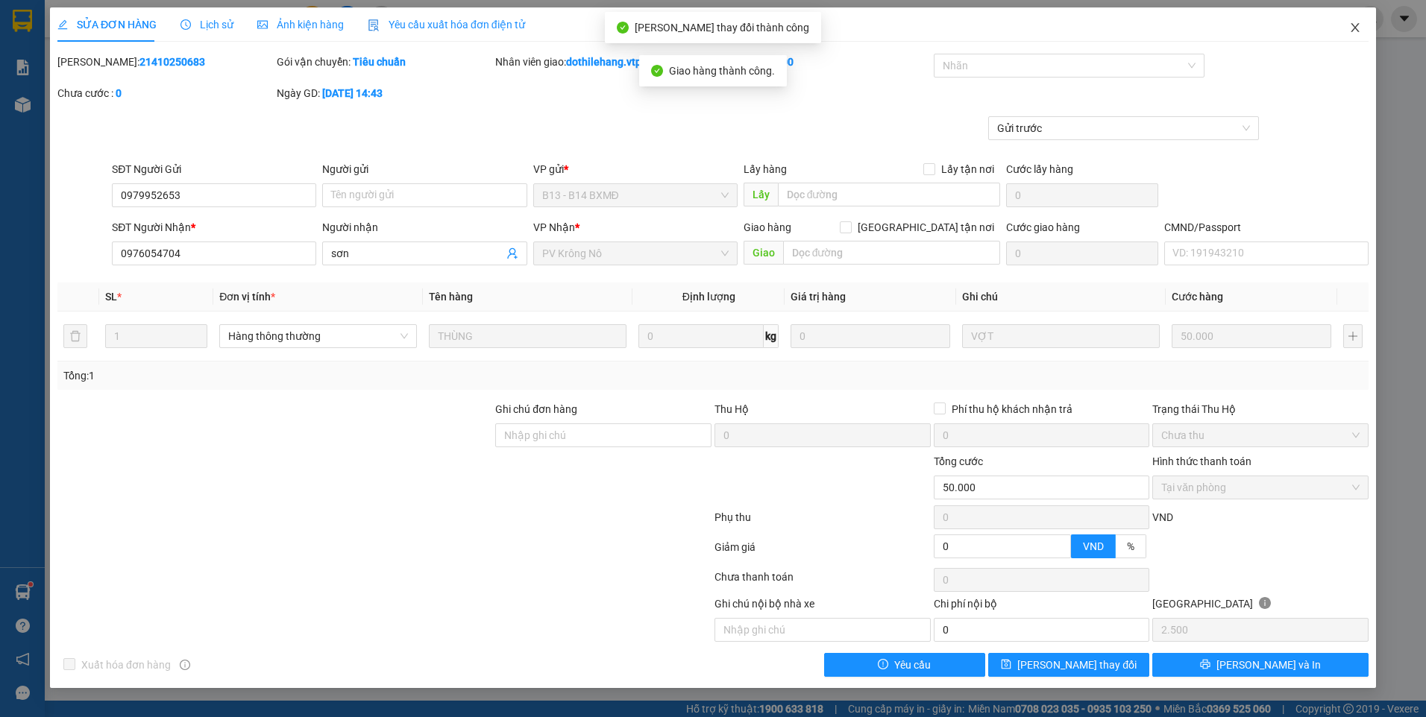
click at [1350, 26] on icon "close" at bounding box center [1355, 28] width 12 height 12
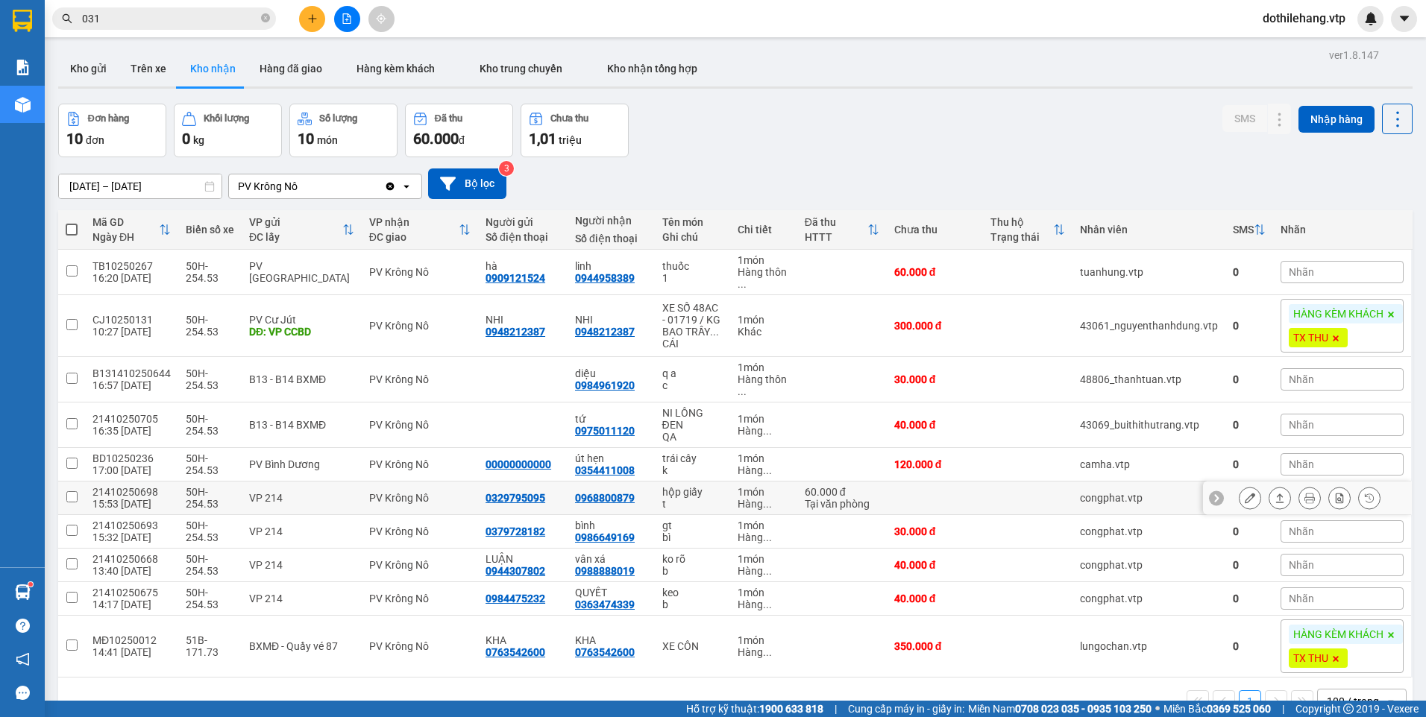
click at [958, 487] on td at bounding box center [935, 499] width 96 height 34
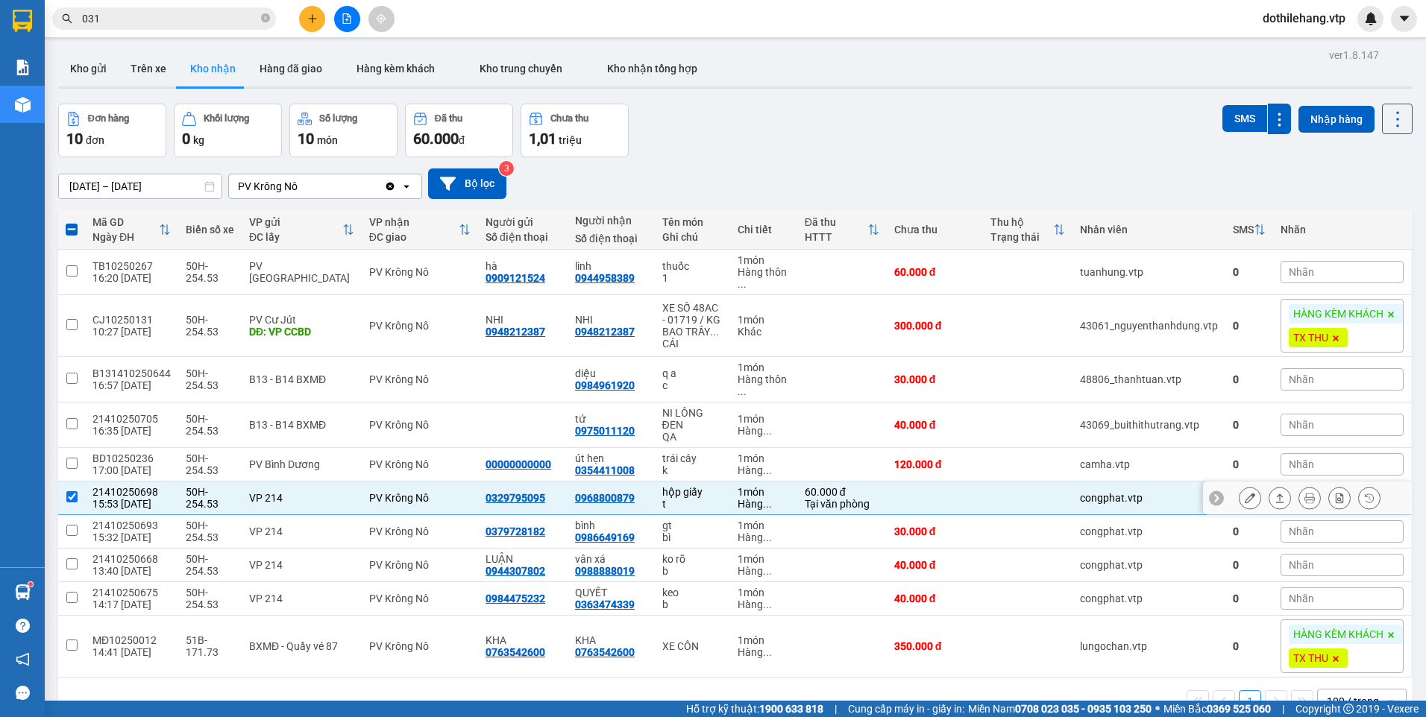
click at [974, 496] on td at bounding box center [935, 499] width 96 height 34
checkbox input "false"
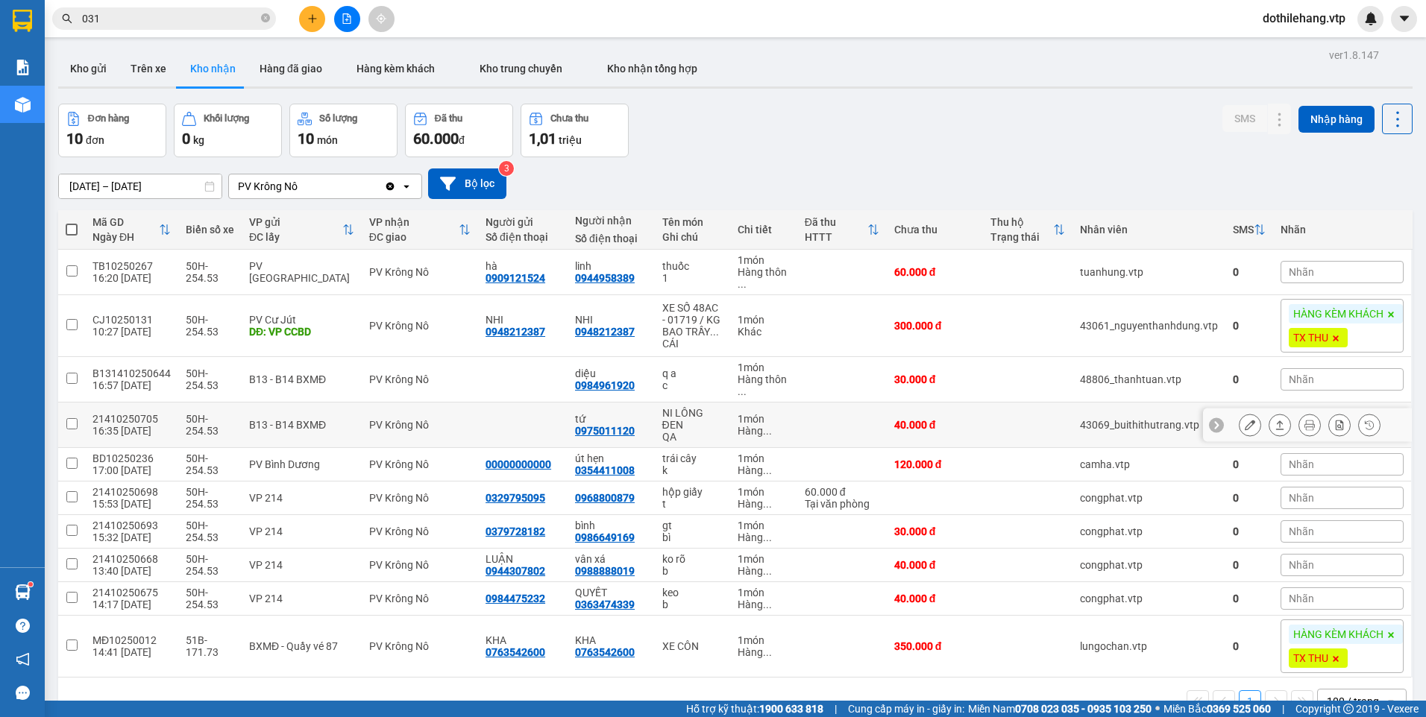
click at [990, 430] on td at bounding box center [1027, 425] width 89 height 45
checkbox input "true"
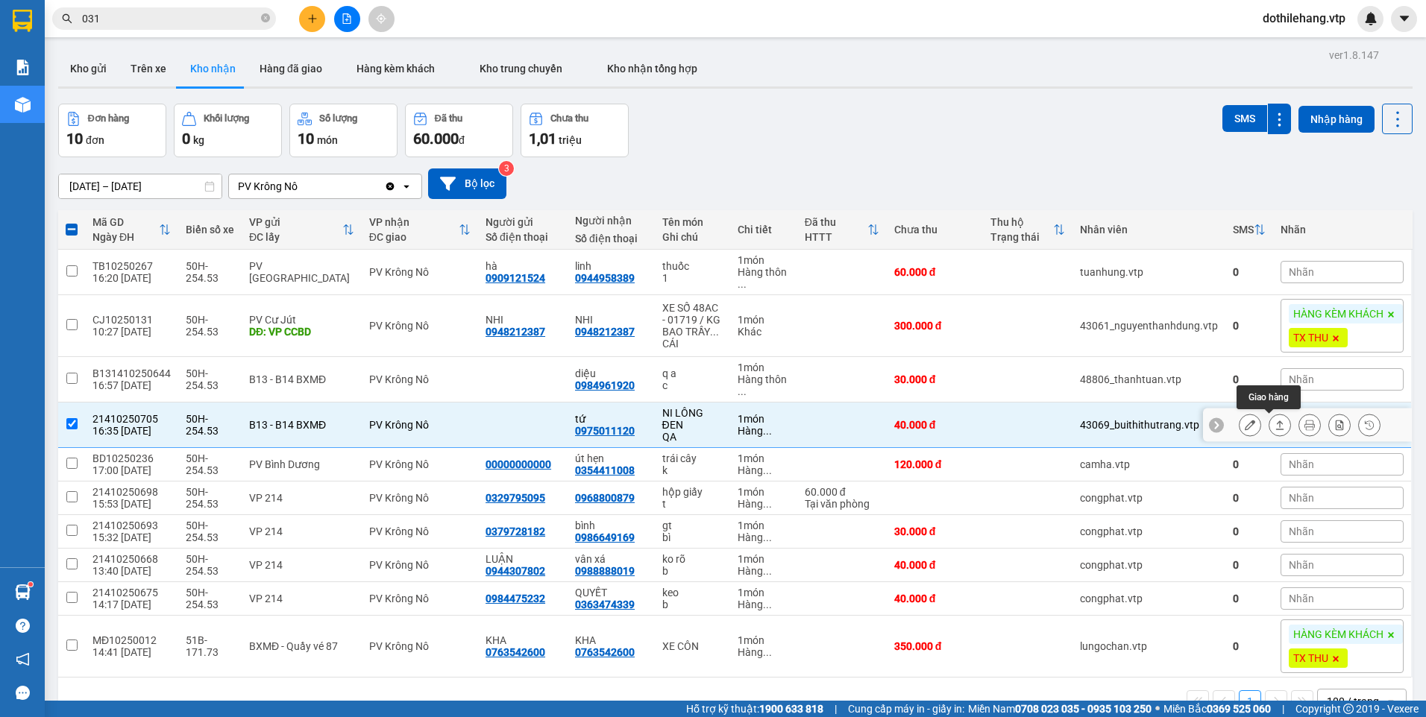
click at [1275, 426] on icon at bounding box center [1280, 425] width 10 height 10
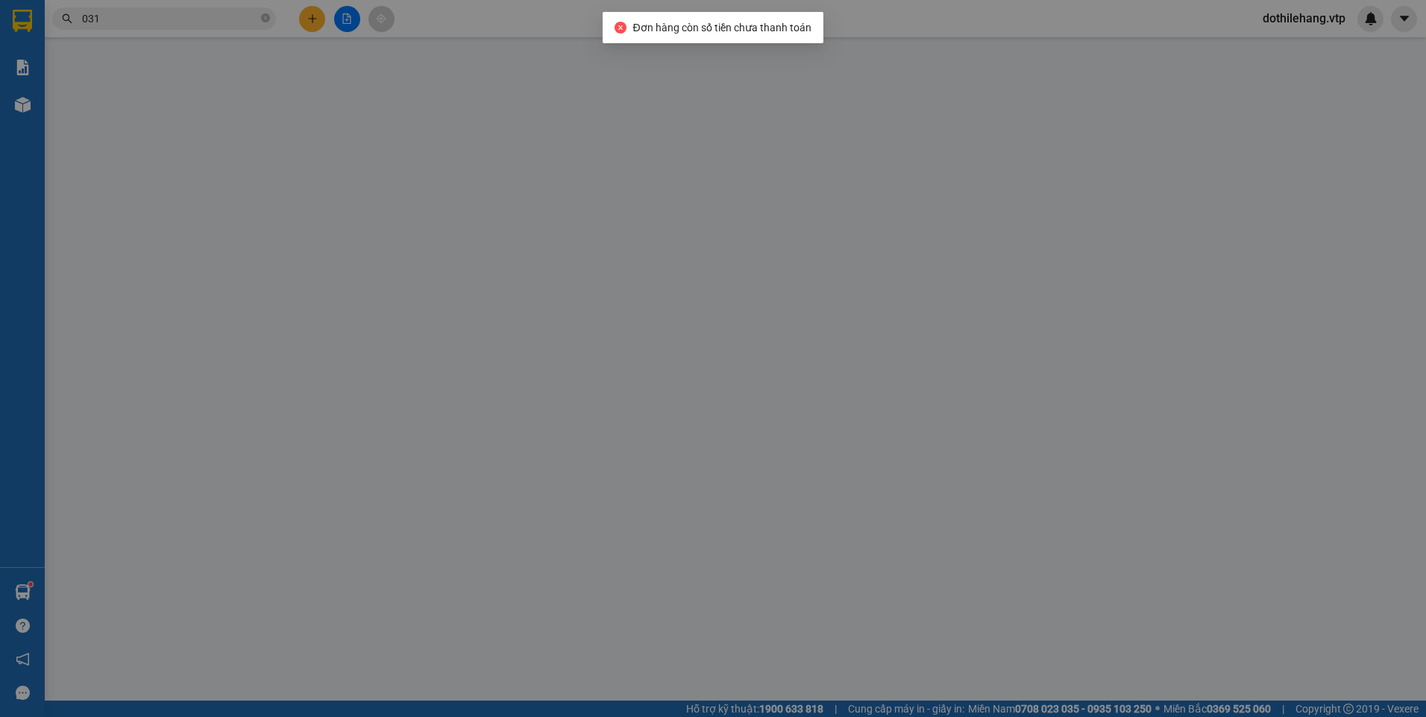
type input "2.000"
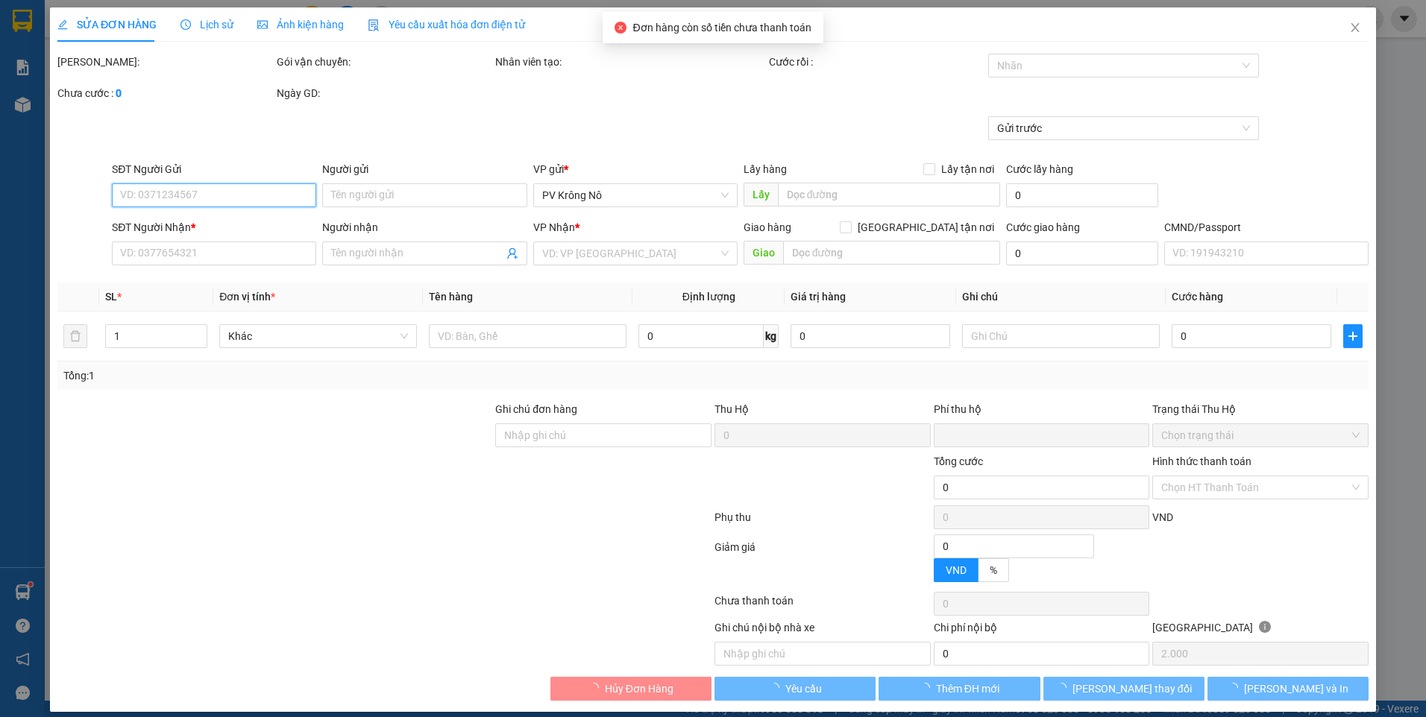
type input "0975011120"
type input "tứ"
type input "0"
type input "40.000"
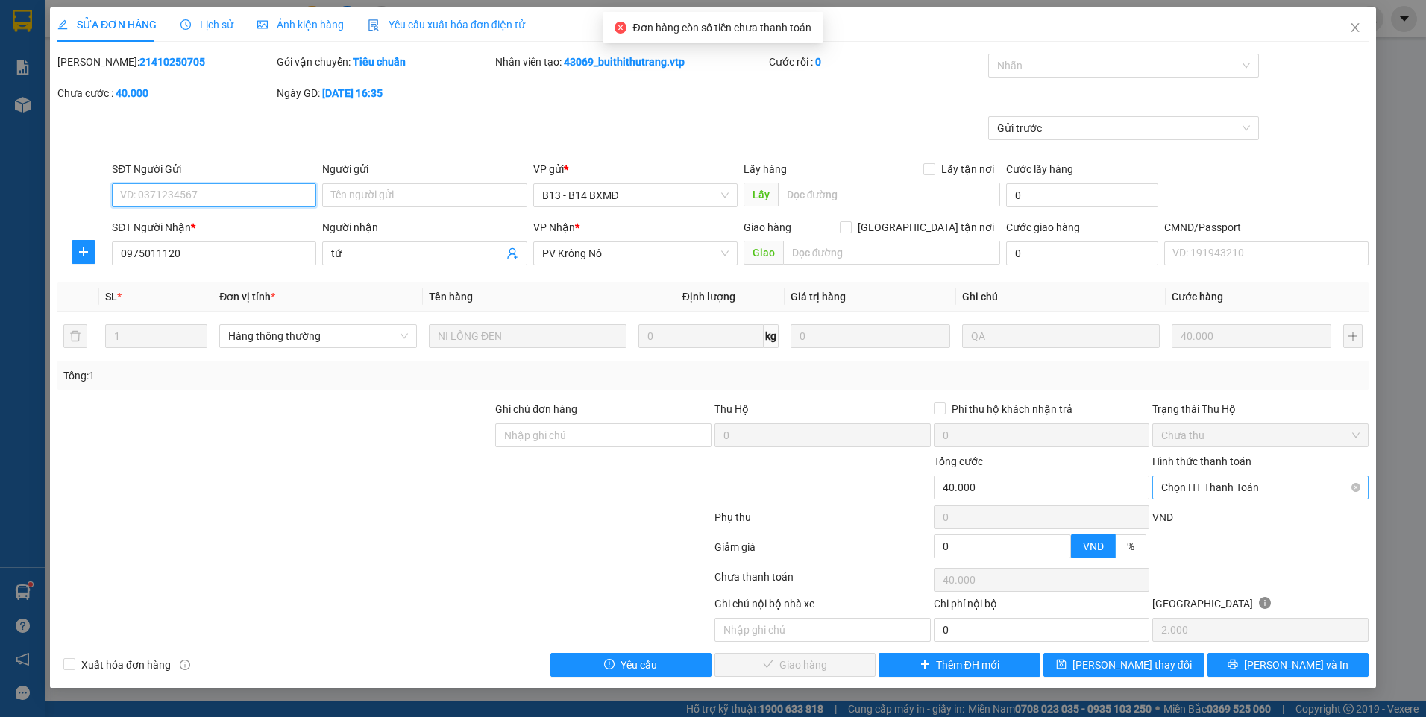
click at [1208, 484] on span "Chọn HT Thanh Toán" at bounding box center [1260, 488] width 198 height 22
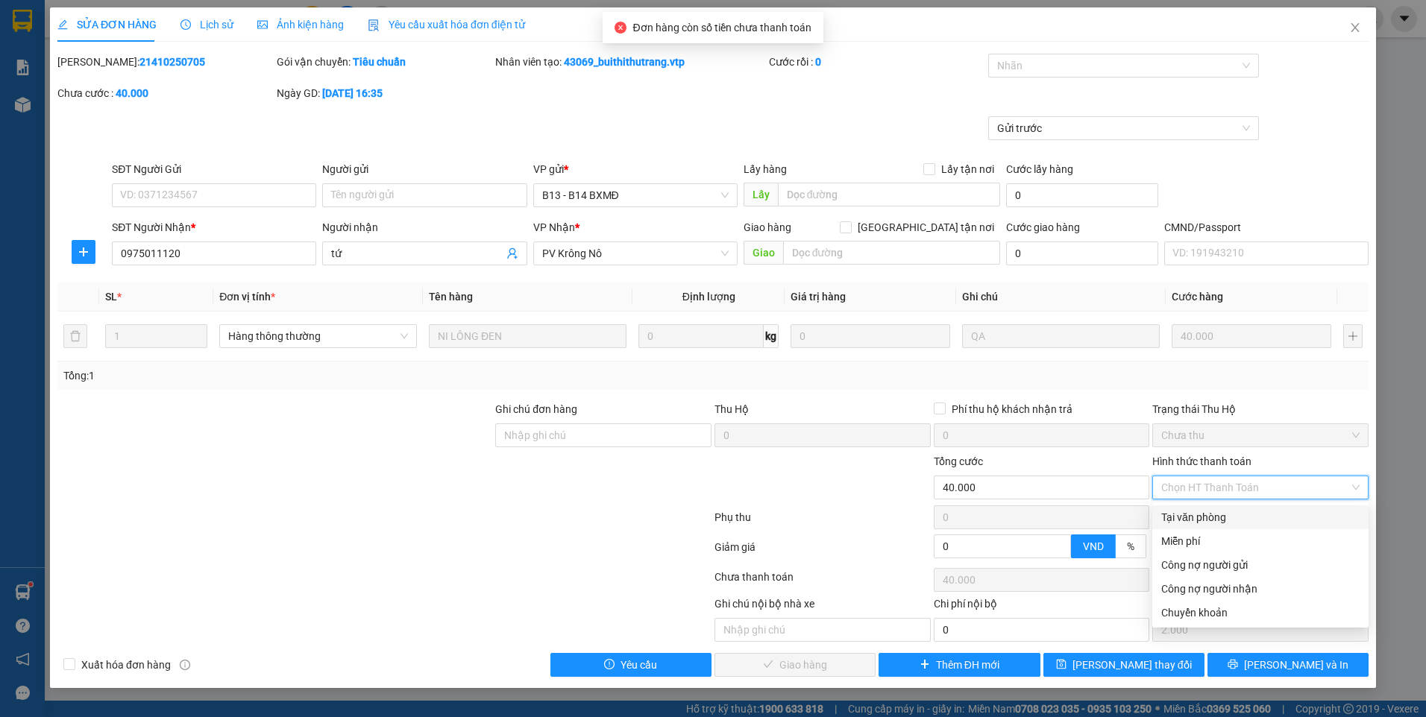
click at [1196, 509] on div "Tại văn phòng" at bounding box center [1260, 518] width 216 height 24
type input "0"
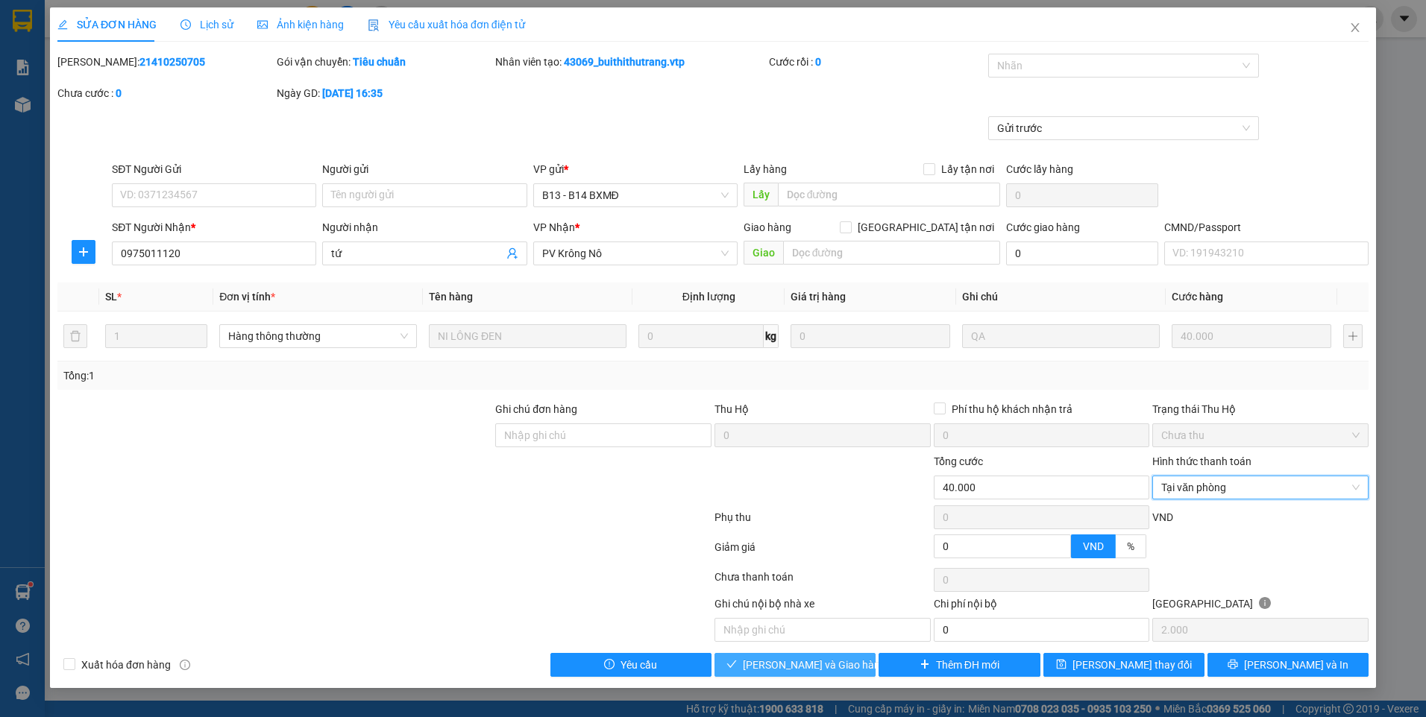
drag, startPoint x: 832, startPoint y: 657, endPoint x: 849, endPoint y: 648, distance: 18.7
click at [833, 659] on span "[PERSON_NAME] và Giao hàng" at bounding box center [814, 665] width 143 height 16
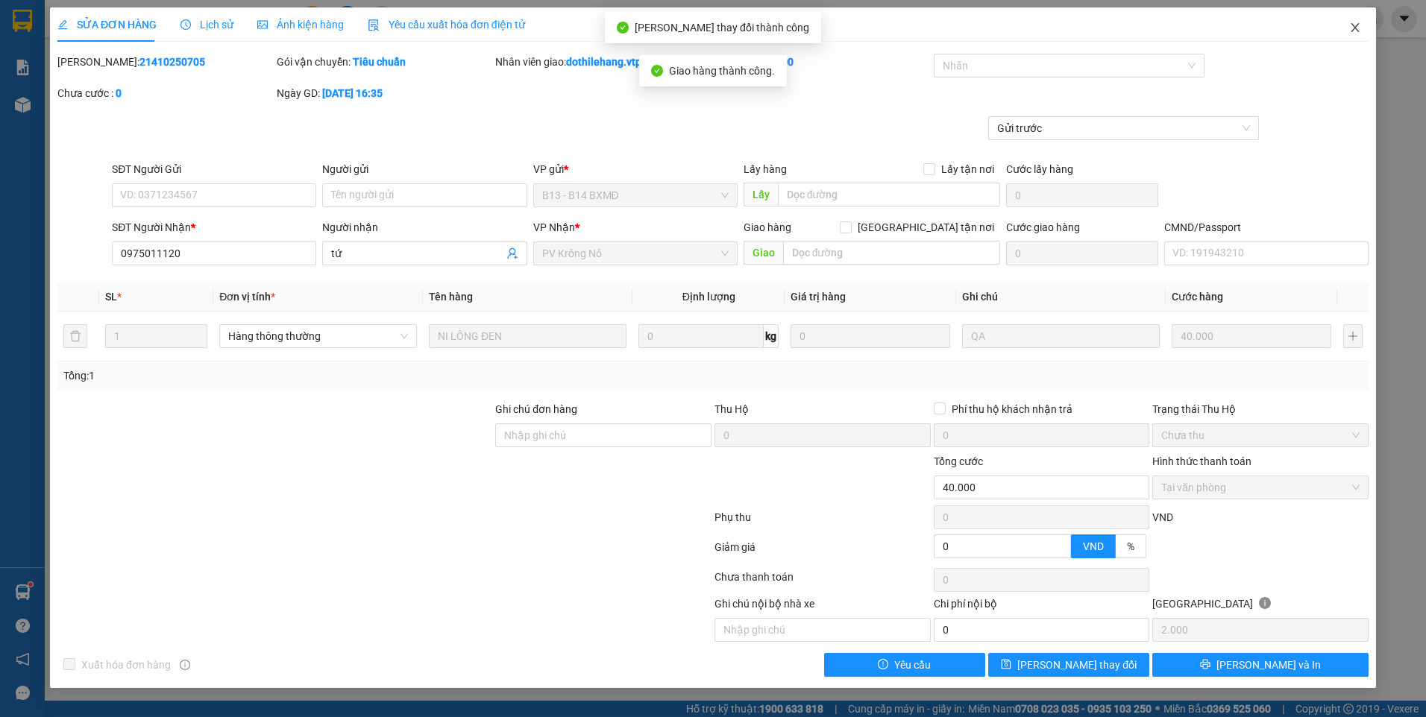
click at [1362, 31] on span "Close" at bounding box center [1355, 28] width 42 height 42
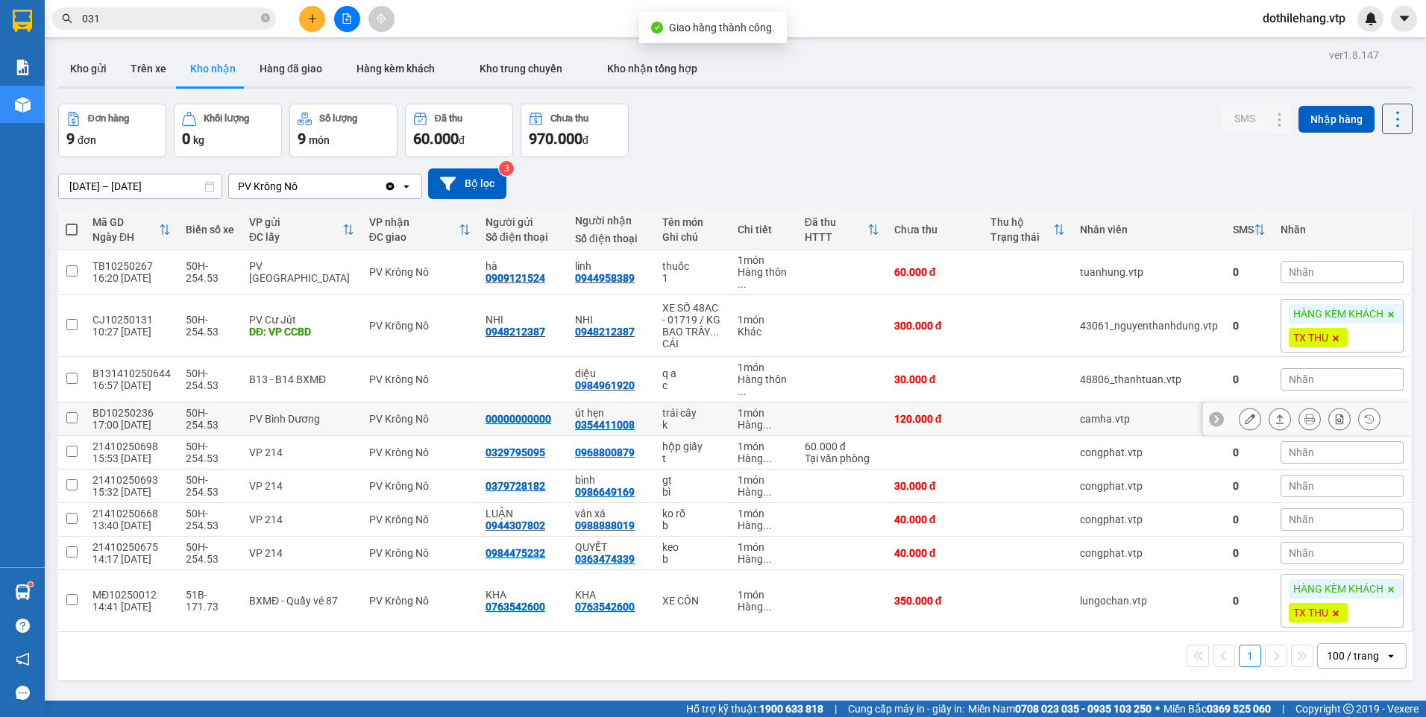
click at [867, 410] on td at bounding box center [841, 420] width 89 height 34
checkbox input "true"
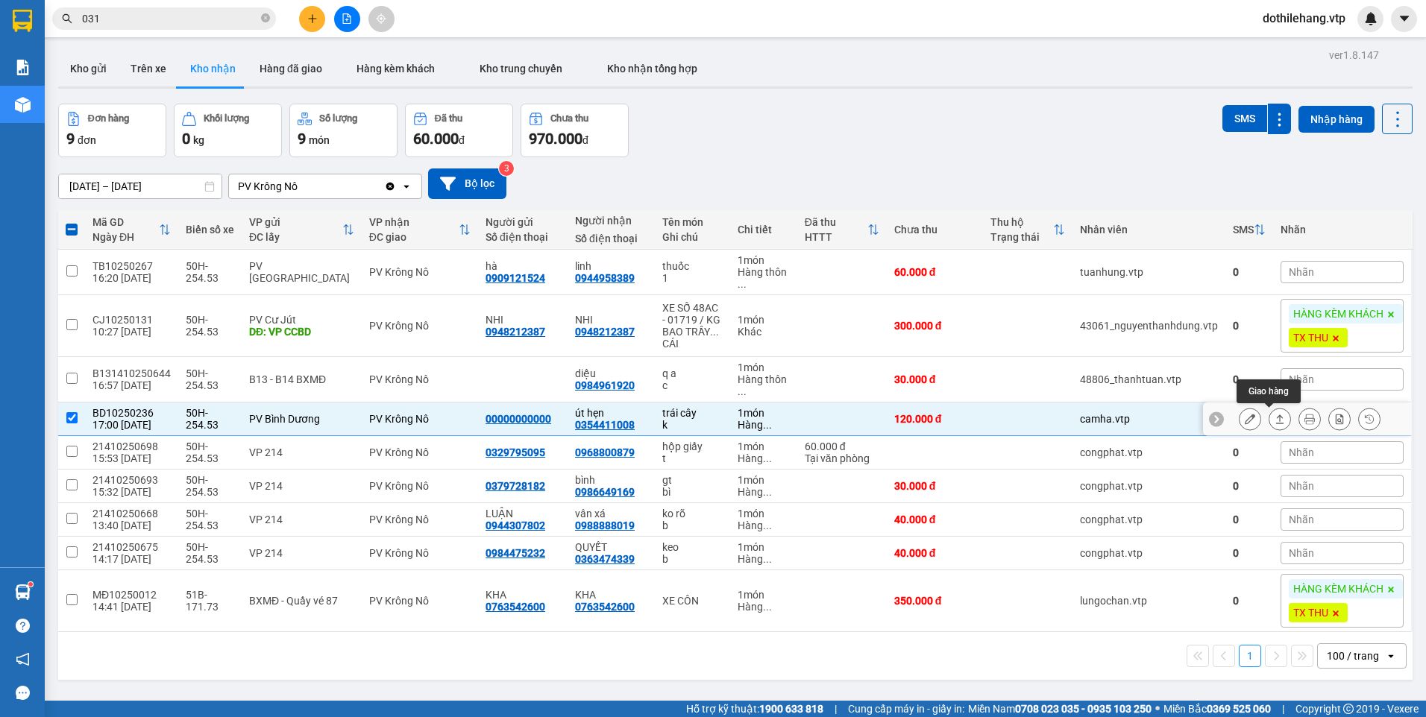
click at [1269, 417] on button at bounding box center [1279, 419] width 21 height 26
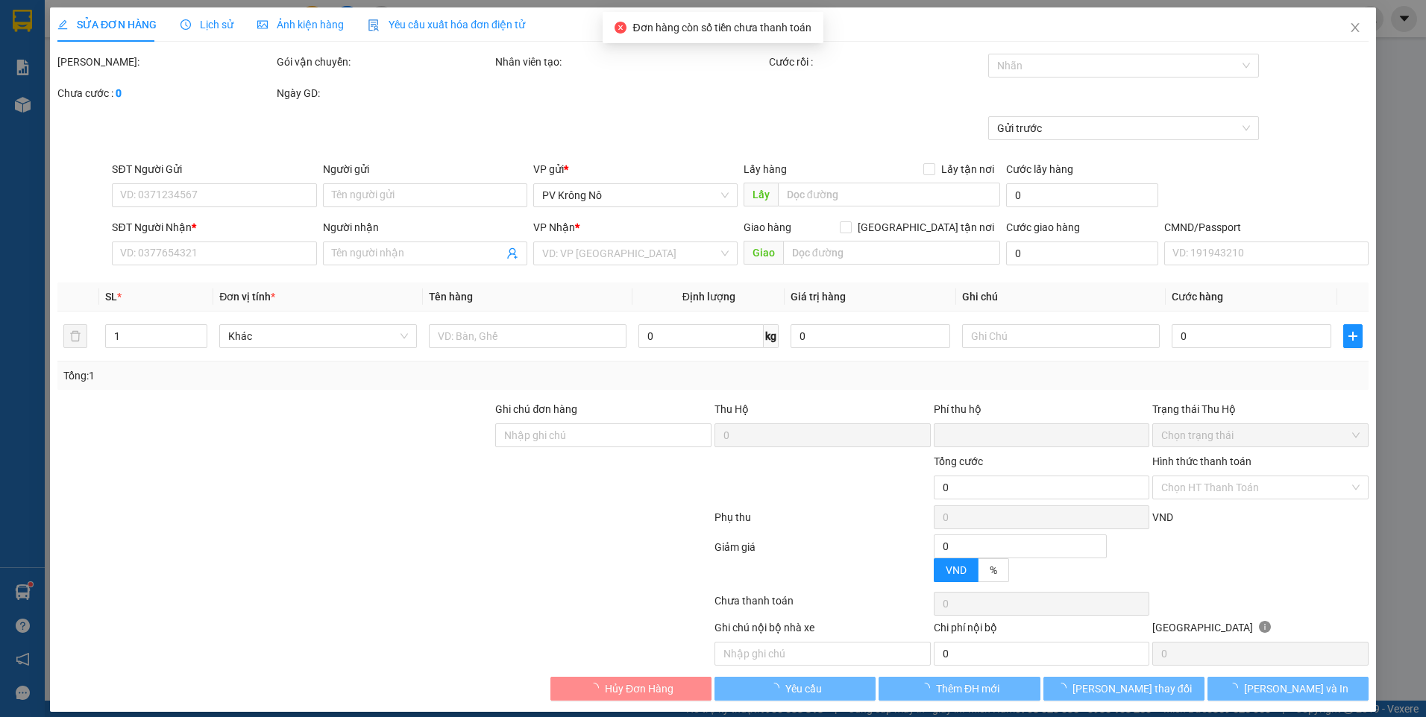
type input "00000000000"
type input "0354411008"
type input "út hẹn"
type input "0"
type input "120.000"
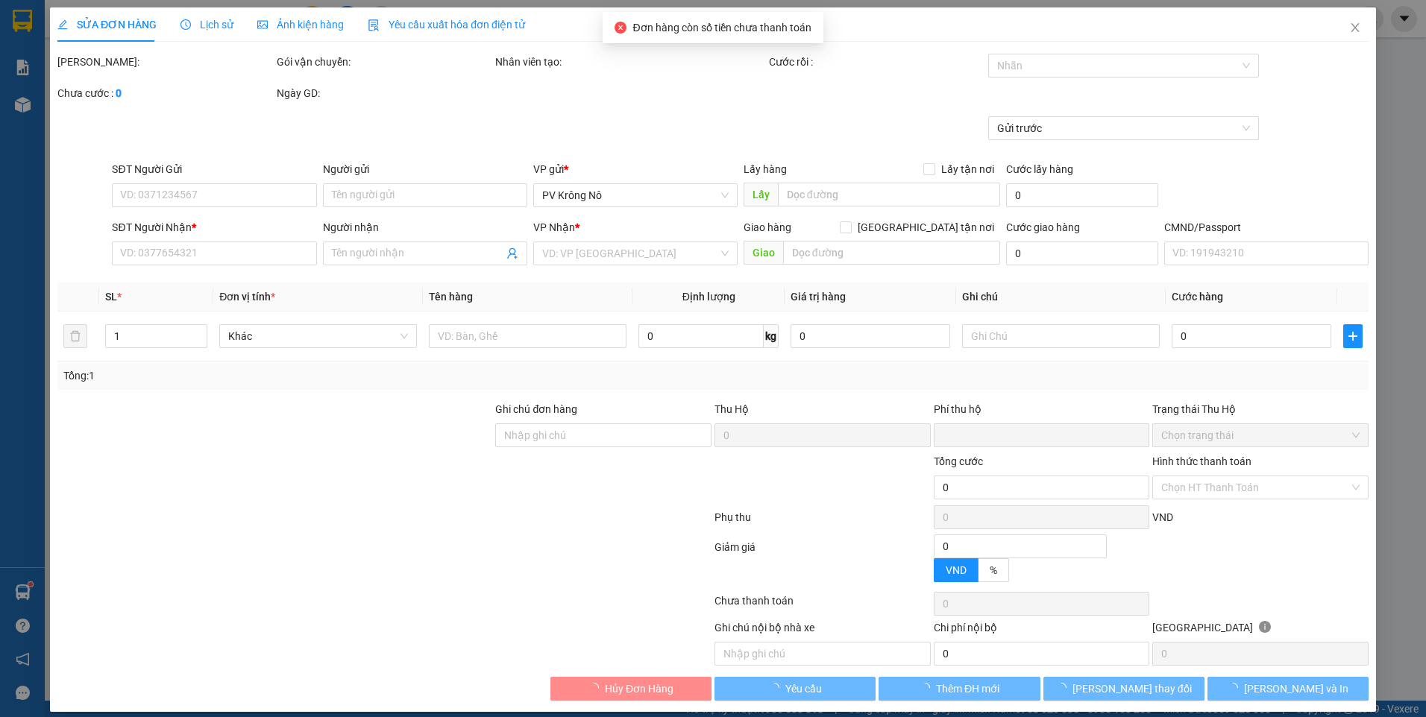
type input "120.000"
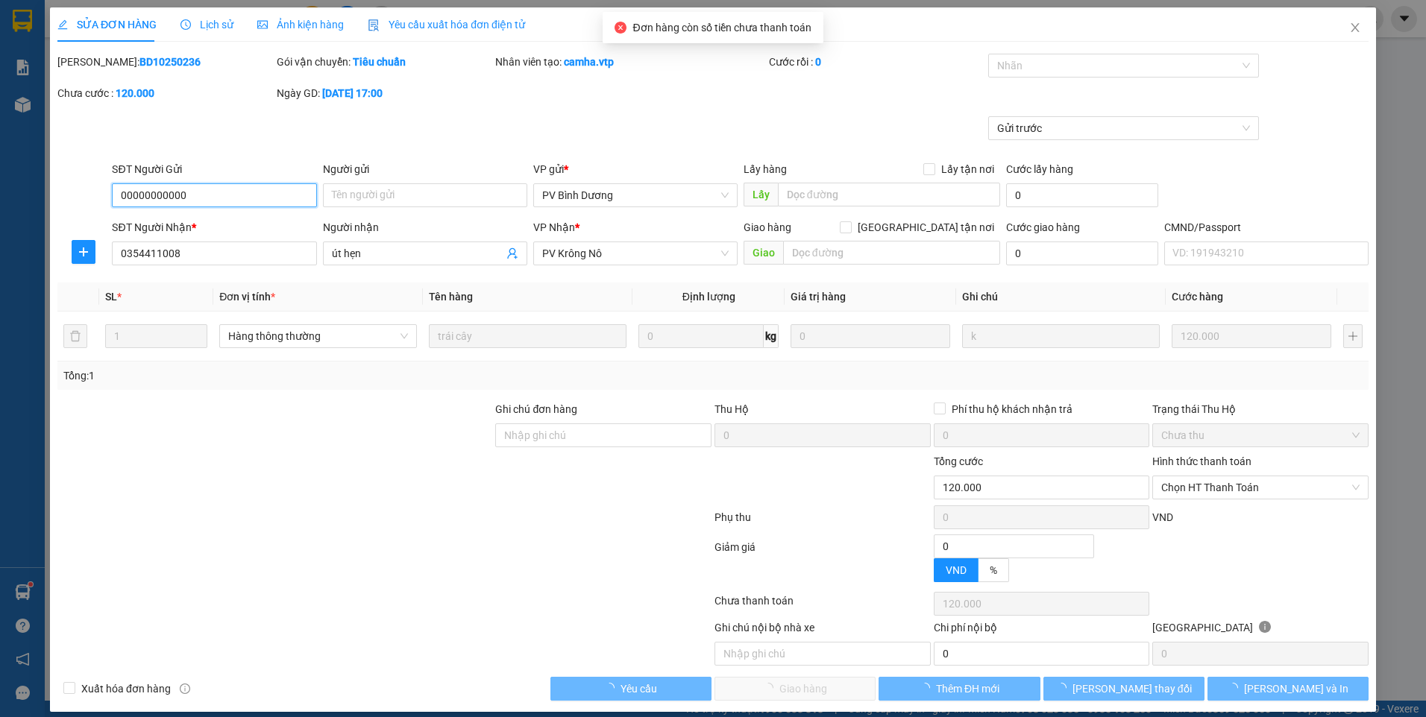
type input "6.000"
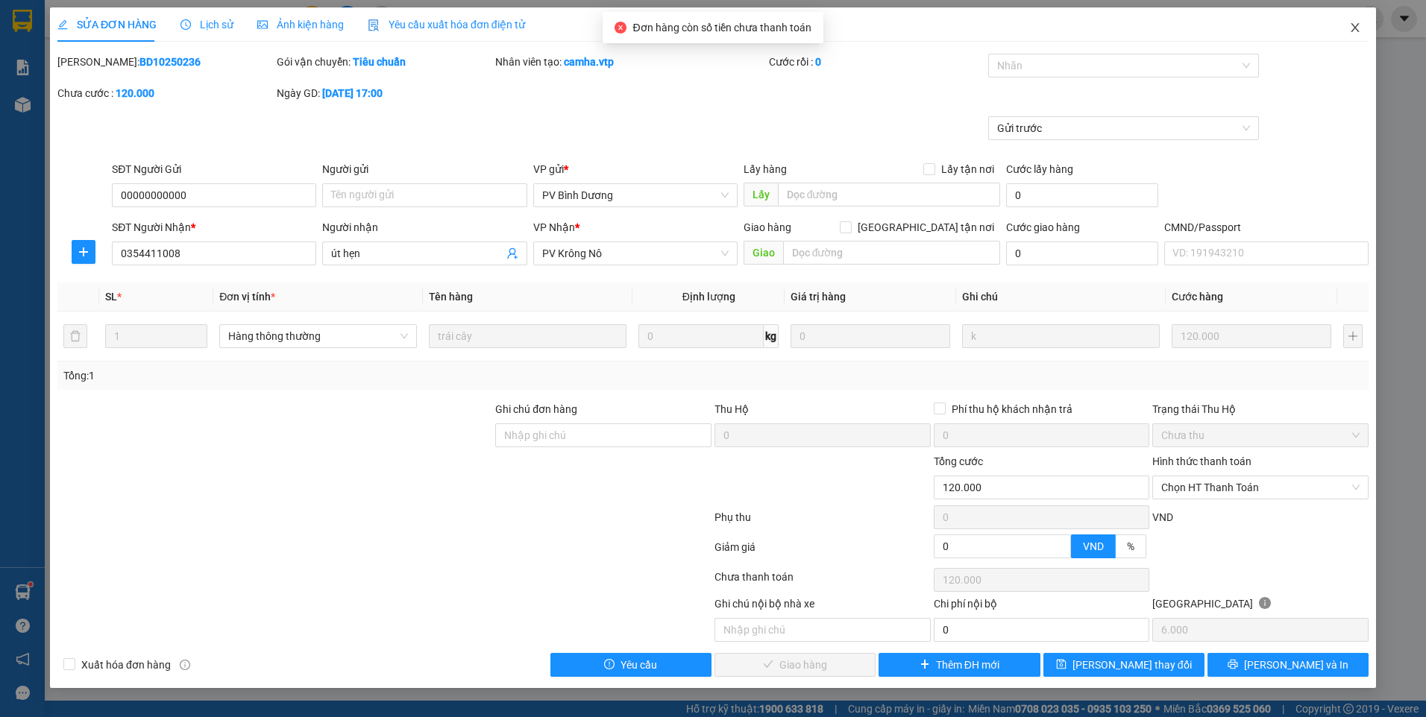
click at [1358, 30] on icon "close" at bounding box center [1355, 28] width 12 height 12
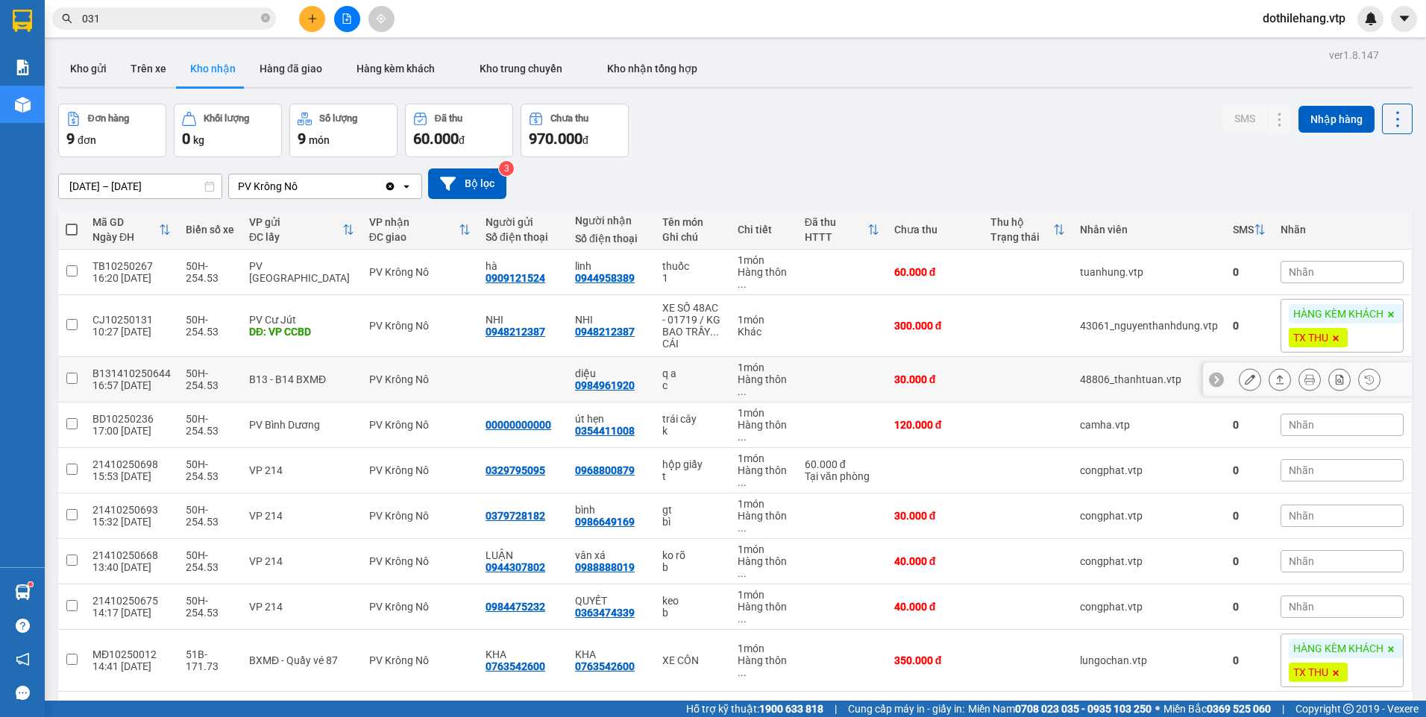
click at [808, 386] on td at bounding box center [841, 379] width 89 height 45
checkbox input "true"
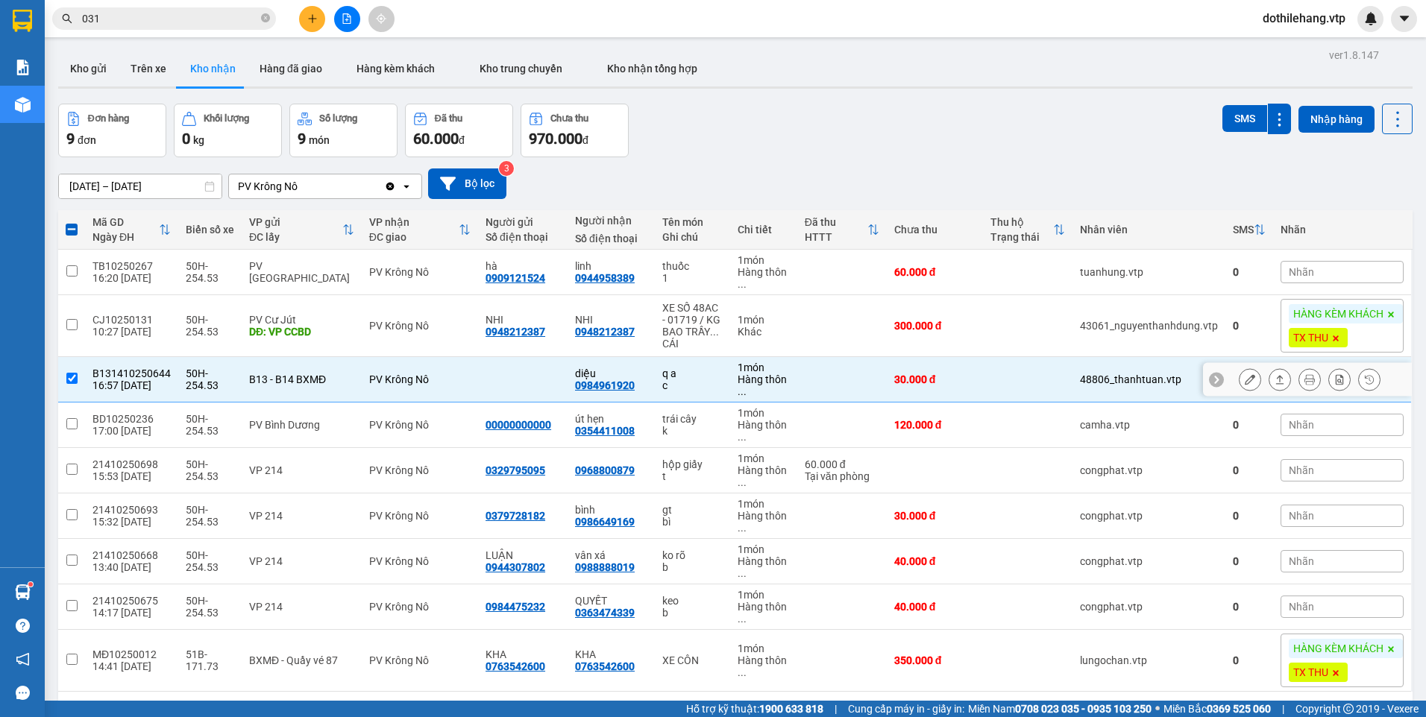
click at [1275, 374] on button at bounding box center [1279, 380] width 21 height 26
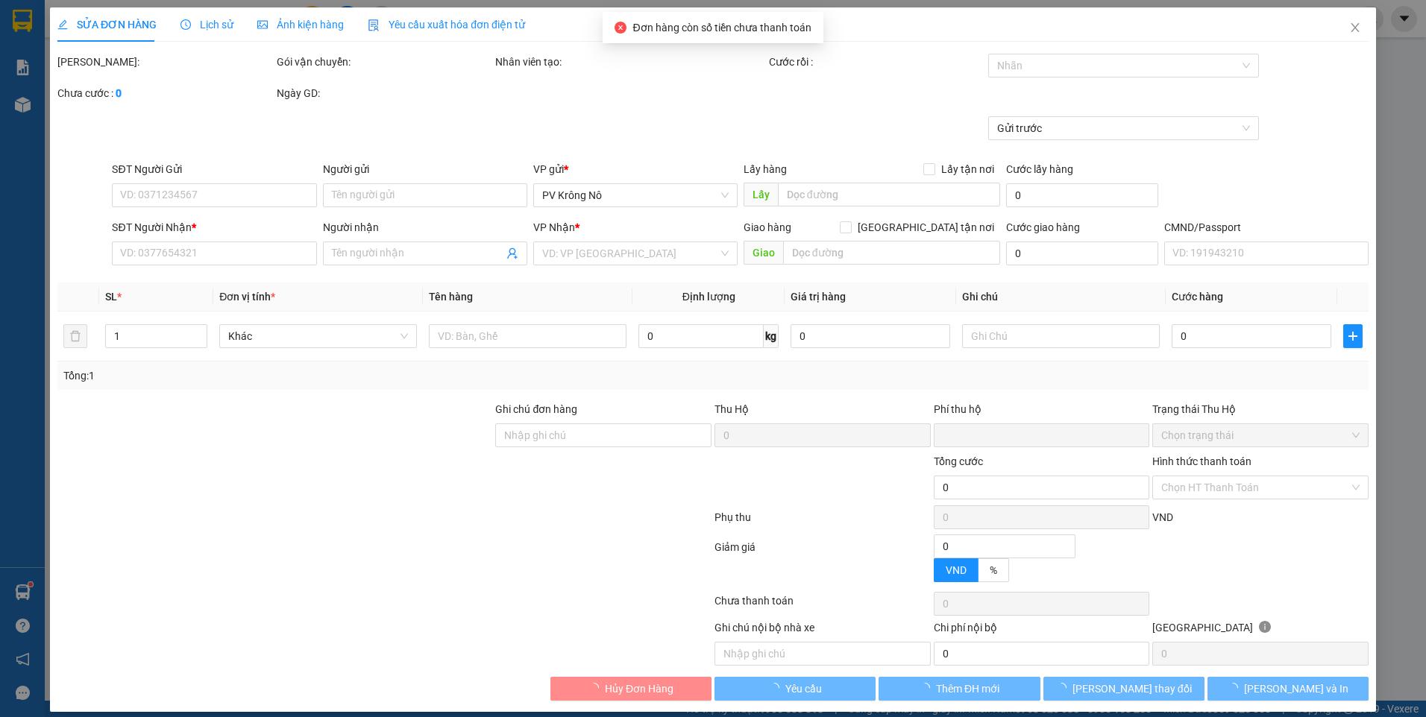
type input "1.500"
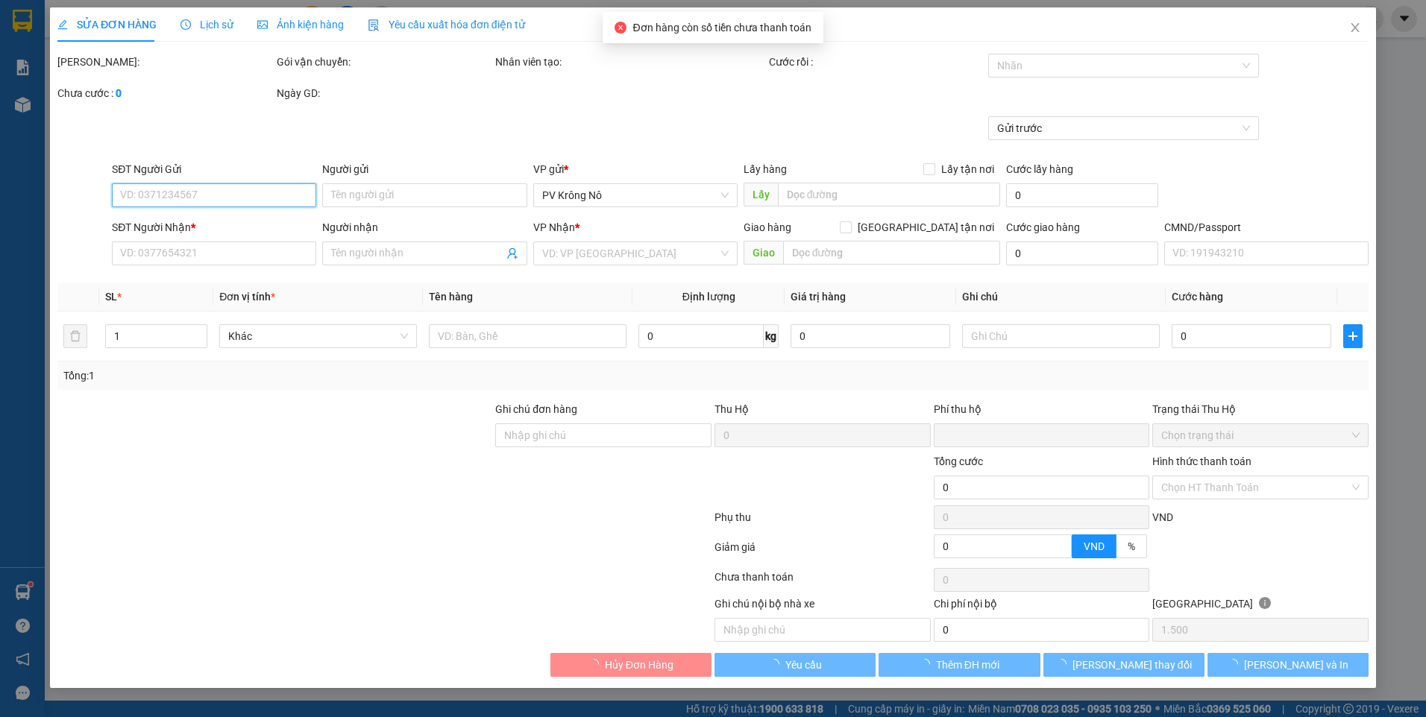
type input "0984961920"
type input "diệu"
type input "c"
type input "0"
type input "30.000"
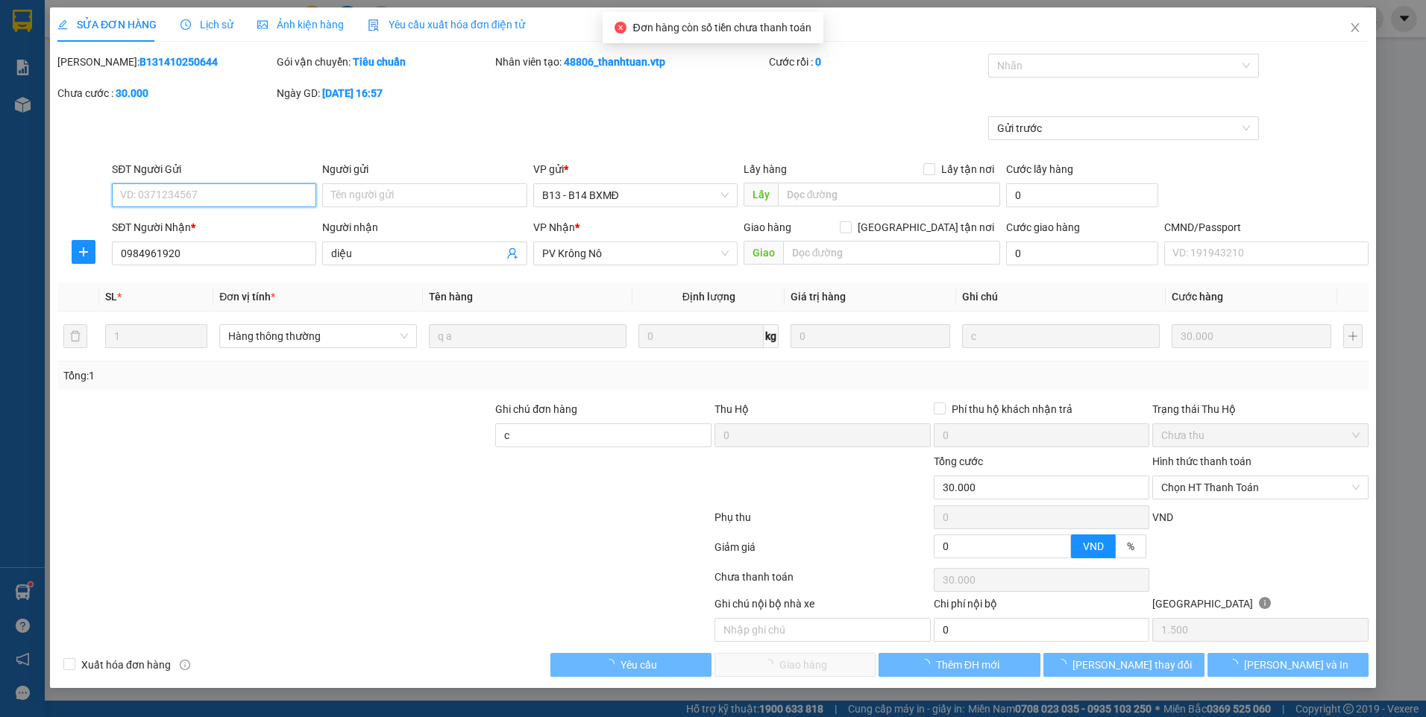
click at [1242, 485] on span "Chọn HT Thanh Toán" at bounding box center [1260, 488] width 198 height 22
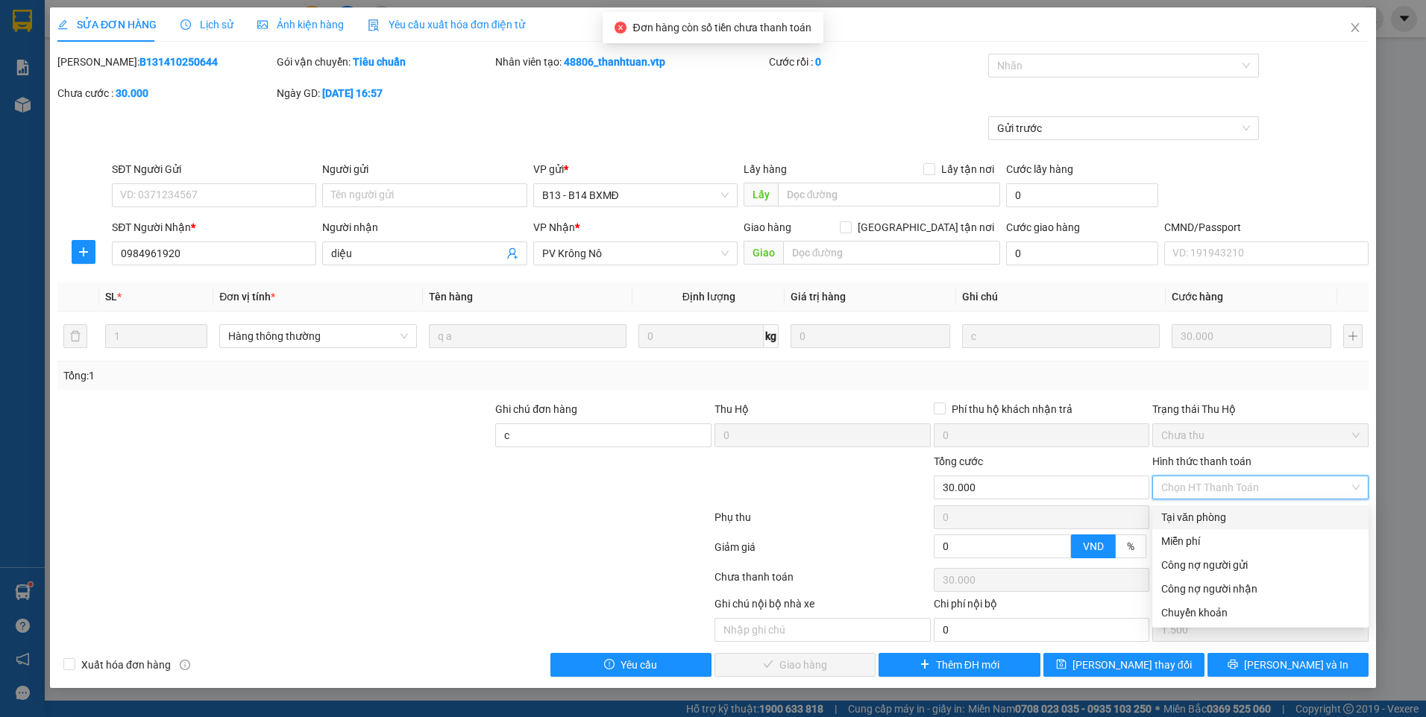
click at [1224, 506] on div "Tại văn phòng" at bounding box center [1260, 518] width 216 height 24
type input "0"
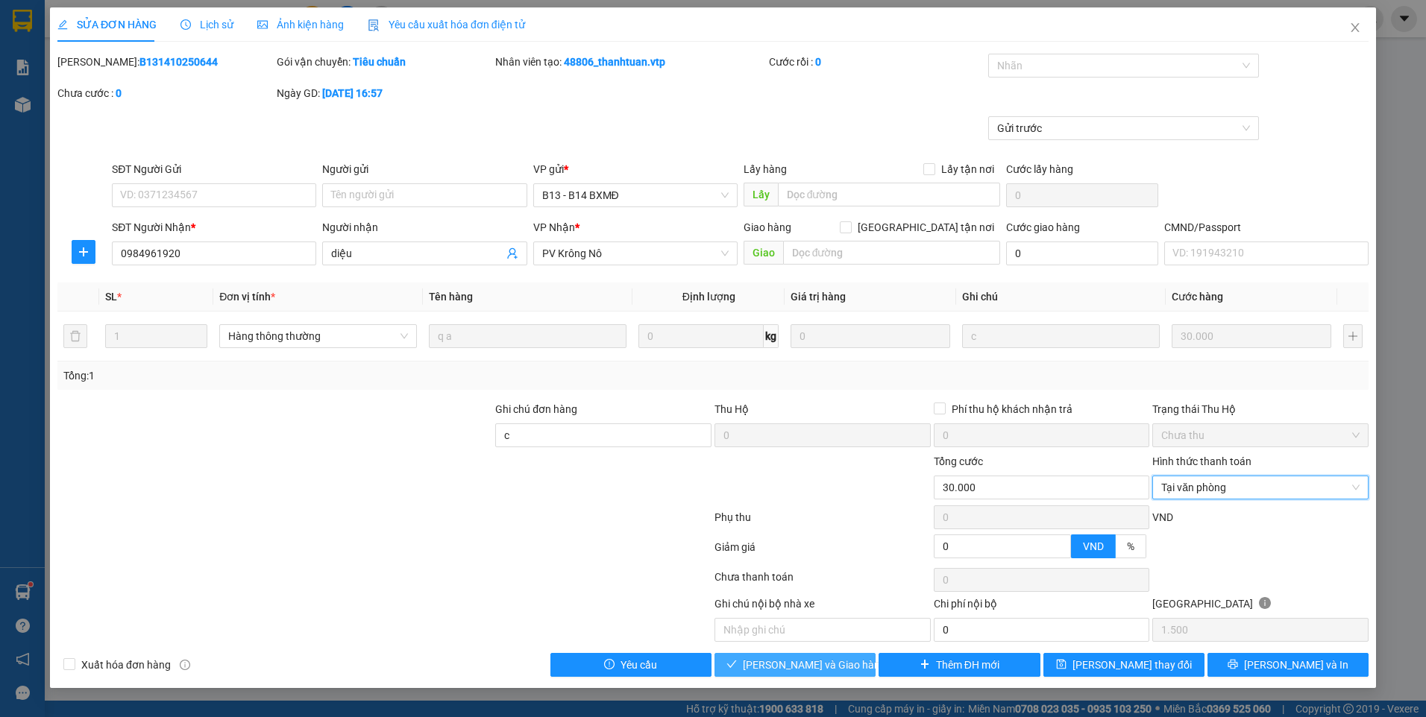
click at [823, 664] on span "[PERSON_NAME] và Giao hàng" at bounding box center [814, 665] width 143 height 16
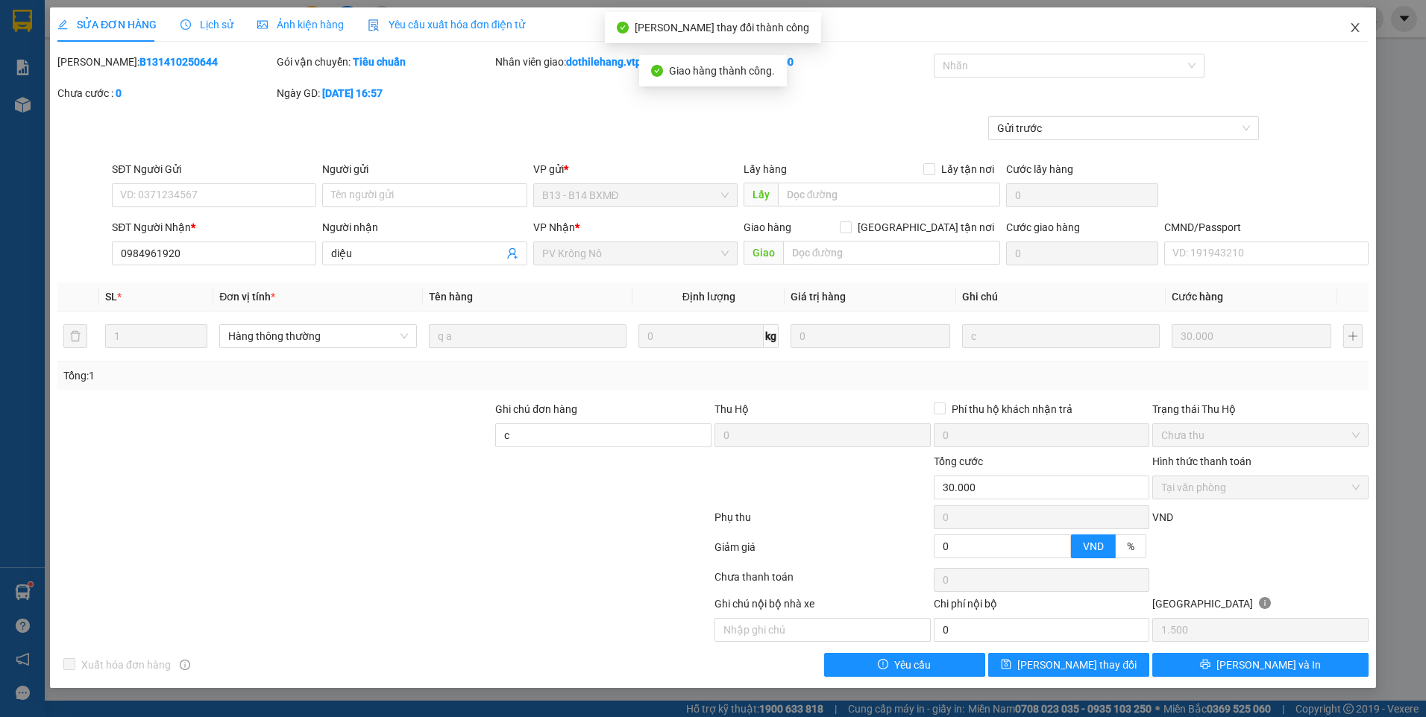
click at [1357, 31] on icon "close" at bounding box center [1355, 28] width 12 height 12
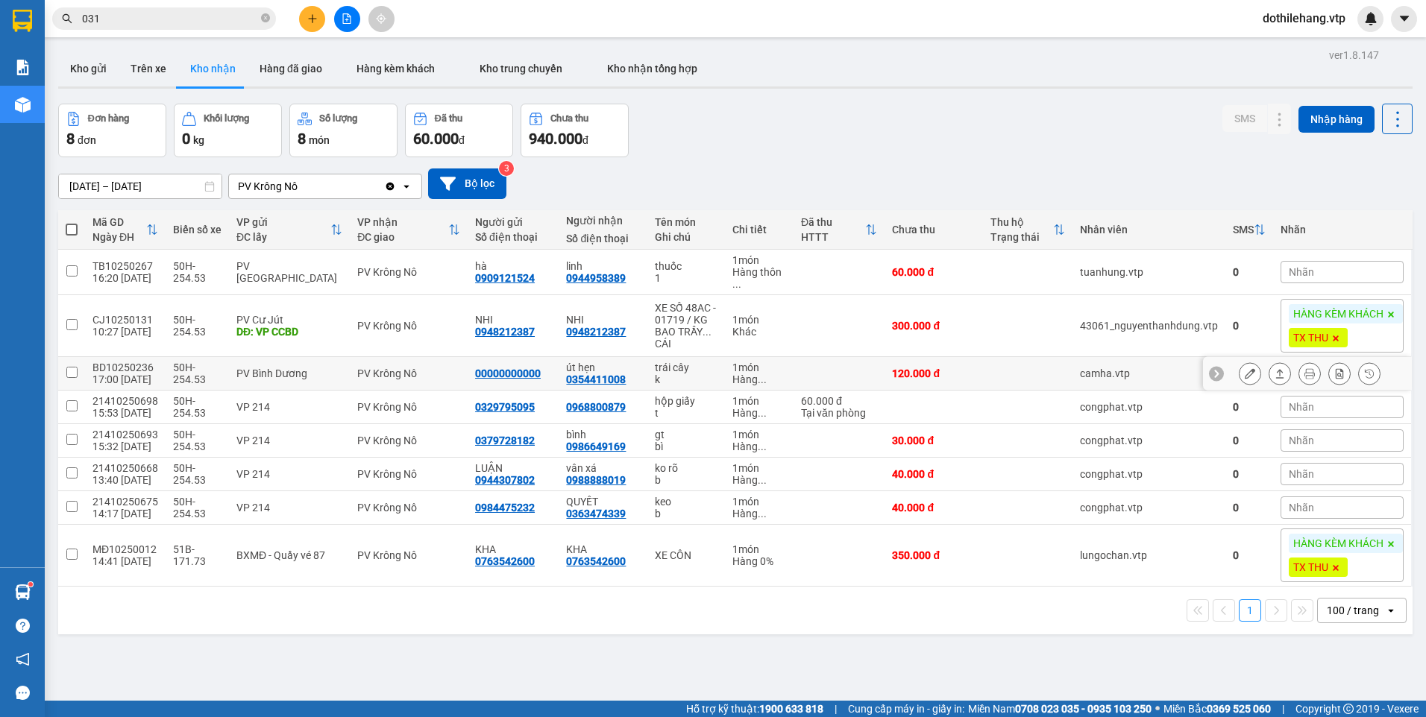
click at [971, 373] on td "120.000 đ" at bounding box center [934, 374] width 98 height 34
checkbox input "true"
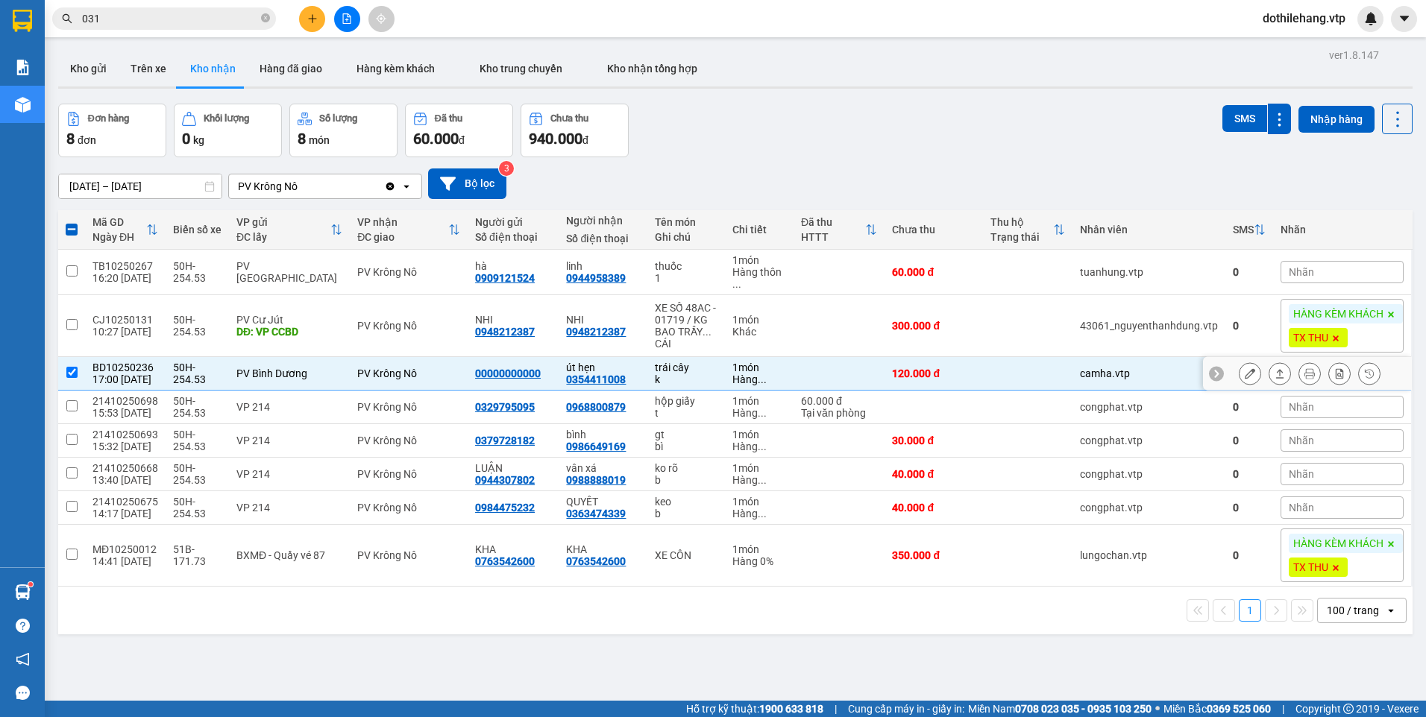
click at [1287, 383] on div at bounding box center [1310, 373] width 142 height 22
click at [1275, 370] on icon at bounding box center [1280, 373] width 10 height 10
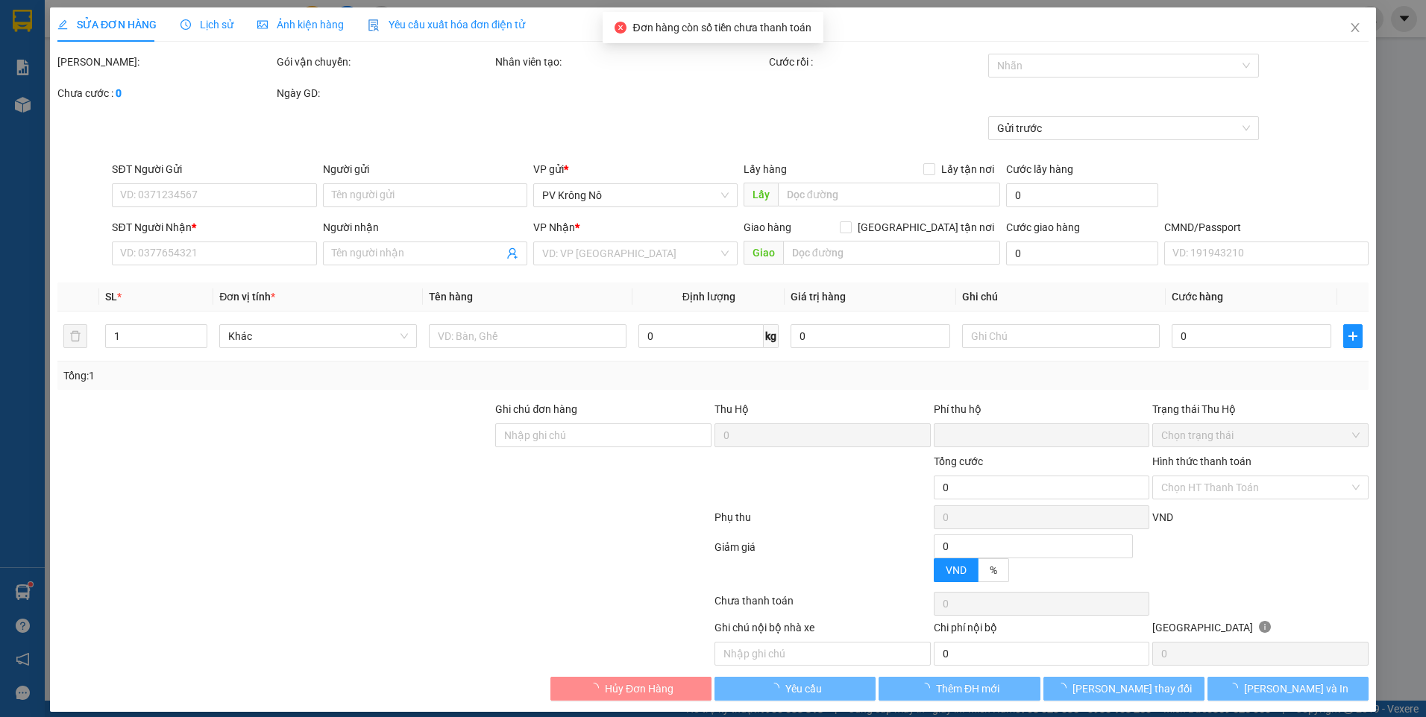
type input "6.000"
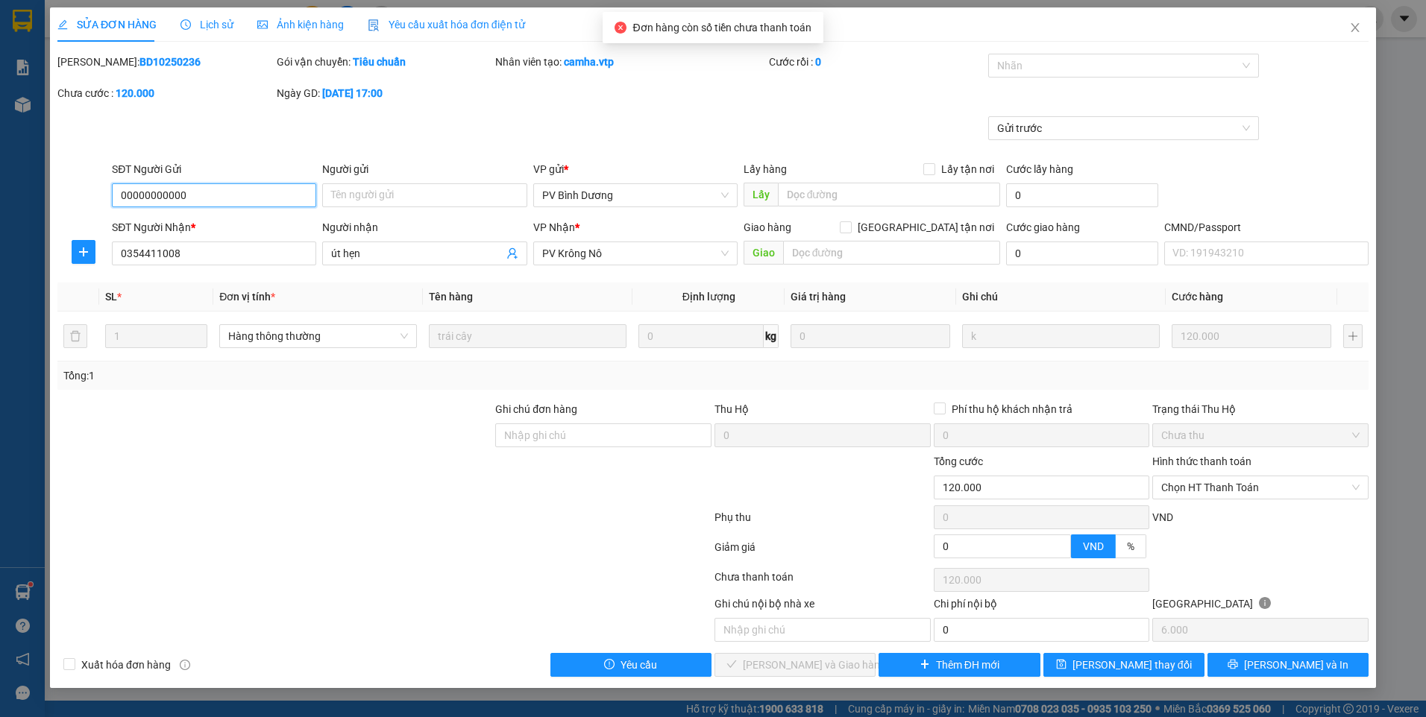
type input "00000000000"
type input "0354411008"
type input "út hẹn"
type input "0"
type input "120.000"
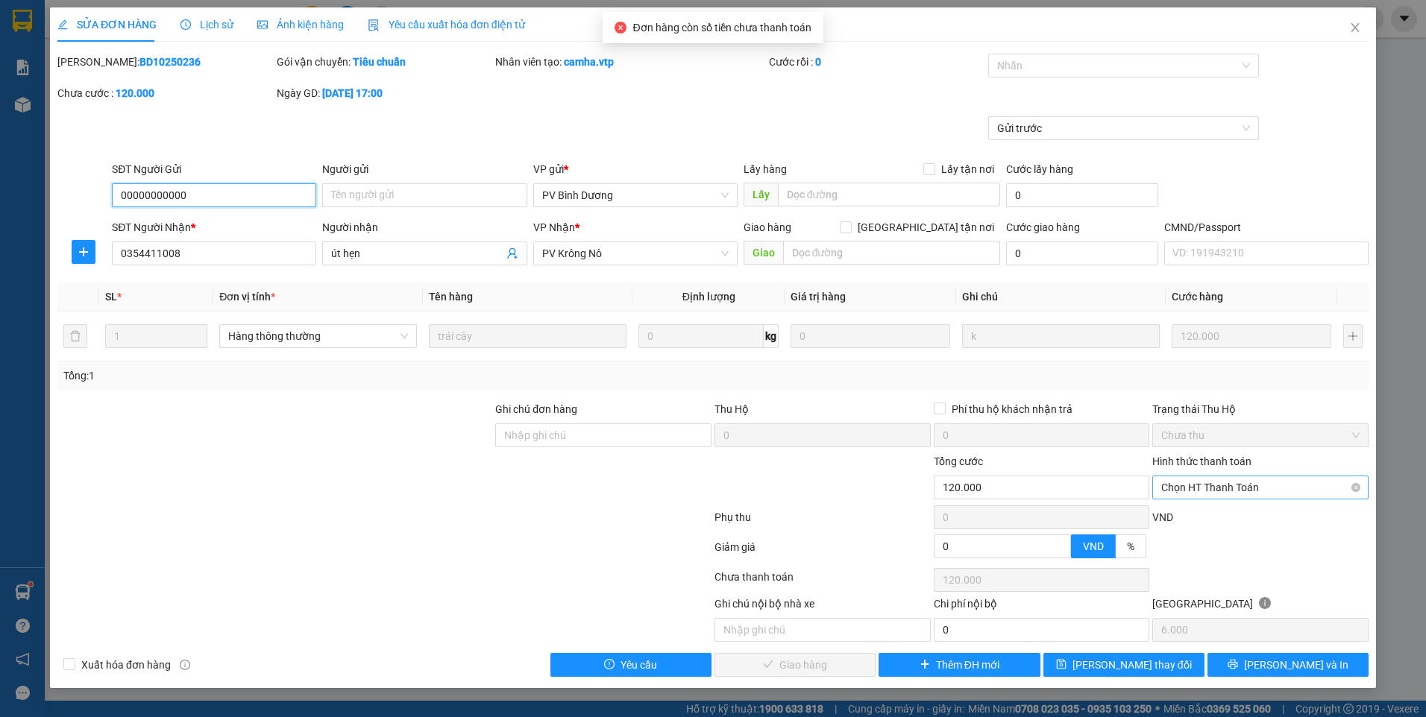
click at [1201, 485] on span "Chọn HT Thanh Toán" at bounding box center [1260, 488] width 198 height 22
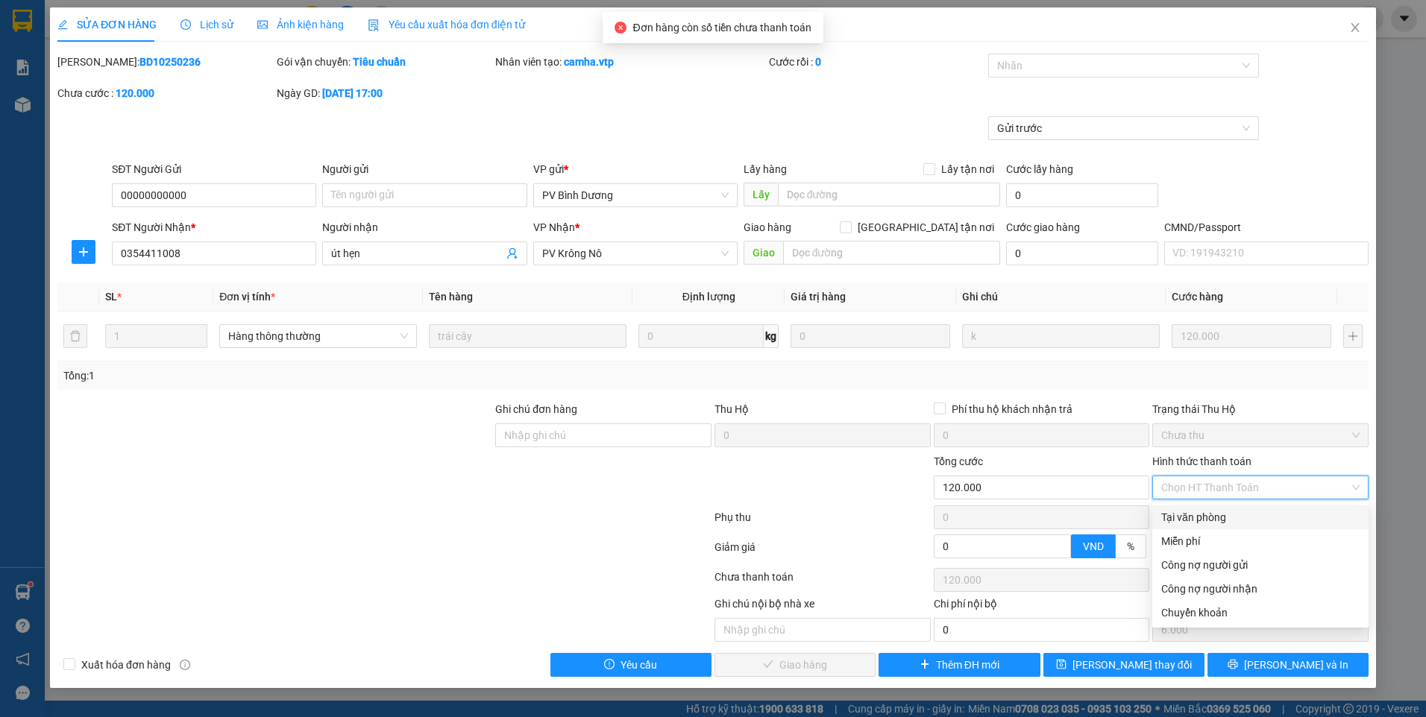
drag, startPoint x: 1198, startPoint y: 512, endPoint x: 1183, endPoint y: 513, distance: 15.0
click at [1197, 512] on div "Tại văn phòng" at bounding box center [1260, 517] width 198 height 16
type input "0"
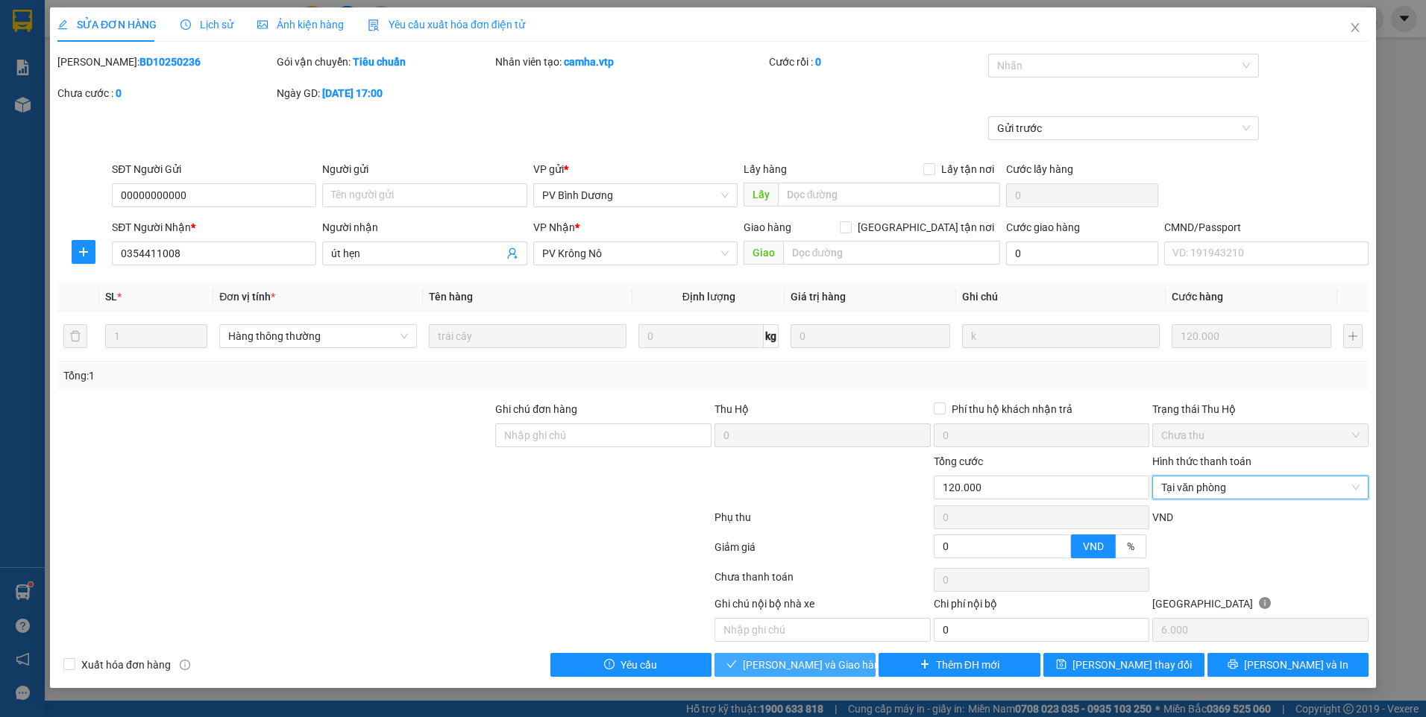
click at [797, 660] on span "[PERSON_NAME] và Giao hàng" at bounding box center [814, 665] width 143 height 16
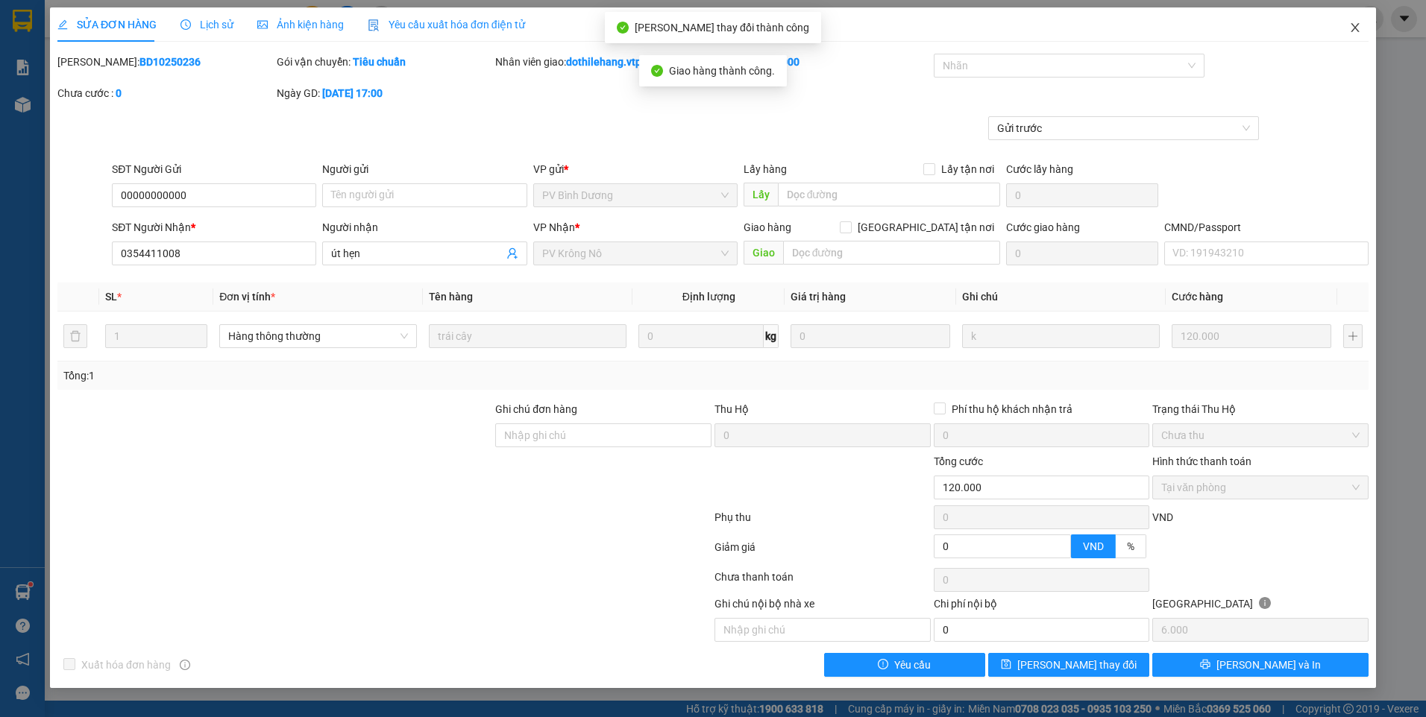
click at [1351, 18] on span "Close" at bounding box center [1355, 28] width 42 height 42
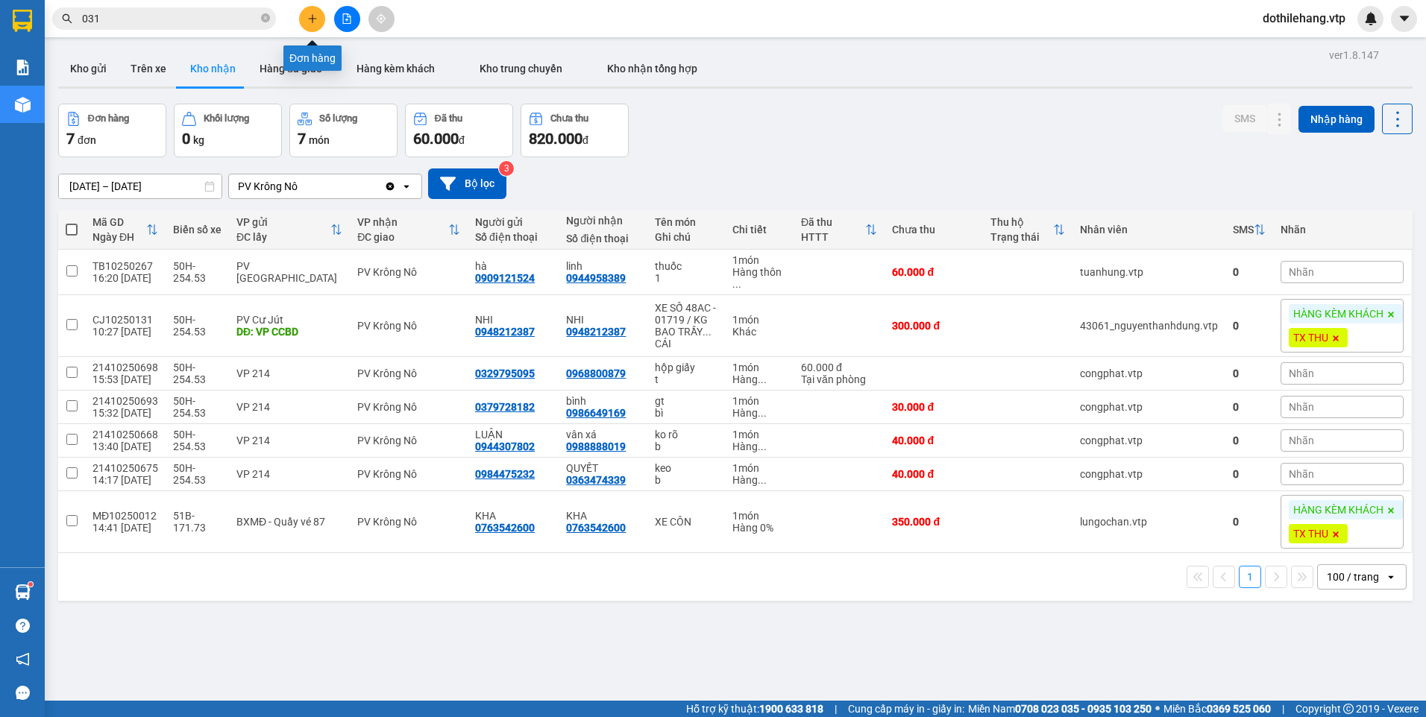
click at [309, 16] on icon "plus" at bounding box center [312, 18] width 10 height 10
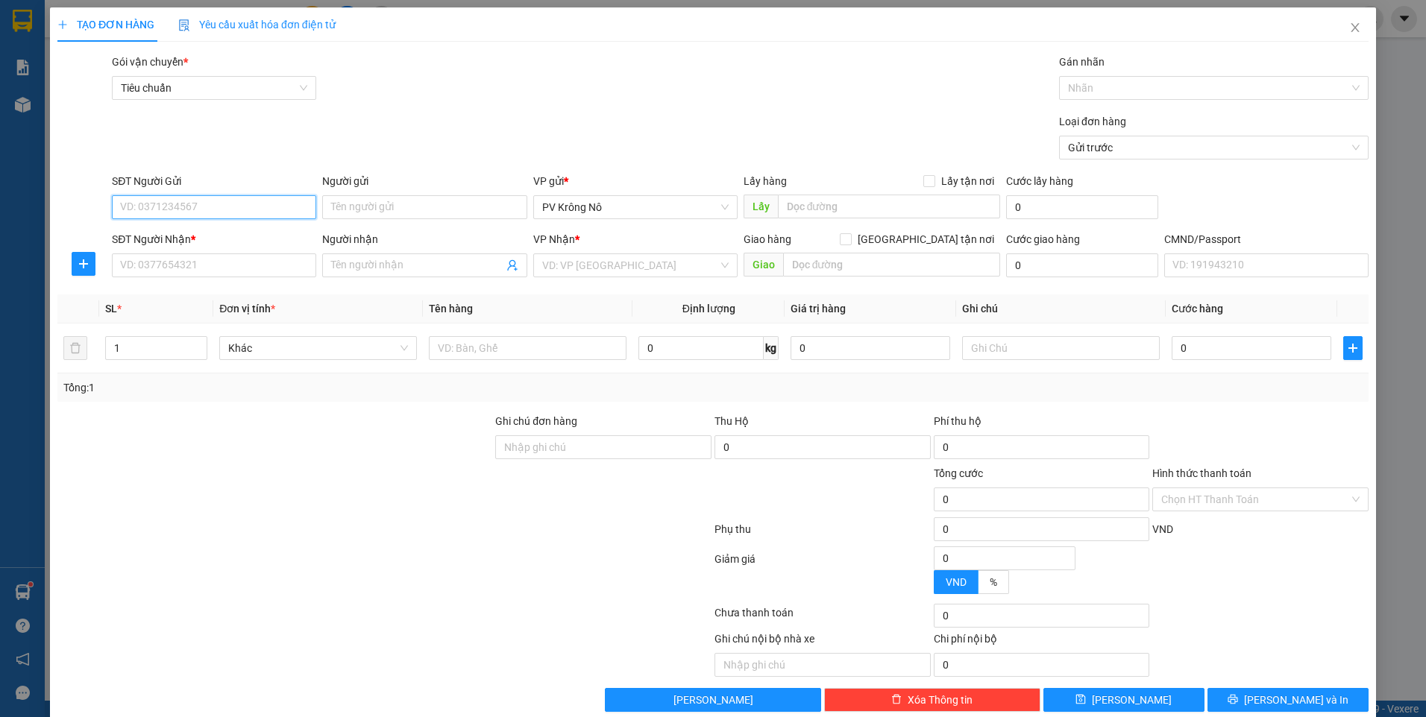
paste input "0971094994"
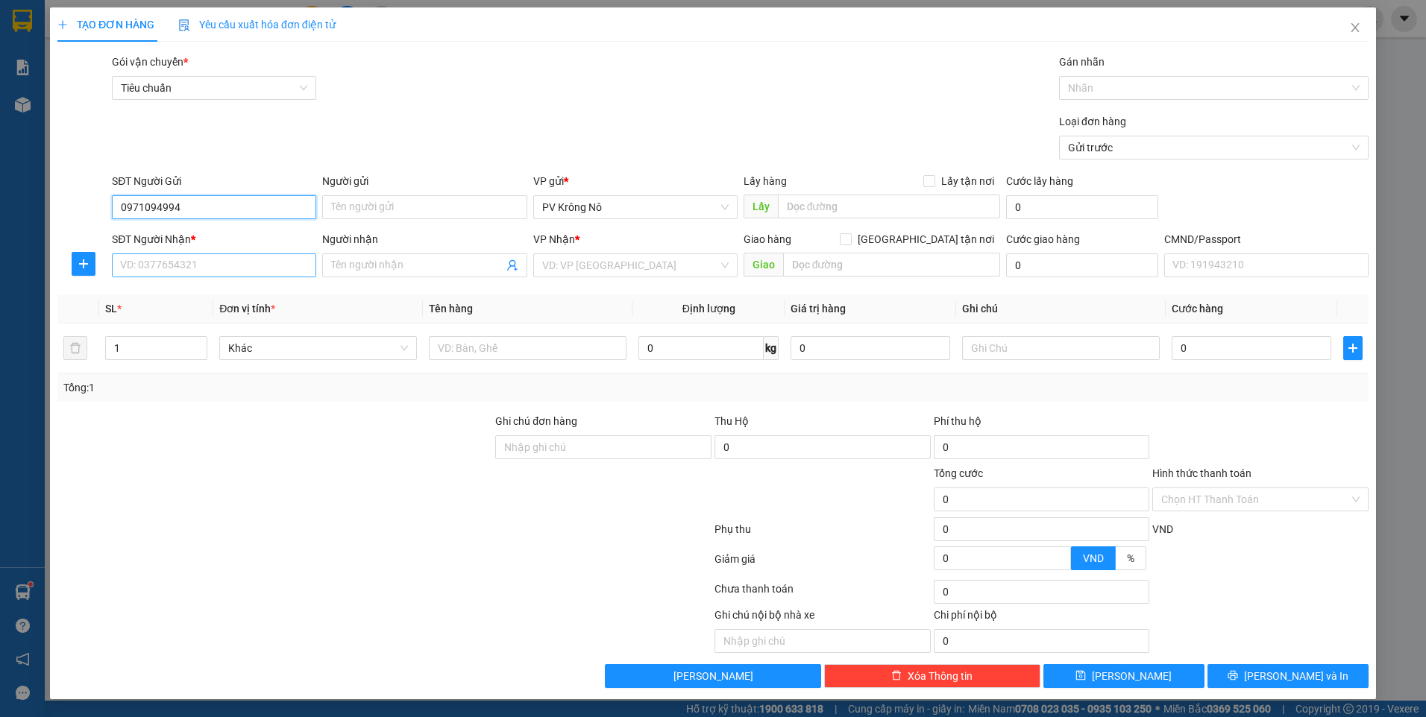
type input "0971094994"
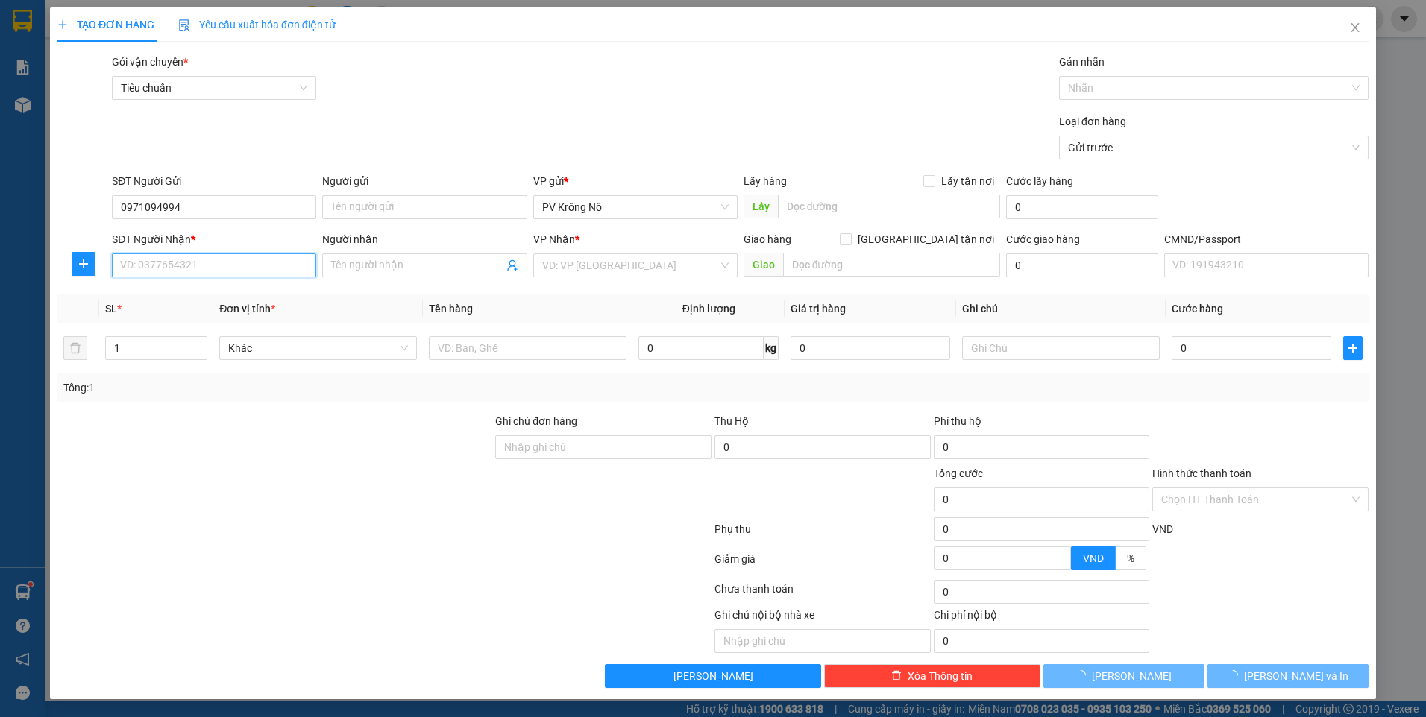
click at [166, 263] on input "SĐT Người Nhận *" at bounding box center [214, 266] width 204 height 24
paste input "0971094994"
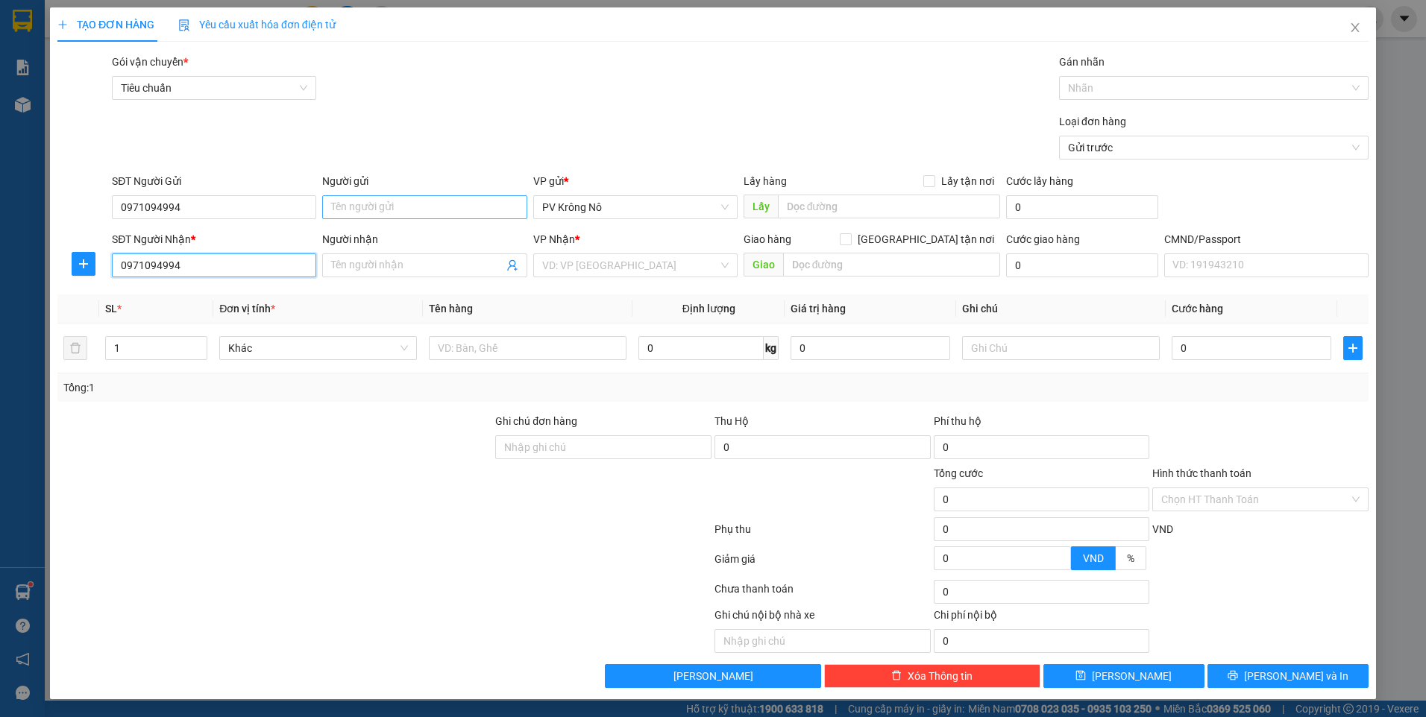
type input "0971094994"
click at [370, 206] on input "Người gửi" at bounding box center [424, 207] width 204 height 24
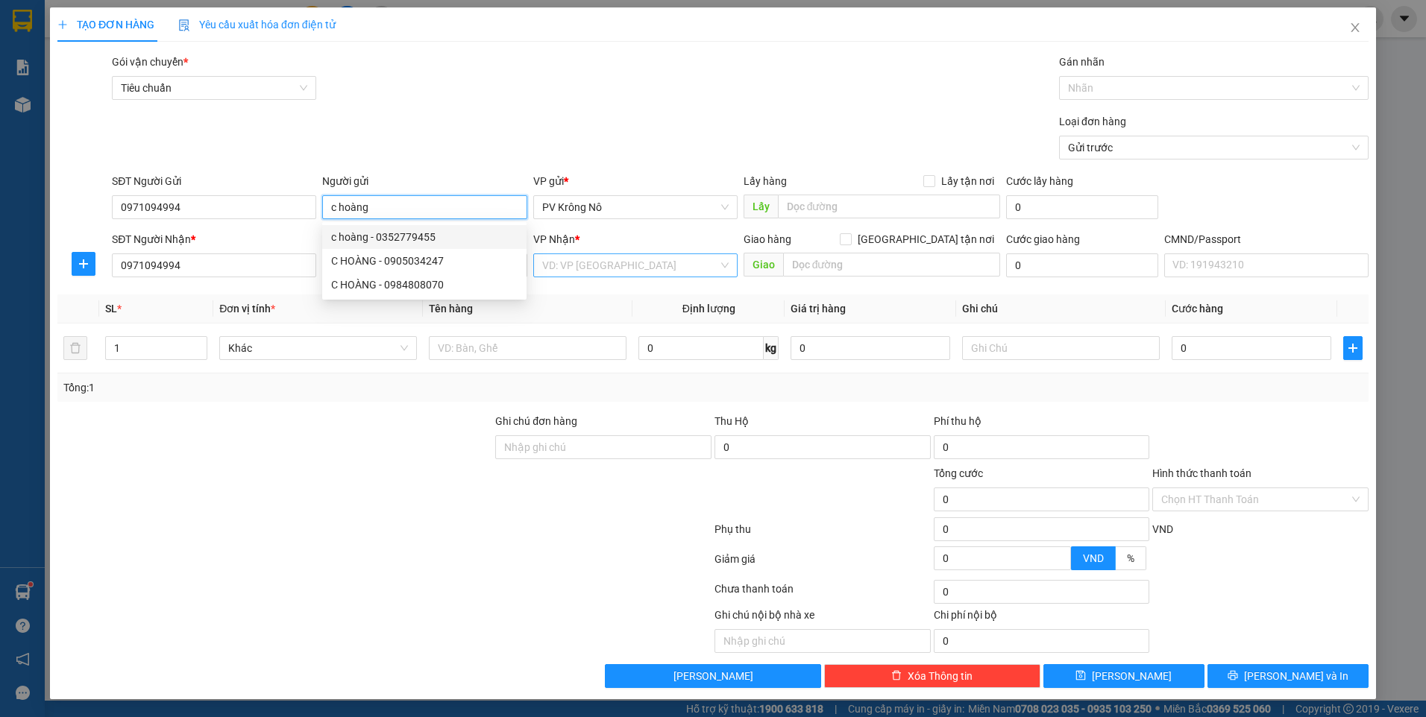
type input "c hoàng"
click at [657, 267] on input "search" at bounding box center [630, 265] width 176 height 22
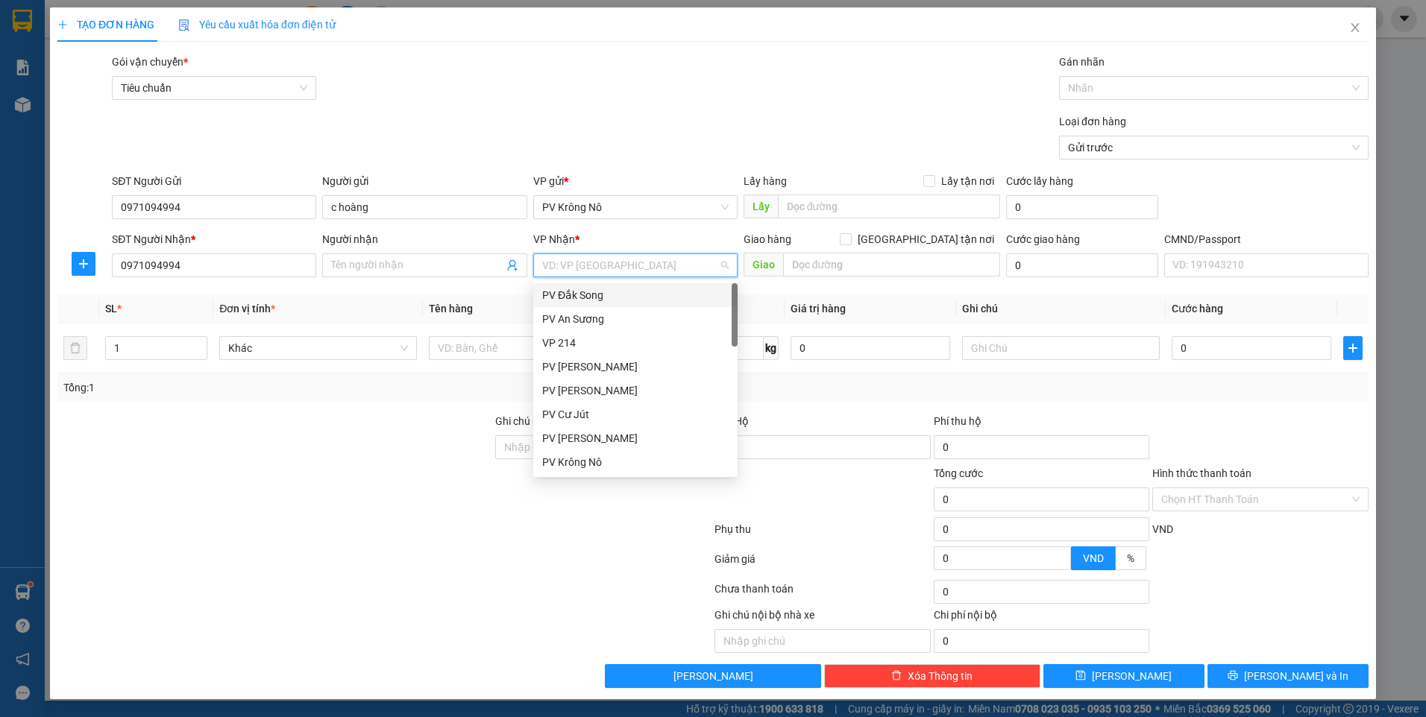
type input "d"
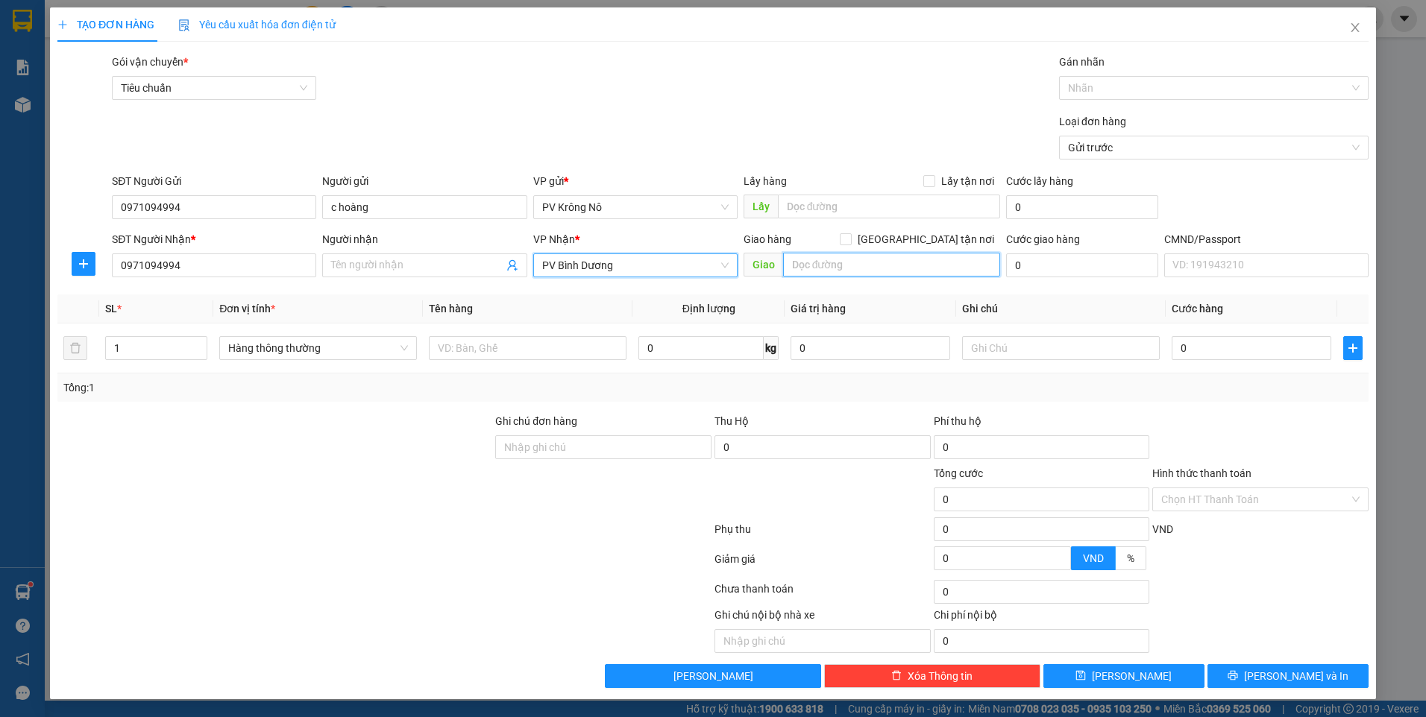
click at [808, 269] on input "text" at bounding box center [892, 265] width 218 height 24
click at [808, 266] on input "text" at bounding box center [892, 265] width 218 height 24
click at [1140, 89] on div at bounding box center [1206, 88] width 287 height 18
type input "512 giường"
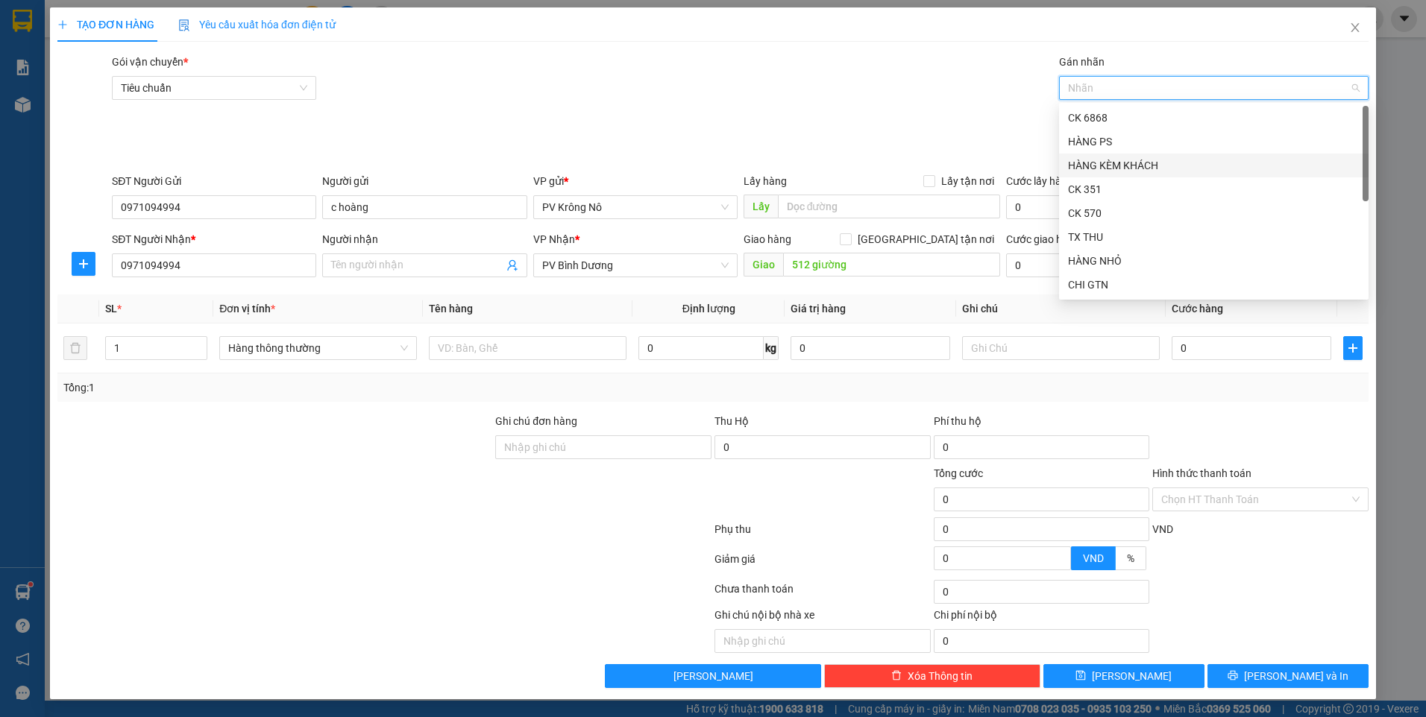
click at [1124, 163] on div "HÀNG KÈM KHÁCH" at bounding box center [1214, 165] width 292 height 16
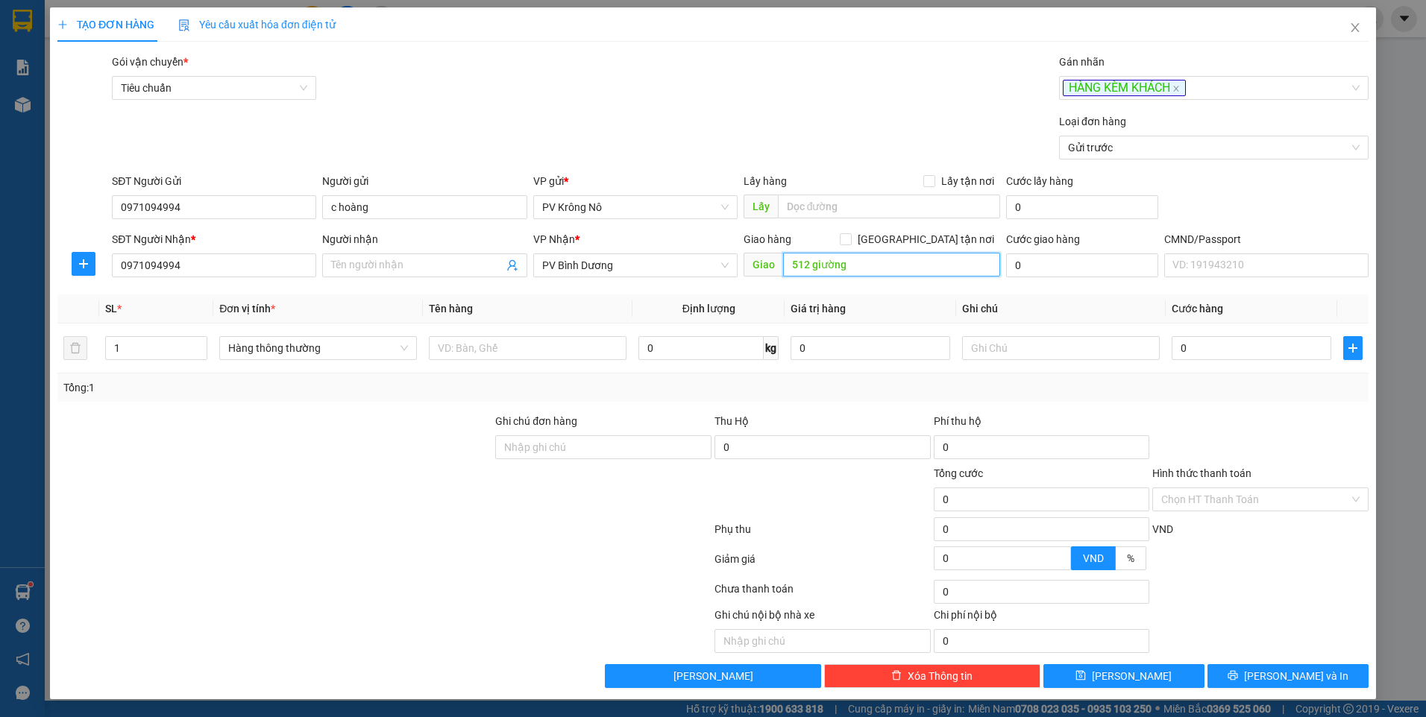
click at [870, 270] on input "512 giường" at bounding box center [892, 265] width 218 height 24
click at [536, 359] on input "text" at bounding box center [528, 348] width 198 height 24
type input "1 xe số"
click at [874, 264] on input "512 giường" at bounding box center [892, 265] width 218 height 24
click at [858, 264] on input "512 giường" at bounding box center [892, 265] width 218 height 24
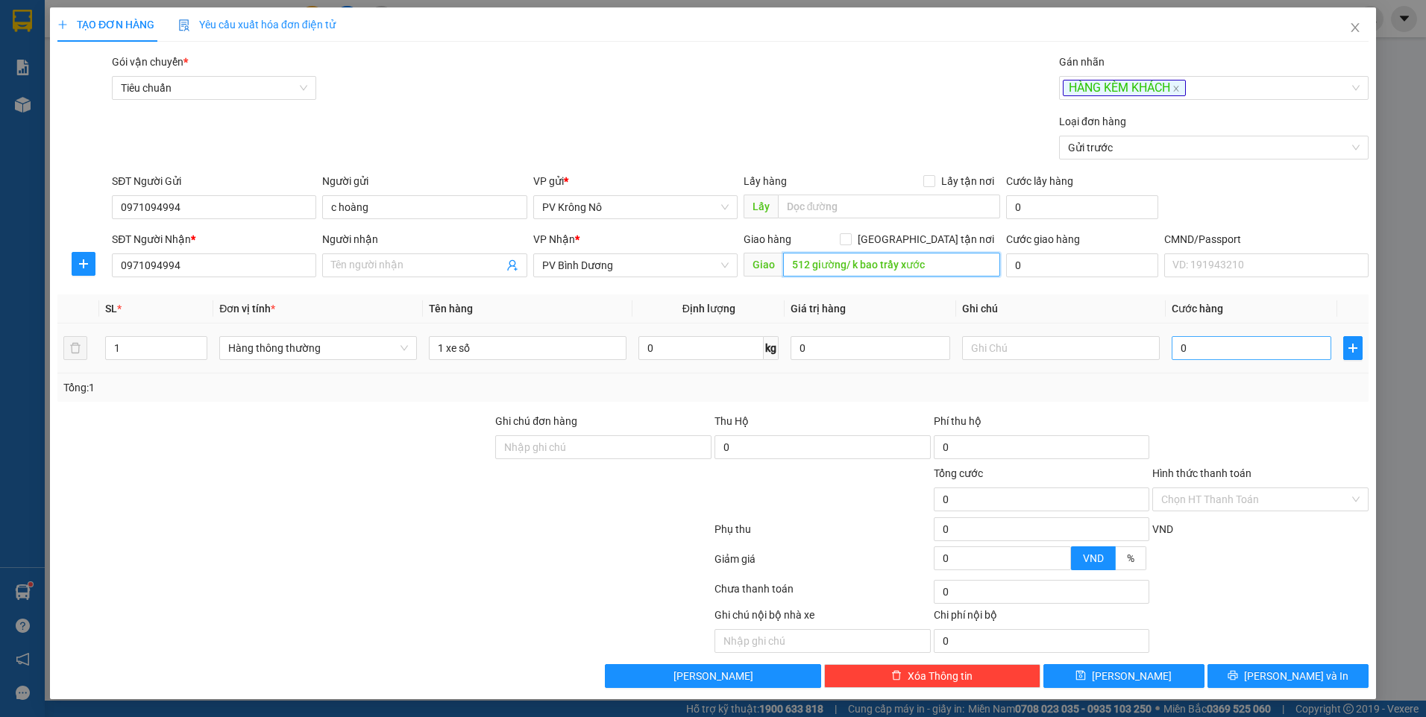
type input "512 giường/ k bao trầy xước"
click at [1223, 349] on input "0" at bounding box center [1252, 348] width 160 height 24
type input "003"
type input "3"
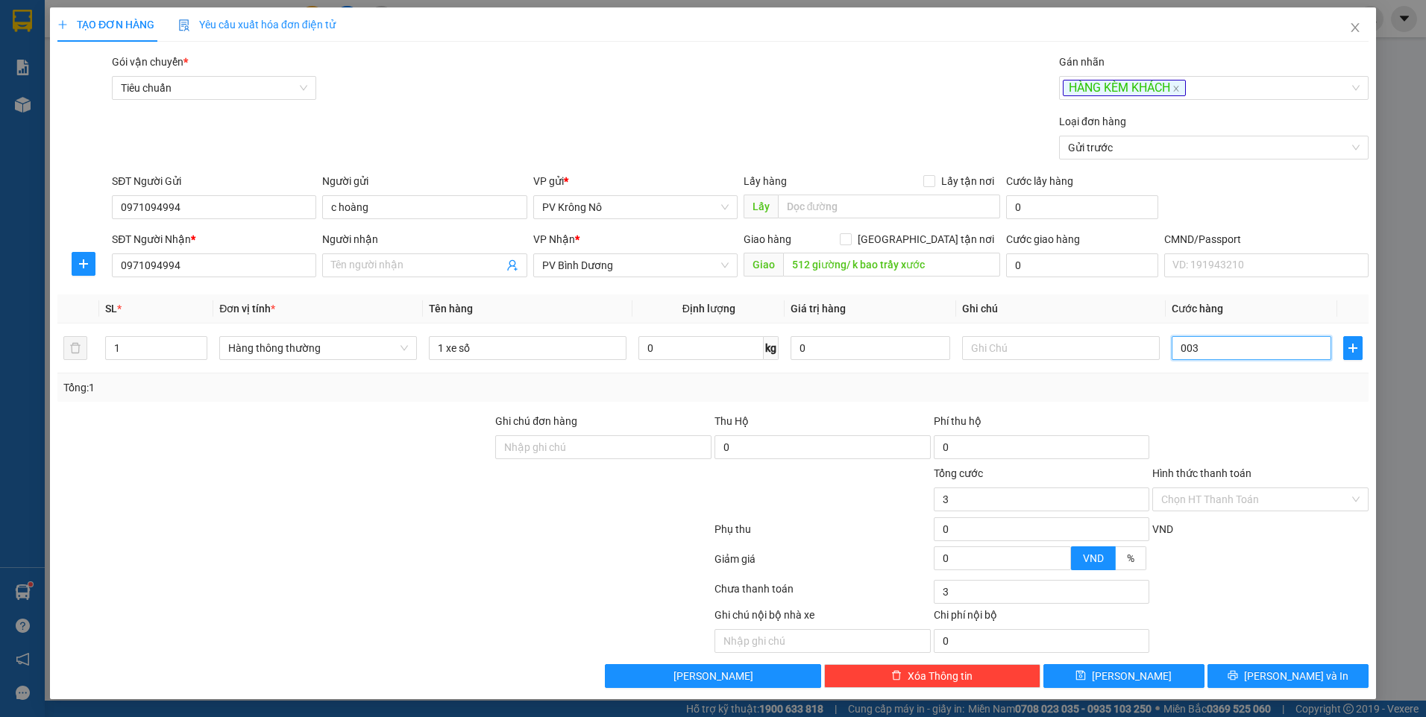
type input "0.030"
type input "30"
type input "00.300"
type input "300"
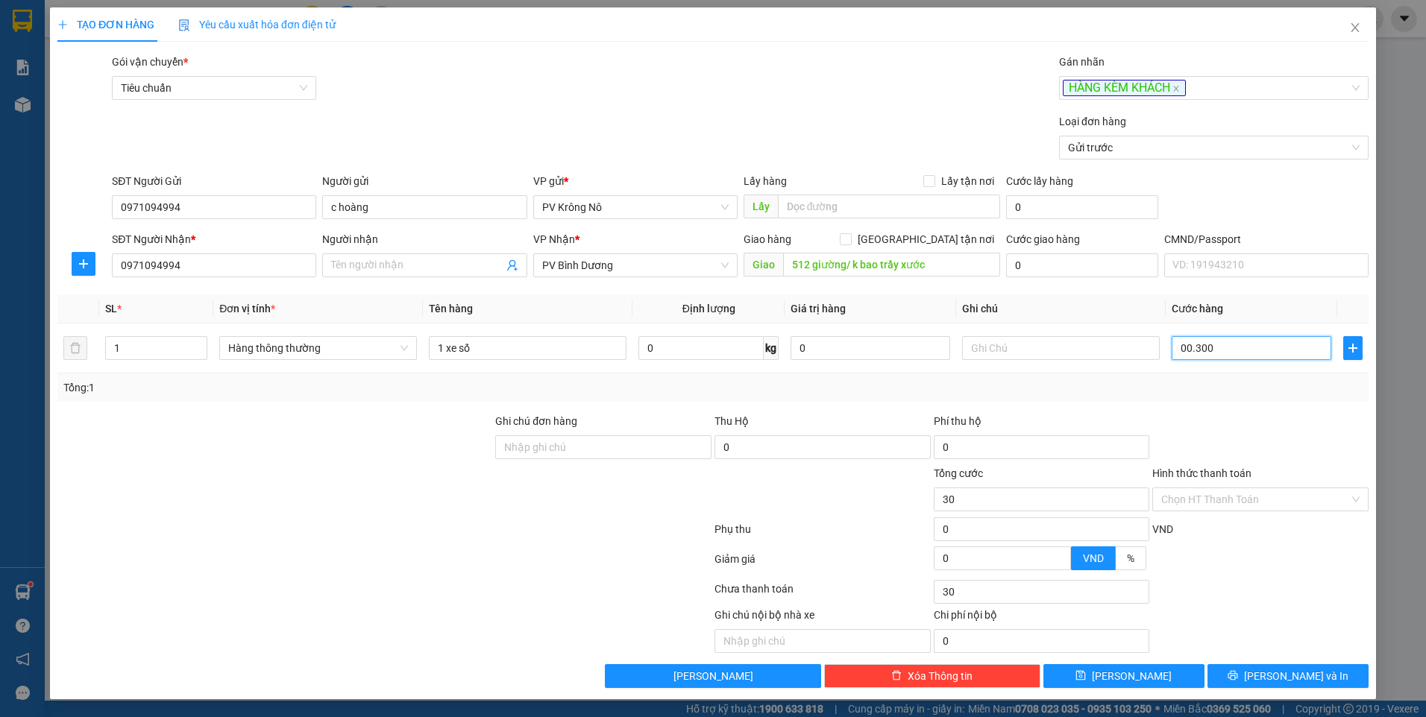
type input "300"
type input "000.300"
type input "300"
type input "0.003.000"
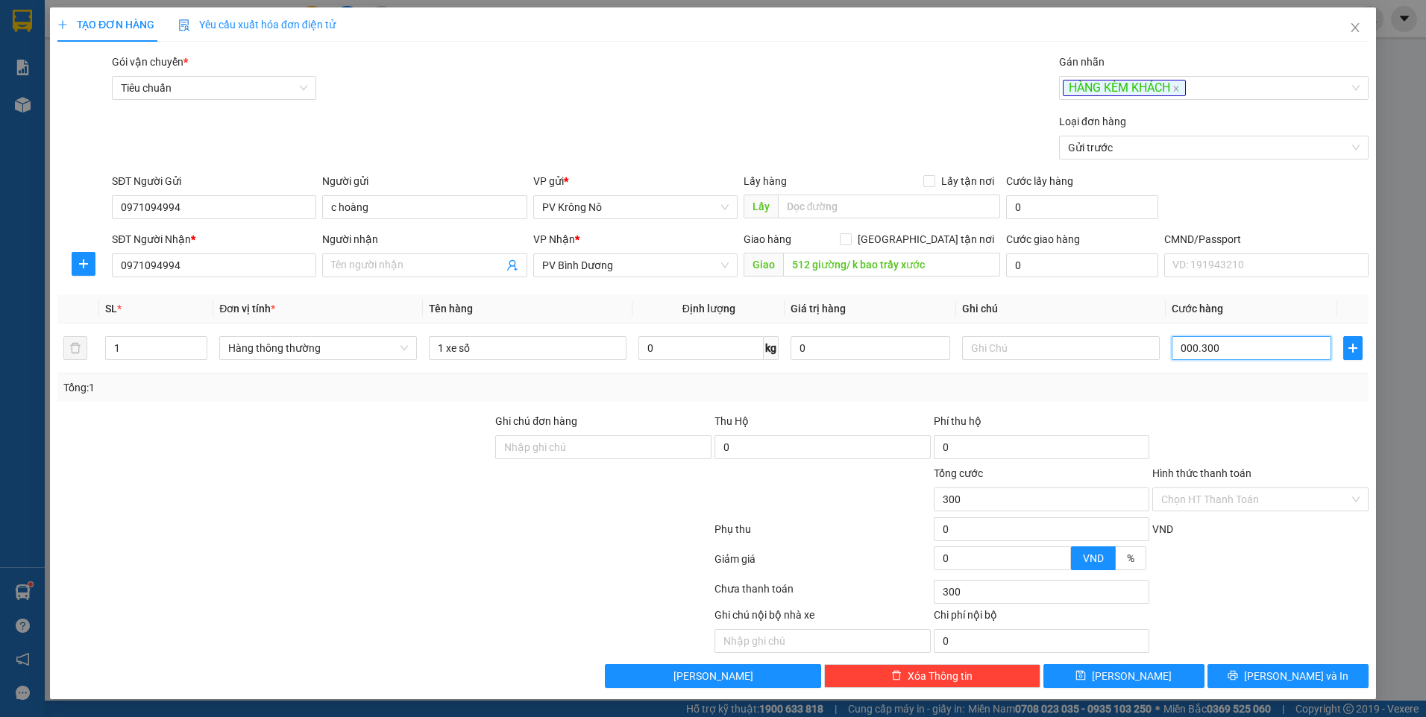
type input "3.000"
type input "000.330.000"
type input "330.000"
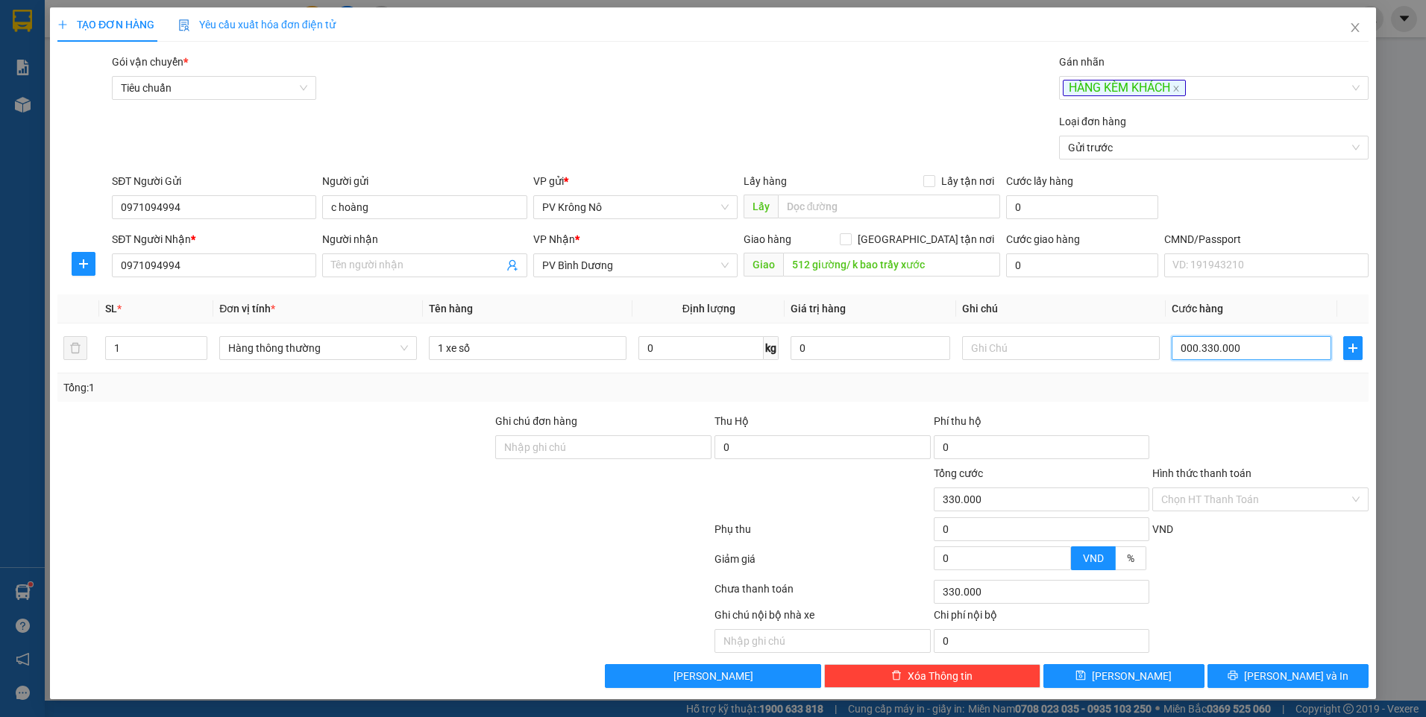
type input "00.033.300.000"
type input "33.300.000"
type input "00.033.330.000"
type input "33.330.000"
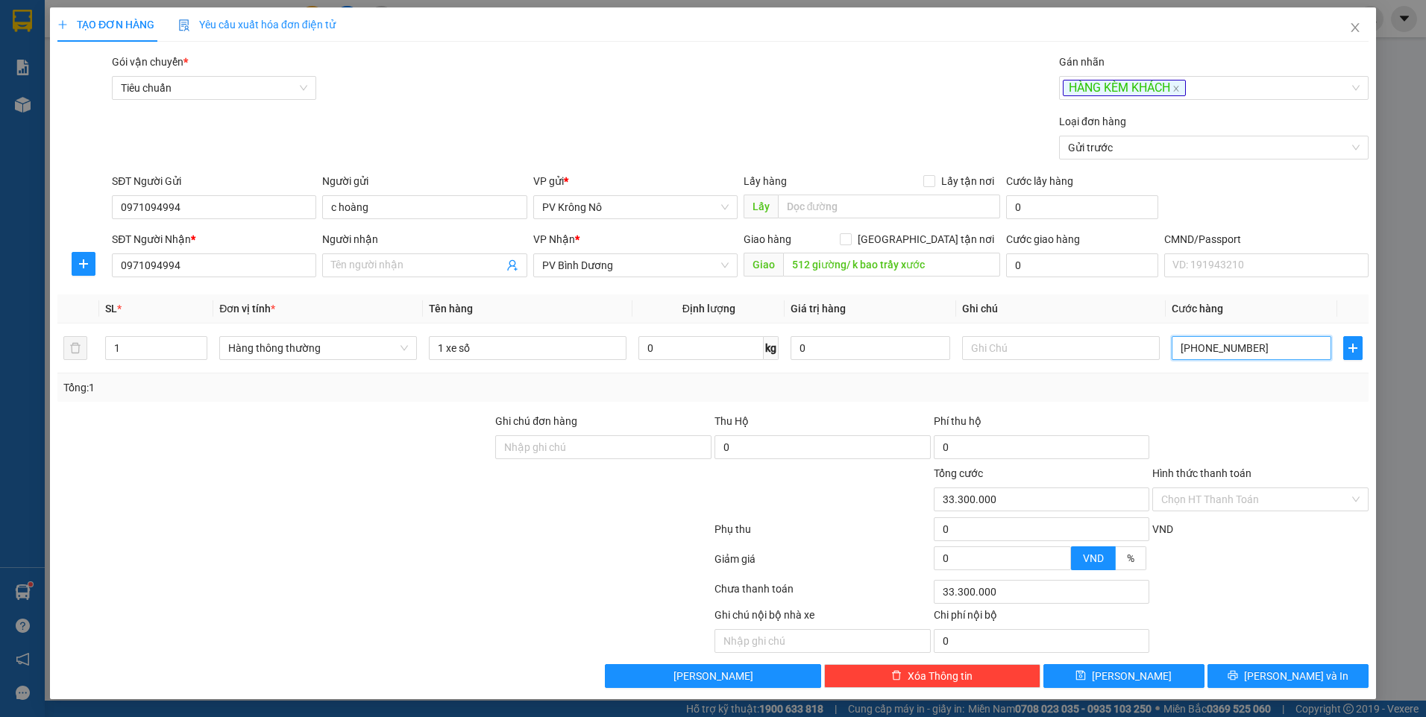
type input "33.330.000"
type input "00.033.333.000.300"
type input "33.333.000.300"
type input "000"
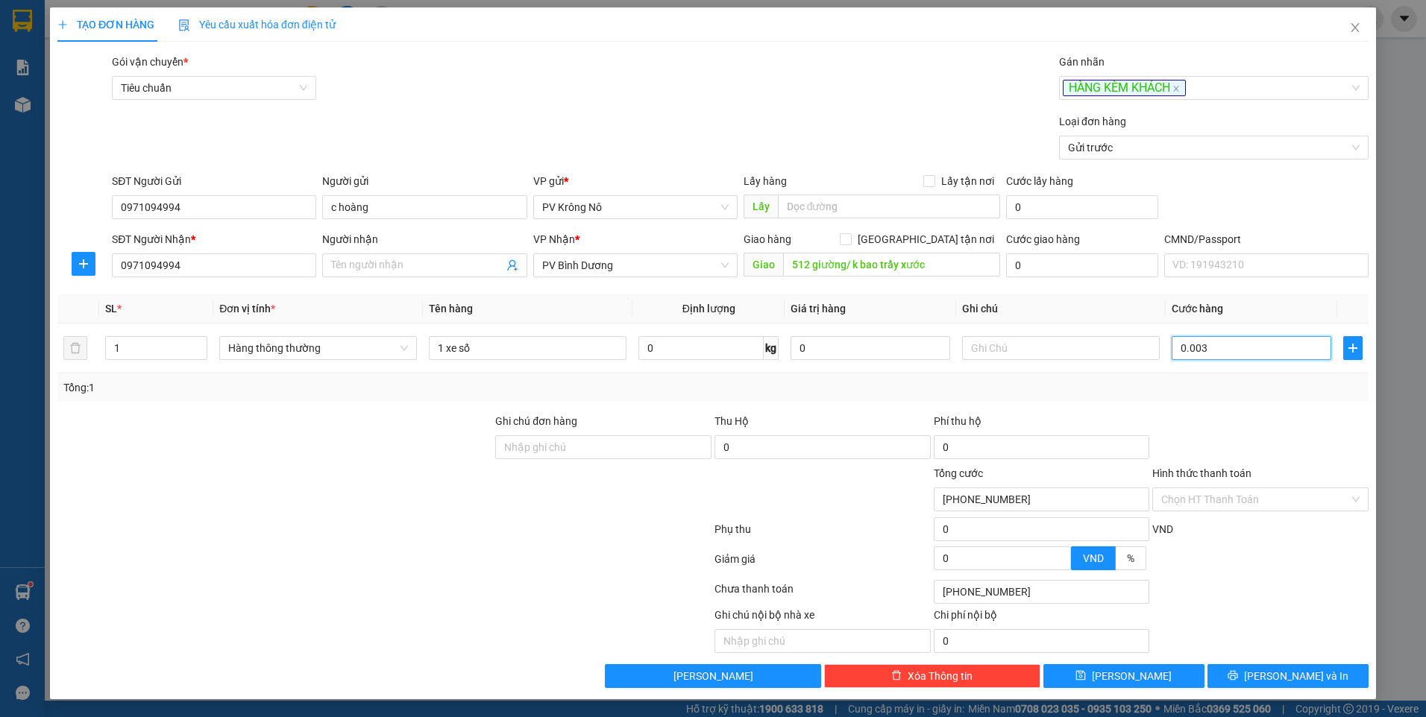
type input "0"
type input "003"
type input "3"
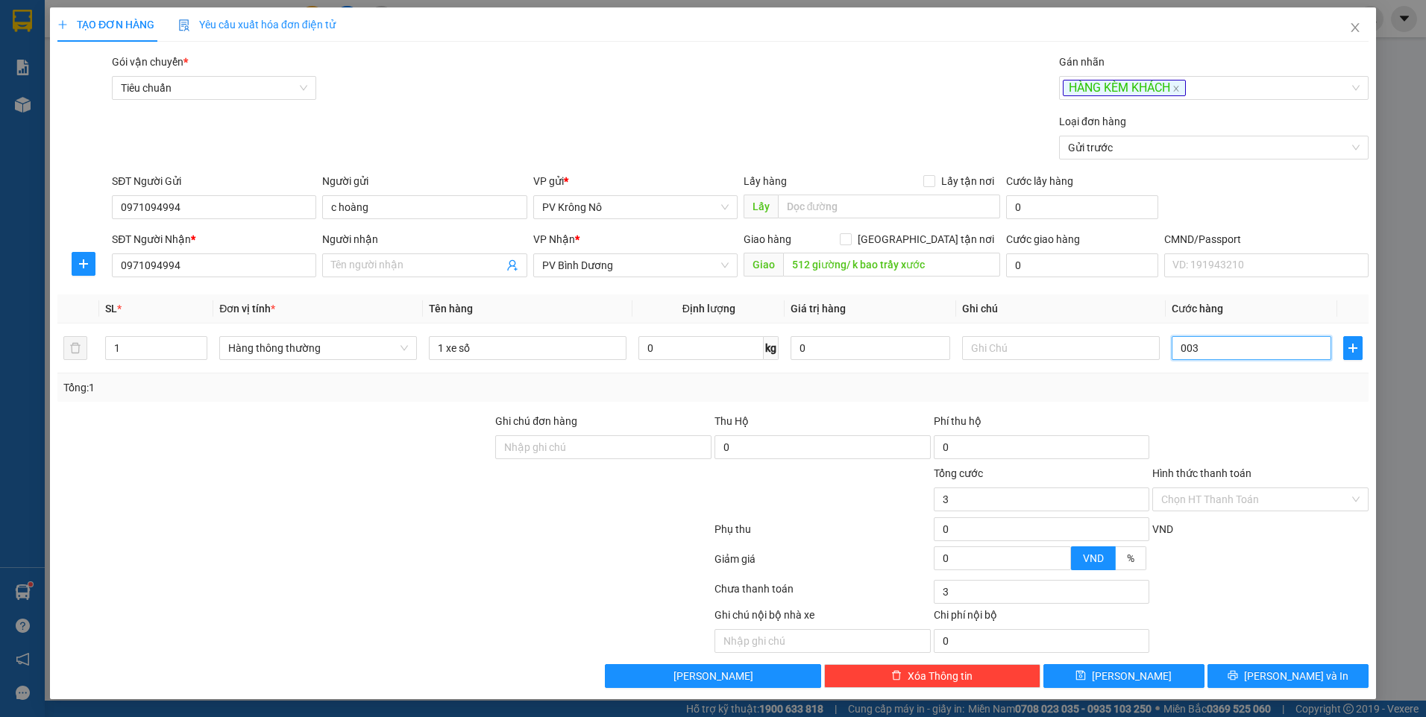
type input "0.030"
type input "30"
type input "00.300"
type input "300"
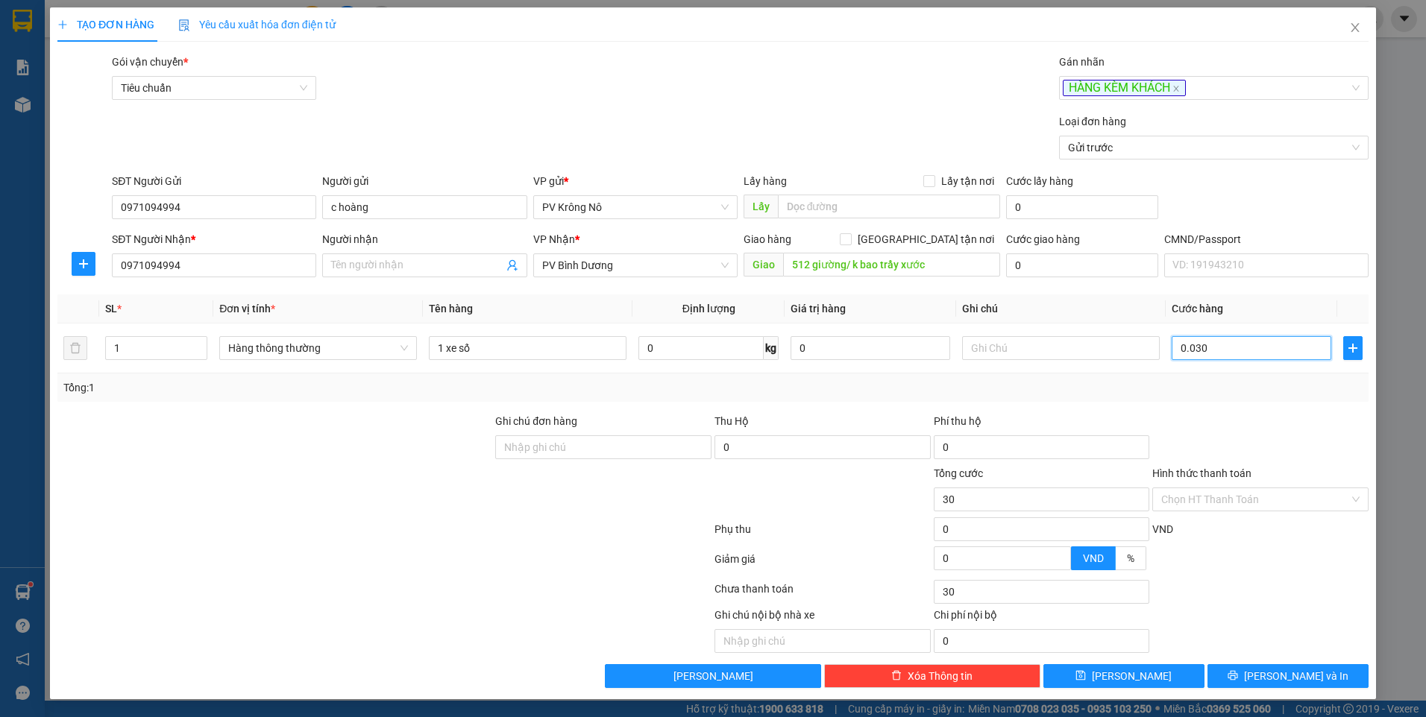
type input "300"
type input "0.003.000"
type input "3.000"
type input "000.030.000"
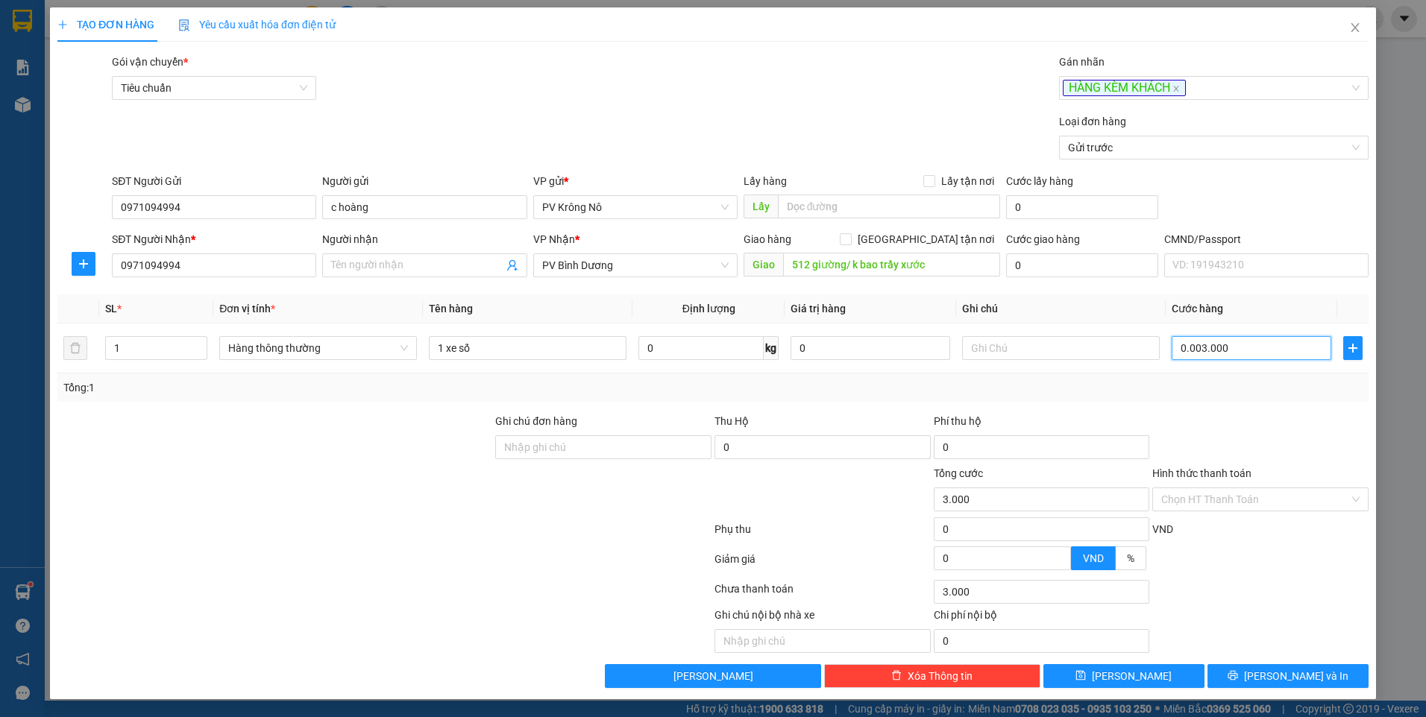
type input "30.000"
type input "00.000.300.000"
type input "300.000"
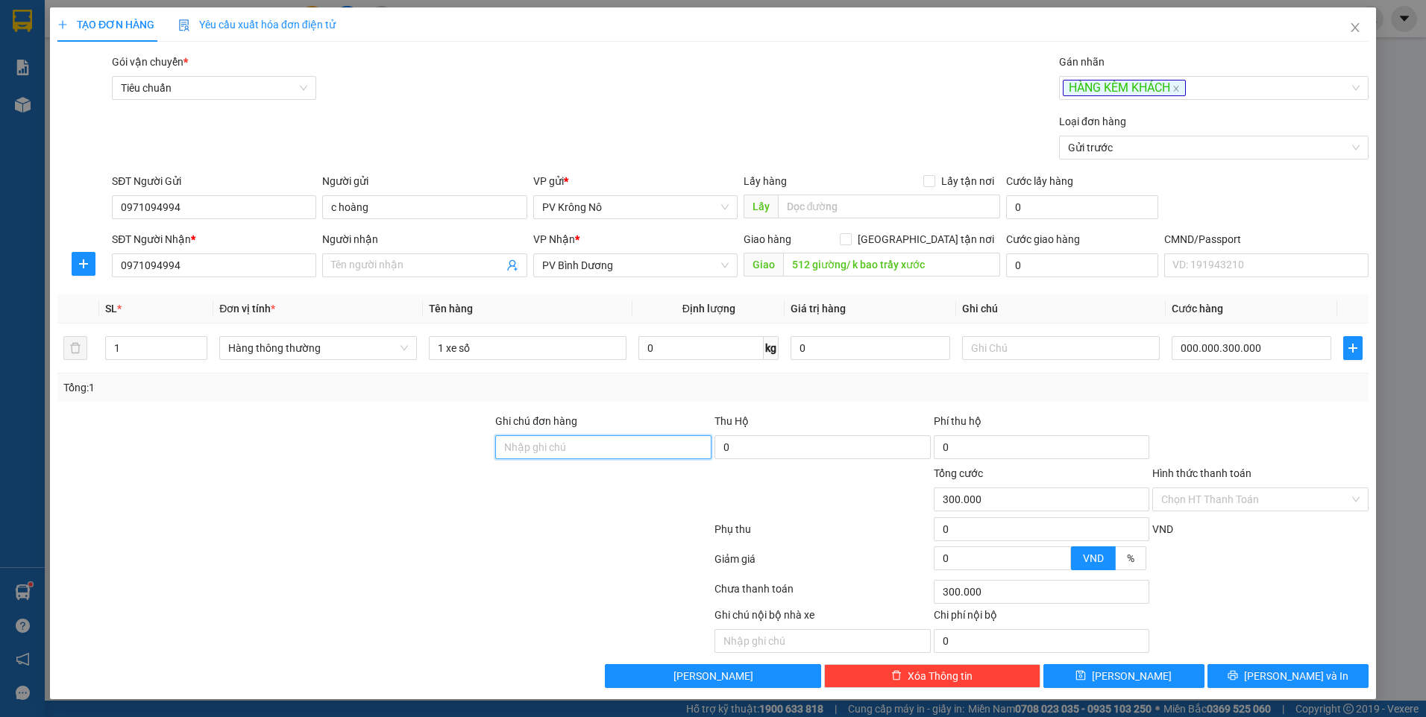
type input "300.000"
click at [1195, 497] on input "Hình thức thanh toán" at bounding box center [1255, 499] width 188 height 22
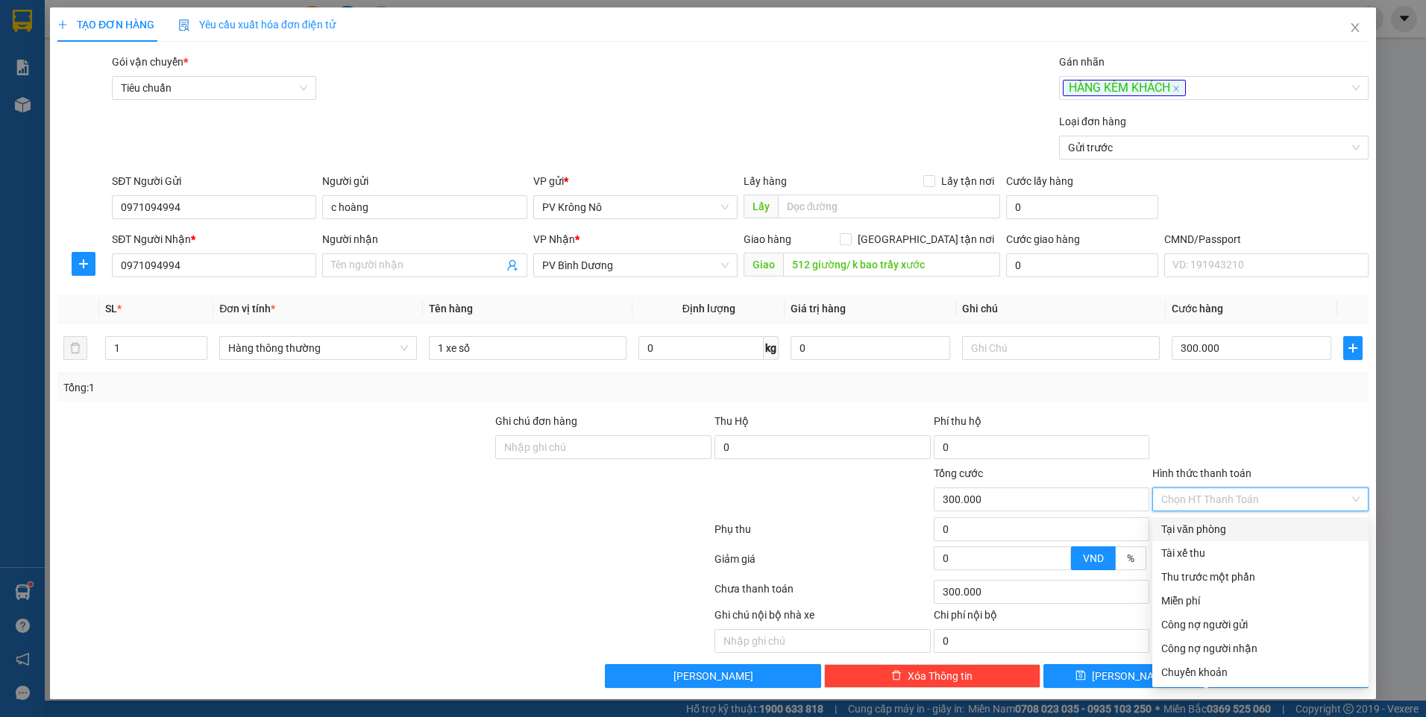
click at [1195, 527] on div "Tại văn phòng" at bounding box center [1260, 529] width 198 height 16
type input "0"
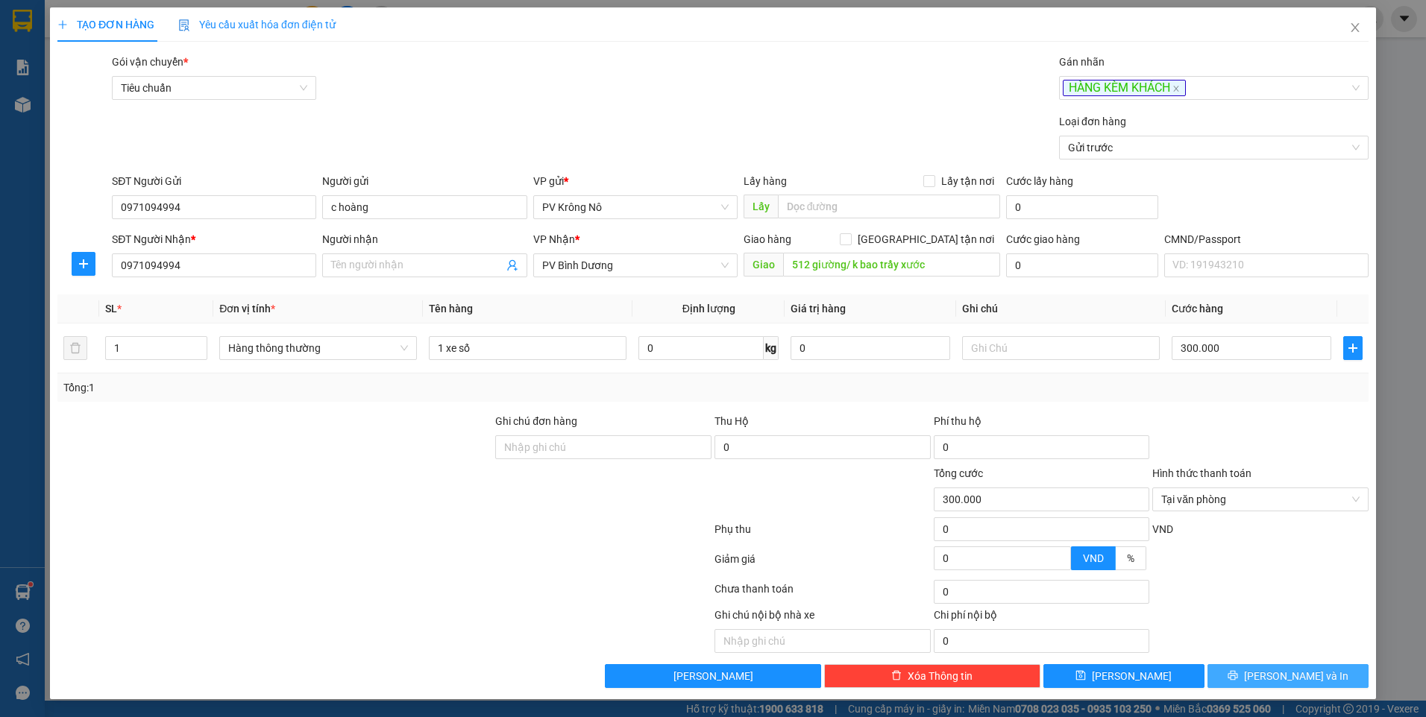
click at [1282, 670] on span "[PERSON_NAME] và In" at bounding box center [1296, 676] width 104 height 16
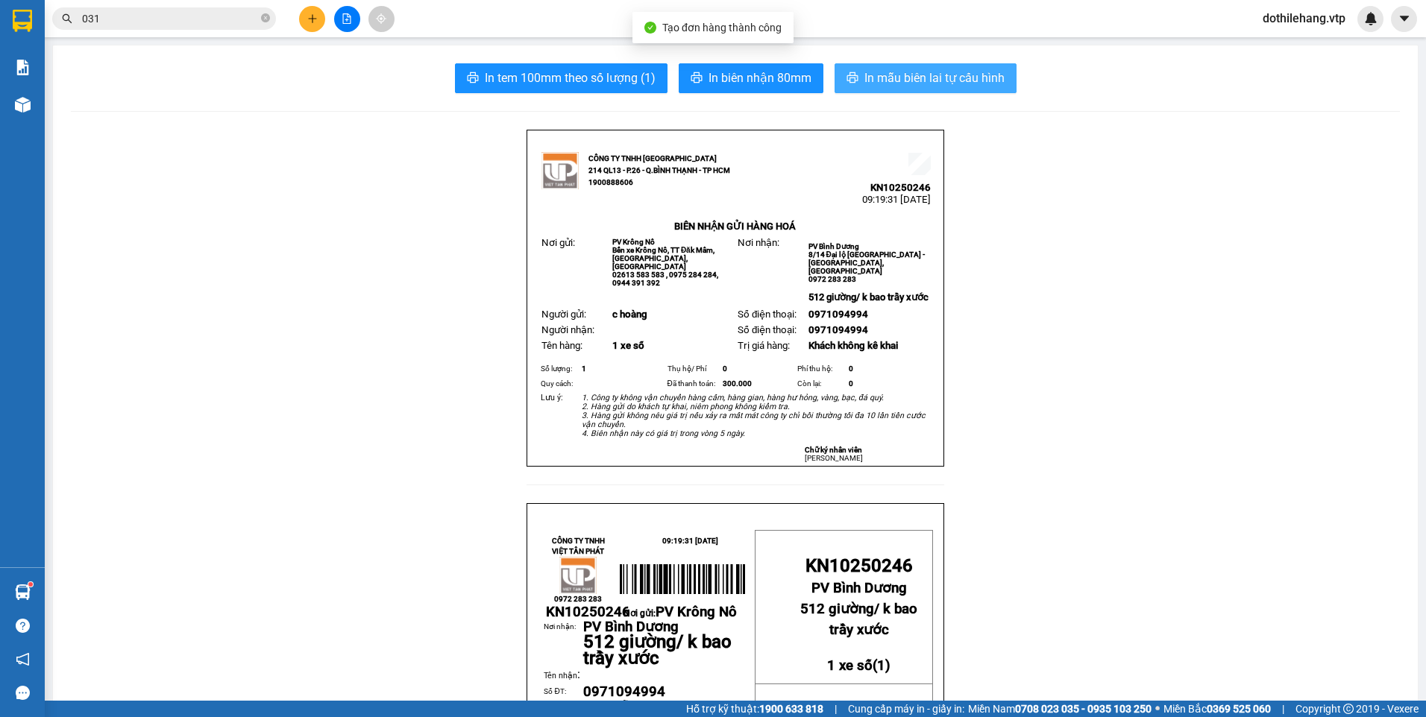
click at [864, 78] on span "In mẫu biên lai tự cấu hình" at bounding box center [934, 78] width 140 height 19
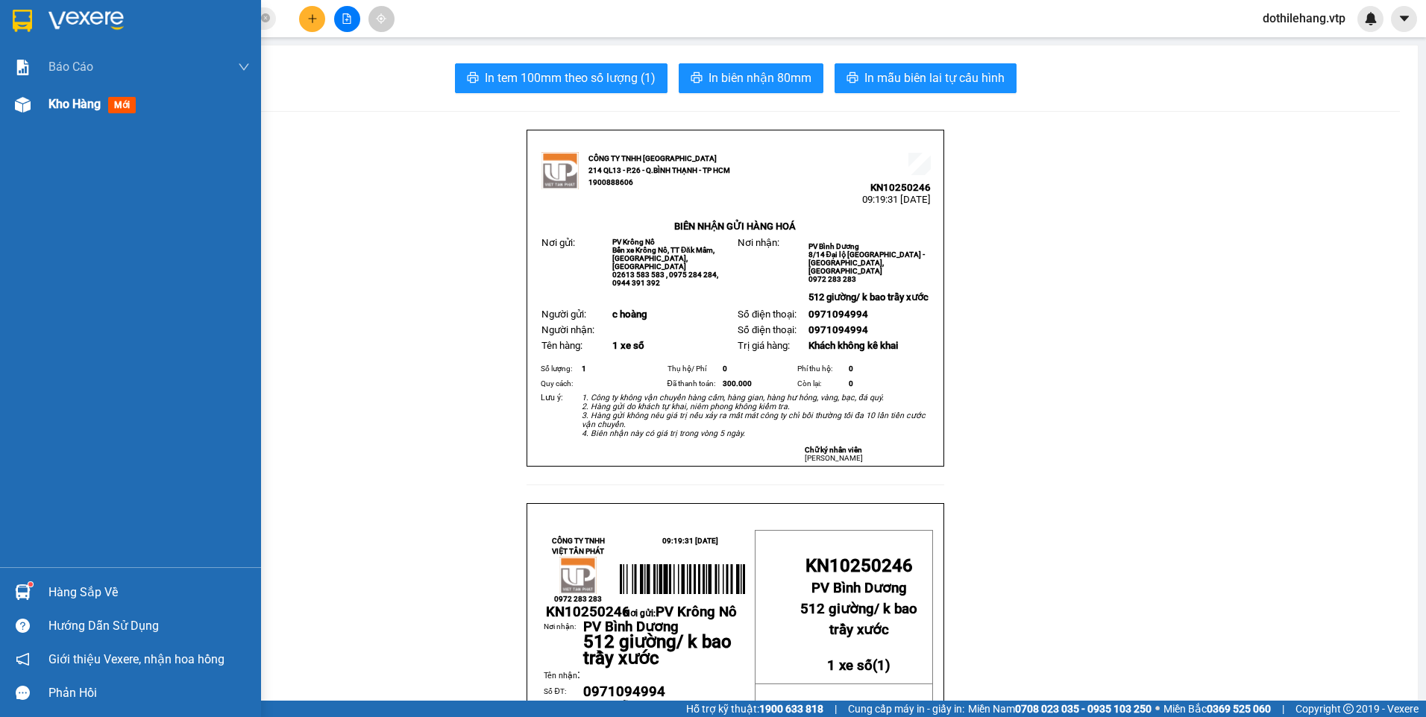
click at [31, 108] on div at bounding box center [23, 105] width 26 height 26
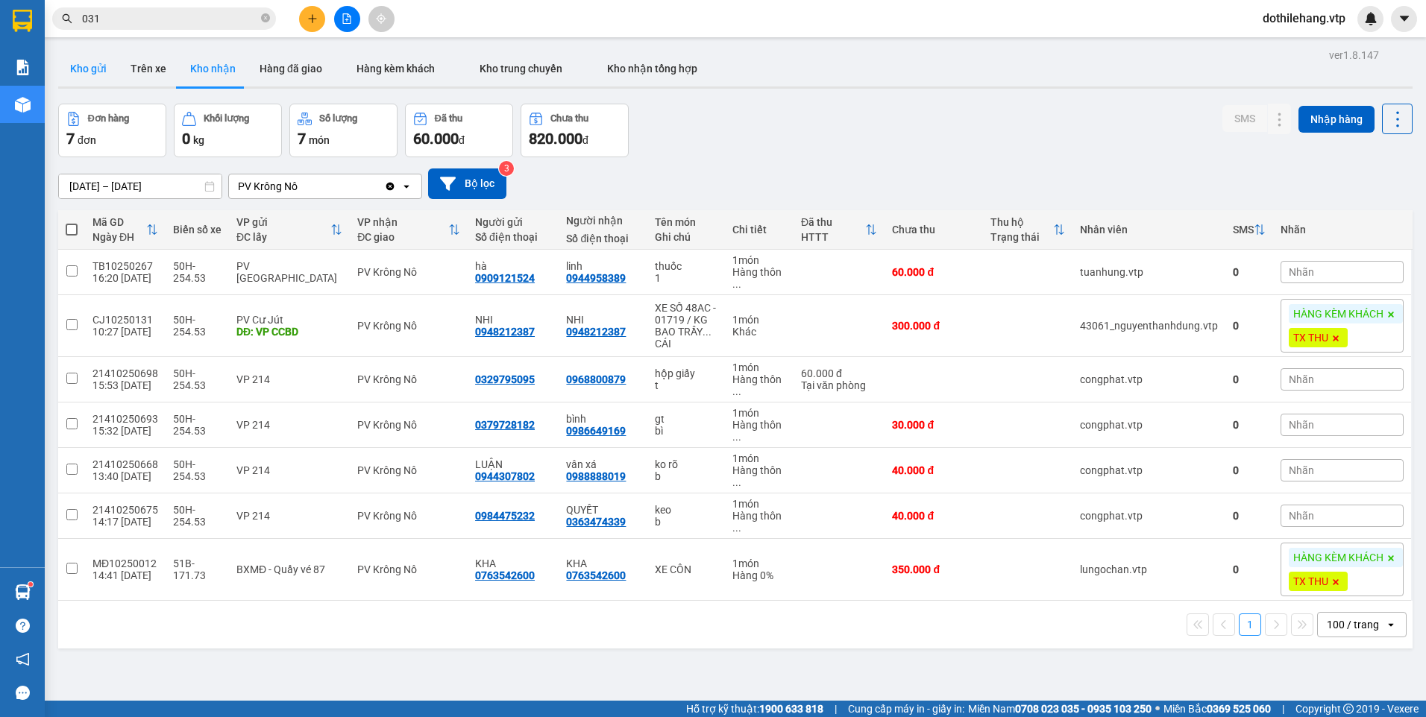
click at [101, 71] on button "Kho gửi" at bounding box center [88, 69] width 60 height 36
